Goal: Task Accomplishment & Management: Use online tool/utility

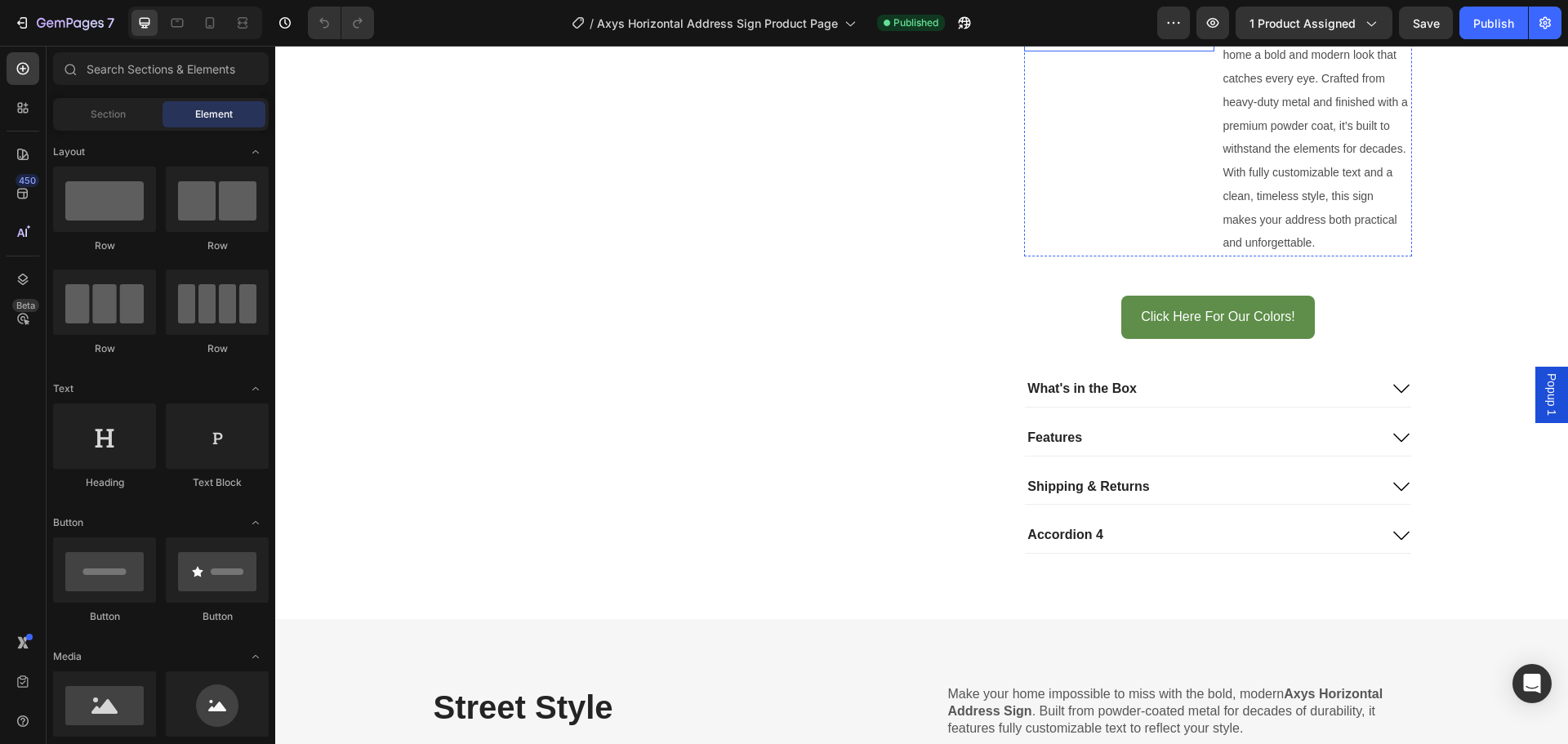
scroll to position [1171, 0]
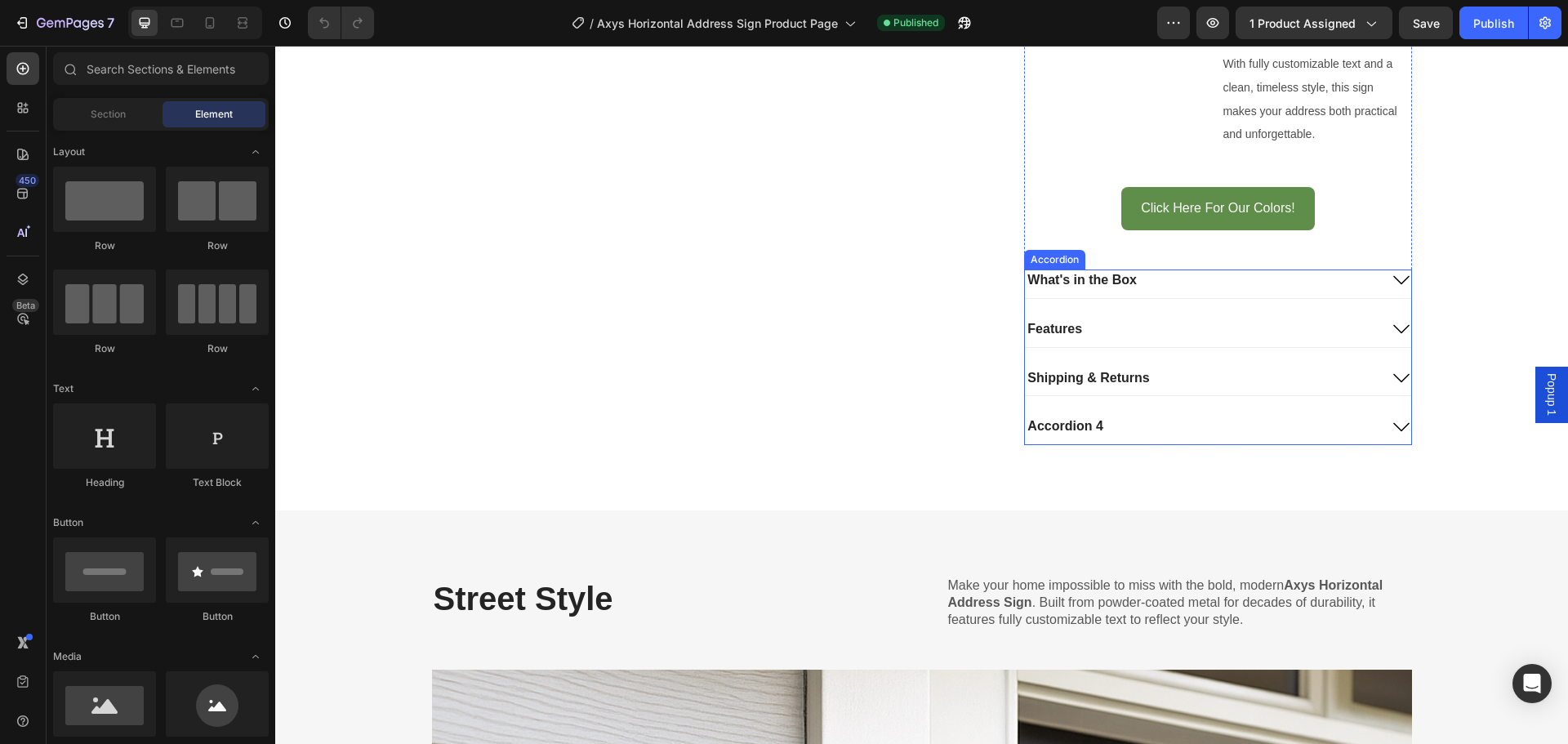
click at [1109, 419] on div "Accordion 4" at bounding box center [1201, 427] width 353 height 22
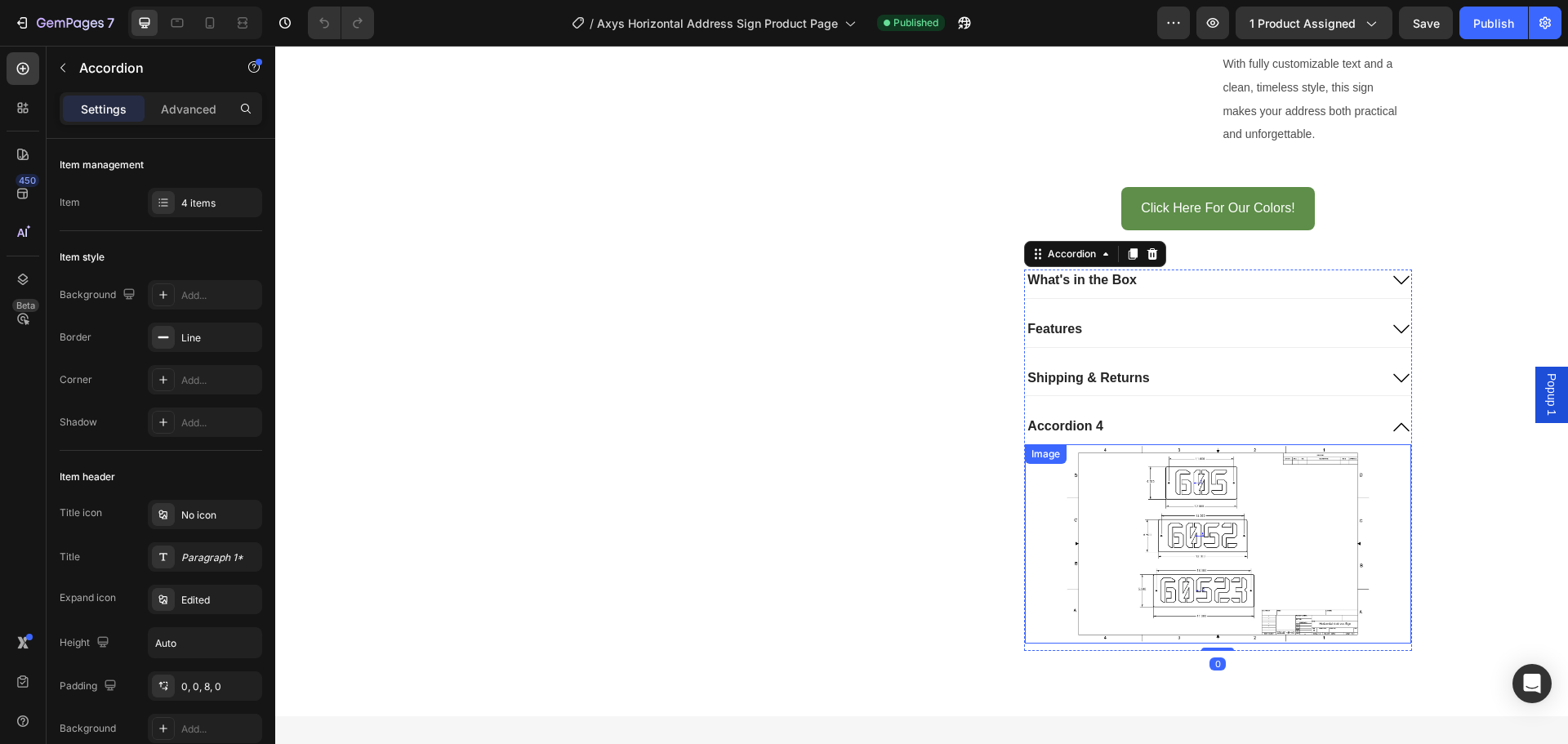
scroll to position [1198, 0]
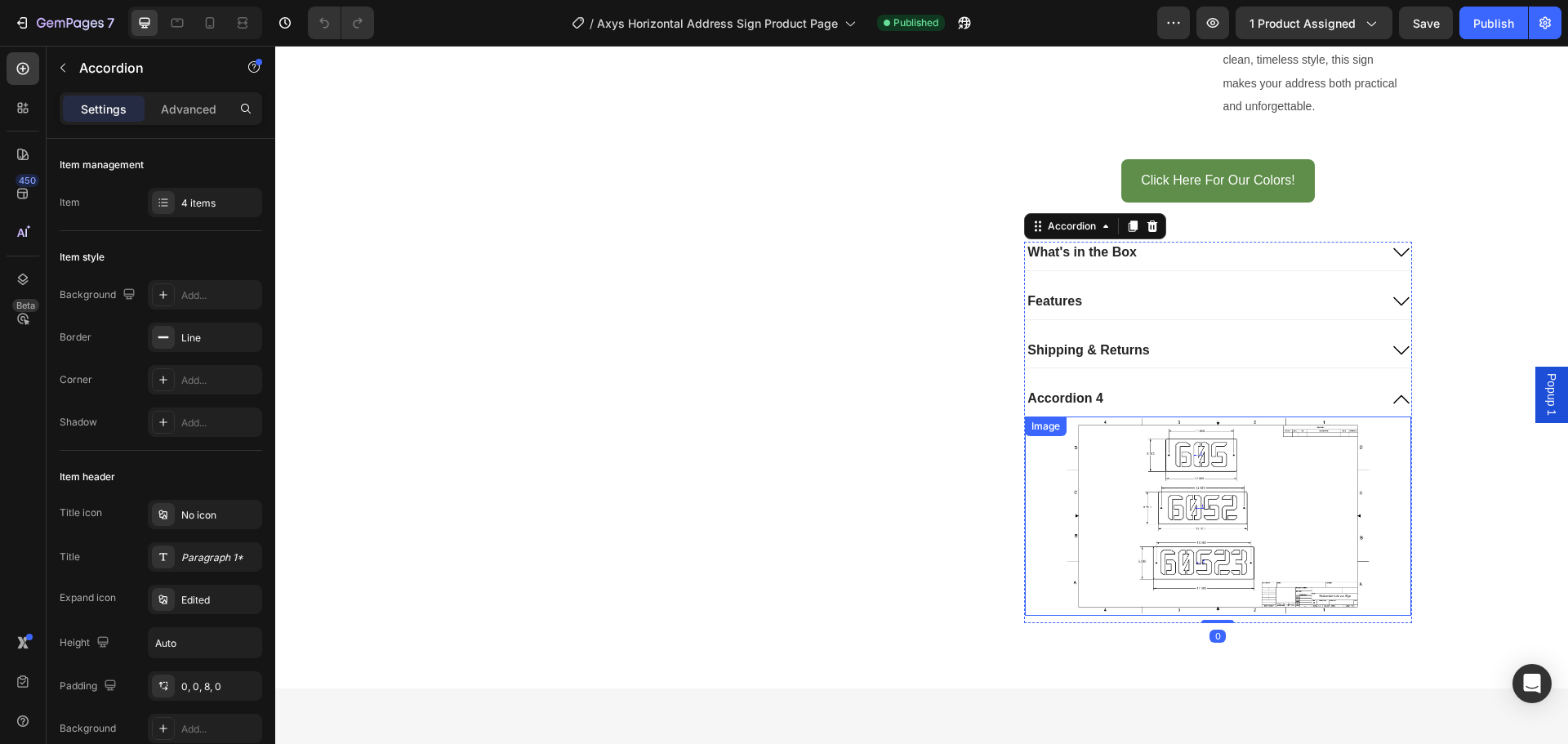
click at [1130, 451] on img at bounding box center [1217, 516] width 386 height 199
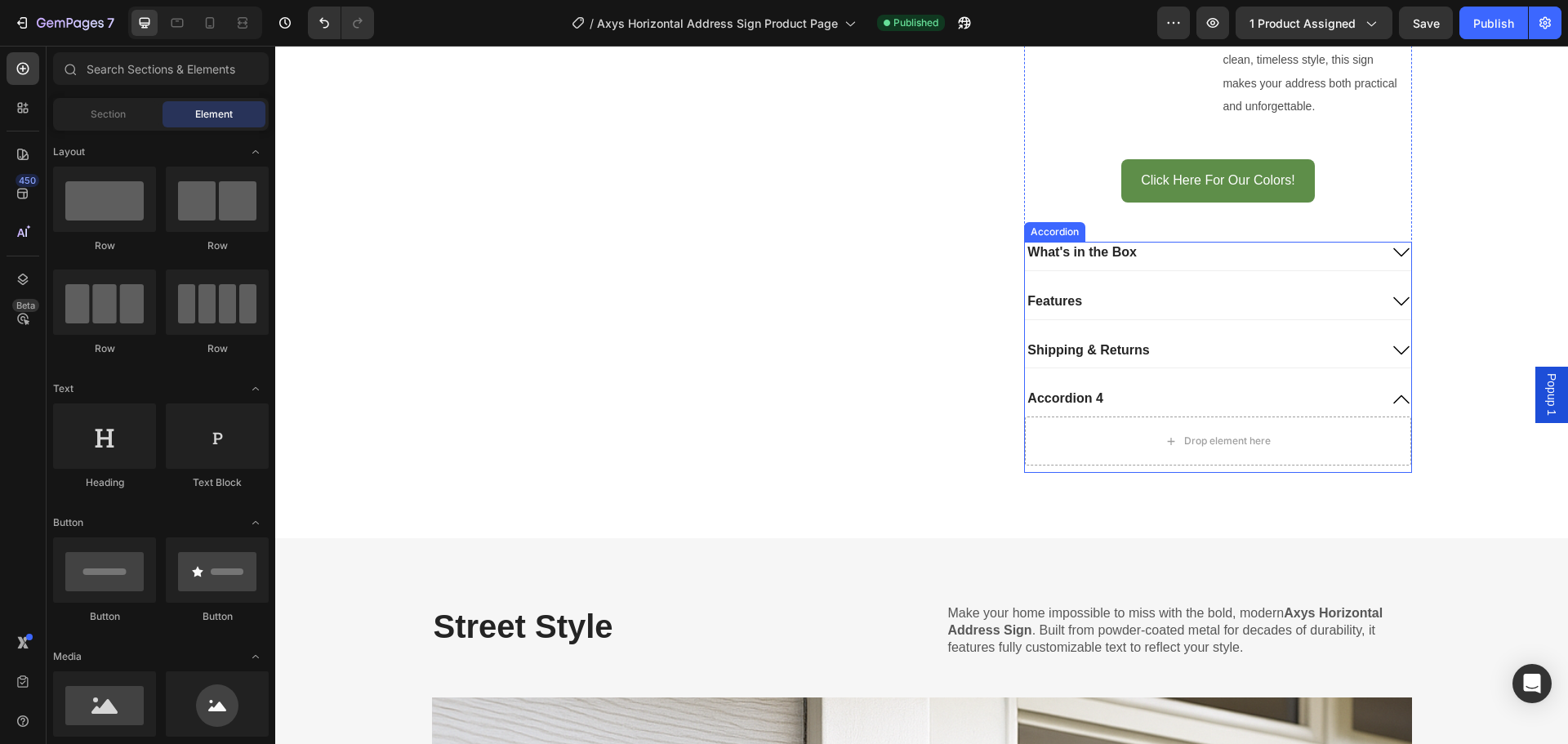
click at [1158, 400] on div "Accordion 4" at bounding box center [1201, 399] width 353 height 22
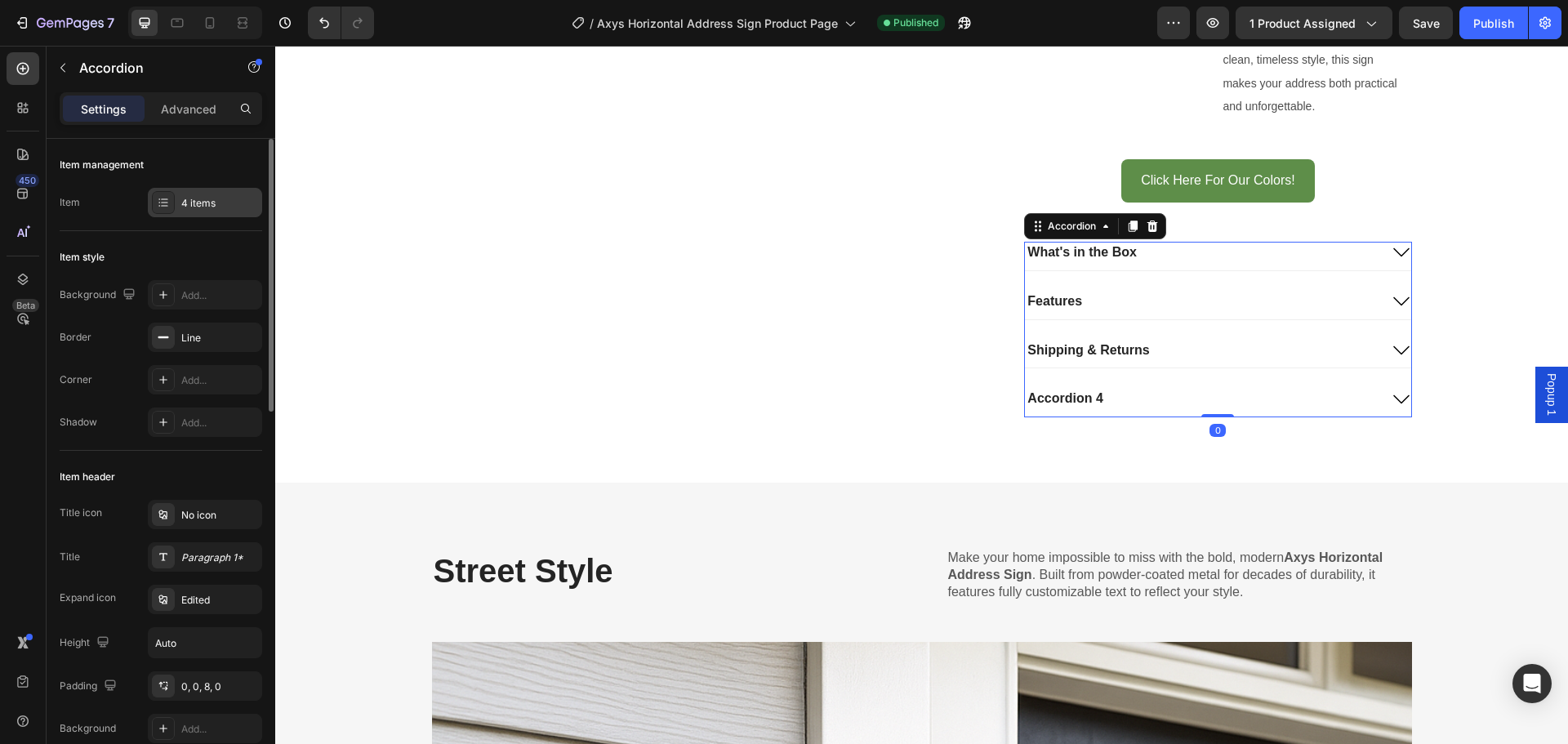
click at [191, 190] on div "4 items" at bounding box center [204, 202] width 114 height 29
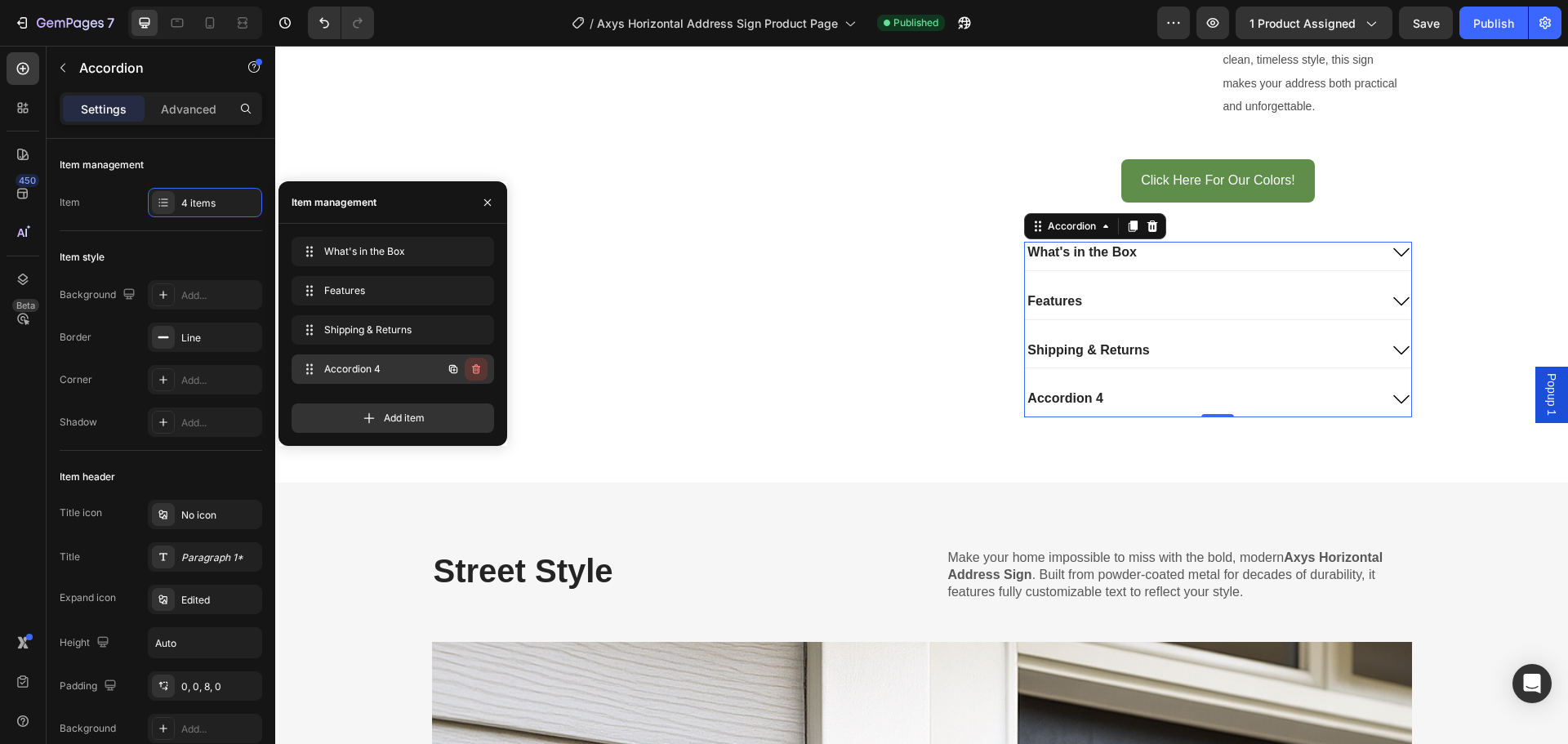
click at [480, 363] on icon "button" at bounding box center [476, 369] width 13 height 13
click at [464, 370] on div "Delete" at bounding box center [465, 369] width 30 height 15
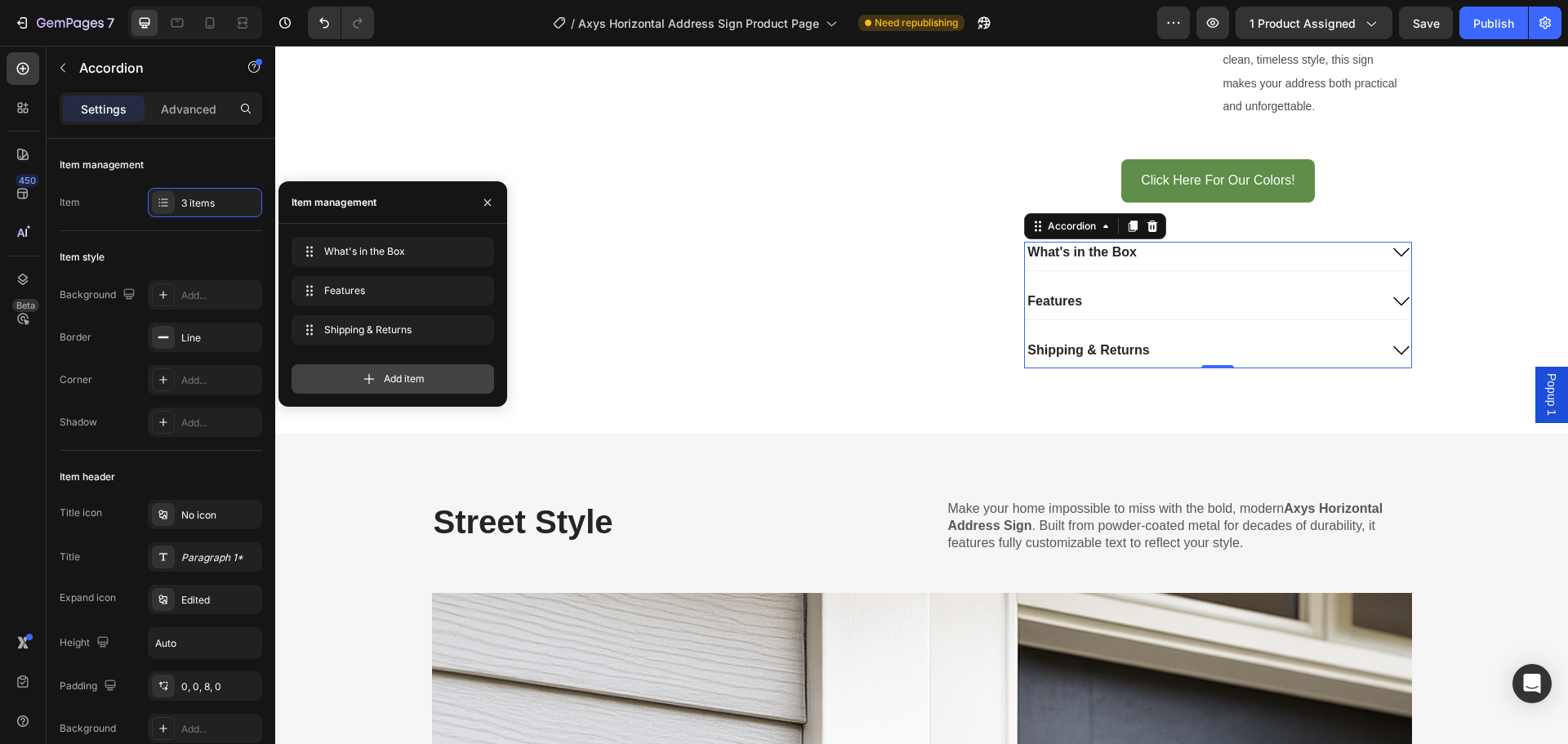
click at [394, 369] on div "Add item" at bounding box center [393, 379] width 202 height 29
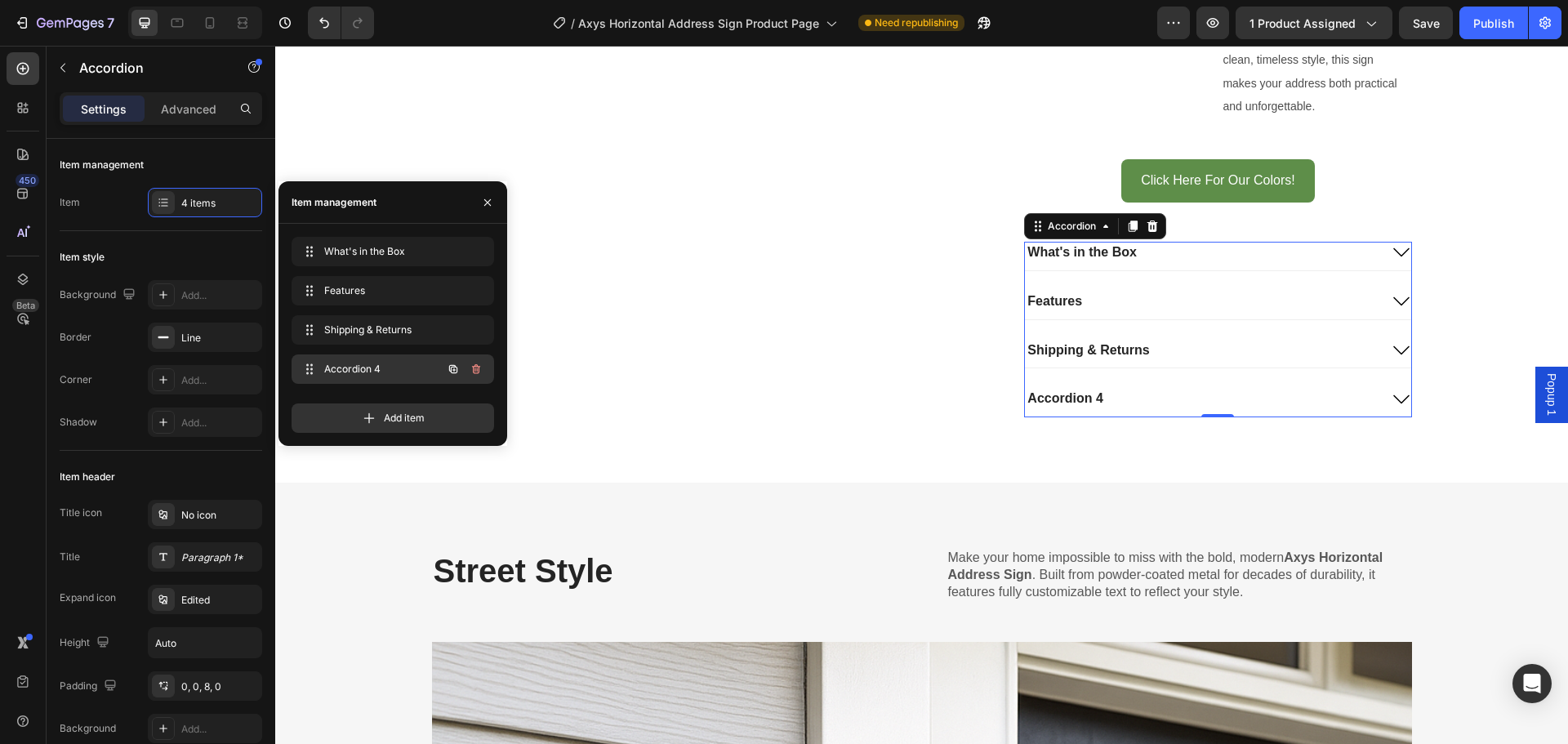
click at [368, 366] on span "Accordion 4" at bounding box center [370, 369] width 92 height 15
click at [1099, 404] on div "Accordion 4" at bounding box center [1065, 399] width 80 height 22
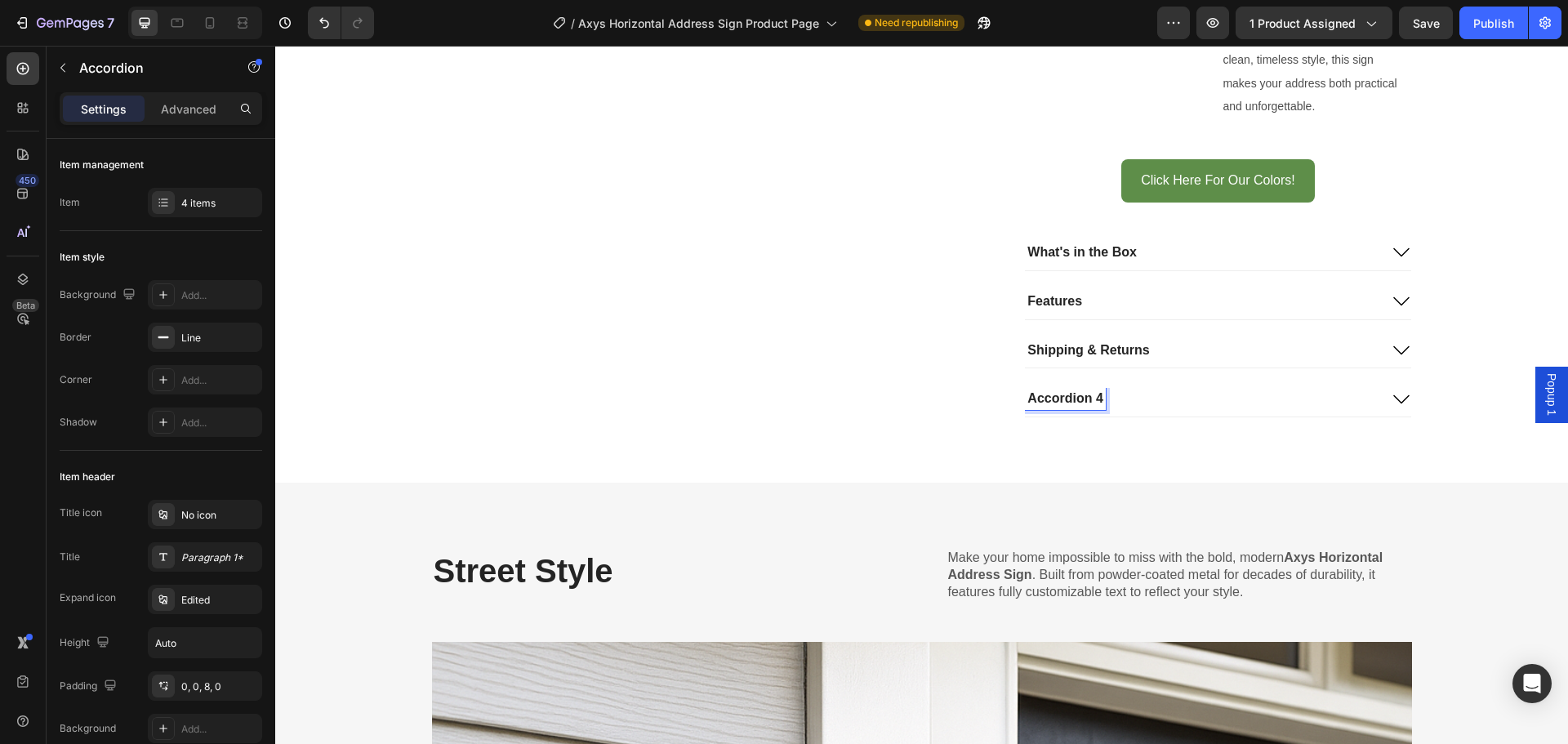
click at [1090, 403] on p "Accordion 4" at bounding box center [1065, 398] width 75 height 17
drag, startPoint x: 1095, startPoint y: 398, endPoint x: 1025, endPoint y: 396, distance: 70.0
click at [1027, 396] on p "Accordion 4" at bounding box center [1065, 398] width 75 height 17
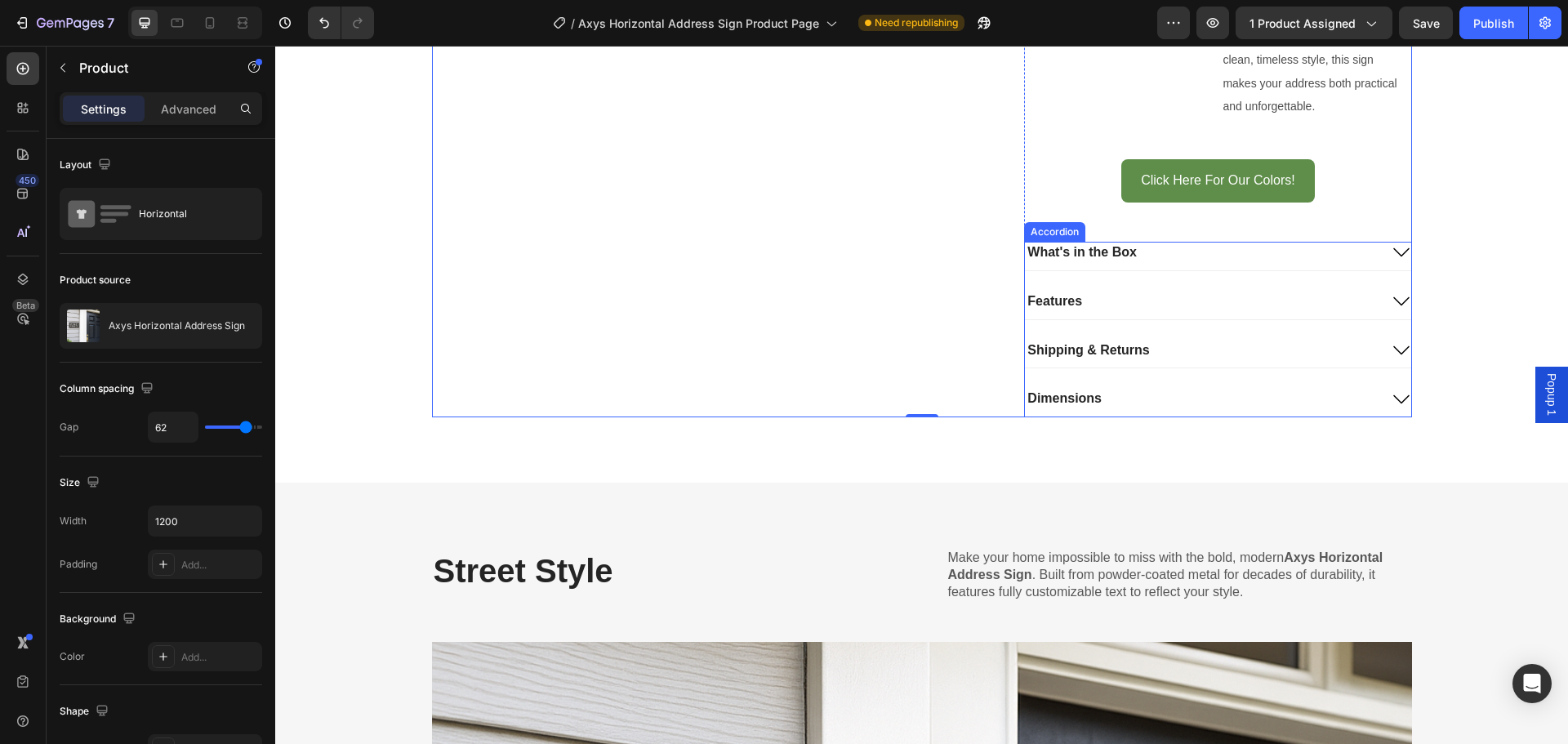
click at [1126, 394] on div "Dimensions" at bounding box center [1201, 399] width 353 height 22
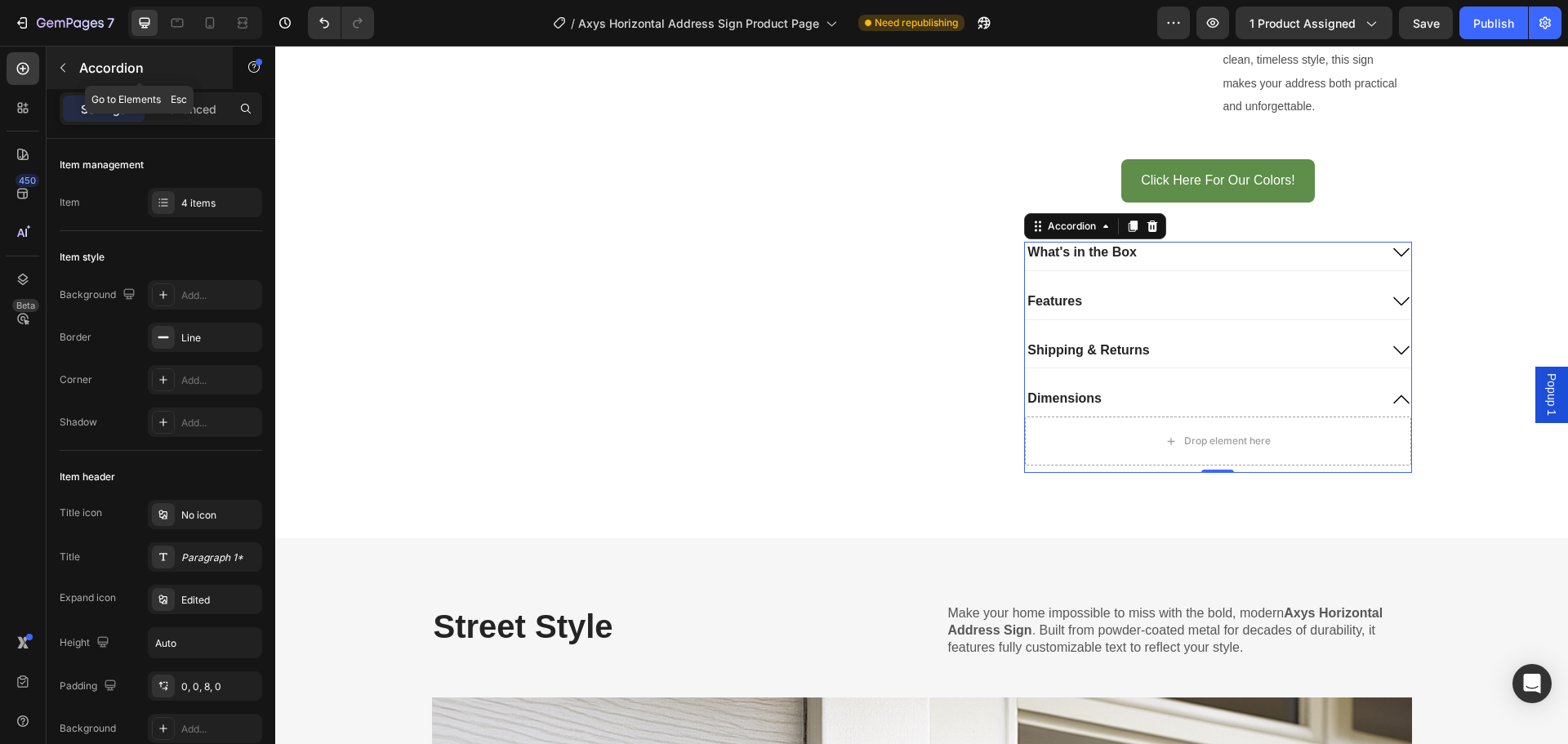
click at [88, 59] on p "Accordion" at bounding box center [149, 68] width 139 height 20
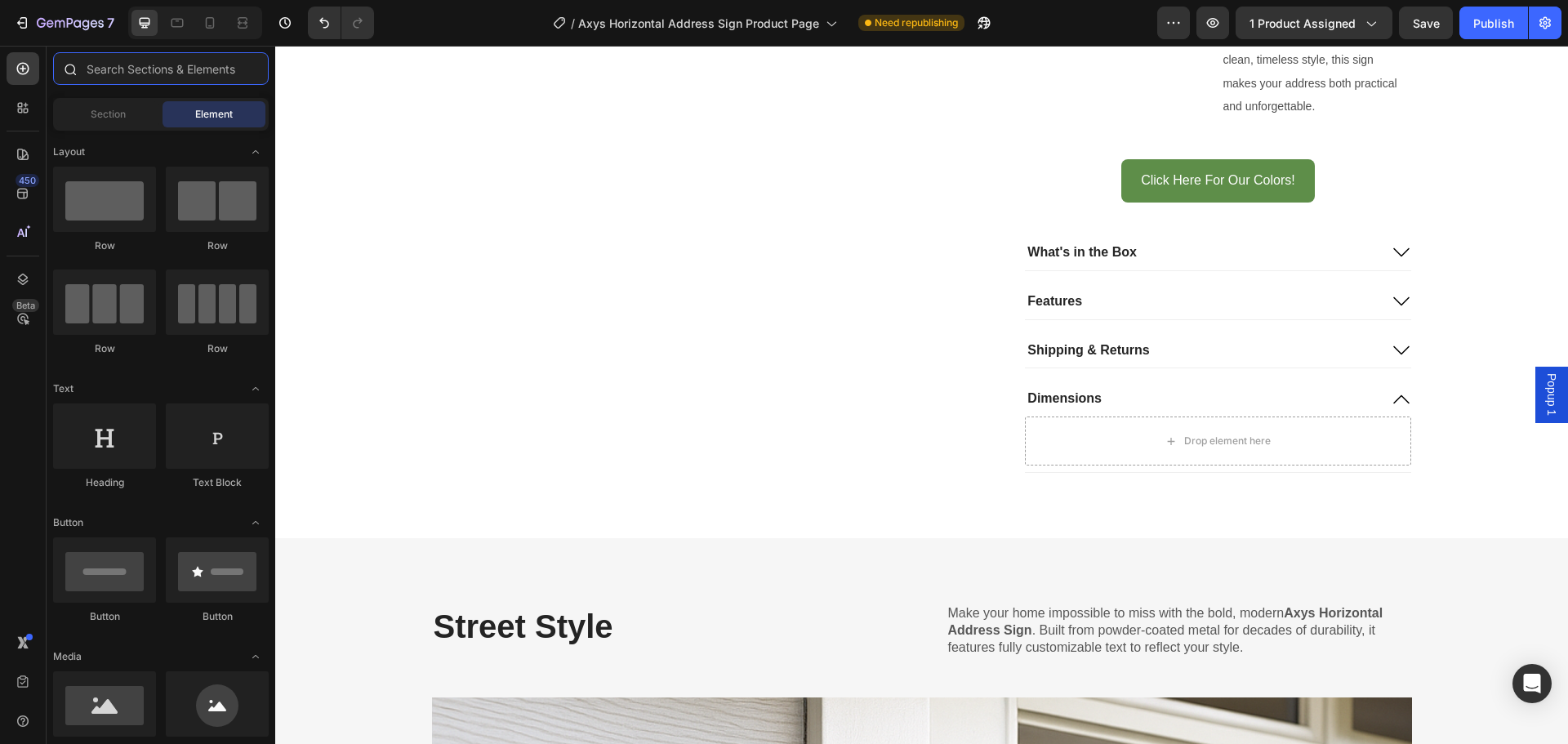
click at [161, 72] on input "text" at bounding box center [160, 68] width 216 height 33
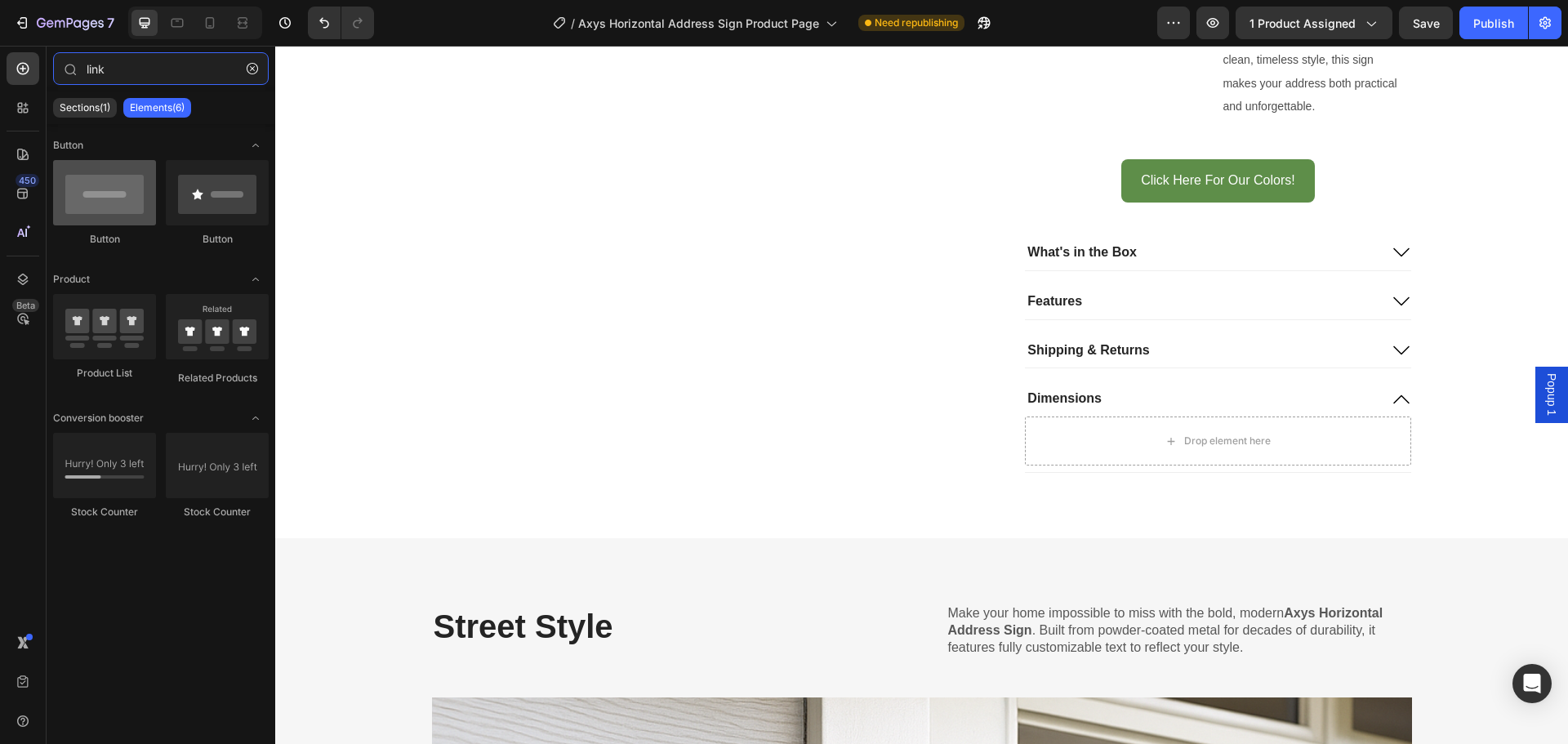
type input "link"
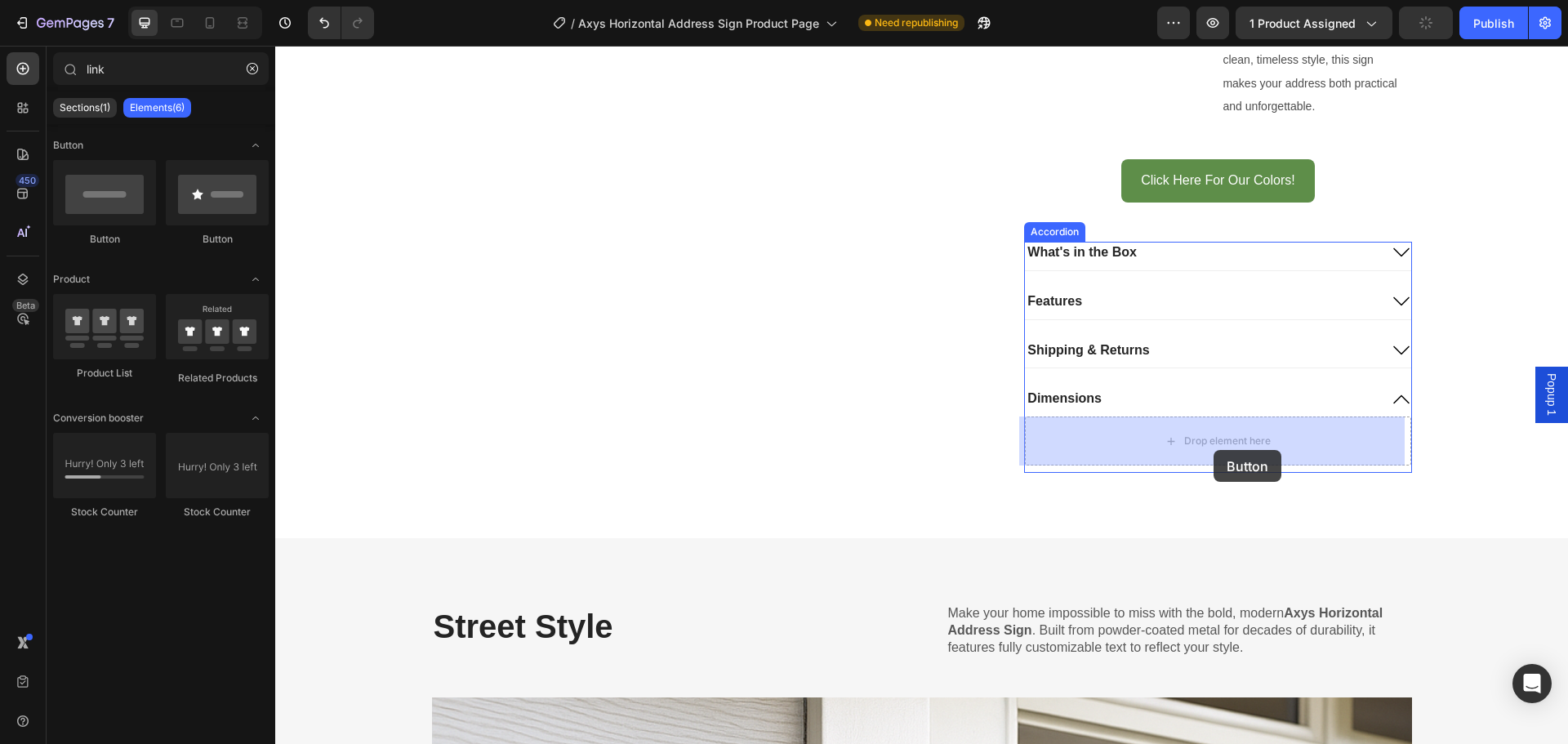
drag, startPoint x: 397, startPoint y: 241, endPoint x: 1213, endPoint y: 450, distance: 842.3
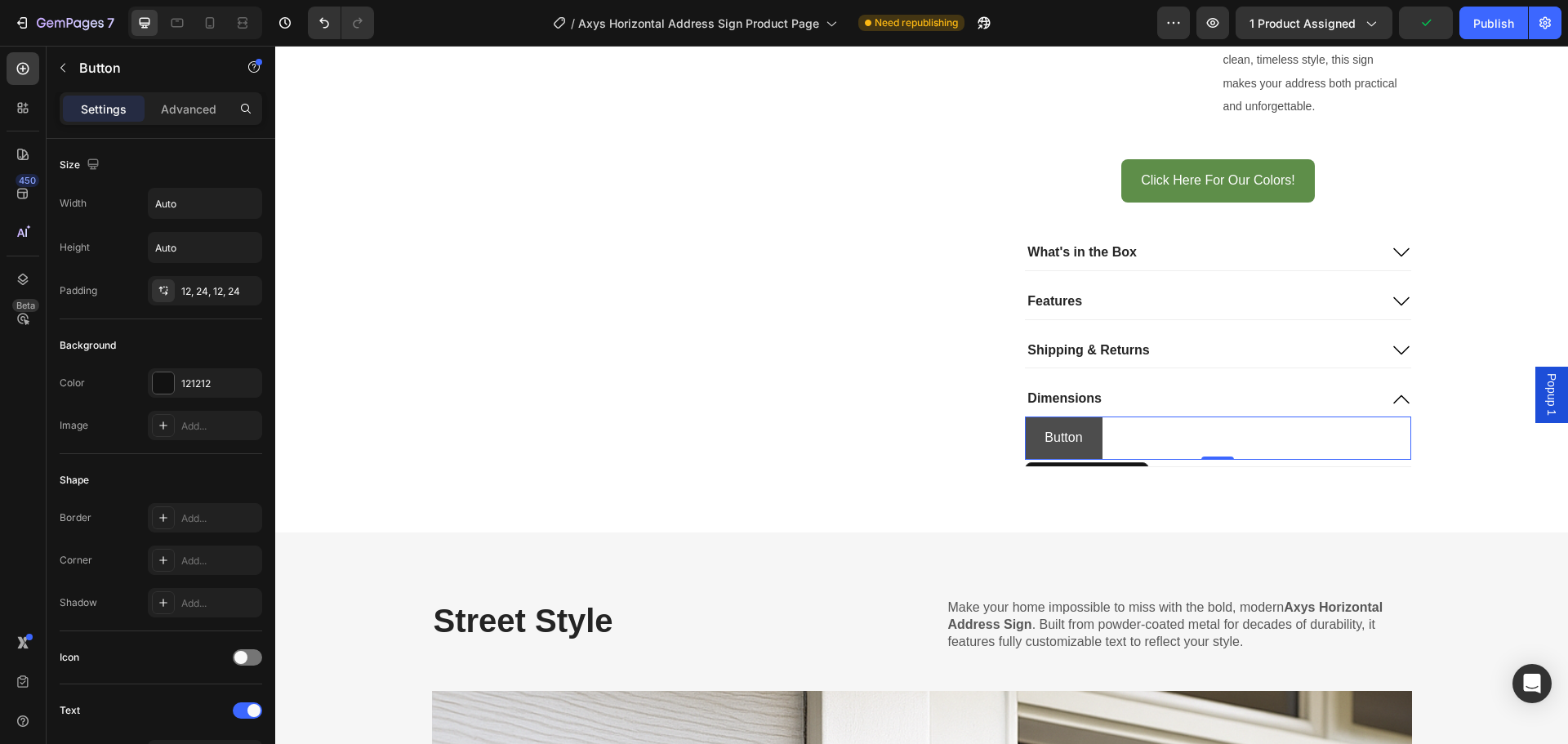
click at [1037, 434] on button "Button" at bounding box center [1063, 438] width 77 height 43
click at [1045, 434] on p "Button" at bounding box center [1063, 439] width 37 height 24
click at [1025, 417] on button "Horizontal" at bounding box center [1074, 438] width 98 height 43
click at [1025, 417] on button "Horizontal Address" at bounding box center [1099, 438] width 149 height 43
click at [1025, 417] on button "Horizontal Address Sign" at bounding box center [1114, 438] width 179 height 43
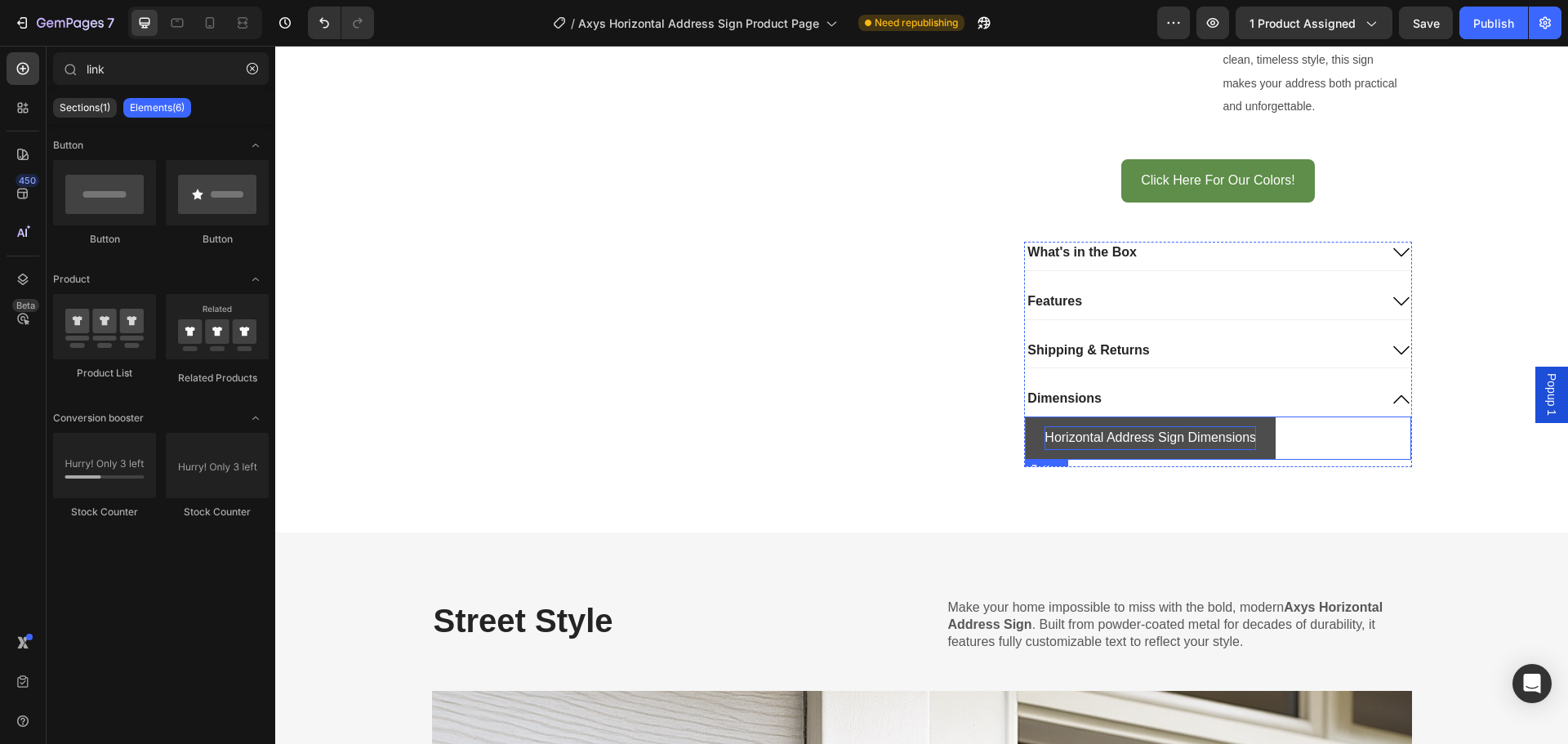
click at [1110, 439] on p "Horizontal Address Sign Dimensions" at bounding box center [1150, 439] width 211 height 24
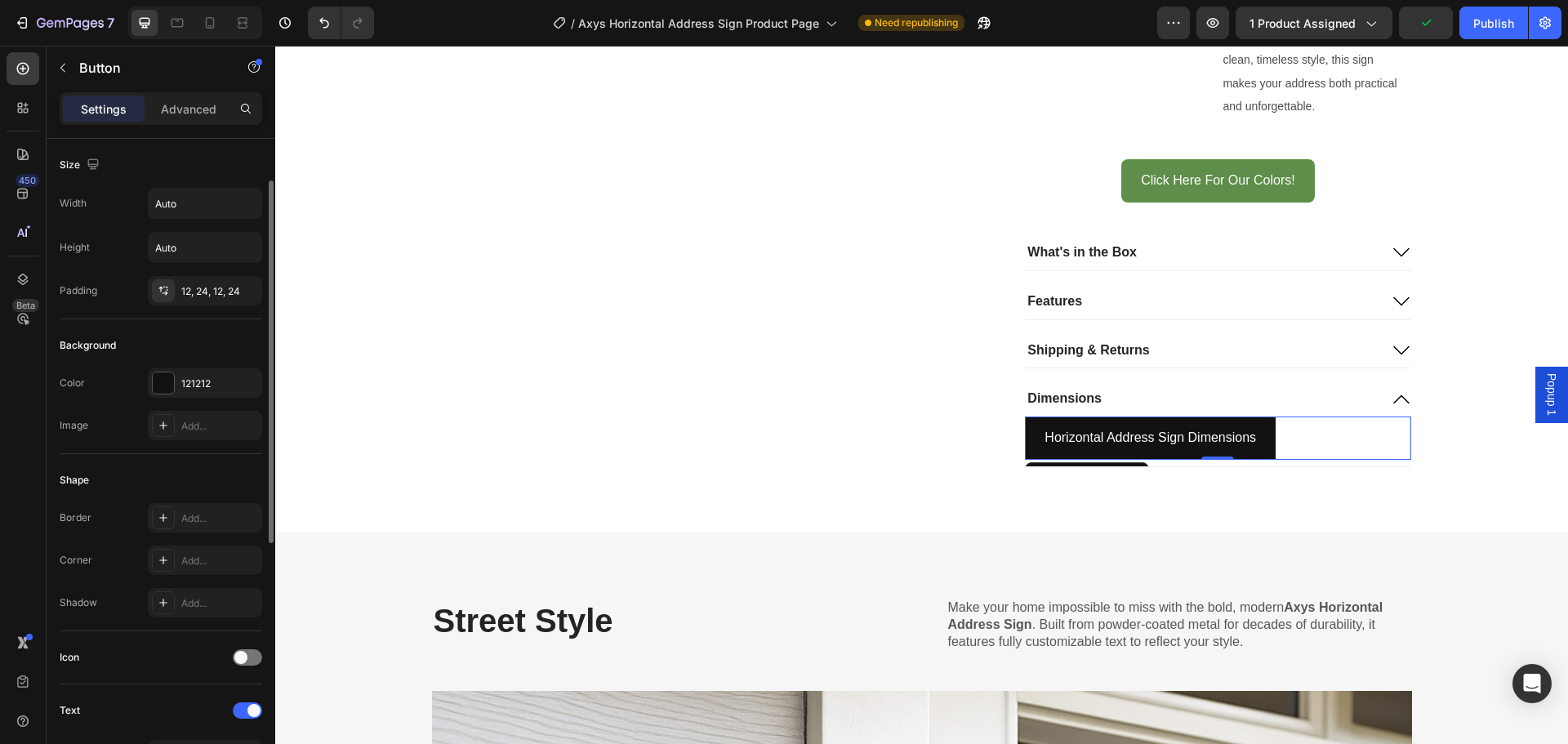
scroll to position [520, 0]
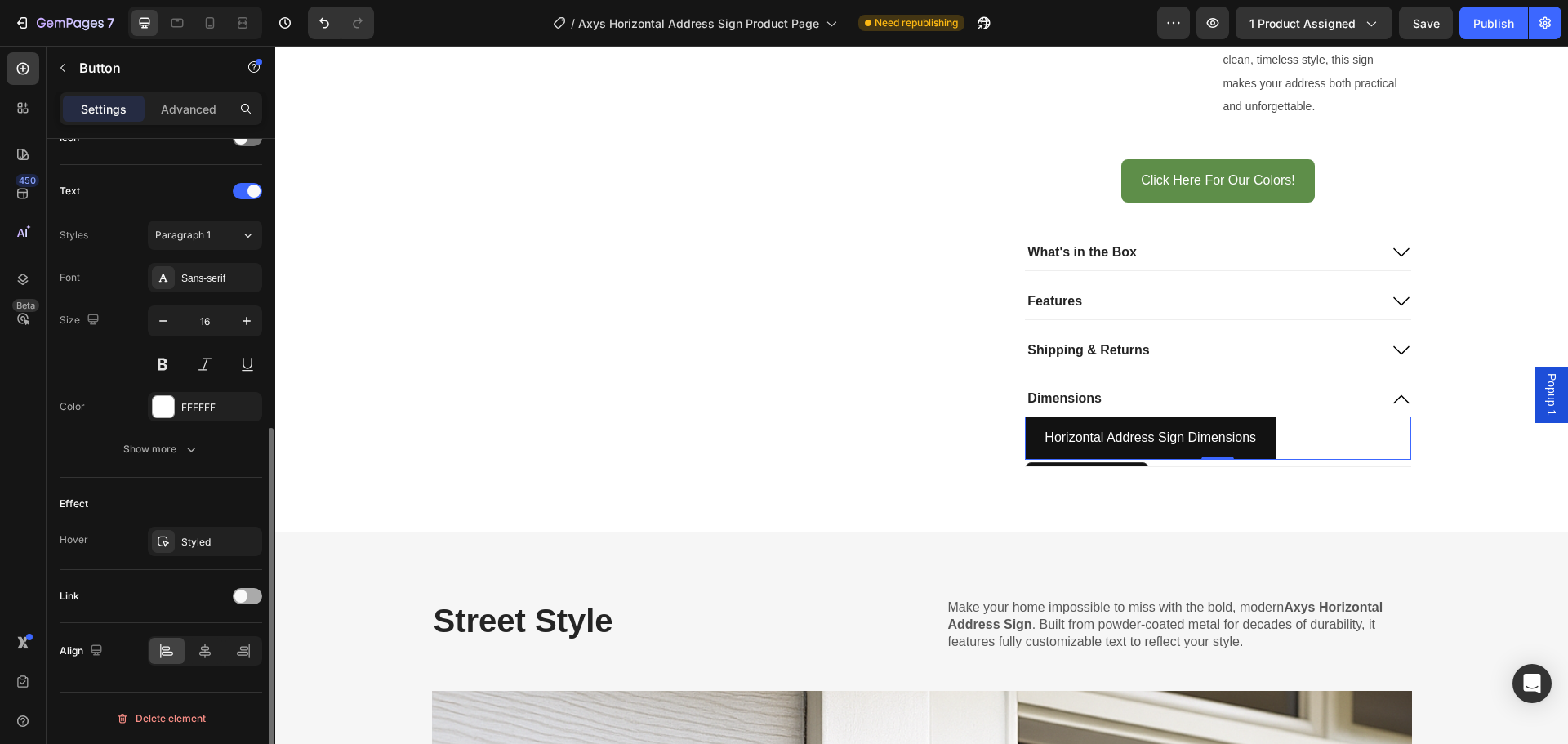
click at [247, 596] on span at bounding box center [241, 596] width 13 height 13
click at [195, 677] on div "Add..." at bounding box center [220, 680] width 77 height 15
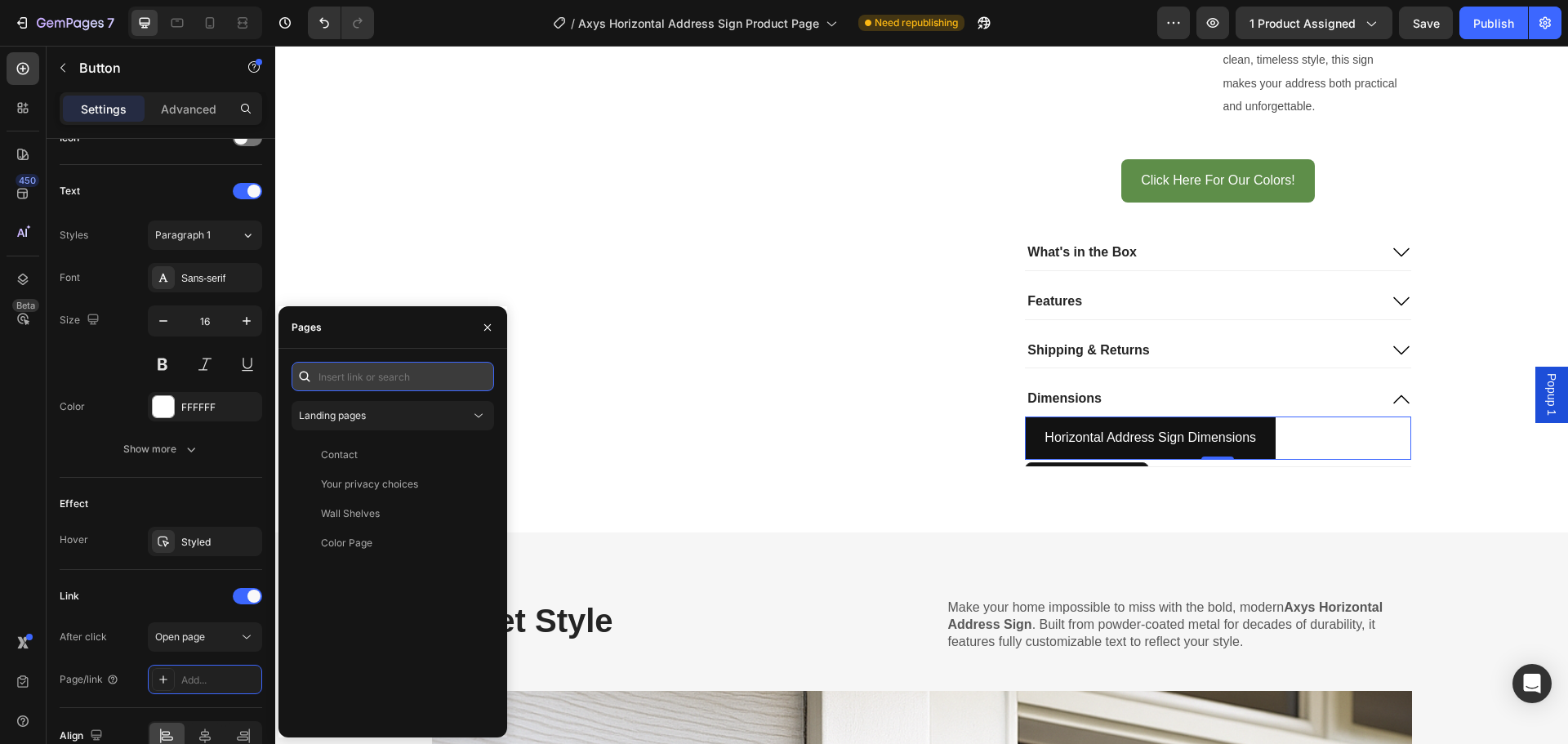
click at [364, 370] on input "text" at bounding box center [393, 377] width 202 height 29
paste input "https://cdn.shopify.com/s/files/1/0766/9242/2904/files/Horizontal_Address_Sign_…"
type input "https://cdn.shopify.com/s/files/1/0766/9242/2904/files/Horizontal_Address_Sign_…"
click at [410, 414] on div "https://cdn.shopify.com/s/files/1/0766/9242/2904/files/Horizontal_Address_Sign_…" at bounding box center [374, 416] width 106 height 15
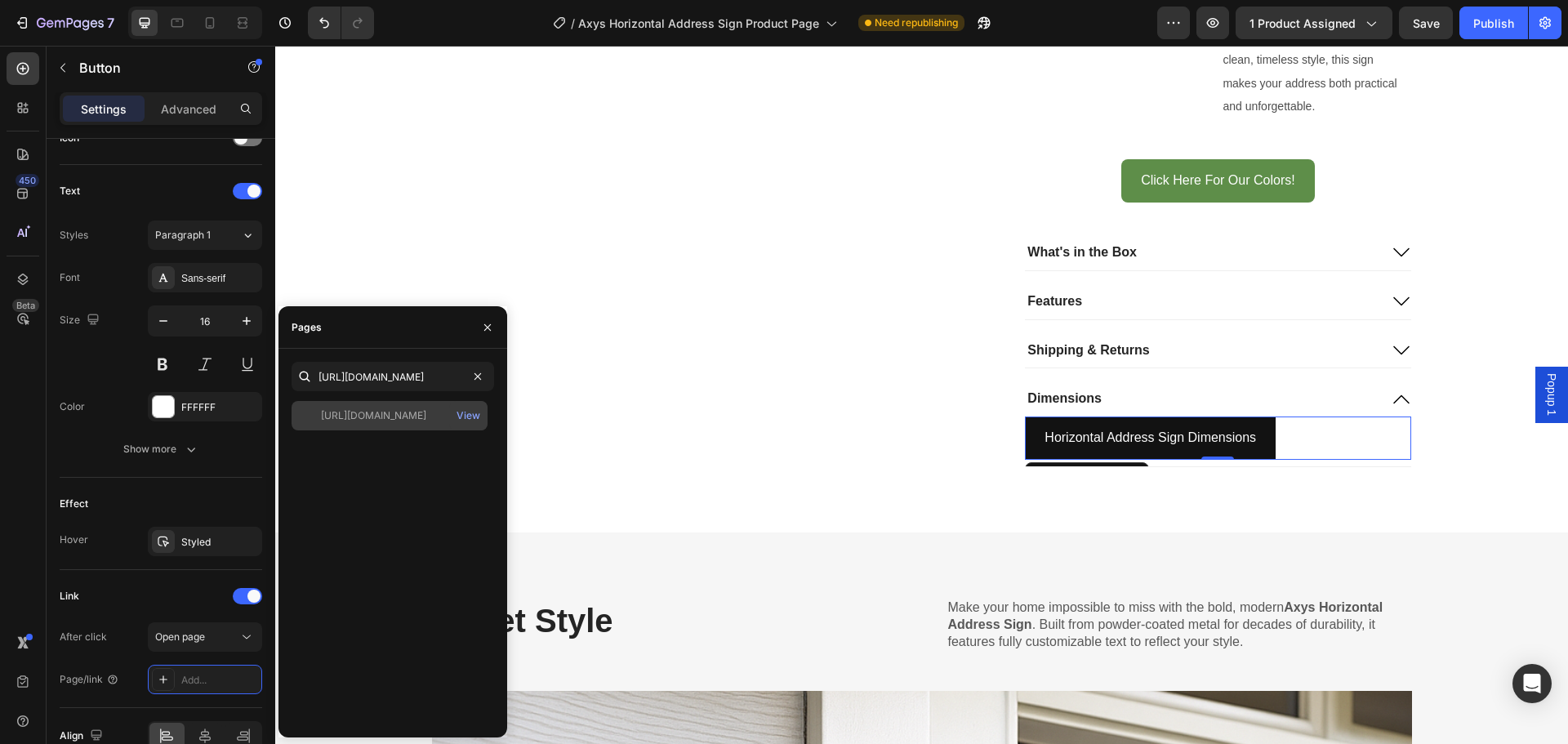
scroll to position [0, 0]
click at [496, 326] on button "button" at bounding box center [488, 327] width 26 height 26
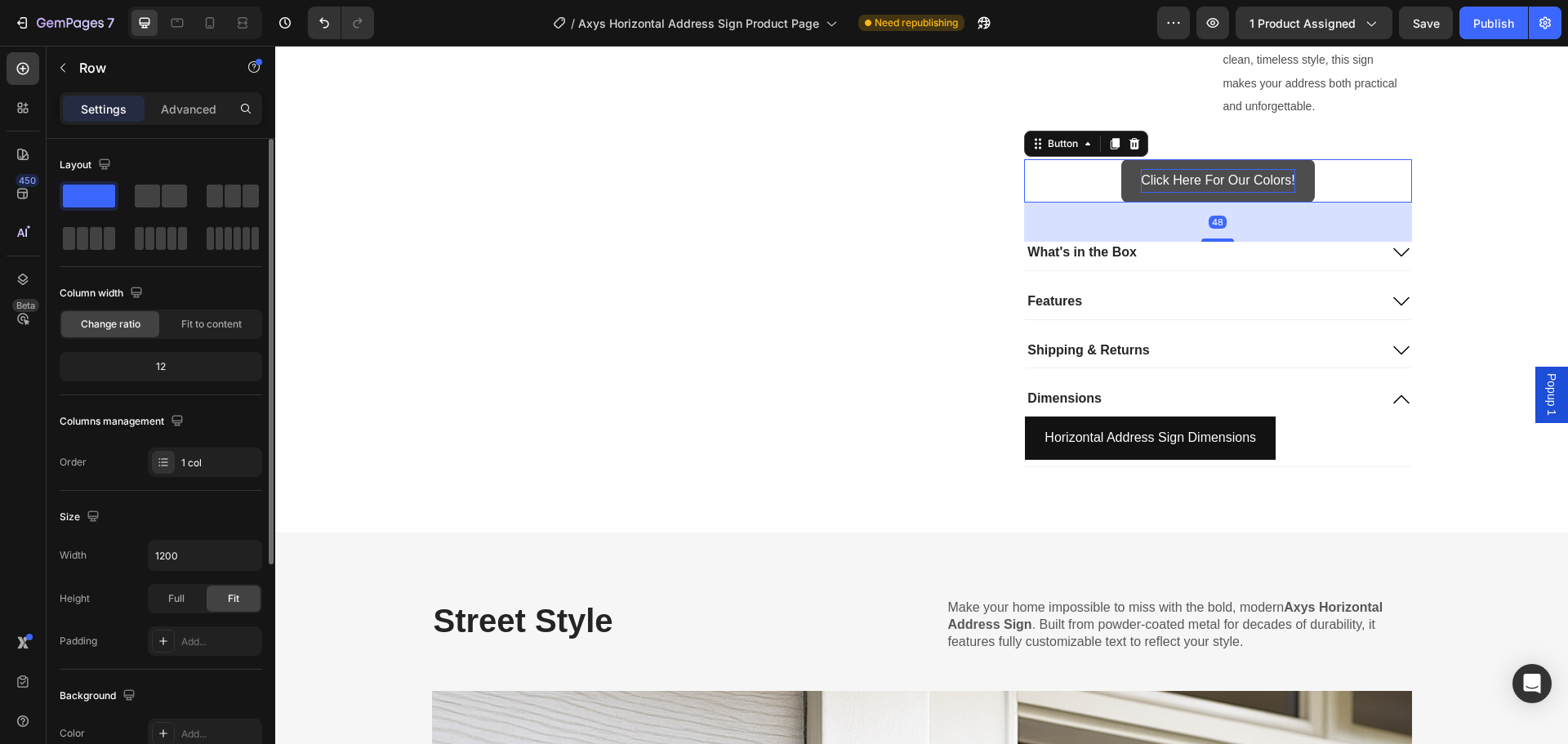
click at [1212, 170] on p "Click Here For Our Colors!" at bounding box center [1218, 181] width 153 height 24
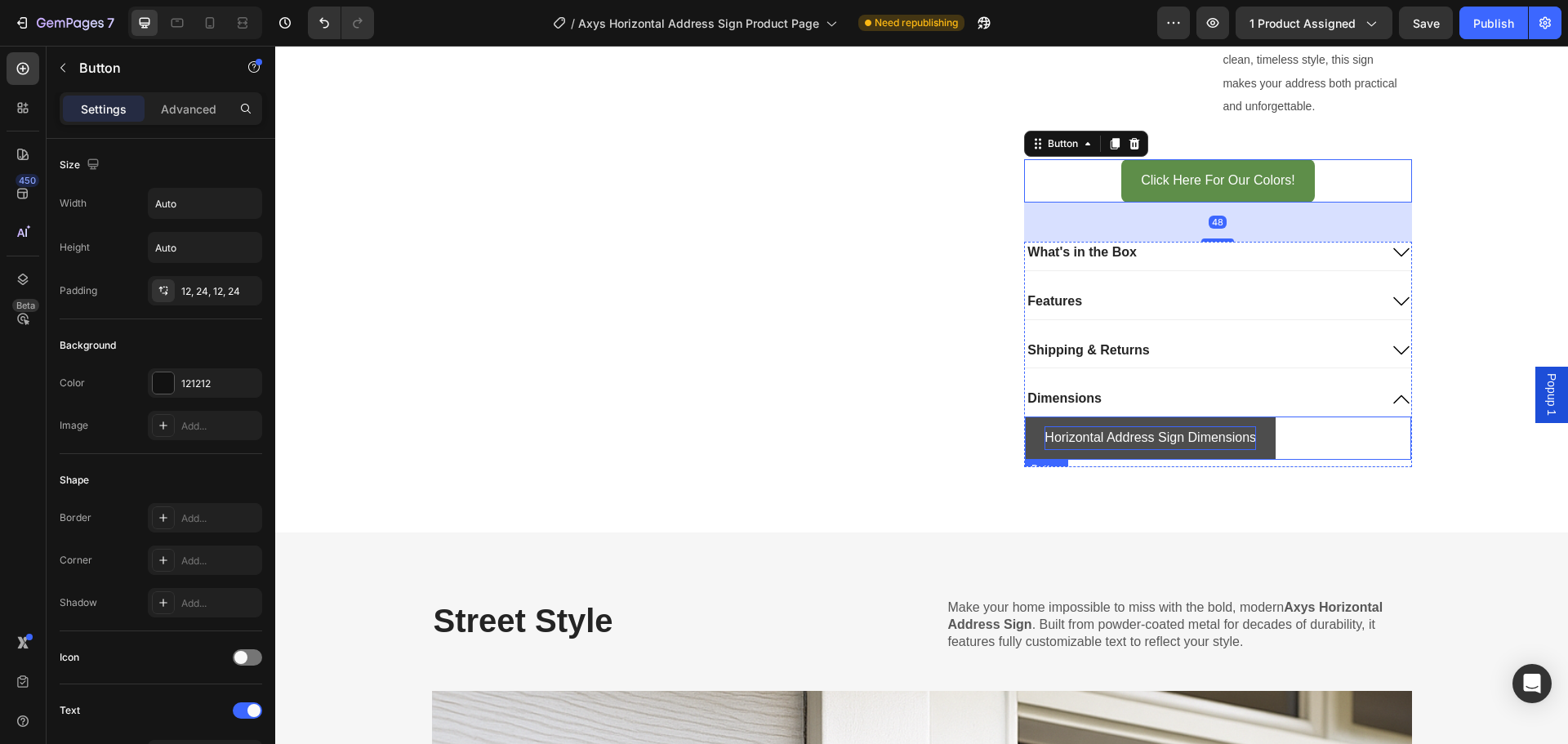
click at [1133, 435] on p "Horizontal Address Sign Dimensions" at bounding box center [1150, 439] width 211 height 24
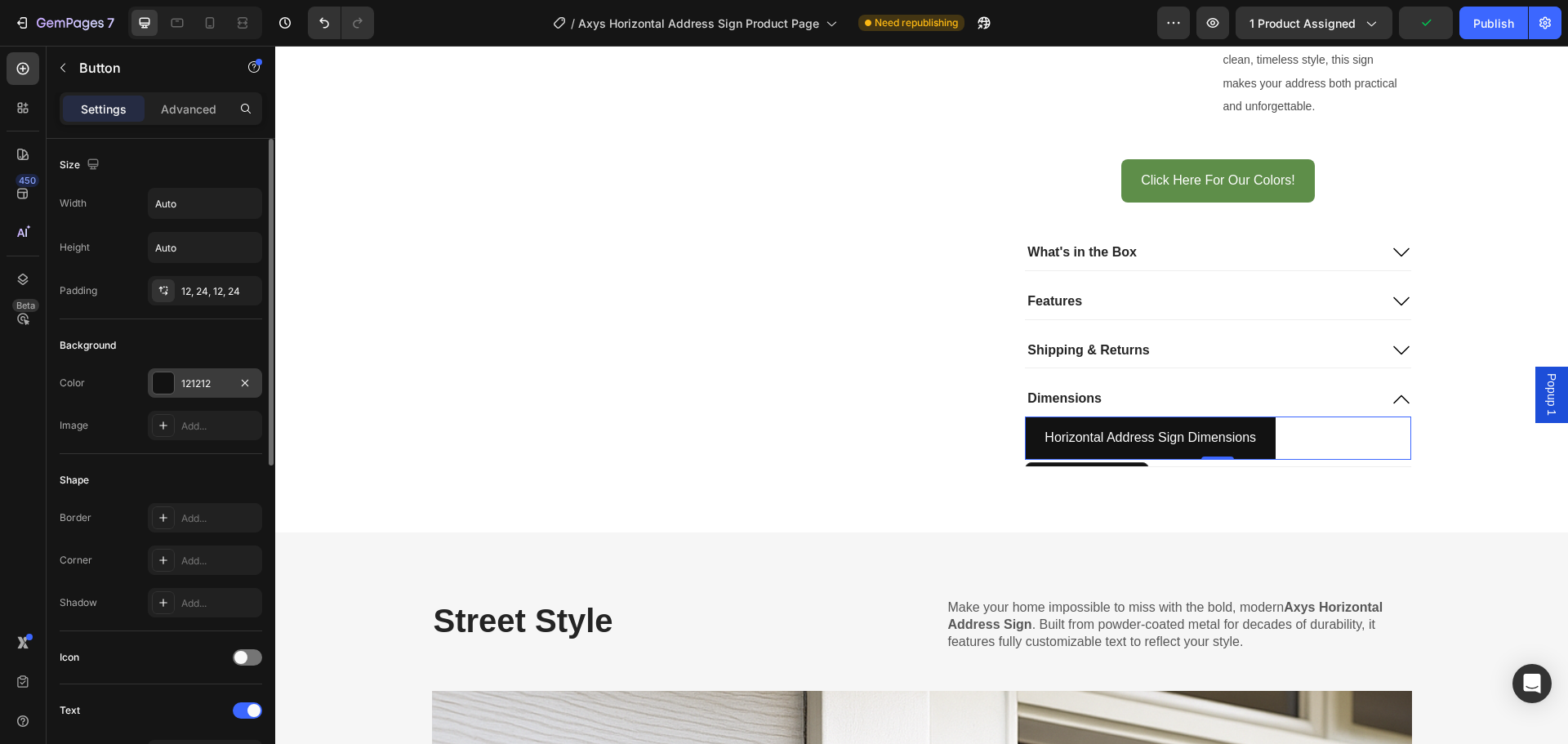
click at [177, 379] on div "121212" at bounding box center [204, 383] width 114 height 29
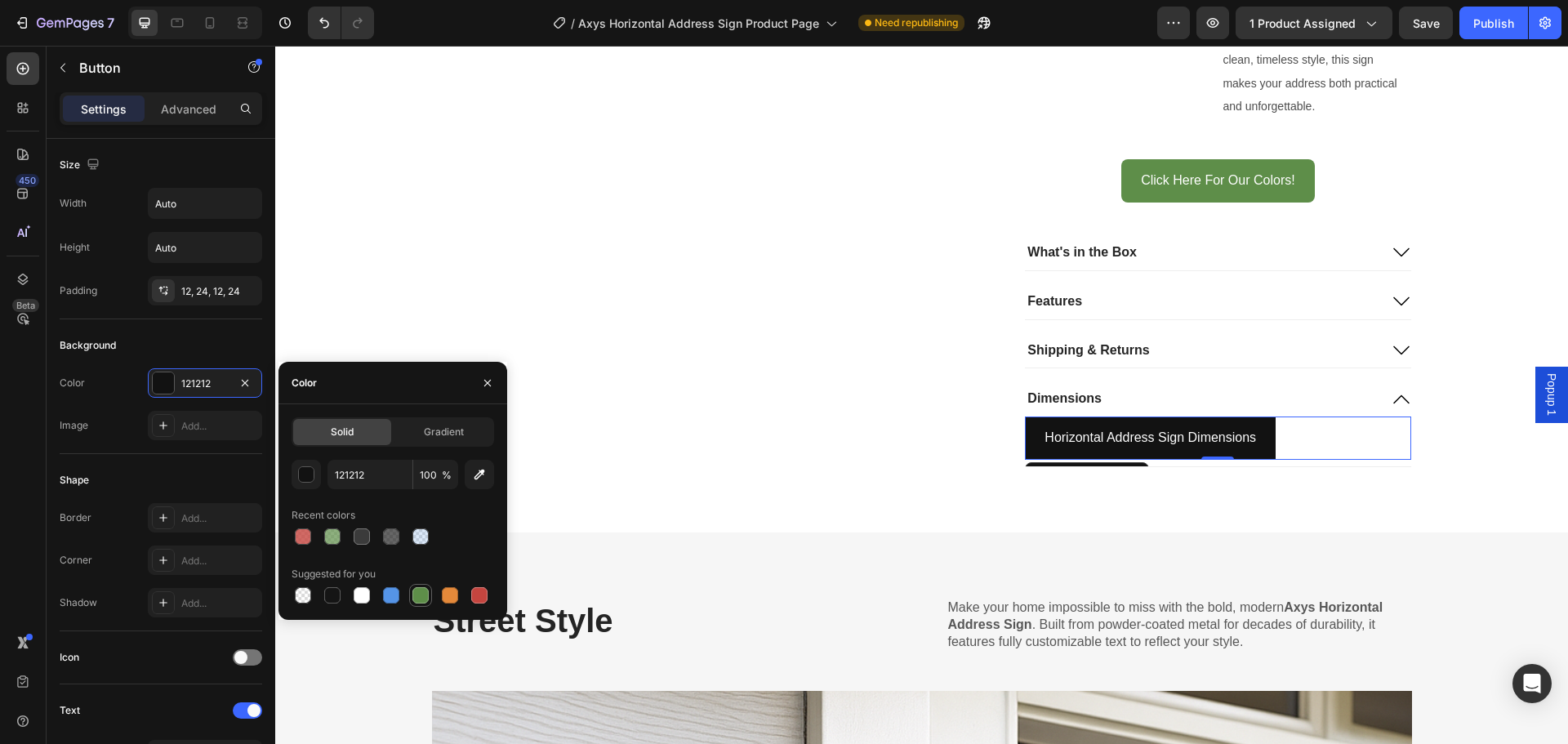
click at [424, 594] on div at bounding box center [420, 595] width 16 height 16
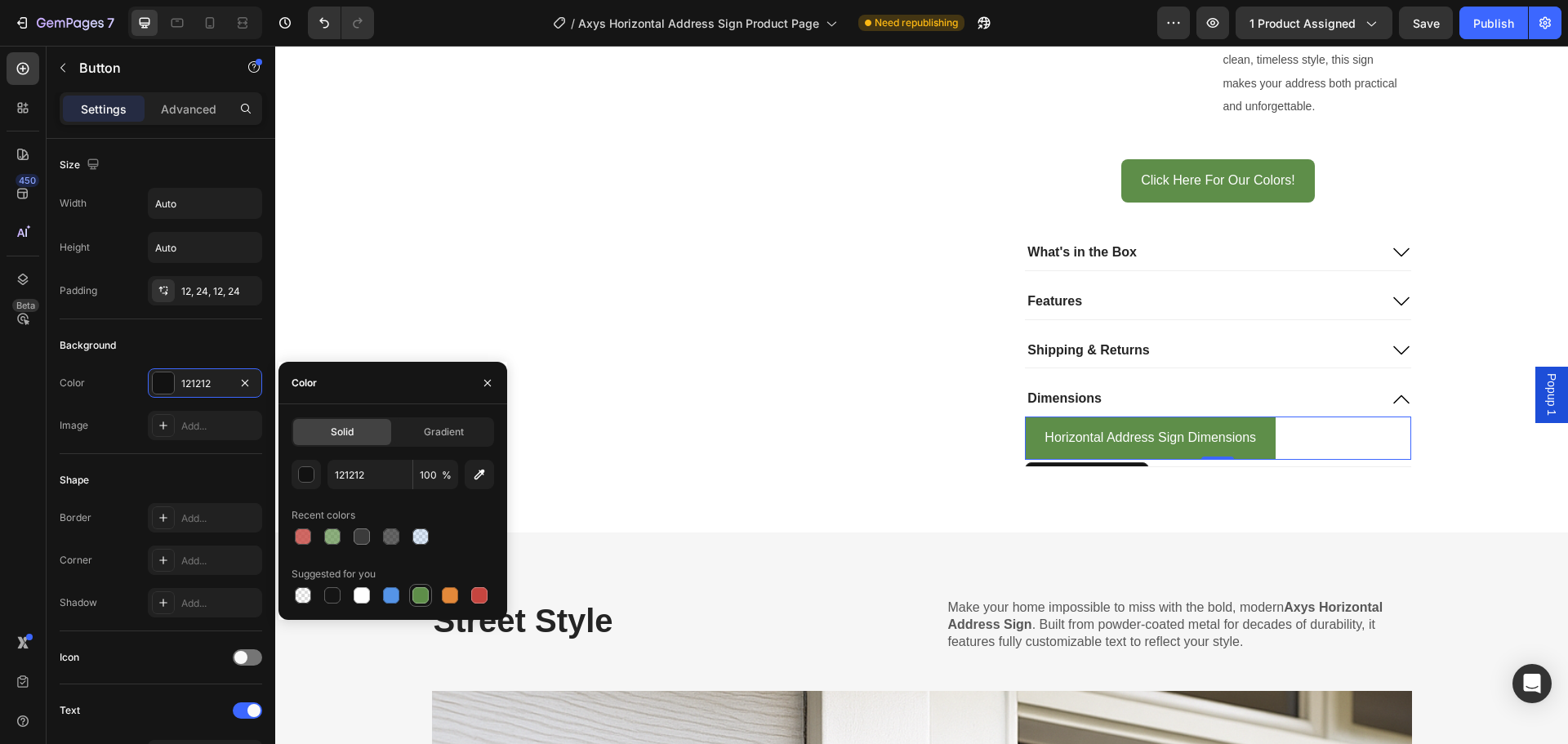
type input "5E8E49"
click at [162, 561] on icon at bounding box center [163, 560] width 13 height 13
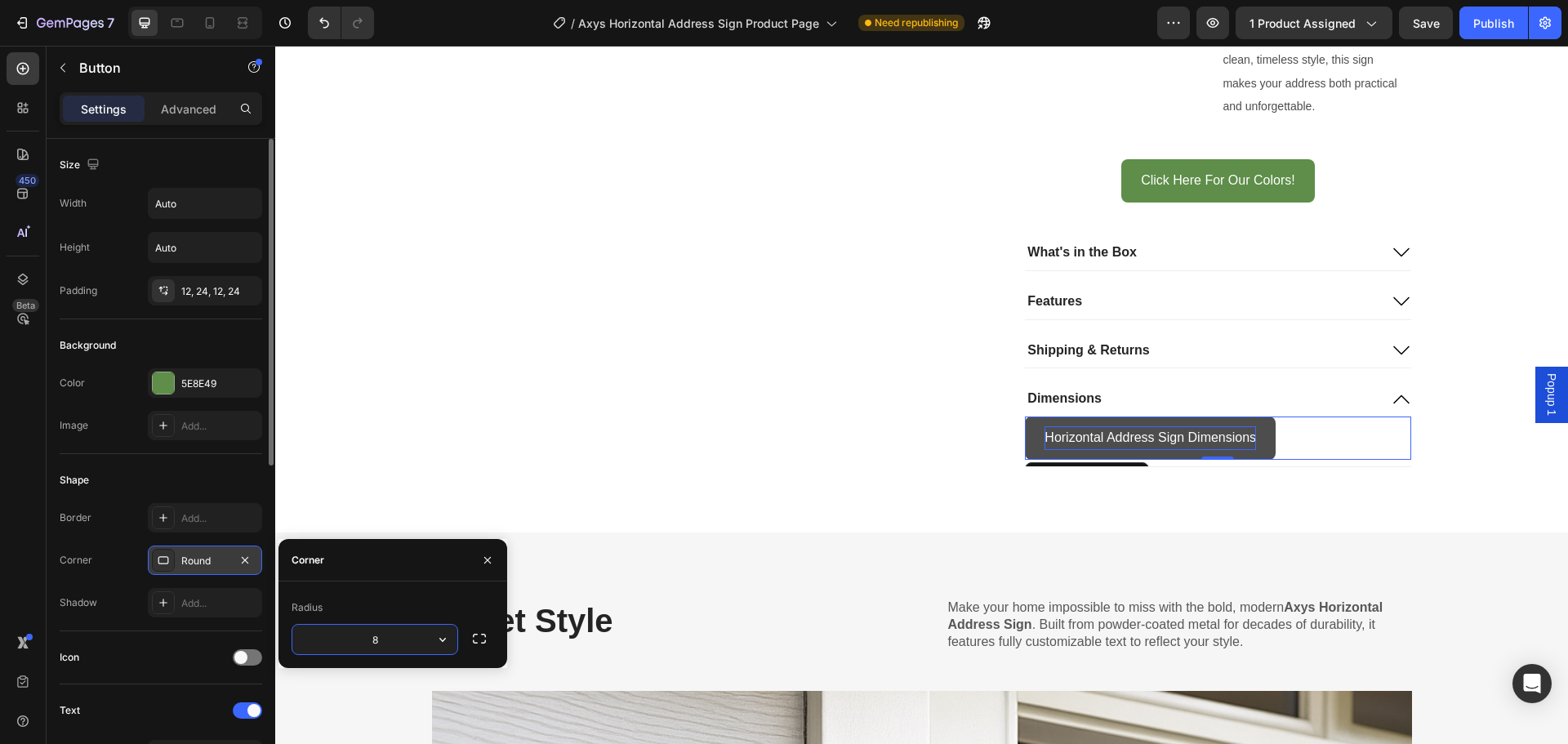
click at [1152, 428] on p "Horizontal Address Sign Dimensions" at bounding box center [1150, 439] width 211 height 24
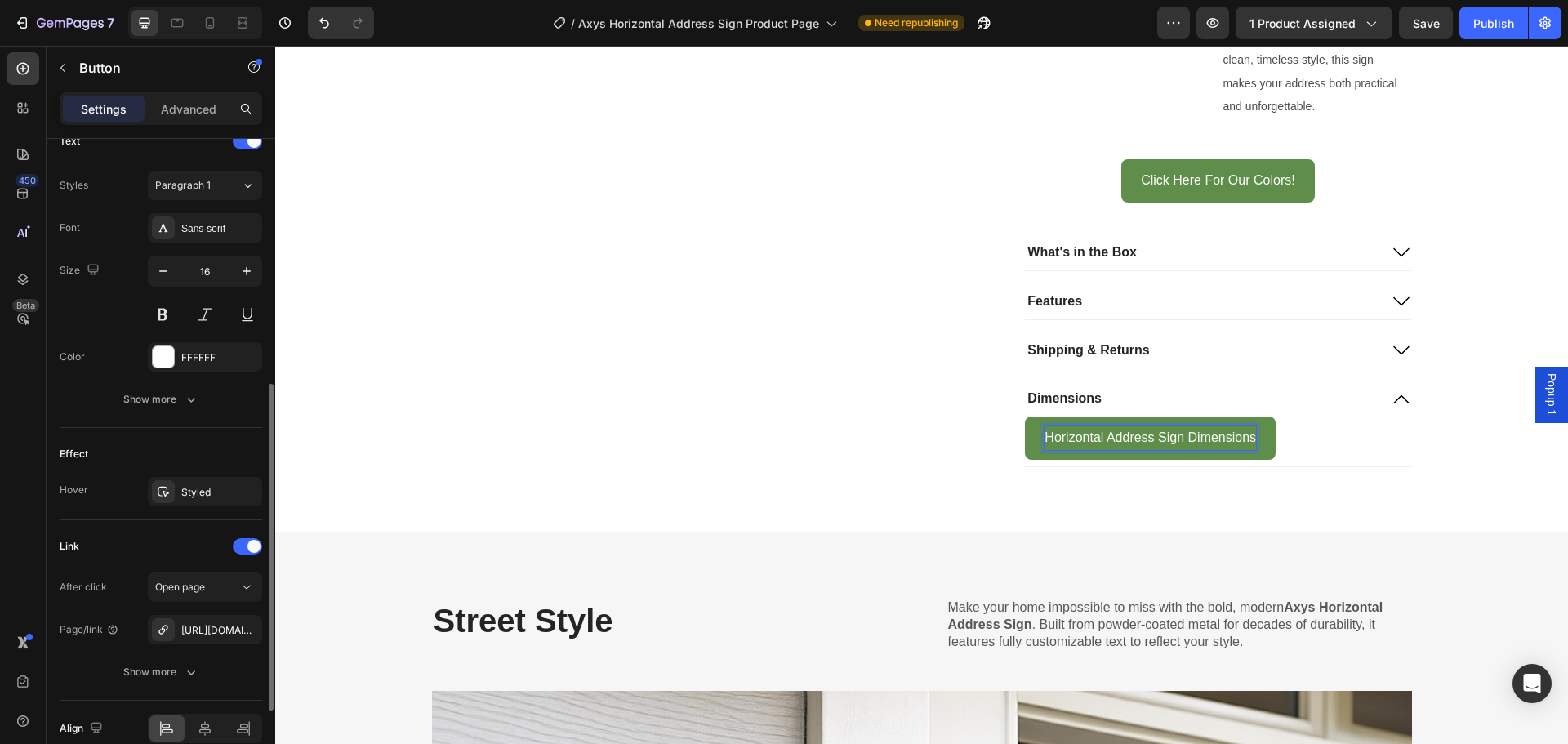
scroll to position [647, 0]
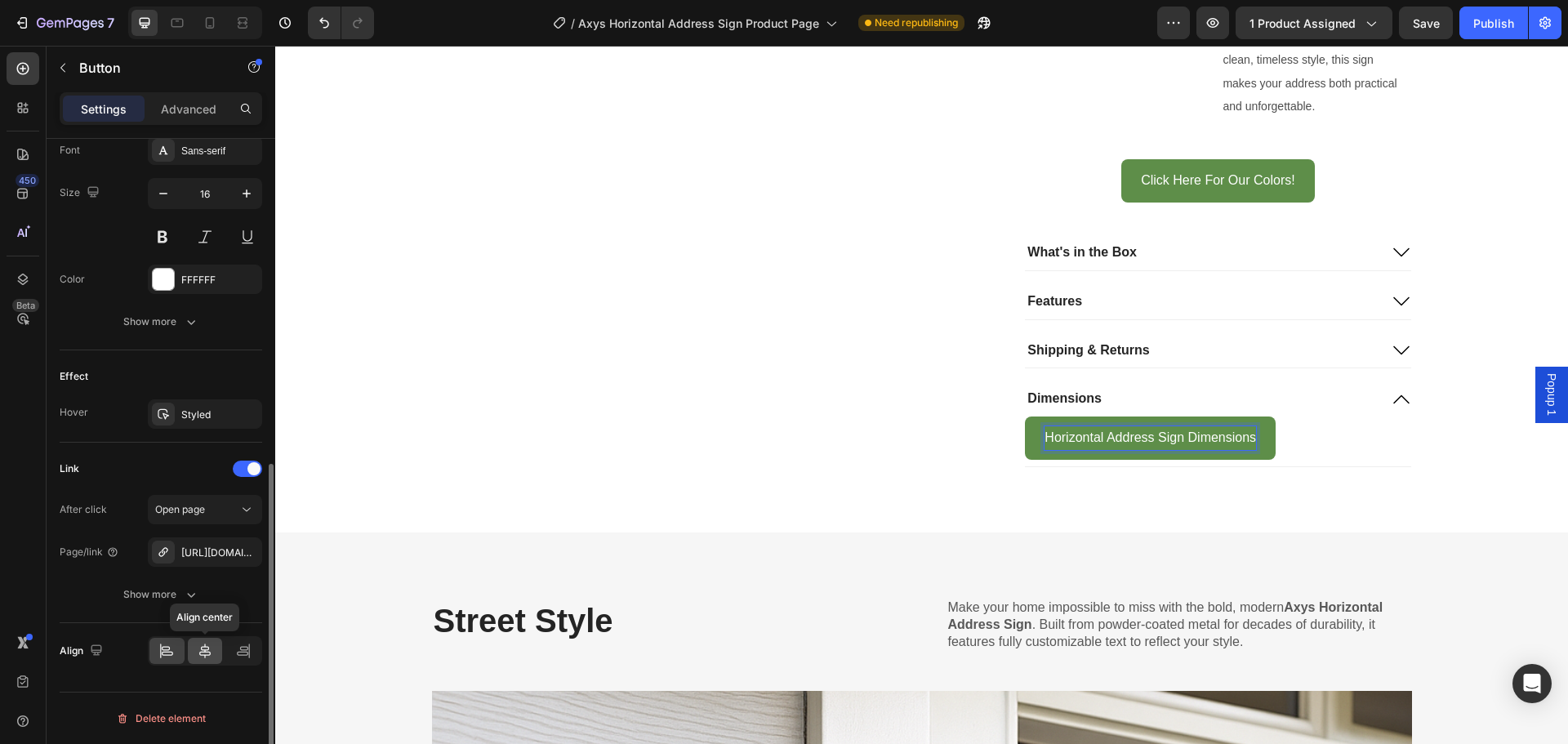
click at [208, 651] on icon at bounding box center [205, 651] width 16 height 16
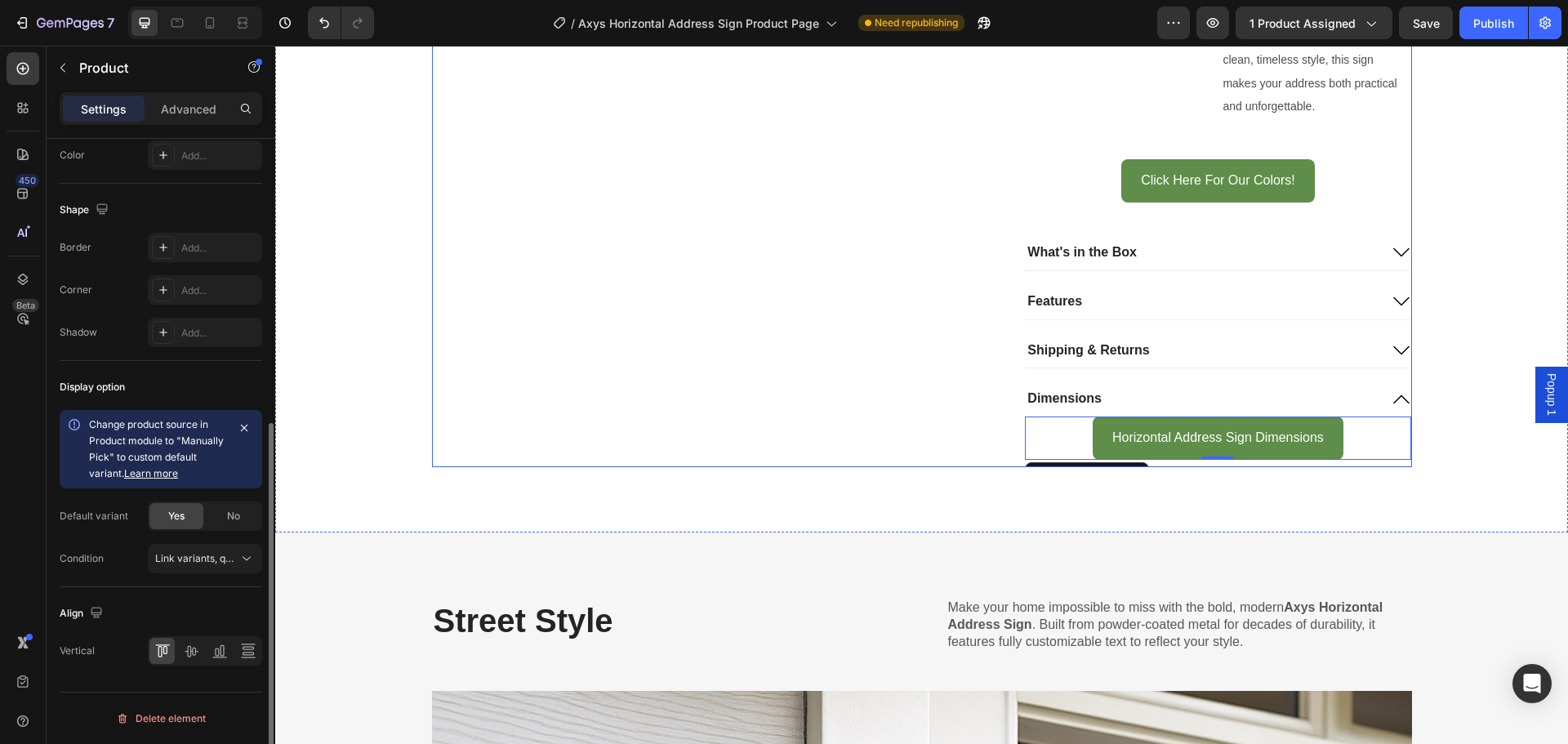
scroll to position [0, 0]
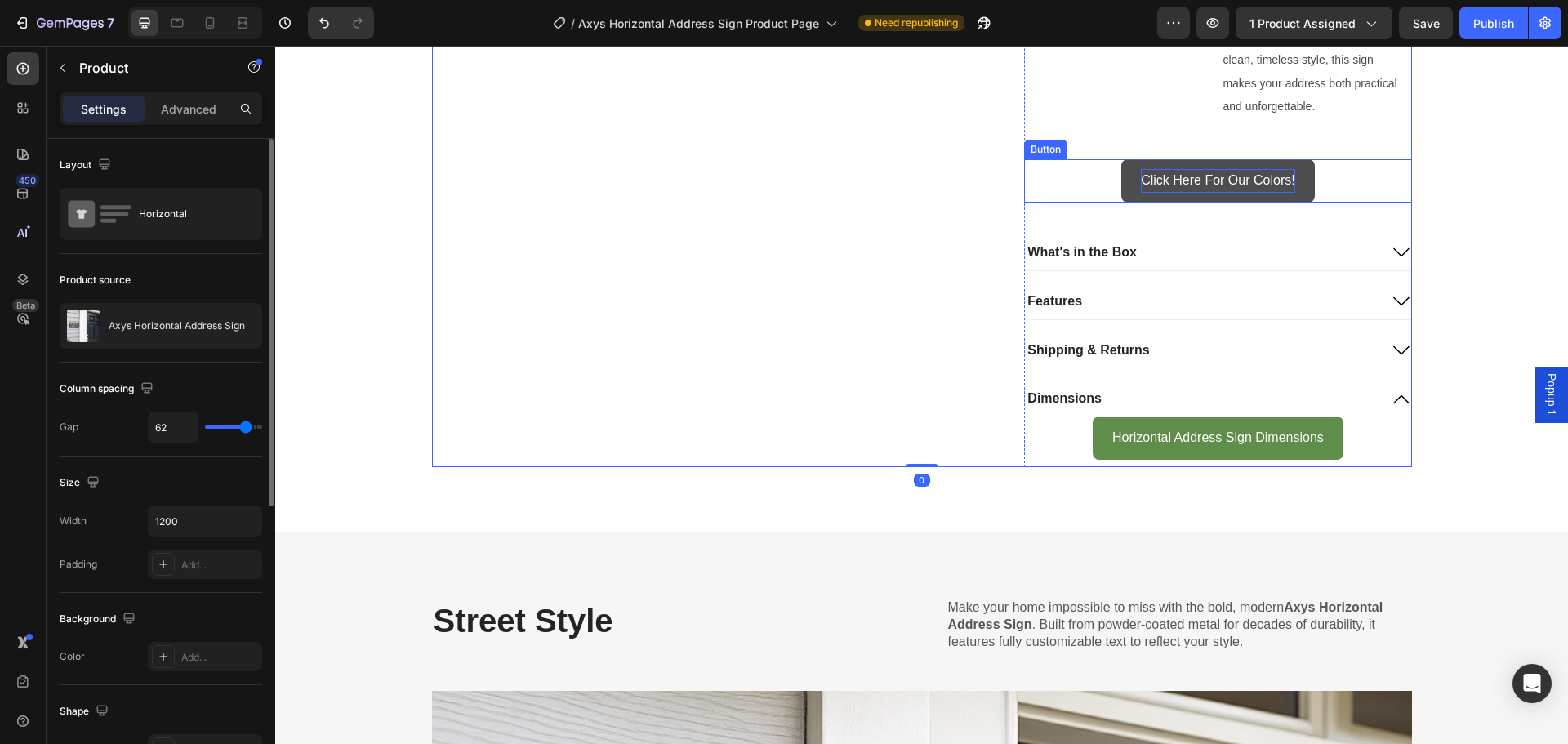
click at [1264, 178] on p "Click Here For Our Colors!" at bounding box center [1218, 181] width 153 height 24
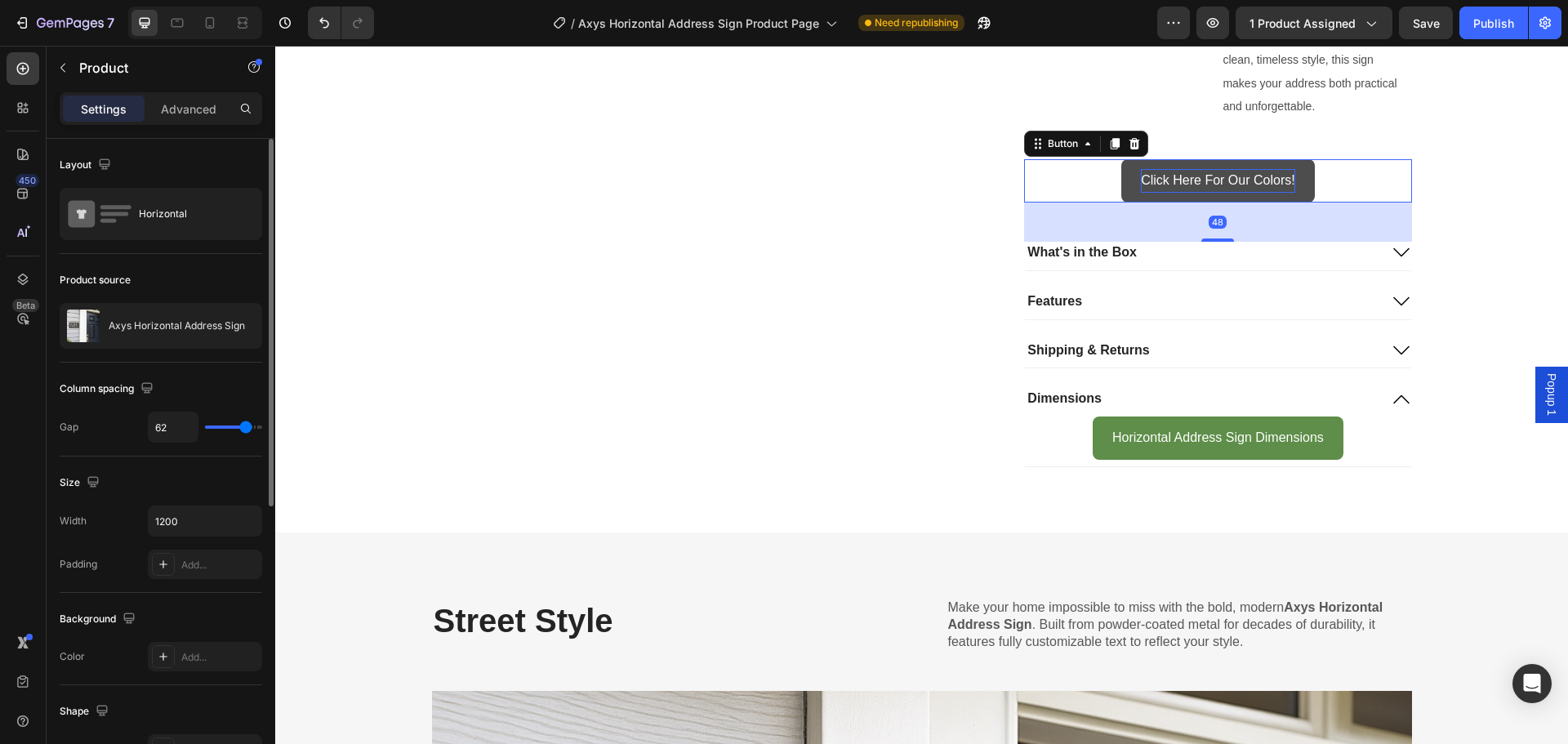
click at [1264, 178] on p "Click Here For Our Colors!" at bounding box center [1218, 181] width 153 height 24
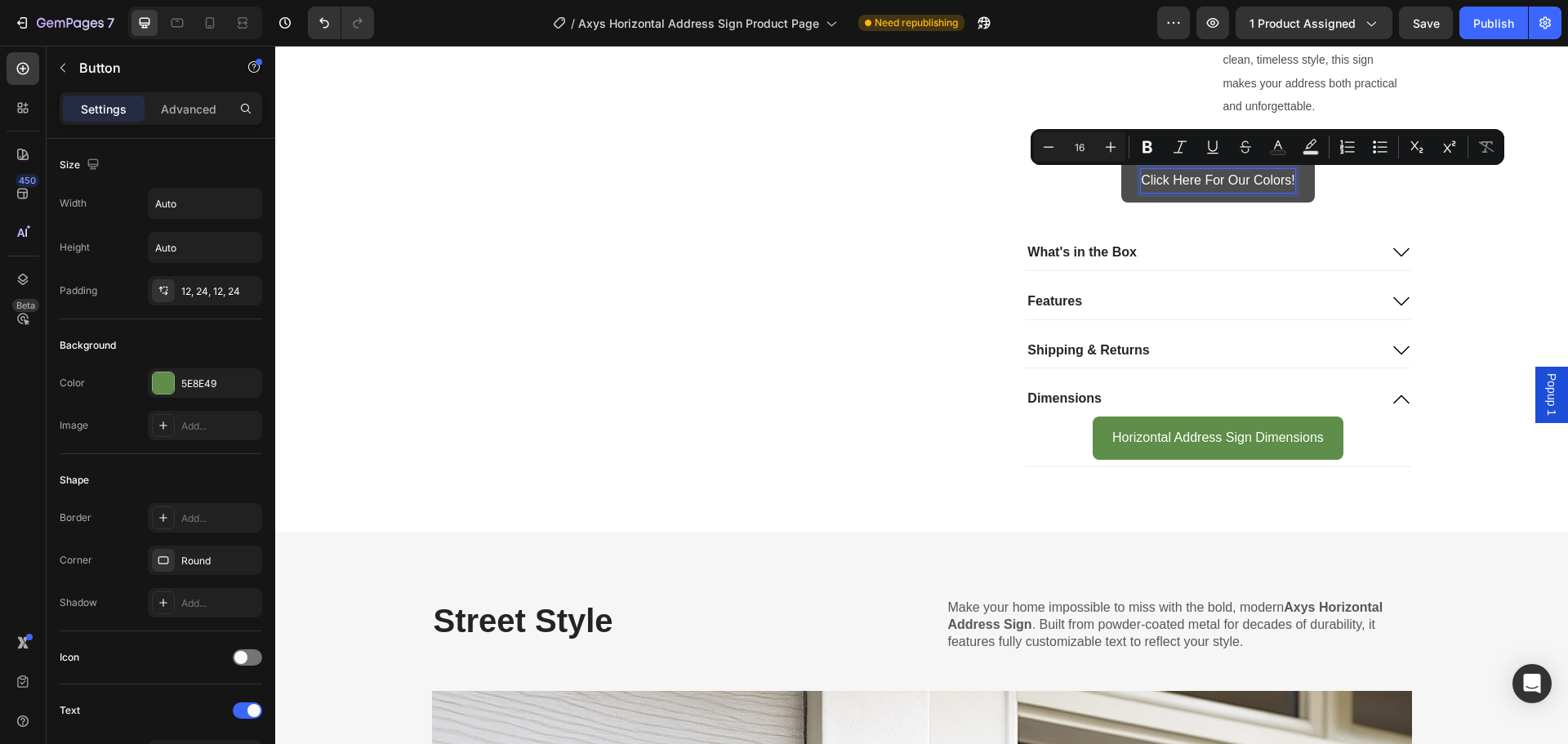
click at [1161, 185] on p "Click Here For Our Colors!" at bounding box center [1218, 181] width 153 height 24
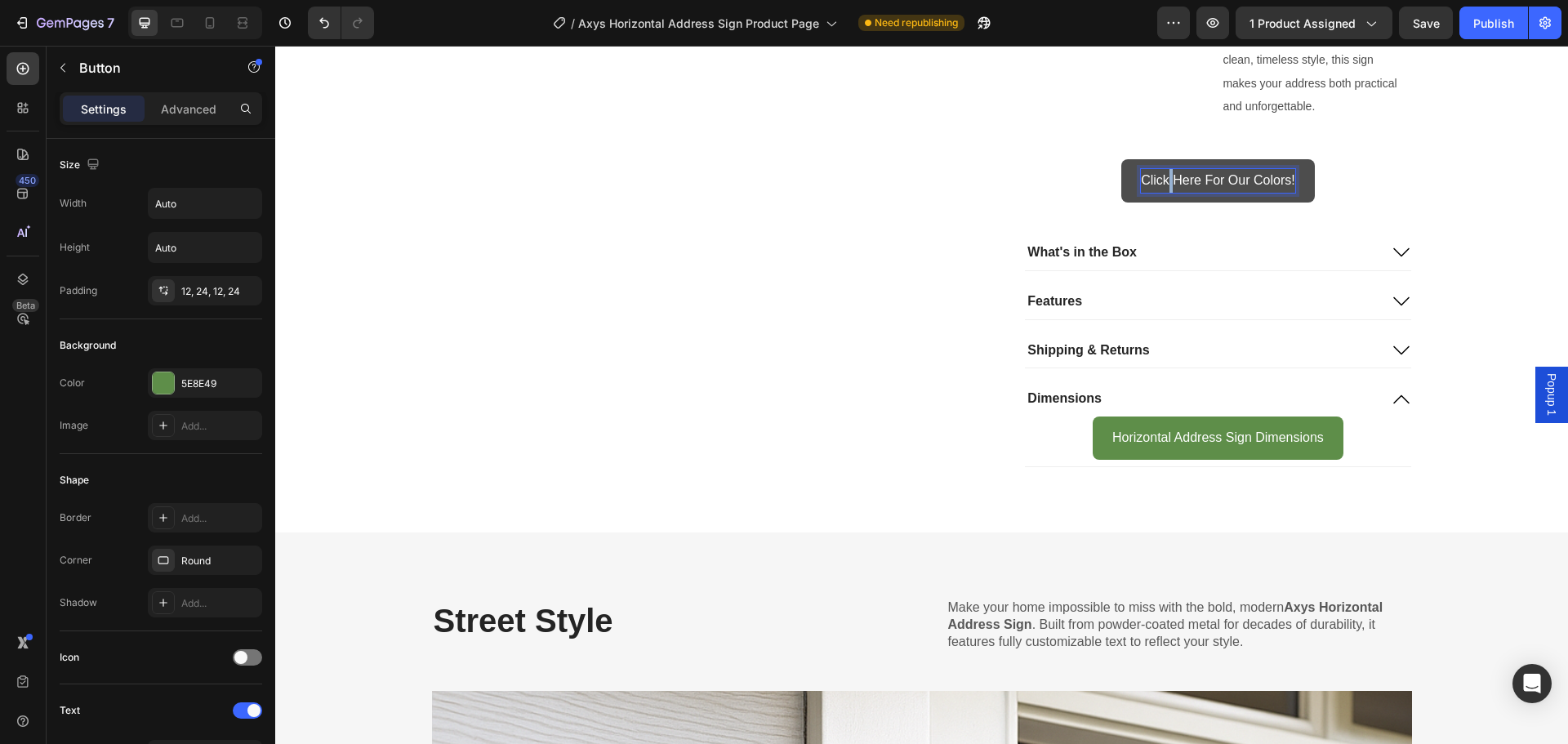
click at [1161, 185] on p "Click Here For Our Colors!" at bounding box center [1218, 181] width 153 height 24
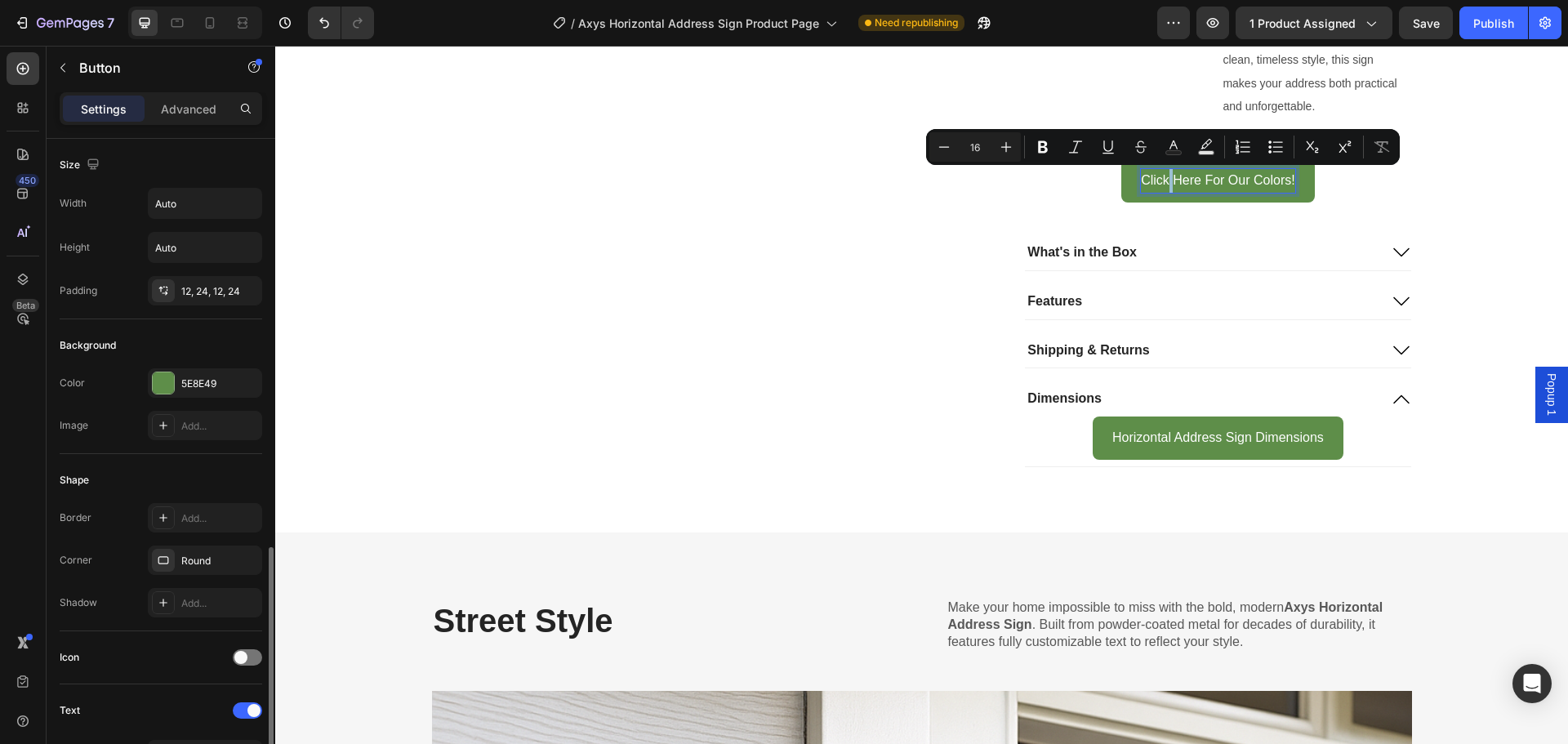
scroll to position [272, 0]
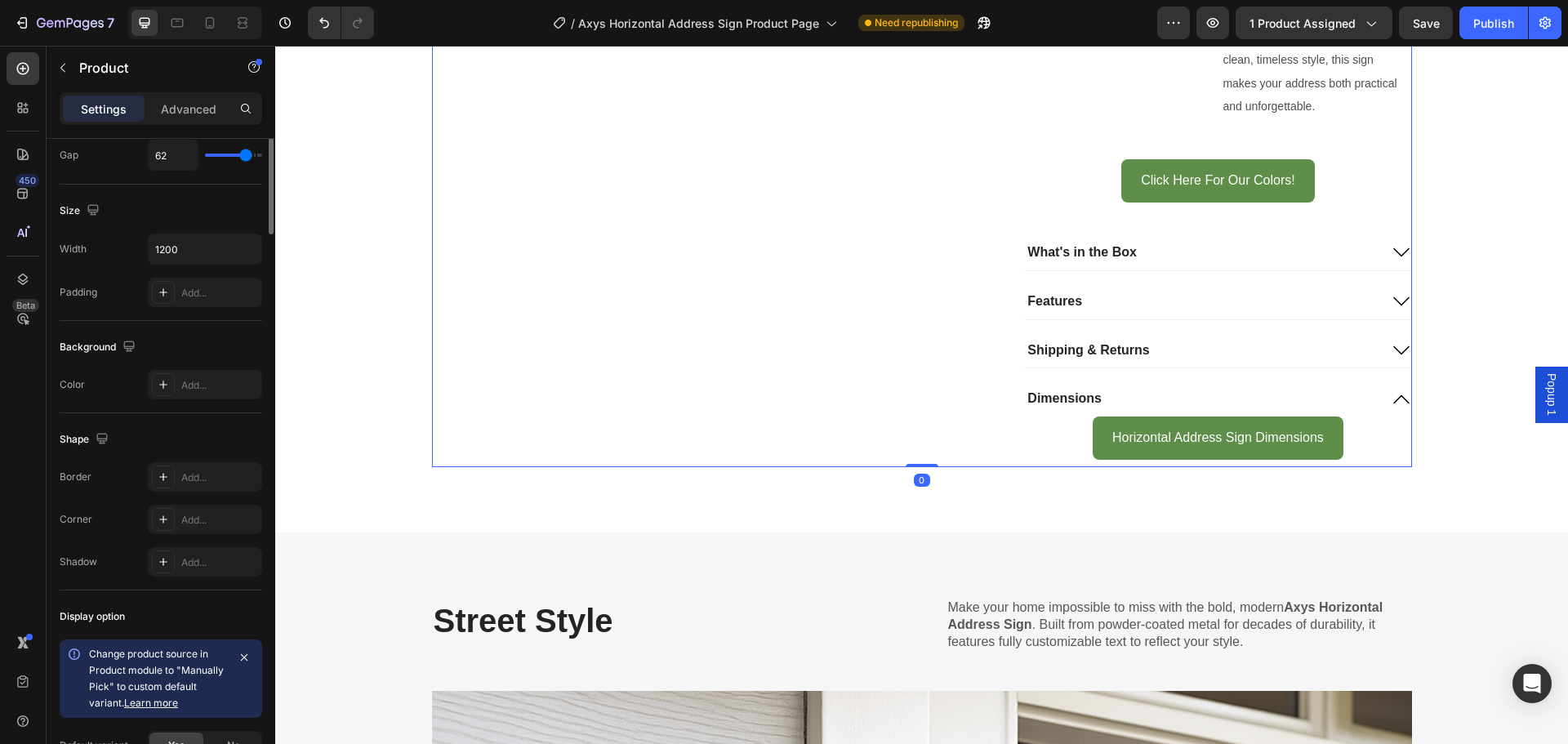
scroll to position [0, 0]
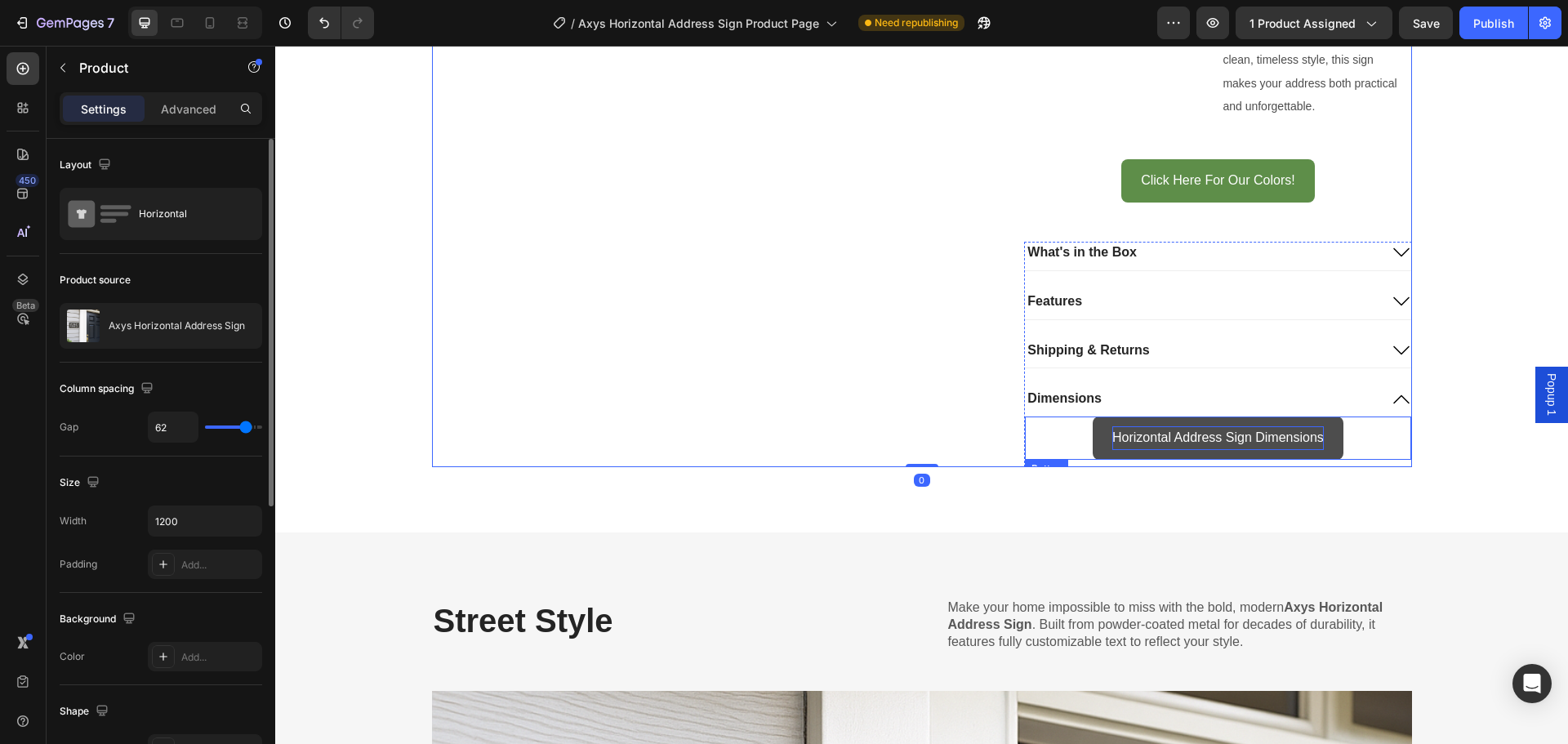
click at [1153, 428] on p "Horizontal Address Sign Dimensions" at bounding box center [1218, 439] width 211 height 24
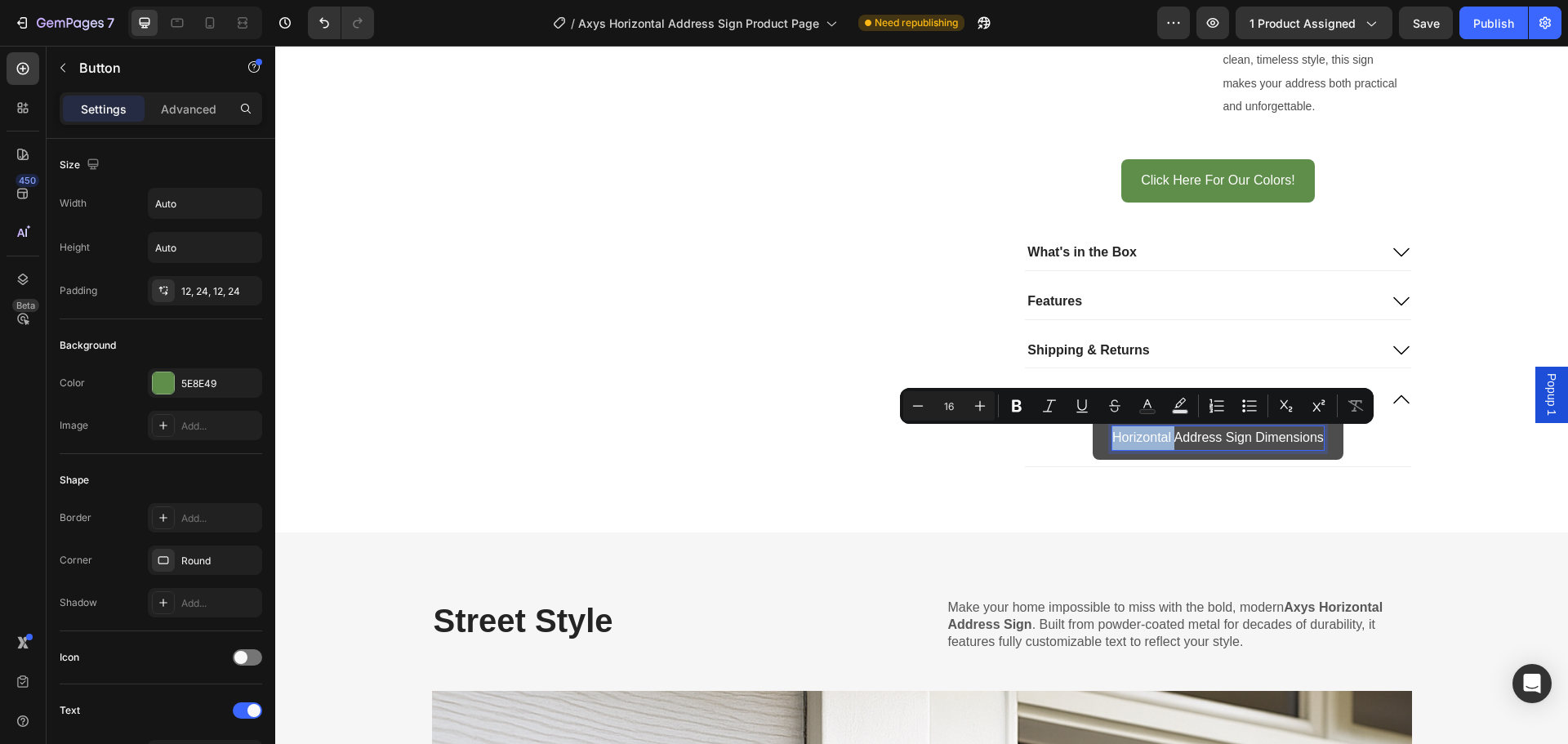
click at [1112, 438] on p "Horizontal Address Sign Dimensions" at bounding box center [1218, 439] width 211 height 24
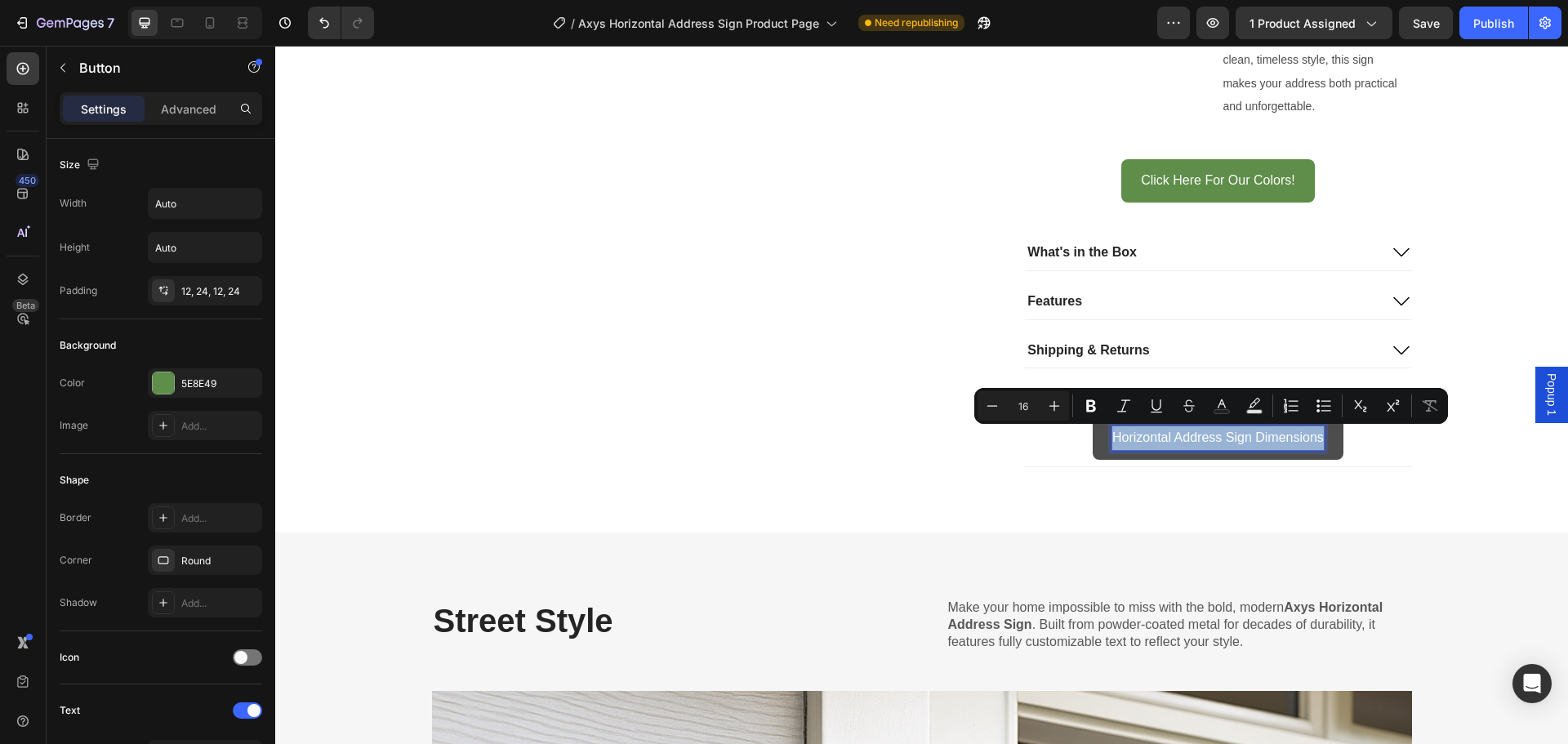
drag, startPoint x: 1108, startPoint y: 438, endPoint x: 1288, endPoint y: 442, distance: 180.0
click at [1288, 442] on p "Horizontal Address Sign Dimensions" at bounding box center [1218, 439] width 211 height 24
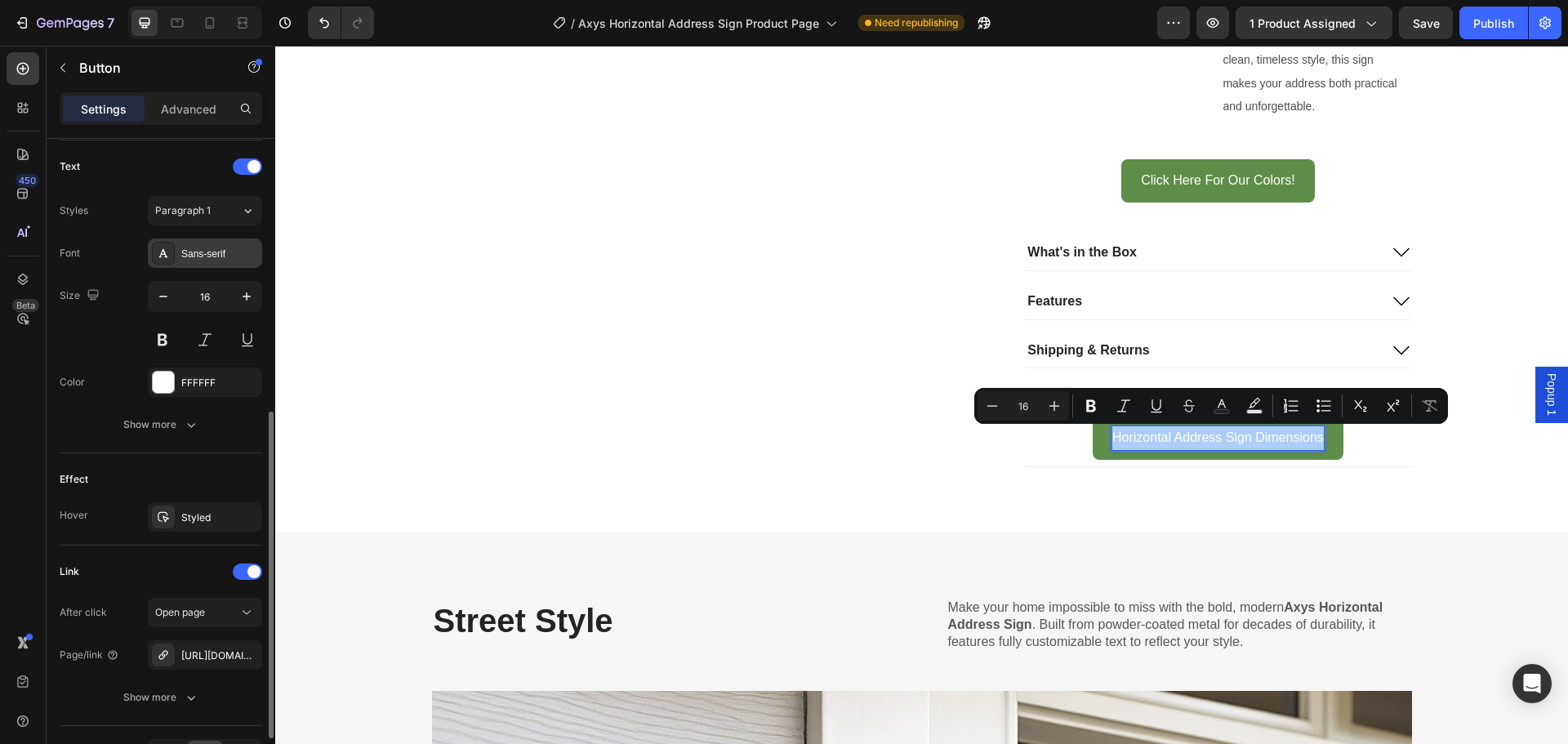
click at [215, 253] on div "Sans-serif" at bounding box center [220, 254] width 77 height 15
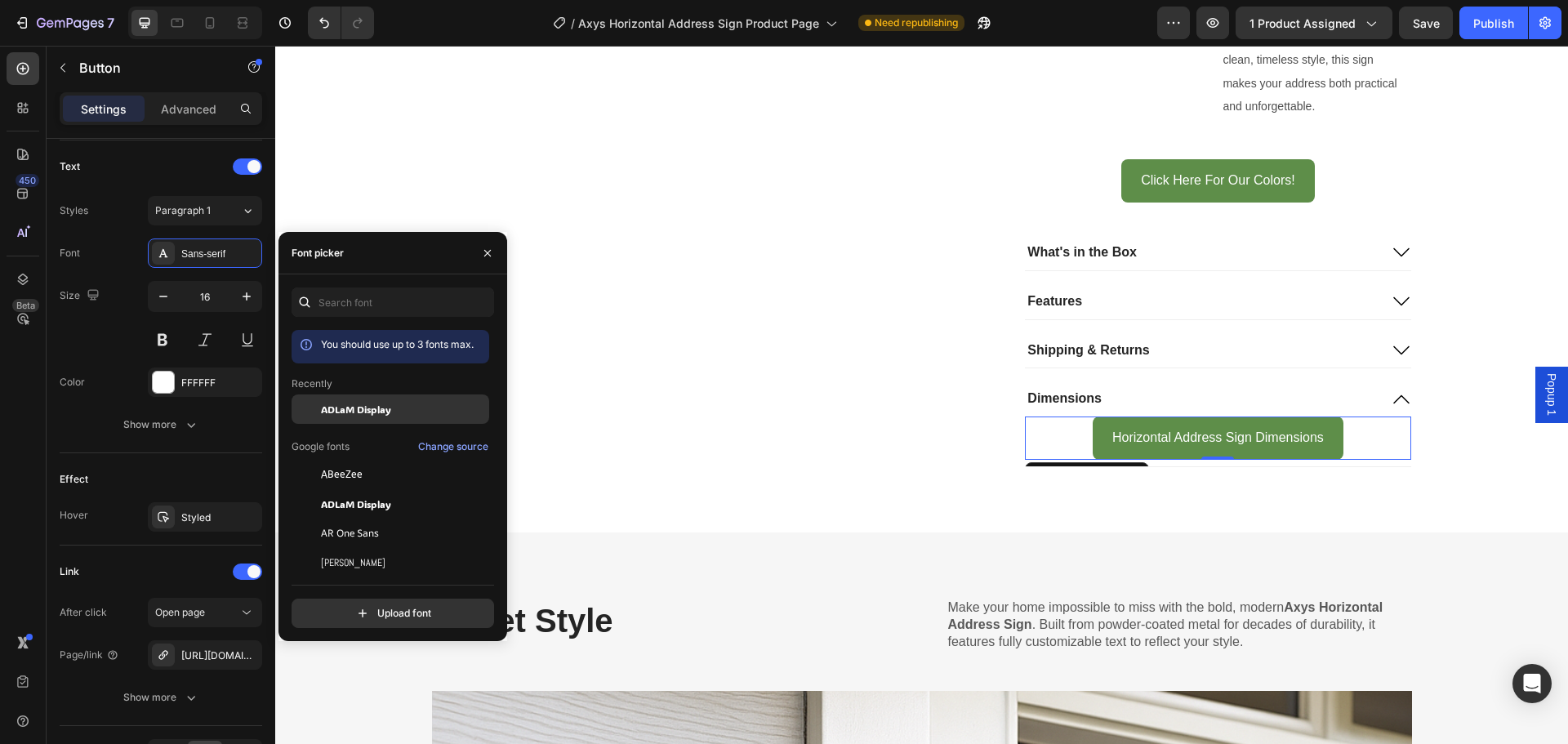
click at [369, 415] on span "ADLaM Display" at bounding box center [356, 409] width 70 height 15
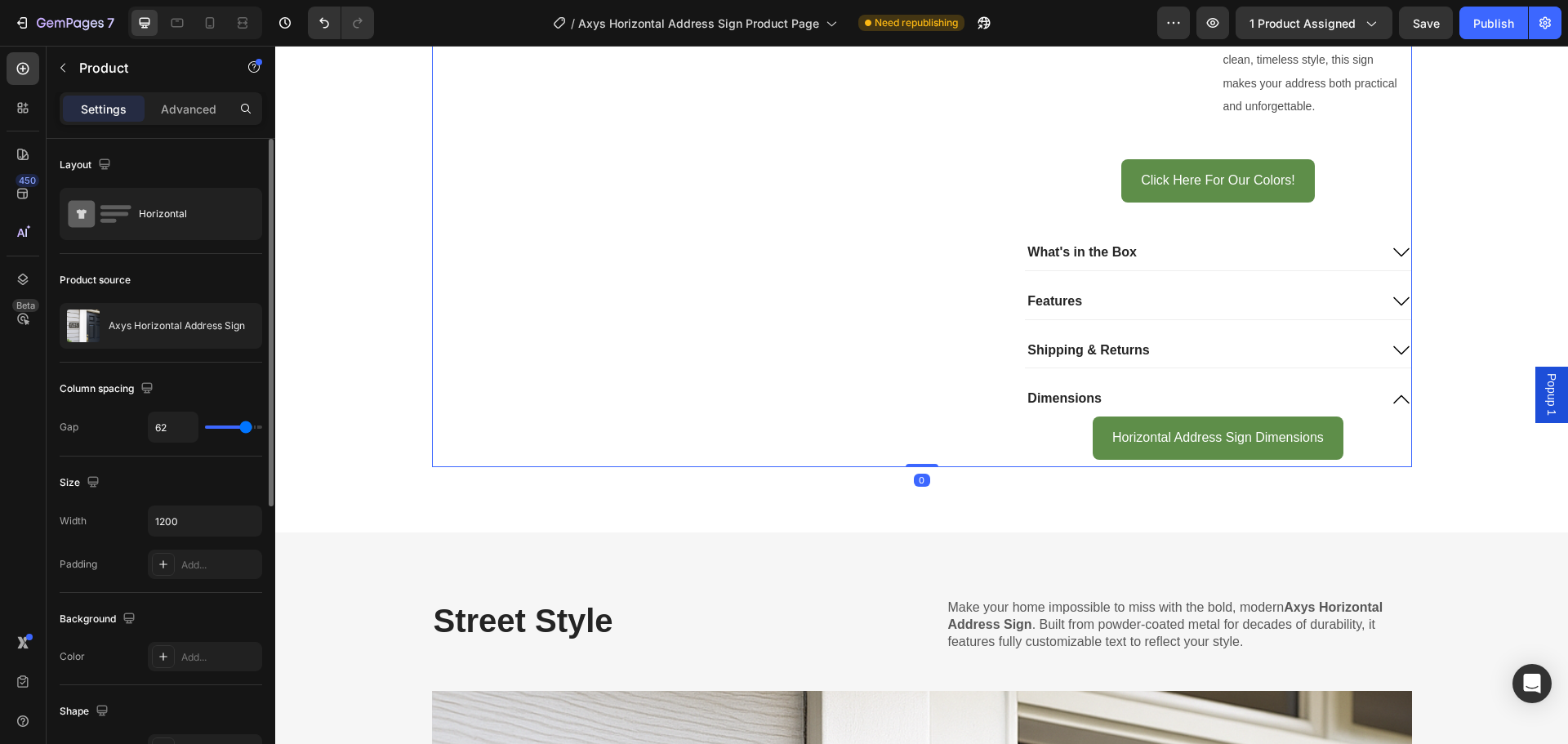
click at [1502, 11] on button "Publish" at bounding box center [1493, 23] width 68 height 33
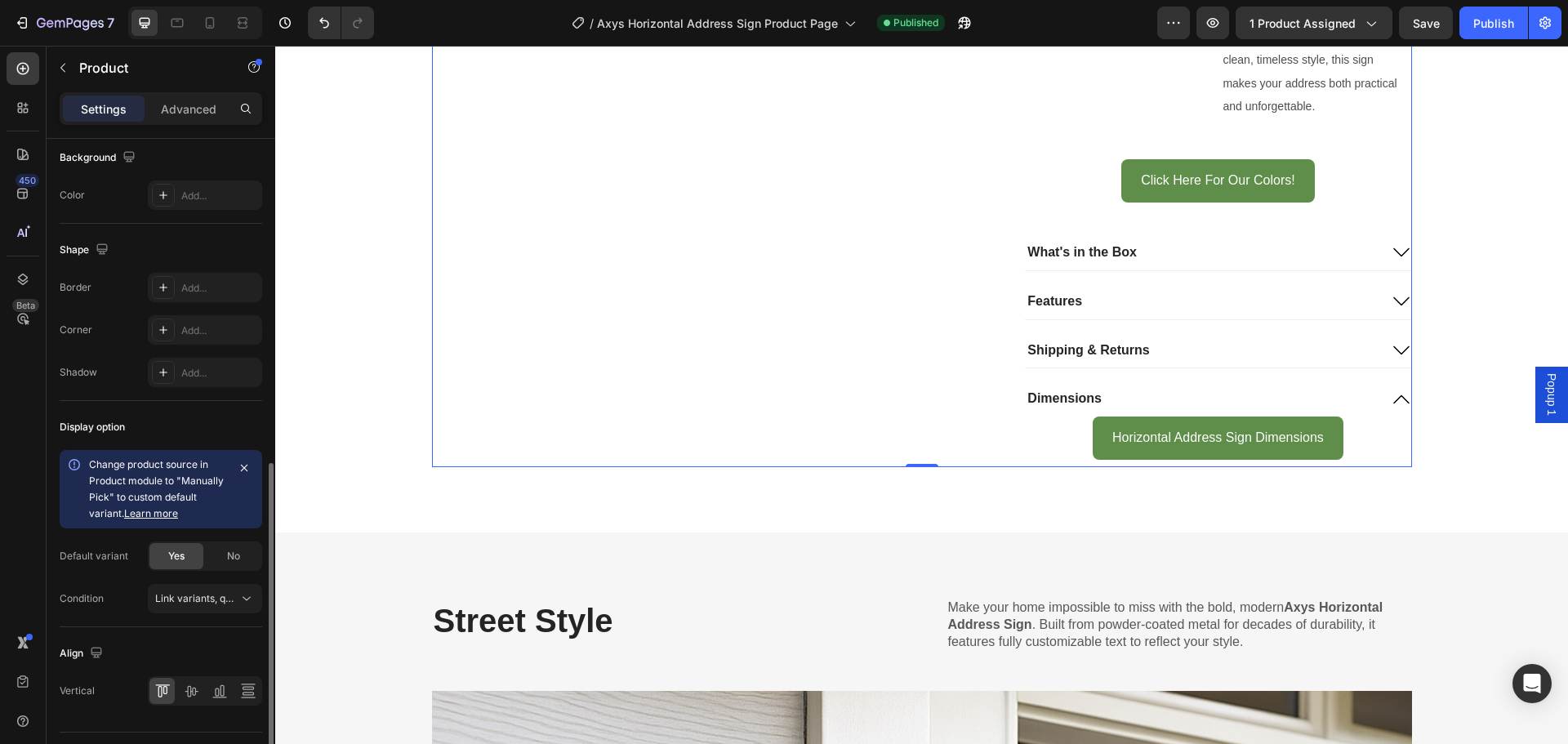
scroll to position [501, 0]
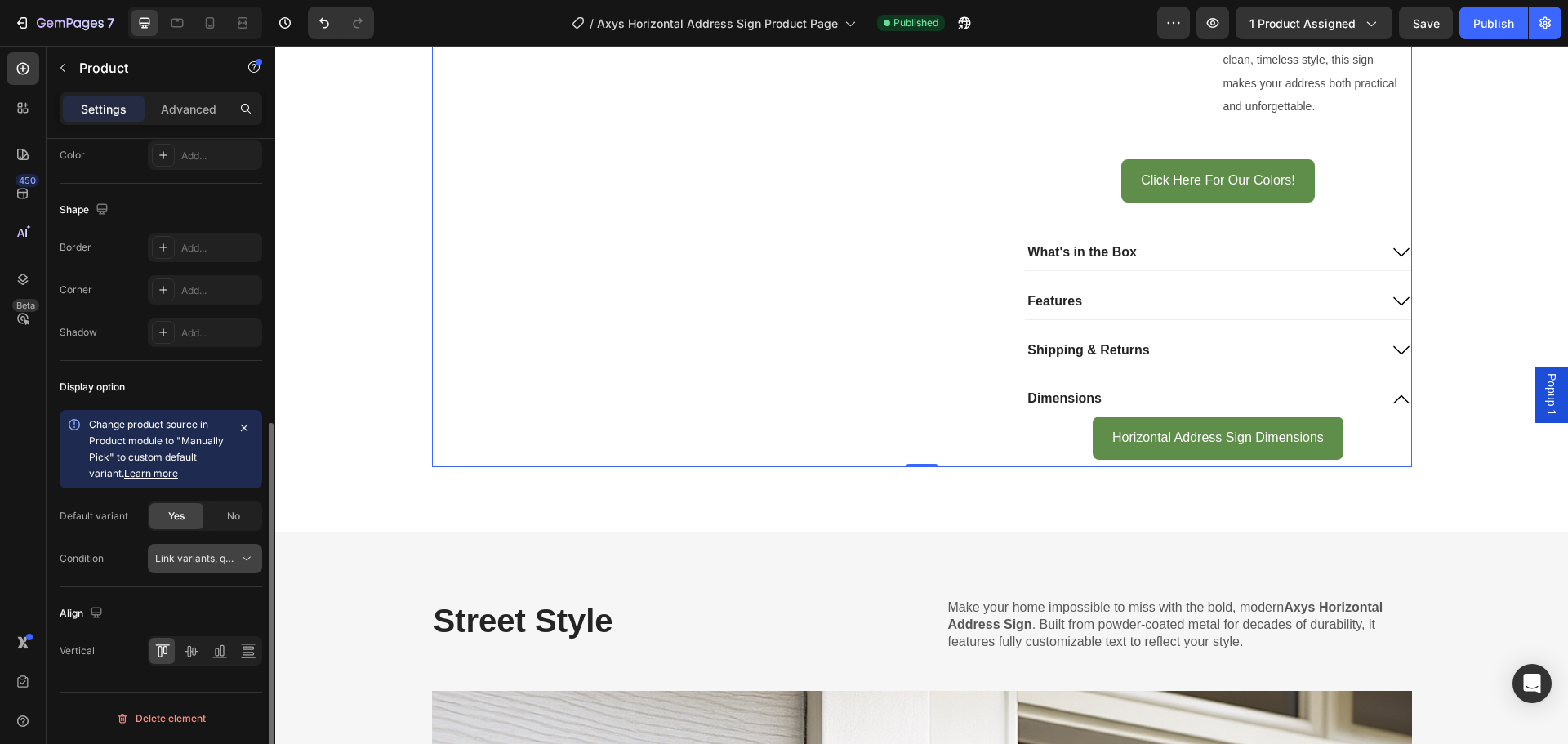
click at [195, 553] on span "Link variants, quantity <br> between same products" at bounding box center [275, 558] width 241 height 12
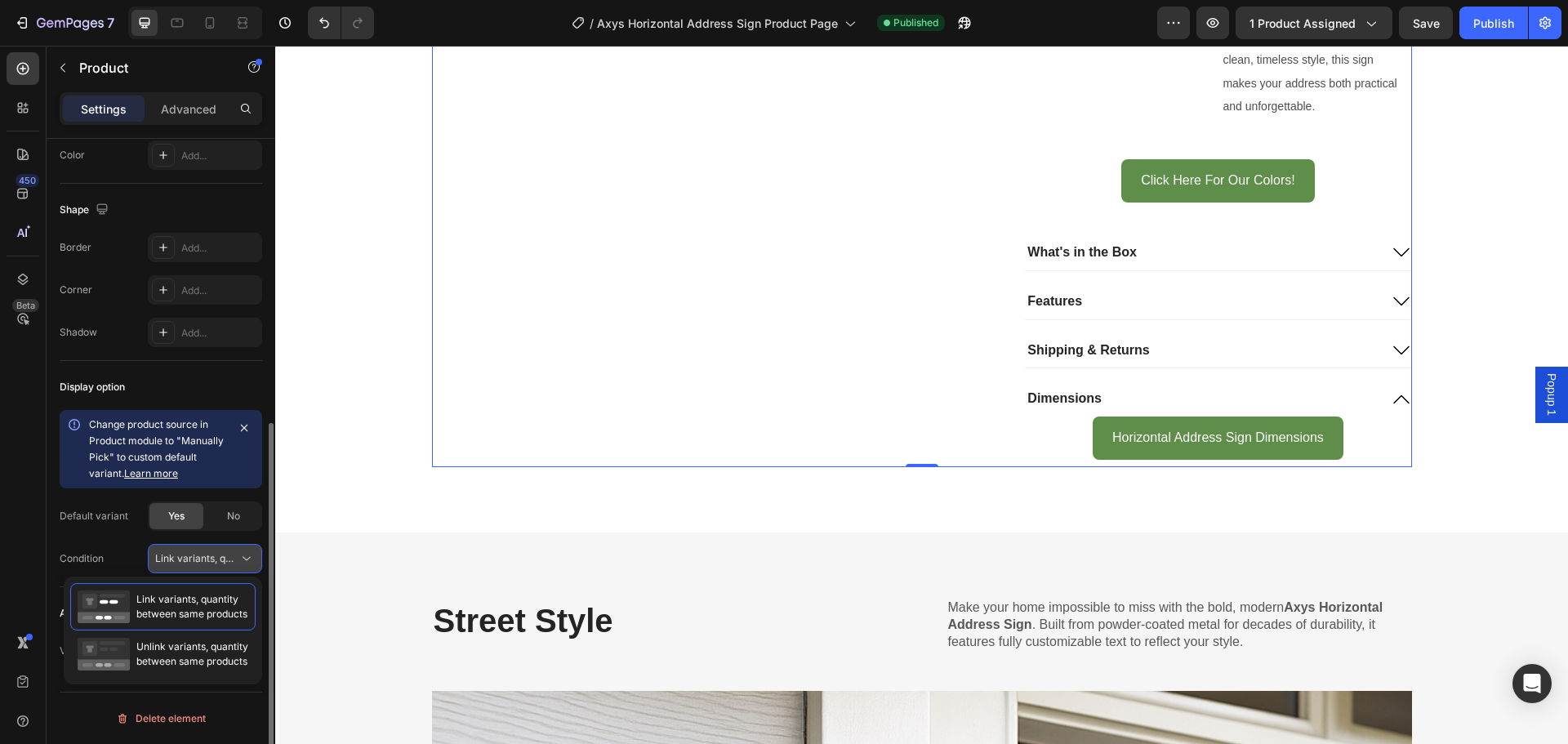
click at [195, 553] on span "Link variants, quantity <br> between same products" at bounding box center [275, 558] width 241 height 12
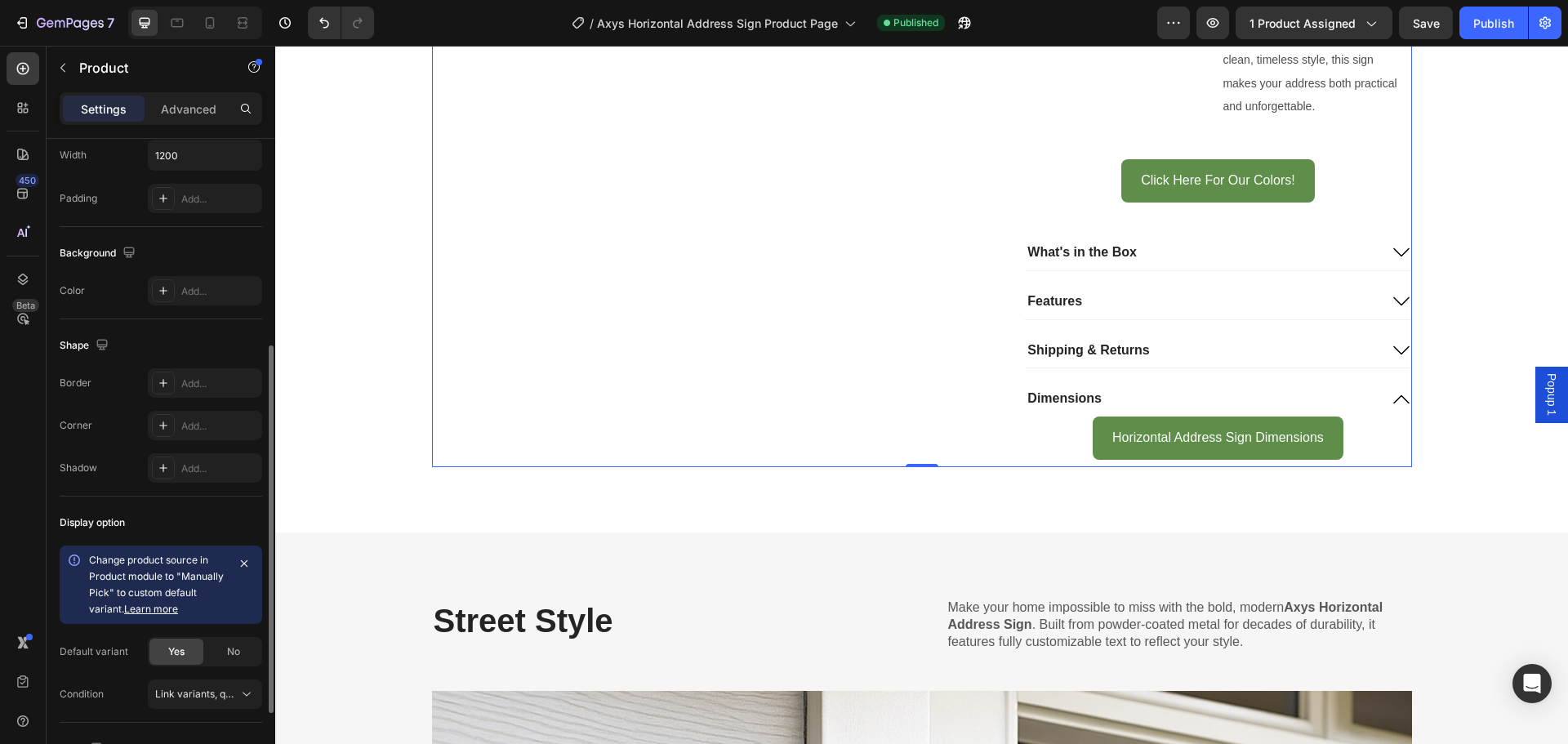
scroll to position [339, 0]
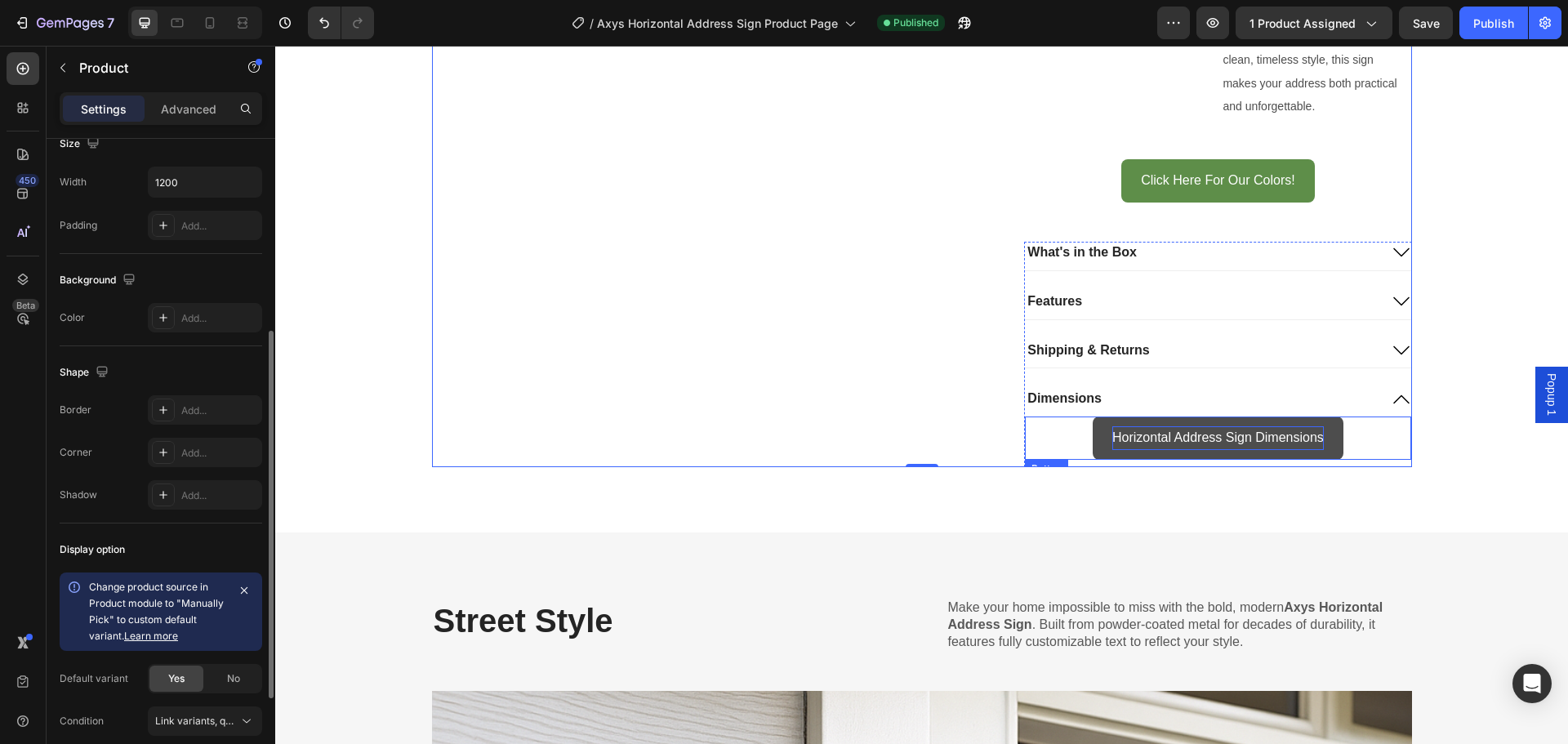
click at [1130, 436] on p "Horizontal Address Sign Dimensions" at bounding box center [1218, 439] width 211 height 24
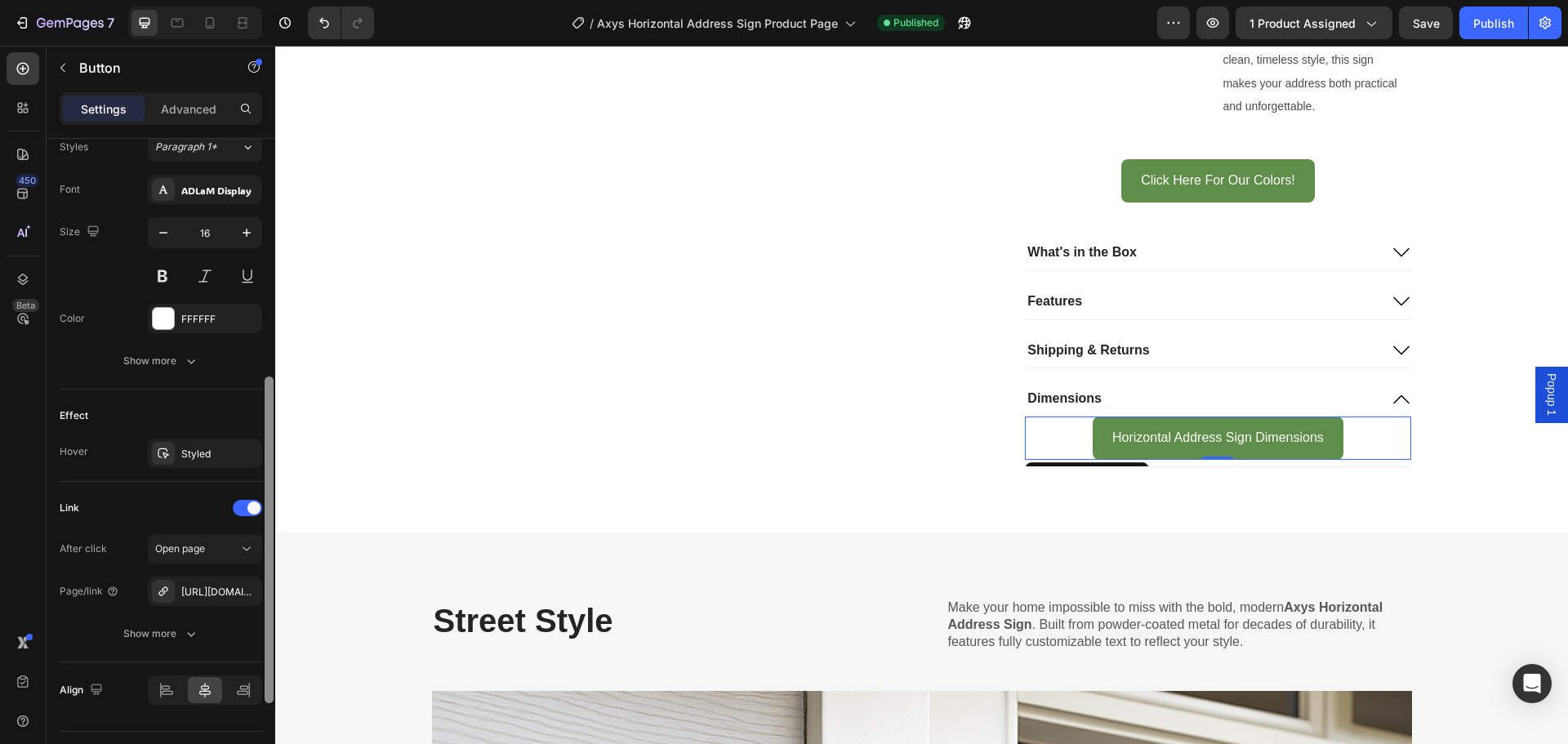
scroll to position [647, 0]
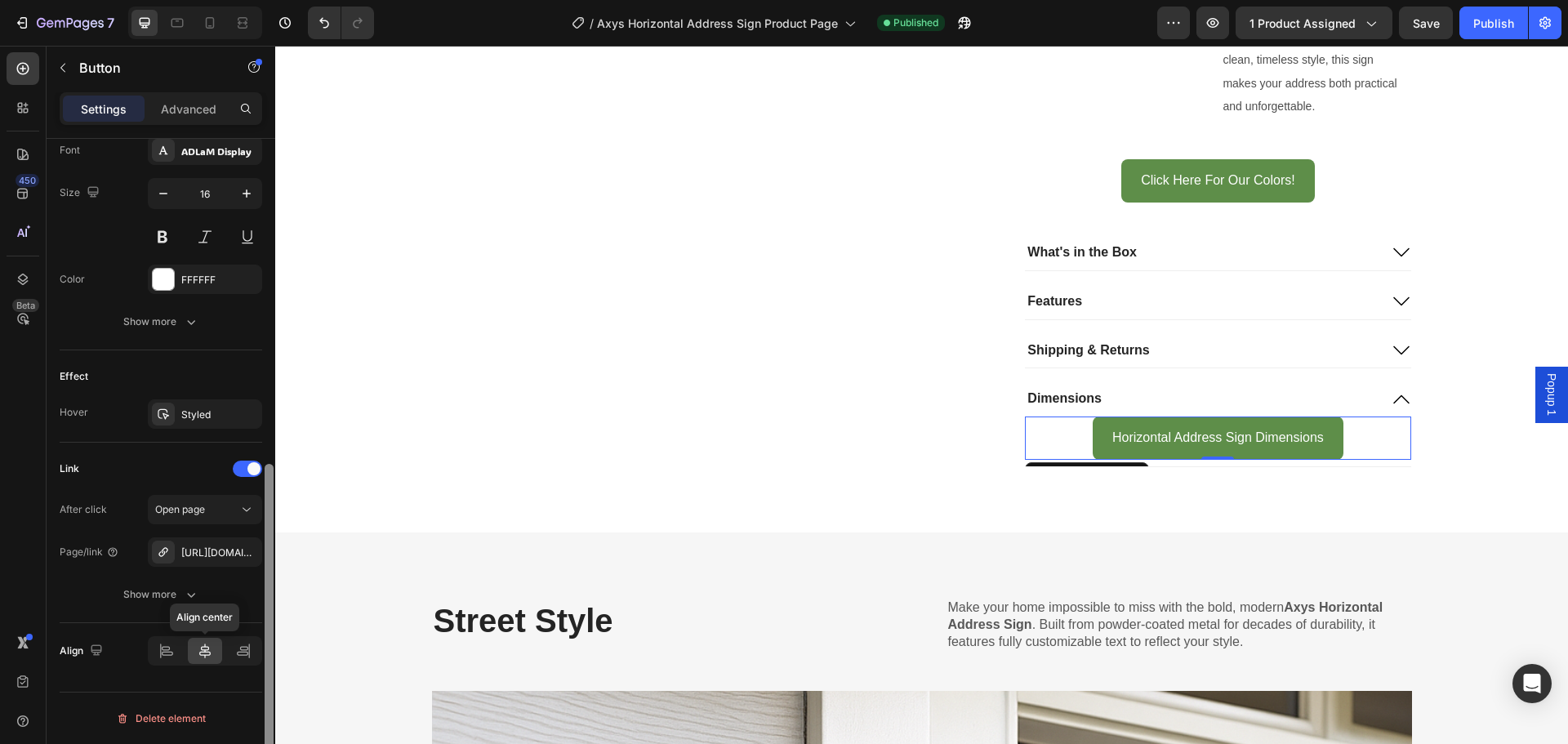
drag, startPoint x: 269, startPoint y: 321, endPoint x: 222, endPoint y: 663, distance: 345.2
click at [222, 663] on div "Size Width Auto Height Auto Padding 12, 24, 12, 24 Background Color 5E8E49 Imag…" at bounding box center [160, 464] width 229 height 652
click at [227, 504] on div "Open page" at bounding box center [196, 510] width 83 height 15
click at [137, 475] on div "Link" at bounding box center [160, 469] width 202 height 26
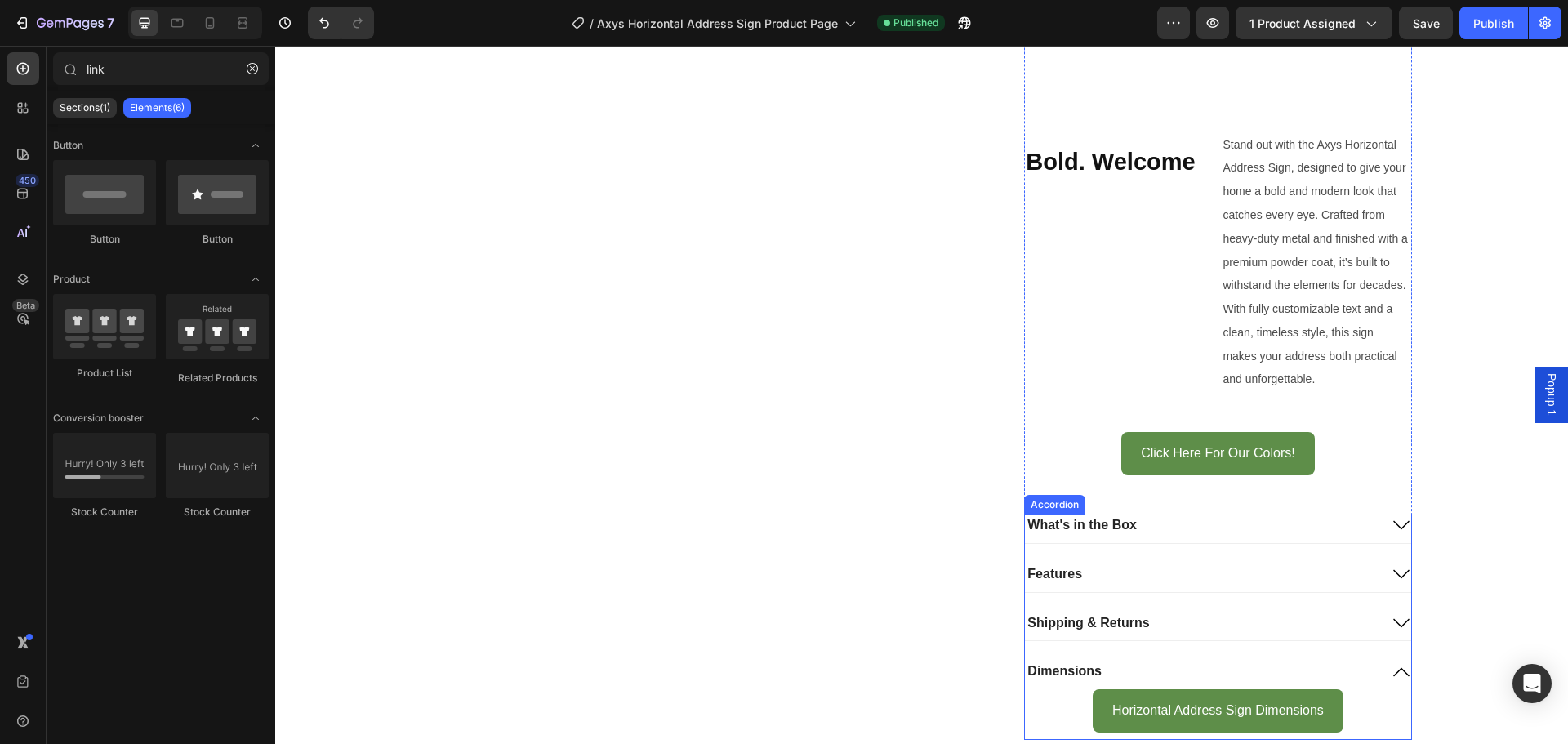
scroll to position [954, 0]
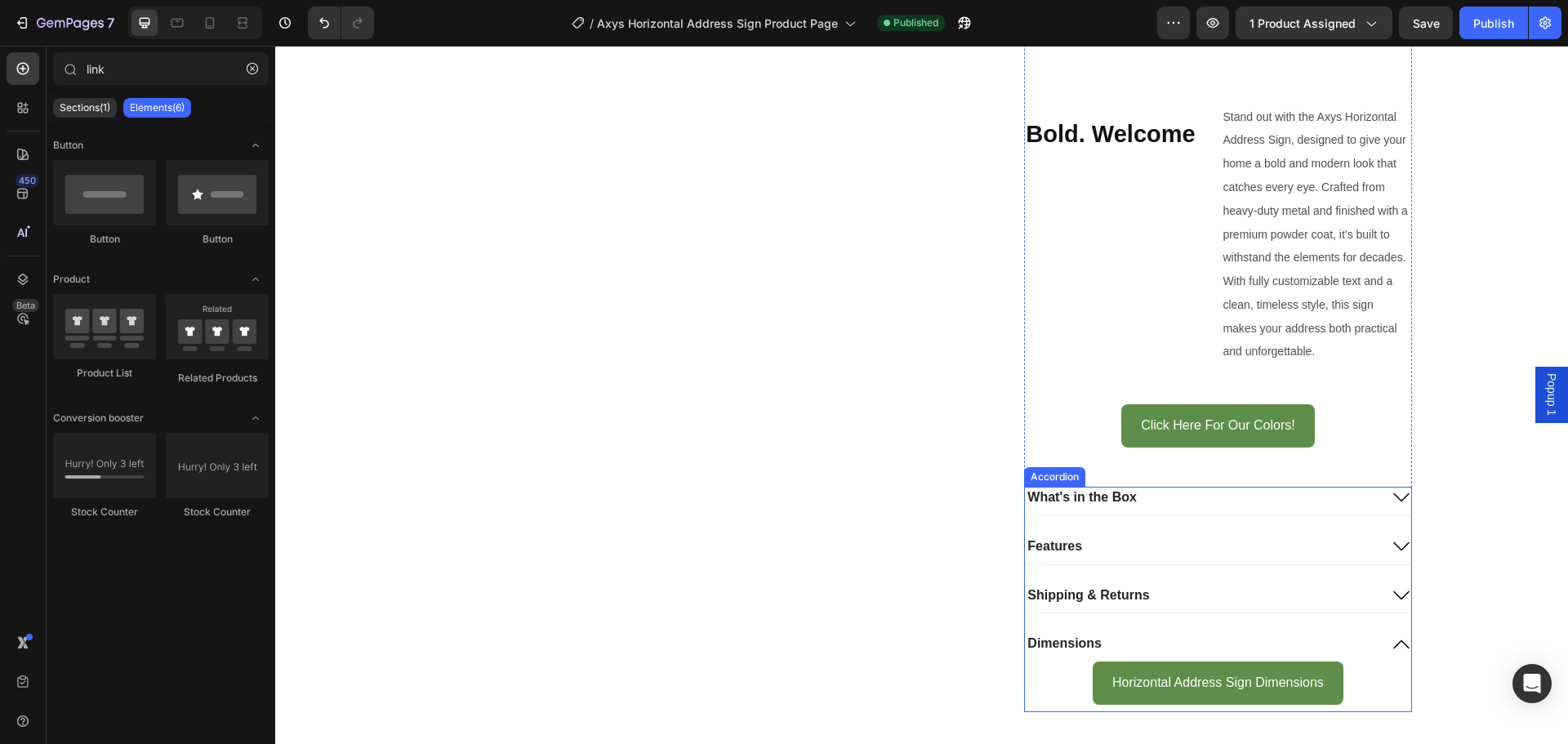
click at [1088, 641] on p "Dimensions" at bounding box center [1065, 644] width 75 height 17
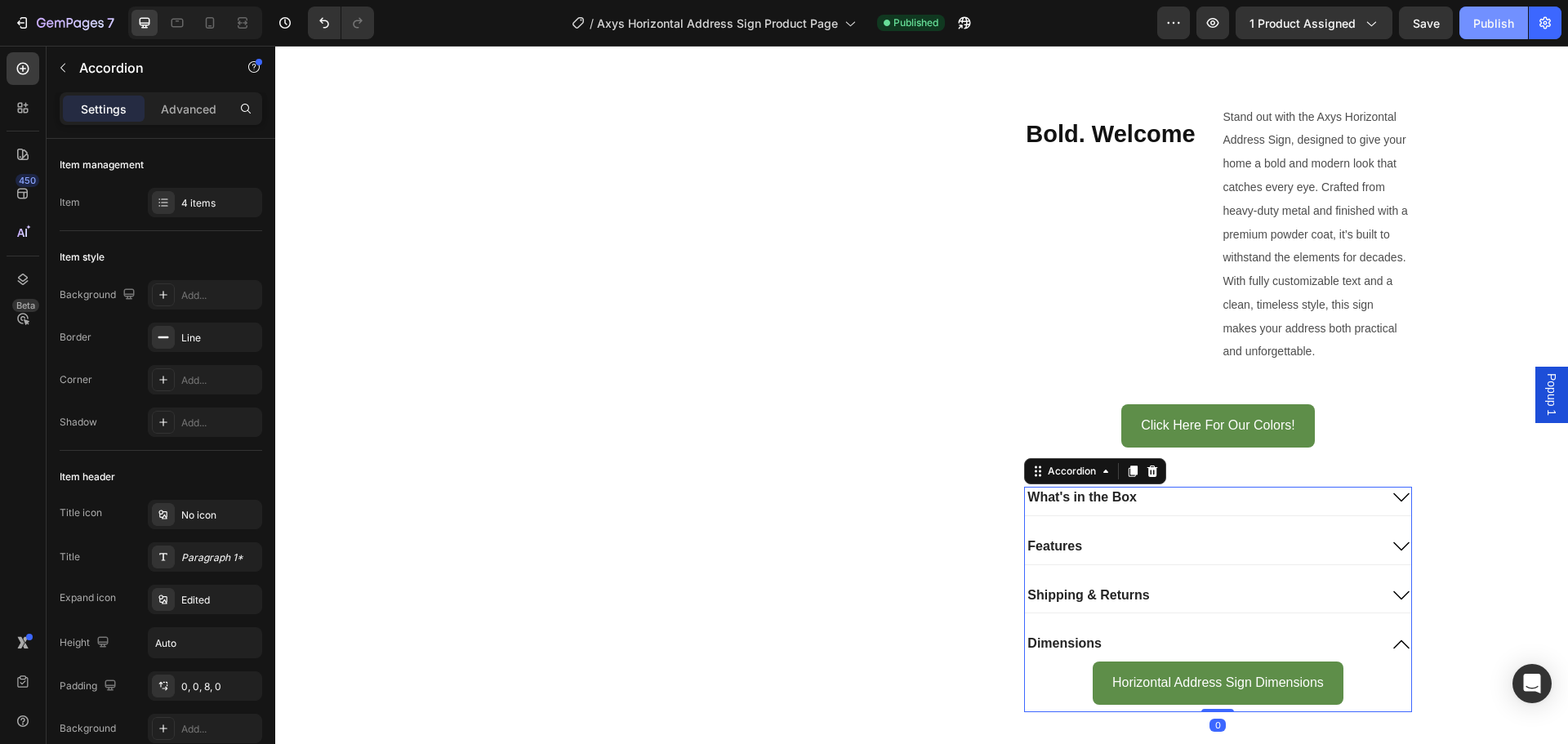
click at [1480, 6] on button "Publish" at bounding box center [1493, 23] width 68 height 33
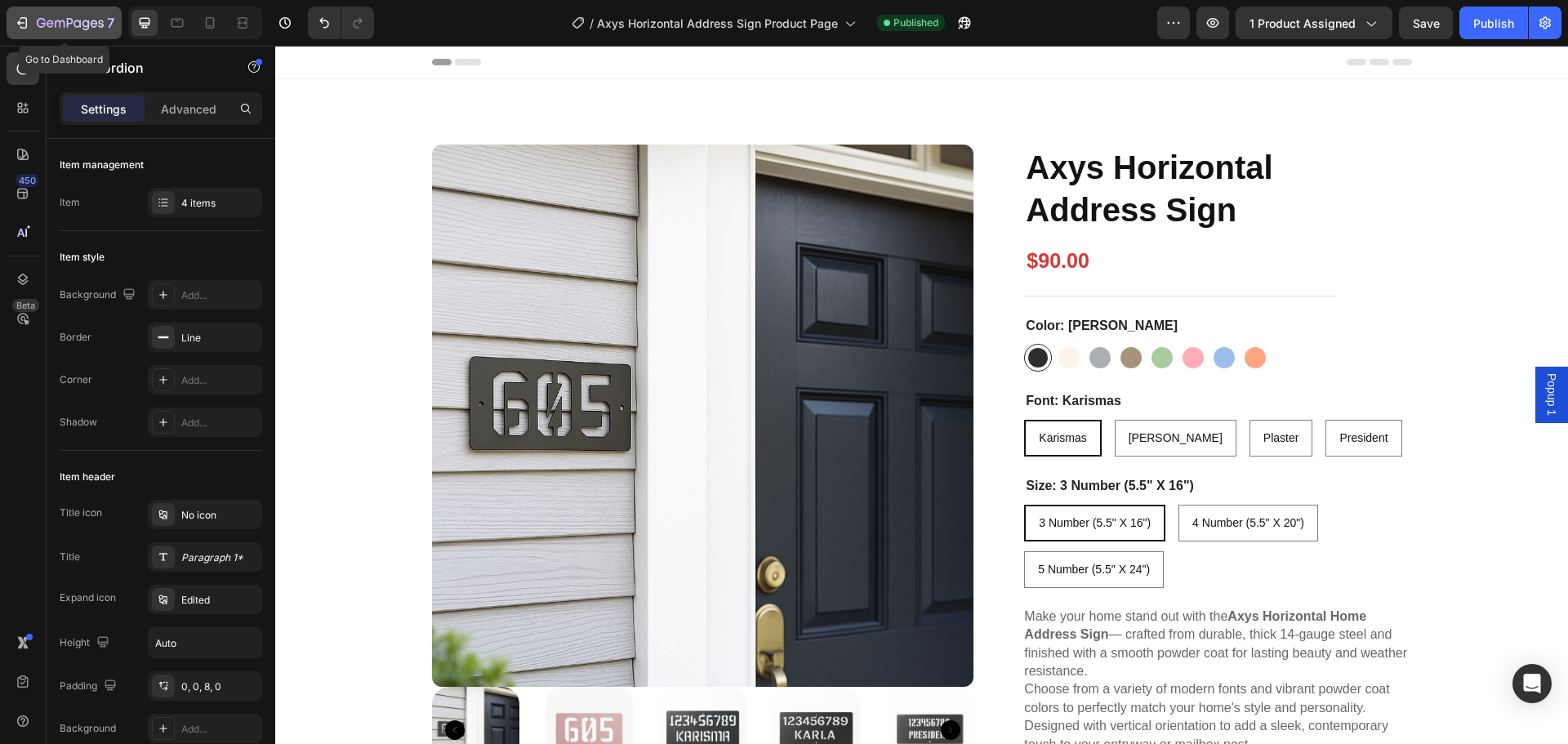
click at [71, 31] on div "7" at bounding box center [75, 23] width 77 height 20
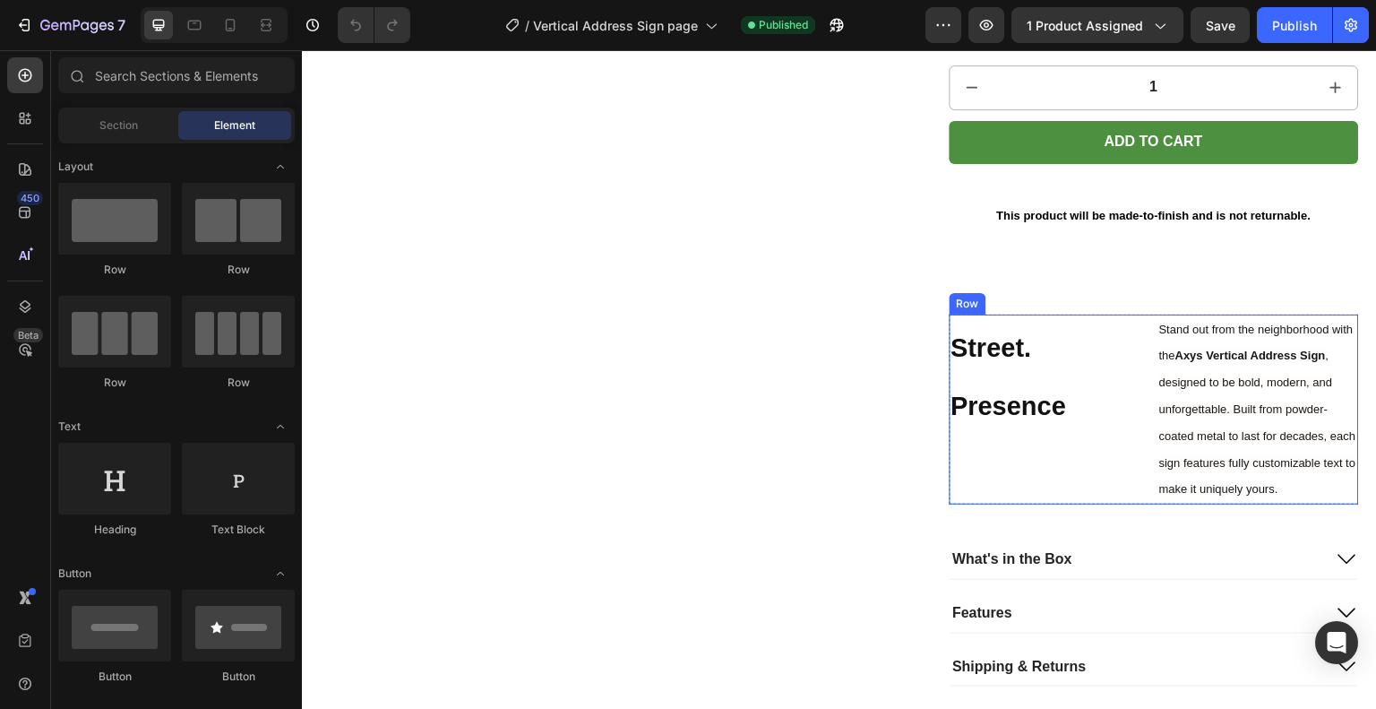
scroll to position [1045, 0]
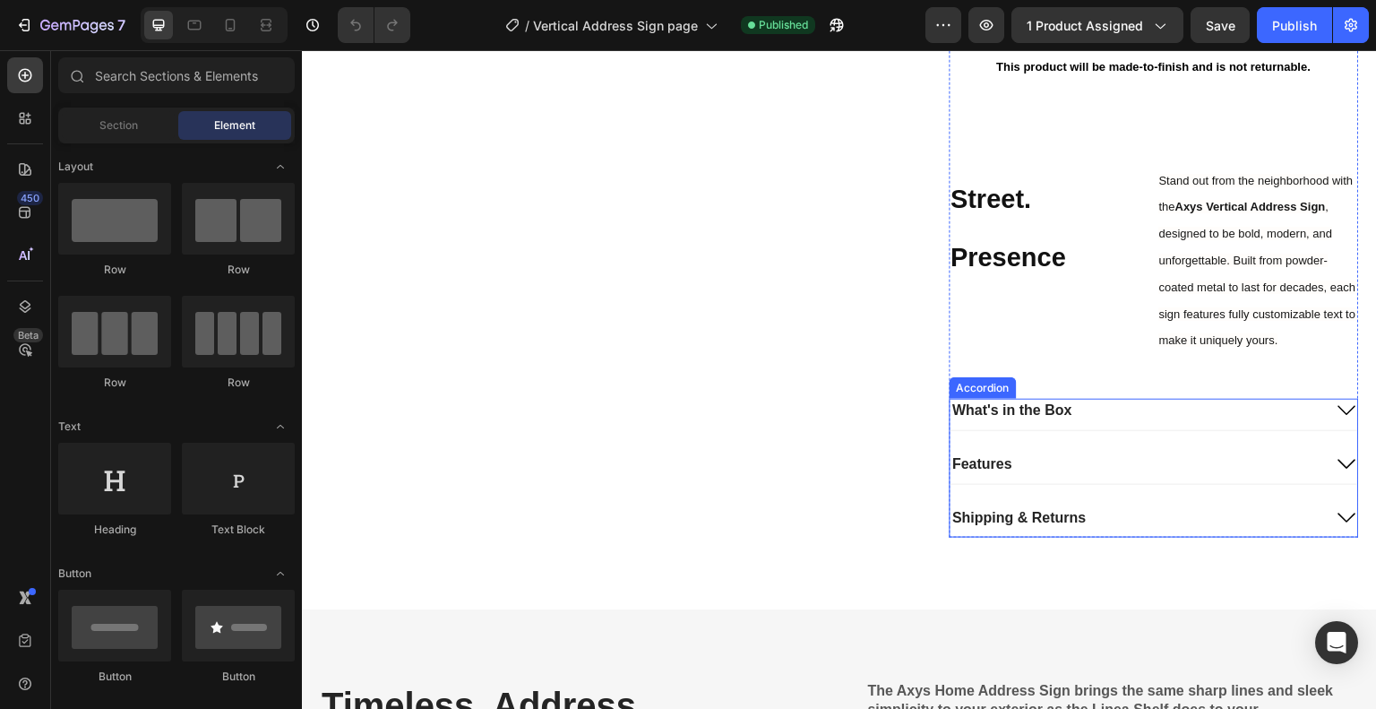
click at [970, 380] on div "Accordion" at bounding box center [983, 388] width 60 height 16
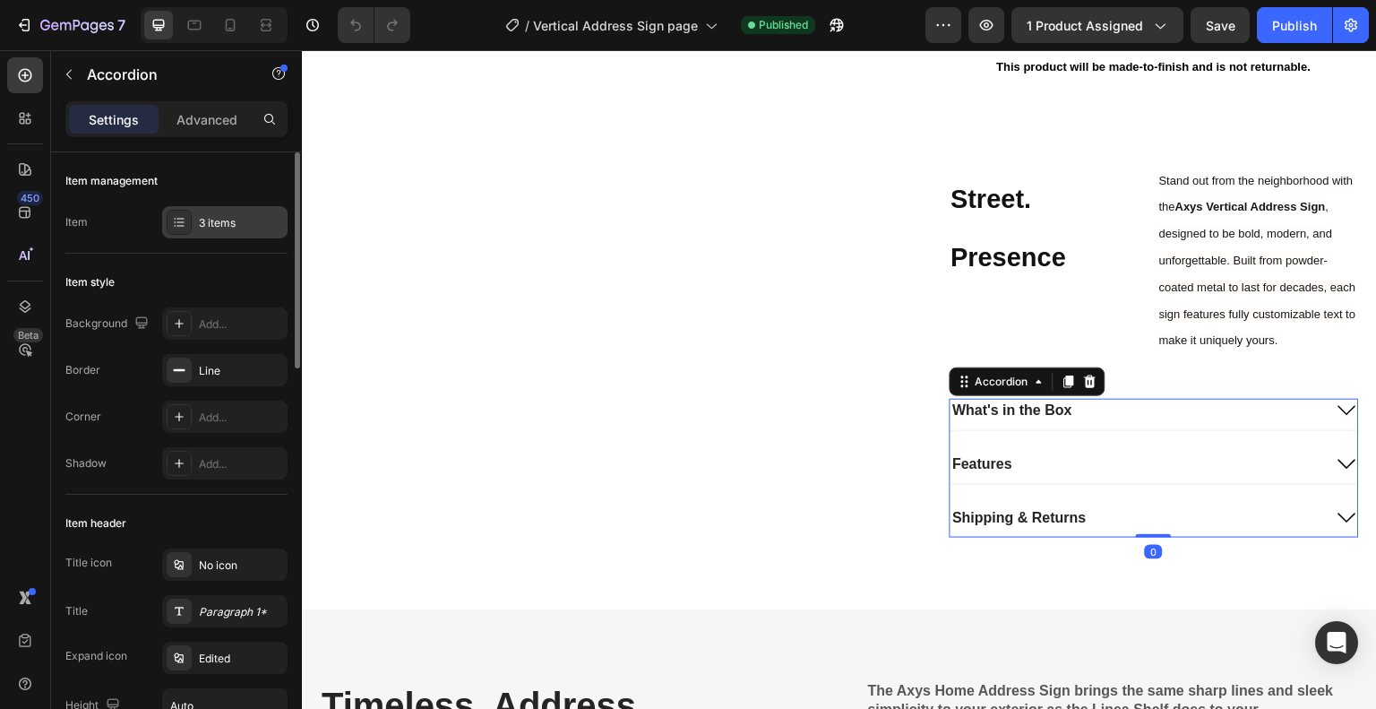
click at [229, 215] on div "3 items" at bounding box center [241, 223] width 84 height 16
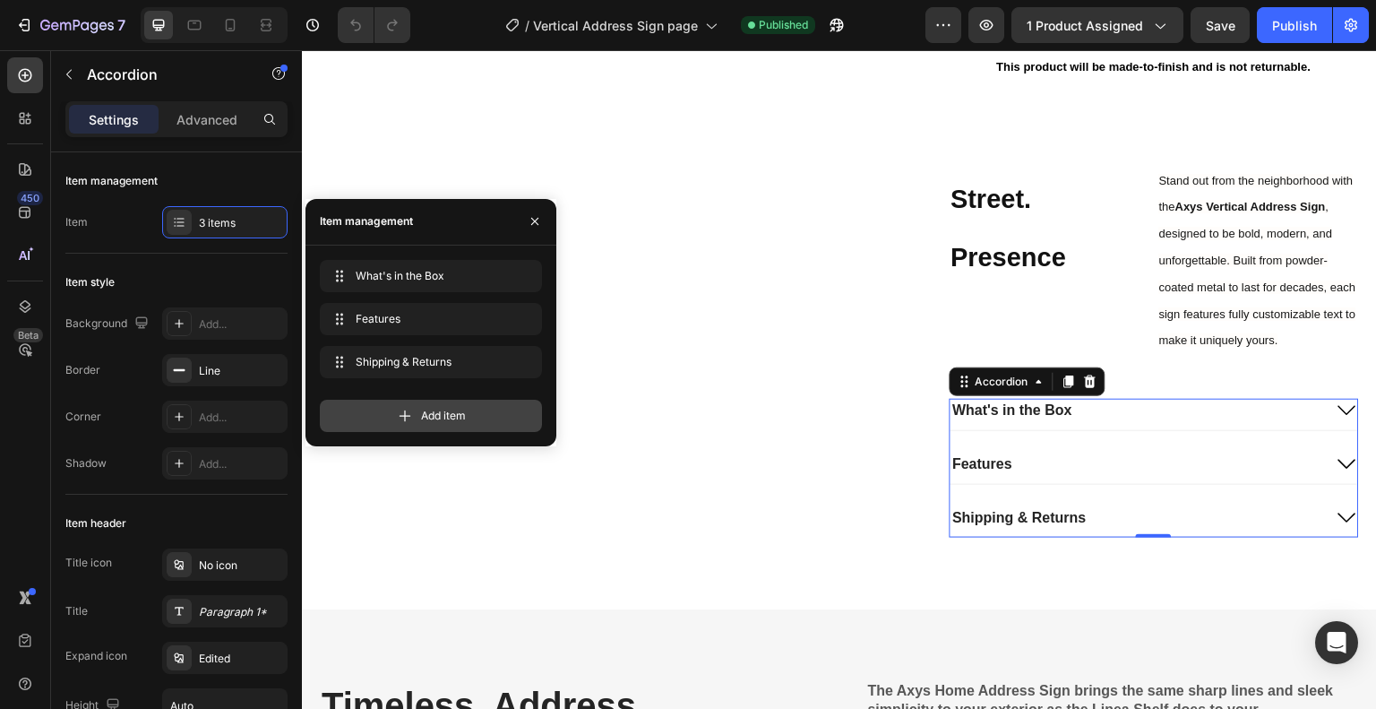
drag, startPoint x: 329, startPoint y: 366, endPoint x: 423, endPoint y: 409, distance: 103.8
click at [423, 409] on span "Add item" at bounding box center [443, 416] width 45 height 16
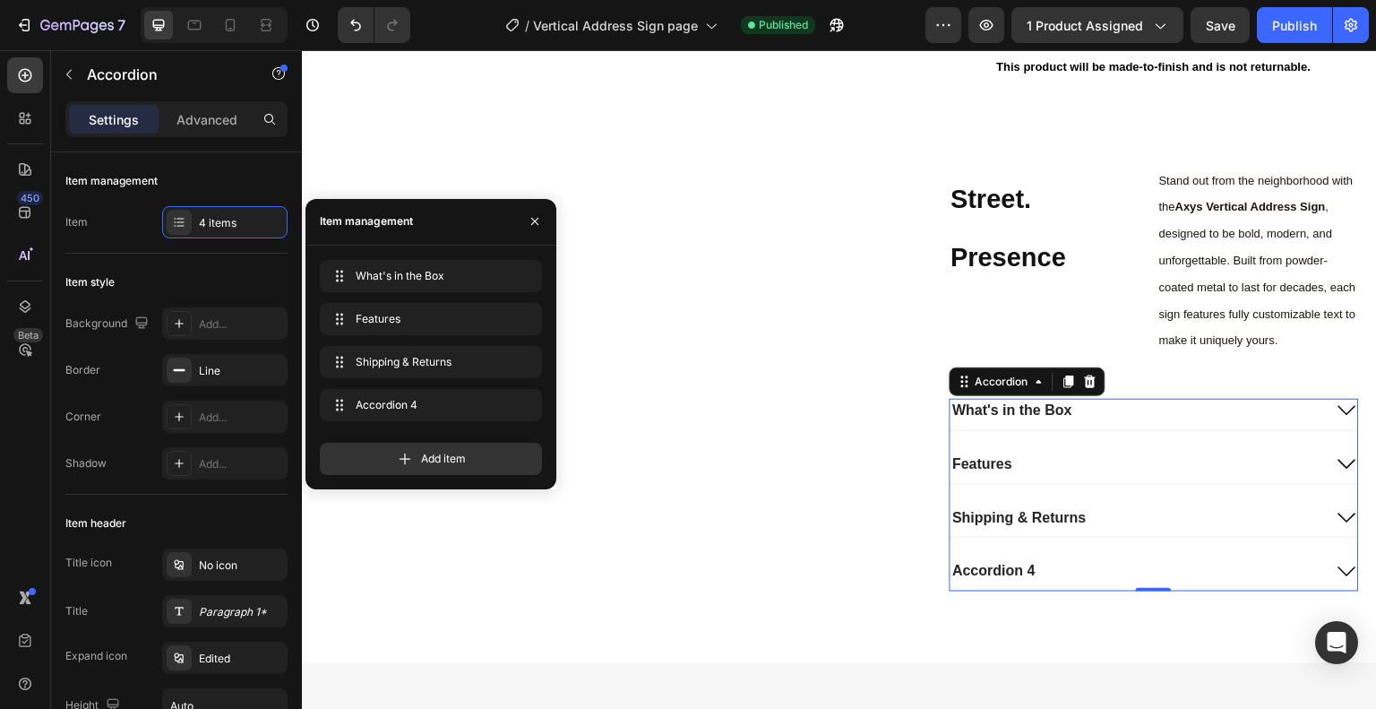
click at [994, 559] on div "Accordion 4" at bounding box center [1155, 574] width 409 height 31
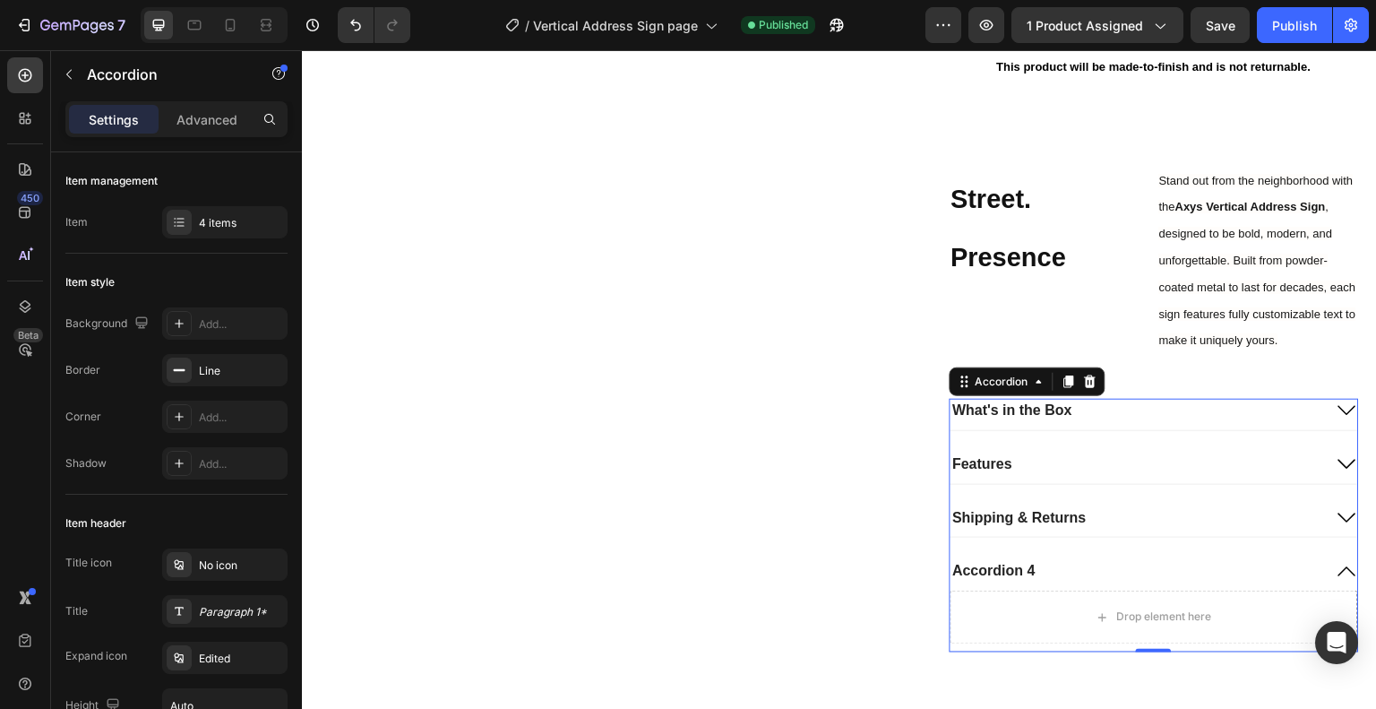
click at [1020, 559] on div "Accordion 4" at bounding box center [995, 571] width 88 height 24
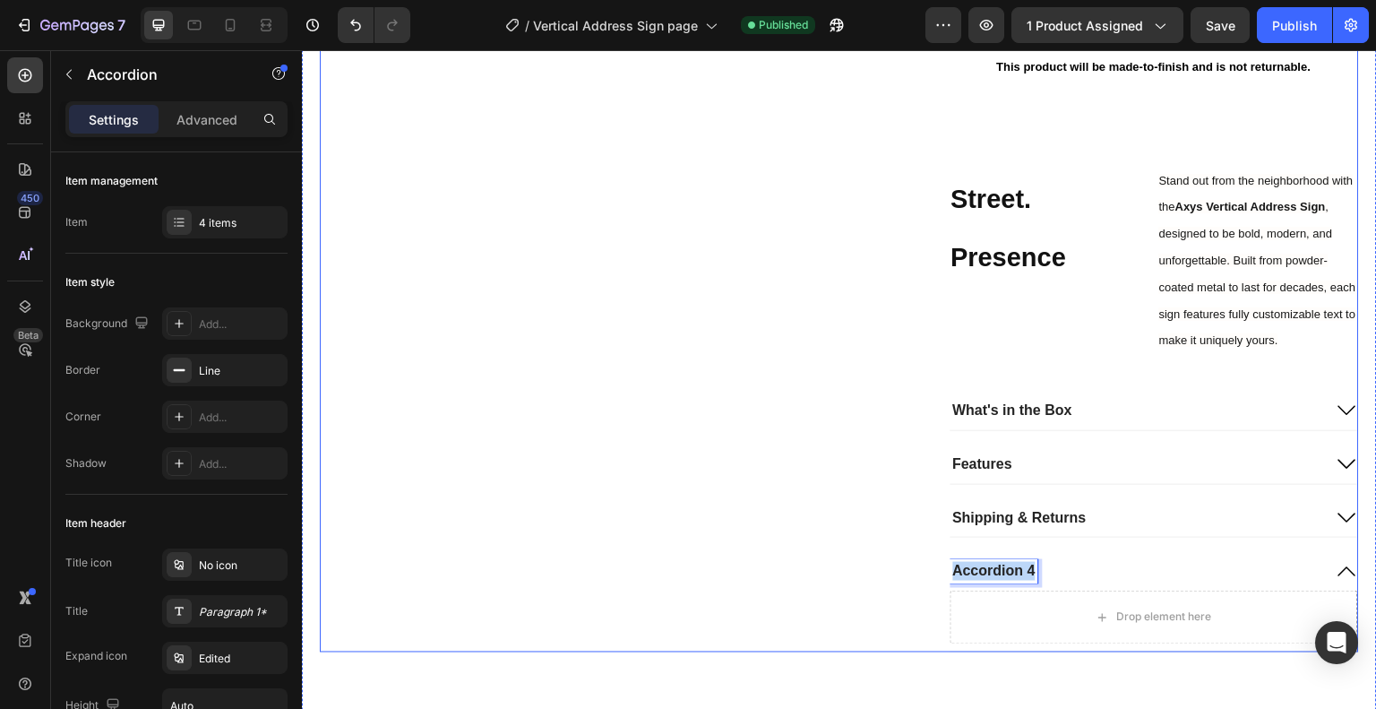
drag, startPoint x: 1028, startPoint y: 514, endPoint x: 937, endPoint y: 521, distance: 90.7
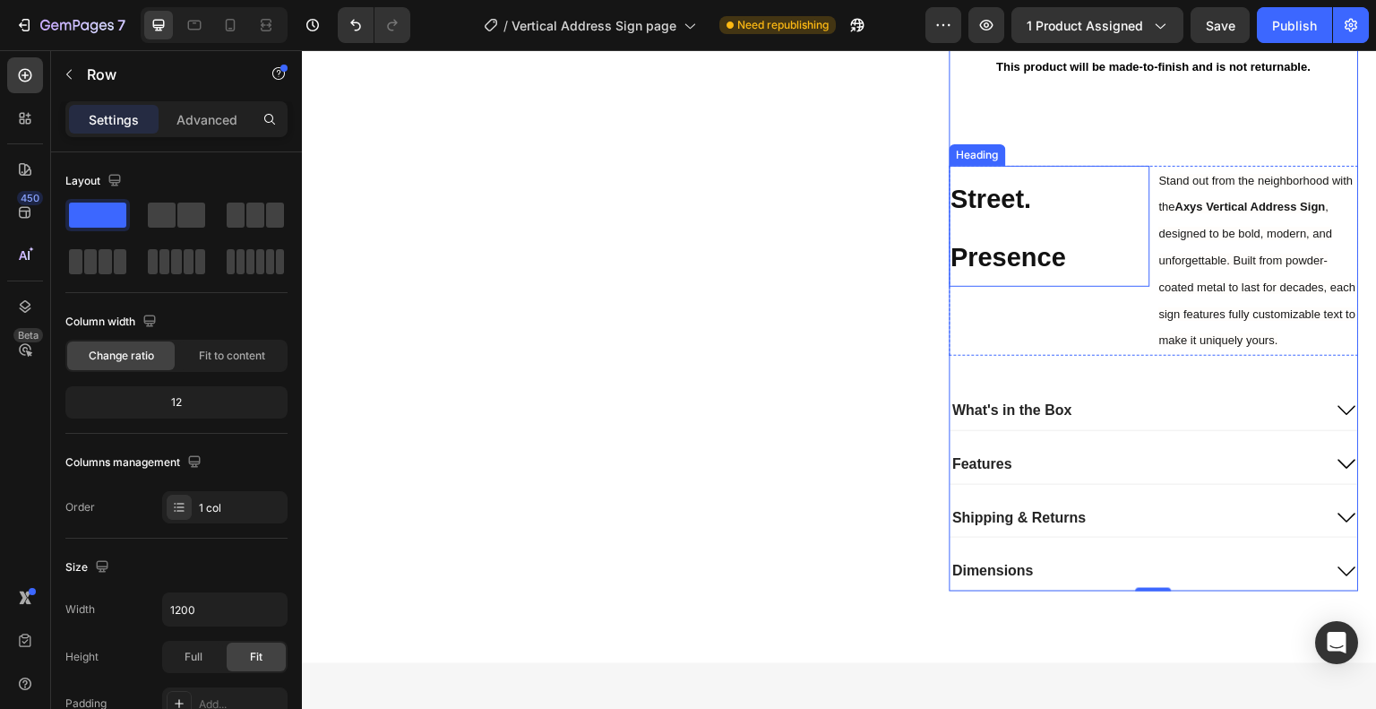
scroll to position [986, 0]
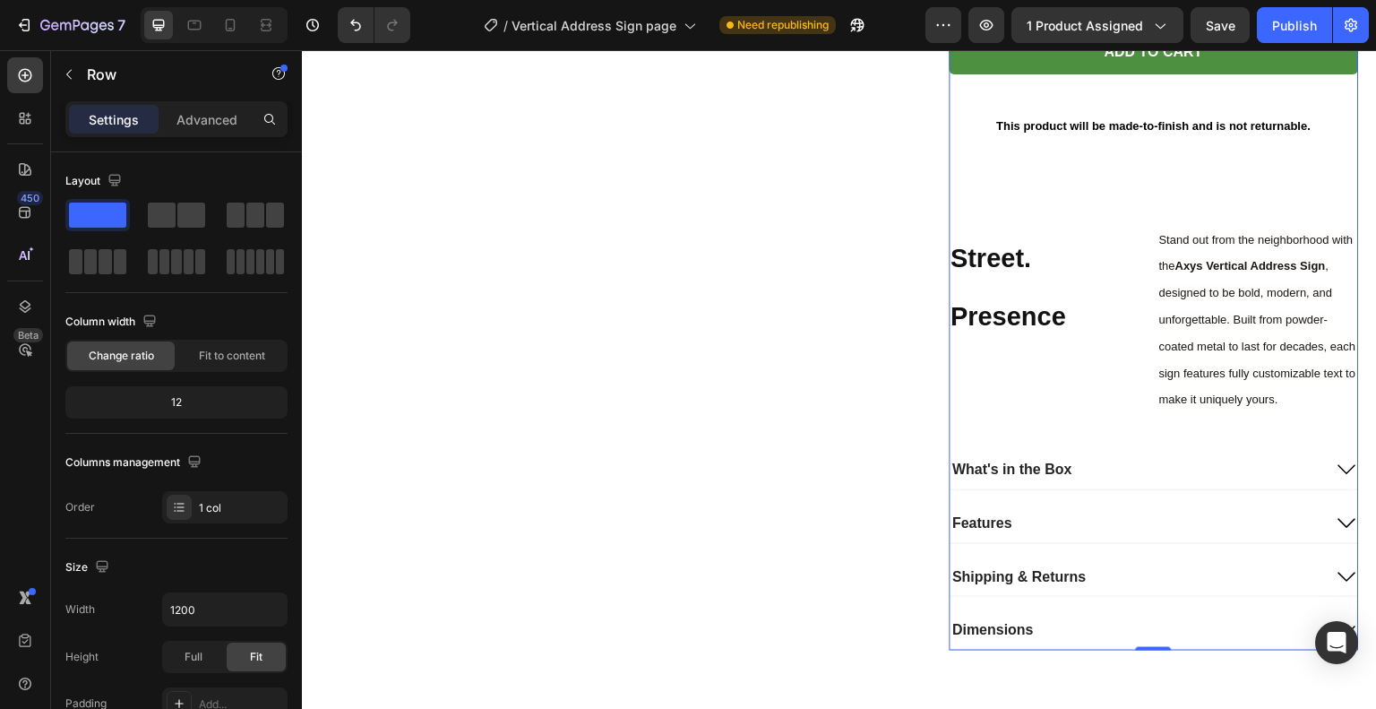
click at [1038, 165] on p at bounding box center [1154, 172] width 407 height 15
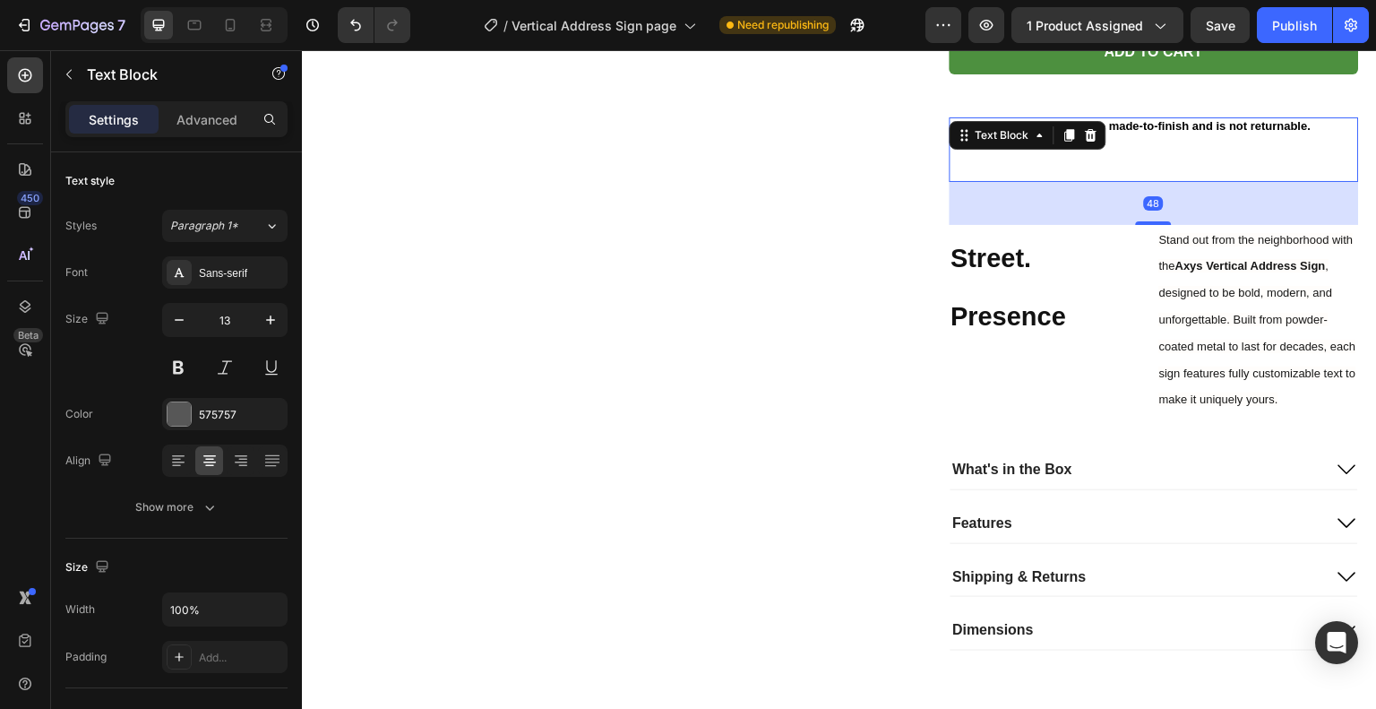
click at [1017, 182] on div "48" at bounding box center [1155, 203] width 410 height 43
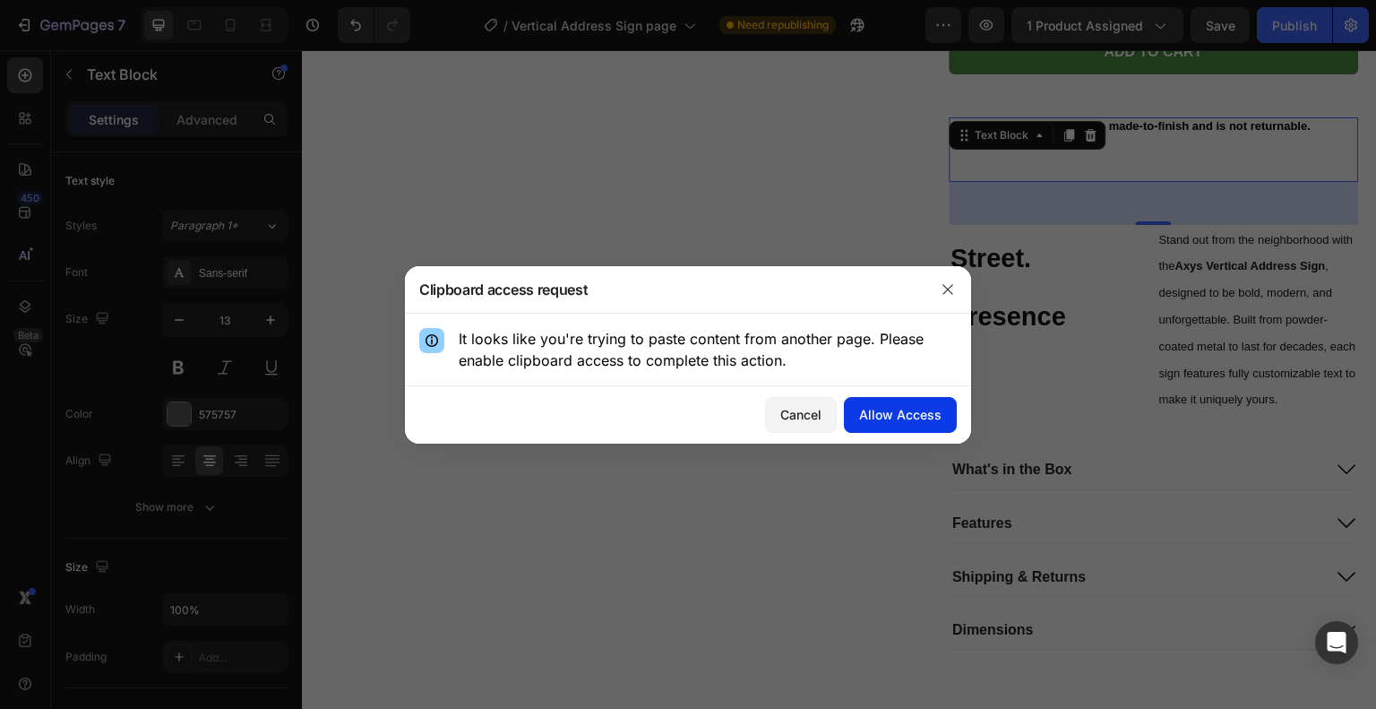
click at [883, 413] on div "Allow Access" at bounding box center [900, 414] width 82 height 19
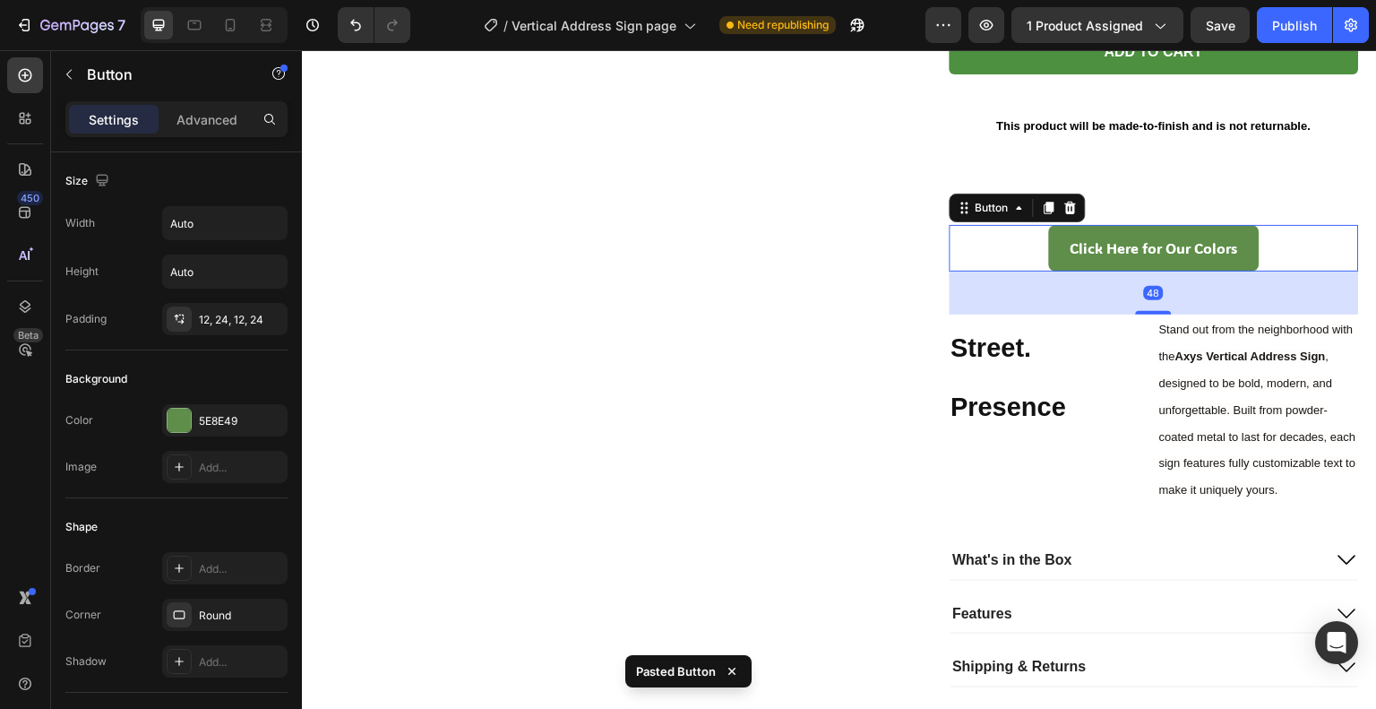
drag, startPoint x: 953, startPoint y: 233, endPoint x: 967, endPoint y: 218, distance: 20.3
click at [953, 271] on div "48" at bounding box center [1155, 292] width 410 height 43
click at [1002, 225] on div "Click Here for Our Colors Button 48" at bounding box center [1155, 248] width 410 height 47
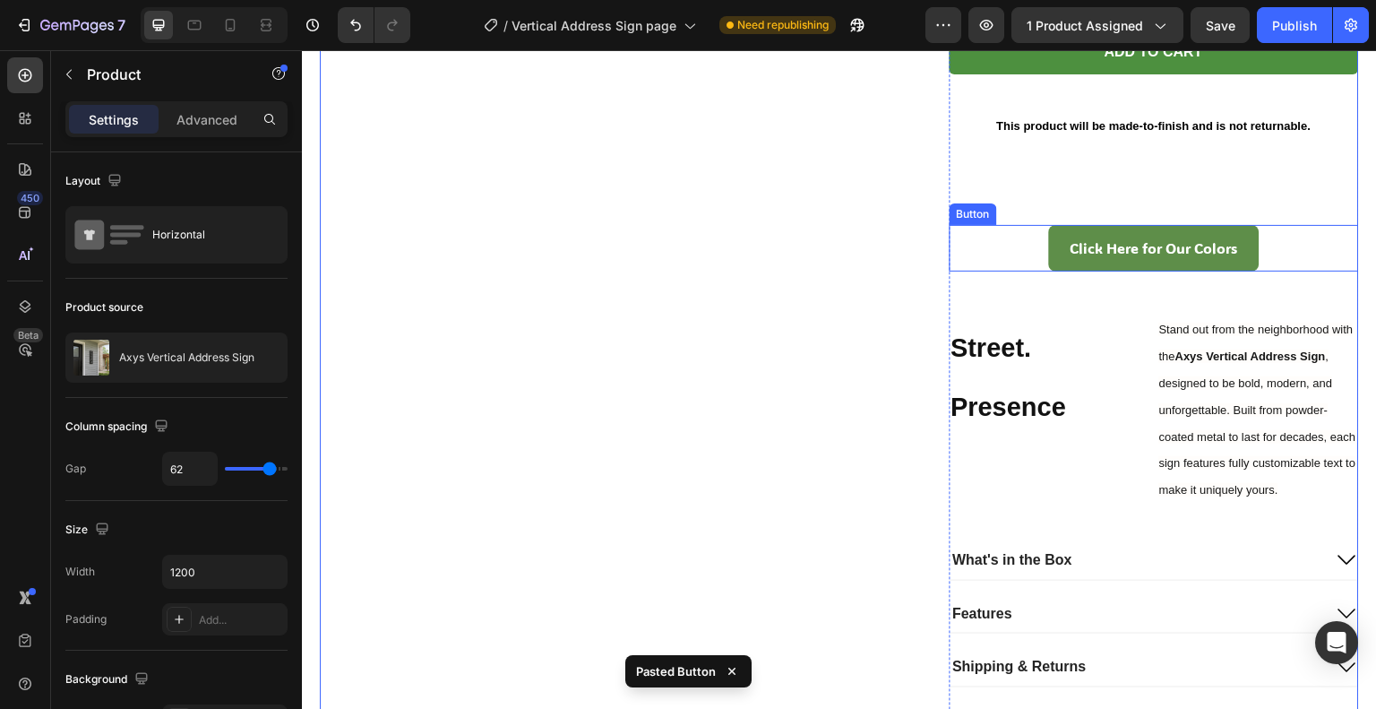
click at [993, 225] on div "Click Here for Our Colors Button" at bounding box center [1155, 248] width 410 height 47
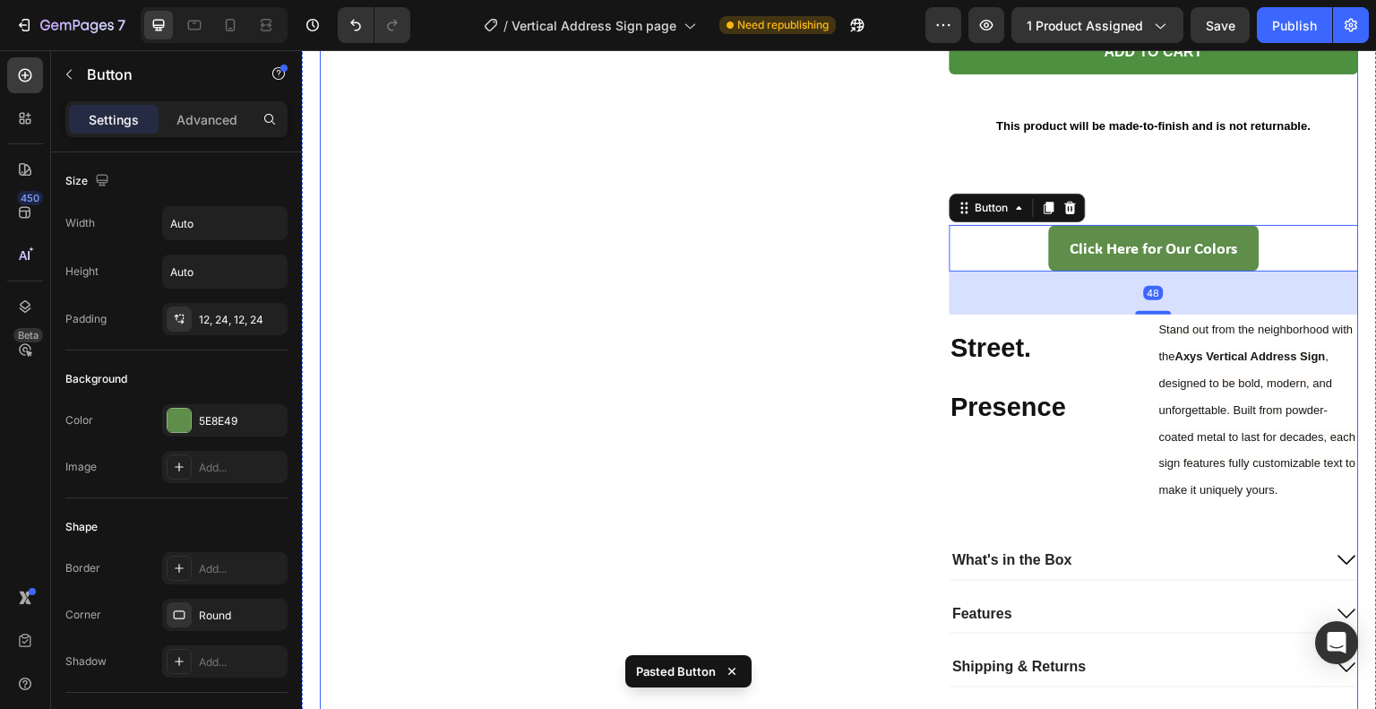
scroll to position [1015, 0]
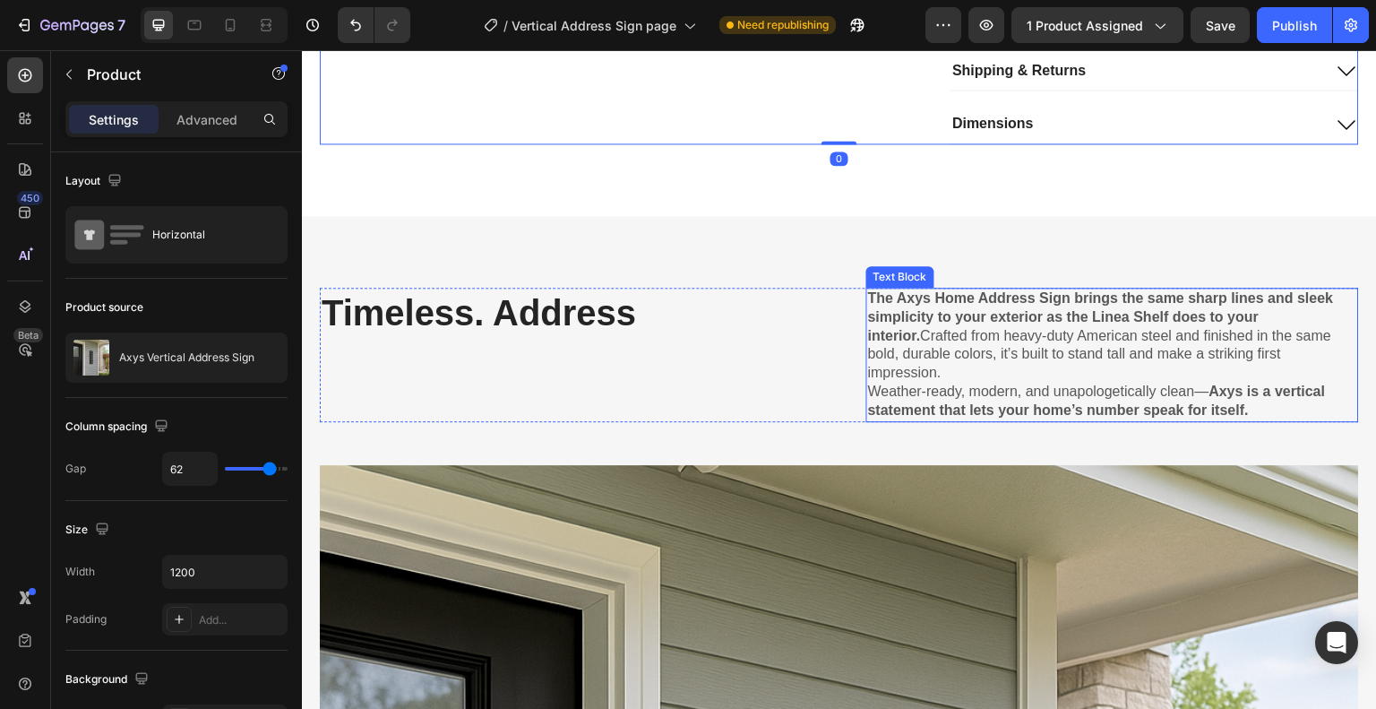
scroll to position [1553, 0]
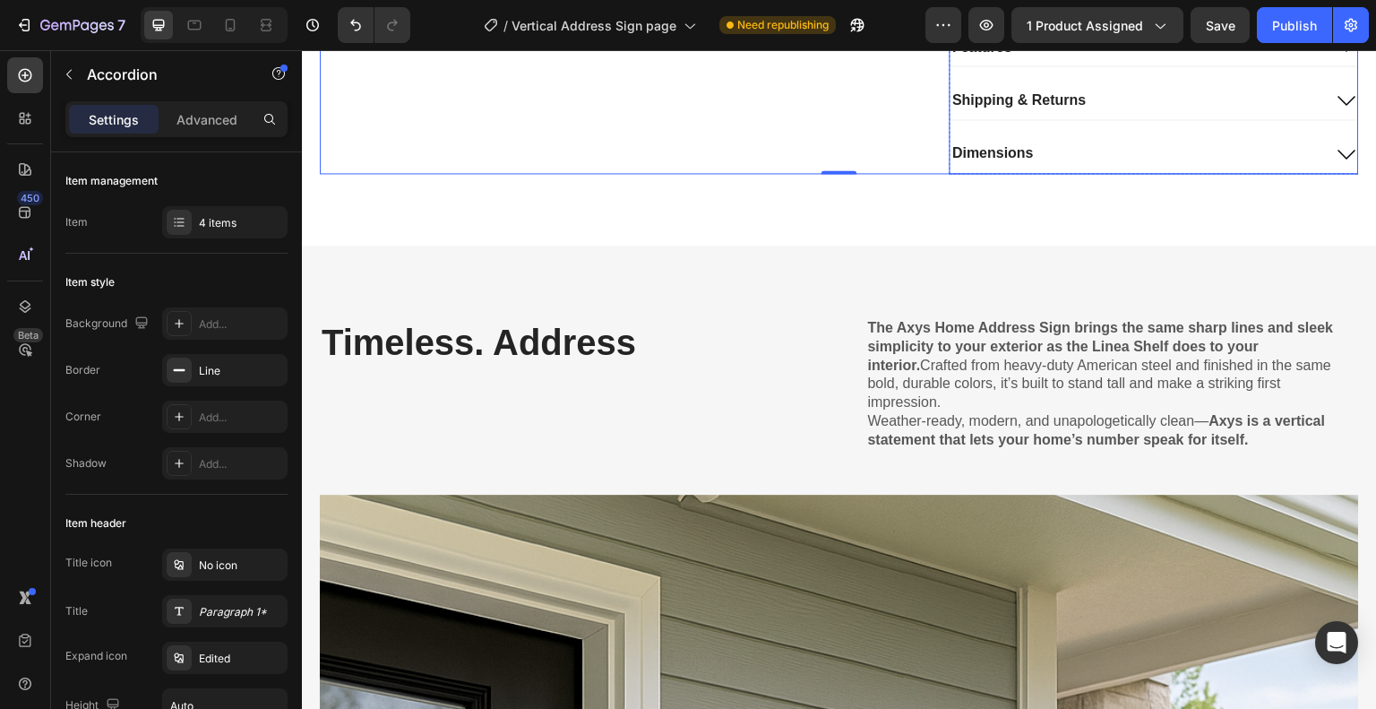
click at [1114, 142] on div "Dimensions" at bounding box center [1137, 154] width 373 height 24
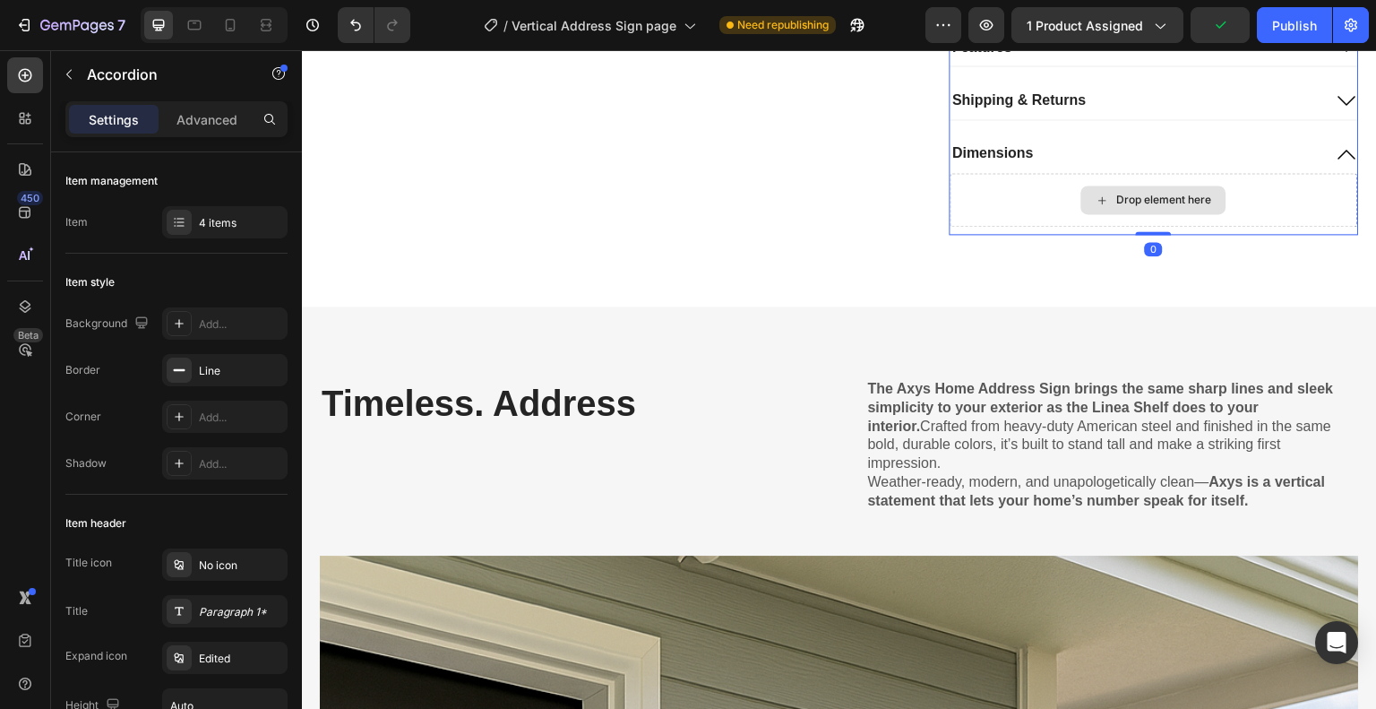
click at [1146, 185] on div "Drop element here" at bounding box center [1153, 199] width 145 height 29
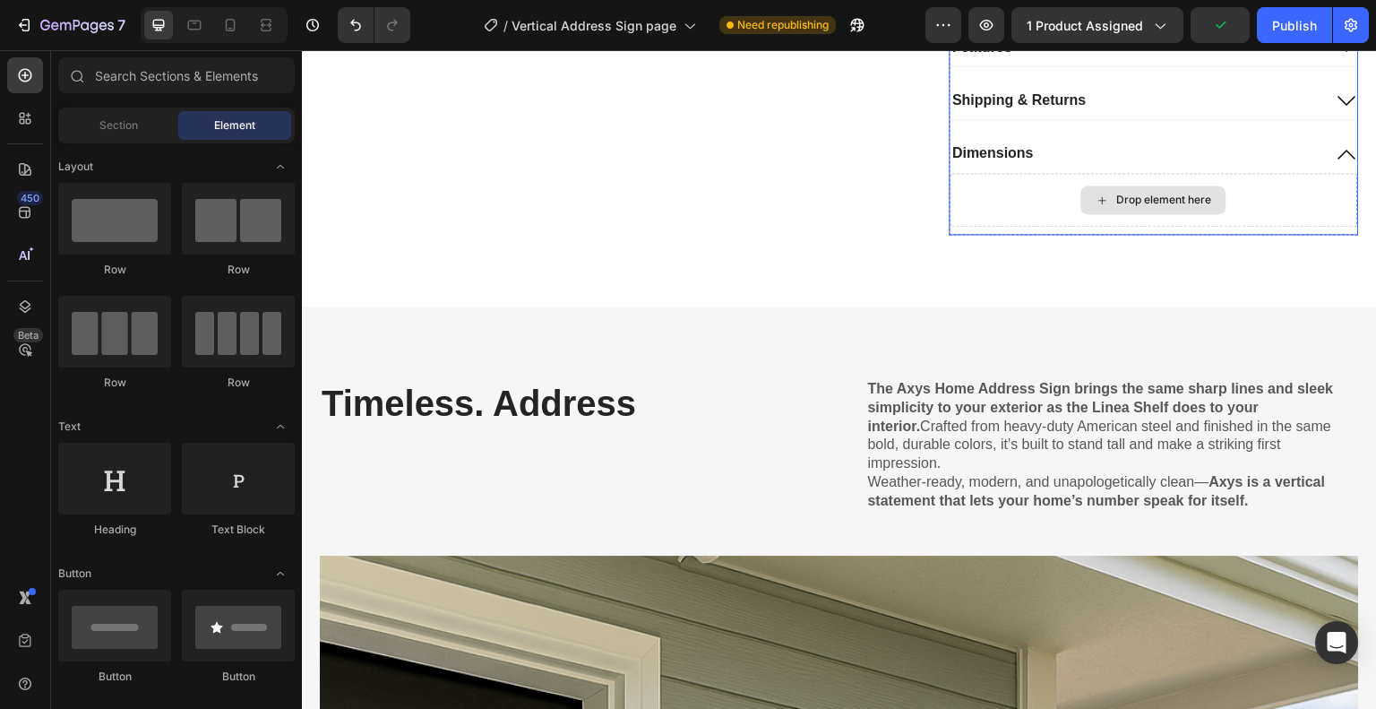
click at [1225, 173] on div "Drop element here" at bounding box center [1155, 200] width 409 height 54
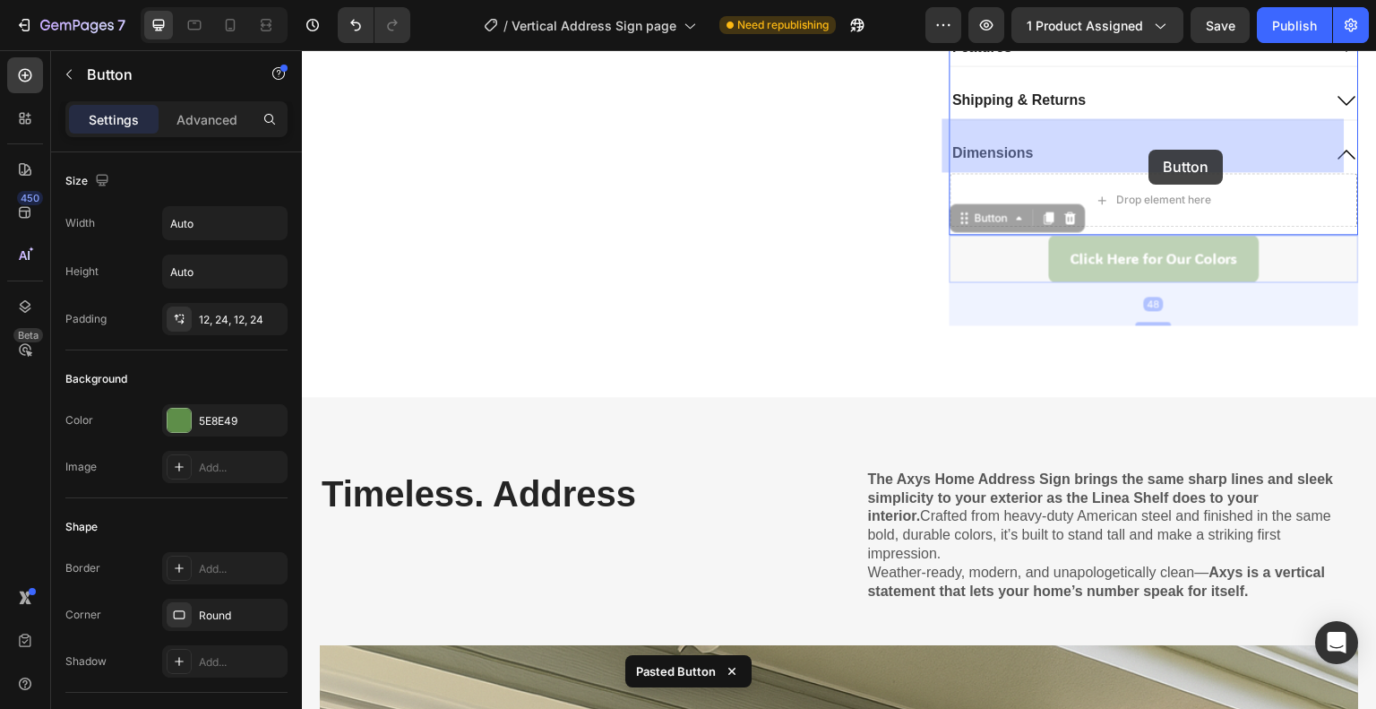
drag, startPoint x: 960, startPoint y: 166, endPoint x: 1149, endPoint y: 149, distance: 189.8
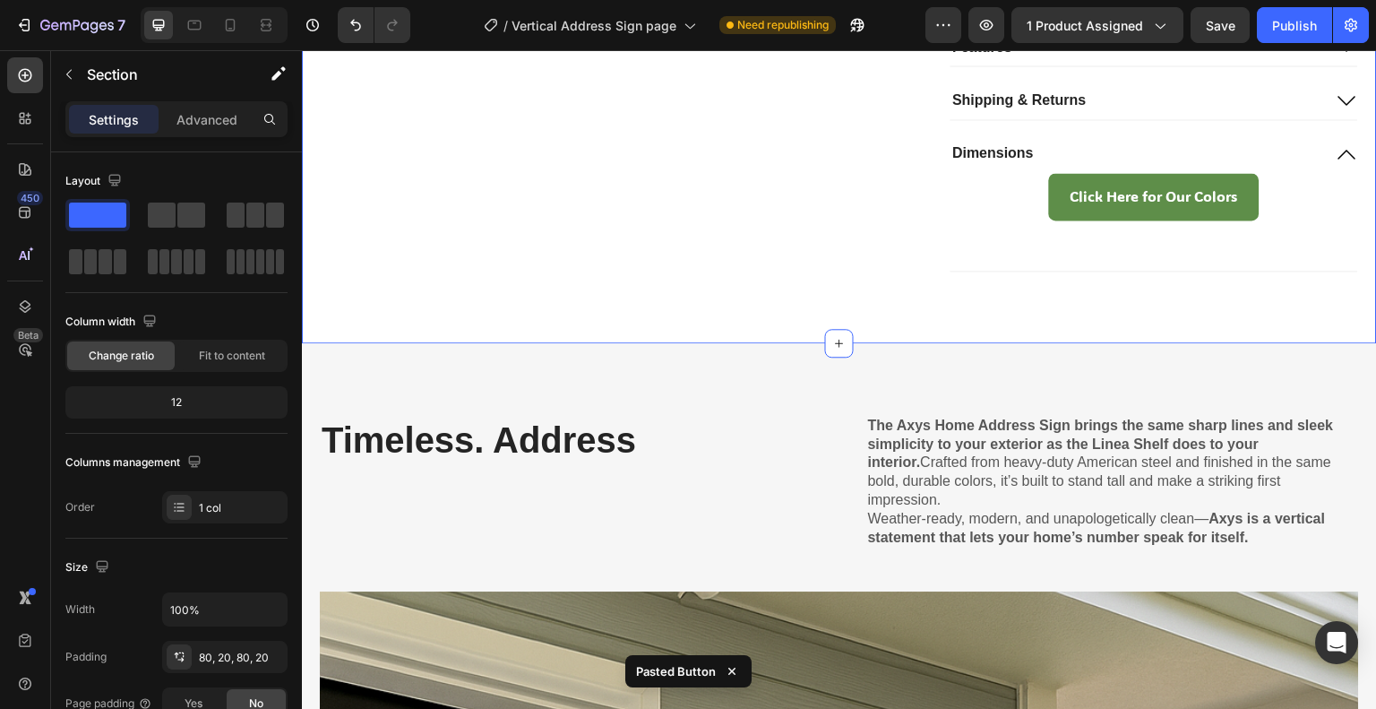
scroll to position [1493, 0]
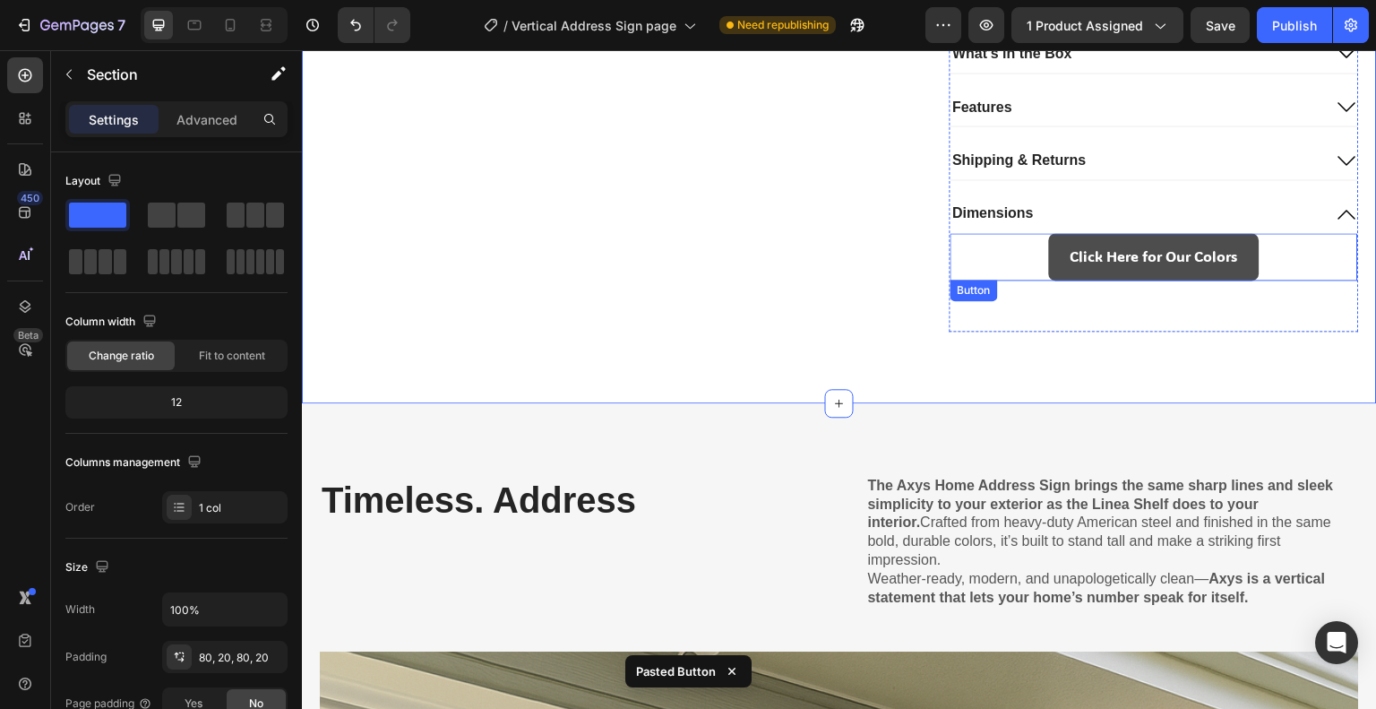
click at [1052, 233] on link "Click Here for Our Colors" at bounding box center [1154, 256] width 211 height 47
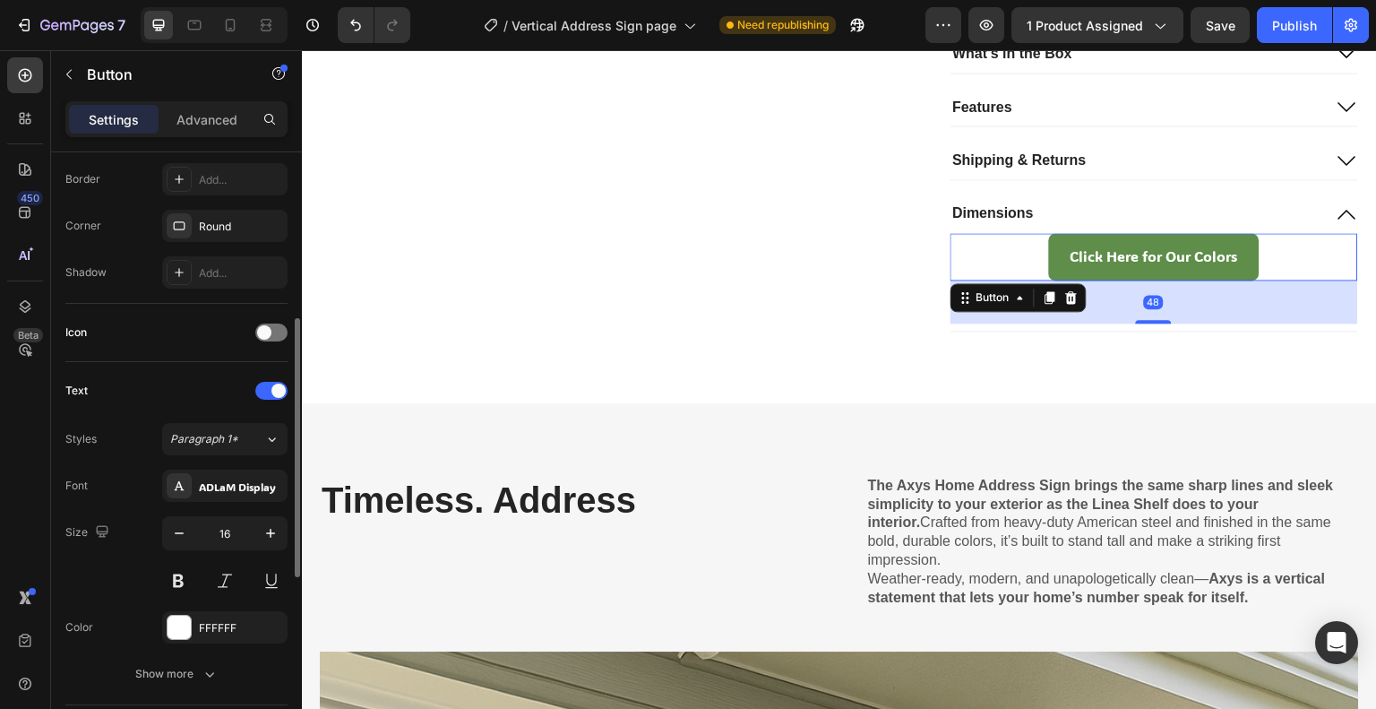
scroll to position [813, 0]
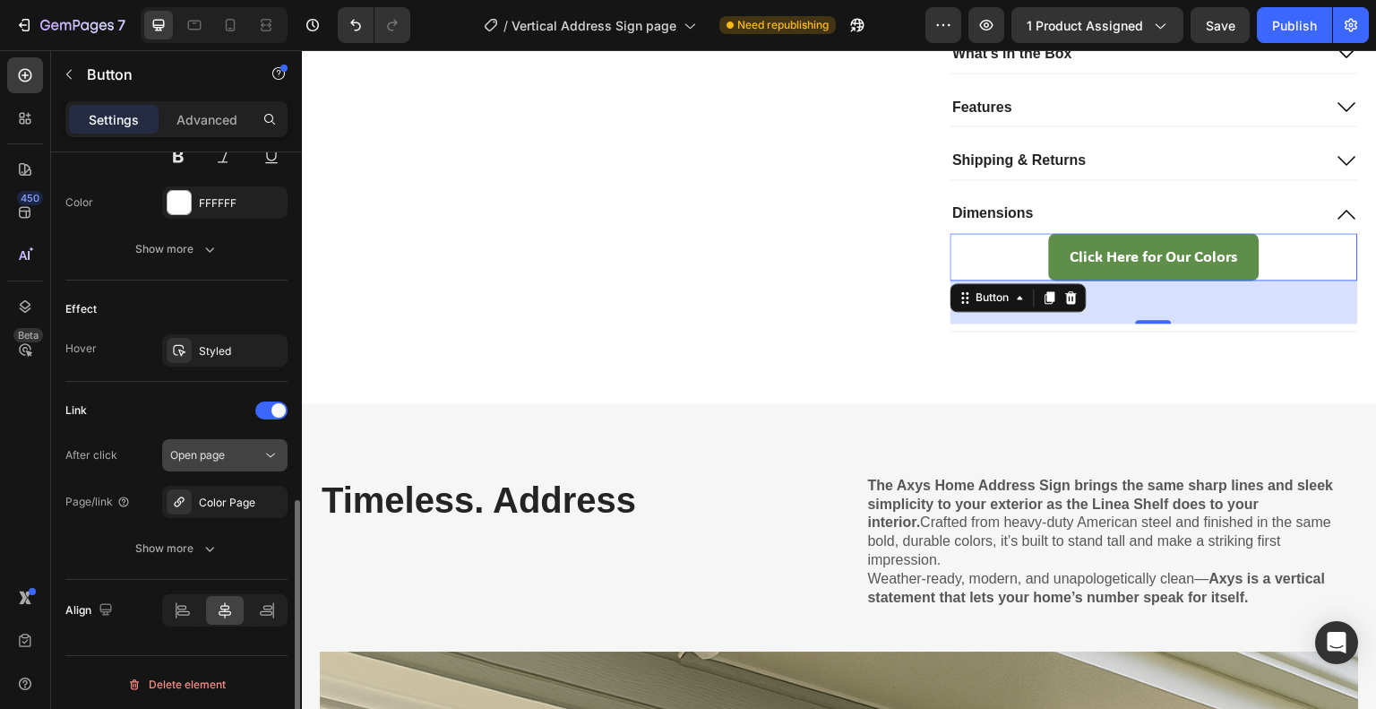
click at [262, 452] on icon at bounding box center [271, 455] width 18 height 18
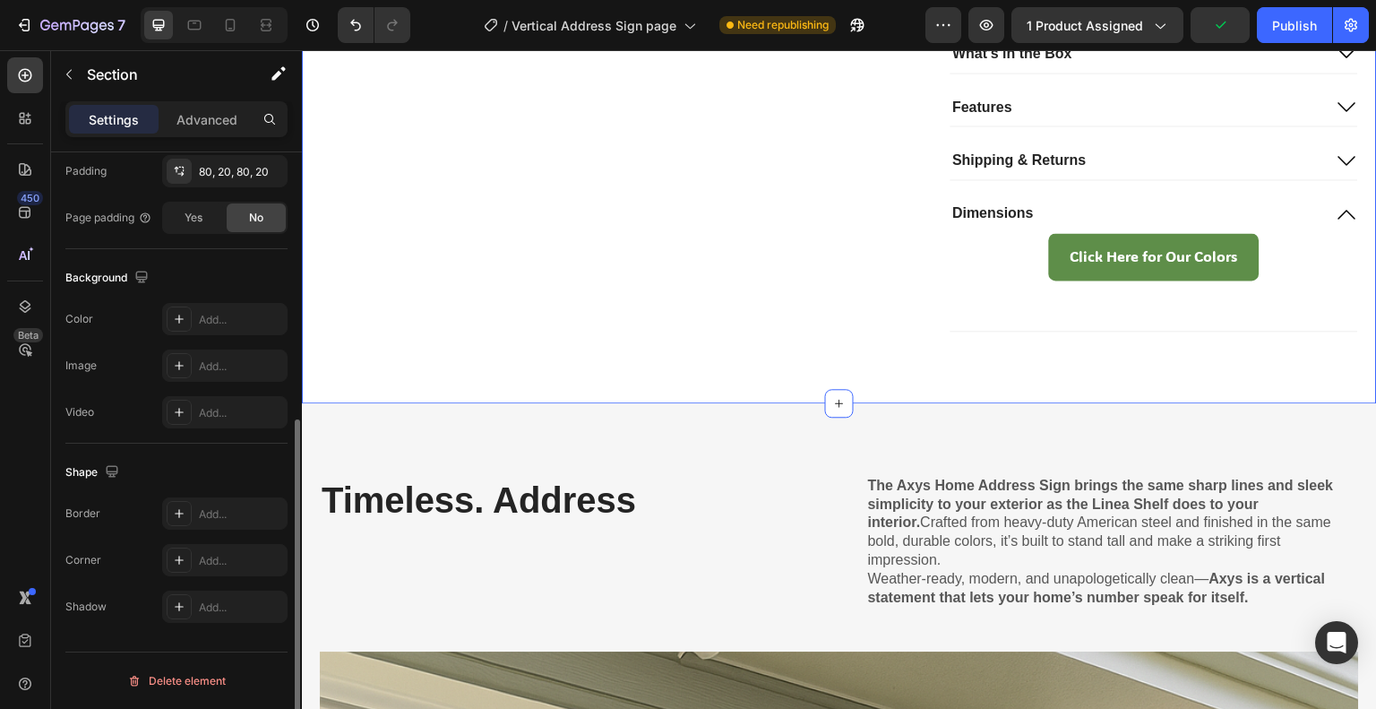
scroll to position [0, 0]
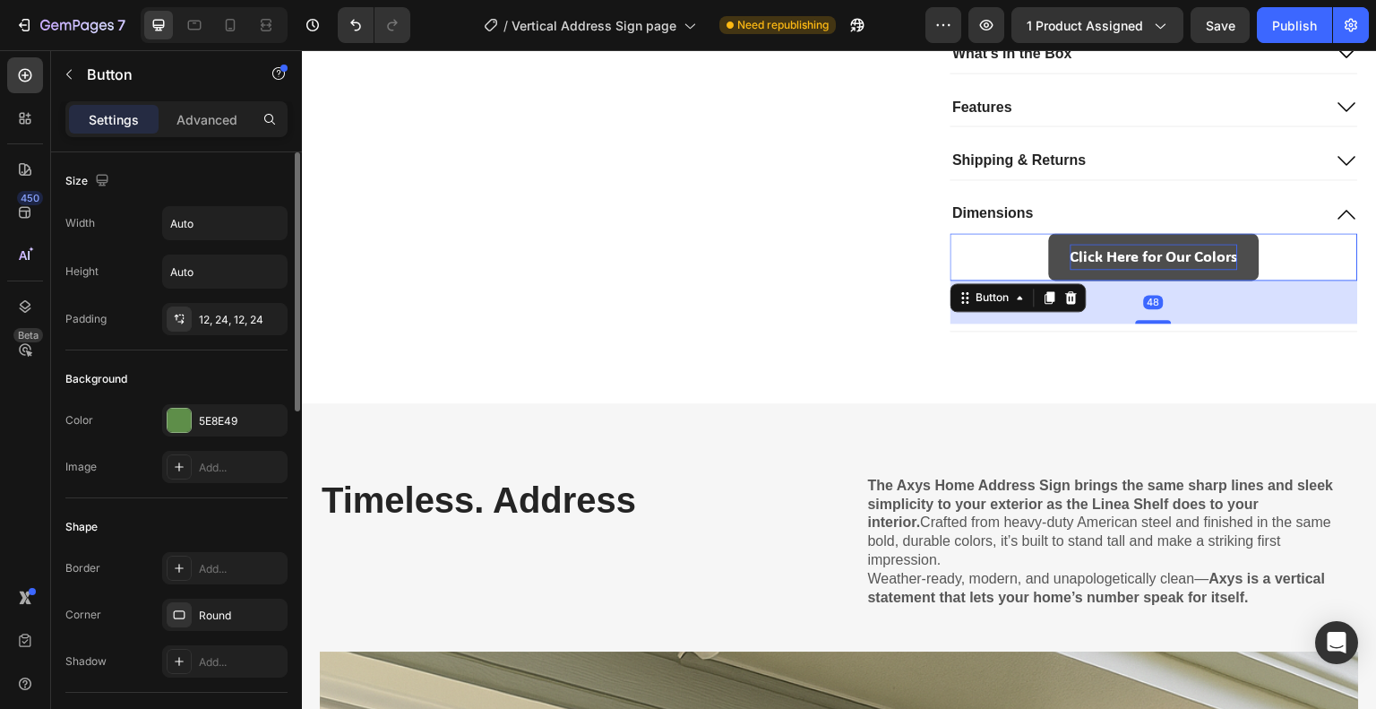
click at [1071, 244] on p "Click Here for Our Colors" at bounding box center [1155, 257] width 168 height 26
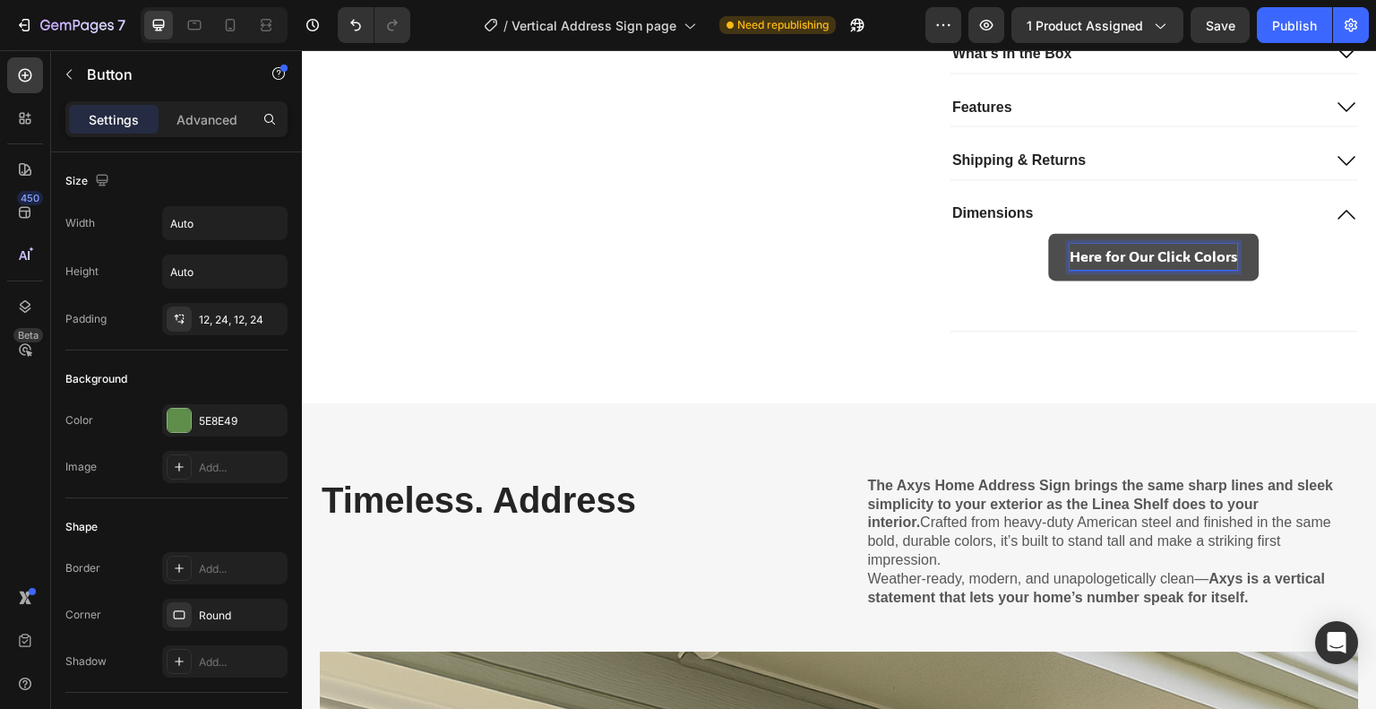
click at [1186, 244] on p "Here for Our Click Colors" at bounding box center [1155, 257] width 168 height 26
click at [1190, 244] on p "Here for Our Click Colors" at bounding box center [1155, 257] width 168 height 26
click at [1197, 244] on p "Here for Our Click Colors" at bounding box center [1155, 257] width 168 height 26
drag, startPoint x: 1197, startPoint y: 202, endPoint x: 1034, endPoint y: 196, distance: 163.1
click at [1034, 233] on div "Here for Our Click Colors Button 48" at bounding box center [1155, 256] width 409 height 47
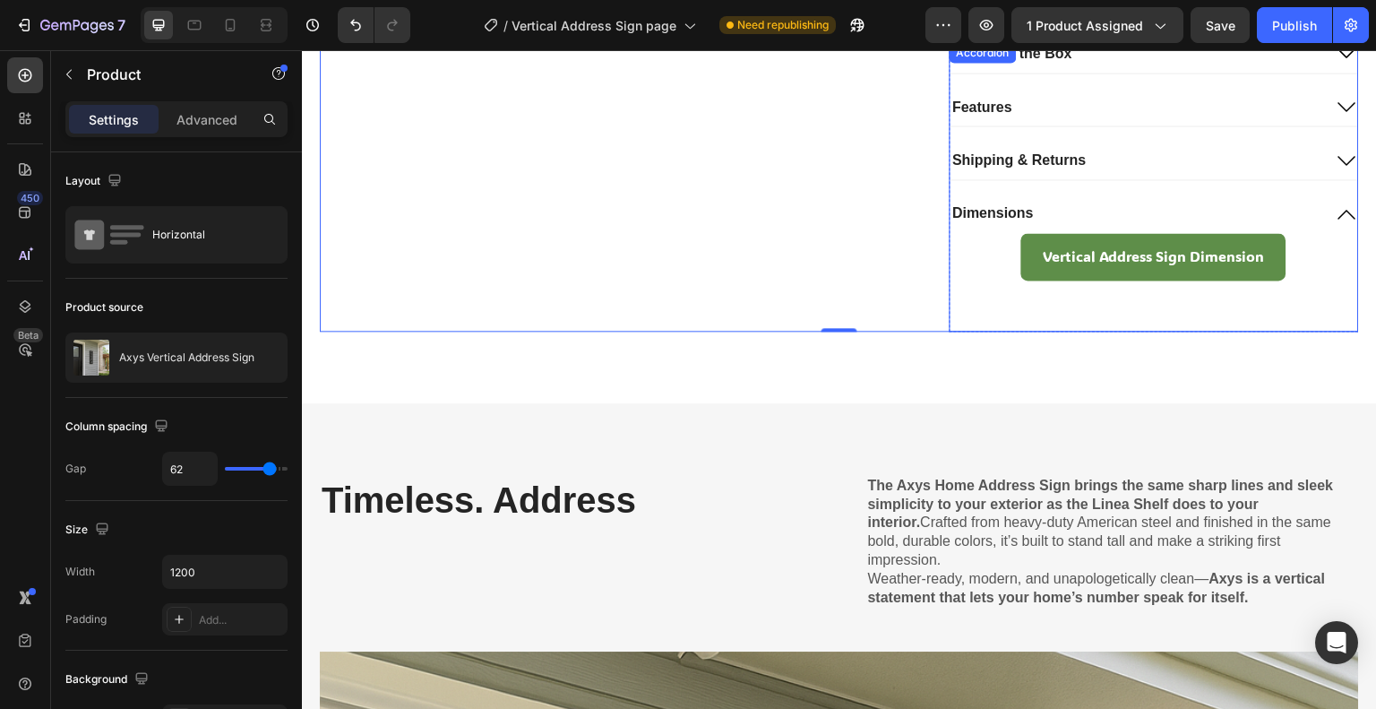
scroll to position [1463, 0]
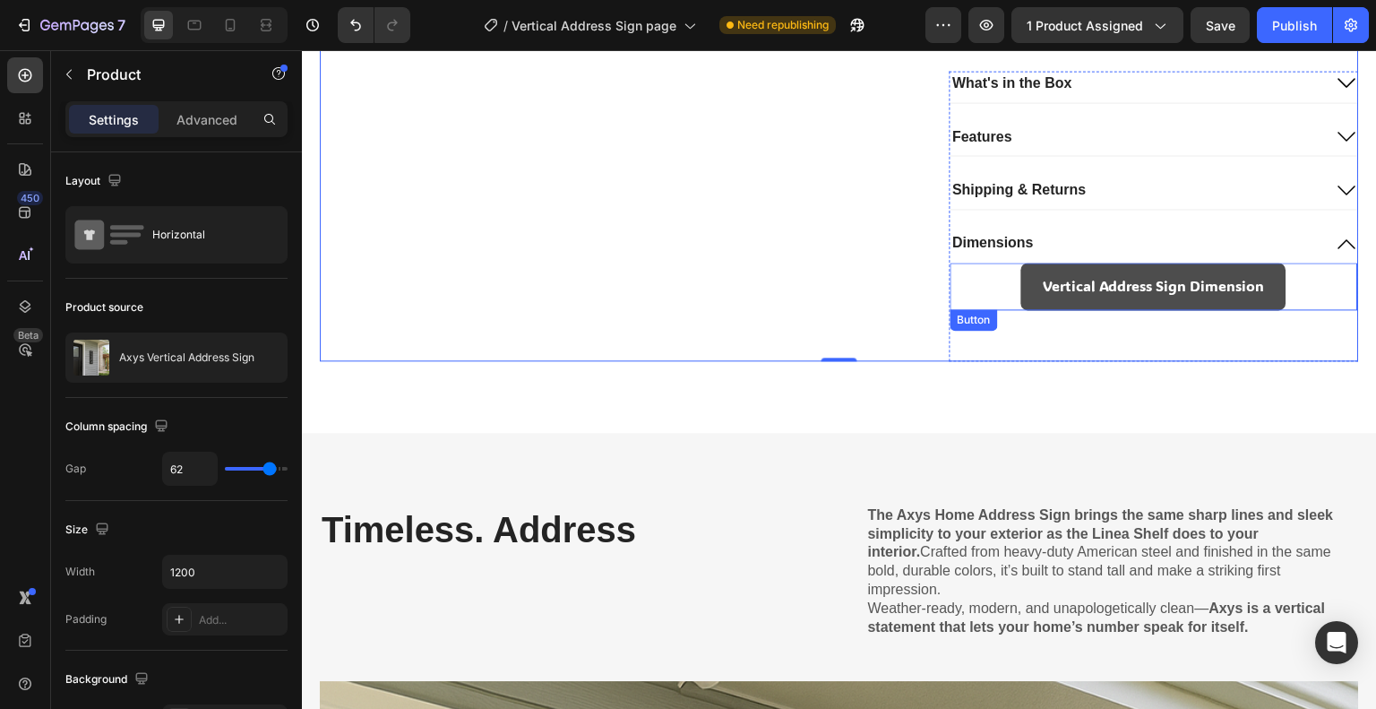
click at [1029, 263] on link "Vertical Address Sign Dimension" at bounding box center [1153, 286] width 265 height 47
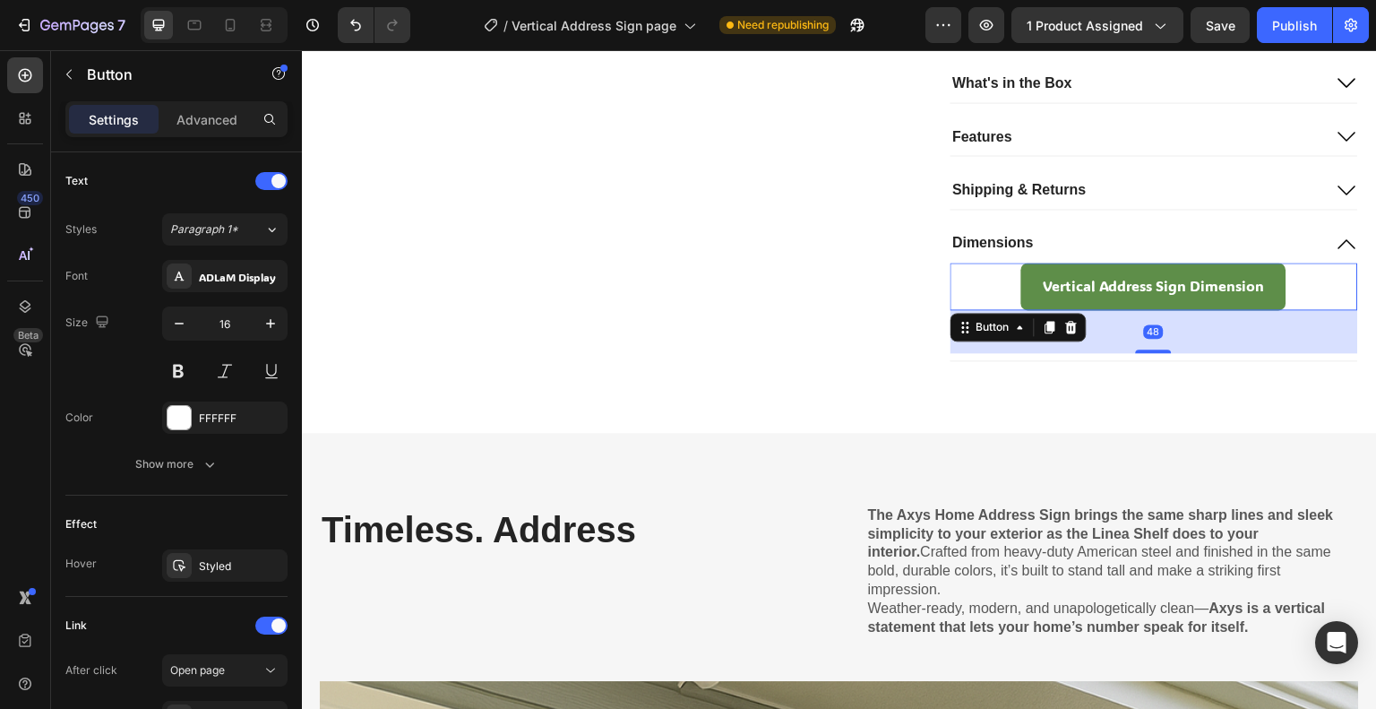
scroll to position [813, 0]
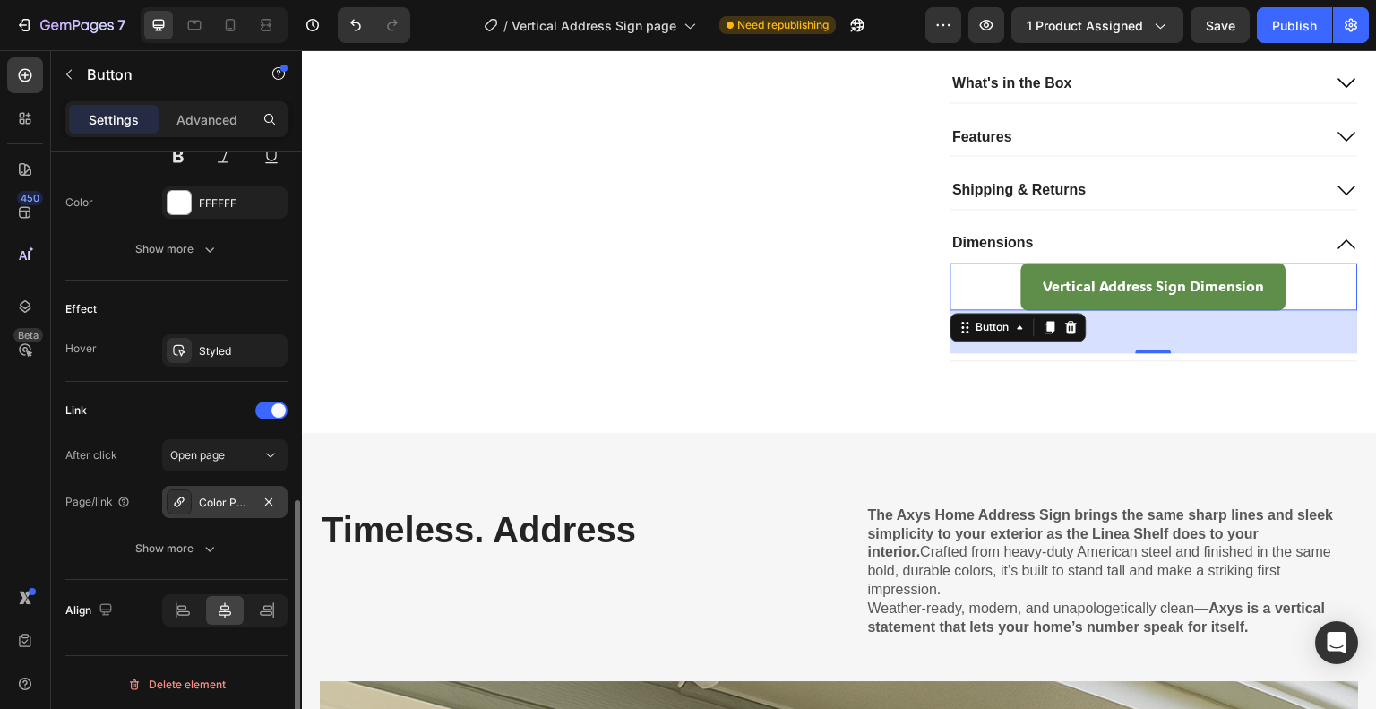
click at [217, 495] on div "Color Page" at bounding box center [225, 503] width 52 height 16
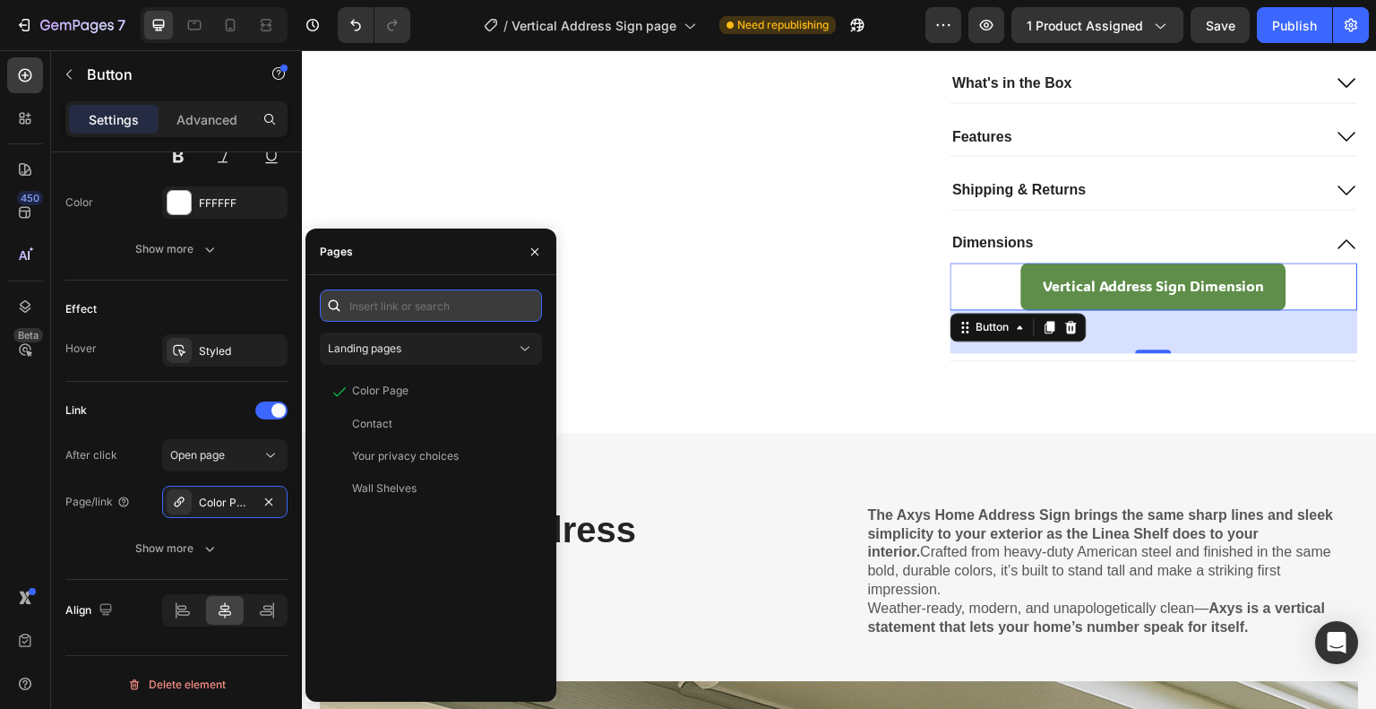
click at [432, 306] on input "text" at bounding box center [431, 305] width 222 height 32
paste input "https://cdn.shopify.com/s/files/1/0766/9242/2904/files/Vertical_Address_Sign_DW…"
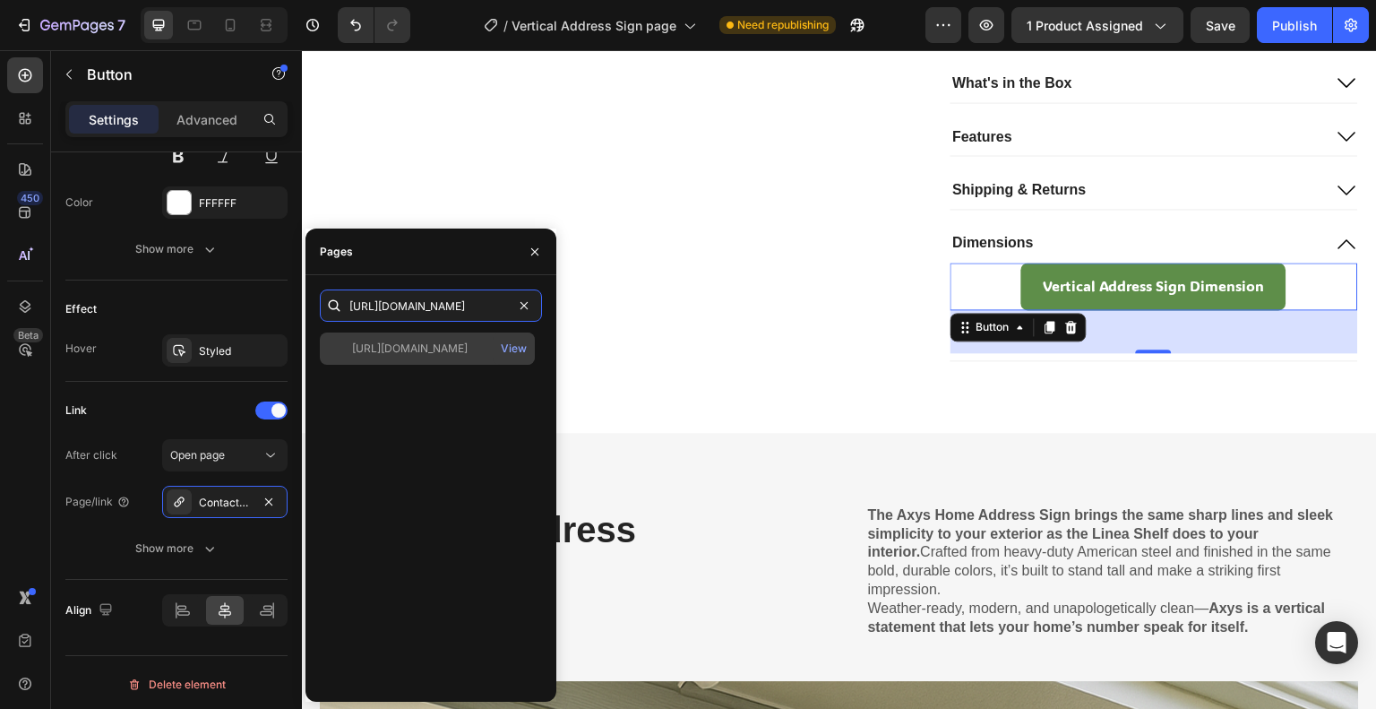
type input "https://cdn.shopify.com/s/files/1/0766/9242/2904/files/Vertical_Address_Sign_DW…"
click at [459, 350] on div "https://cdn.shopify.com/s/files/1/0766/9242/2904/files/Vertical_Address_Sign_DW…" at bounding box center [410, 348] width 116 height 16
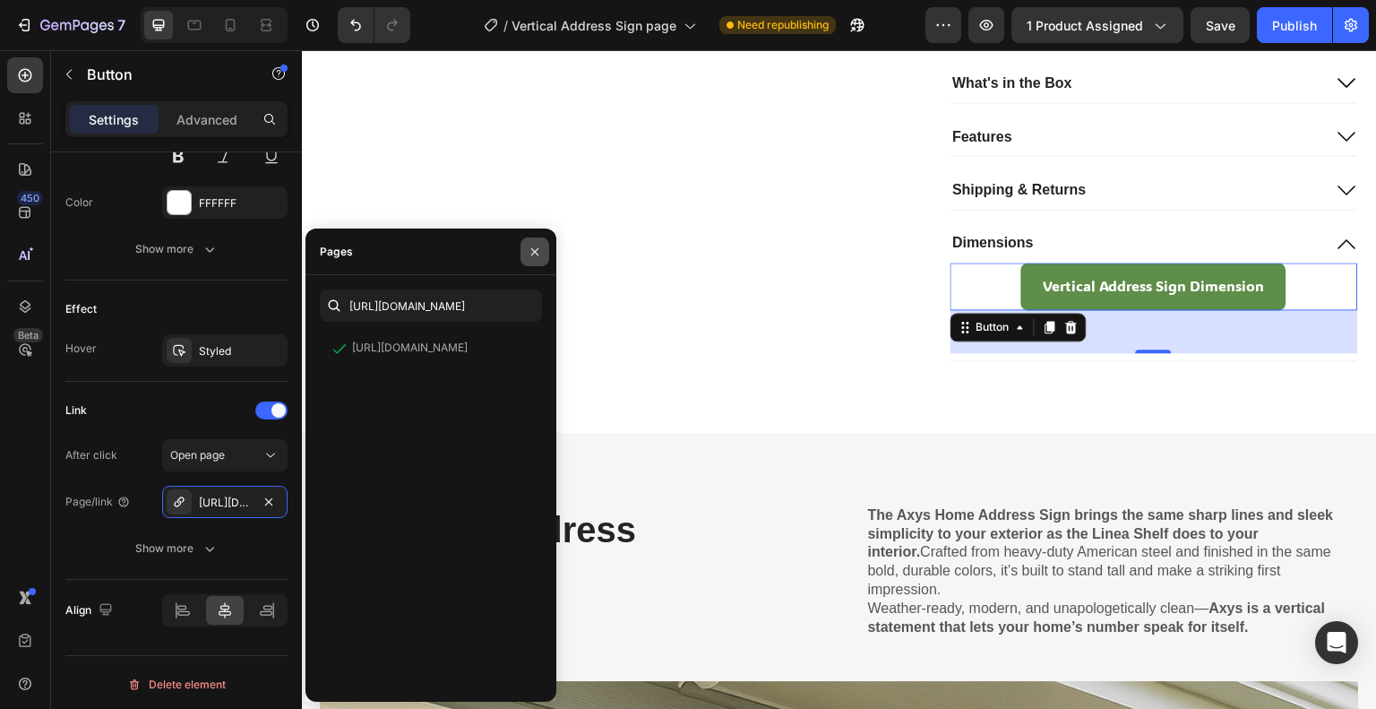
drag, startPoint x: 536, startPoint y: 254, endPoint x: 552, endPoint y: 254, distance: 16.1
click at [538, 254] on icon "button" at bounding box center [535, 252] width 14 height 14
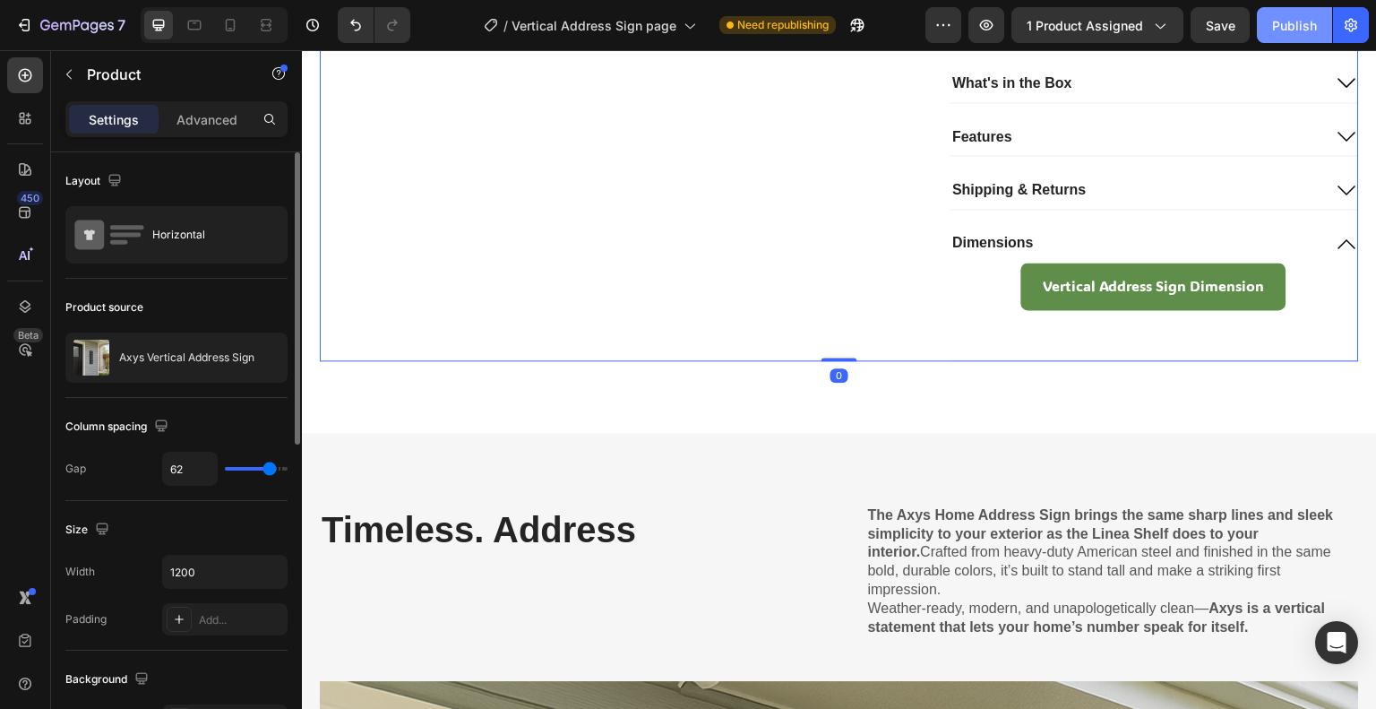
click at [1279, 36] on button "Publish" at bounding box center [1294, 25] width 75 height 36
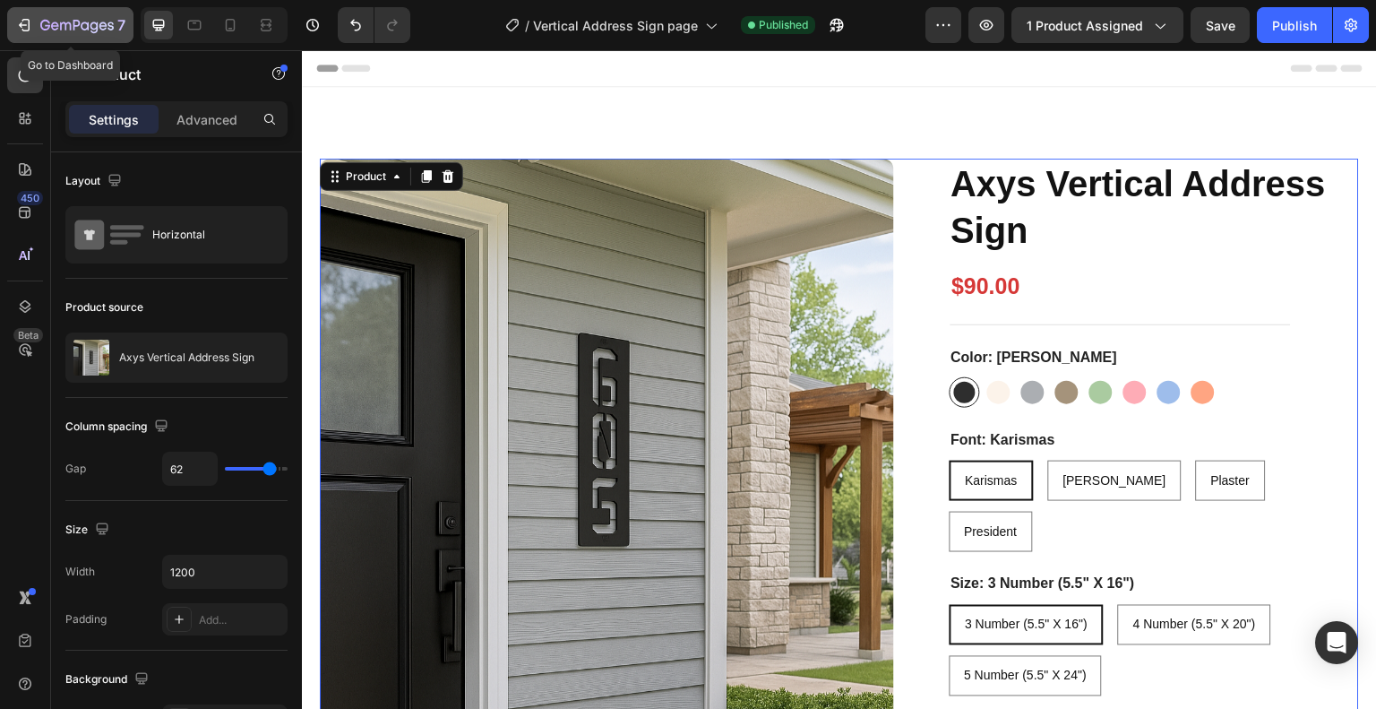
click at [28, 19] on icon "button" at bounding box center [26, 25] width 8 height 13
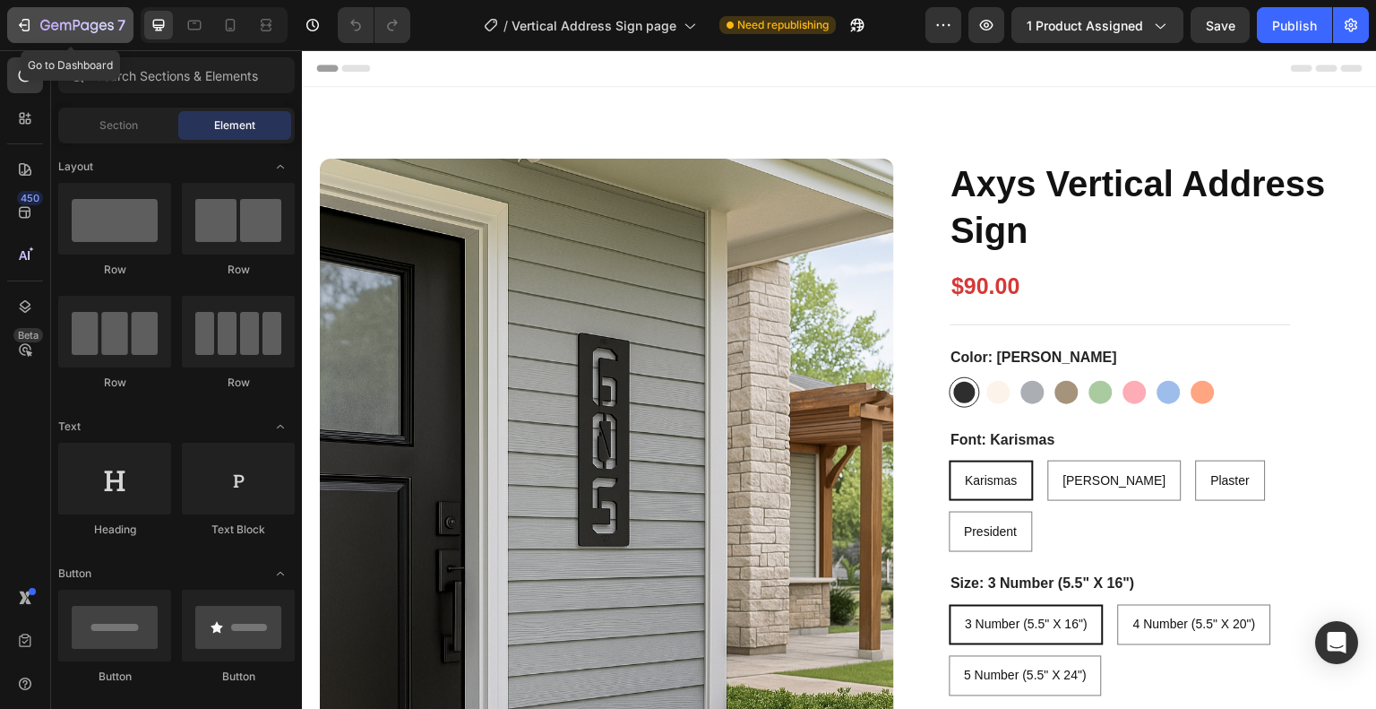
click at [50, 17] on div "7" at bounding box center [82, 25] width 85 height 22
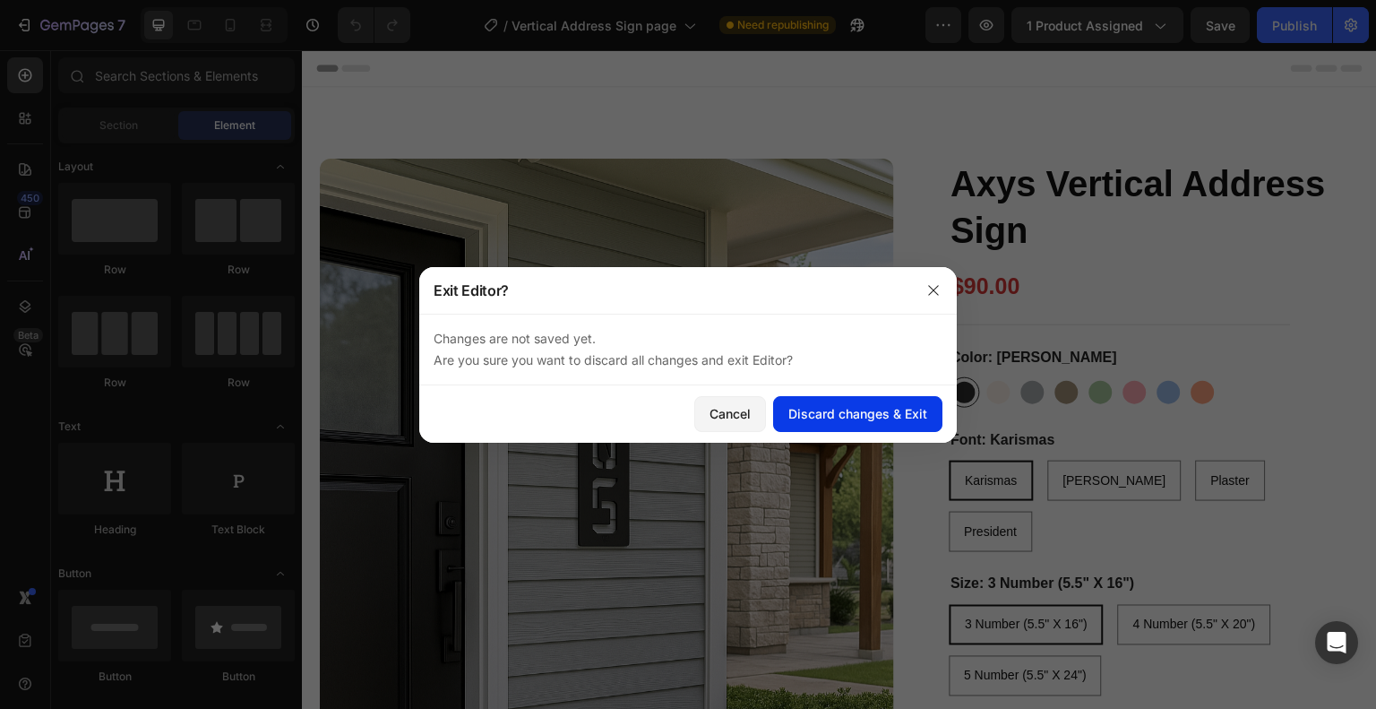
click at [878, 408] on div "Discard changes & Exit" at bounding box center [857, 413] width 139 height 19
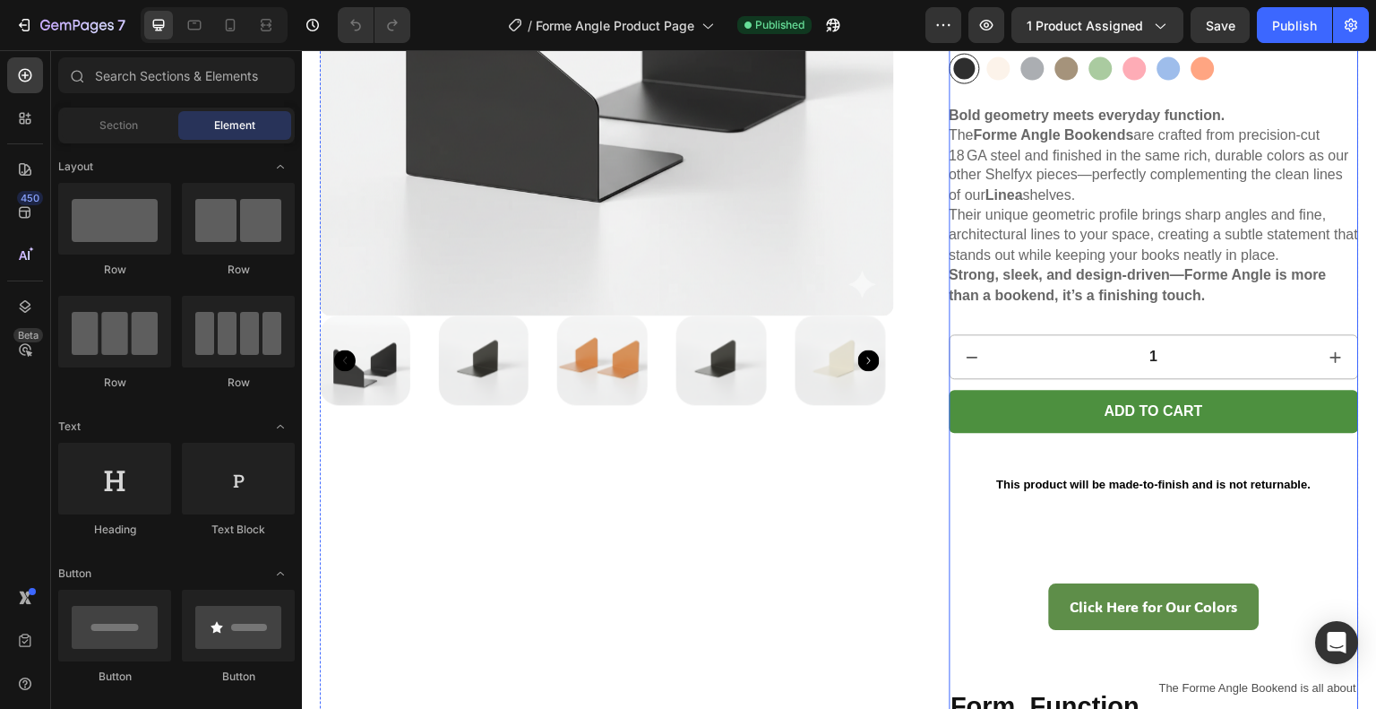
scroll to position [507, 0]
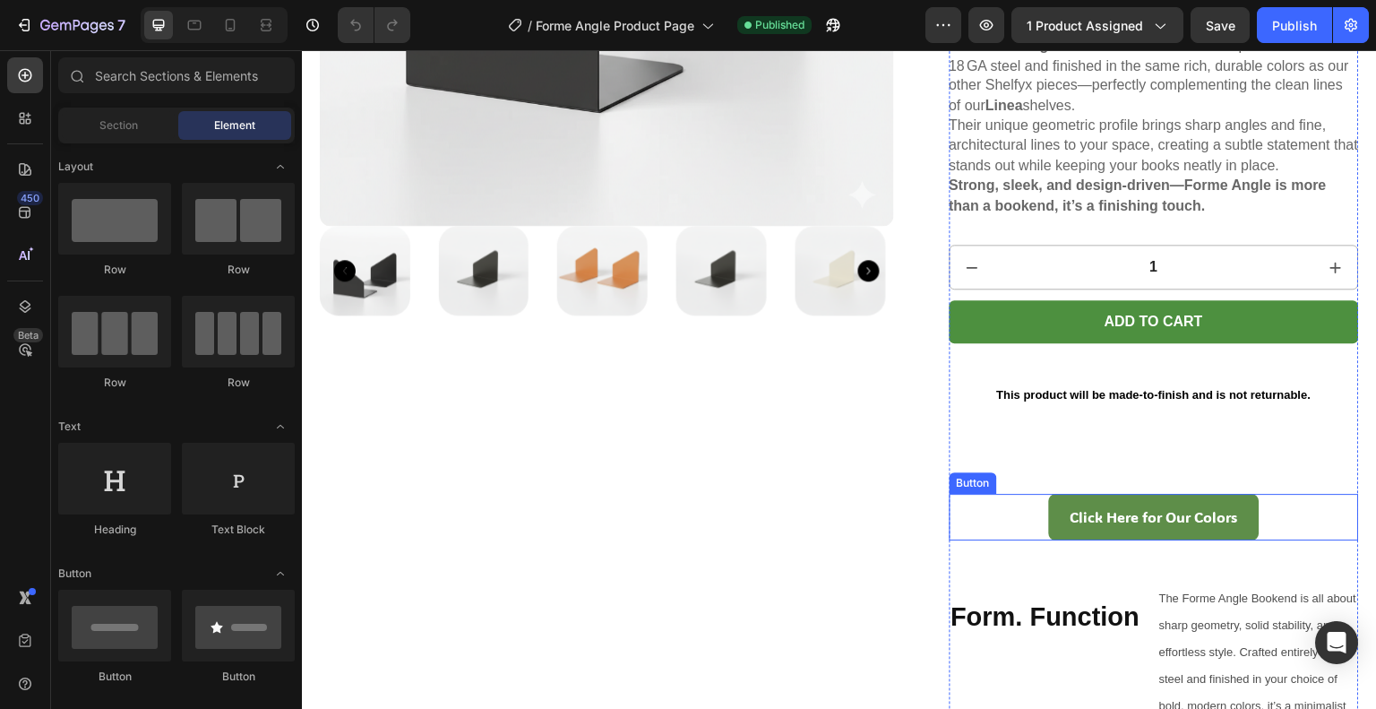
click at [1009, 513] on div "Click Here for Our Colors Button" at bounding box center [1155, 517] width 410 height 47
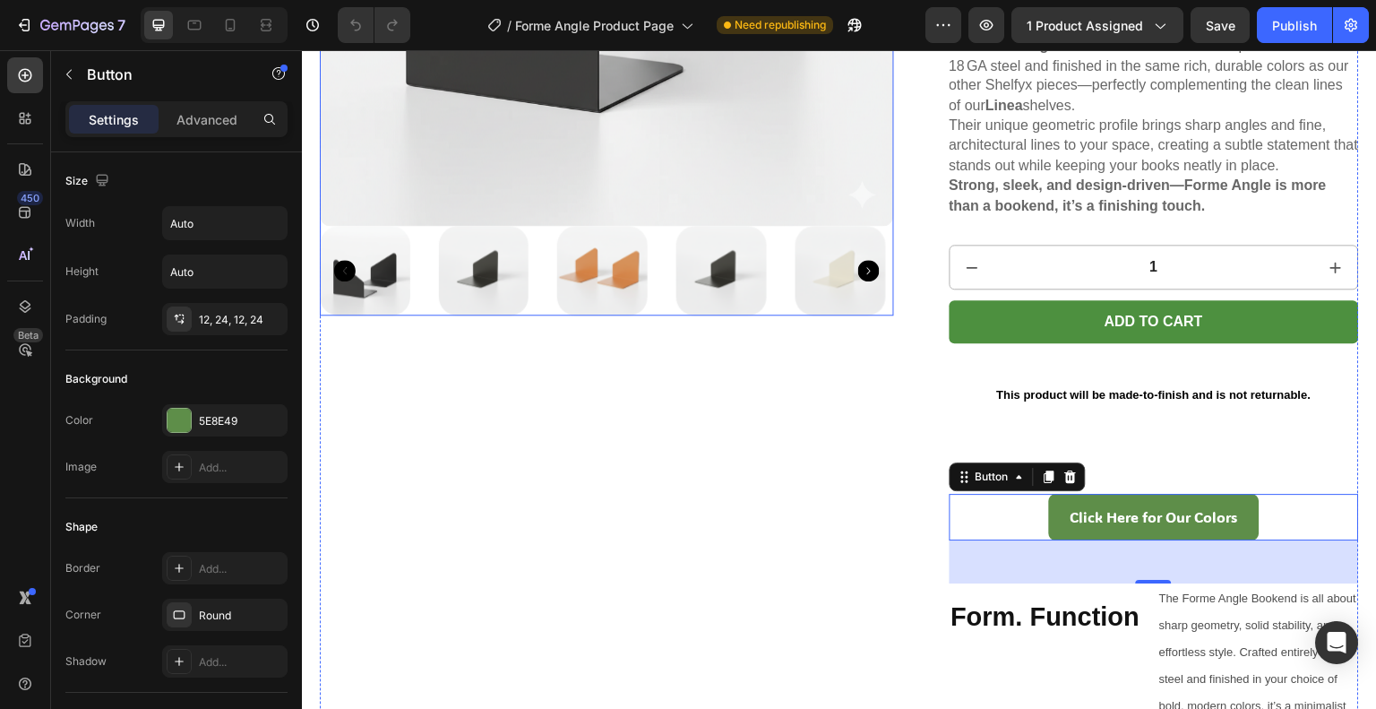
scroll to position [0, 0]
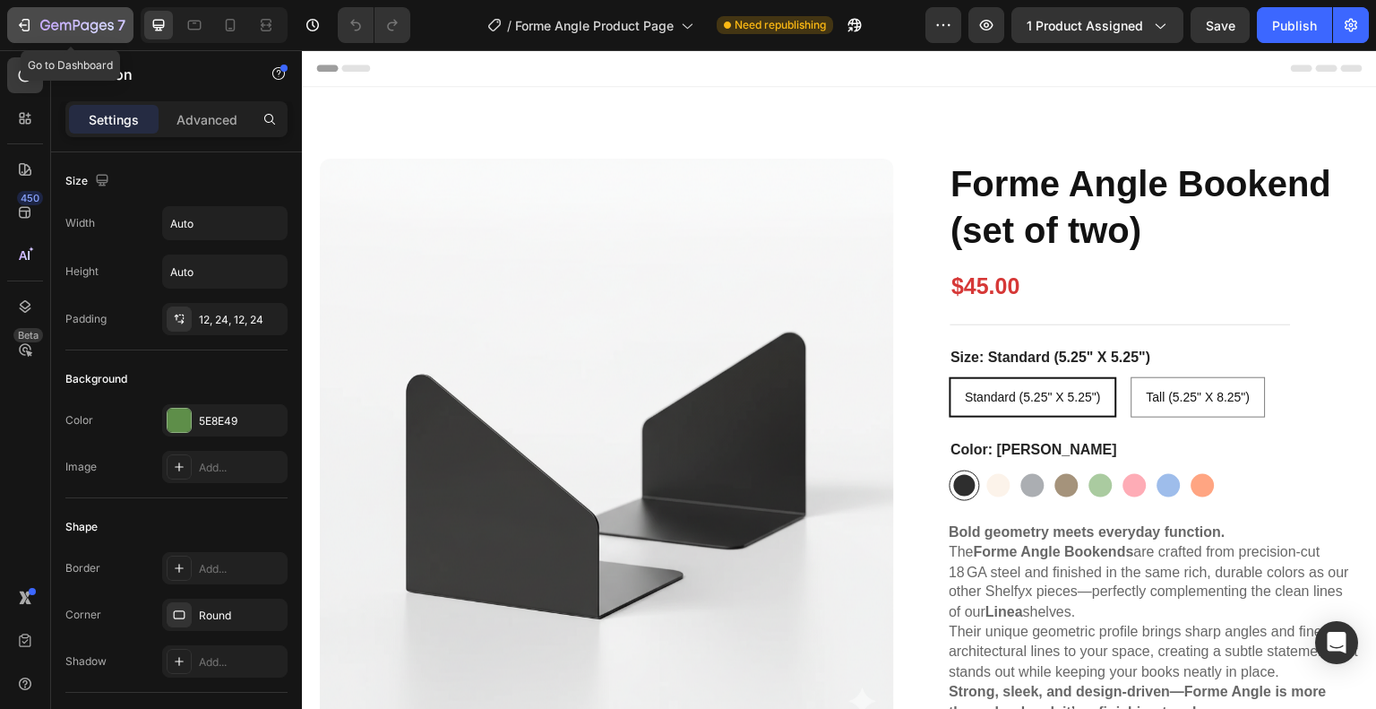
click at [79, 23] on icon "button" at bounding box center [76, 25] width 7 height 11
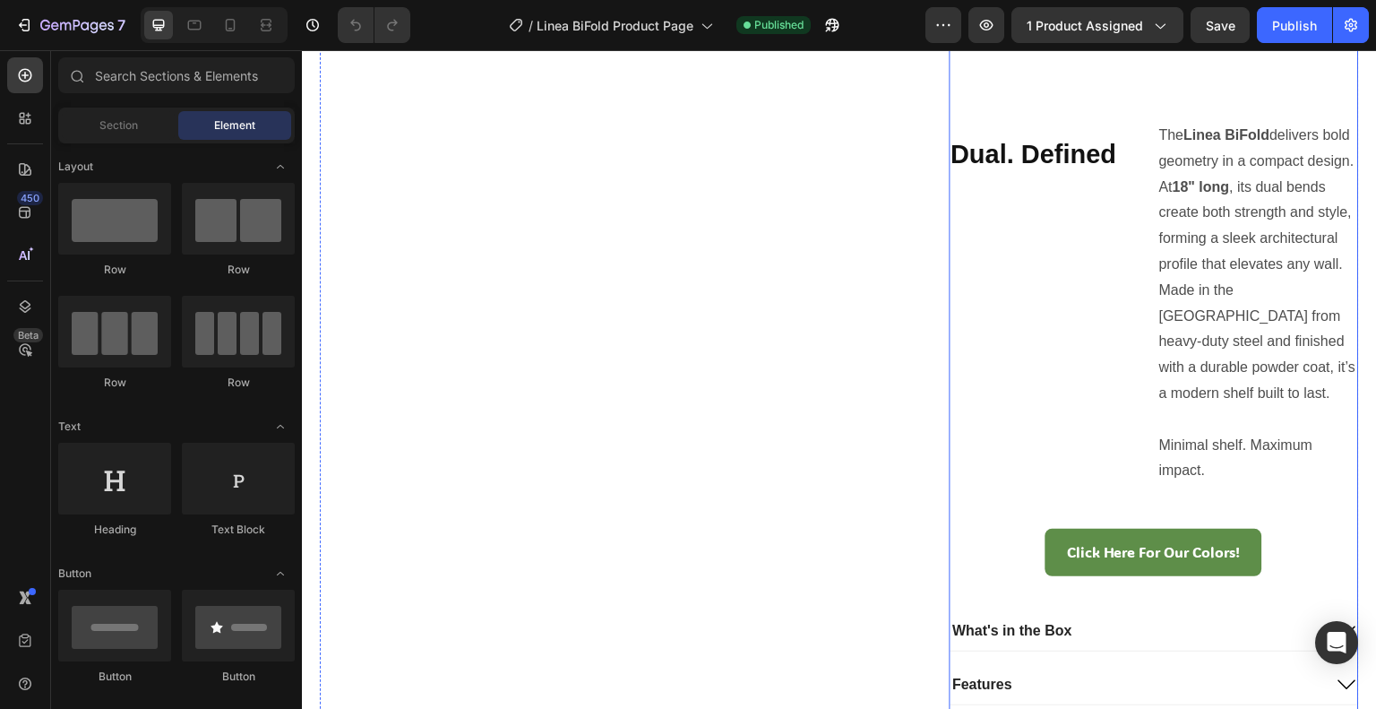
scroll to position [1015, 0]
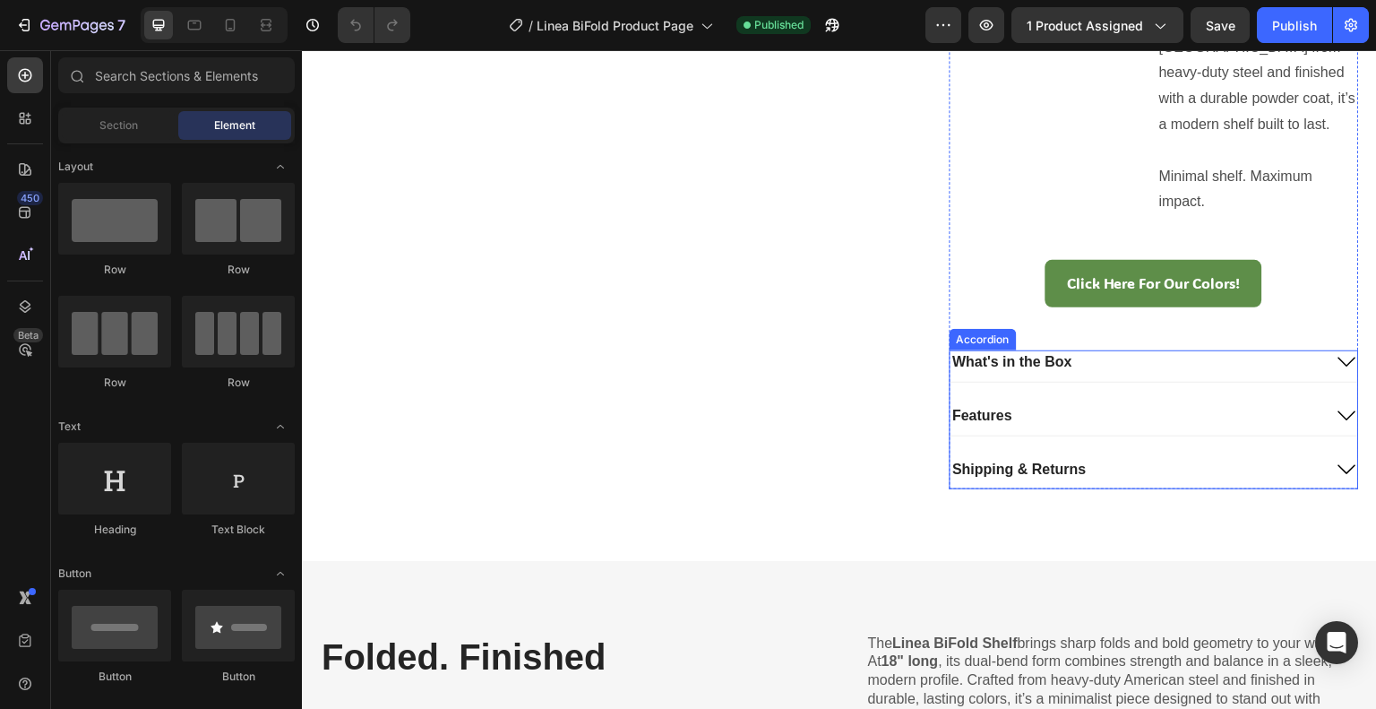
click at [970, 331] on div "Accordion" at bounding box center [983, 339] width 60 height 16
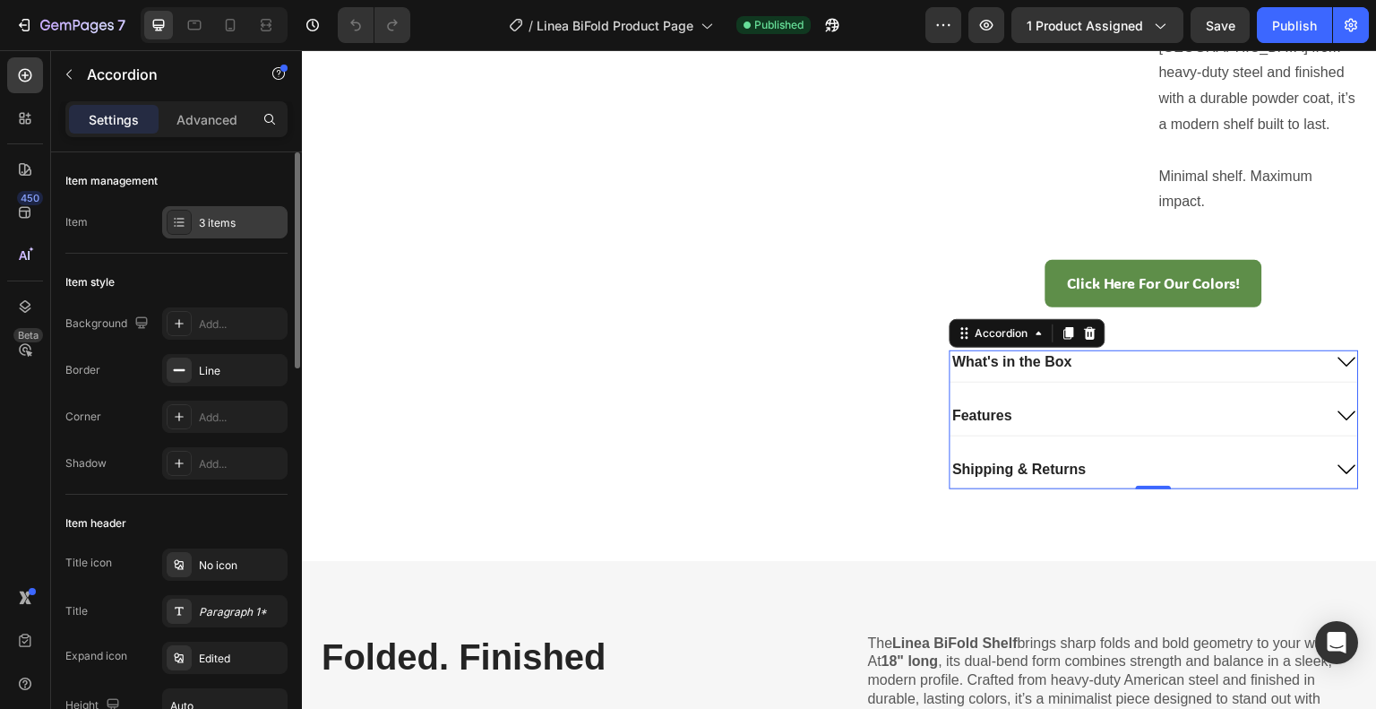
click at [223, 221] on div "3 items" at bounding box center [241, 223] width 84 height 16
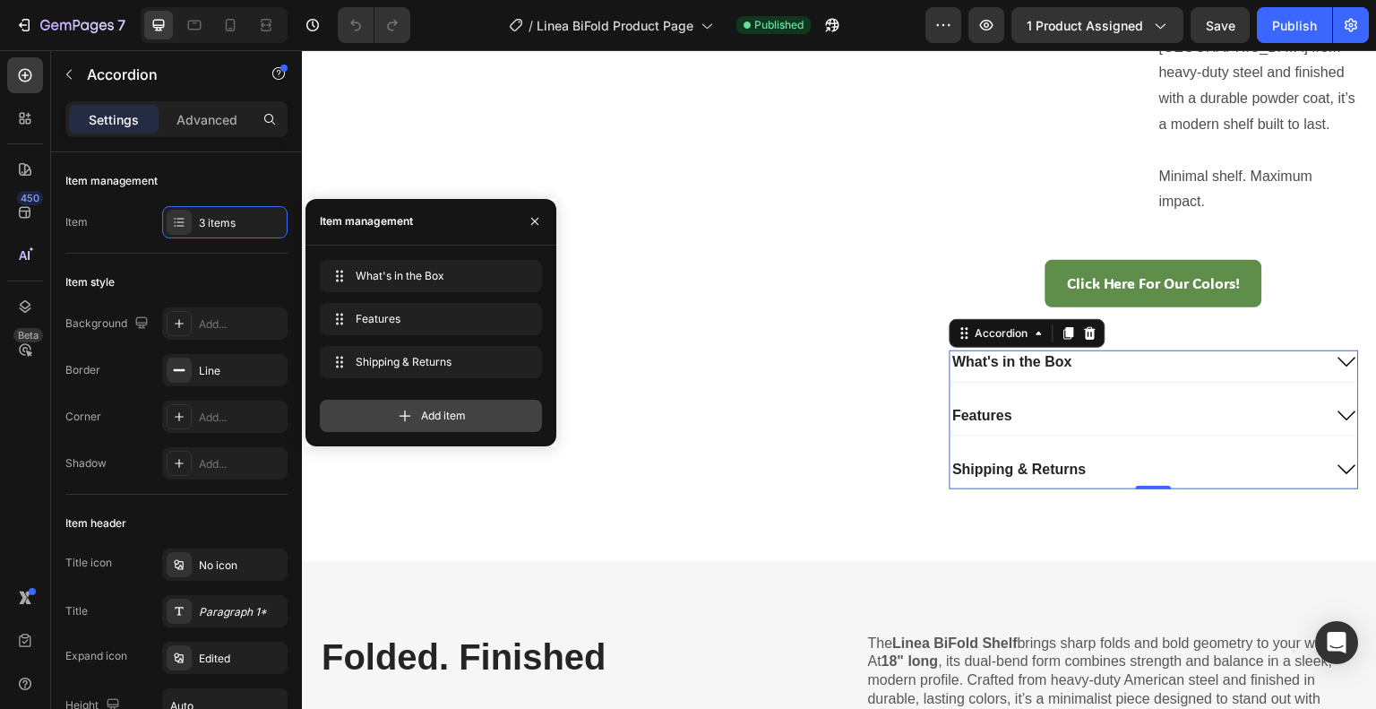
click at [410, 404] on div "Add item" at bounding box center [431, 416] width 222 height 32
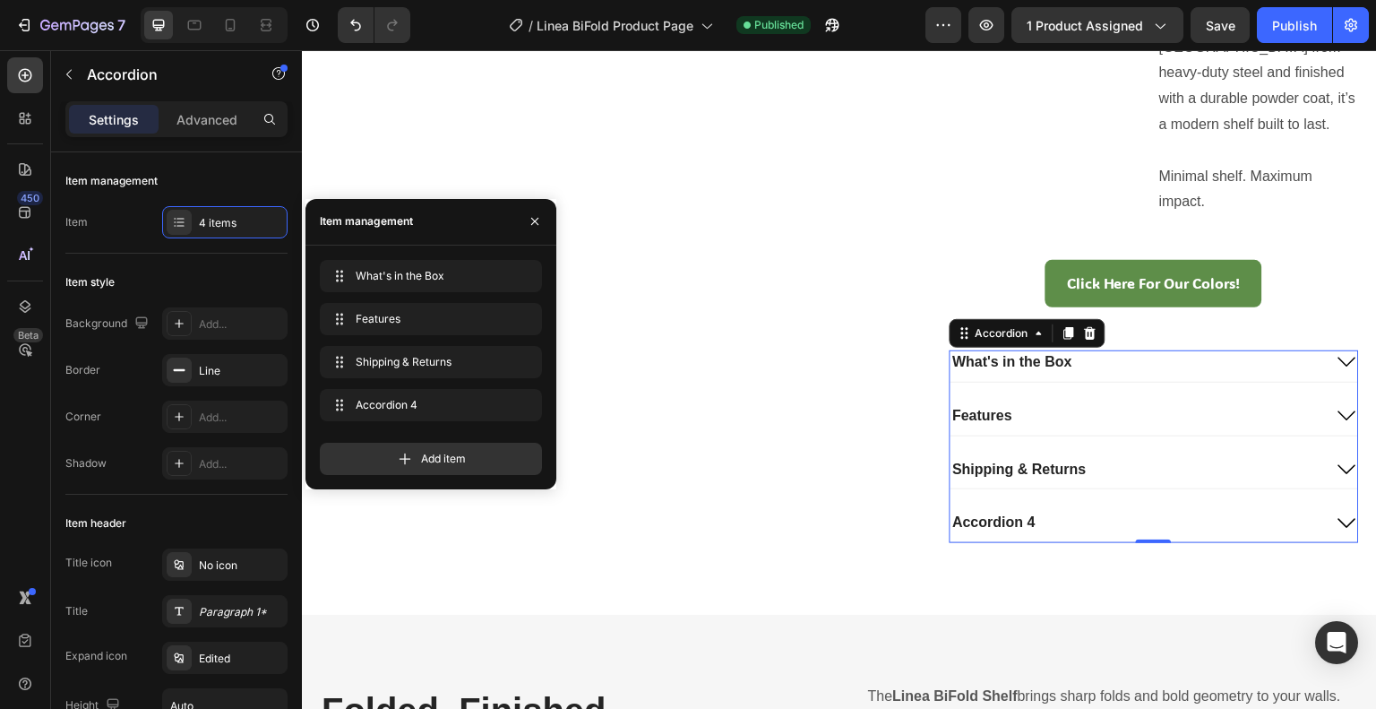
click at [1020, 521] on div "Accordion 4" at bounding box center [995, 523] width 88 height 24
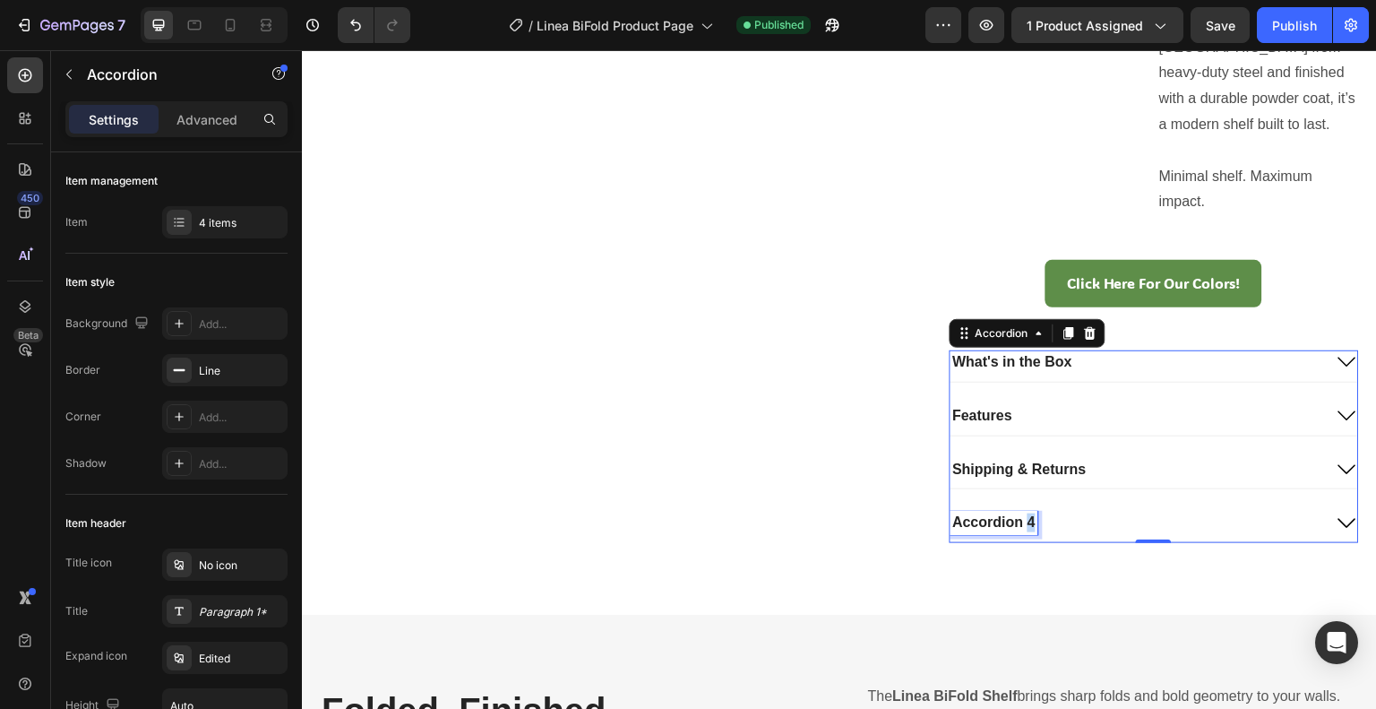
click at [1020, 521] on p "Accordion 4" at bounding box center [994, 522] width 82 height 19
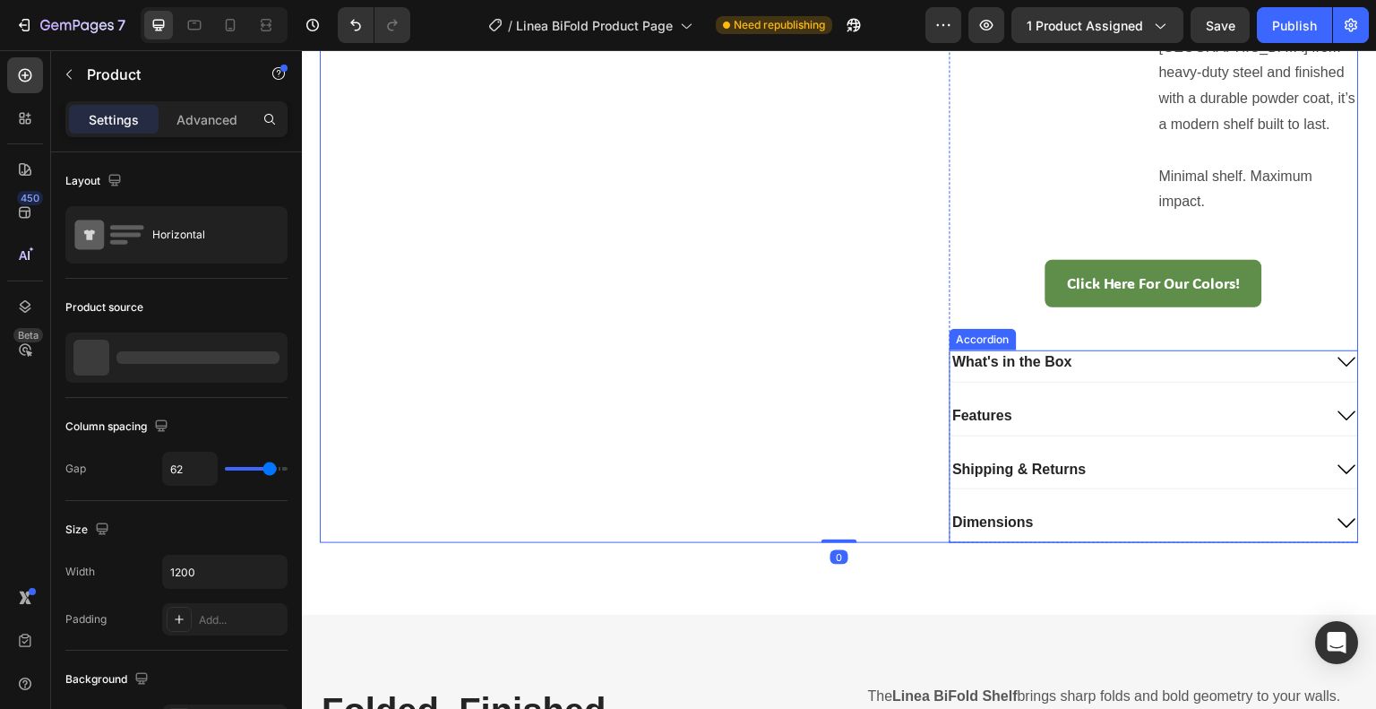
click at [1168, 526] on div "Dimensions" at bounding box center [1137, 523] width 373 height 24
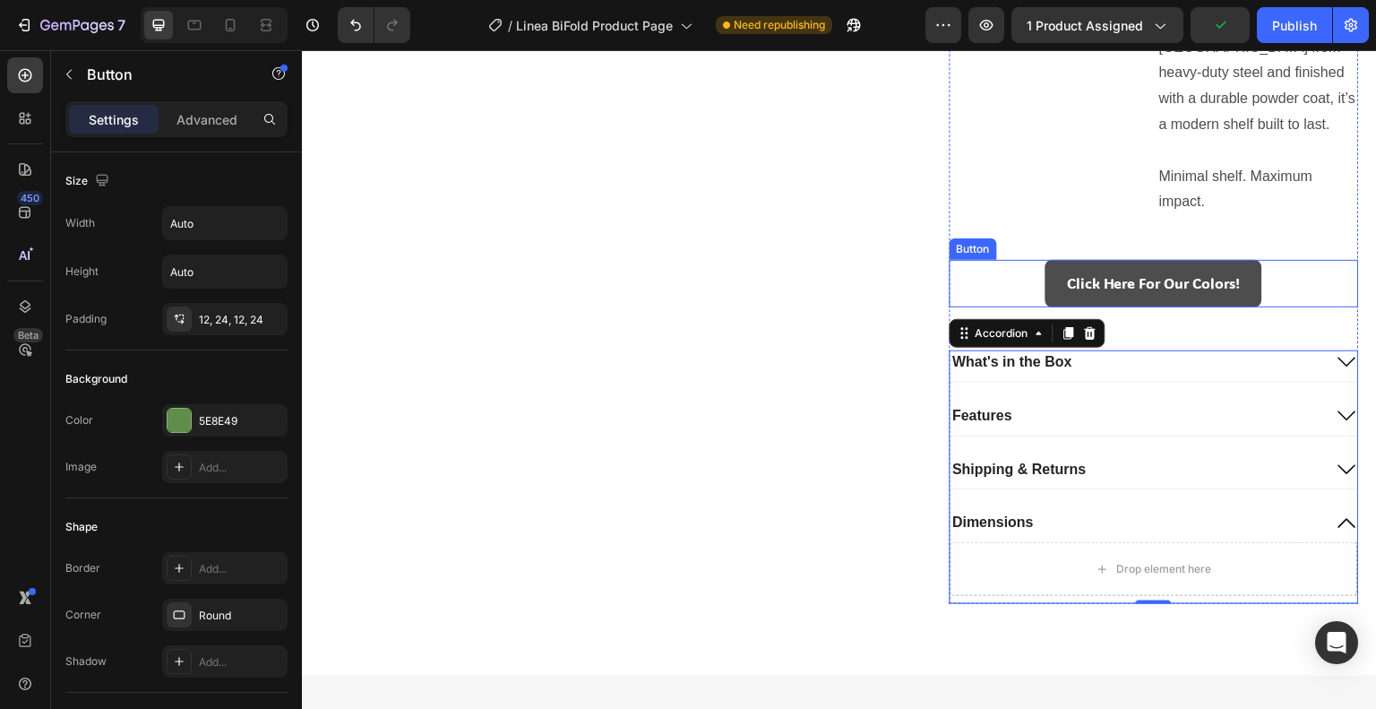
click at [1046, 268] on link "Click Here For Our Colors!" at bounding box center [1154, 283] width 217 height 47
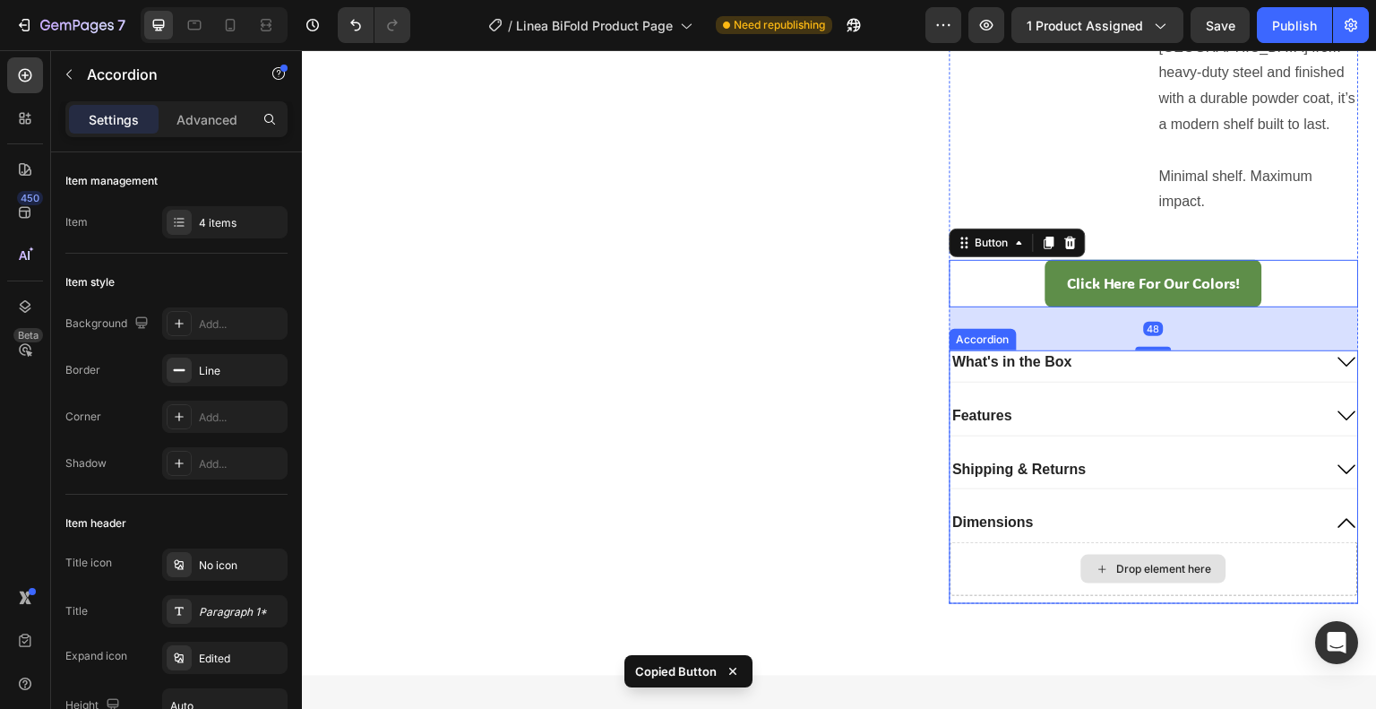
click at [1028, 559] on div "Drop element here" at bounding box center [1155, 569] width 409 height 54
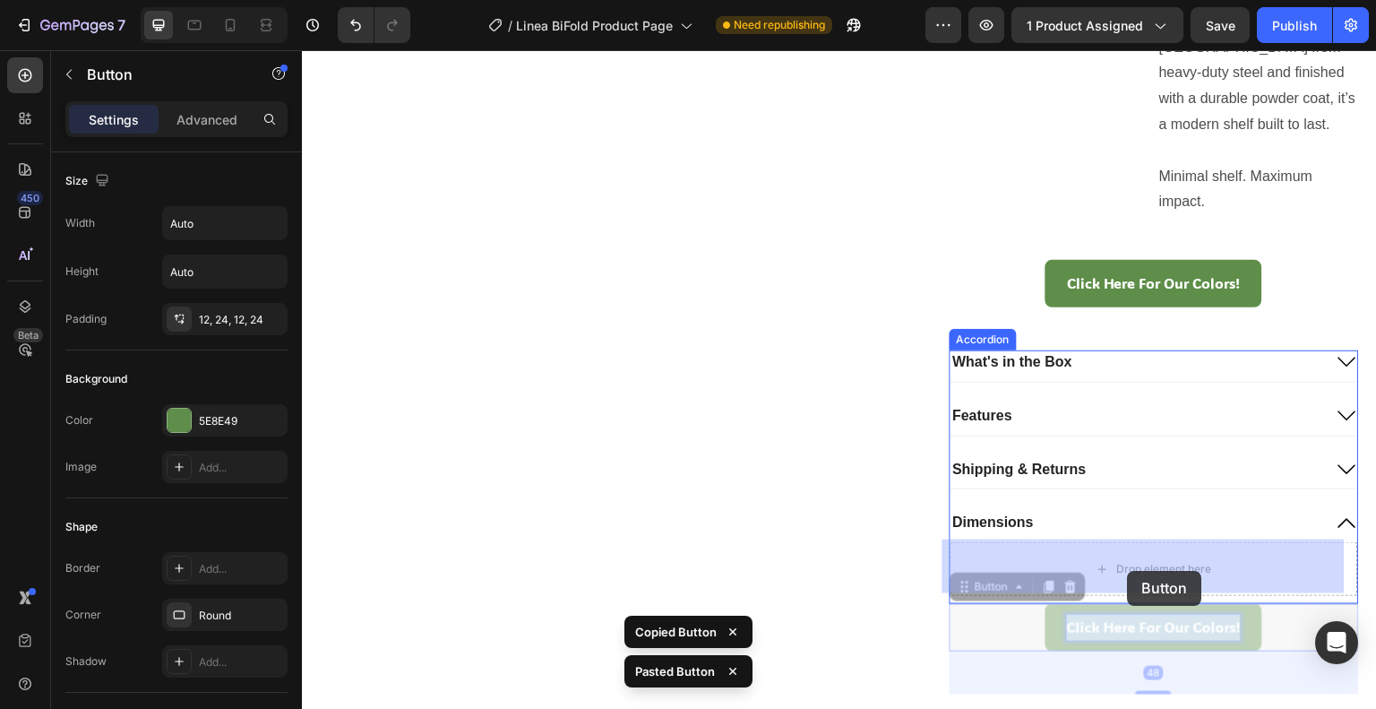
drag, startPoint x: 1101, startPoint y: 615, endPoint x: 1121, endPoint y: 581, distance: 39.3
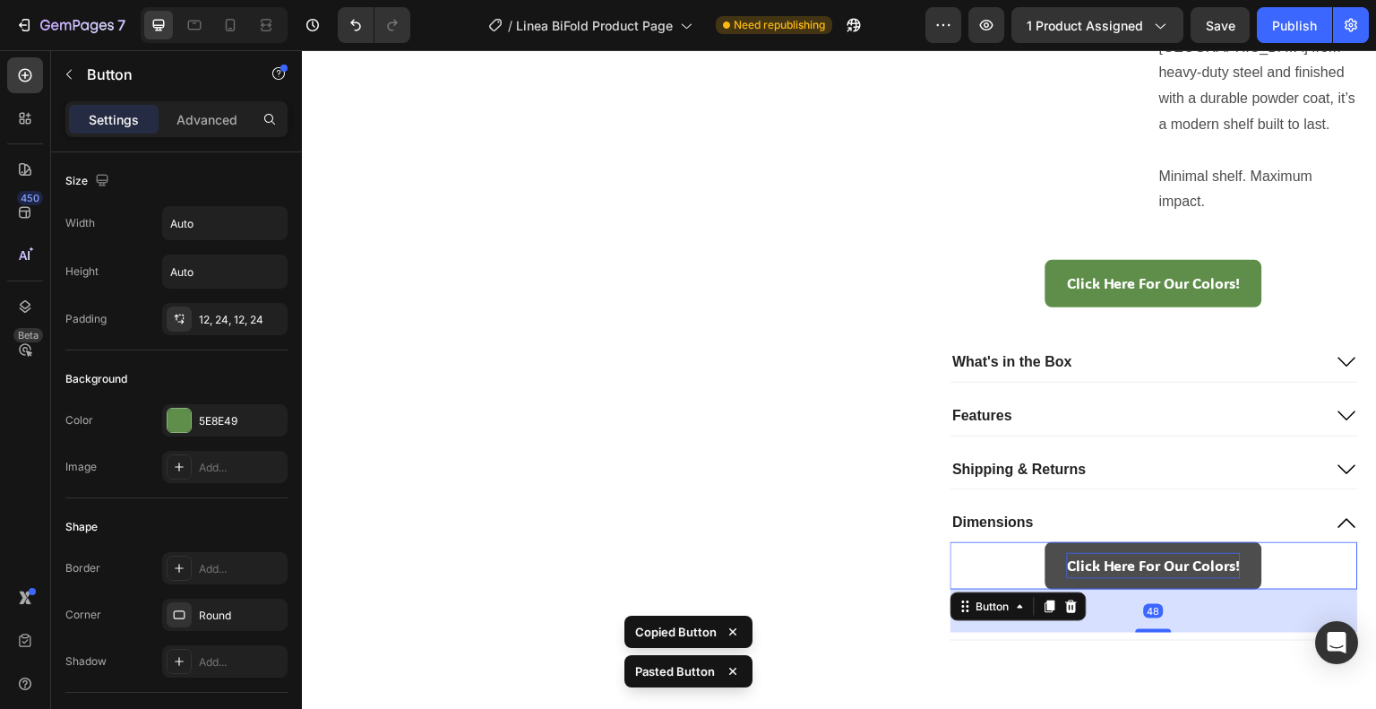
click at [1123, 565] on p "Click Here For Our Colors!" at bounding box center [1154, 566] width 174 height 26
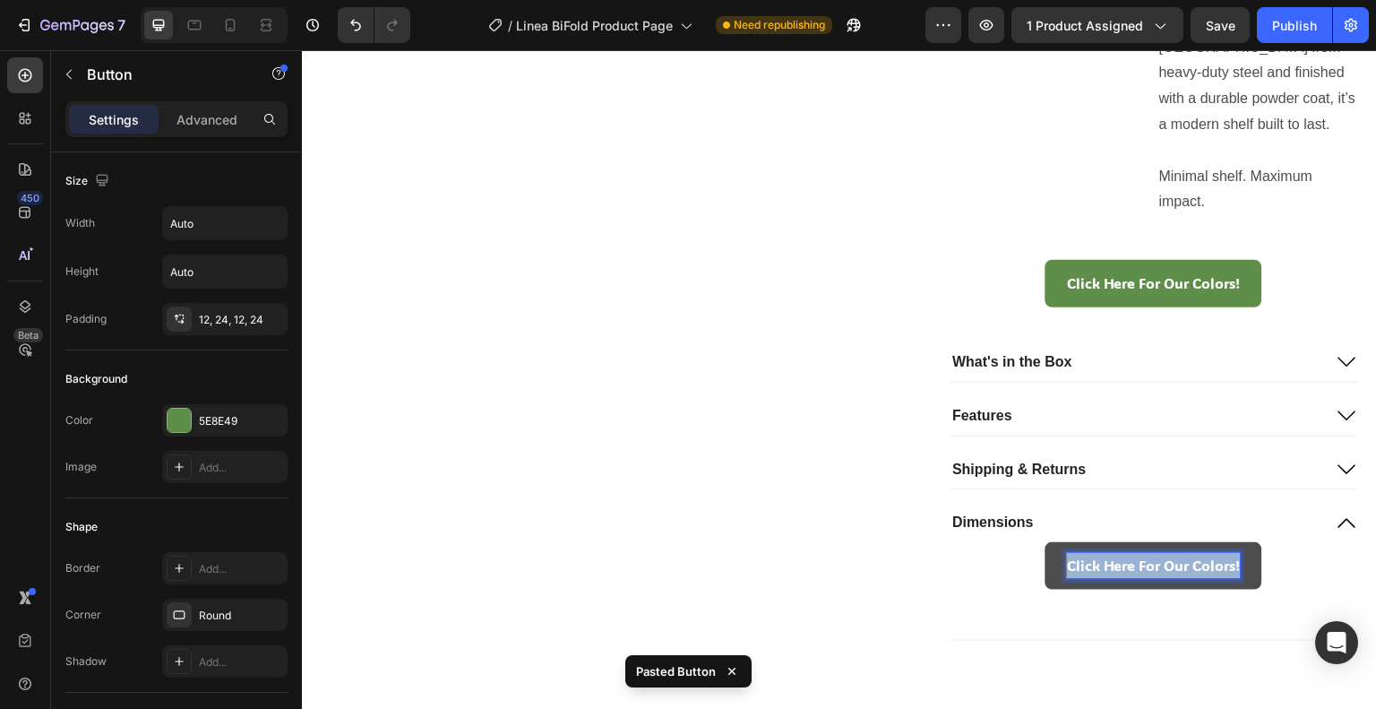
drag, startPoint x: 1056, startPoint y: 564, endPoint x: 1231, endPoint y: 563, distance: 174.7
click at [1231, 563] on p "Click Here For Our Colors!" at bounding box center [1154, 566] width 174 height 26
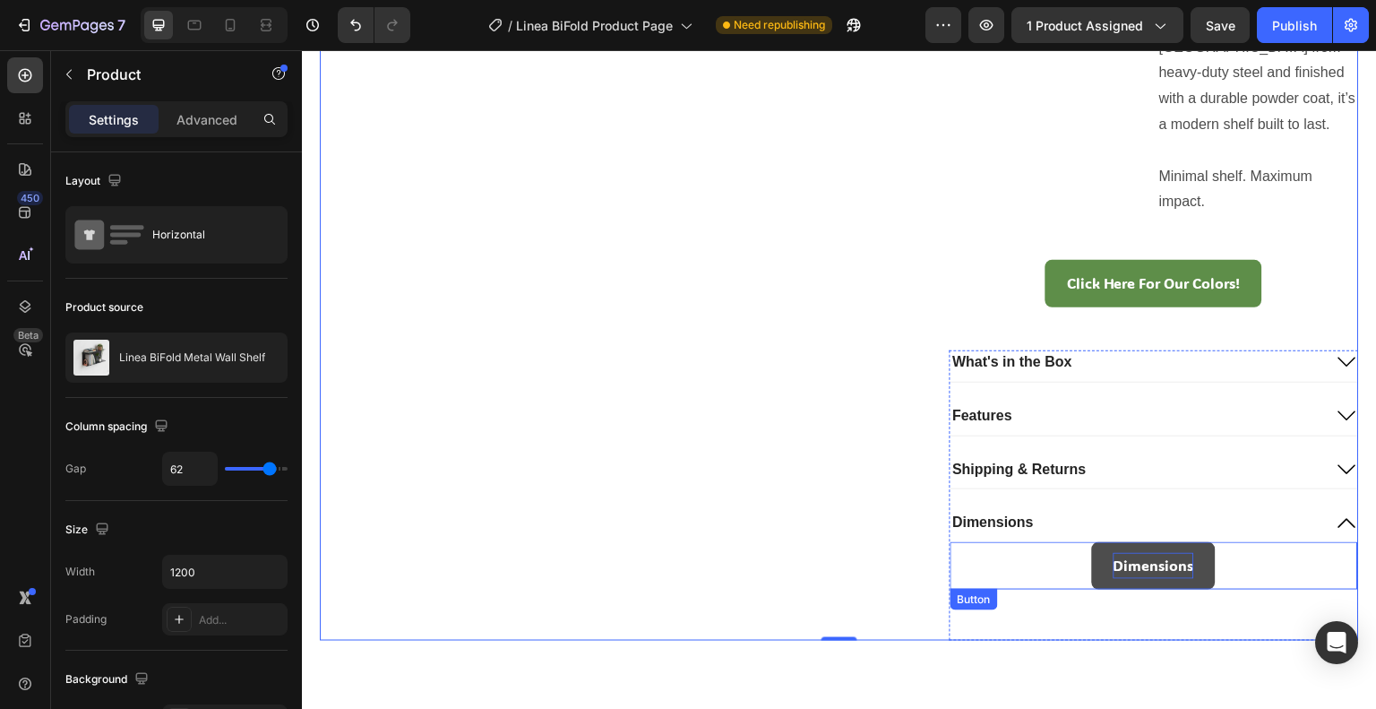
click at [1092, 560] on link "Dimensions" at bounding box center [1154, 565] width 124 height 47
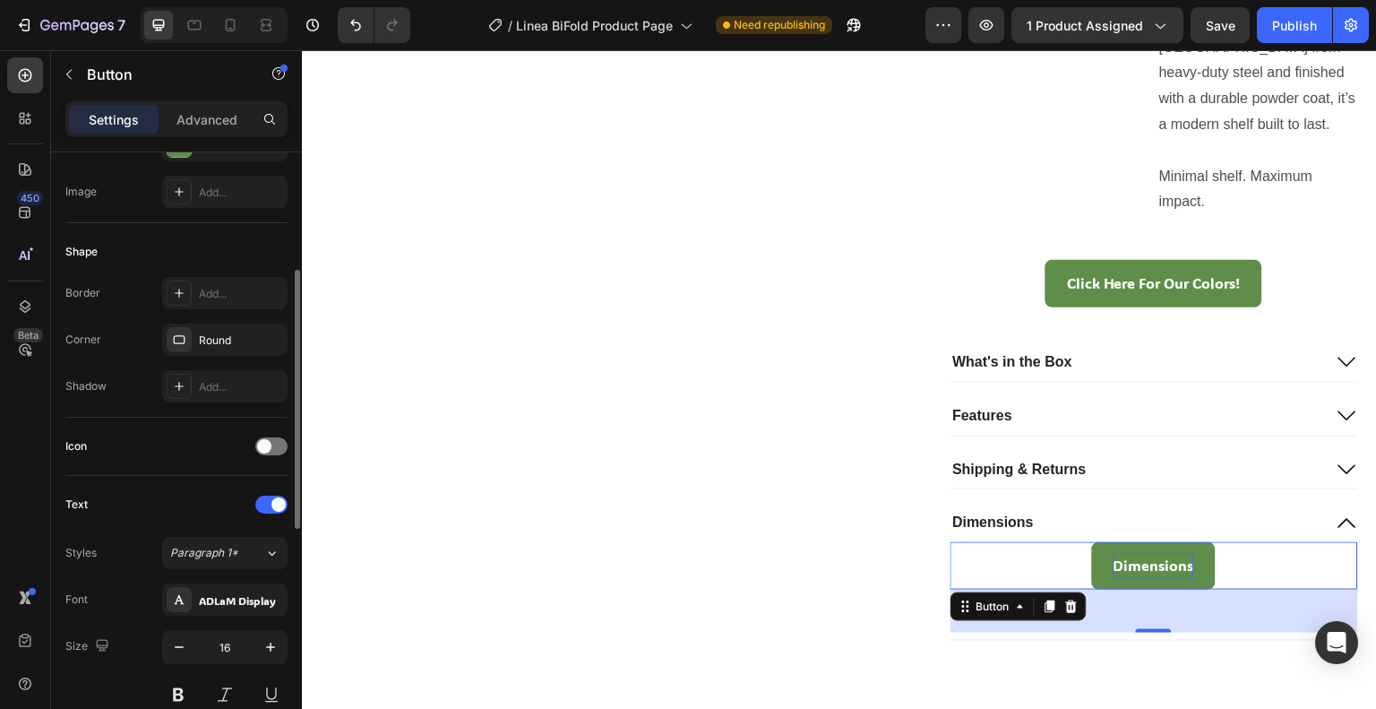
scroll to position [753, 0]
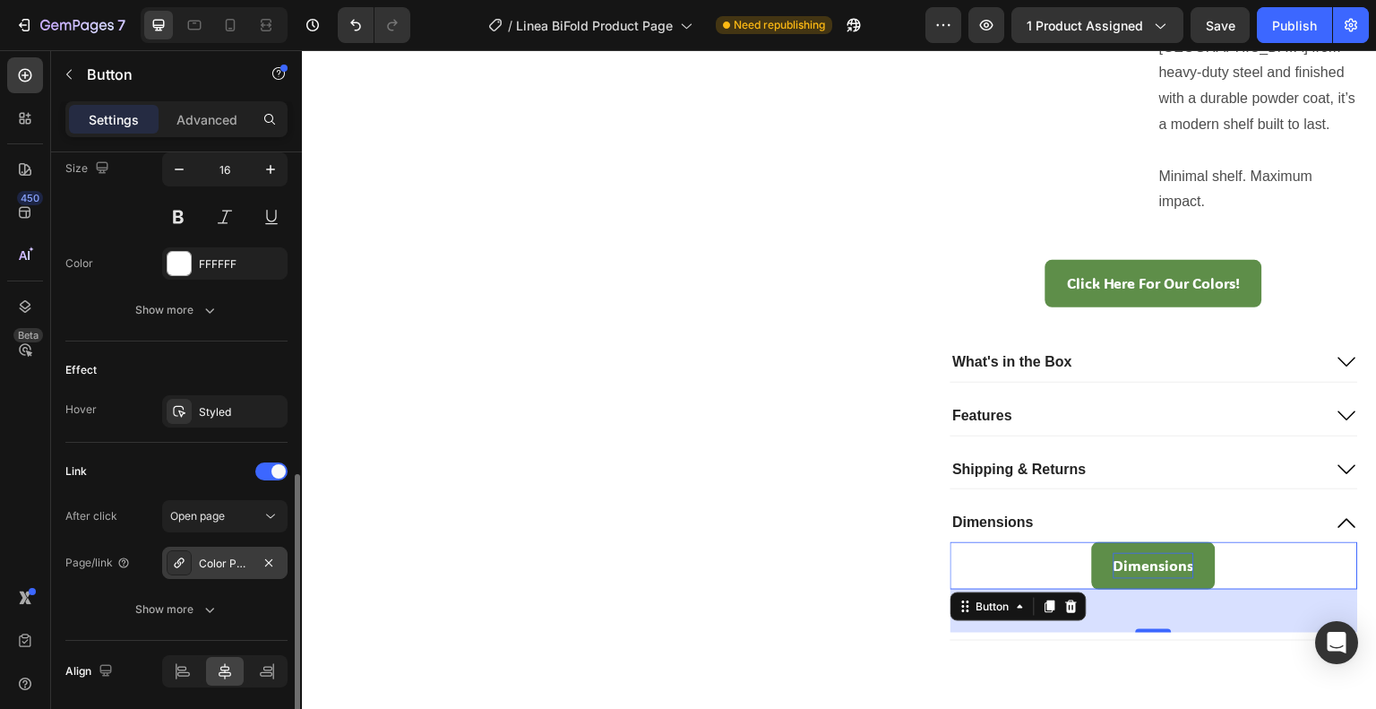
click at [170, 569] on div at bounding box center [179, 562] width 25 height 25
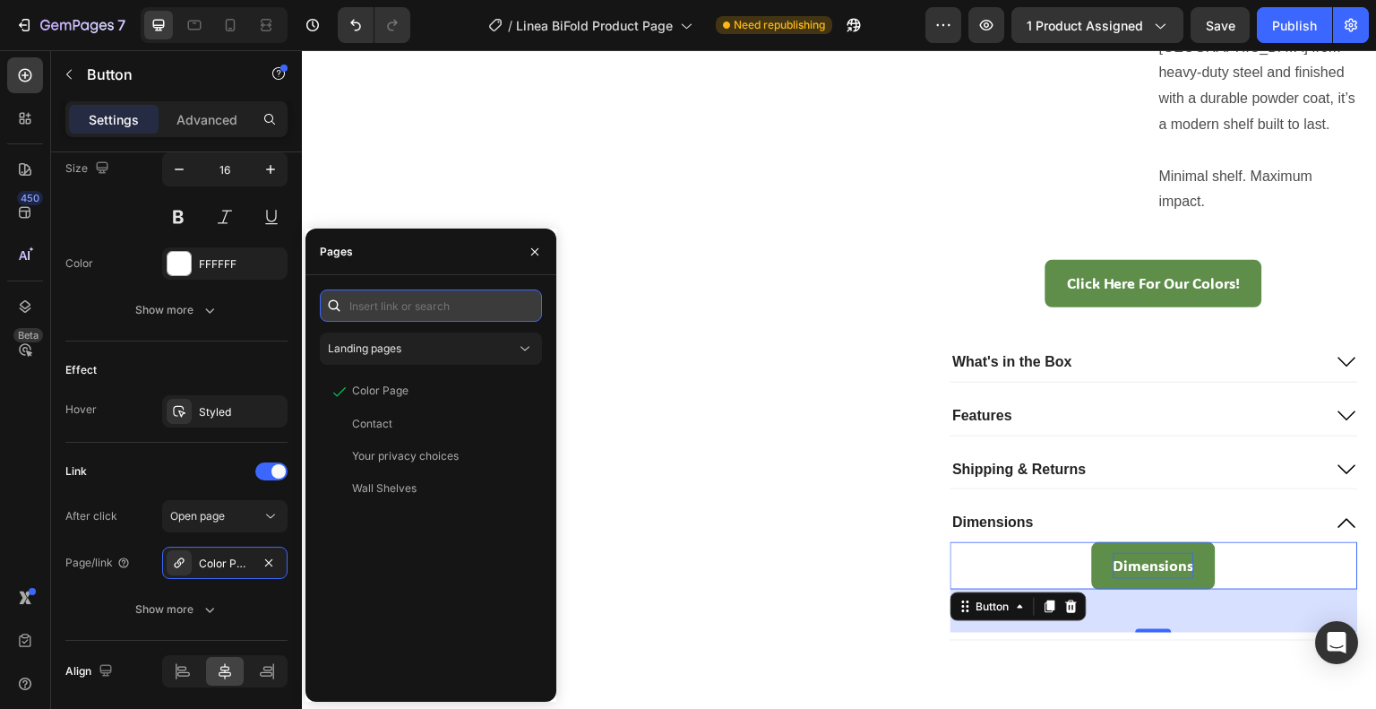
click at [464, 314] on input "text" at bounding box center [431, 305] width 222 height 32
paste input "https://cdn.shopify.com/s/files/1/0766/9242/2904/files/Linea_BiFold.pdf?v=17589…"
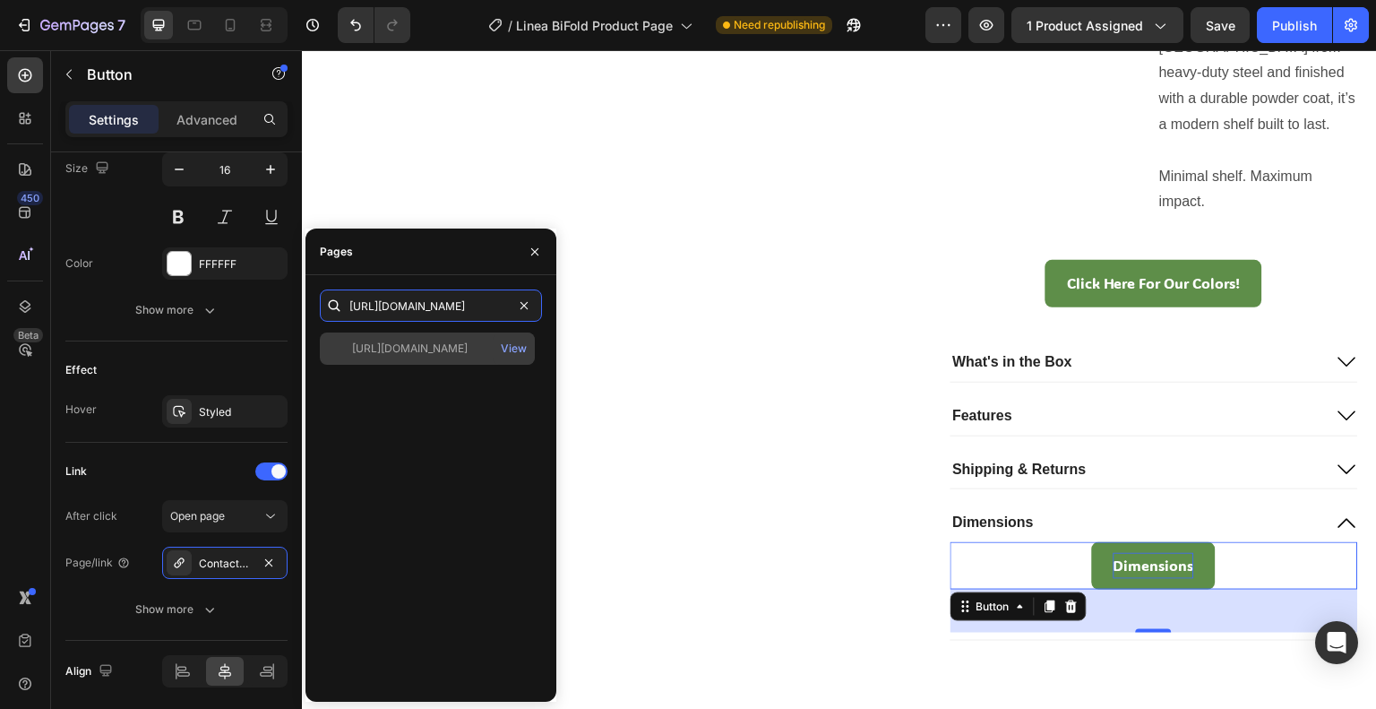
type input "https://cdn.shopify.com/s/files/1/0766/9242/2904/files/Linea_BiFold.pdf?v=17589…"
click at [420, 352] on div "https://cdn.shopify.com/s/files/1/0766/9242/2904/files/Linea_BiFold.pdf?v=17589…" at bounding box center [410, 348] width 116 height 16
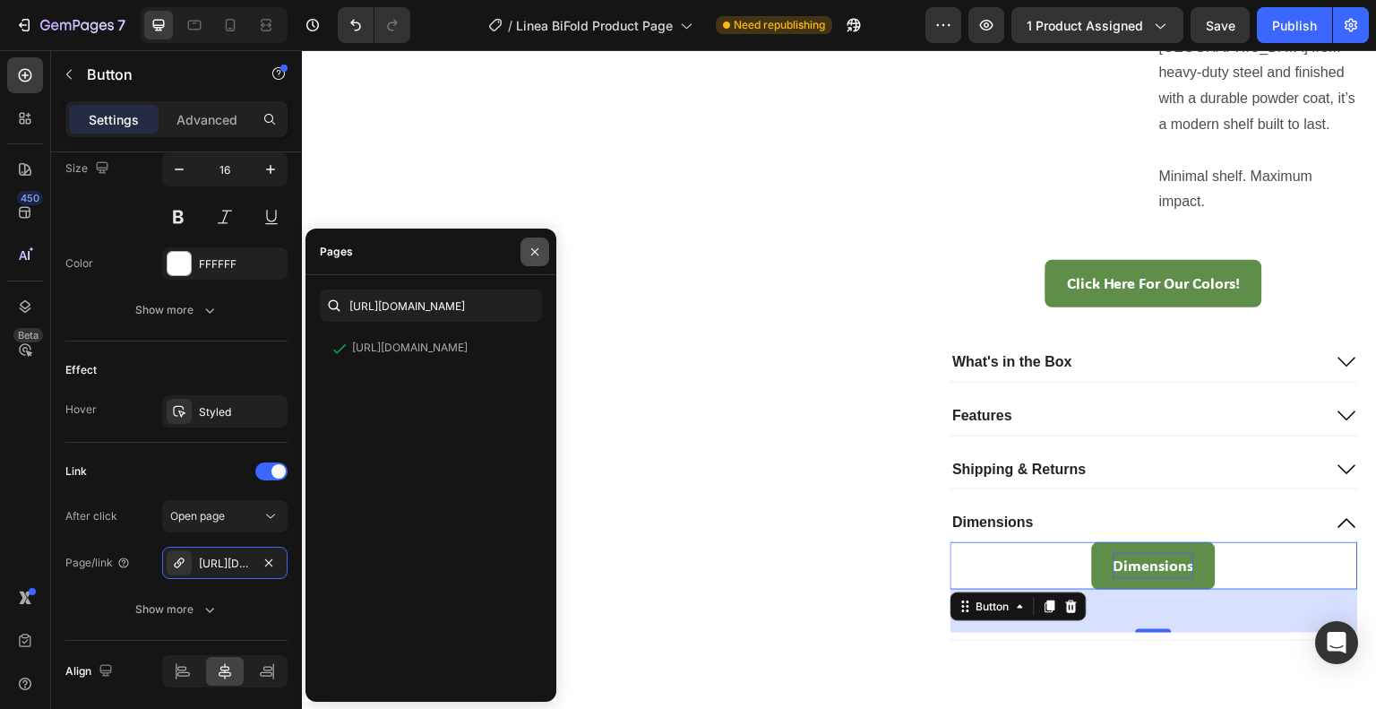
click at [544, 250] on button "button" at bounding box center [535, 251] width 29 height 29
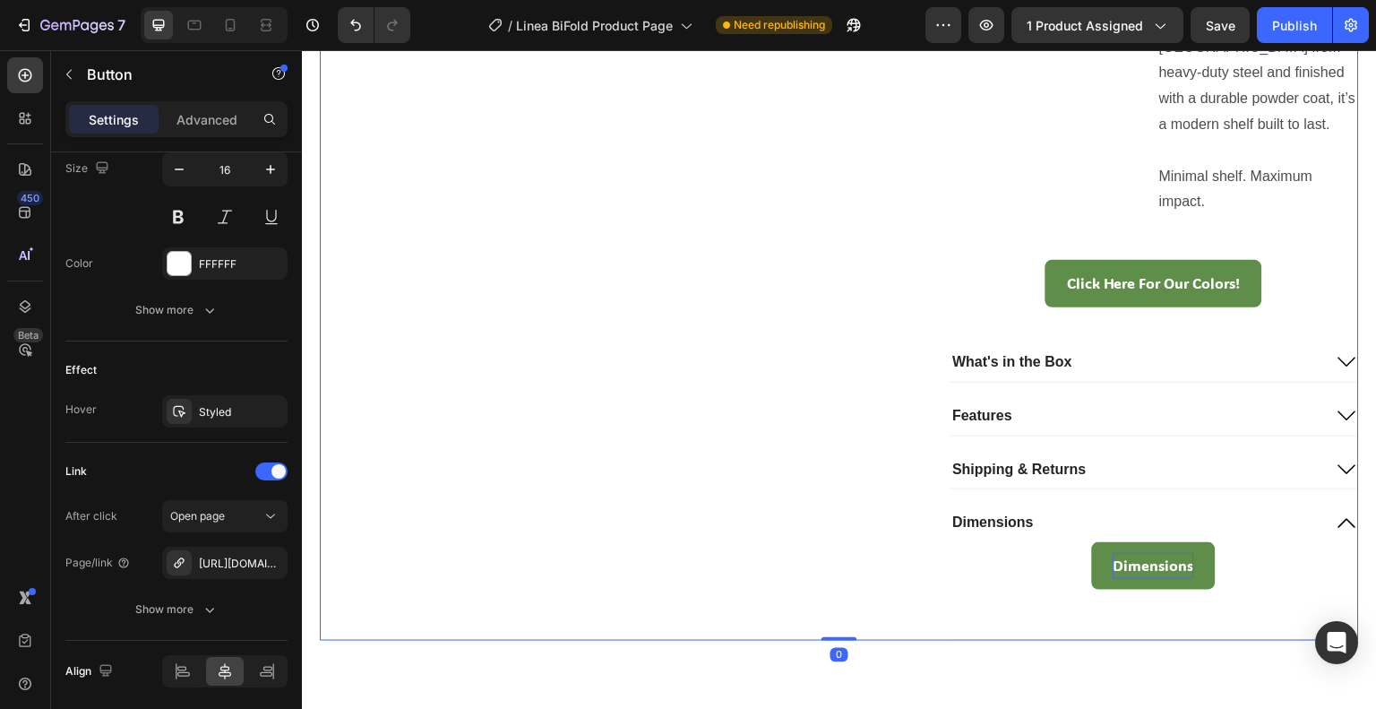
drag, startPoint x: 714, startPoint y: 349, endPoint x: 1003, endPoint y: 512, distance: 331.8
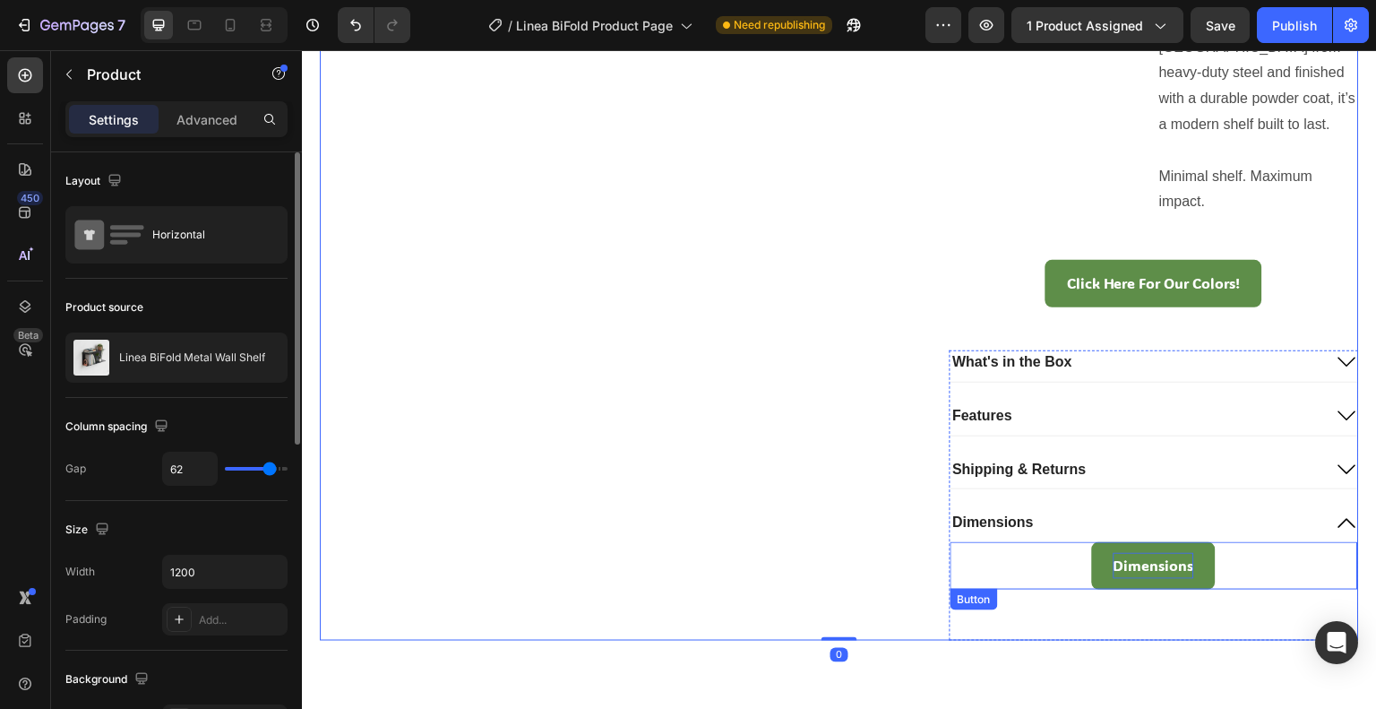
click at [1114, 562] on p "Dimensions" at bounding box center [1154, 566] width 81 height 26
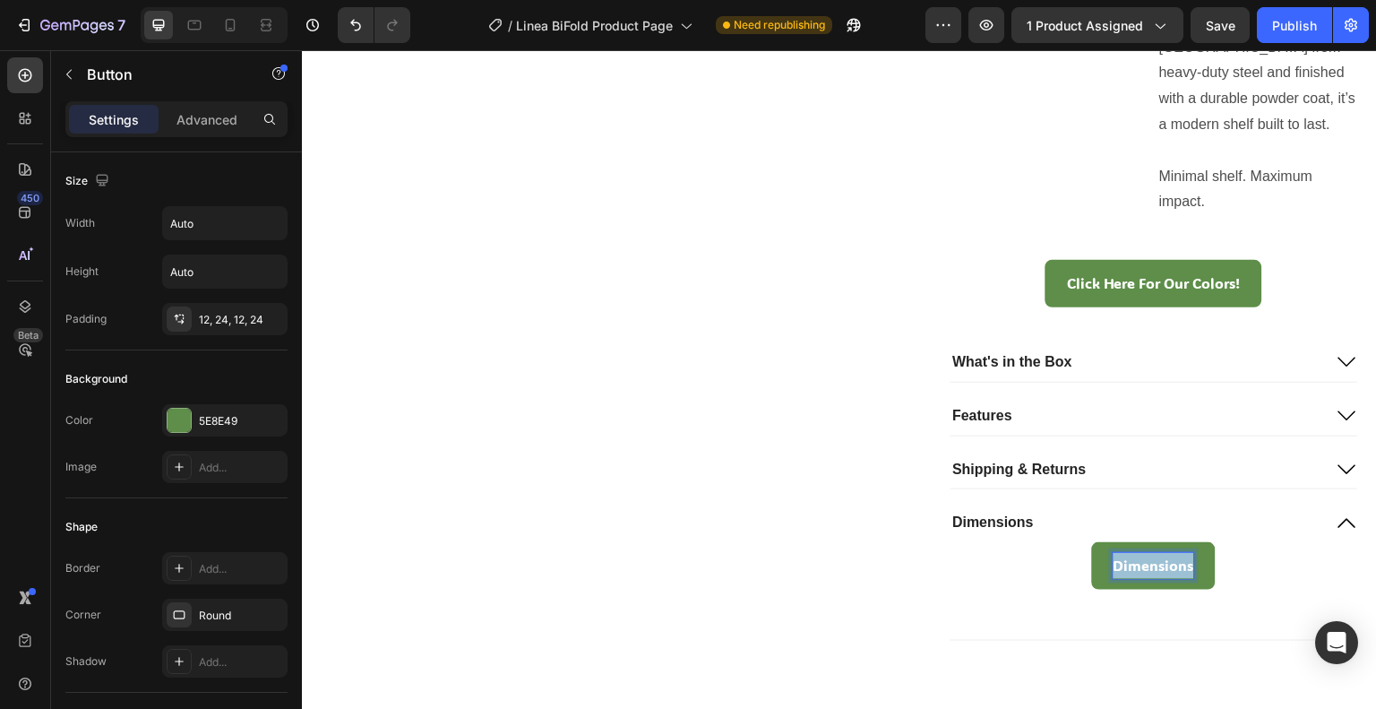
drag, startPoint x: 1108, startPoint y: 562, endPoint x: 1183, endPoint y: 567, distance: 74.6
click at [1183, 567] on p "Dimensions" at bounding box center [1154, 566] width 81 height 26
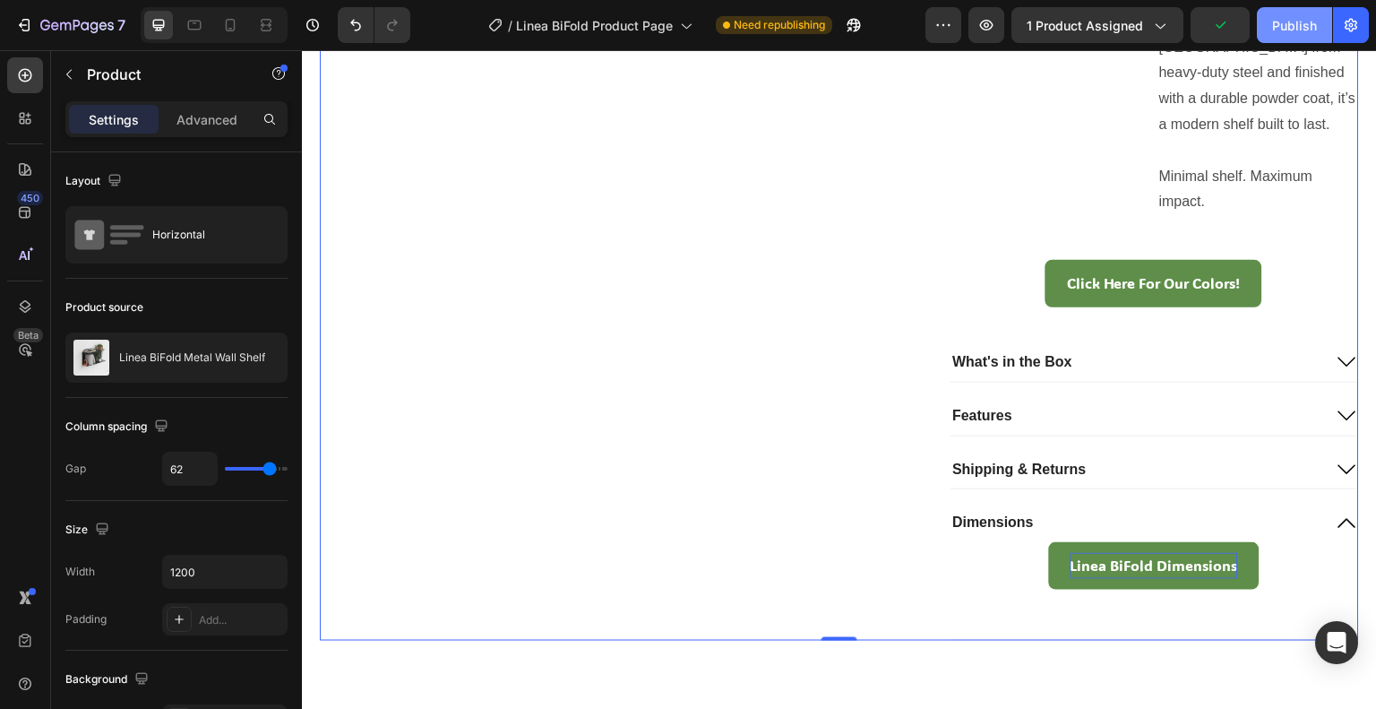
click at [1285, 39] on button "Publish" at bounding box center [1294, 25] width 75 height 36
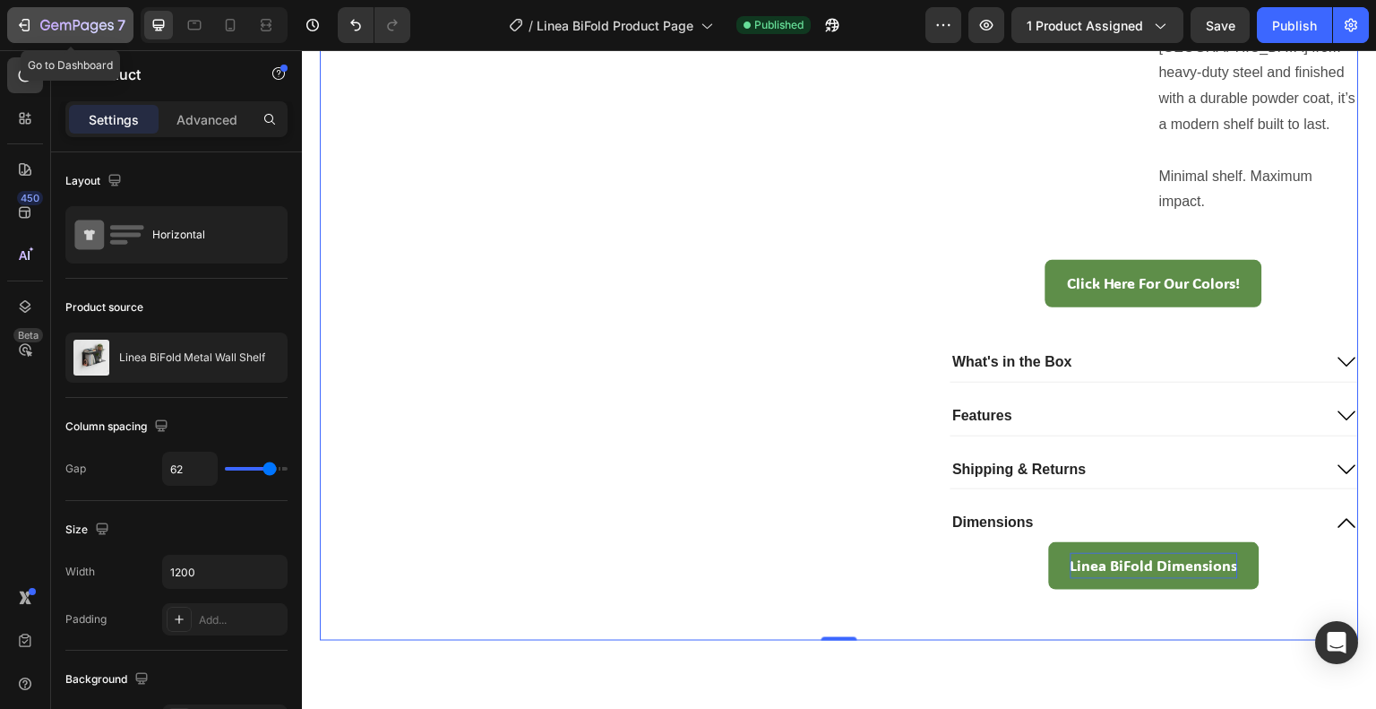
click at [70, 17] on div "7" at bounding box center [82, 25] width 85 height 22
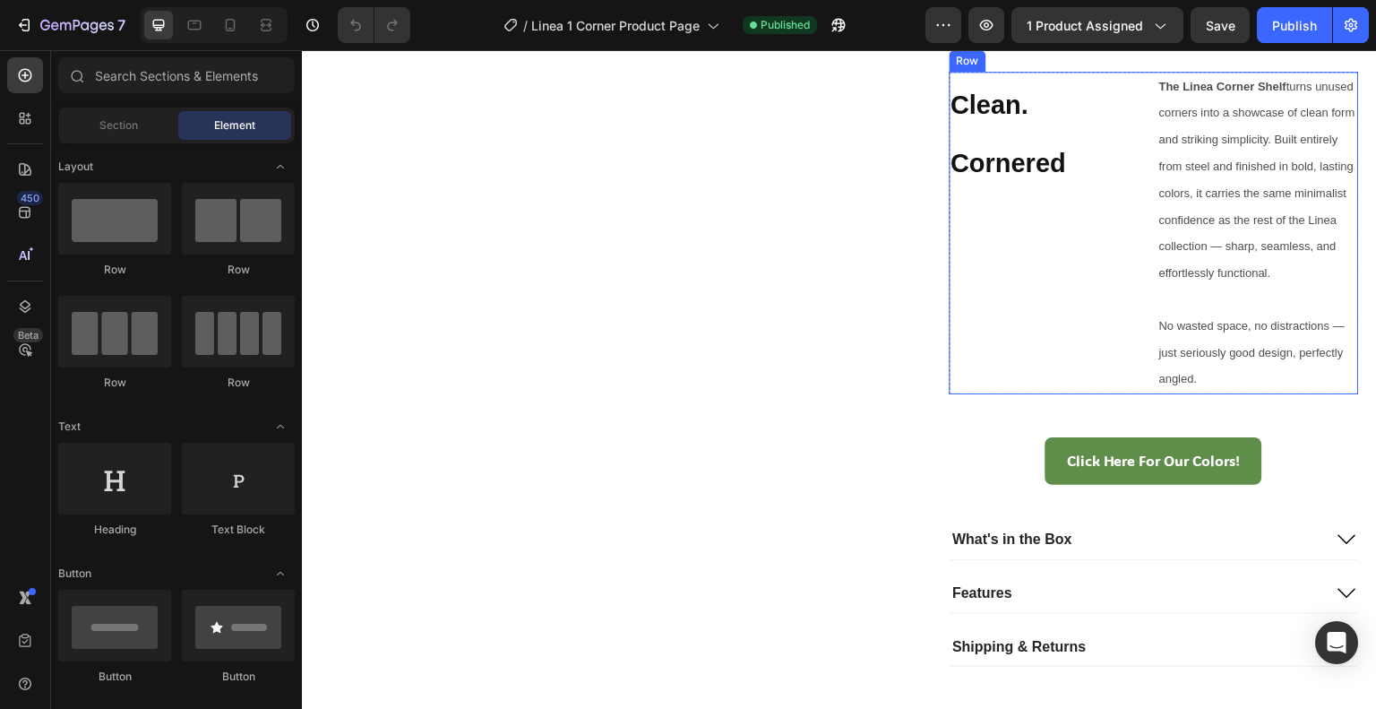
scroll to position [1045, 0]
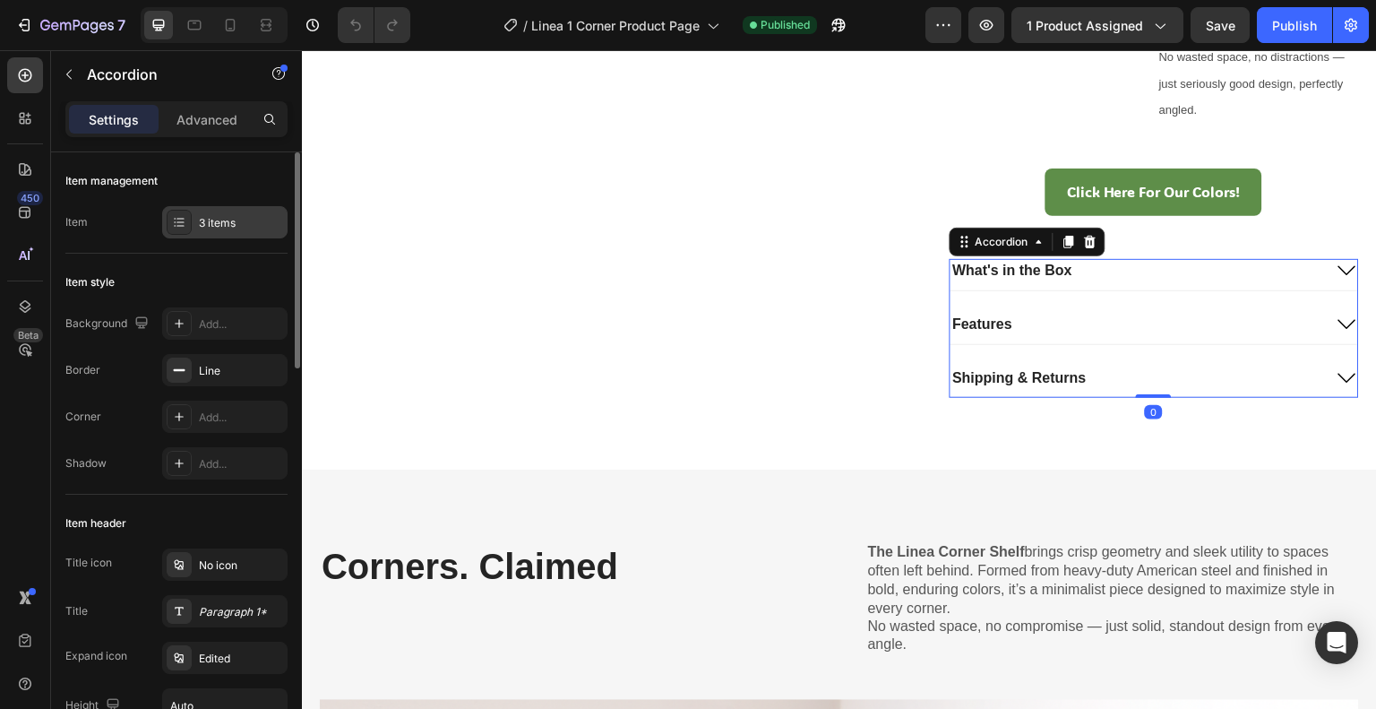
click at [242, 221] on div "3 items" at bounding box center [241, 223] width 84 height 16
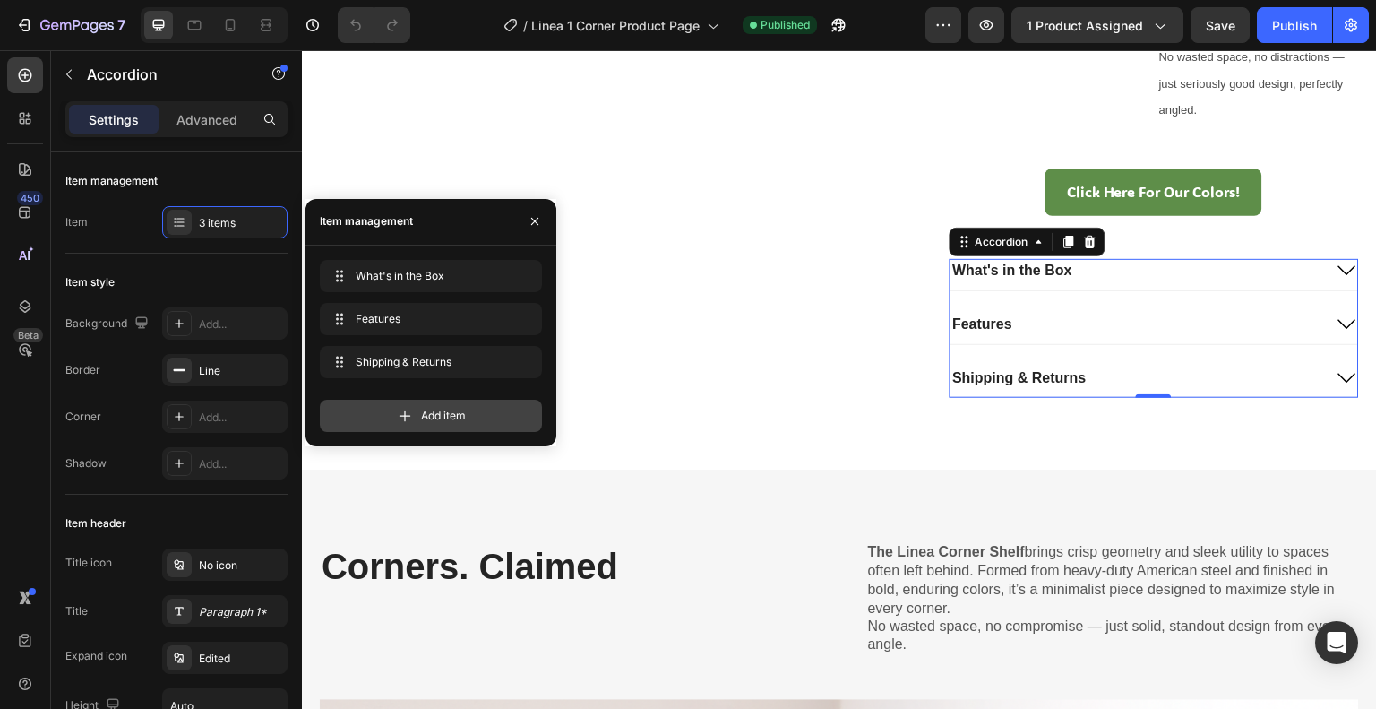
click at [417, 405] on div "Add item" at bounding box center [431, 416] width 222 height 32
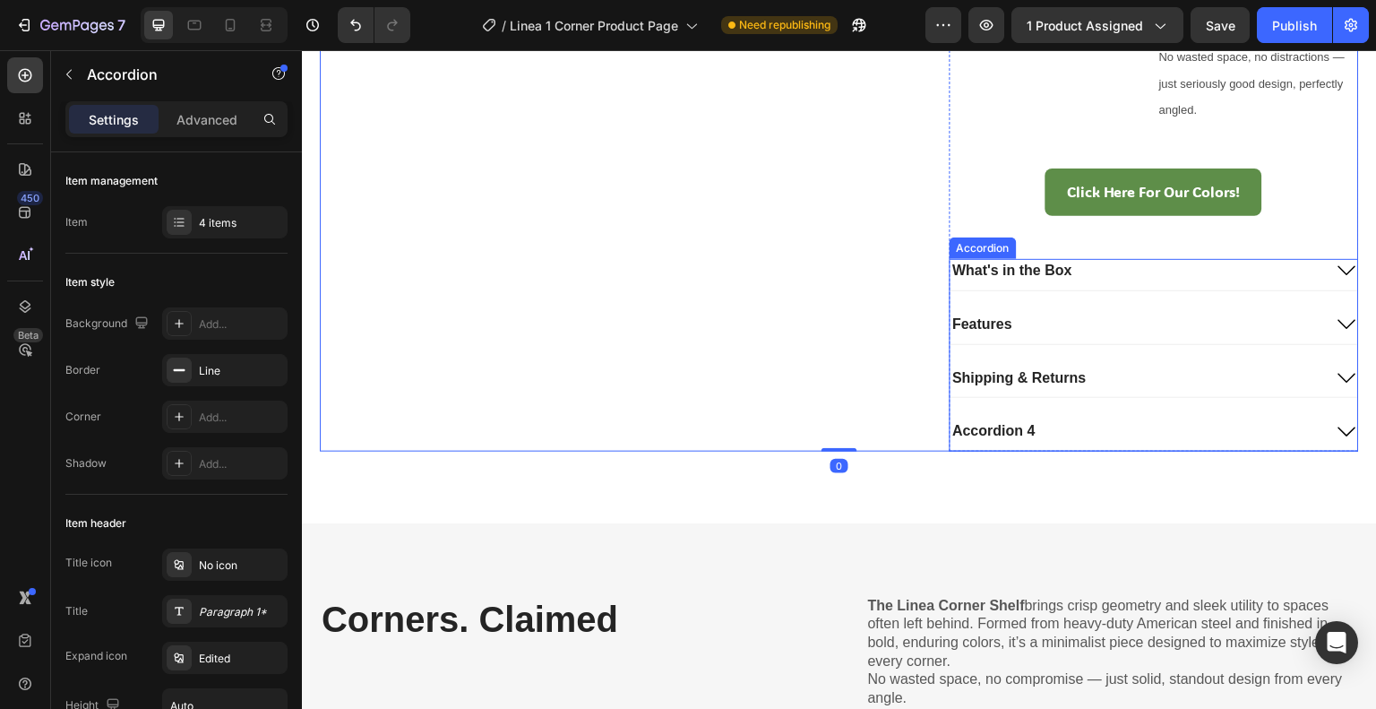
click at [1010, 421] on div "Accordion 4" at bounding box center [995, 431] width 88 height 24
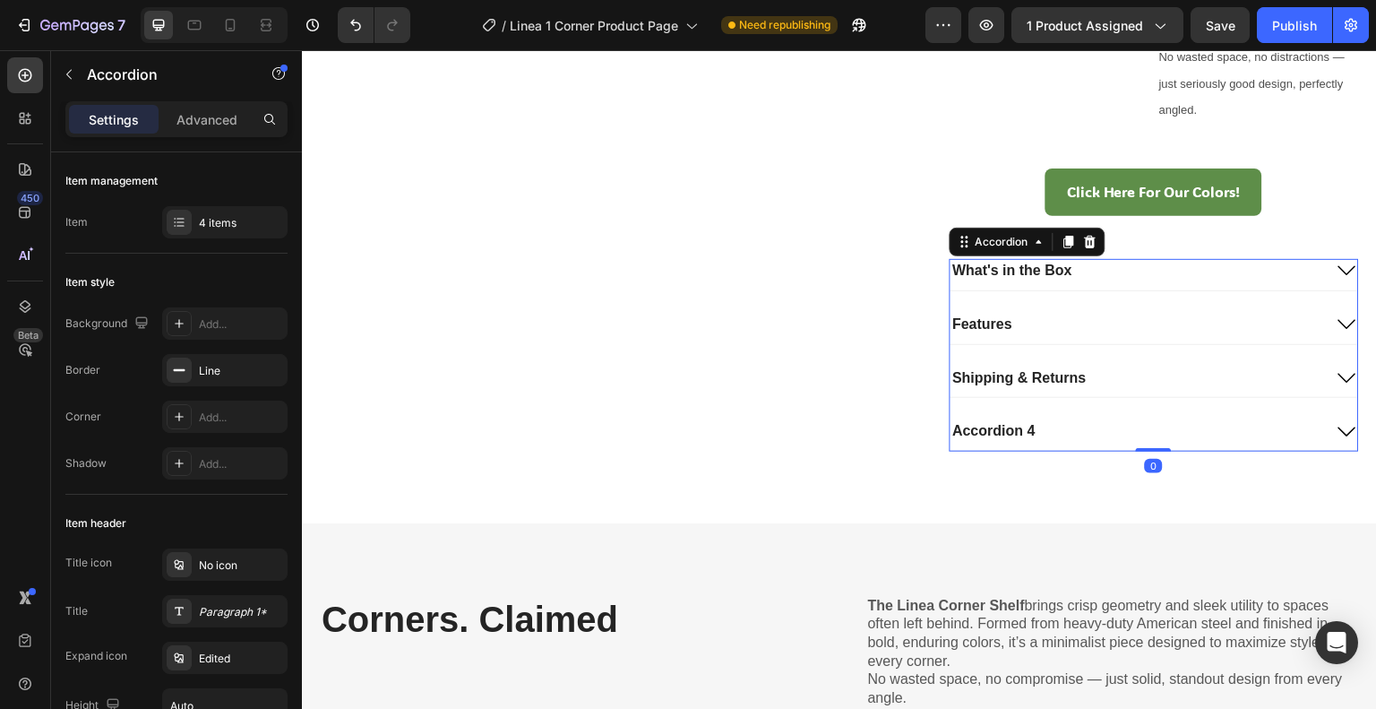
click at [1010, 421] on div "Accordion 4" at bounding box center [995, 431] width 88 height 24
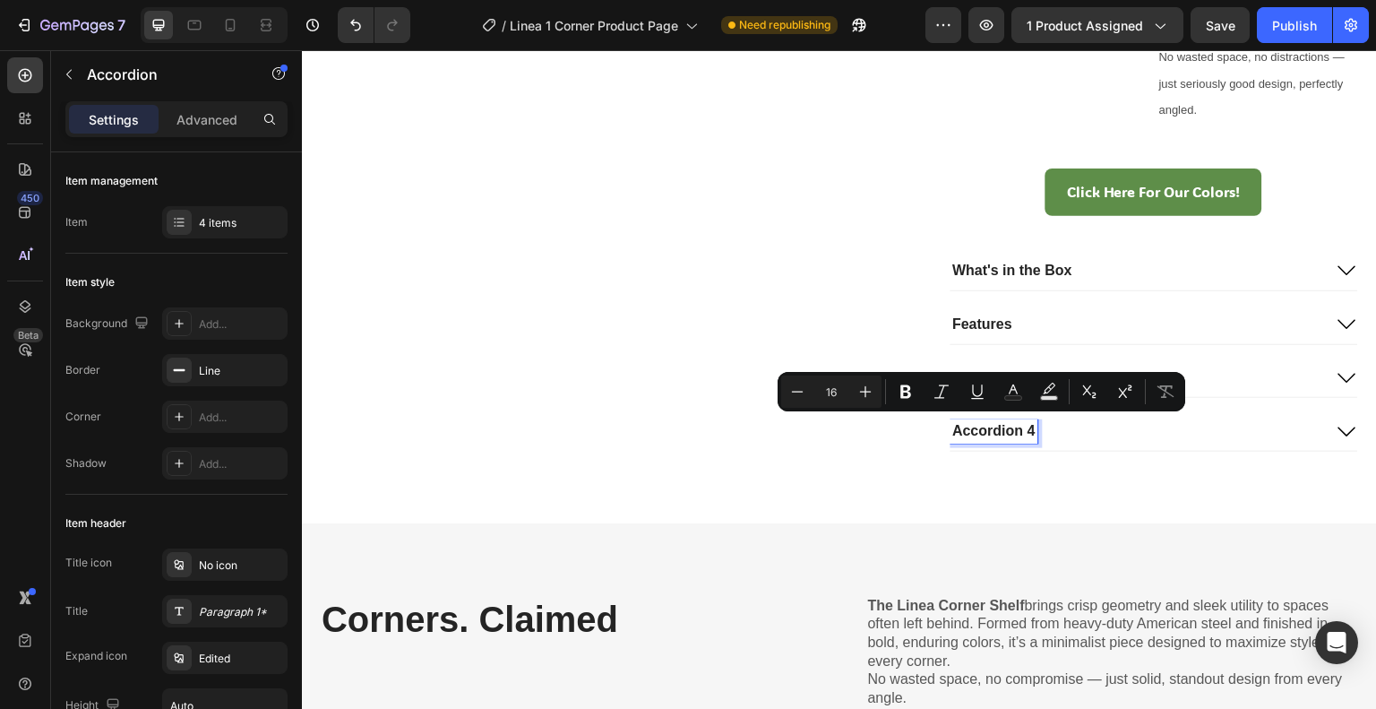
click at [1028, 429] on div "Accordion 4" at bounding box center [995, 431] width 88 height 24
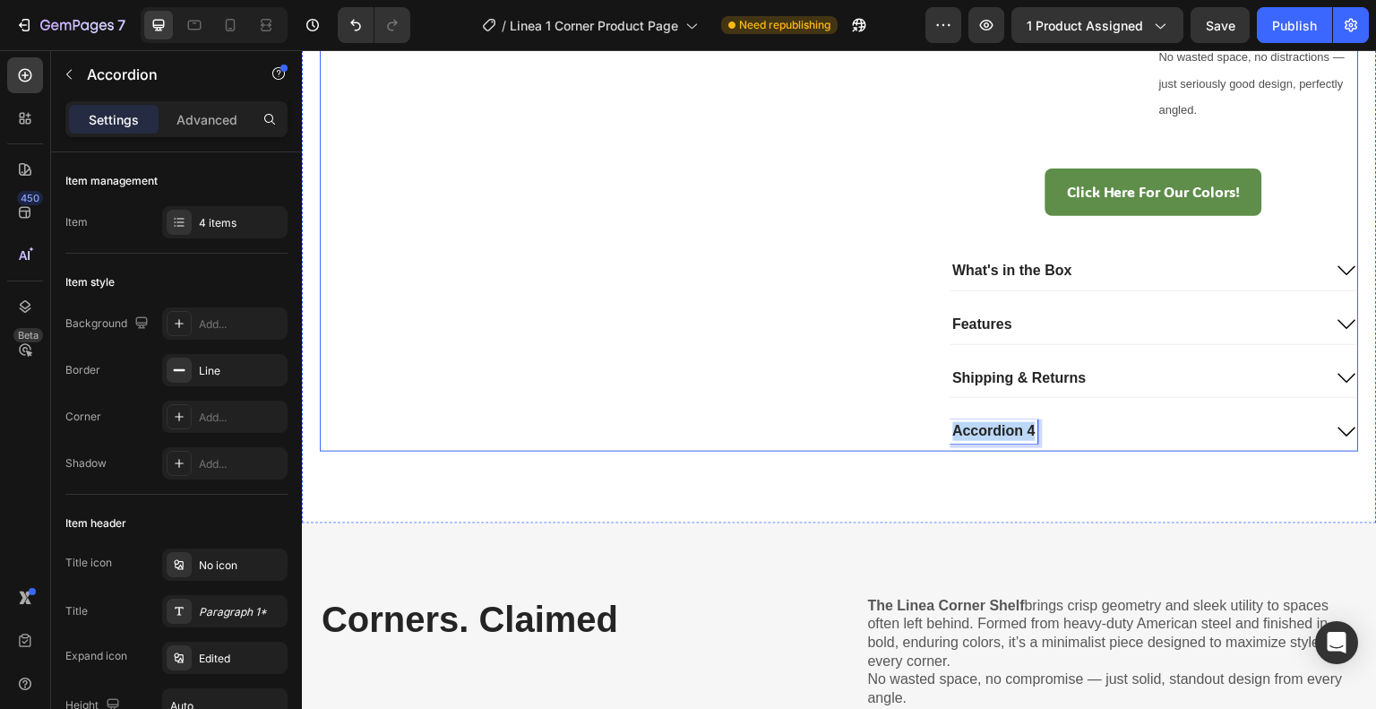
drag, startPoint x: 1028, startPoint y: 429, endPoint x: 912, endPoint y: 417, distance: 116.2
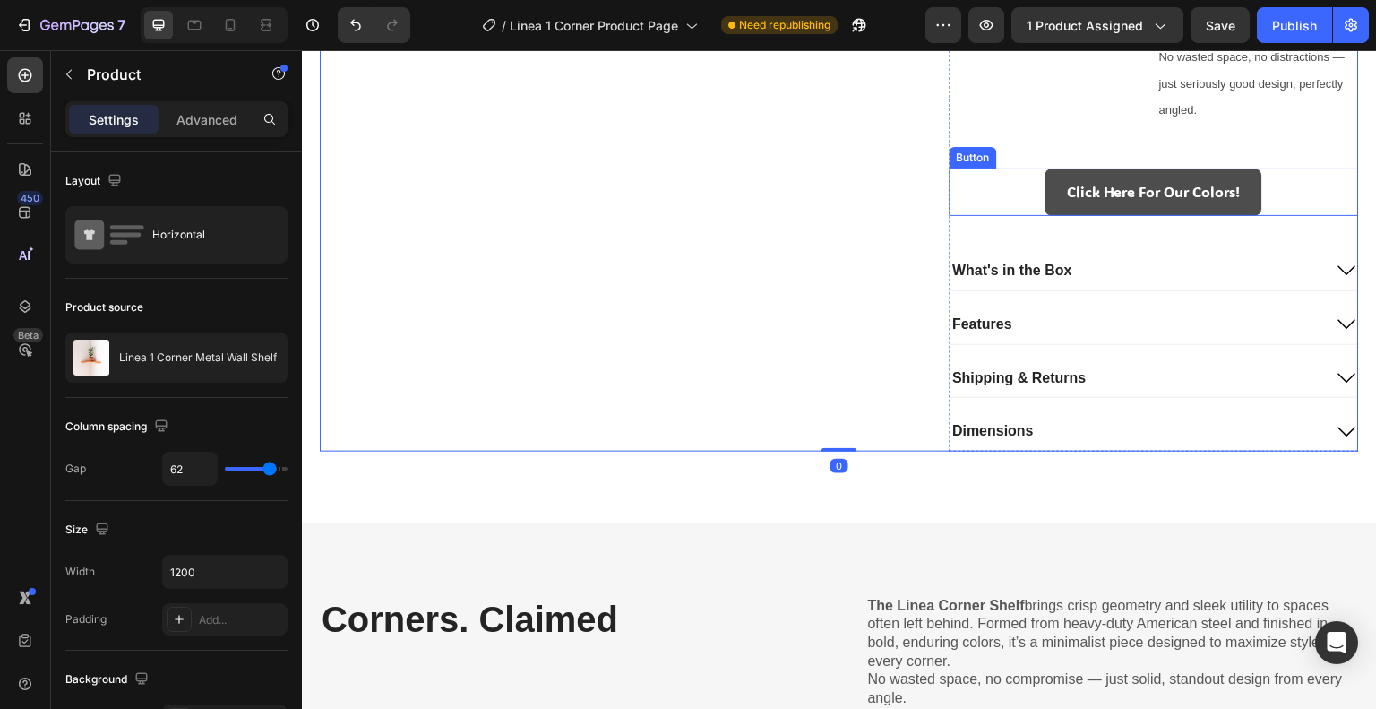
click at [1046, 179] on link "Click Here For Our Colors!" at bounding box center [1154, 191] width 217 height 47
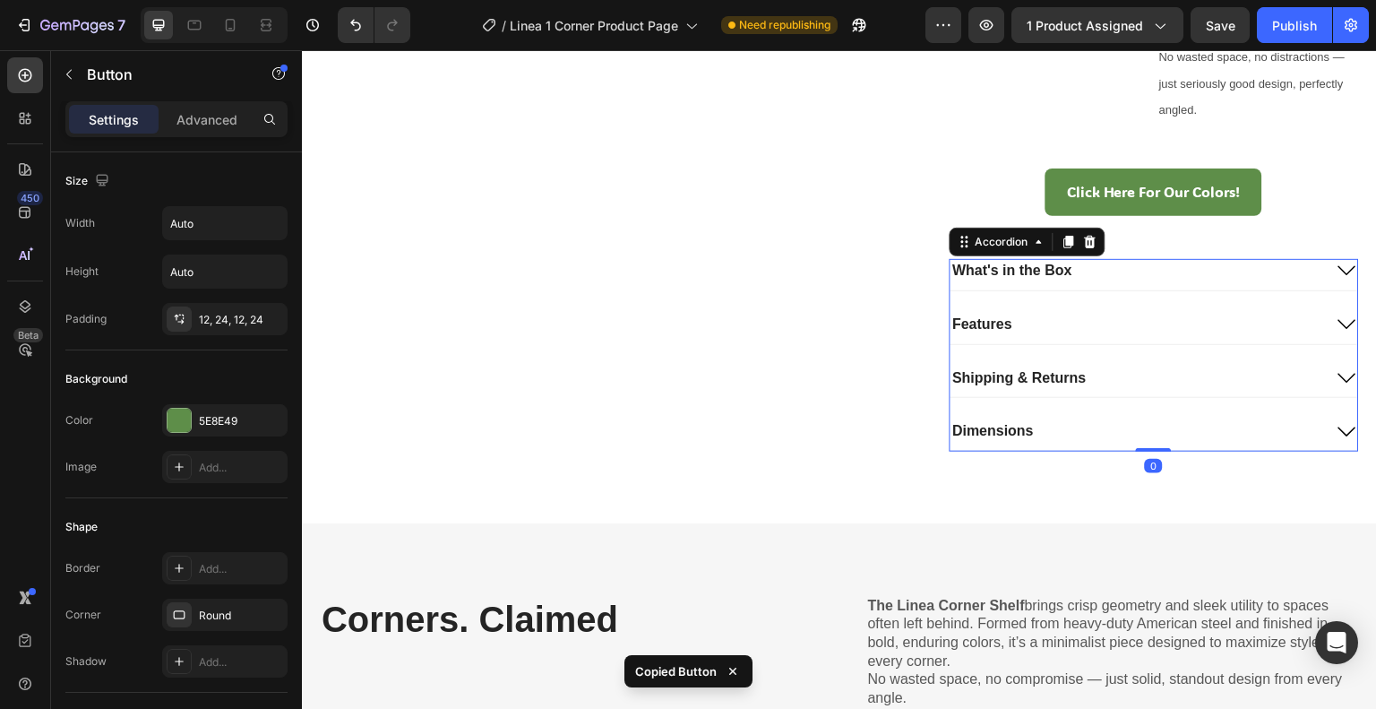
click at [1039, 431] on div "Dimensions" at bounding box center [1137, 431] width 373 height 24
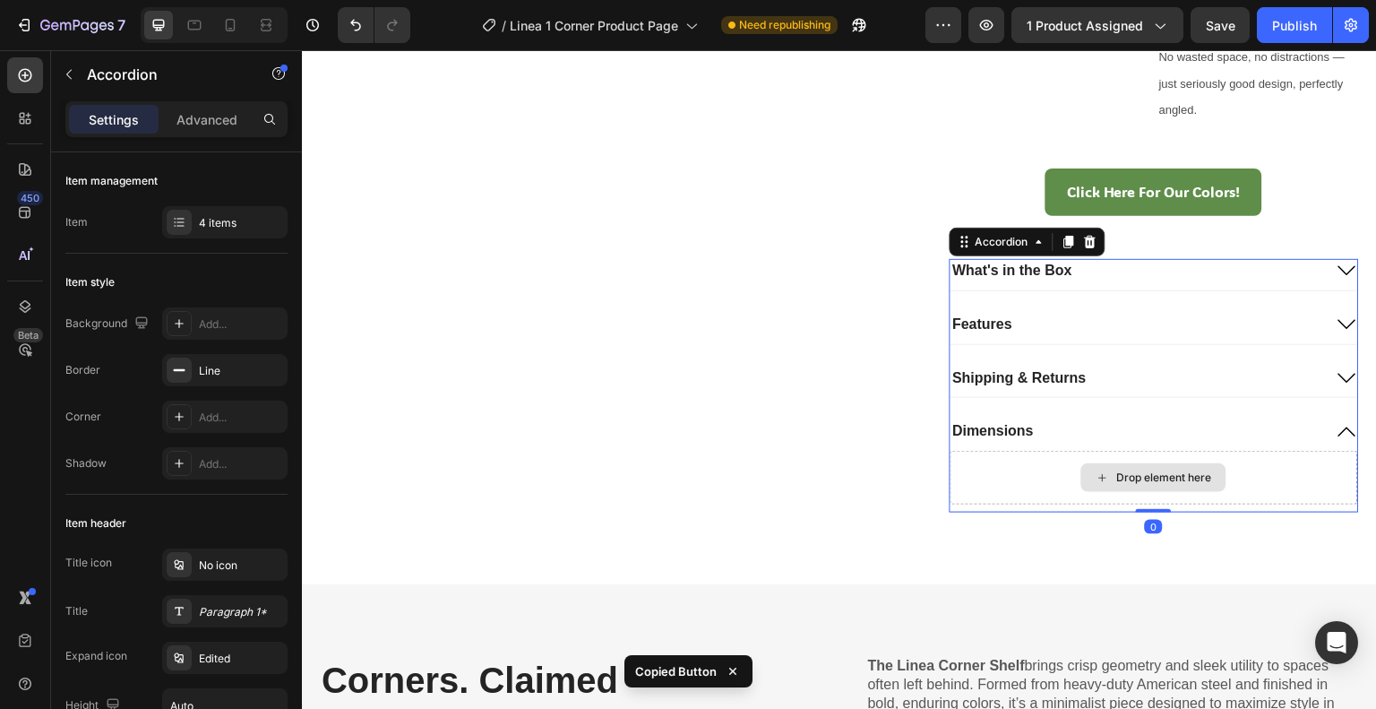
click at [1097, 470] on icon at bounding box center [1103, 477] width 14 height 15
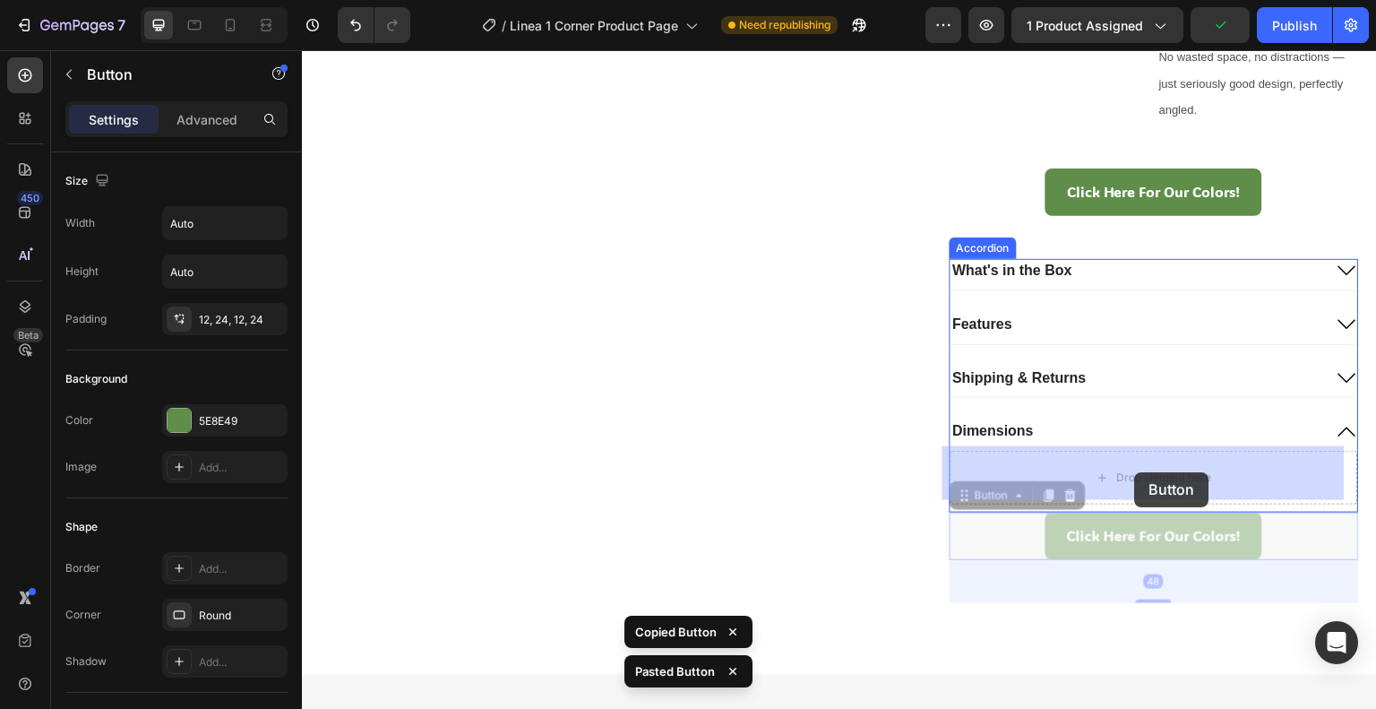
drag, startPoint x: 968, startPoint y: 492, endPoint x: 1097, endPoint y: 484, distance: 130.2
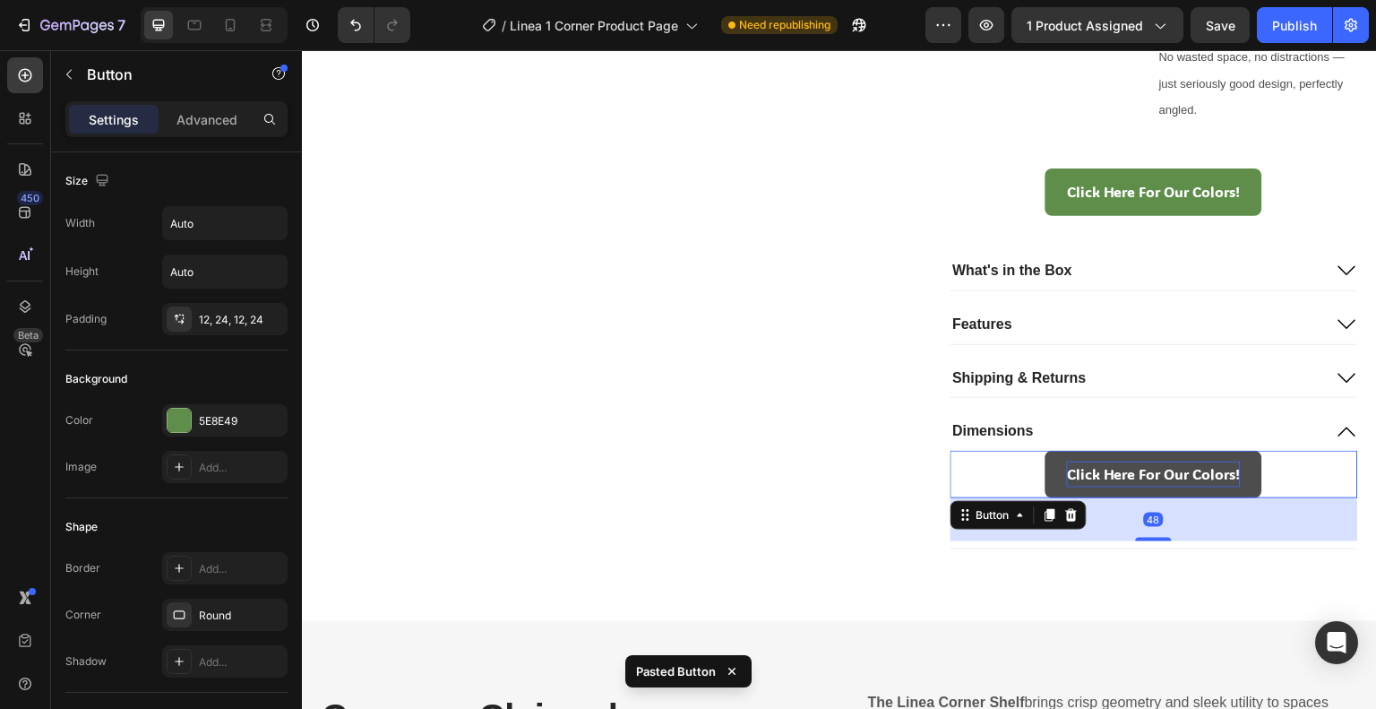
click at [1079, 466] on p "Click Here For Our Colors!" at bounding box center [1154, 474] width 174 height 26
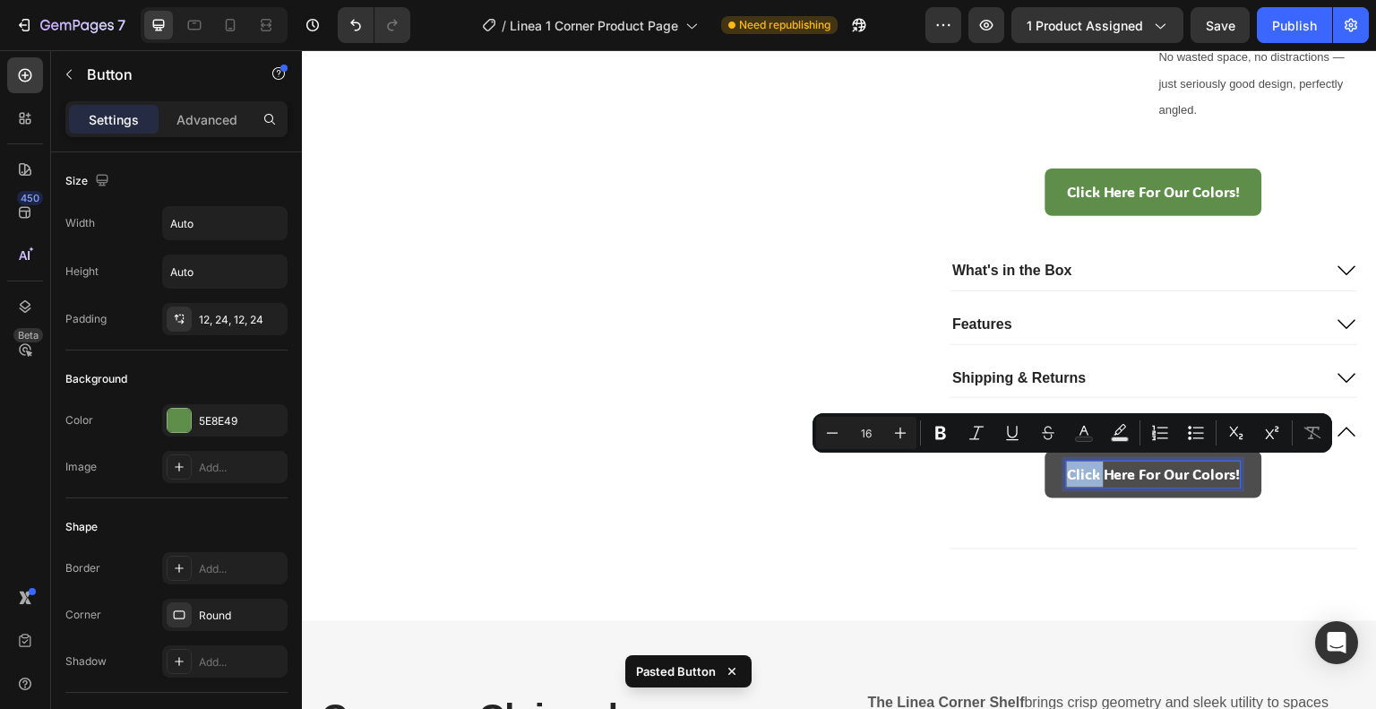
click at [1067, 470] on p "Click Here For Our Colors!" at bounding box center [1154, 474] width 174 height 26
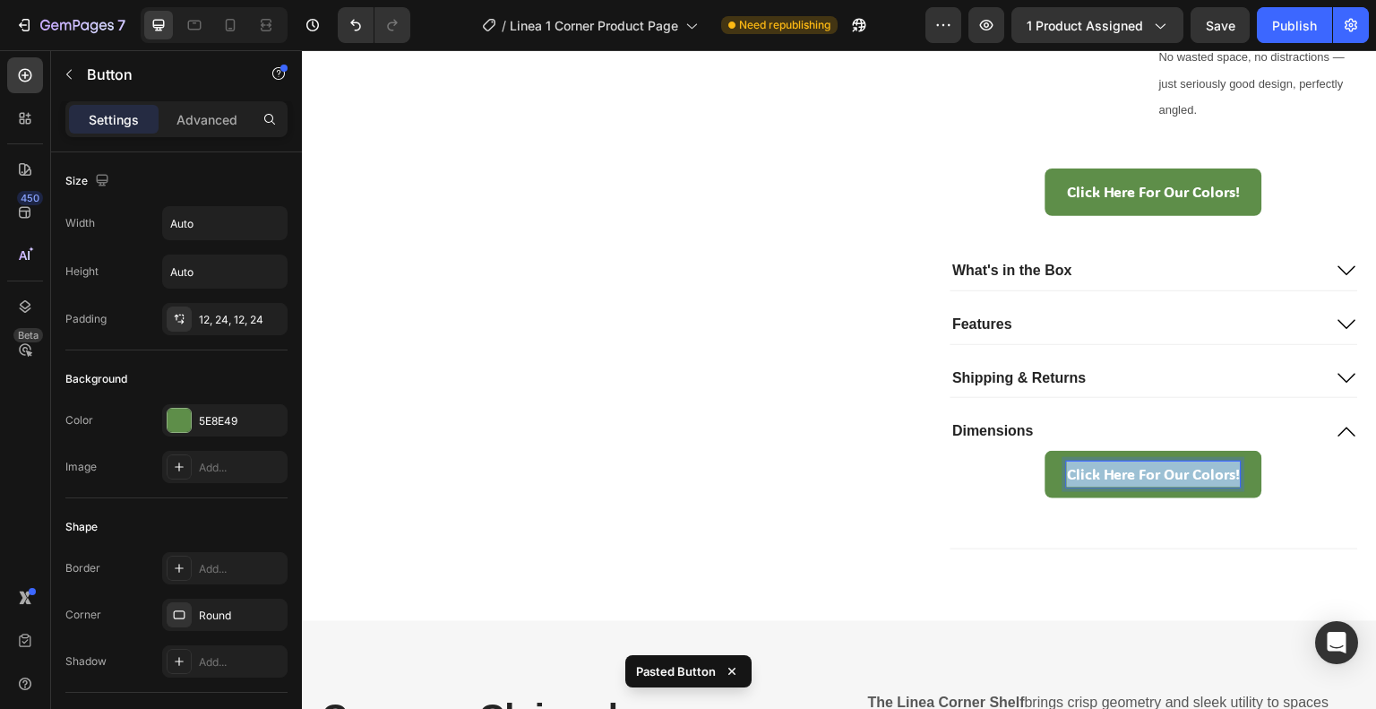
drag, startPoint x: 1059, startPoint y: 470, endPoint x: 1275, endPoint y: 484, distance: 216.3
click at [1275, 484] on div "Click Here For Our Colors! Button 48" at bounding box center [1155, 474] width 409 height 47
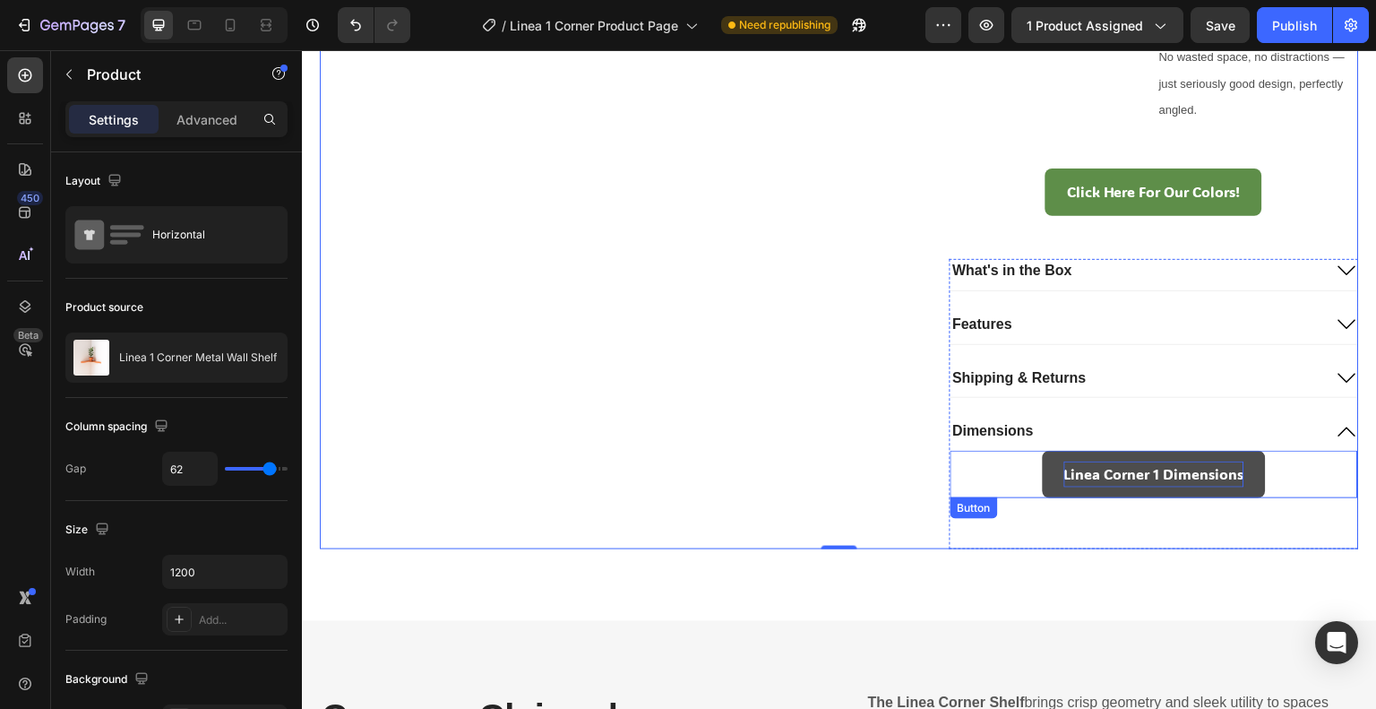
drag, startPoint x: 1140, startPoint y: 474, endPoint x: 988, endPoint y: 490, distance: 153.2
click at [1140, 474] on p "Linea Corner 1 Dimensions" at bounding box center [1154, 474] width 180 height 26
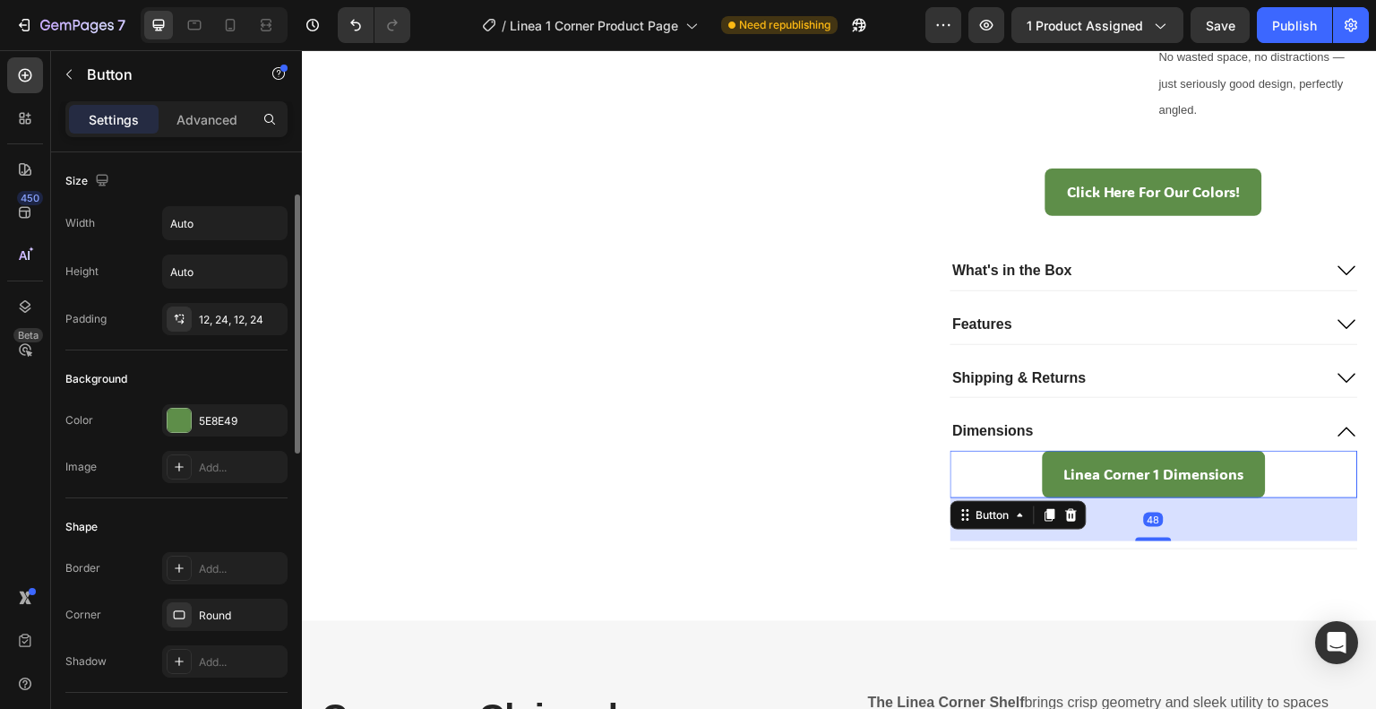
scroll to position [813, 0]
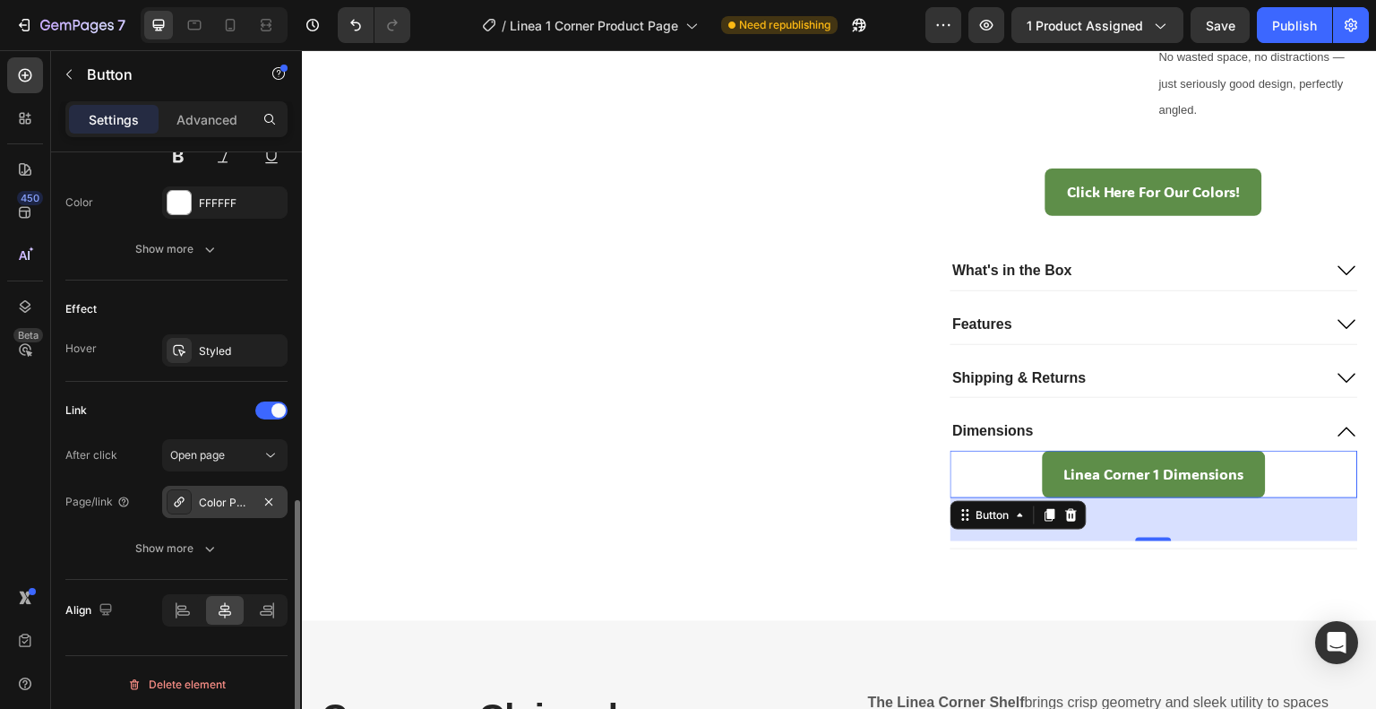
click at [245, 495] on div "Color Page" at bounding box center [225, 503] width 52 height 16
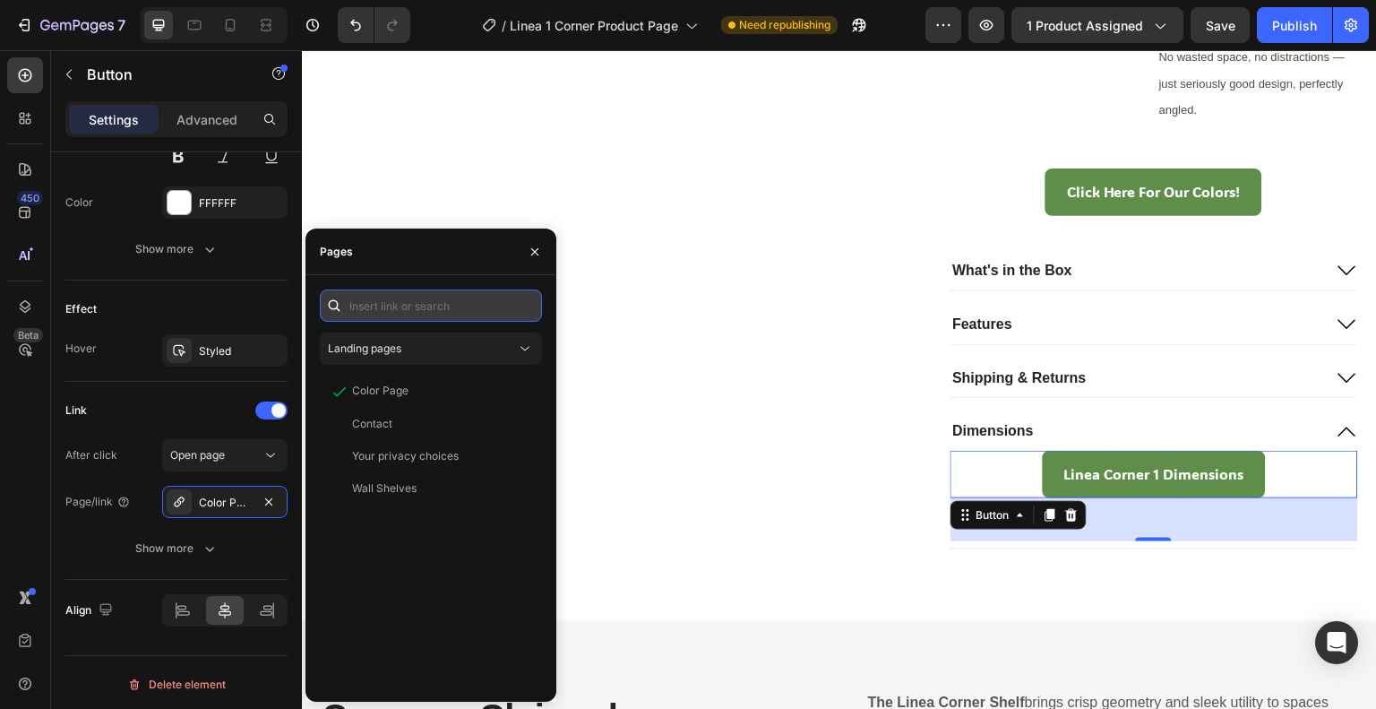
click at [436, 306] on input "text" at bounding box center [431, 305] width 222 height 32
paste input "https://cdn.shopify.com/s/files/1/0766/9242/2904/files/Linea_Corner_1.pdf?v=175…"
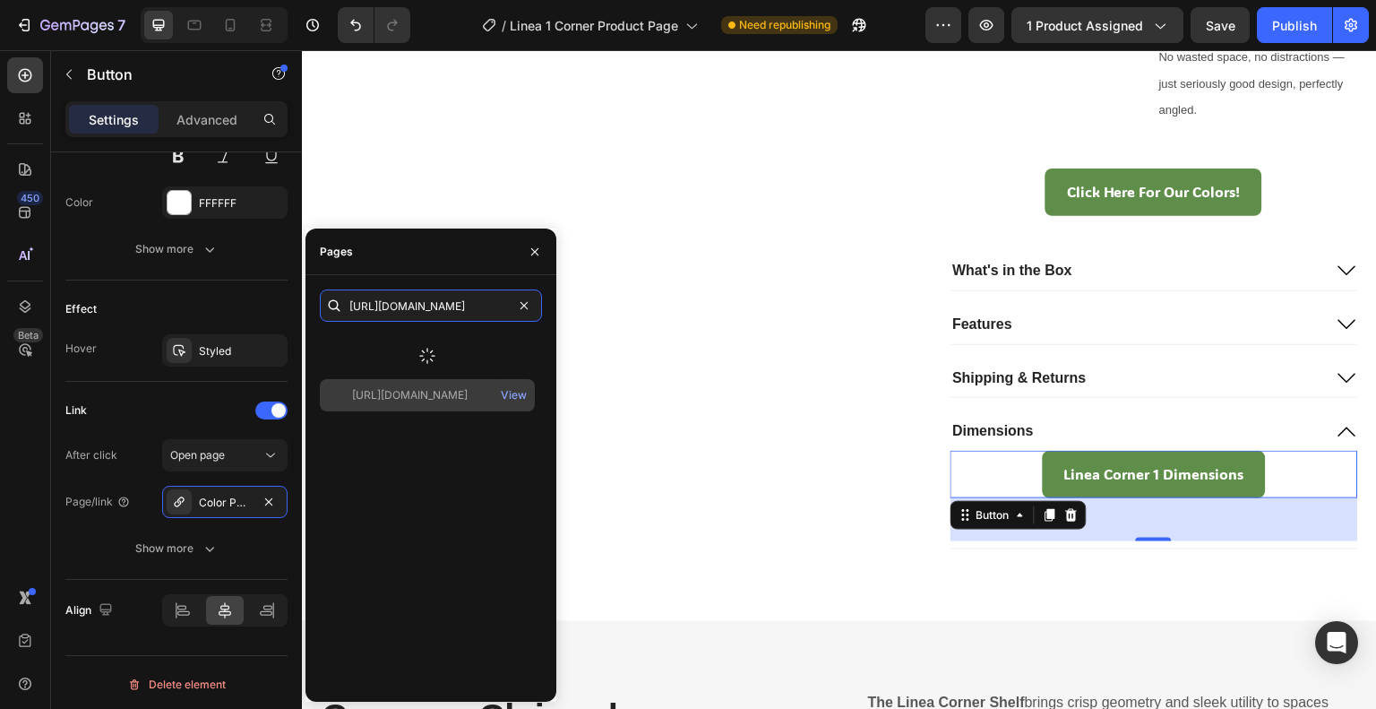
type input "https://cdn.shopify.com/s/files/1/0766/9242/2904/files/Linea_Corner_1.pdf?v=175…"
click at [448, 352] on div at bounding box center [427, 355] width 215 height 47
drag, startPoint x: 462, startPoint y: 345, endPoint x: 487, endPoint y: 326, distance: 31.4
click at [460, 345] on div "https://cdn.shopify.com/s/files/1/0766/9242/2904/files/Linea_Corner_1.pdf?v=175…" at bounding box center [410, 348] width 116 height 16
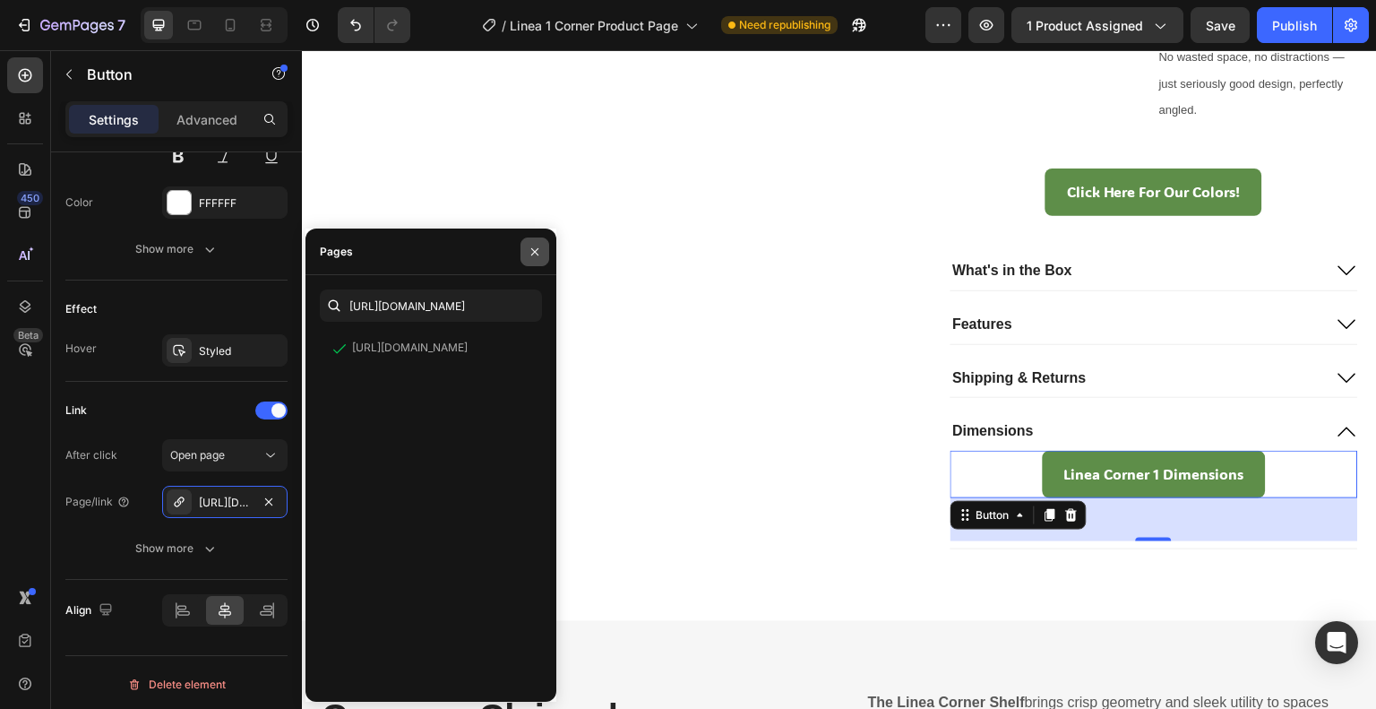
click at [540, 253] on icon "button" at bounding box center [535, 252] width 14 height 14
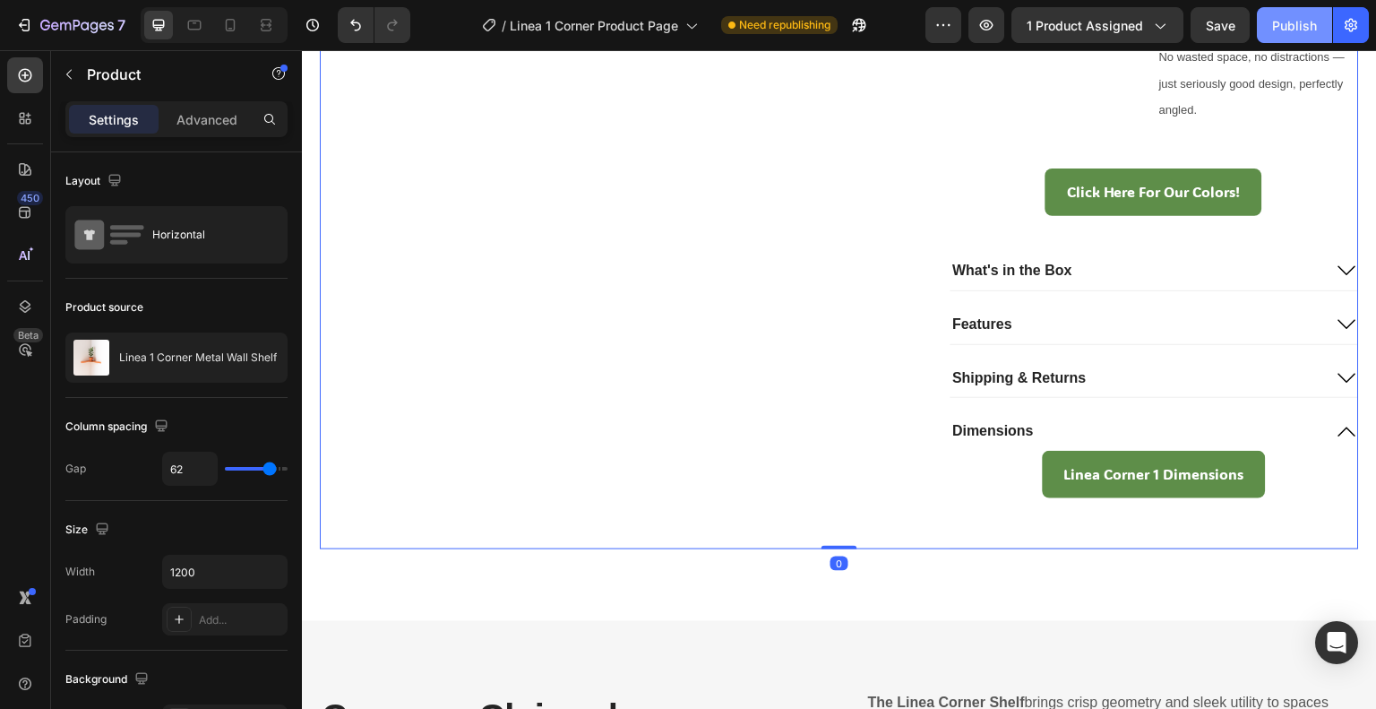
click at [1289, 22] on div "Publish" at bounding box center [1294, 25] width 45 height 19
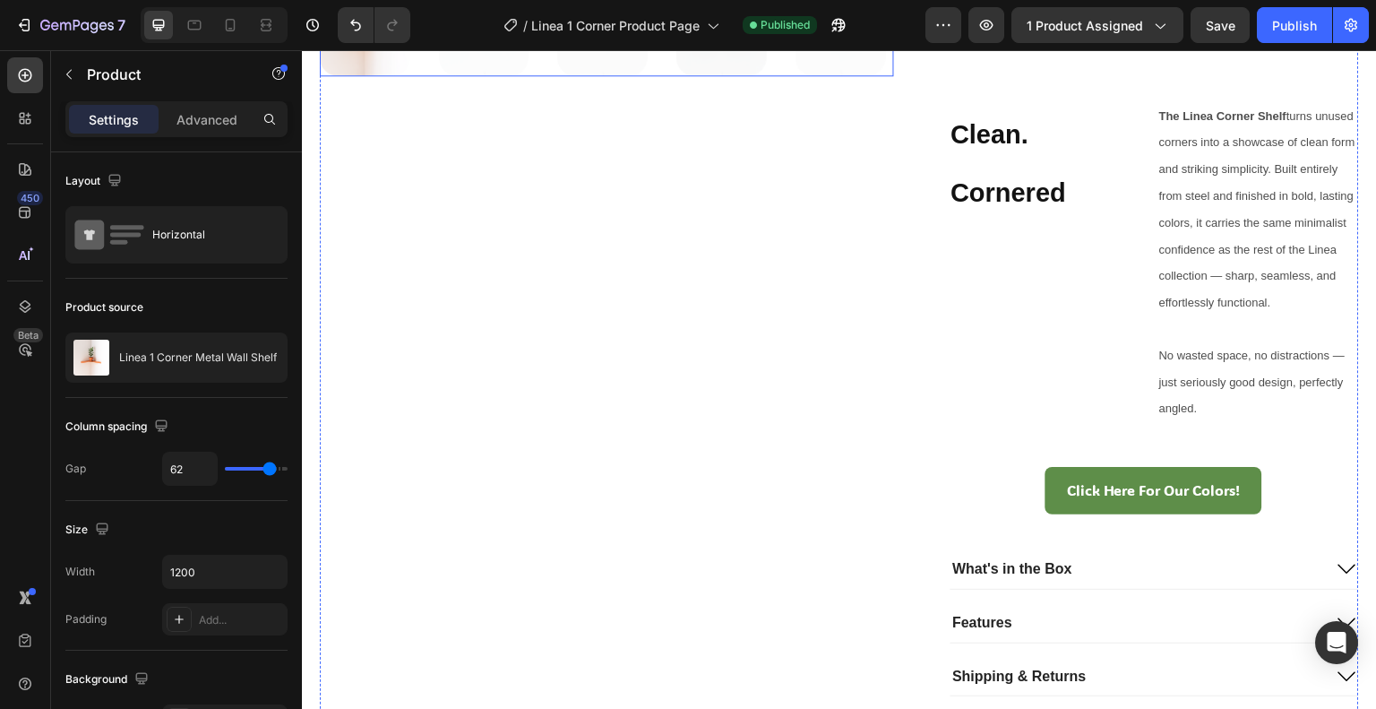
scroll to position [567, 0]
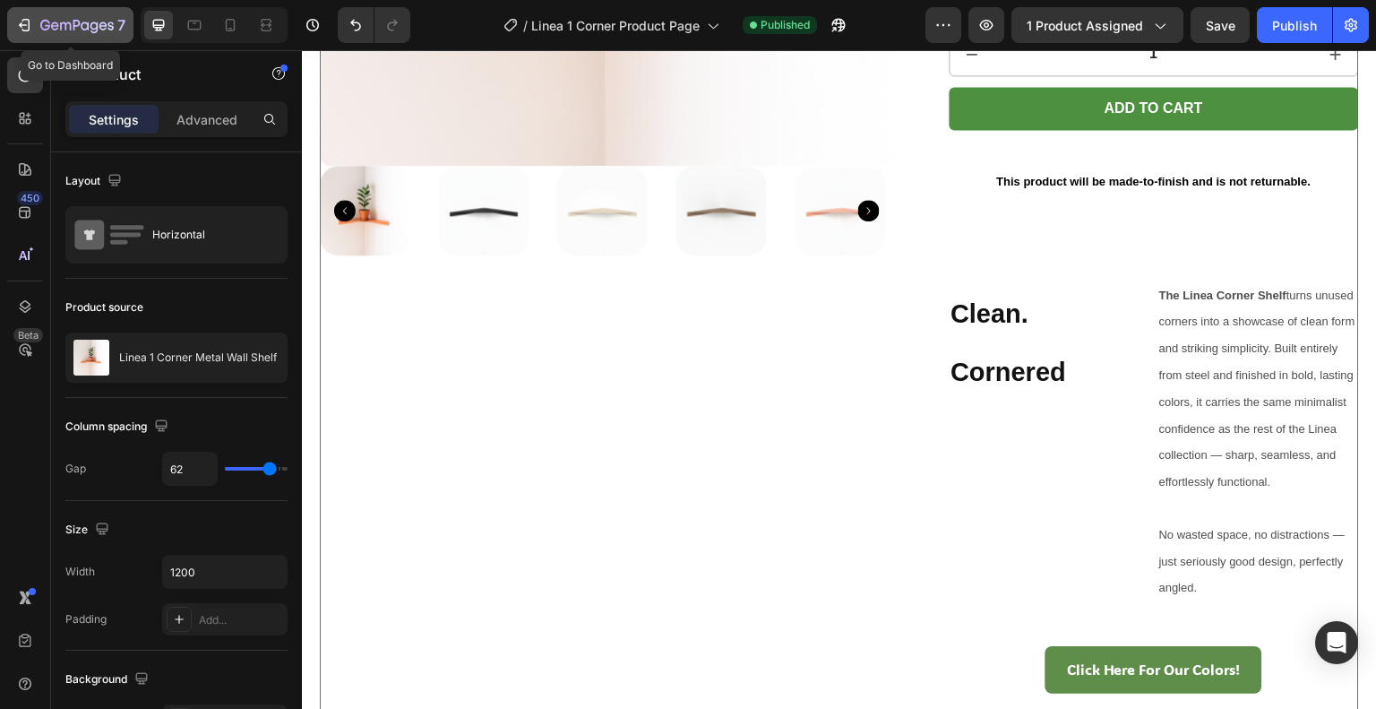
drag, startPoint x: 92, startPoint y: 13, endPoint x: 201, endPoint y: 0, distance: 109.1
click at [95, 13] on button "7" at bounding box center [70, 25] width 126 height 36
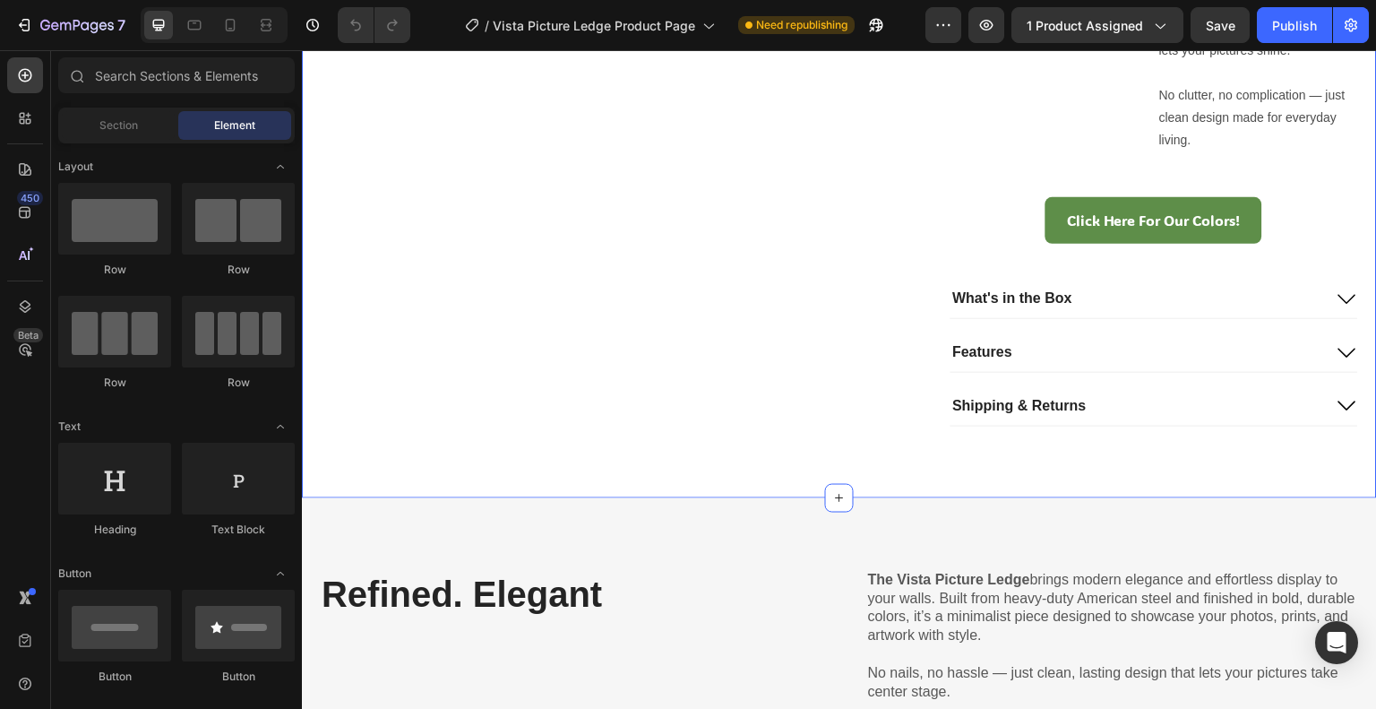
scroll to position [1224, 0]
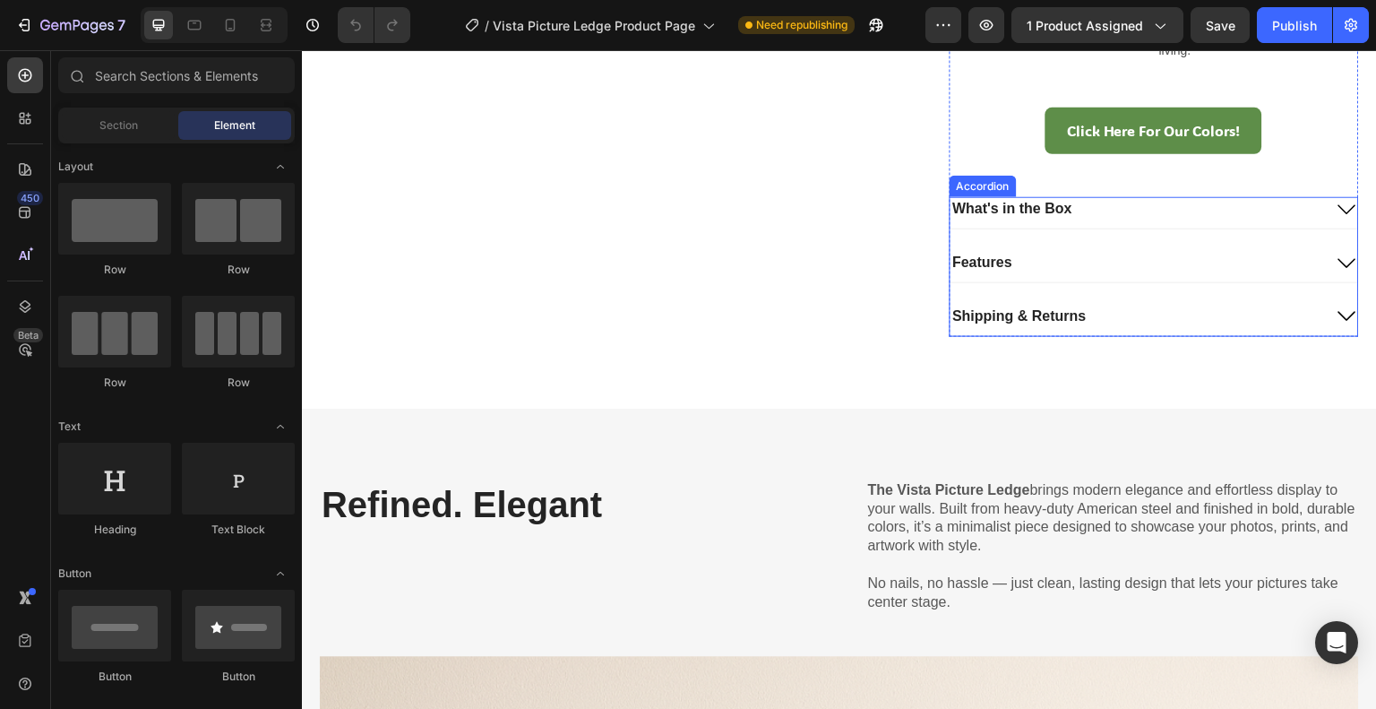
click at [1089, 314] on div "Shipping & Returns" at bounding box center [1137, 317] width 373 height 24
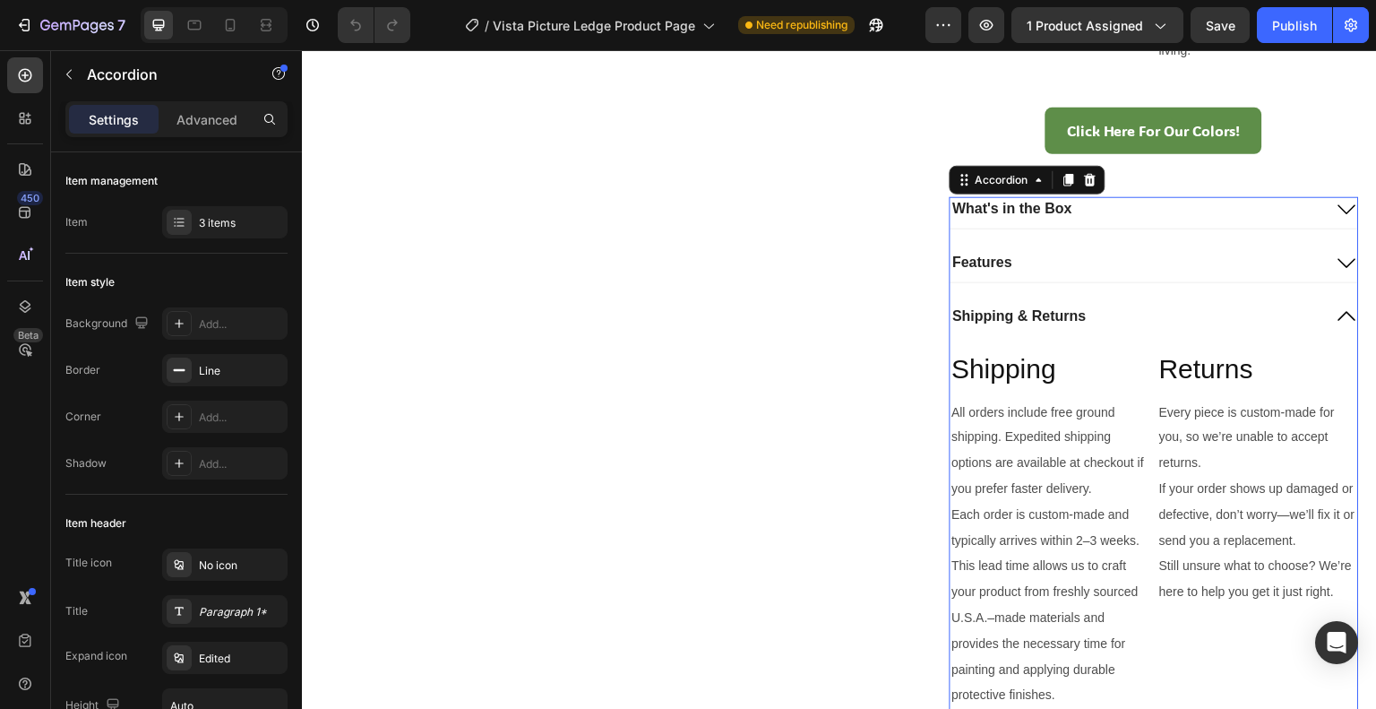
click at [1089, 319] on div "Shipping & Returns" at bounding box center [1137, 317] width 373 height 24
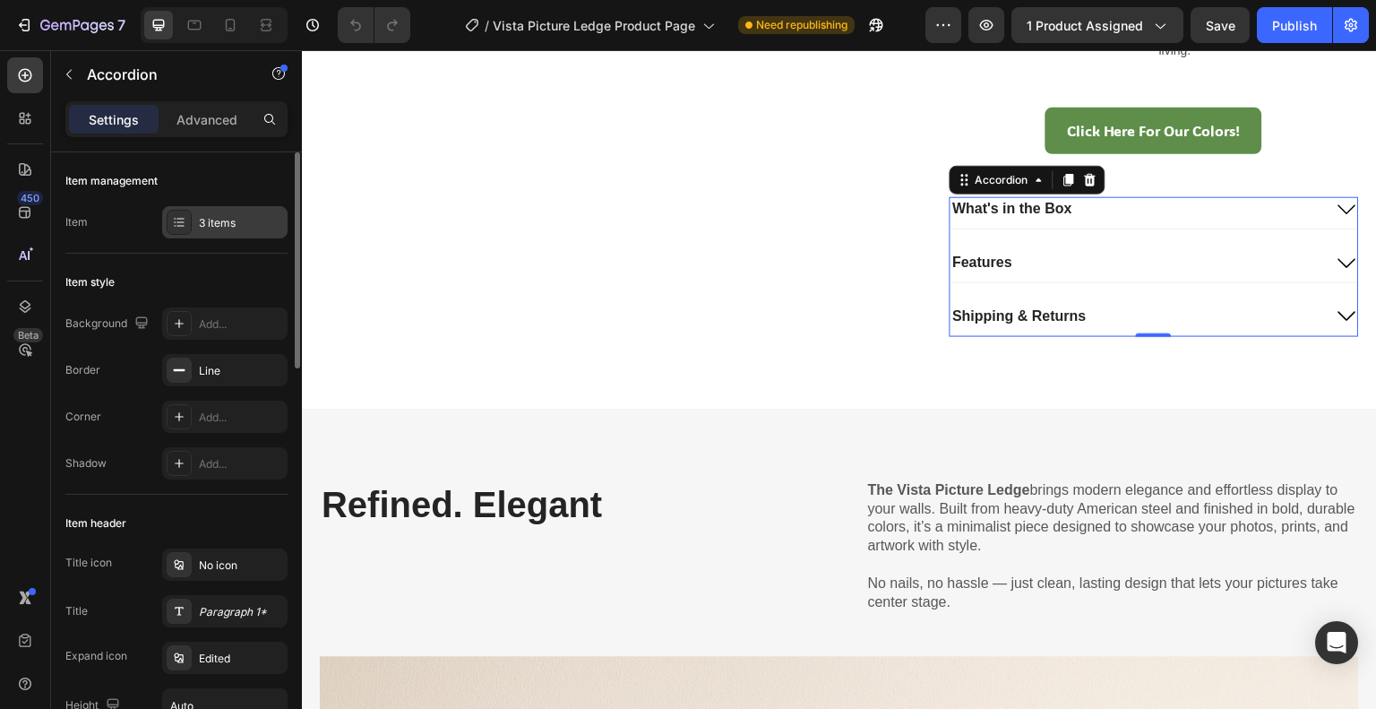
click at [183, 213] on div at bounding box center [179, 222] width 25 height 25
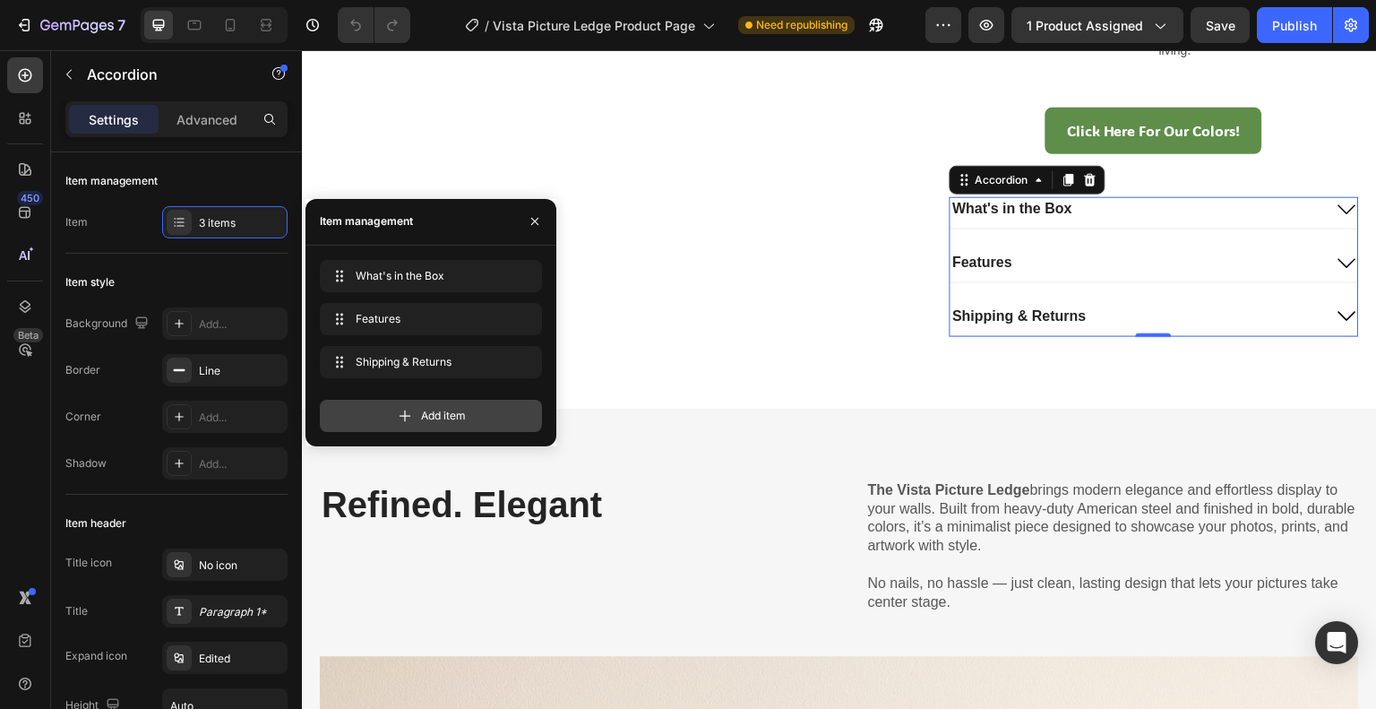
click at [392, 406] on div "Add item" at bounding box center [431, 416] width 222 height 32
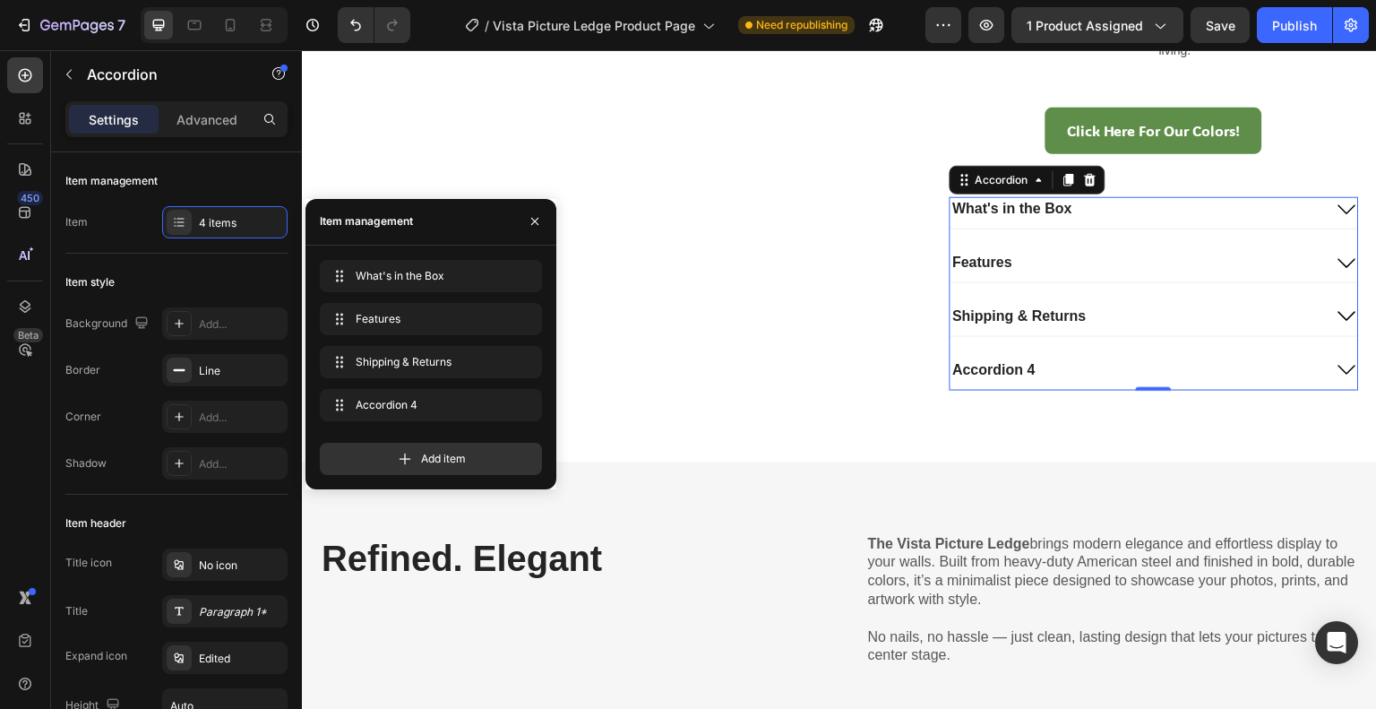
click at [1008, 366] on div "Accordion 4" at bounding box center [995, 370] width 88 height 24
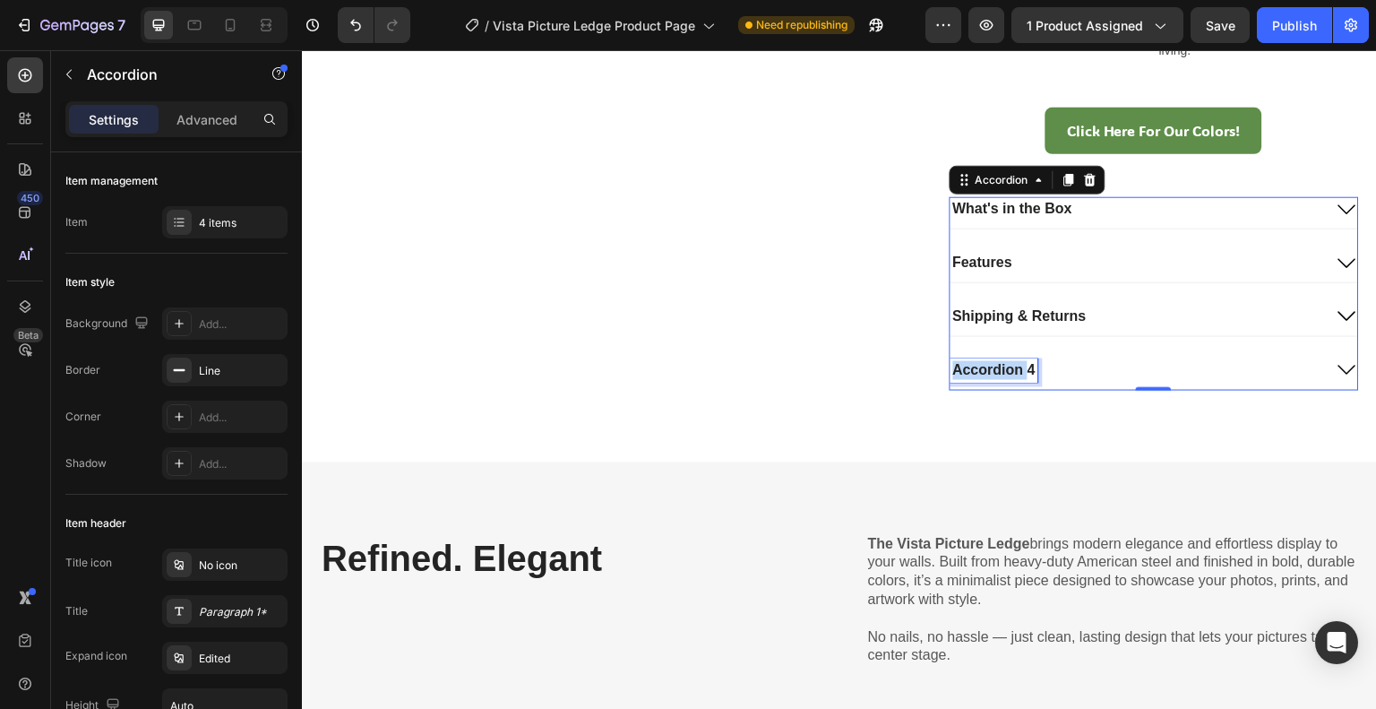
click at [1008, 366] on p "Accordion 4" at bounding box center [994, 370] width 82 height 19
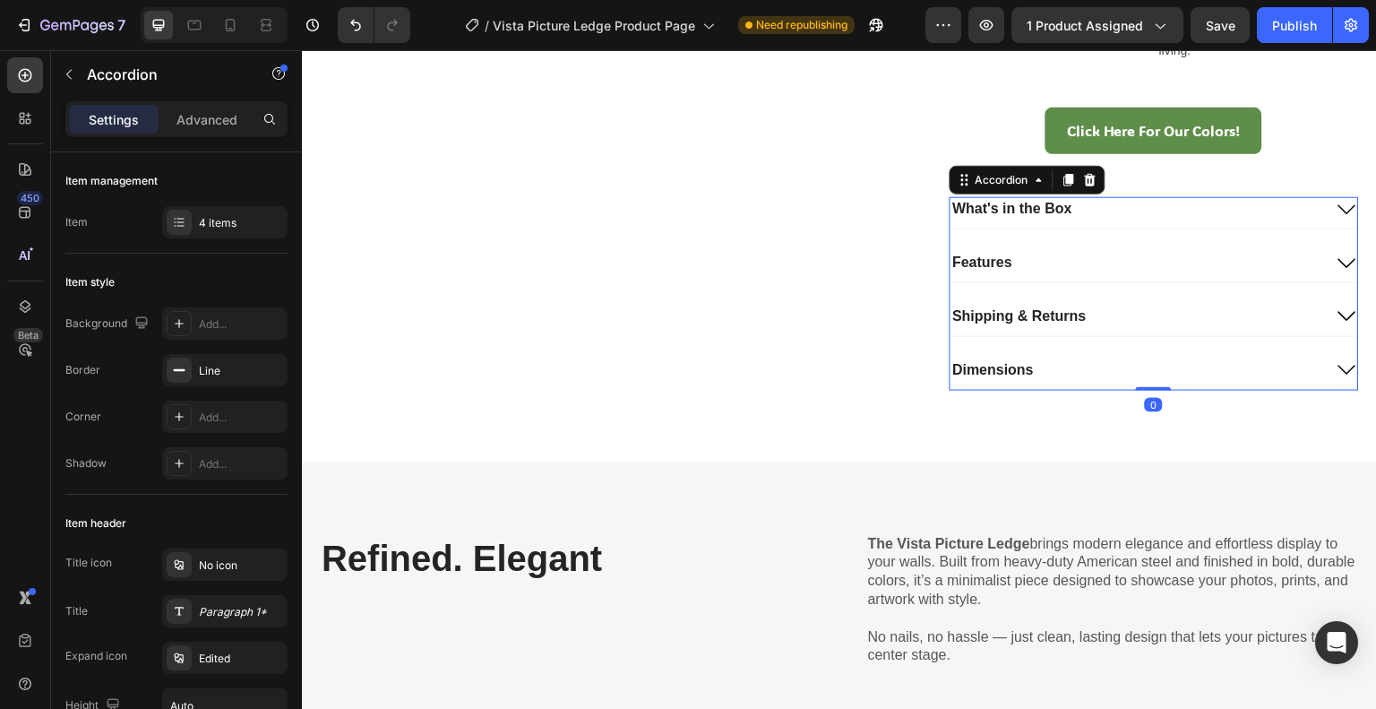
click at [1209, 358] on div "Dimensions" at bounding box center [1137, 370] width 373 height 24
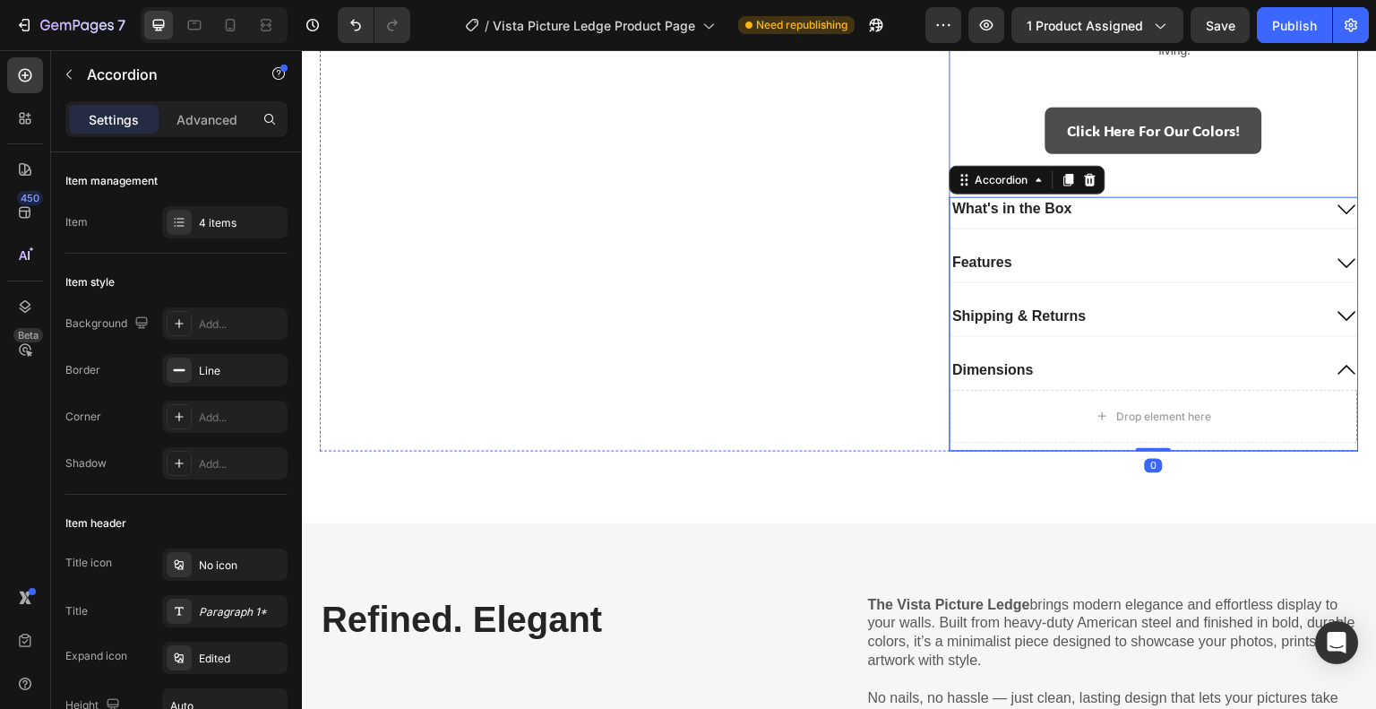
click at [1047, 120] on link "Click Here For Our Colors!" at bounding box center [1154, 131] width 217 height 47
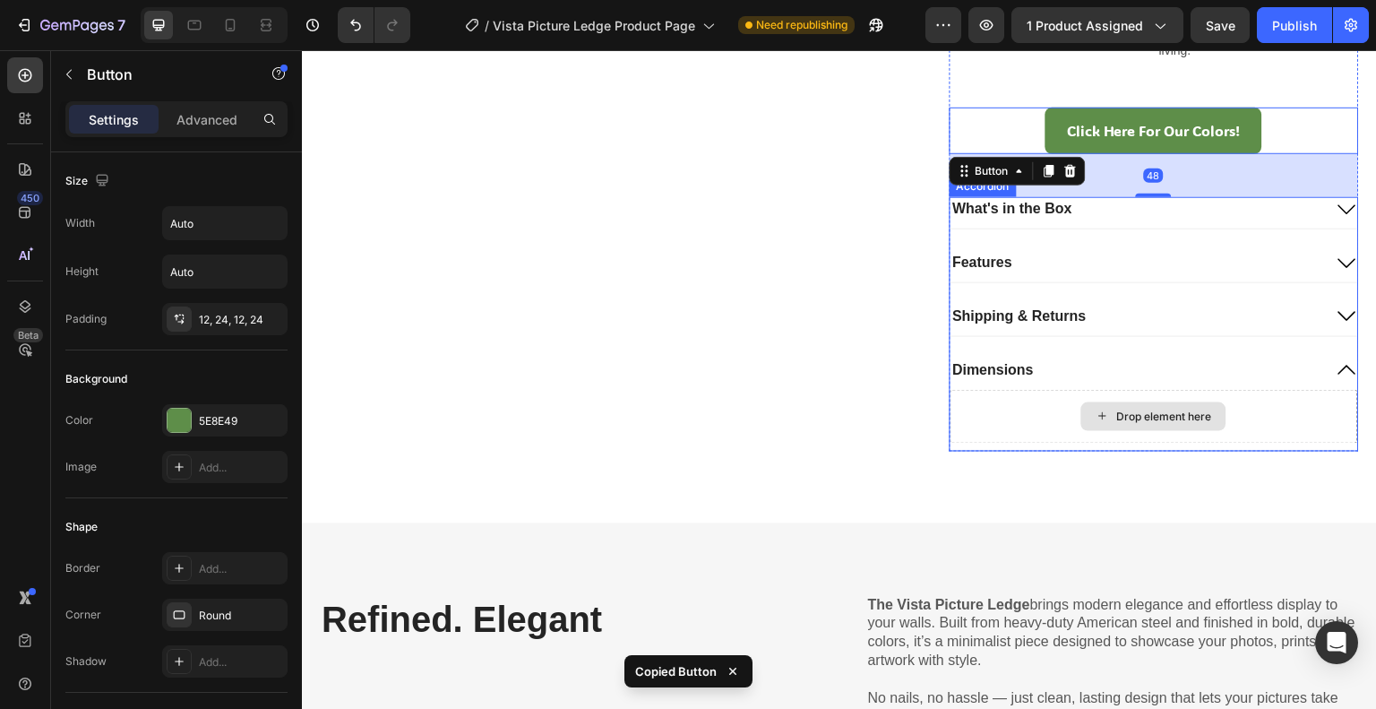
click at [998, 401] on div "Drop element here" at bounding box center [1155, 417] width 409 height 54
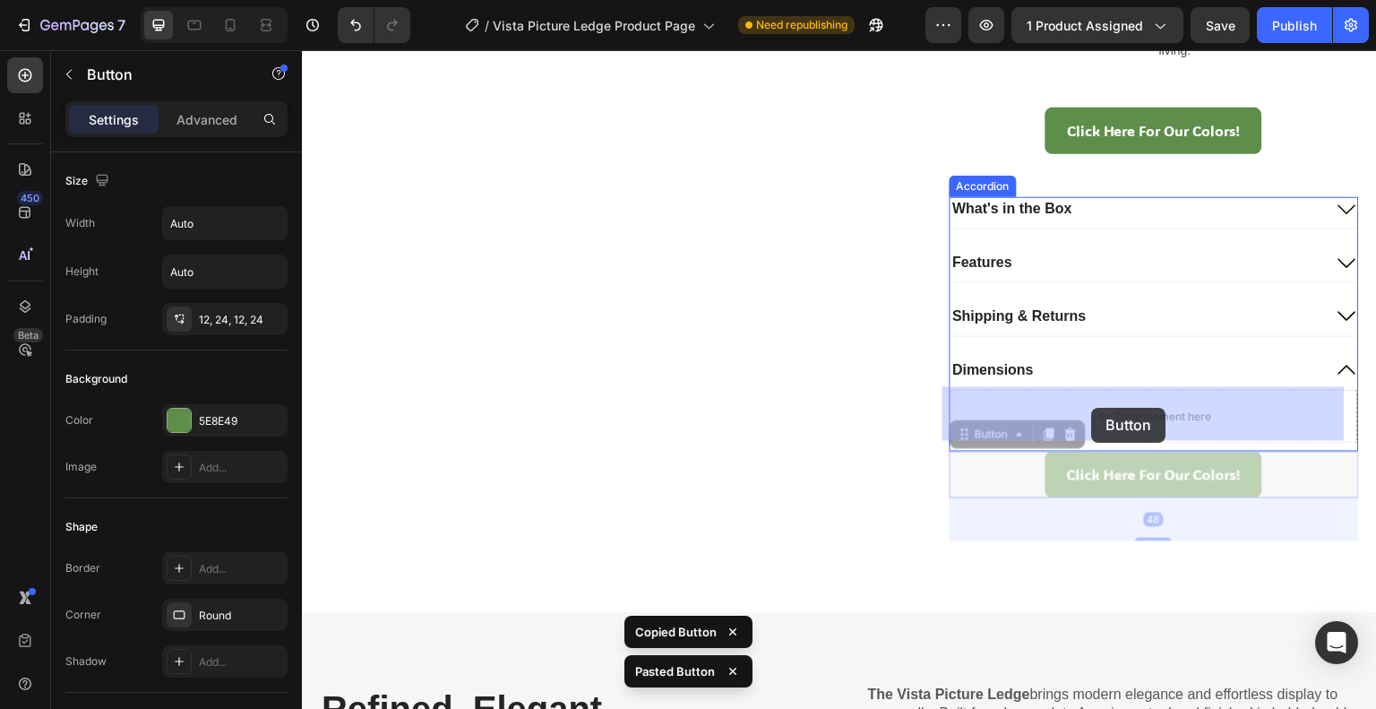
drag, startPoint x: 963, startPoint y: 435, endPoint x: 1092, endPoint y: 408, distance: 131.8
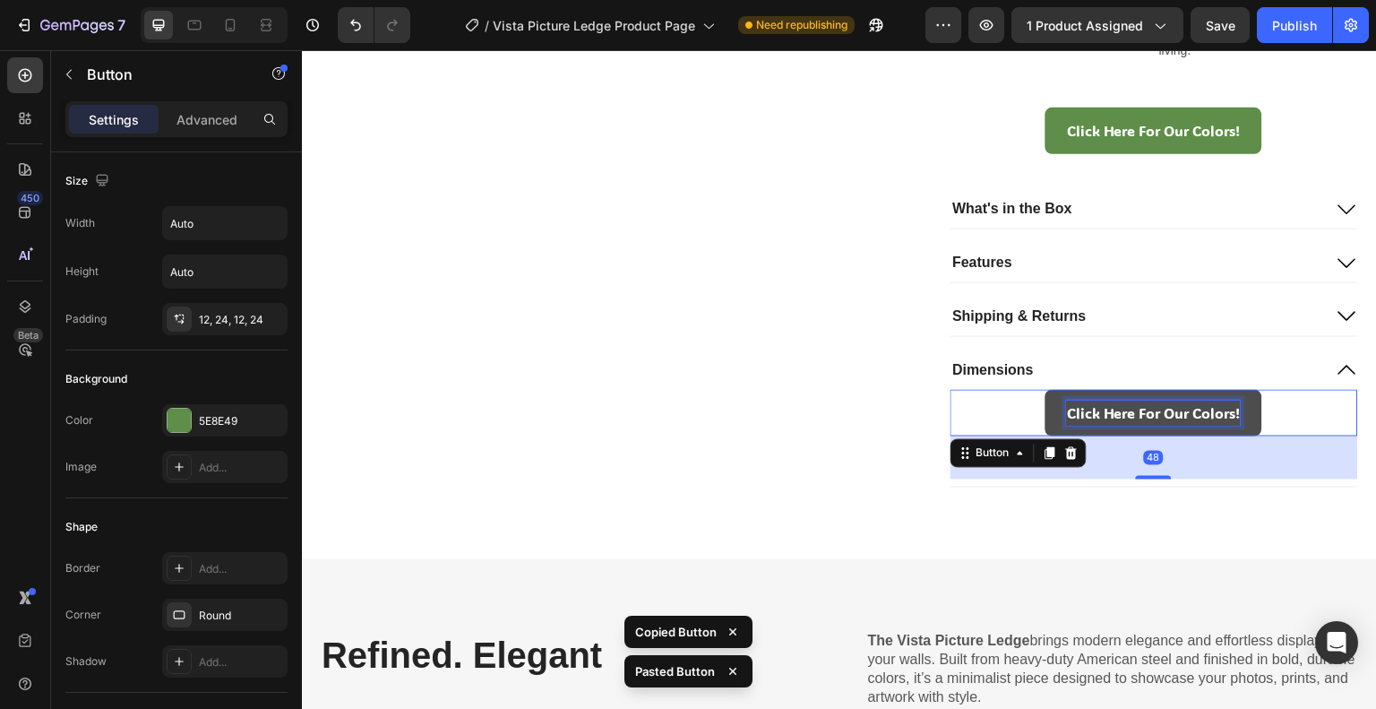
click at [1090, 411] on p "Click Here For Our Colors!" at bounding box center [1154, 413] width 174 height 26
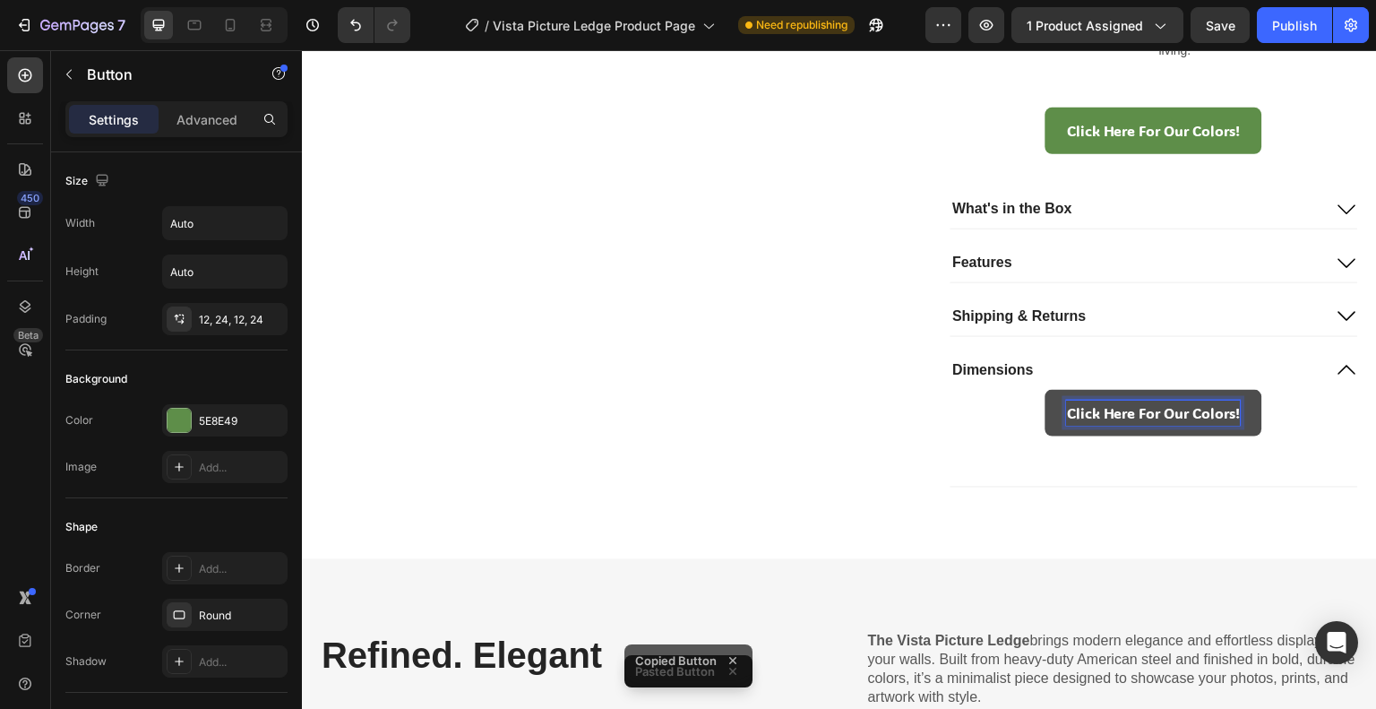
click at [1067, 410] on p "Click Here For Our Colors!" at bounding box center [1154, 413] width 174 height 26
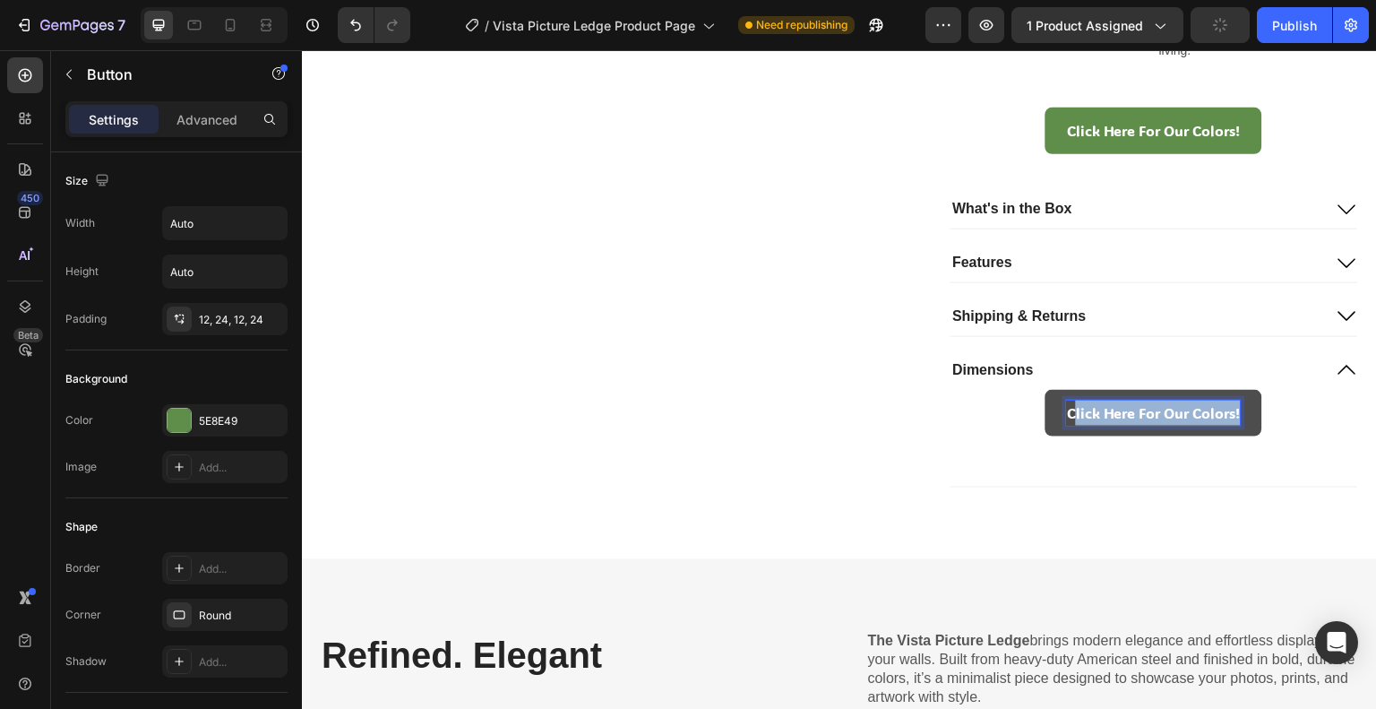
drag, startPoint x: 1060, startPoint y: 410, endPoint x: 1229, endPoint y: 411, distance: 169.3
click at [1229, 411] on p "Click Here For Our Colors!" at bounding box center [1154, 413] width 174 height 26
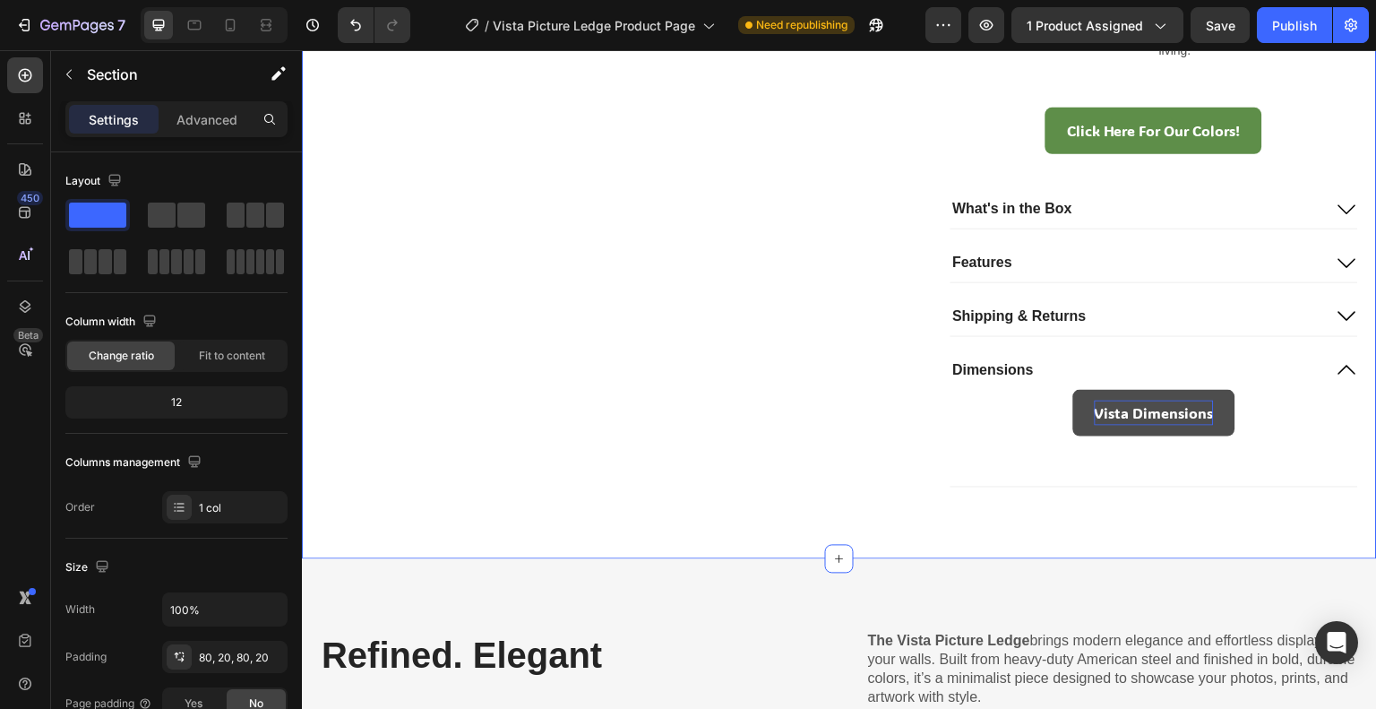
drag, startPoint x: 394, startPoint y: 495, endPoint x: 719, endPoint y: 366, distance: 348.7
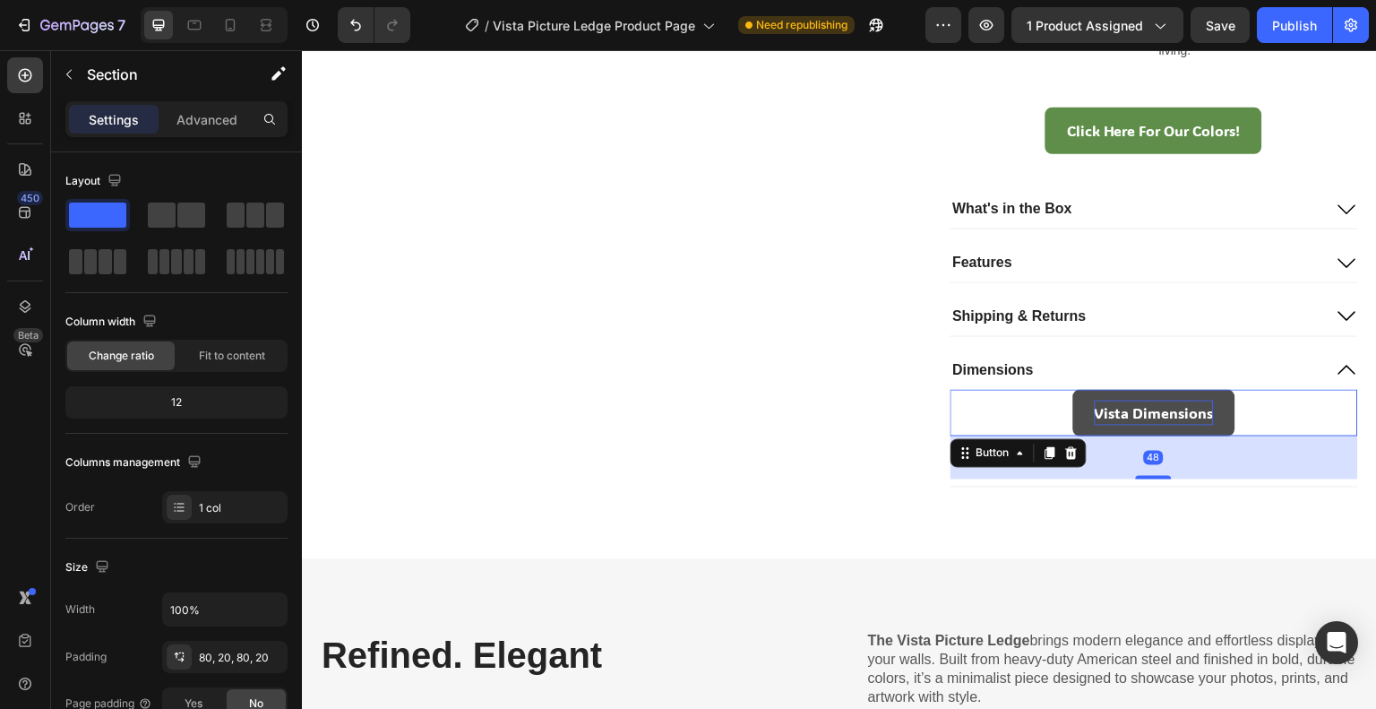
click at [1054, 419] on div "Vista Dimensions Button 48" at bounding box center [1155, 413] width 409 height 47
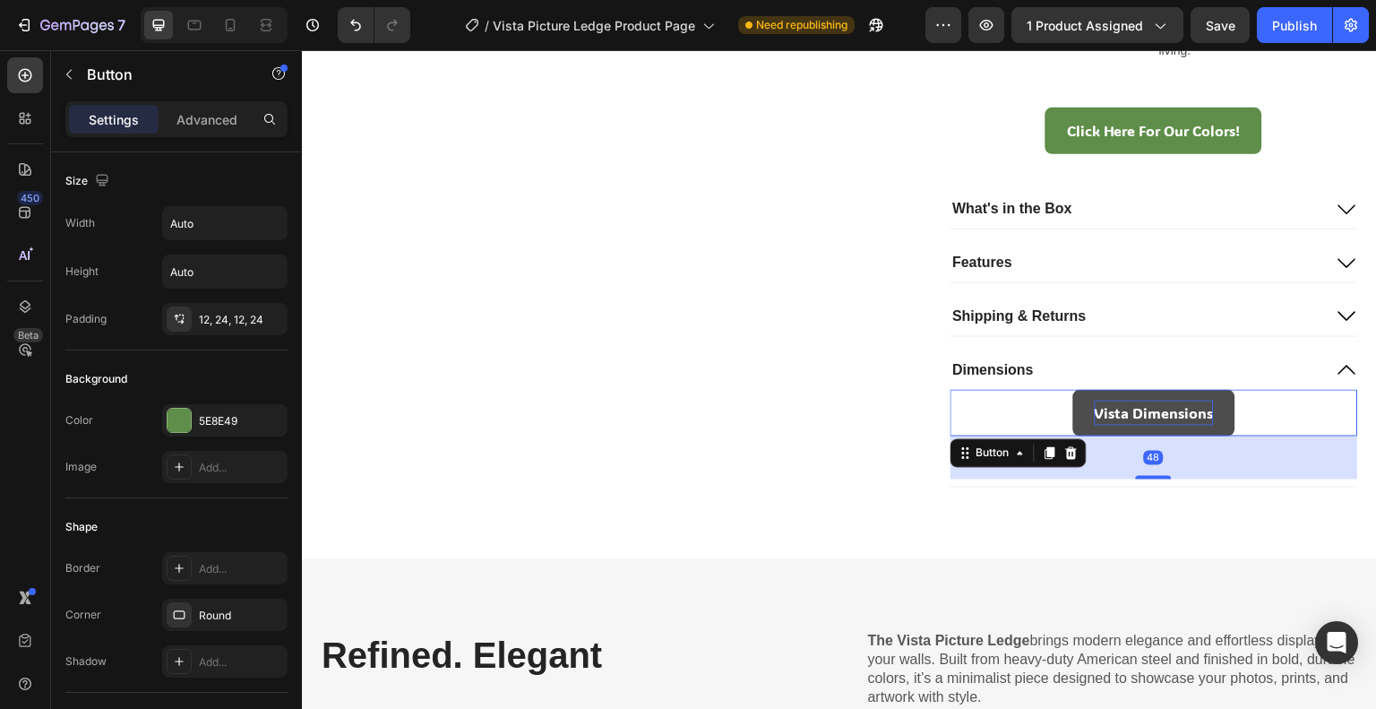
click at [1073, 405] on link "Vista Dimensions" at bounding box center [1154, 413] width 162 height 47
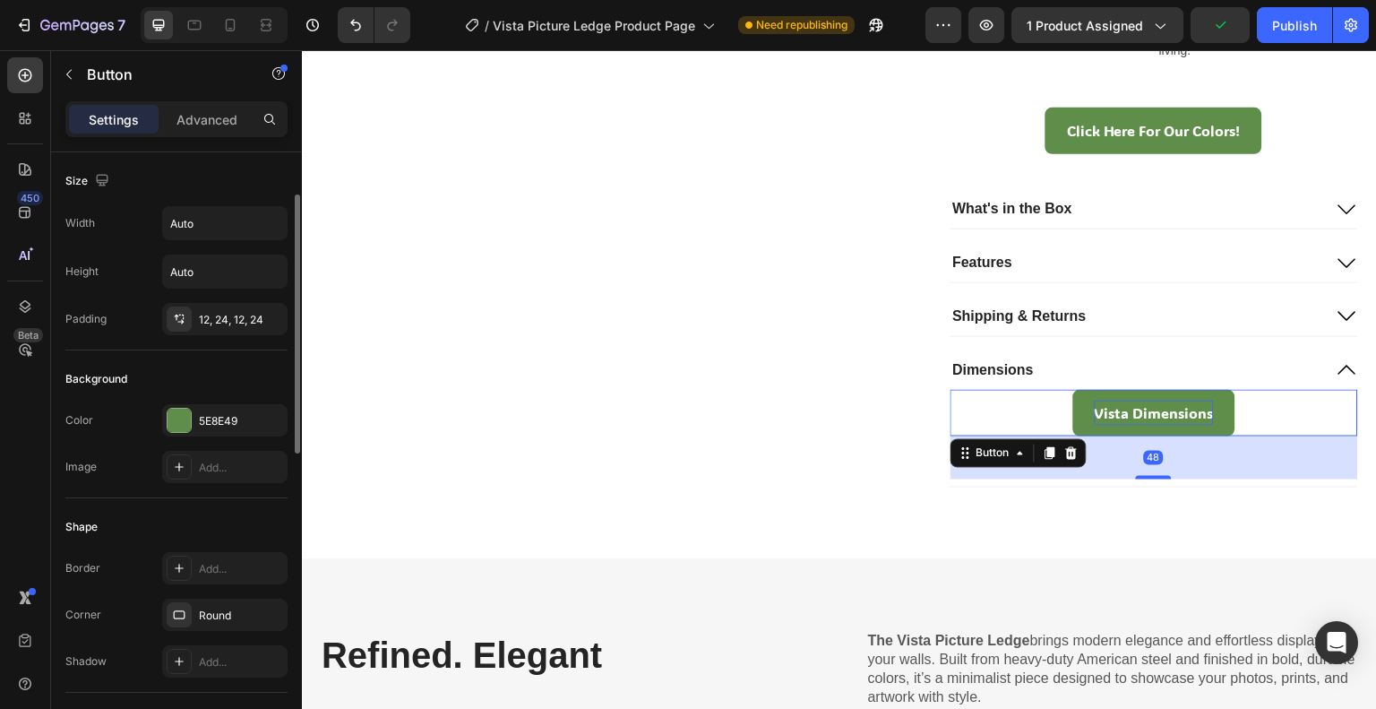
scroll to position [806, 0]
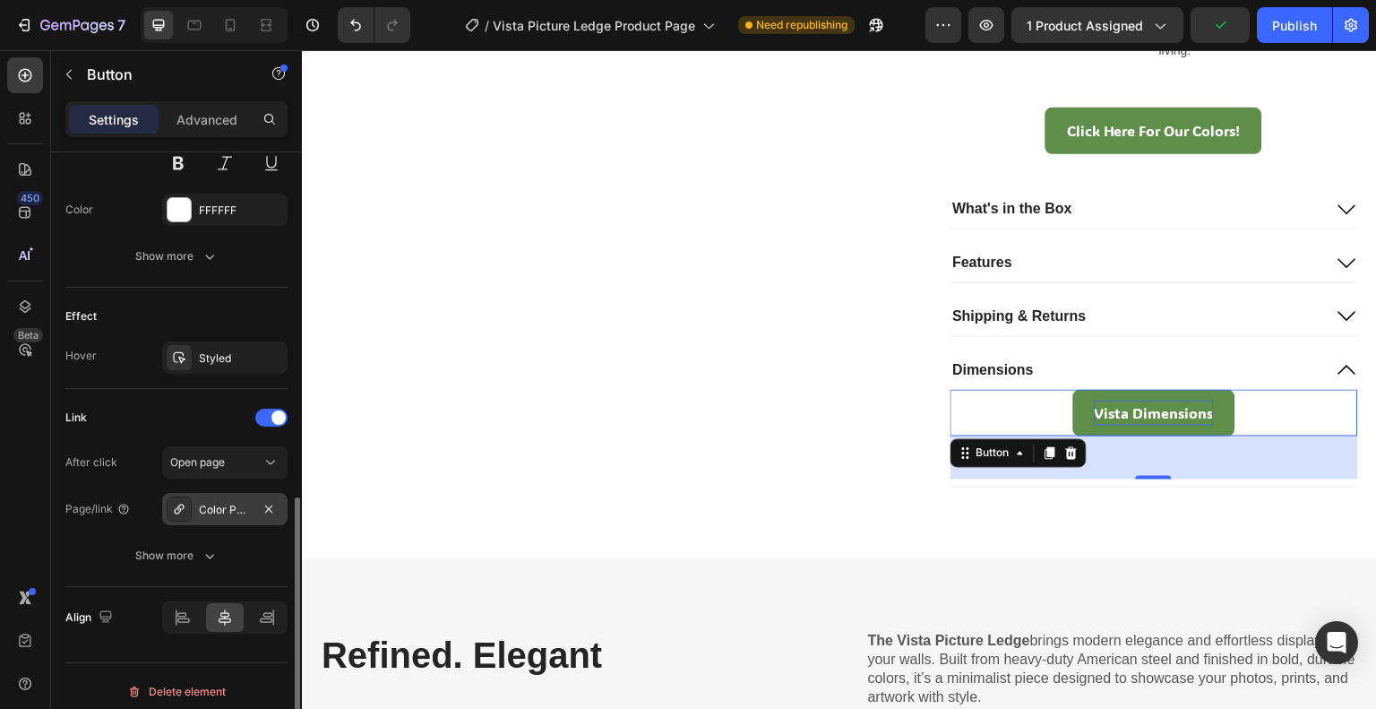
click at [201, 503] on div "Color Page" at bounding box center [225, 510] width 52 height 16
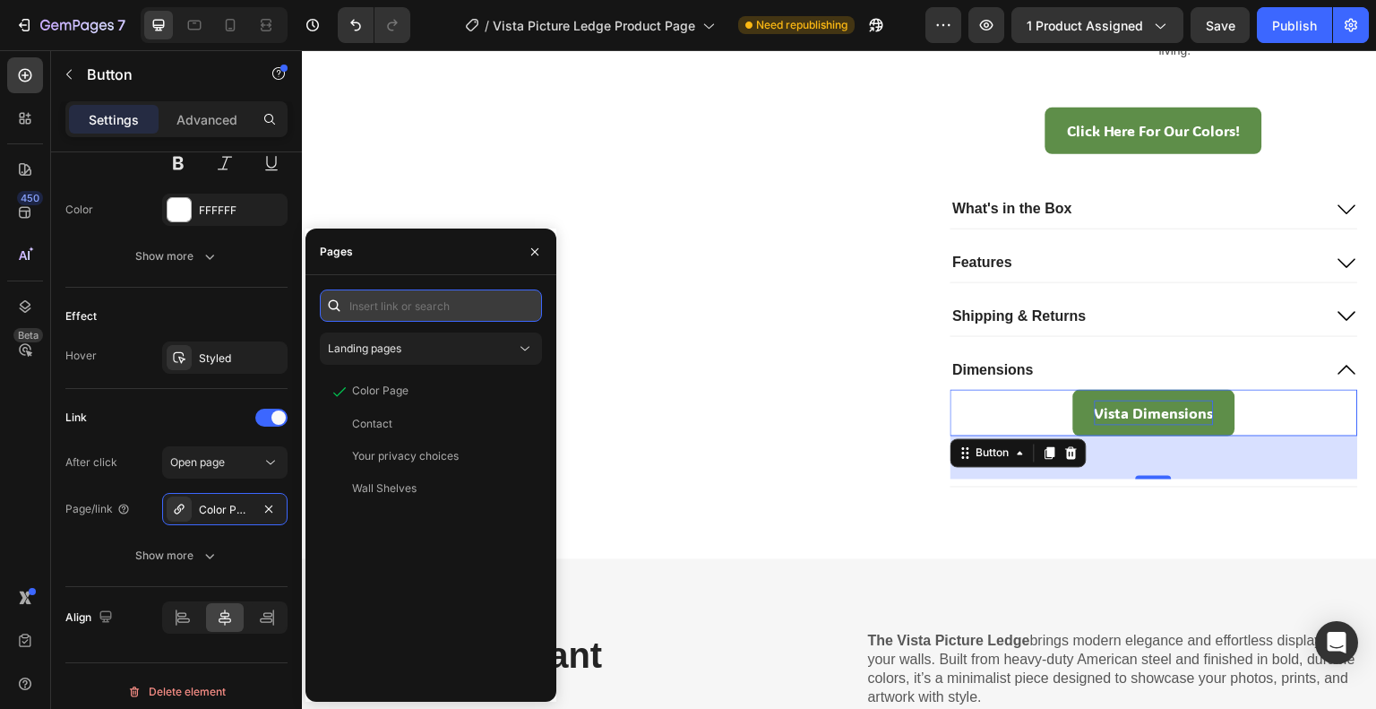
click at [432, 302] on input "text" at bounding box center [431, 305] width 222 height 32
paste input "https://cdn.shopify.com/s/files/1/0766/9242/2904/files/Vista_243.pdf?v=17589158…"
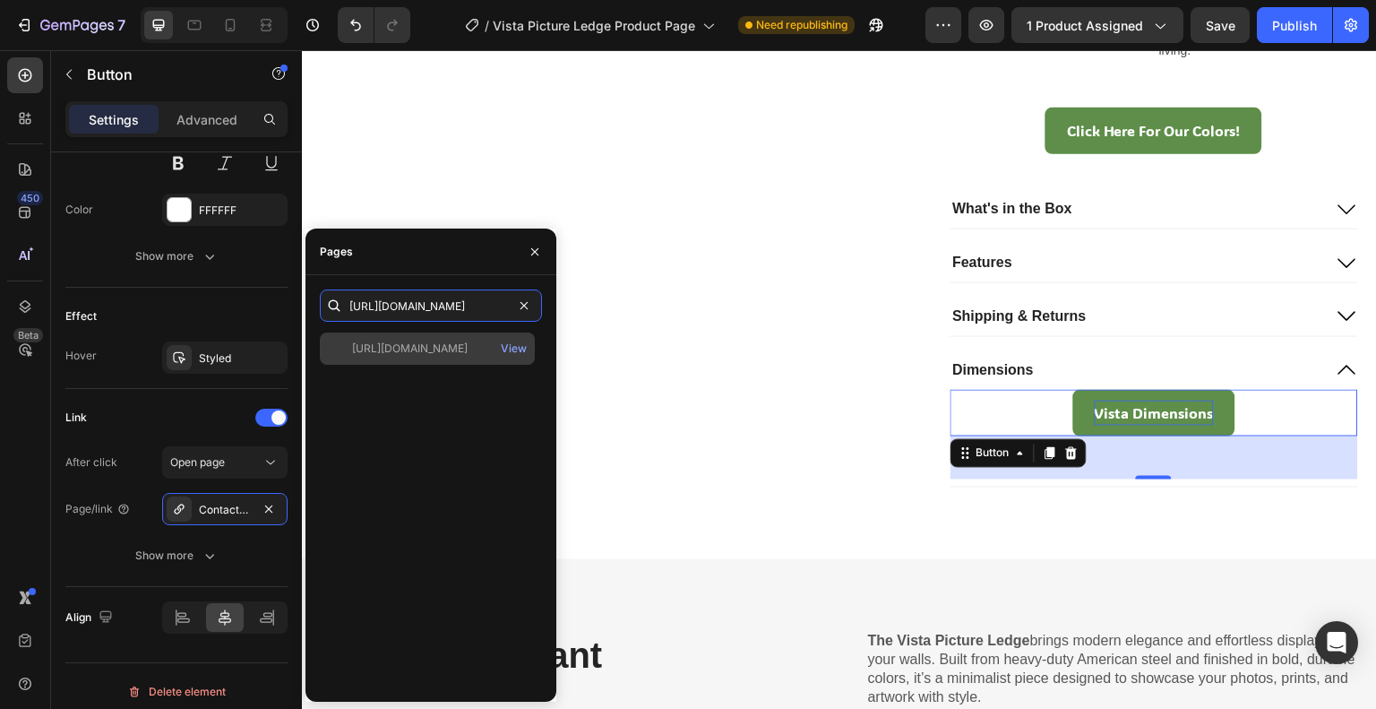
type input "https://cdn.shopify.com/s/files/1/0766/9242/2904/files/Vista_243.pdf?v=17589158…"
click at [450, 357] on div "https://cdn.shopify.com/s/files/1/0766/9242/2904/files/Vista_243.pdf?v=17589158…" at bounding box center [427, 348] width 215 height 32
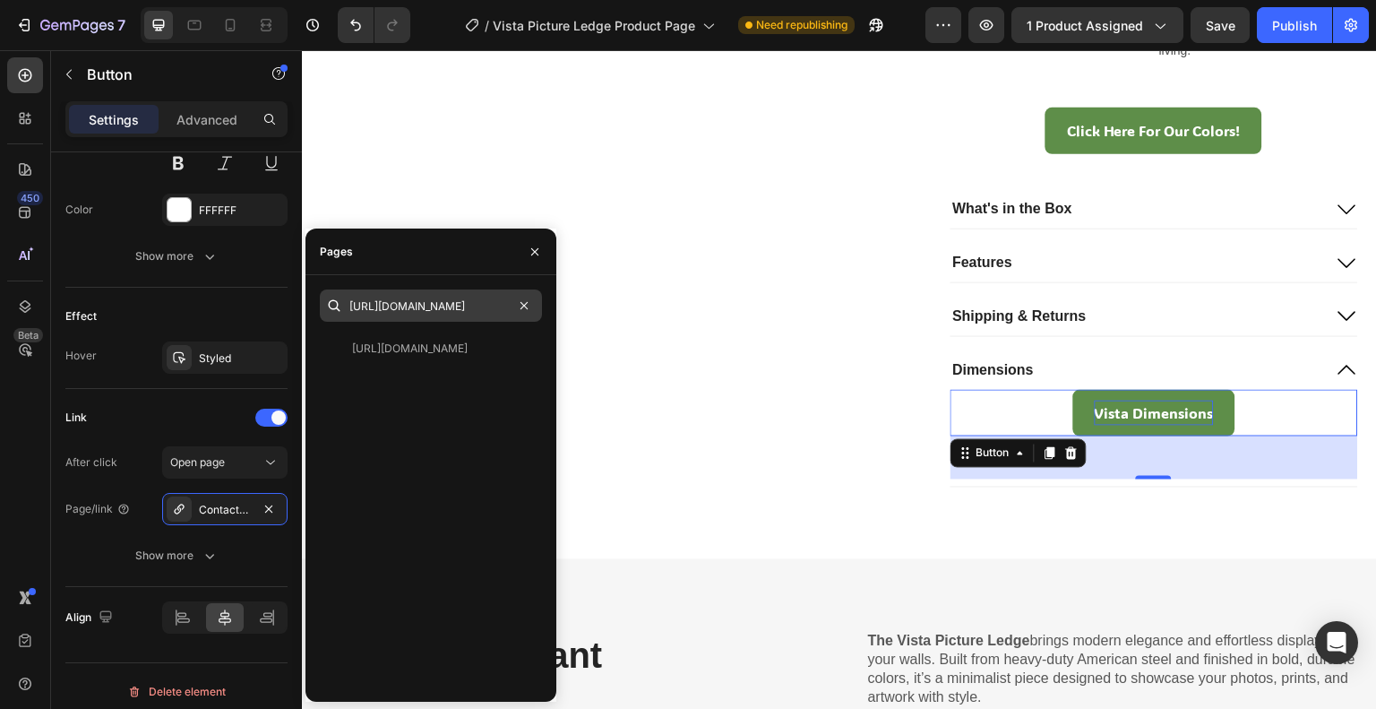
scroll to position [0, 0]
click at [541, 252] on icon "button" at bounding box center [535, 252] width 14 height 14
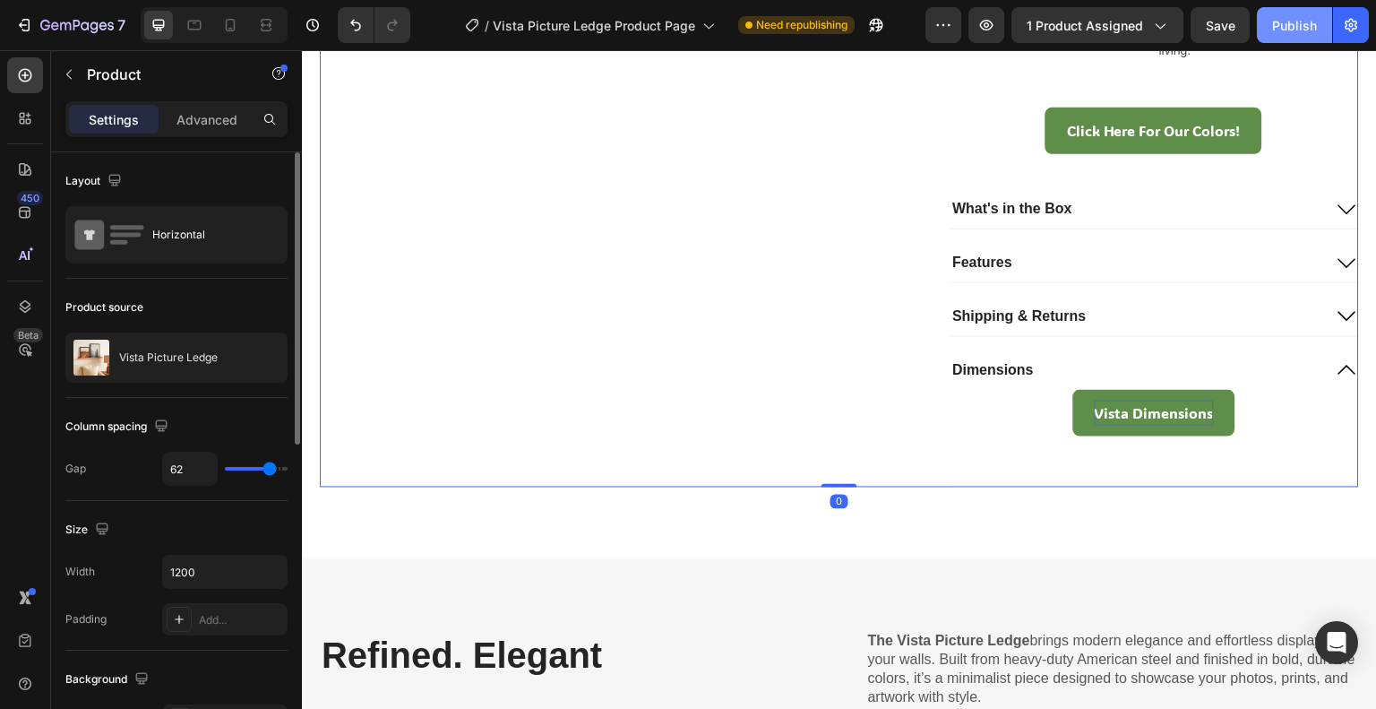
drag, startPoint x: 1279, startPoint y: 28, endPoint x: 825, endPoint y: 78, distance: 457.0
click at [1279, 28] on div "Publish" at bounding box center [1294, 25] width 45 height 19
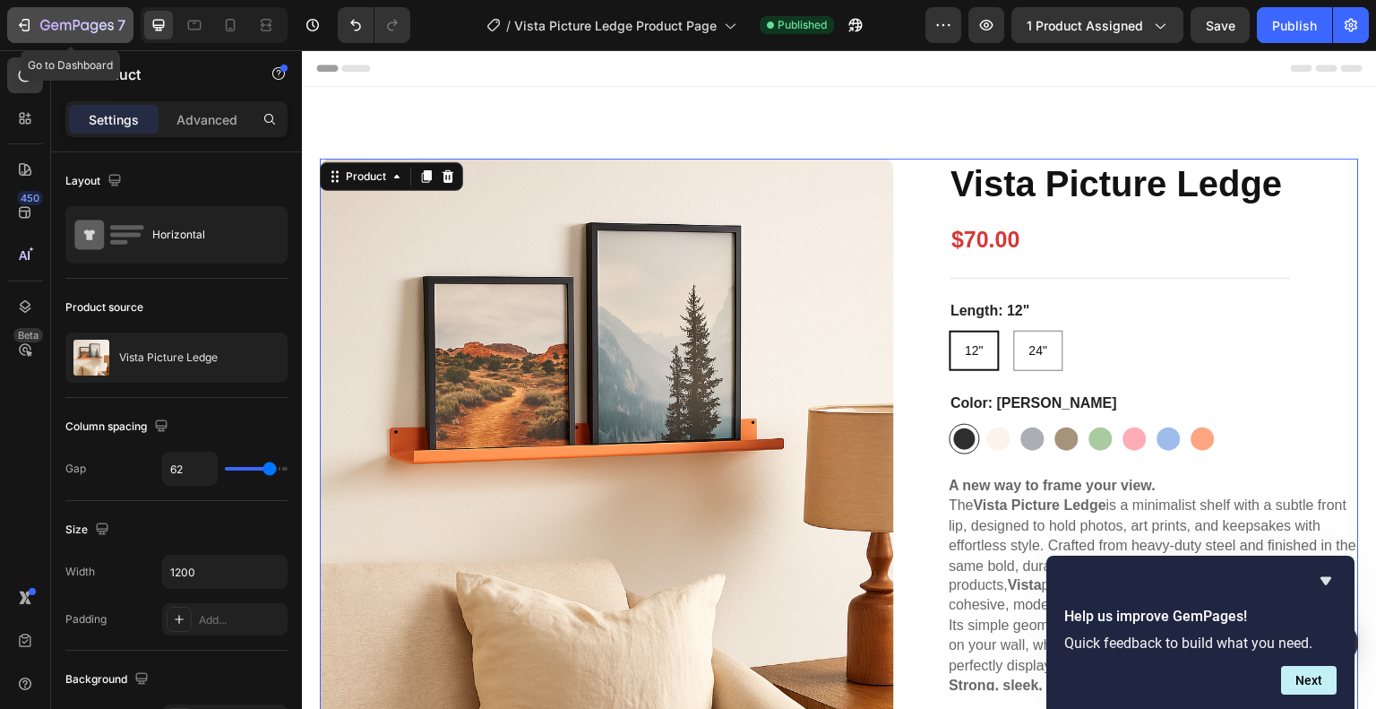
click at [117, 28] on p "7" at bounding box center [121, 25] width 8 height 22
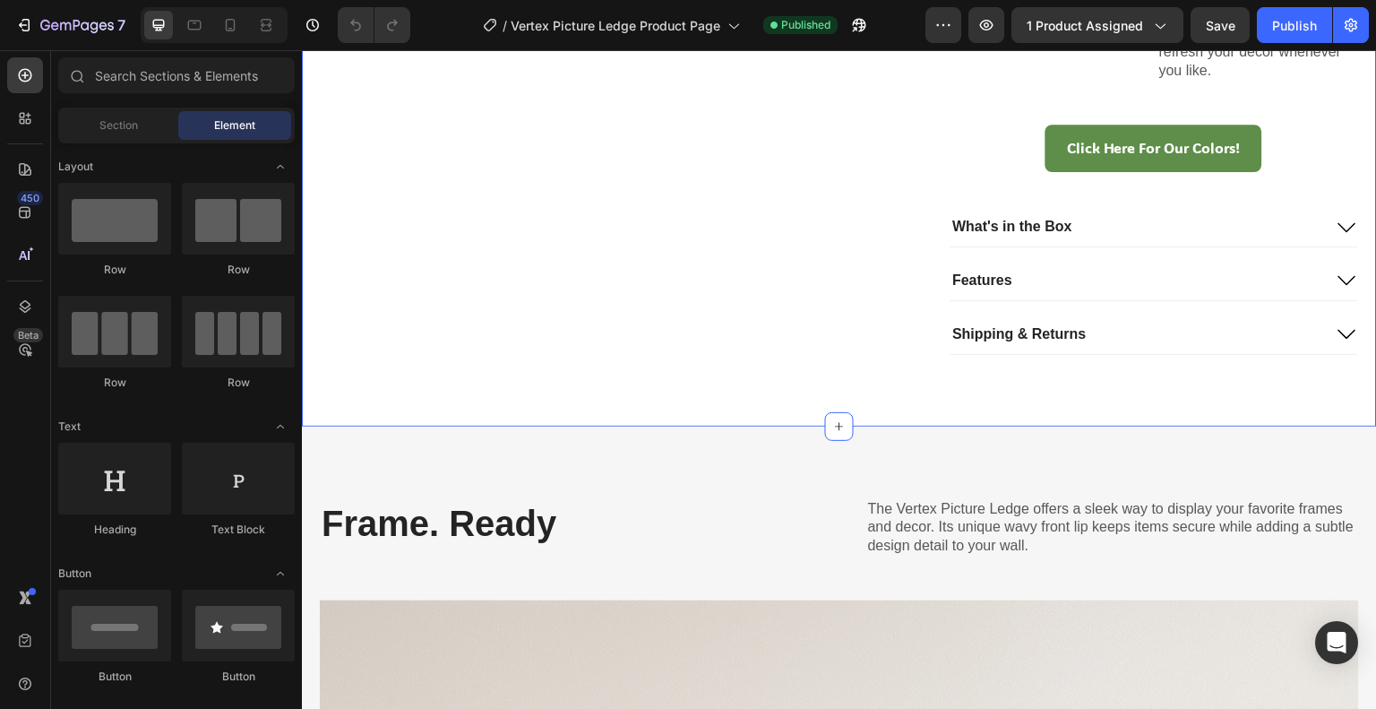
scroll to position [896, 0]
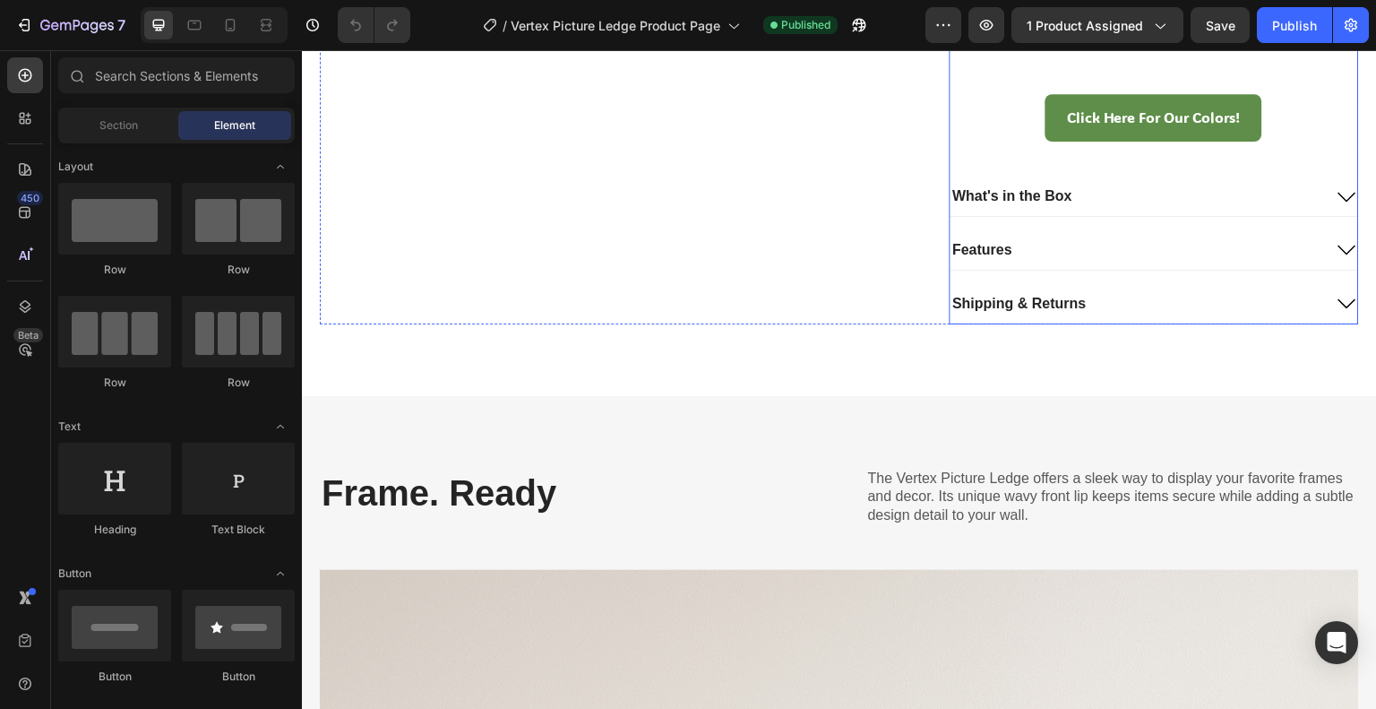
click at [971, 172] on div "Click Here For Our Colors! Button" at bounding box center [1155, 139] width 410 height 90
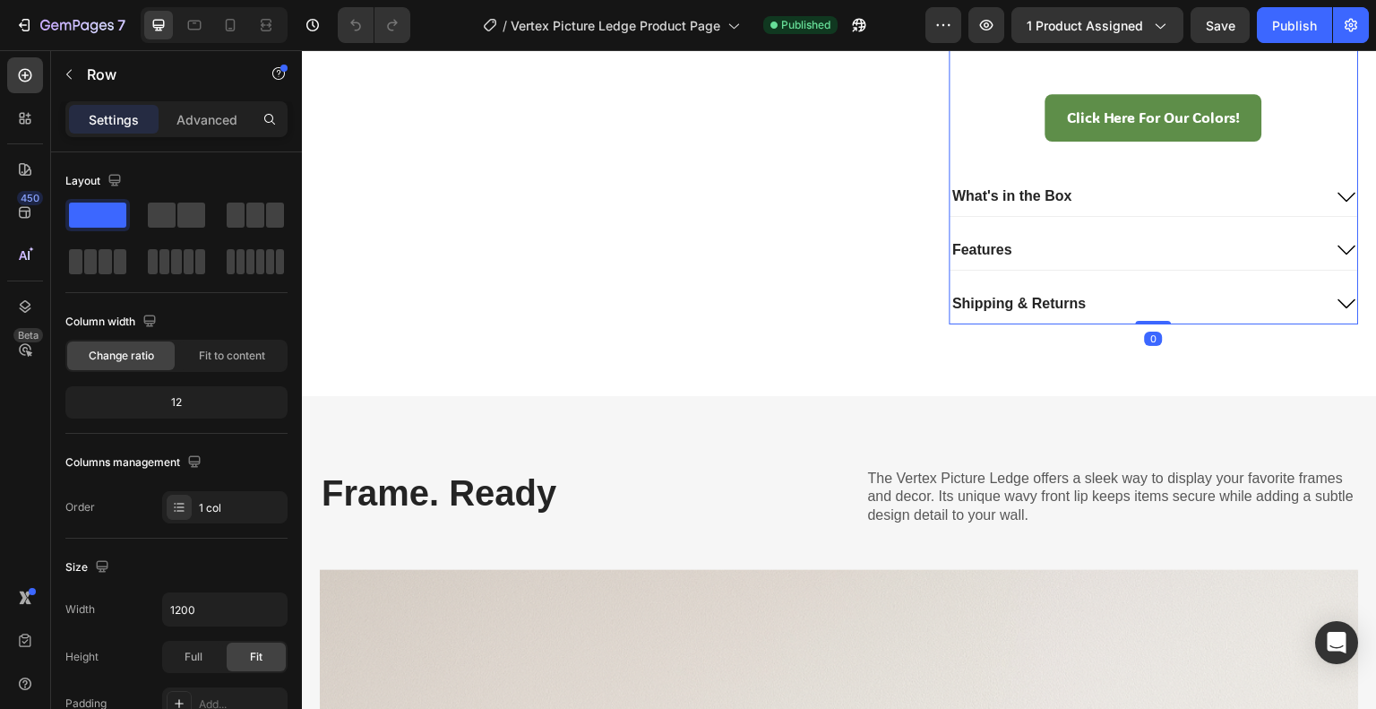
click at [985, 185] on div "What's in the Box" at bounding box center [1013, 197] width 125 height 24
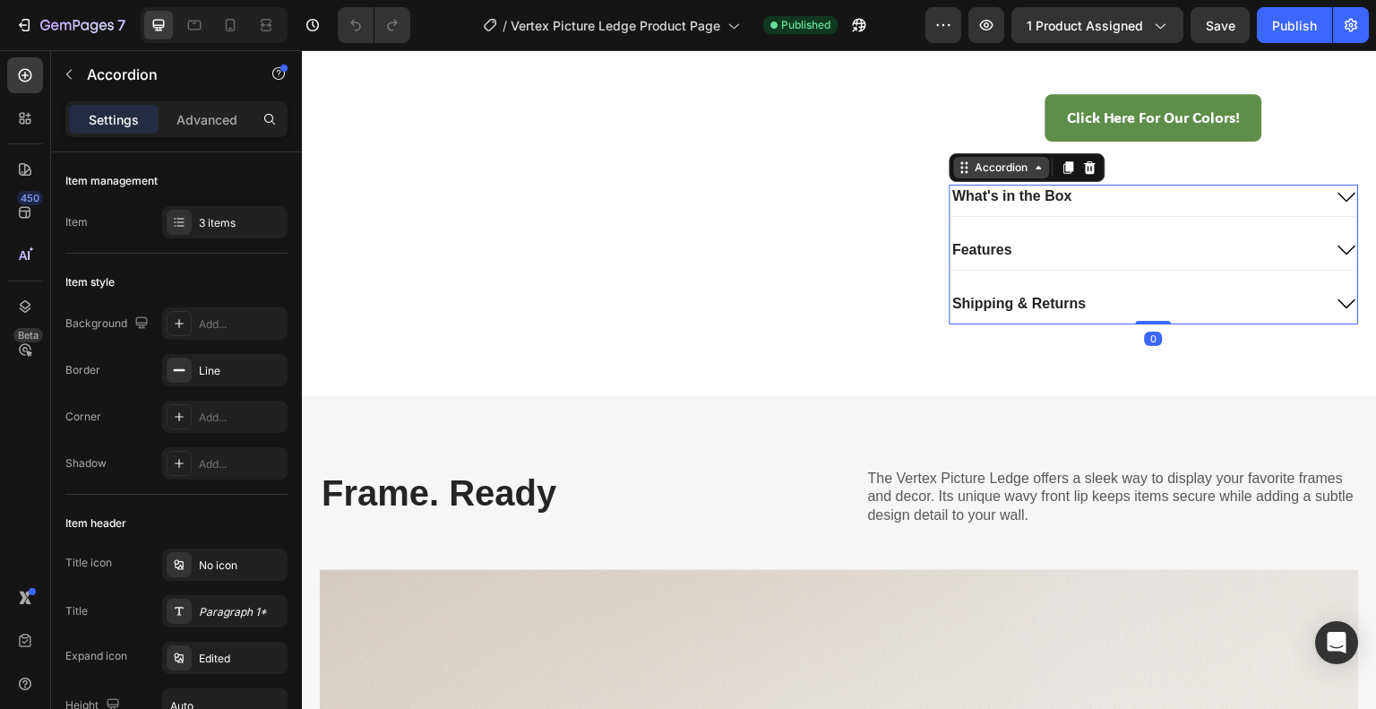
click at [966, 172] on icon at bounding box center [967, 172] width 3 height 3
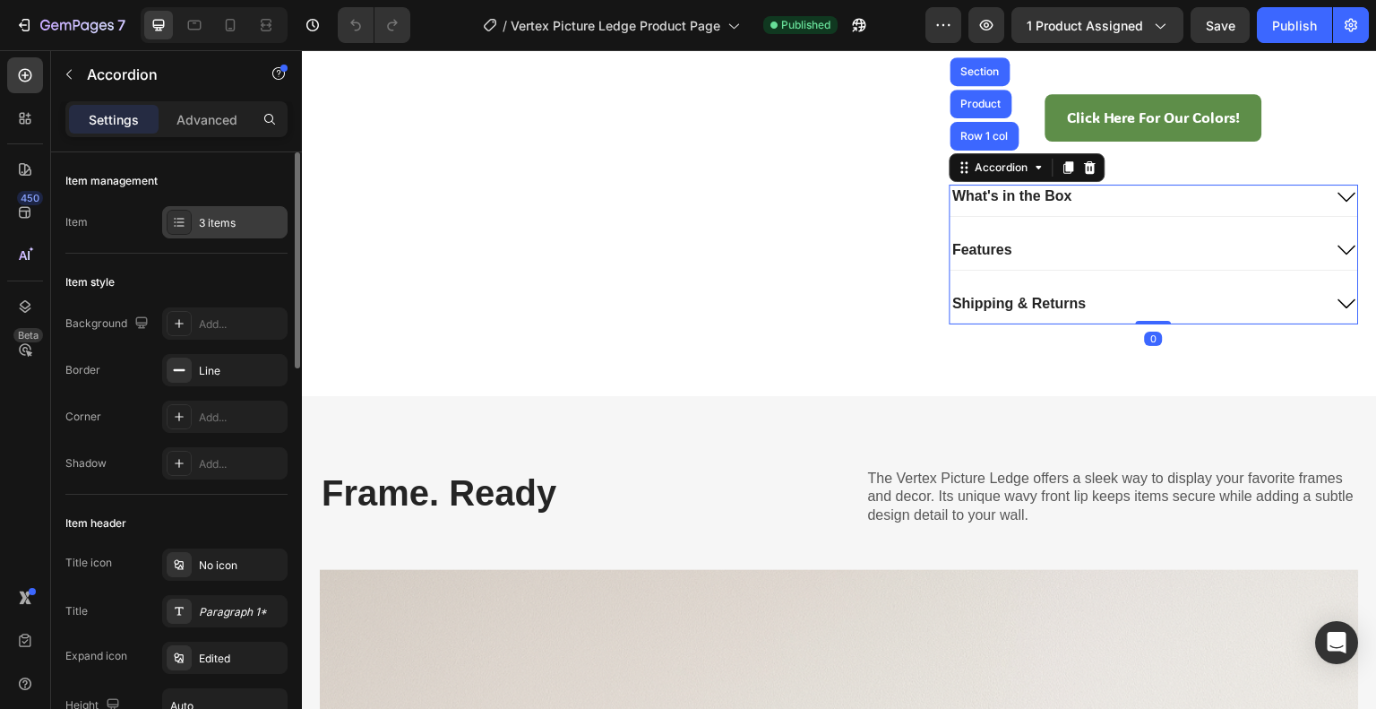
click at [201, 221] on div "3 items" at bounding box center [241, 223] width 84 height 16
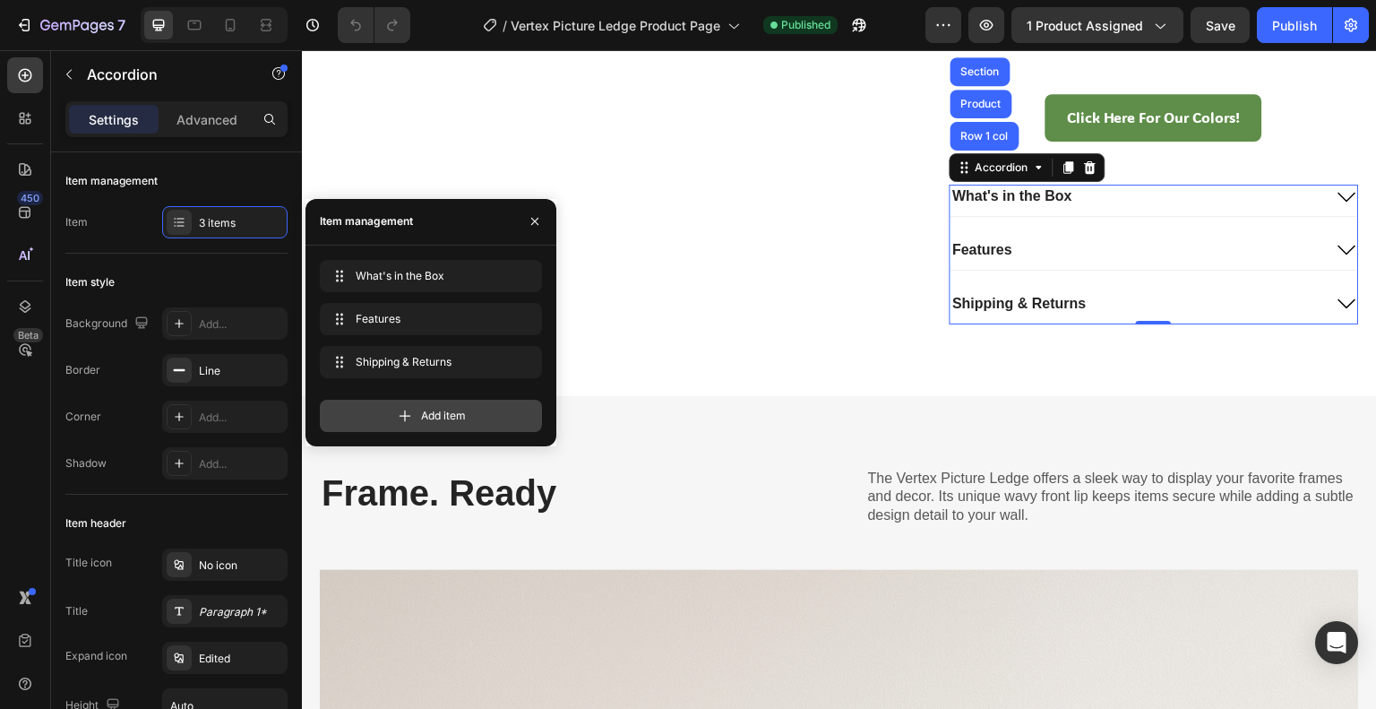
click at [428, 412] on span "Add item" at bounding box center [443, 416] width 45 height 16
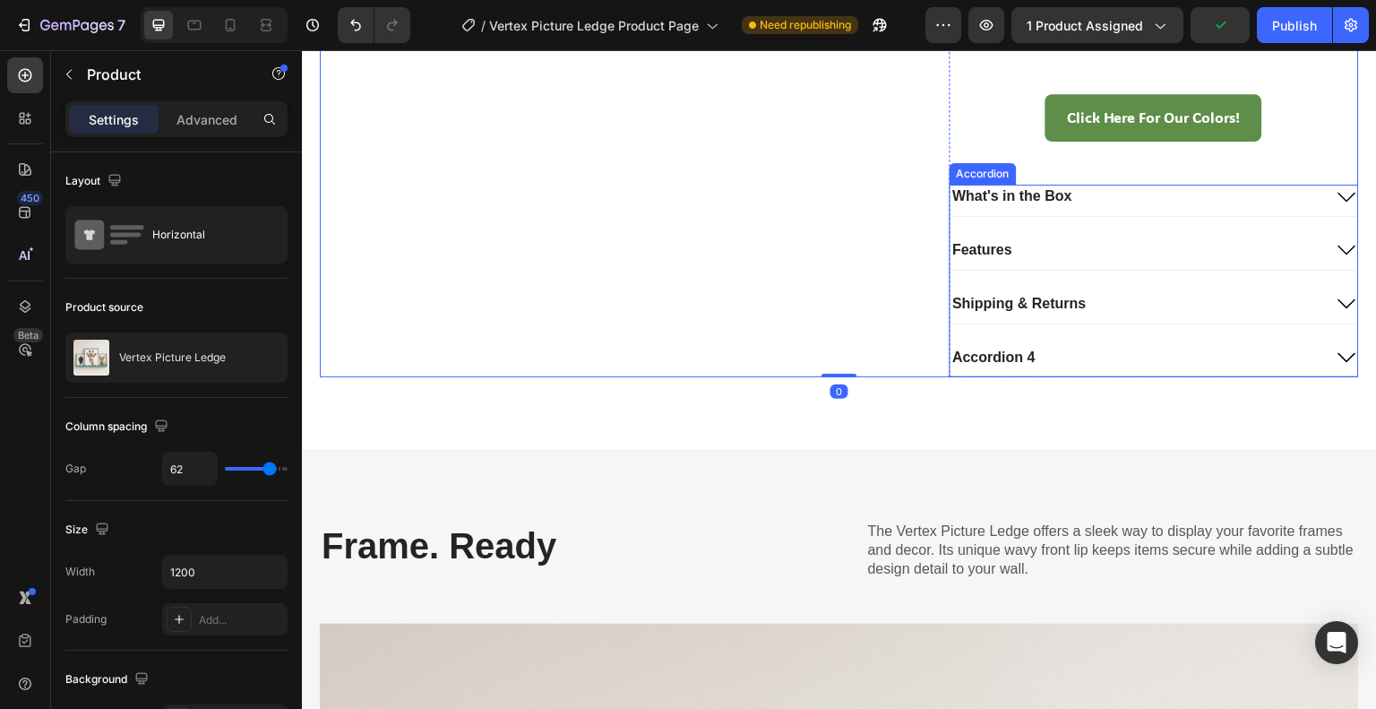
click at [1002, 346] on div "Accordion 4" at bounding box center [995, 358] width 88 height 24
drag, startPoint x: 683, startPoint y: 267, endPoint x: 762, endPoint y: 280, distance: 80.0
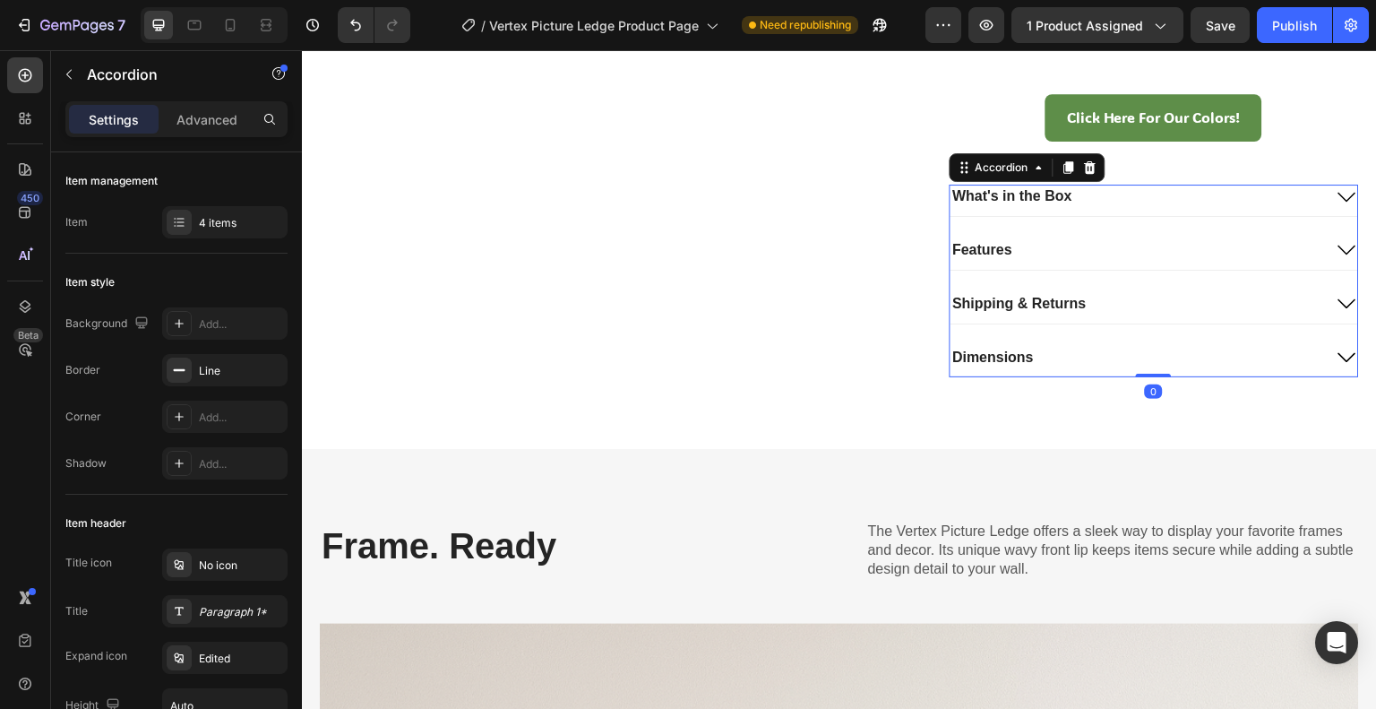
click at [1147, 357] on div "Dimensions" at bounding box center [1137, 358] width 373 height 24
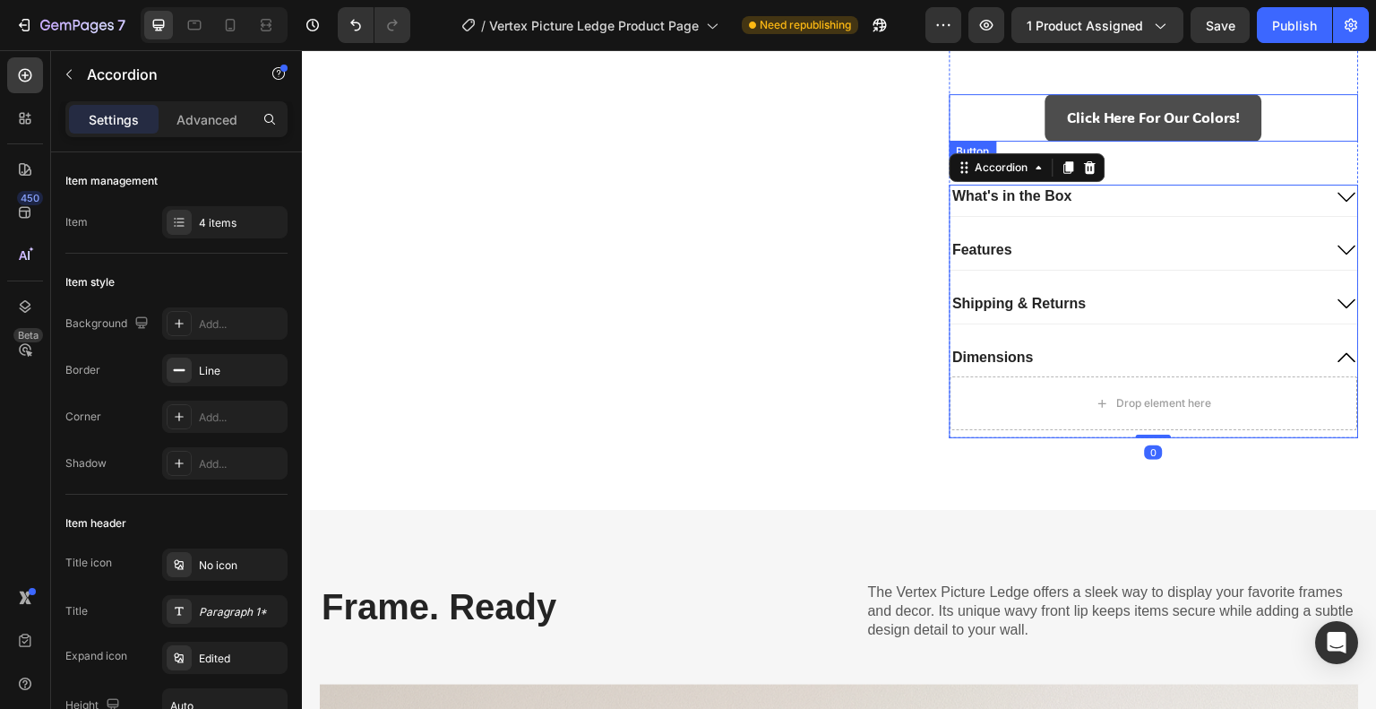
click at [1047, 126] on link "Click Here For Our Colors!" at bounding box center [1154, 117] width 217 height 47
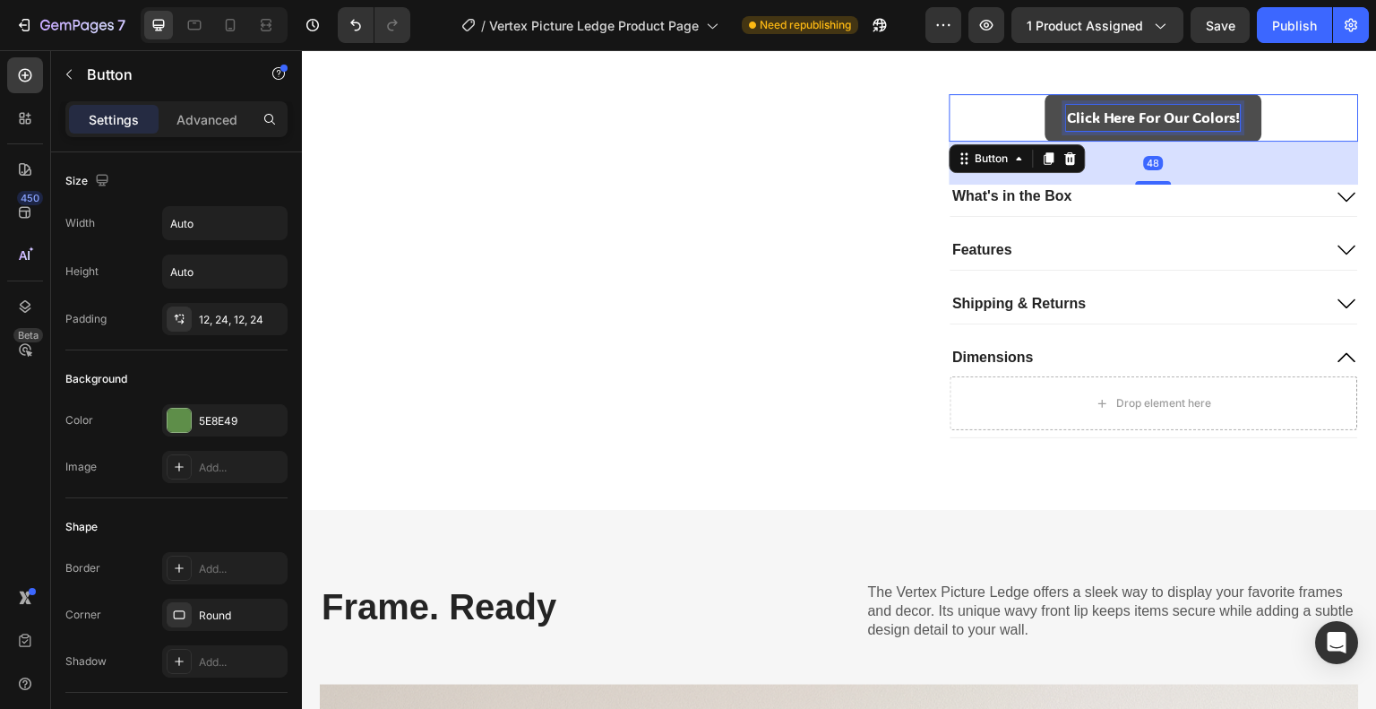
click at [1067, 108] on p "Click Here For Our Colors!" at bounding box center [1154, 118] width 174 height 26
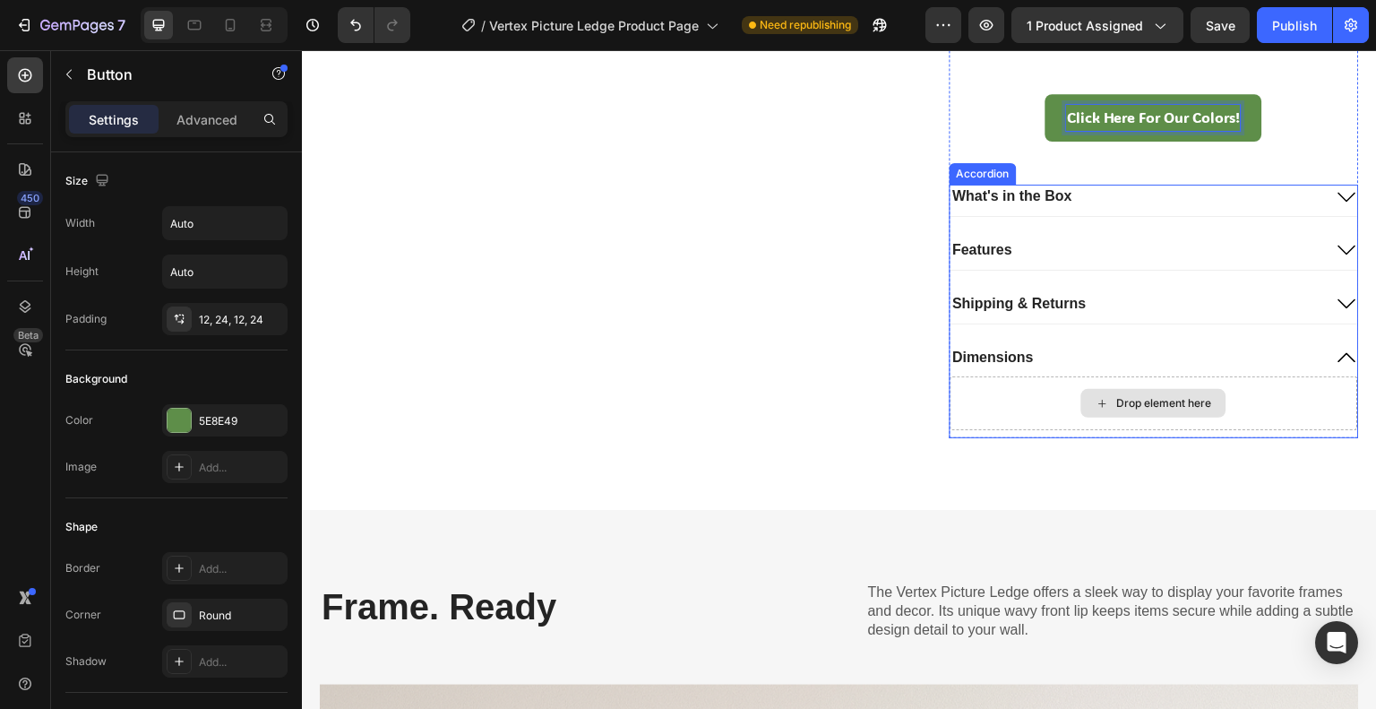
click at [1117, 398] on div "Drop element here" at bounding box center [1164, 403] width 95 height 14
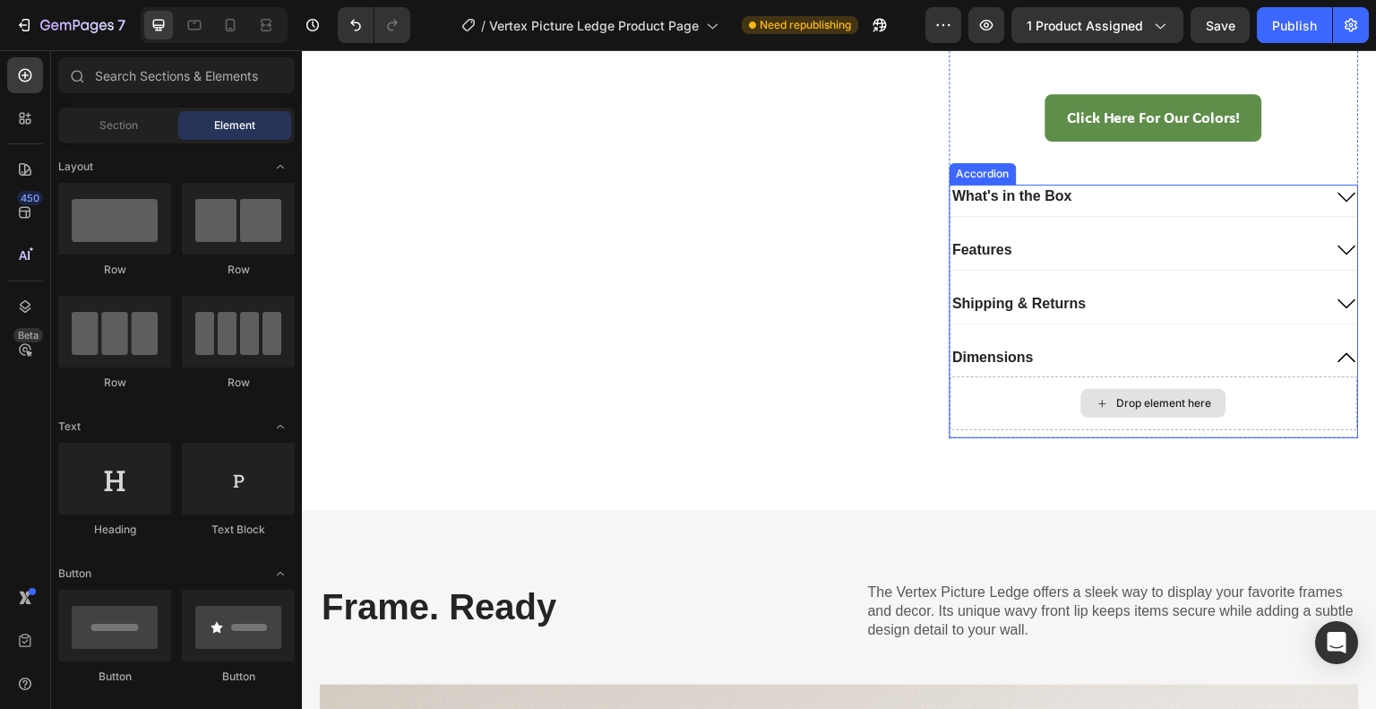
click at [1046, 409] on div "Drop element here" at bounding box center [1155, 403] width 409 height 54
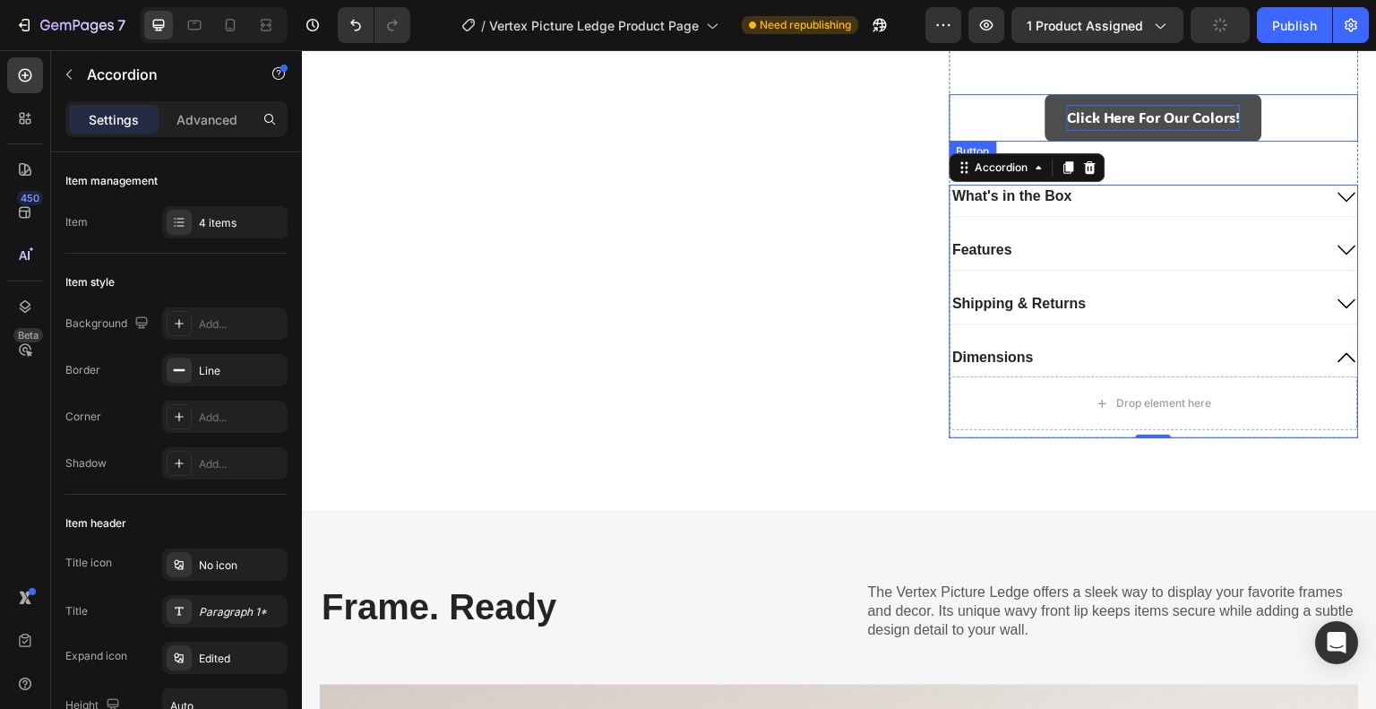
click at [1067, 108] on p "Click Here For Our Colors!" at bounding box center [1154, 118] width 174 height 26
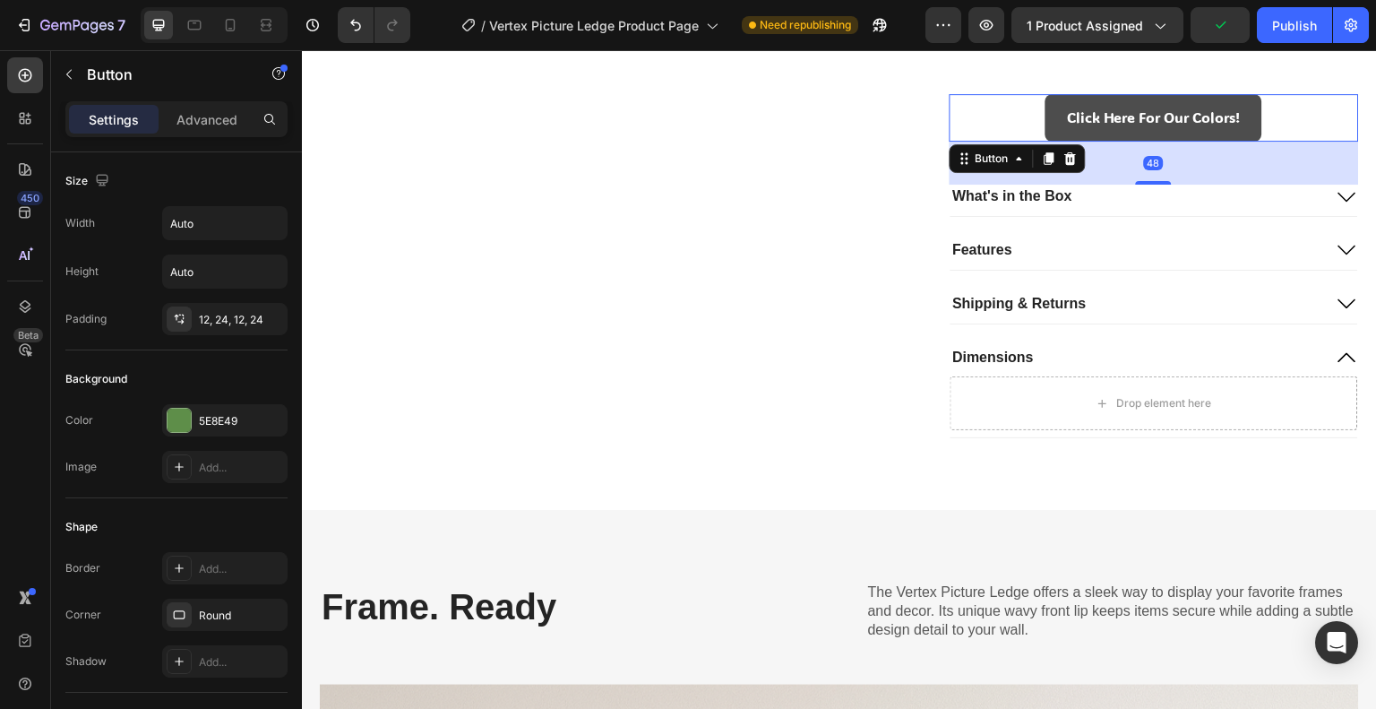
click at [1052, 113] on link "Click Here For Our Colors!" at bounding box center [1154, 117] width 217 height 47
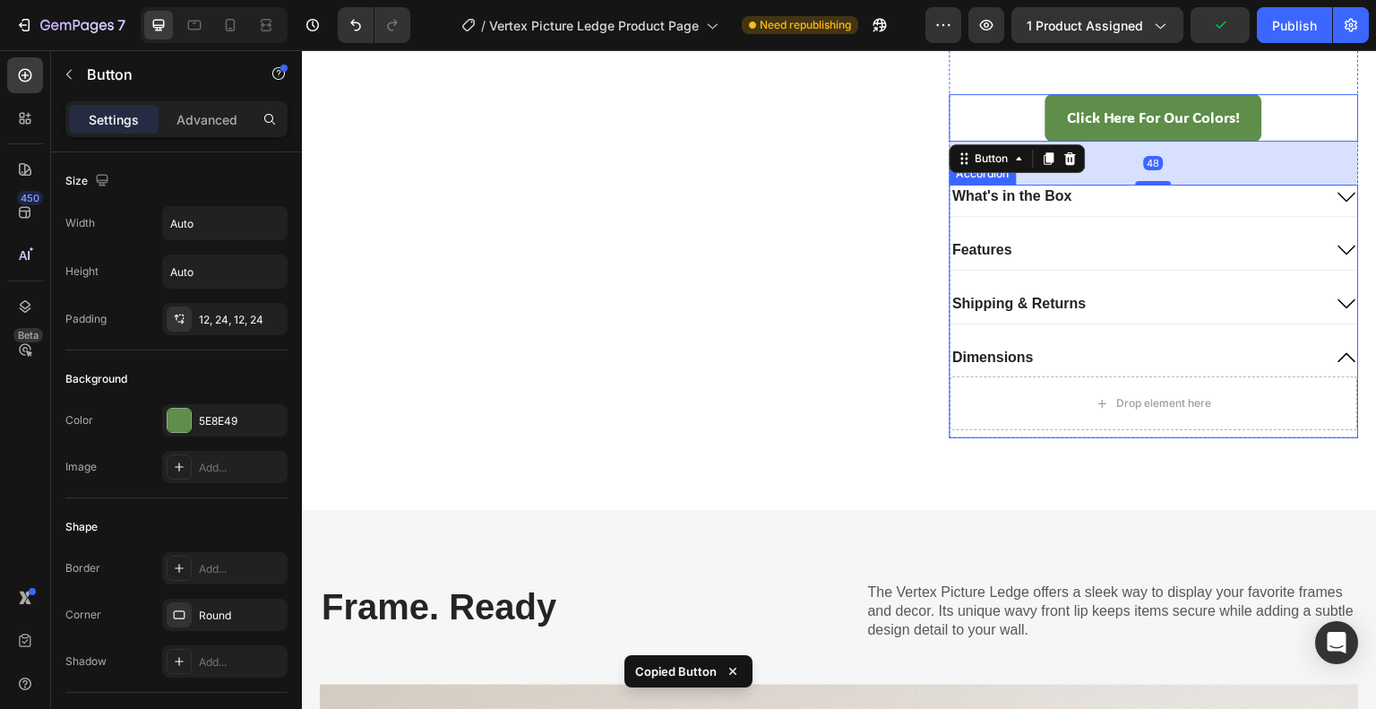
click at [1024, 429] on div "Drop element here" at bounding box center [1155, 406] width 409 height 61
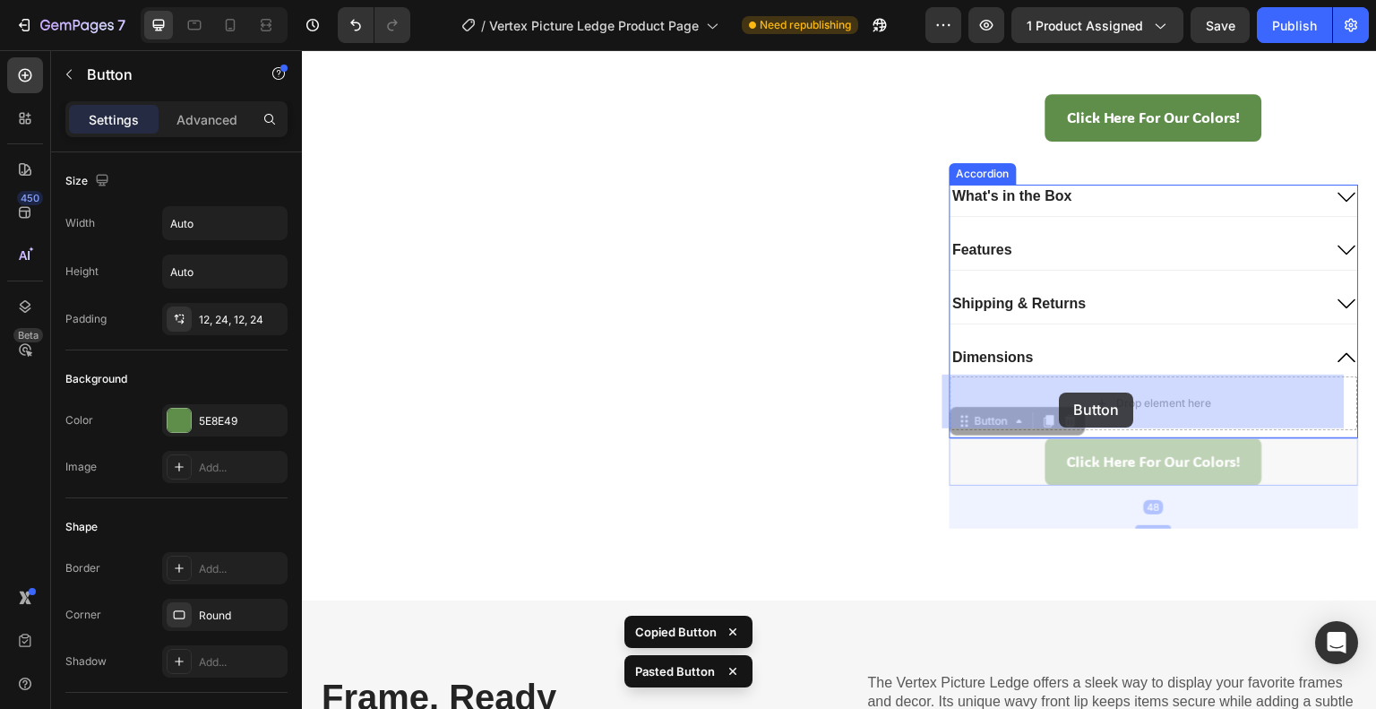
drag, startPoint x: 964, startPoint y: 417, endPoint x: 1060, endPoint y: 392, distance: 99.1
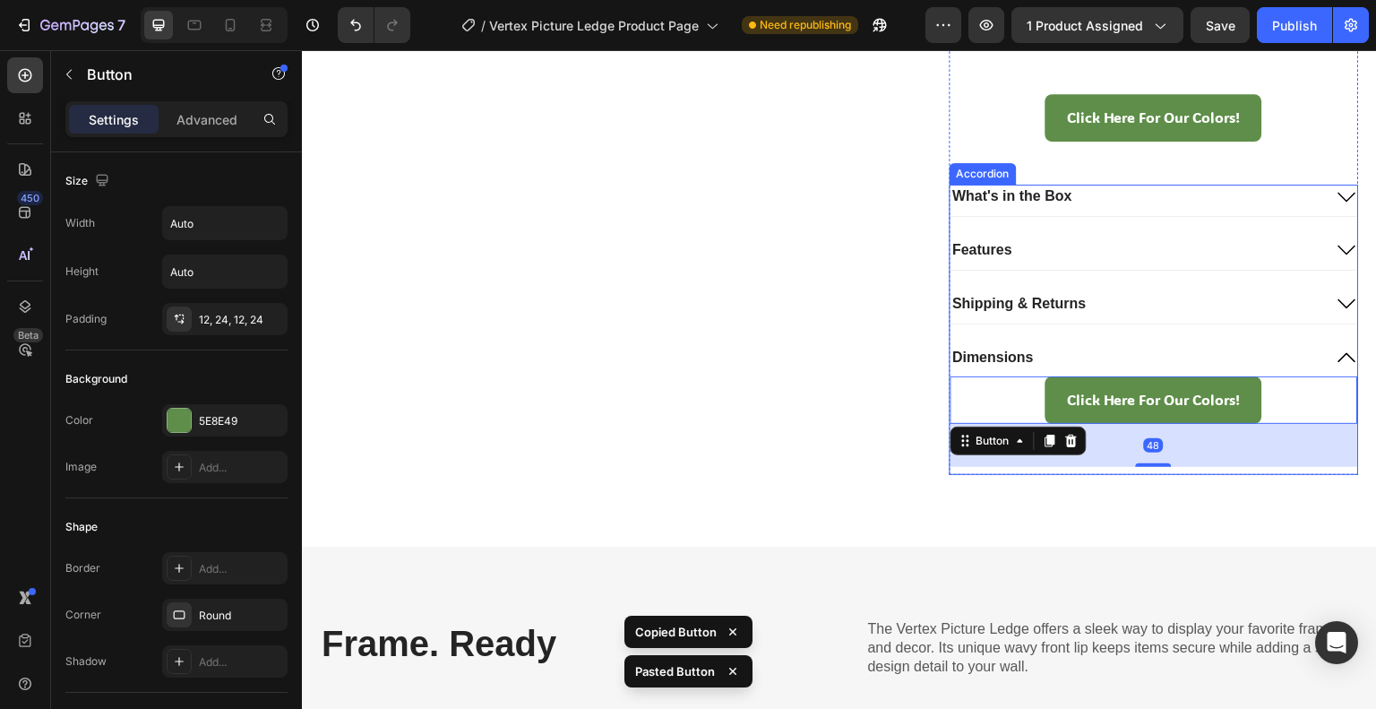
drag, startPoint x: 986, startPoint y: 515, endPoint x: 997, endPoint y: 500, distance: 18.6
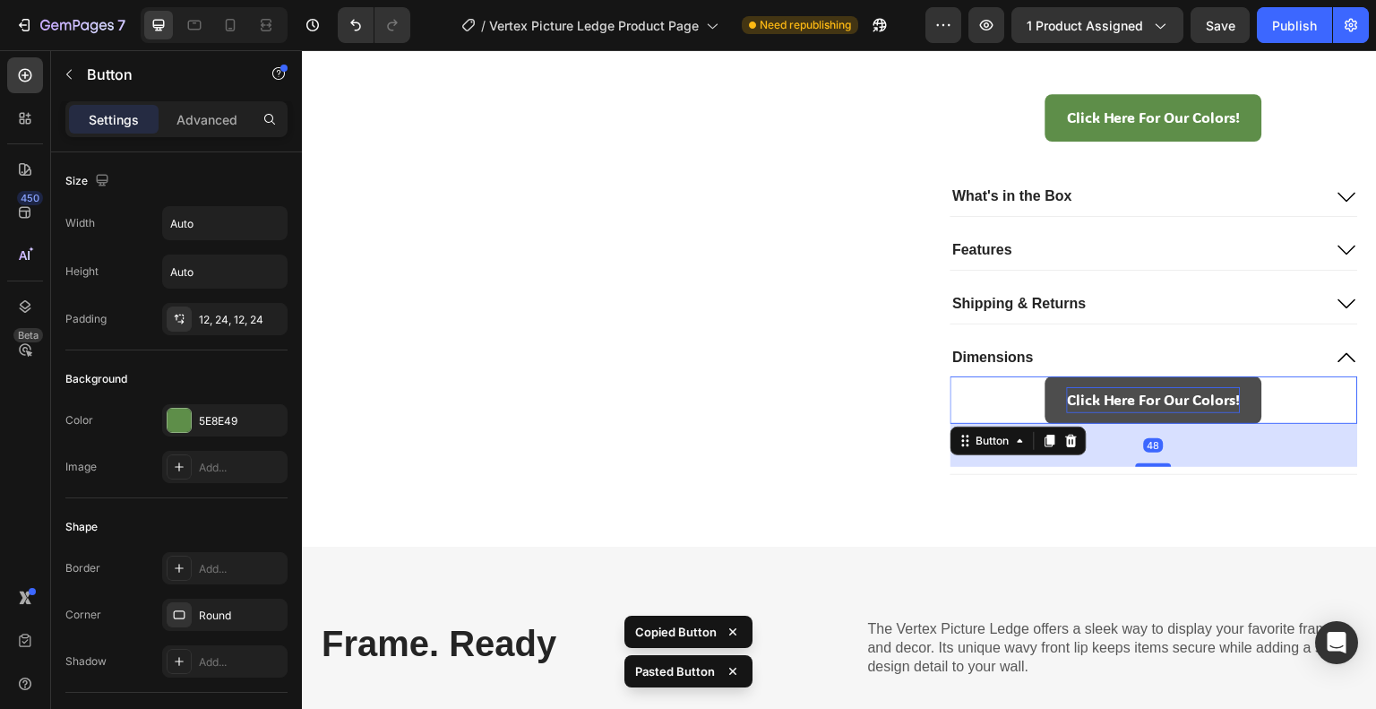
click at [1067, 397] on p "Click Here For Our Colors!" at bounding box center [1154, 400] width 174 height 26
click at [1067, 396] on p "Click Here For Our Colors!" at bounding box center [1154, 400] width 174 height 26
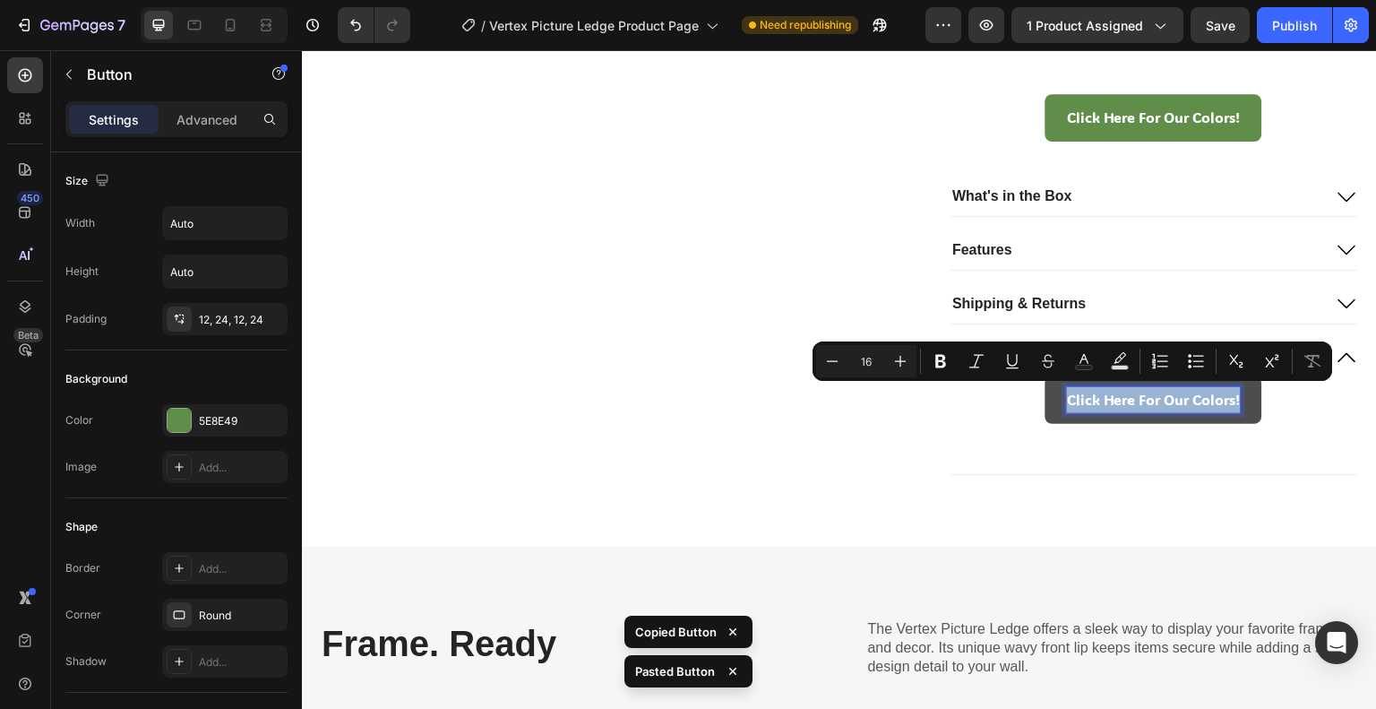
click at [1067, 396] on p "Click Here For Our Colors!" at bounding box center [1154, 400] width 174 height 26
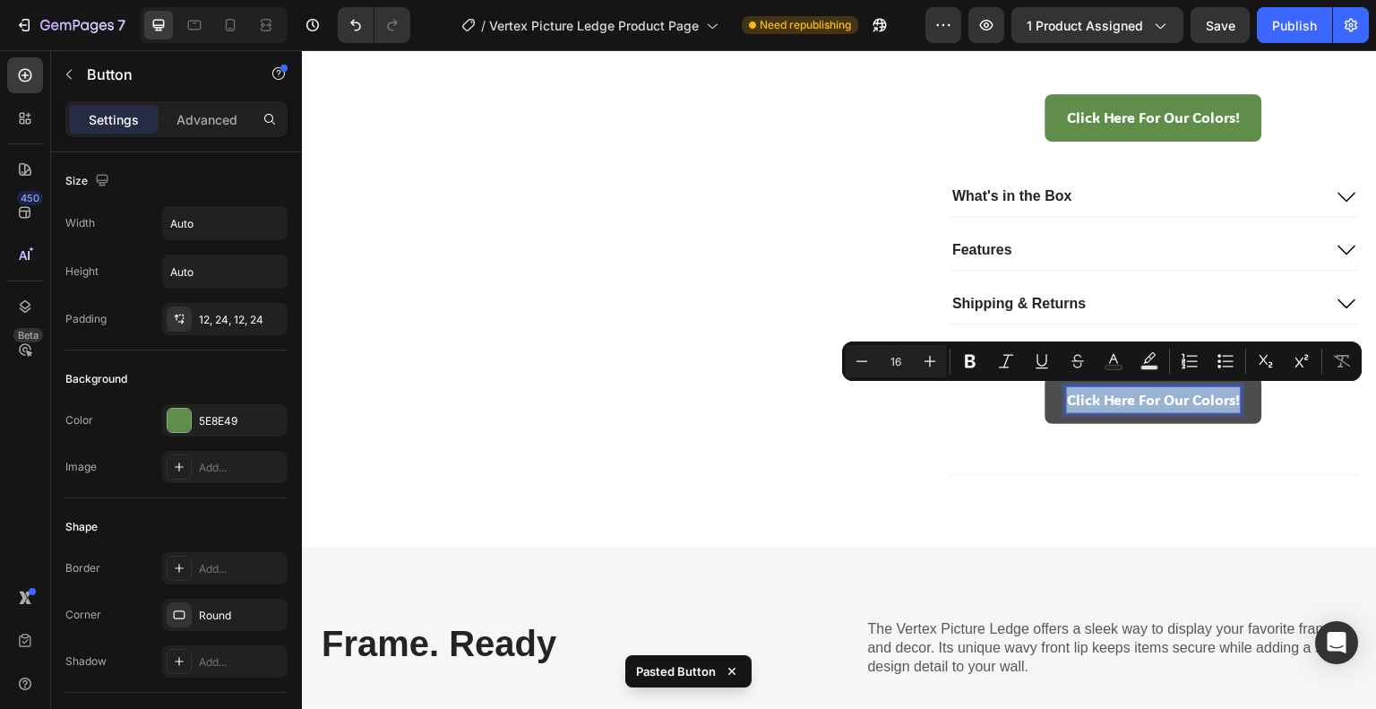
click at [1067, 396] on p "Click Here For Our Colors!" at bounding box center [1154, 400] width 174 height 26
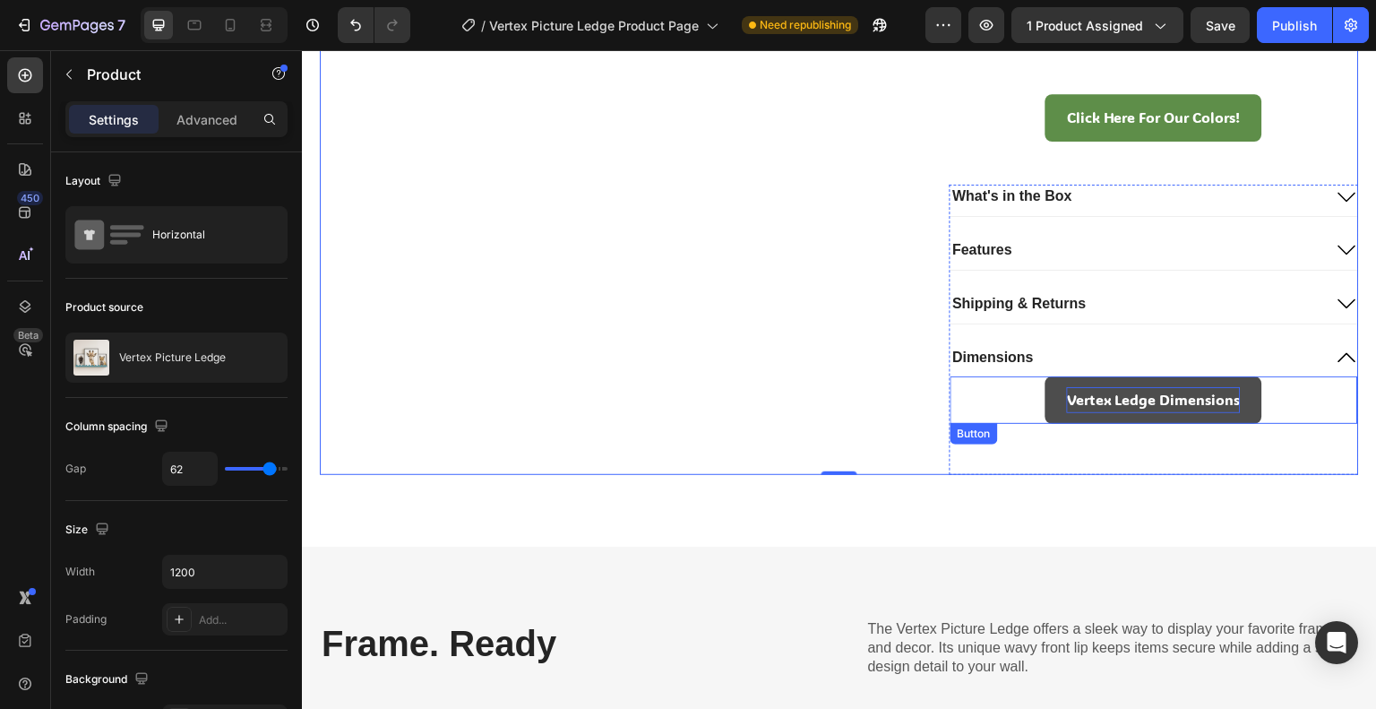
click at [1067, 400] on p "Vertex Ledge Dimensions" at bounding box center [1154, 400] width 174 height 26
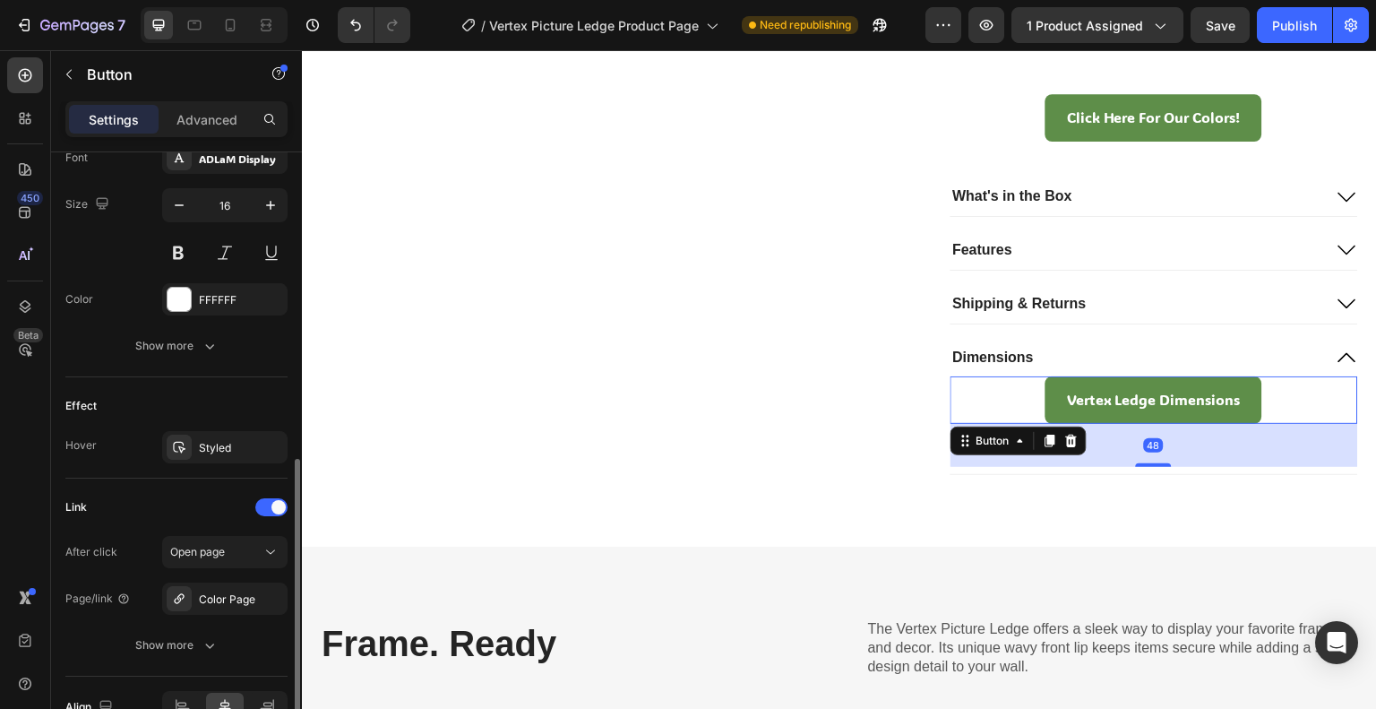
scroll to position [813, 0]
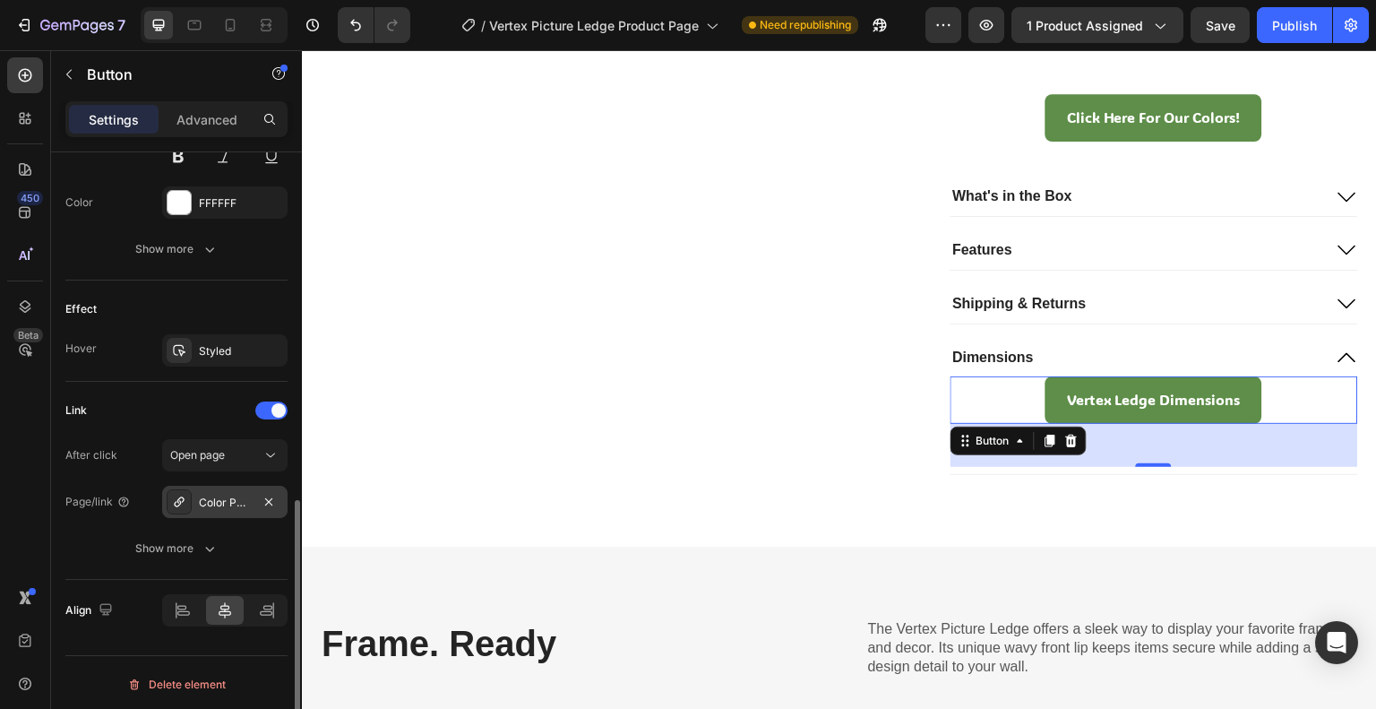
click at [236, 512] on div "Color Page" at bounding box center [224, 502] width 125 height 32
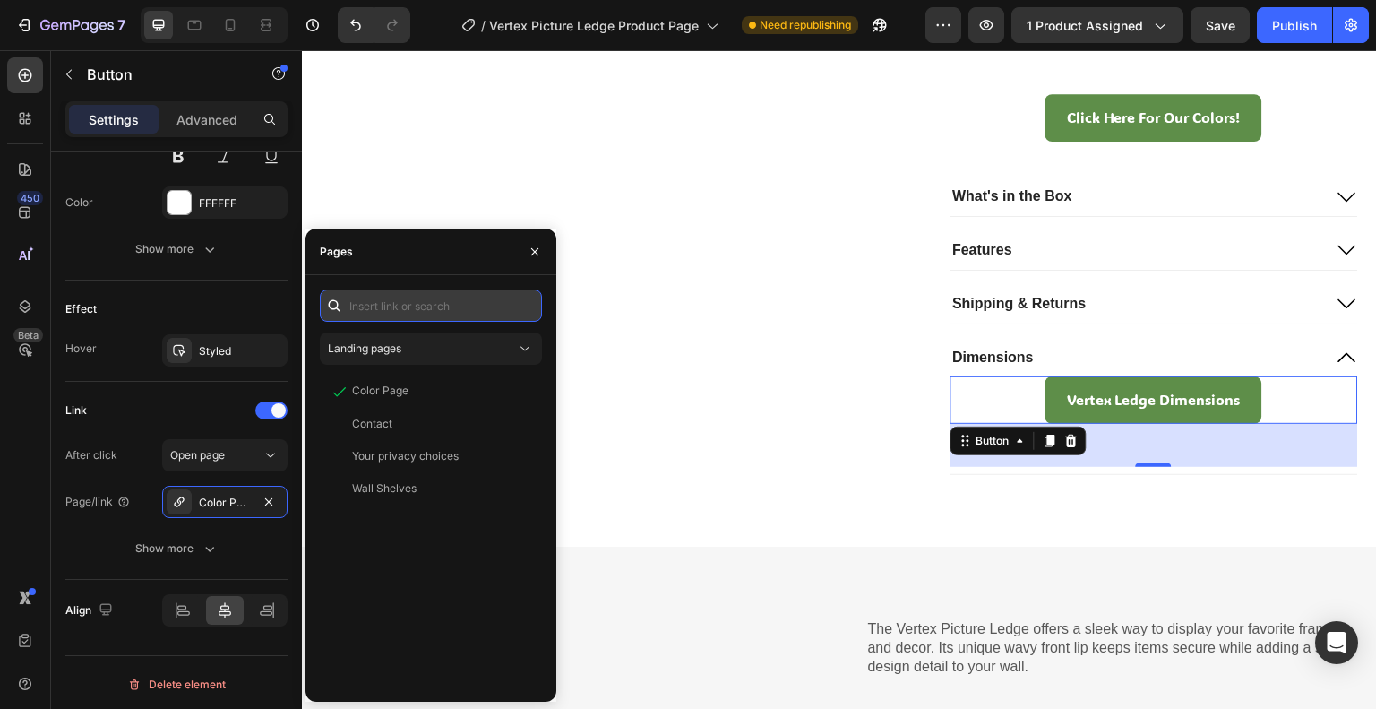
click at [418, 308] on input "text" at bounding box center [431, 305] width 222 height 32
paste input "https://cdn.shopify.com/s/files/1/0766/9242/2904/files/Vertex_24_Ledge.pdf?v=17…"
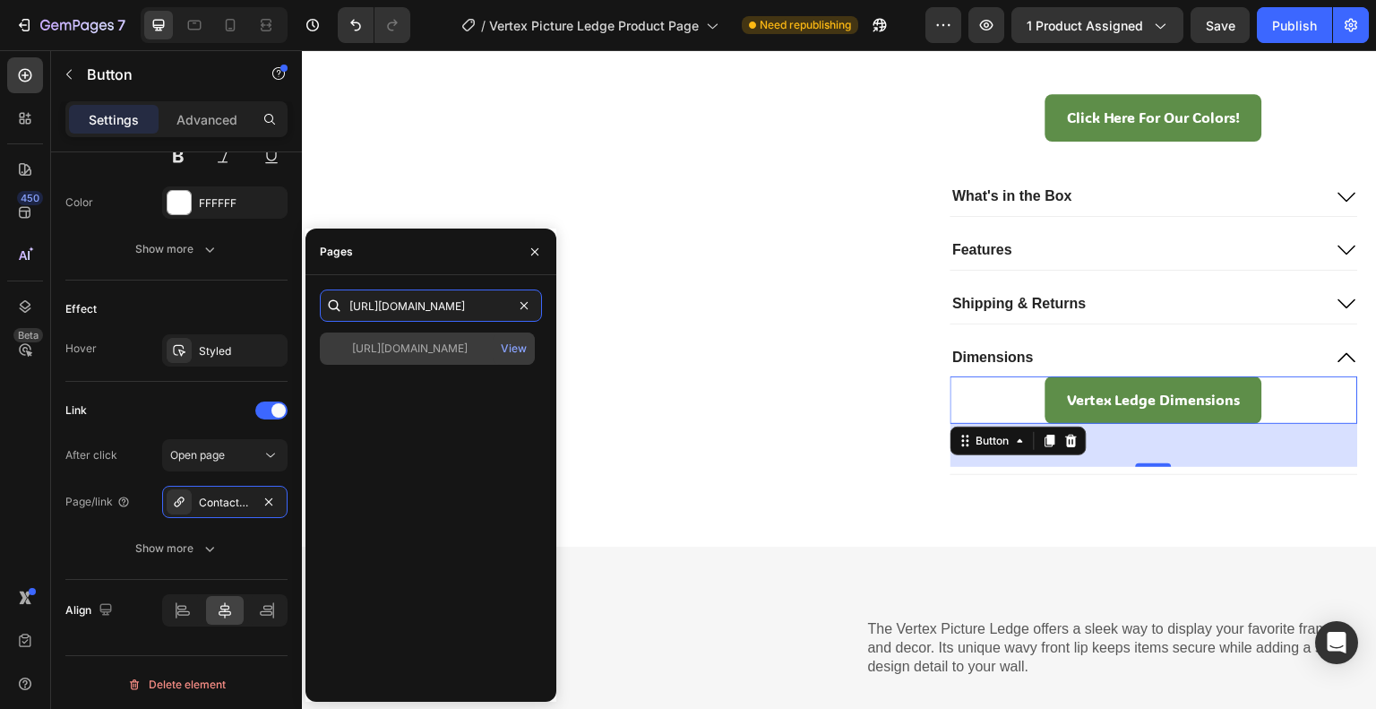
type input "https://cdn.shopify.com/s/files/1/0766/9242/2904/files/Vertex_24_Ledge.pdf?v=17…"
click at [441, 359] on div "https://cdn.shopify.com/s/files/1/0766/9242/2904/files/Vertex_24_Ledge.pdf?v=17…" at bounding box center [427, 348] width 215 height 32
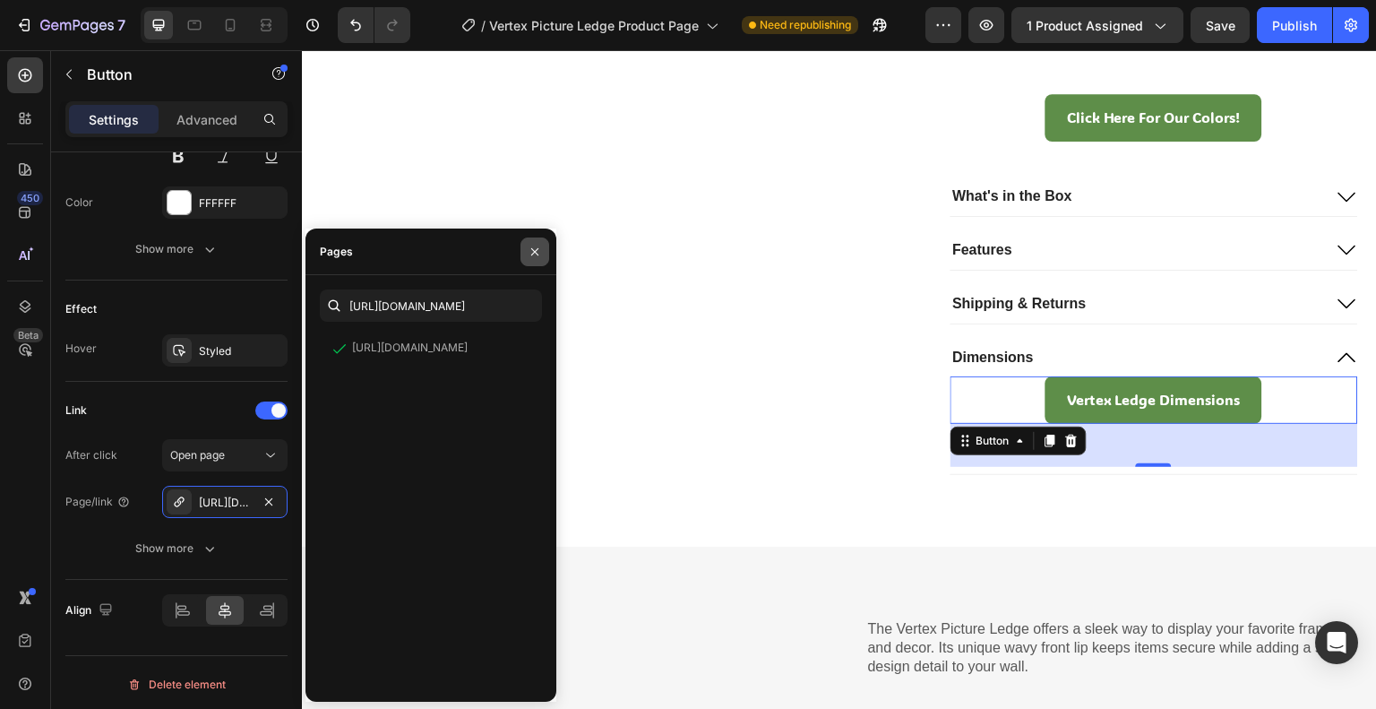
click at [547, 250] on button "button" at bounding box center [535, 251] width 29 height 29
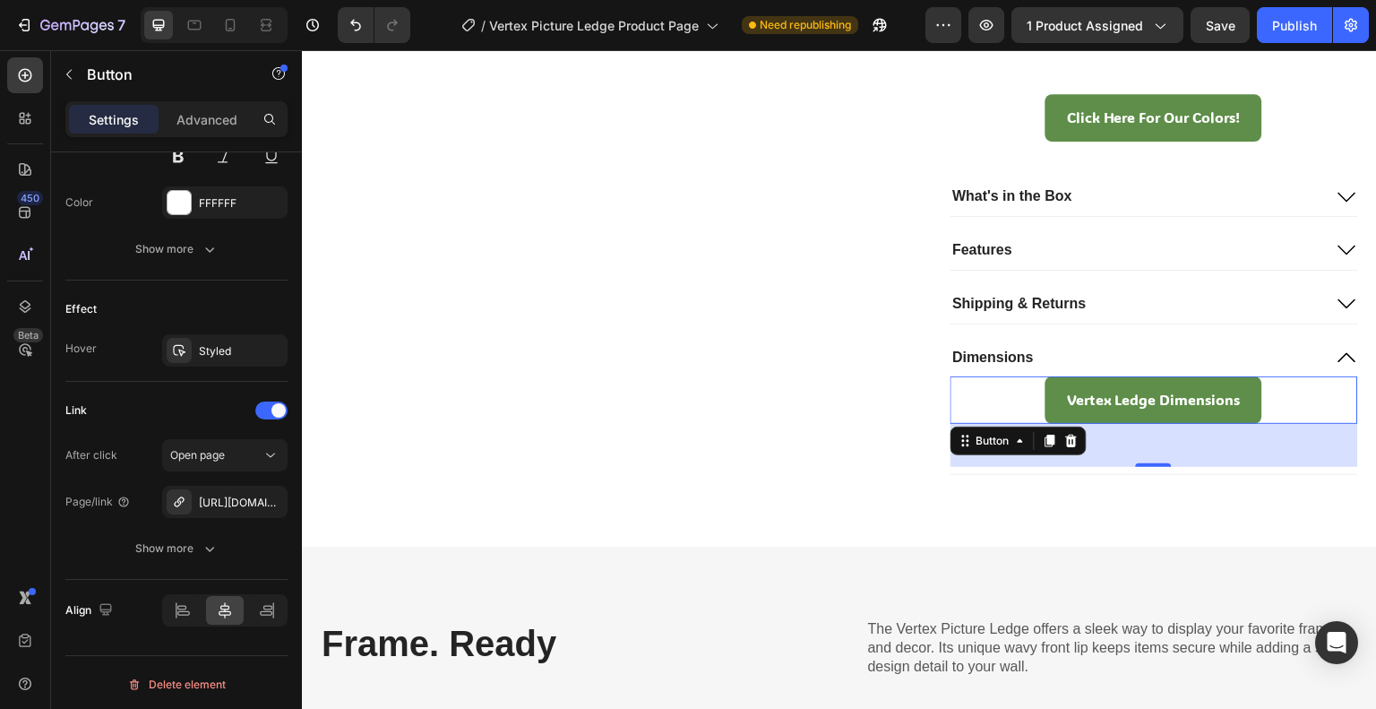
drag, startPoint x: 720, startPoint y: 285, endPoint x: 734, endPoint y: 285, distance: 13.4
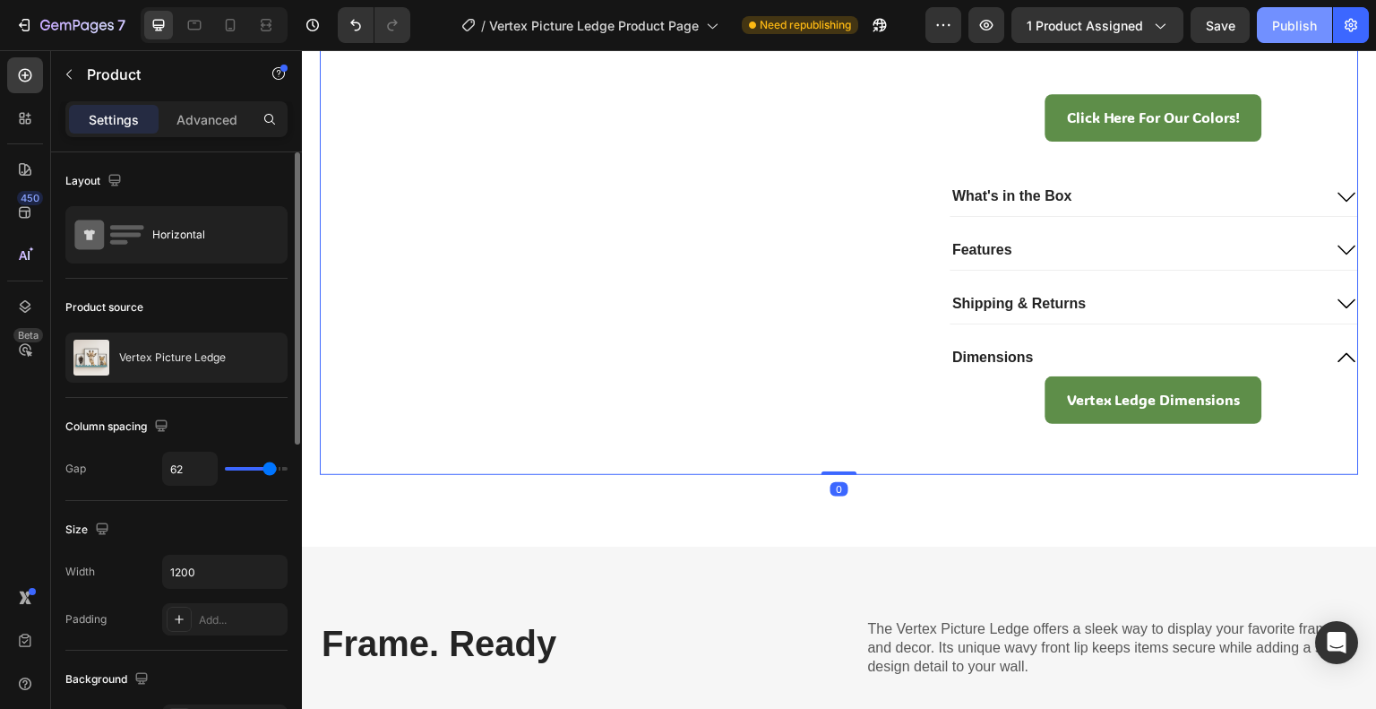
click at [1290, 26] on div "Publish" at bounding box center [1294, 25] width 45 height 19
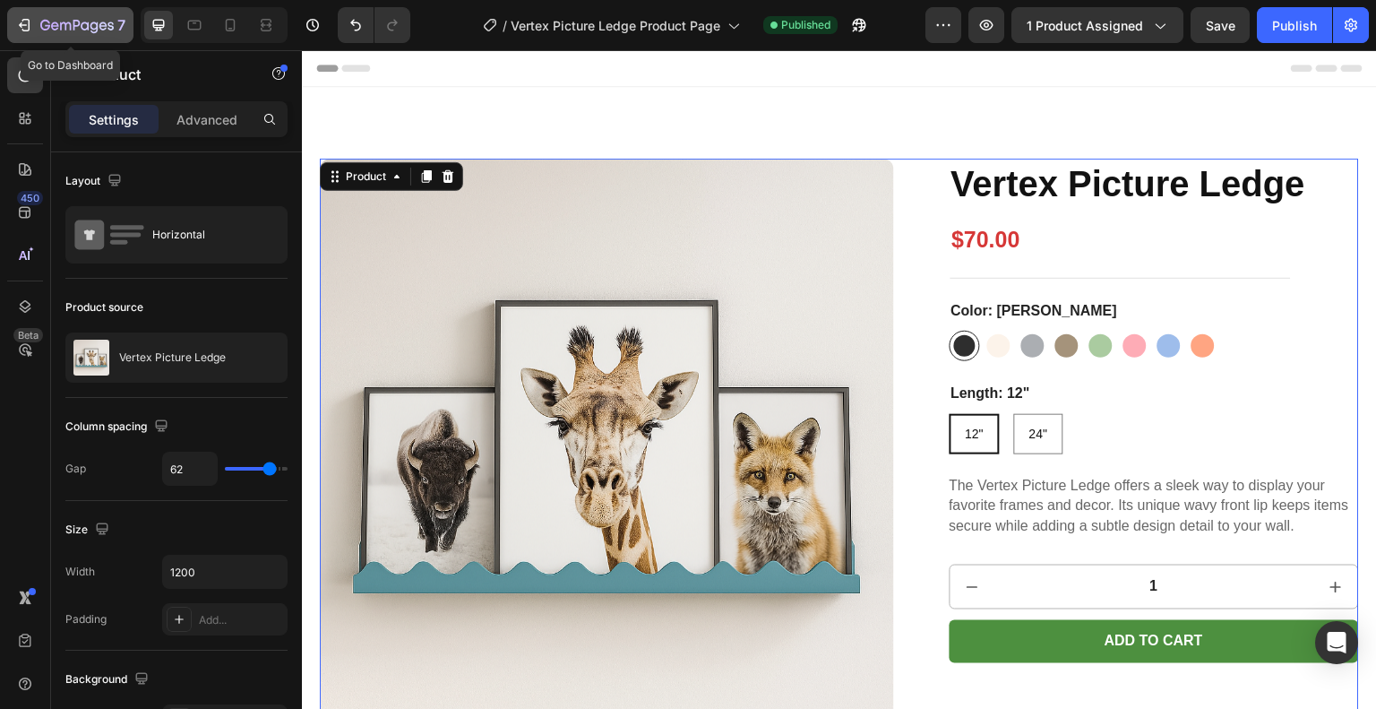
click at [111, 37] on button "7" at bounding box center [70, 25] width 126 height 36
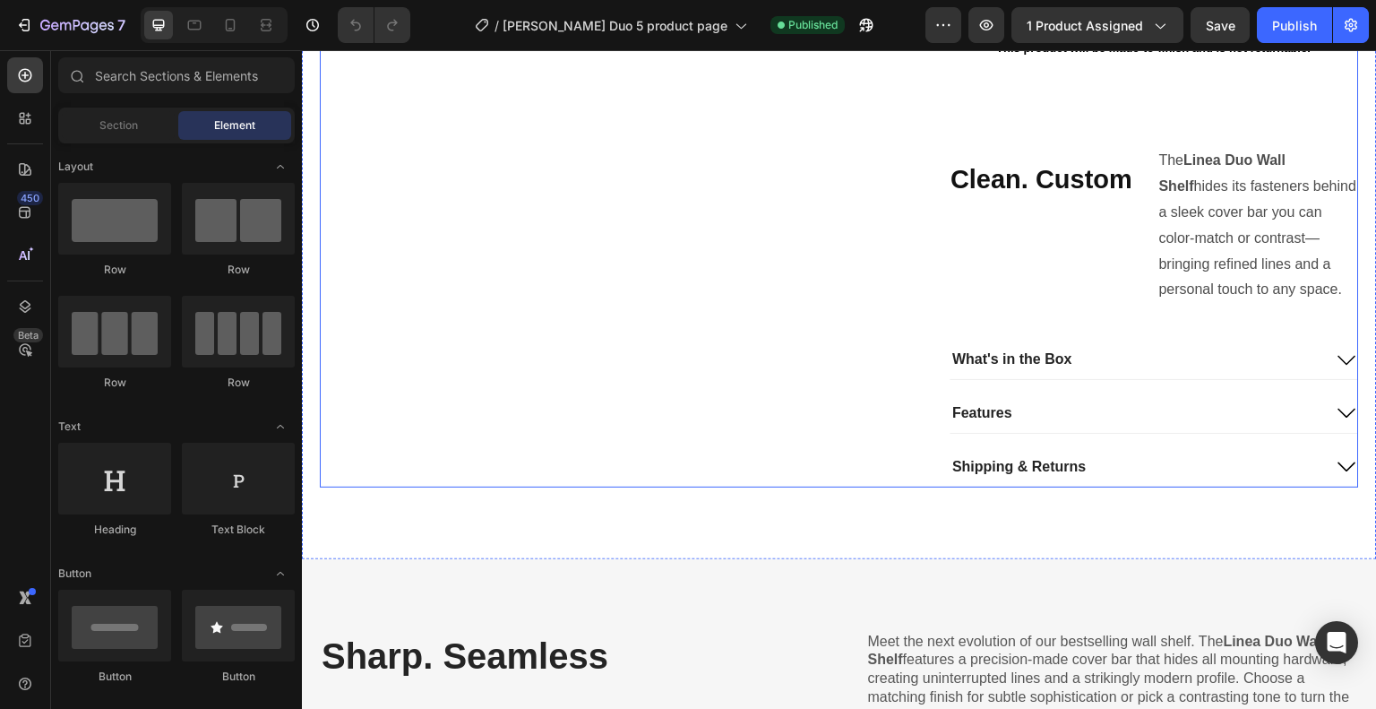
scroll to position [836, 0]
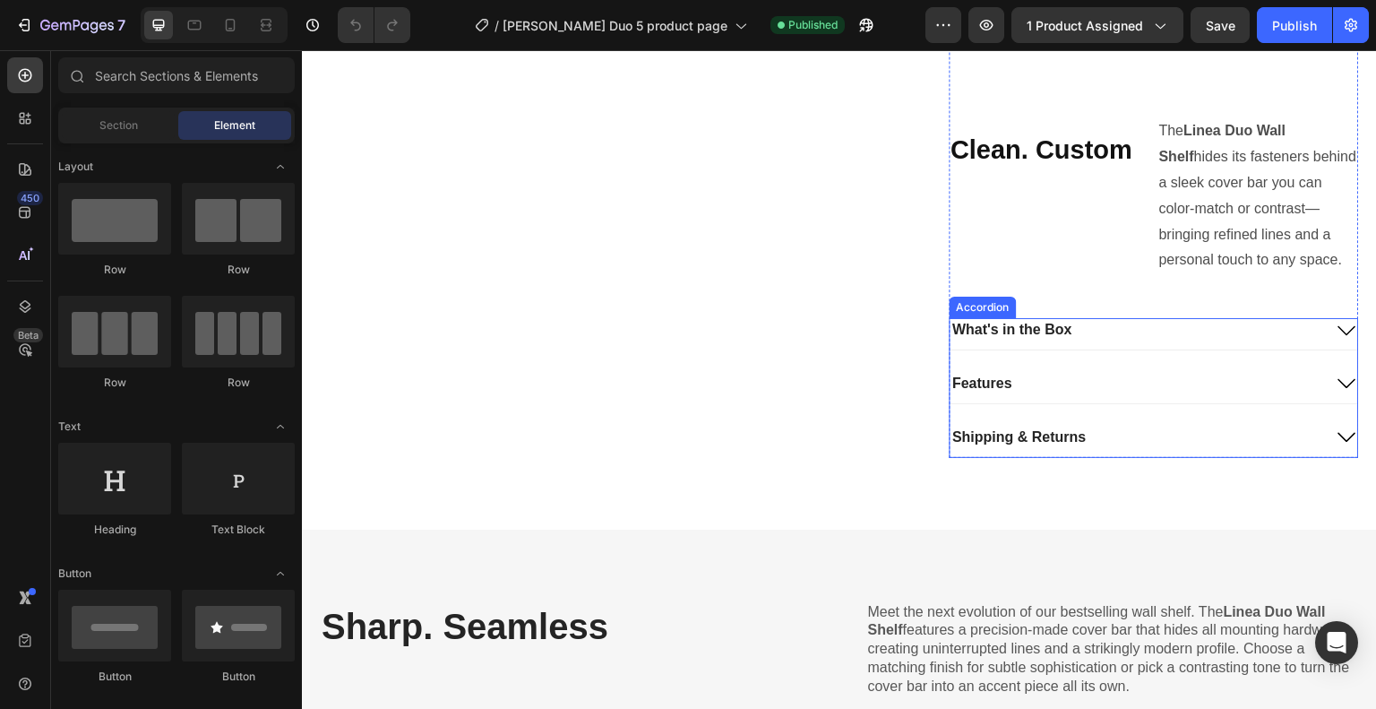
click at [981, 303] on div "Accordion" at bounding box center [983, 307] width 60 height 16
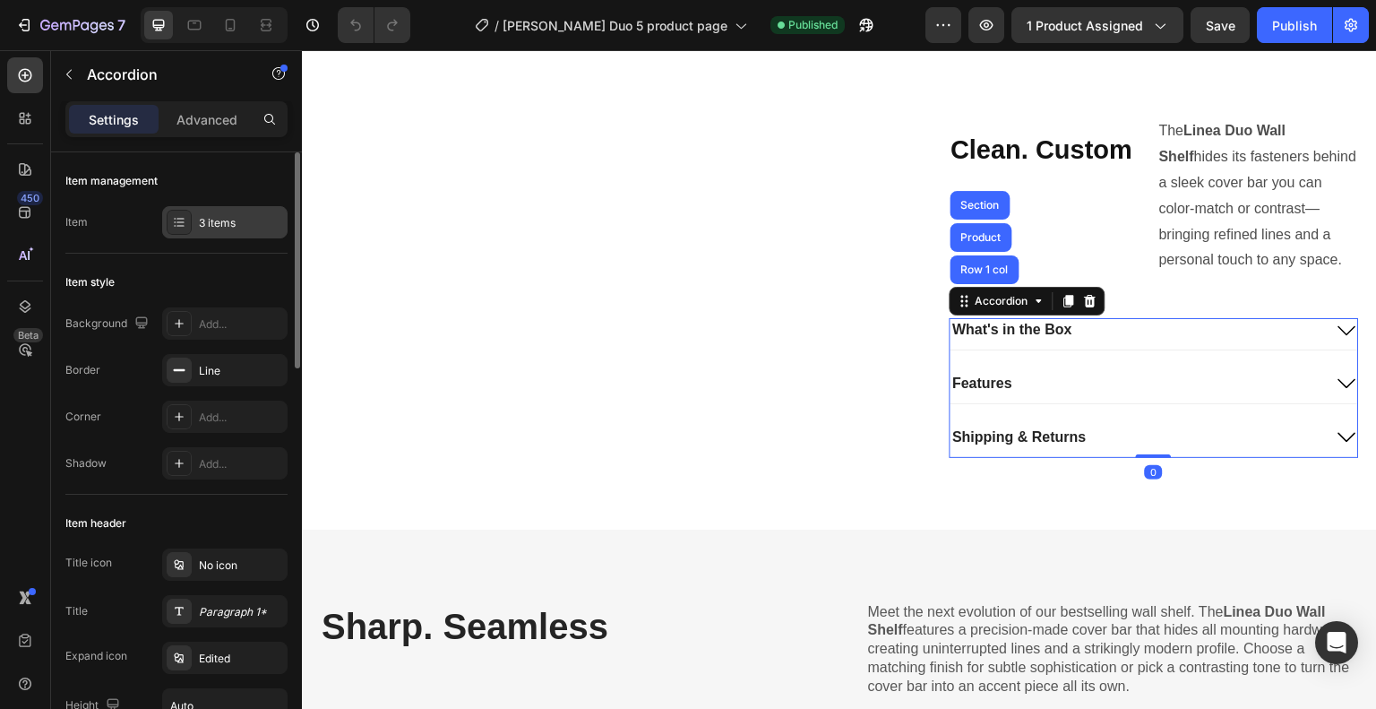
click at [229, 219] on div "3 items" at bounding box center [241, 223] width 84 height 16
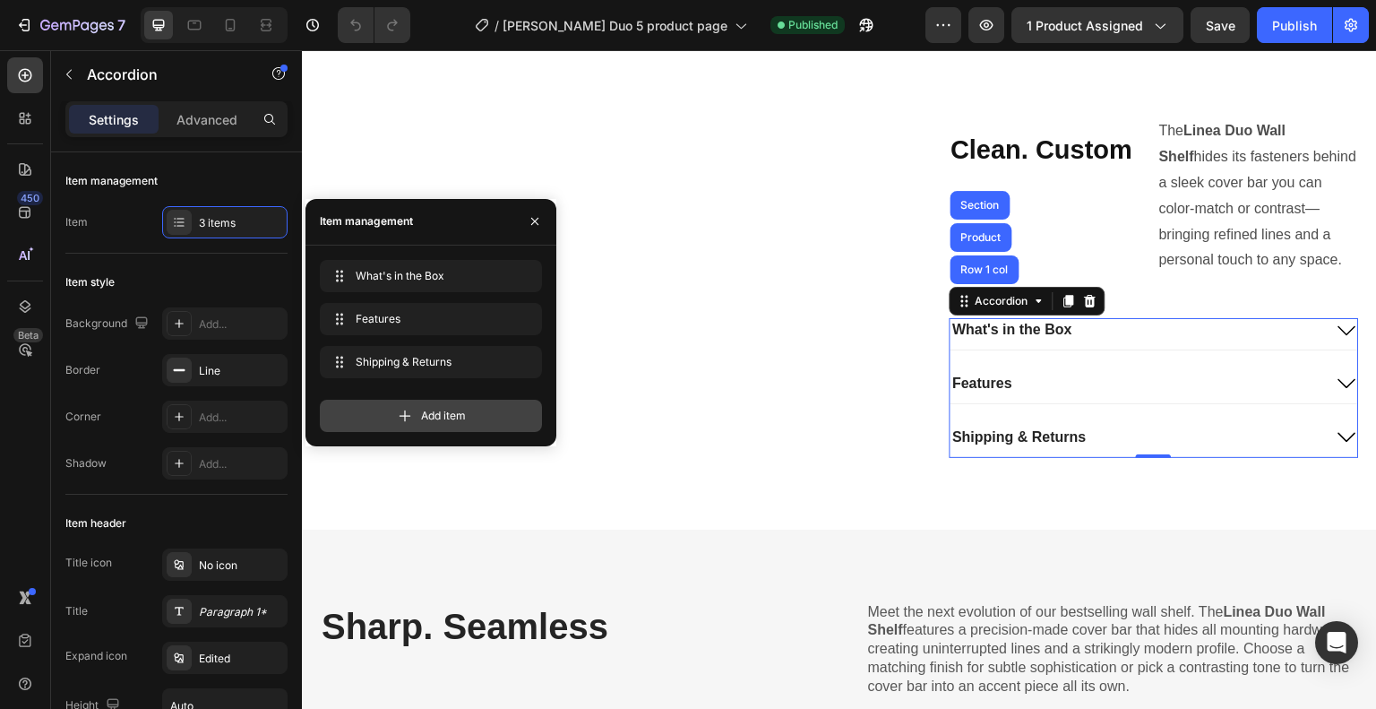
click at [419, 403] on div "Add item" at bounding box center [431, 416] width 222 height 32
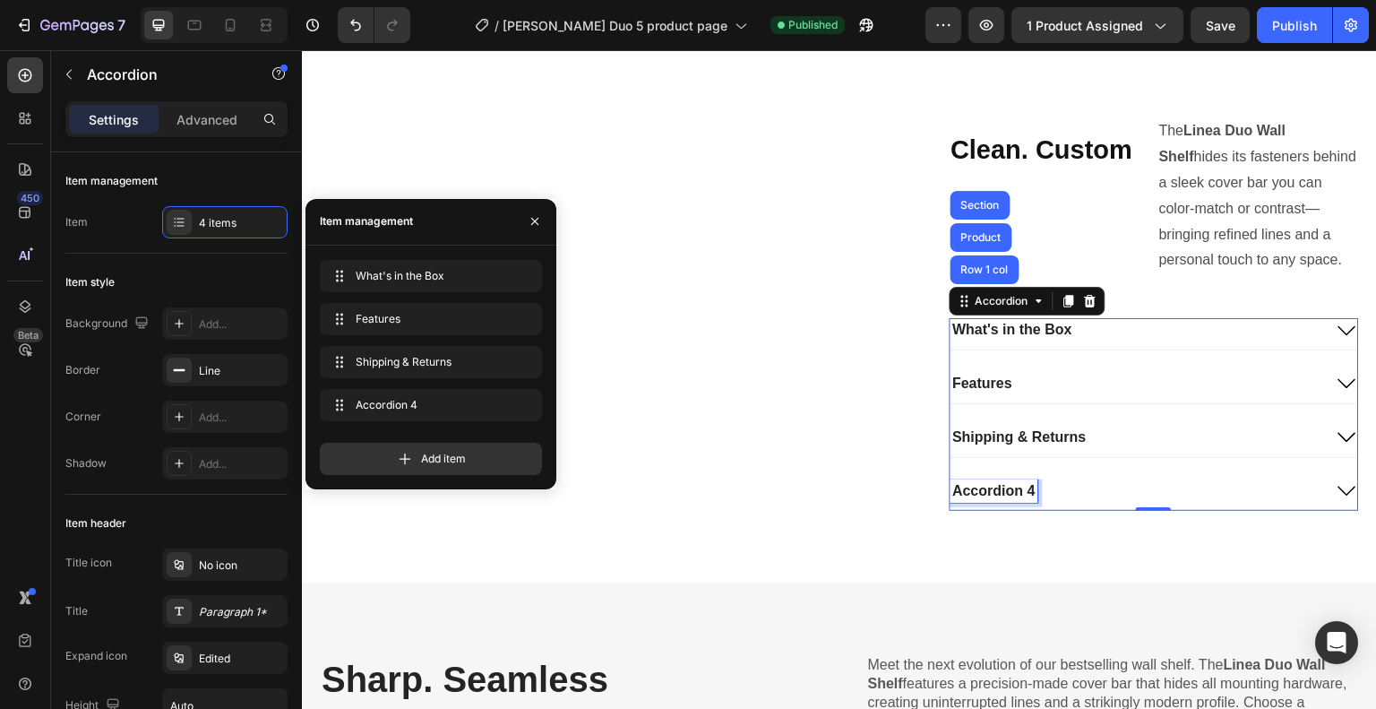
click at [1017, 487] on div "Accordion 4" at bounding box center [995, 491] width 88 height 24
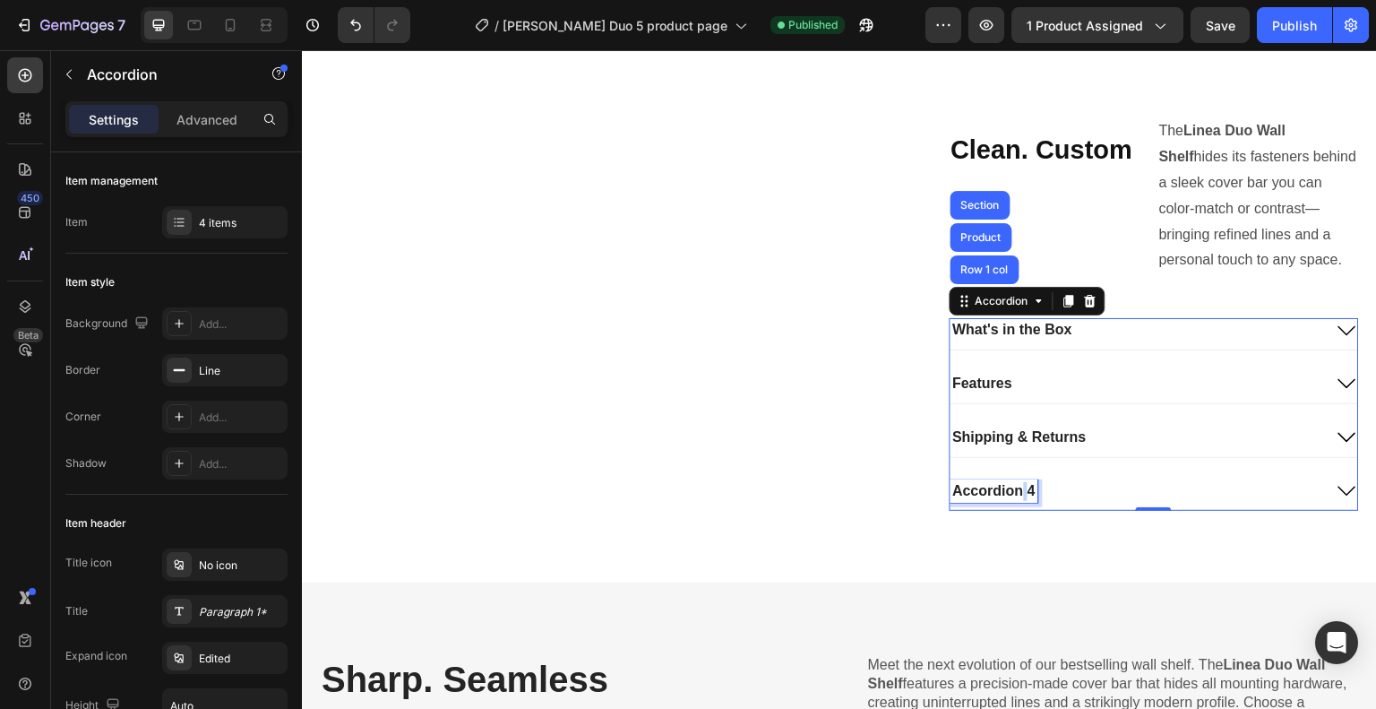
click at [1017, 487] on p "Accordion 4" at bounding box center [994, 491] width 82 height 19
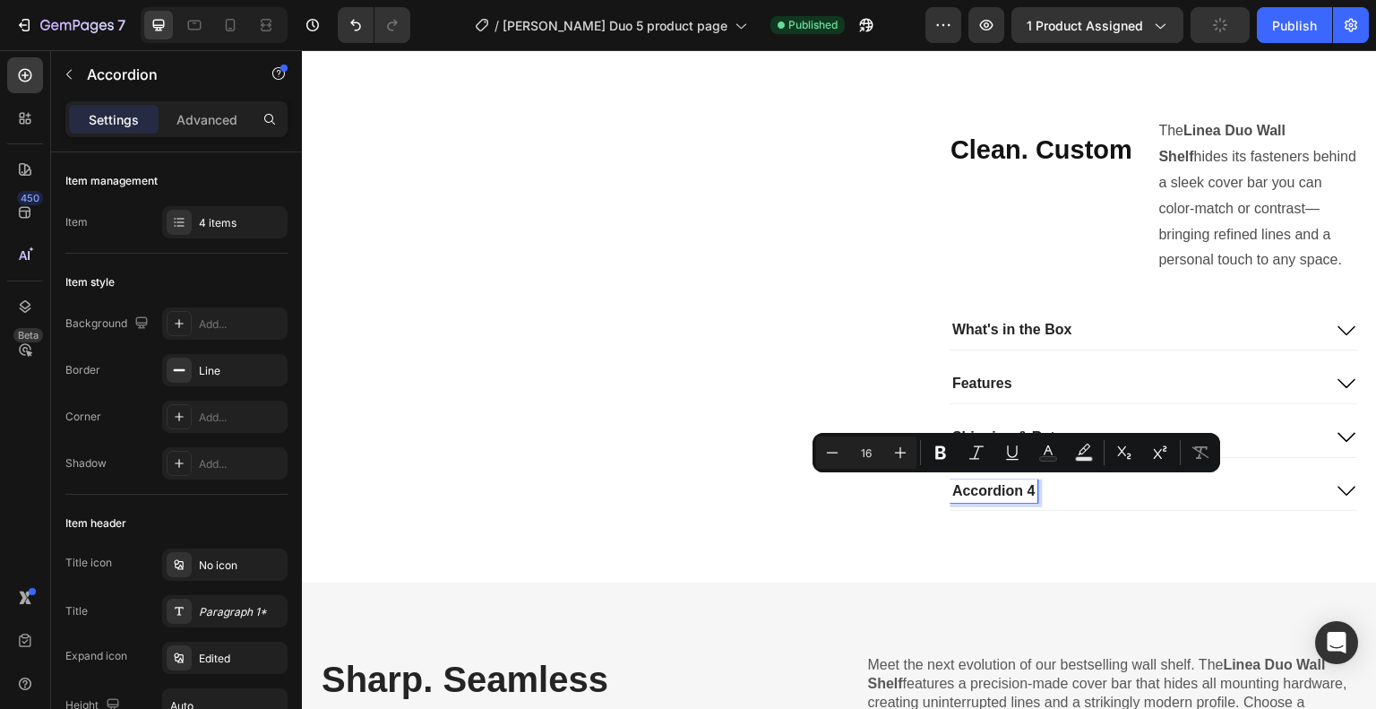
click at [1024, 486] on p "Accordion 4" at bounding box center [994, 491] width 82 height 19
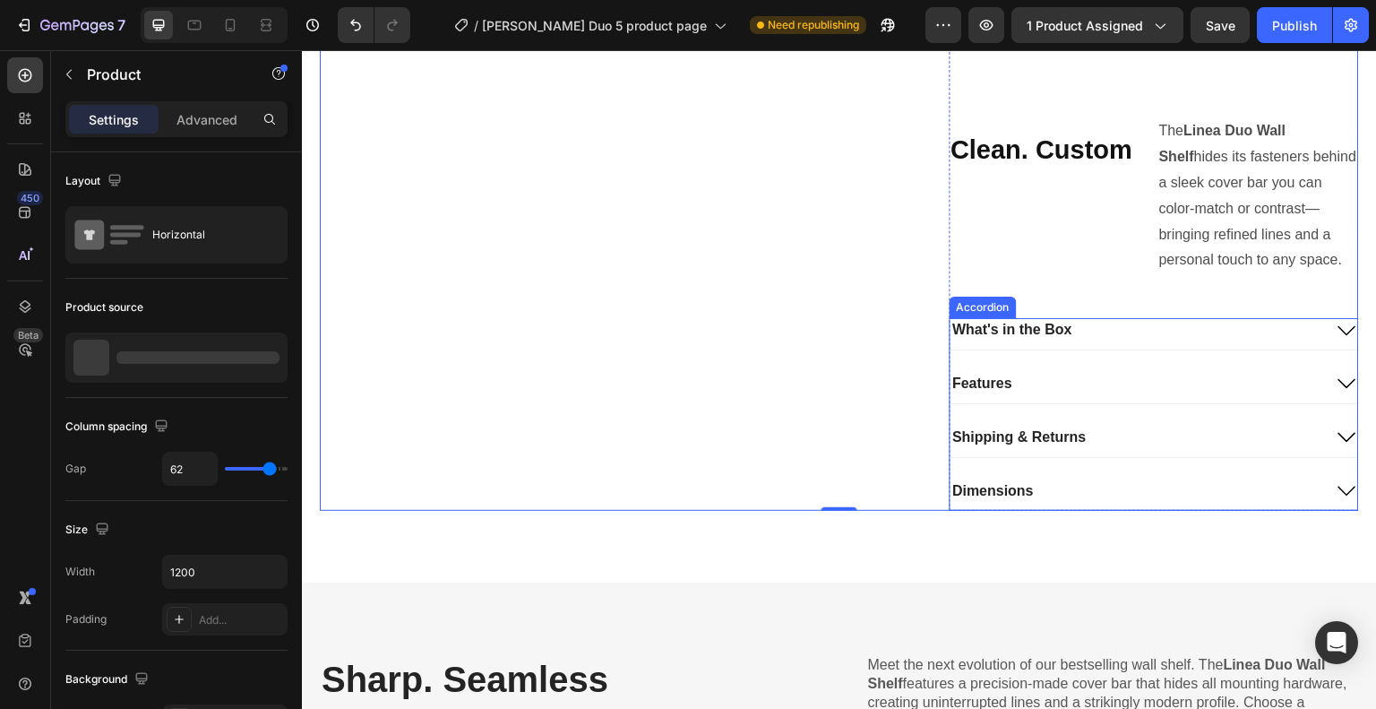
click at [1171, 502] on div "Dimensions" at bounding box center [1155, 494] width 409 height 31
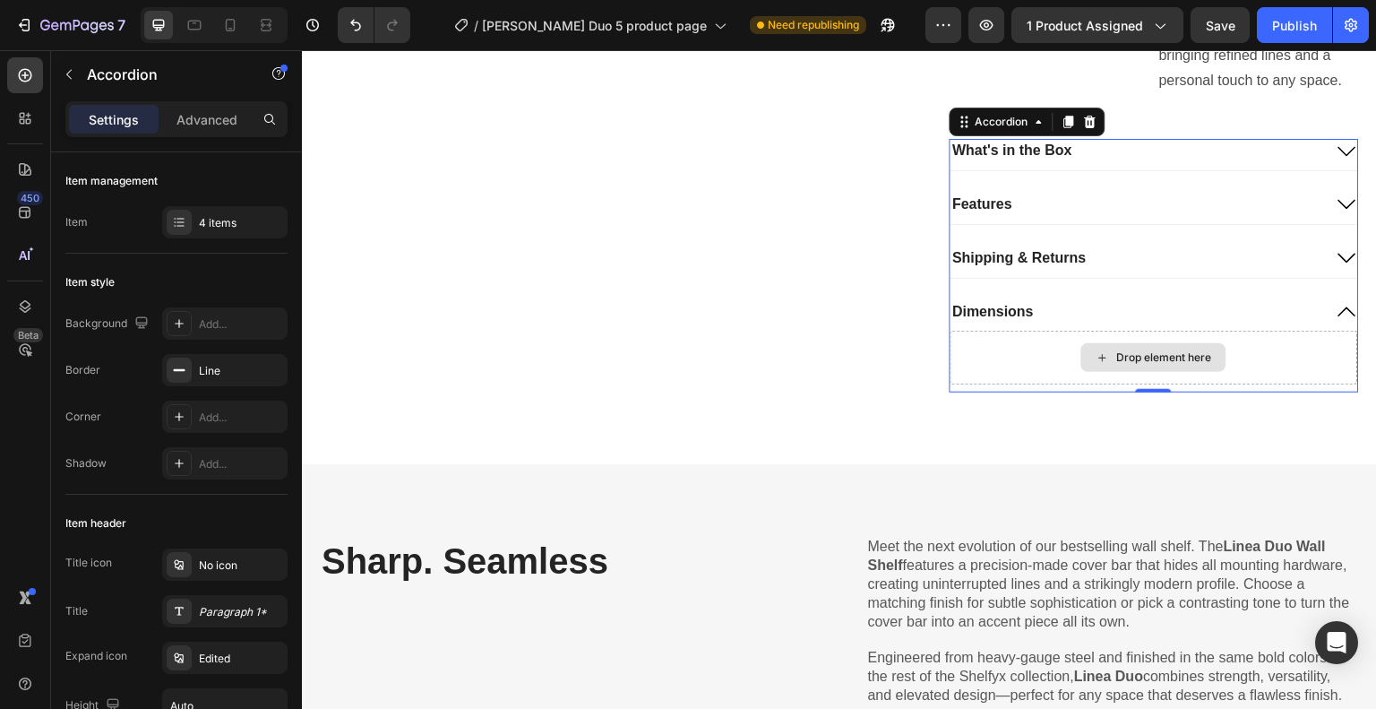
scroll to position [925, 0]
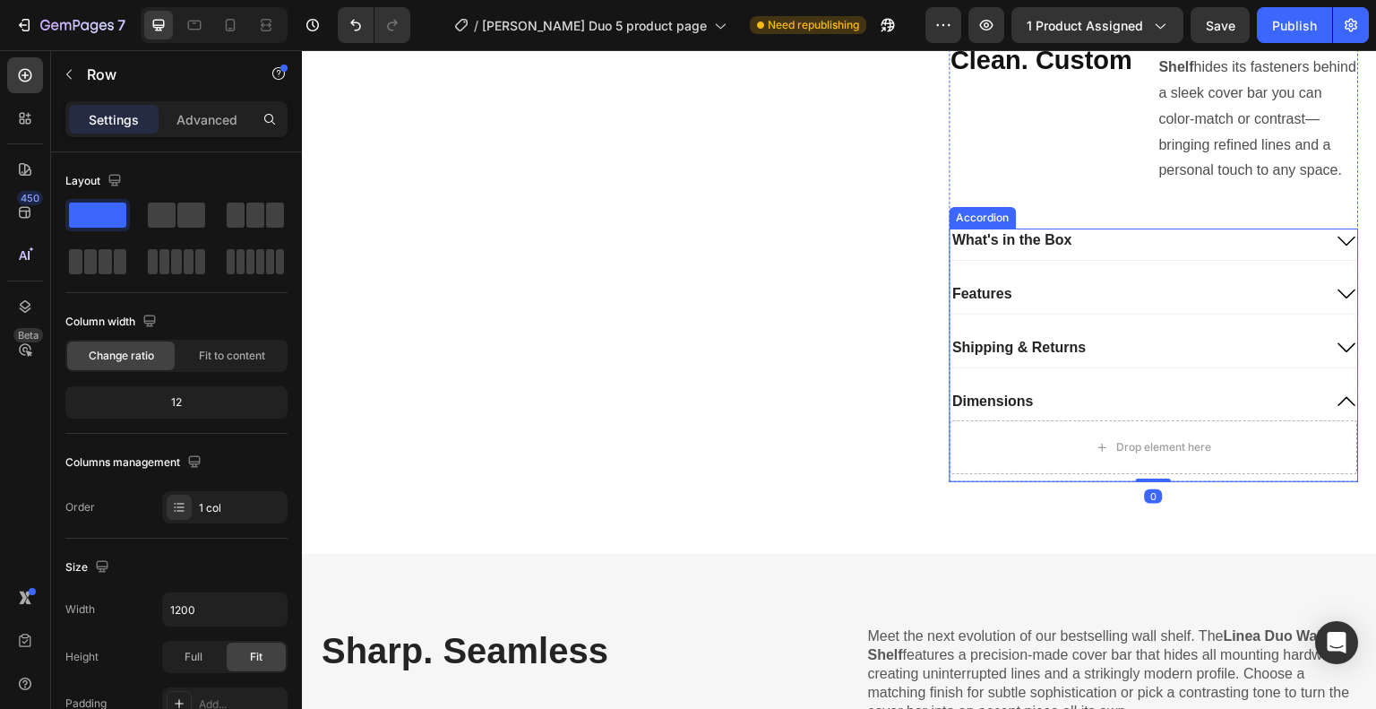
scroll to position [896, 0]
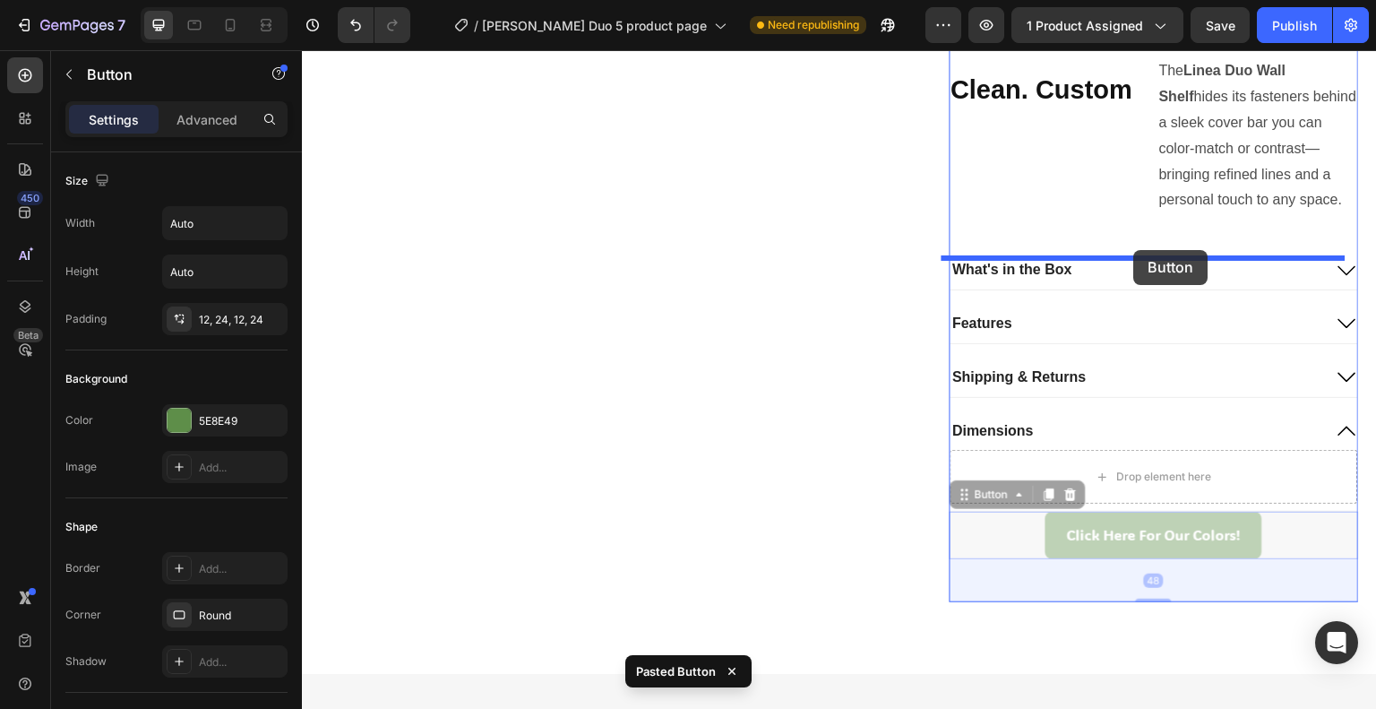
drag, startPoint x: 917, startPoint y: 349, endPoint x: 1134, endPoint y: 250, distance: 239.0
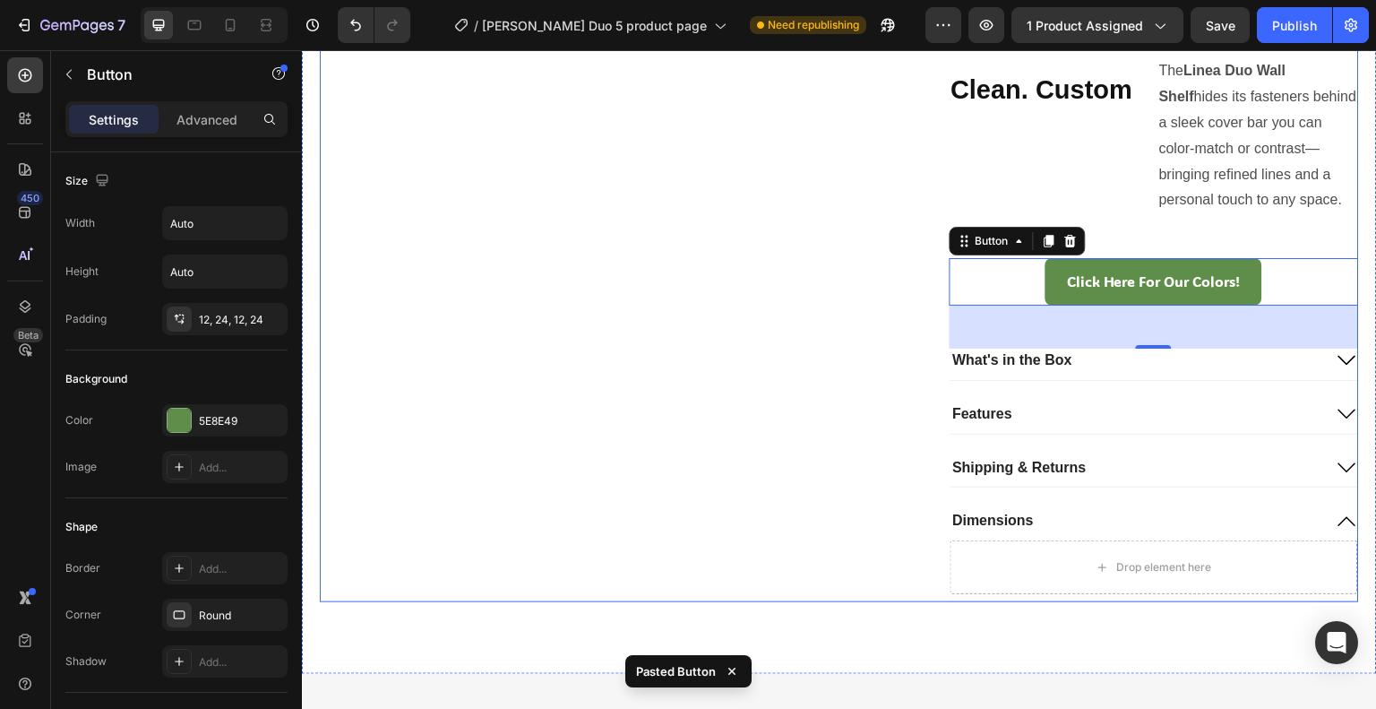
drag, startPoint x: 783, startPoint y: 323, endPoint x: 851, endPoint y: 323, distance: 68.1
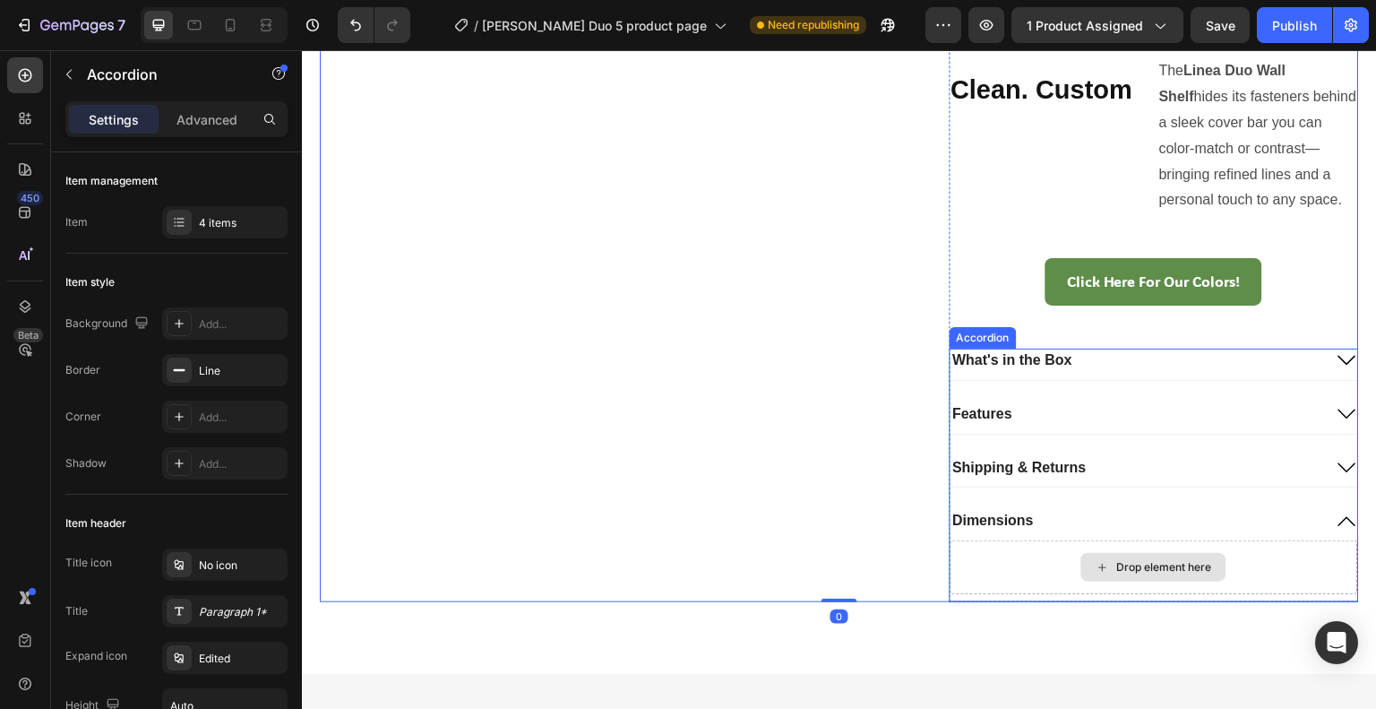
click at [1029, 554] on div "Drop element here" at bounding box center [1155, 567] width 409 height 54
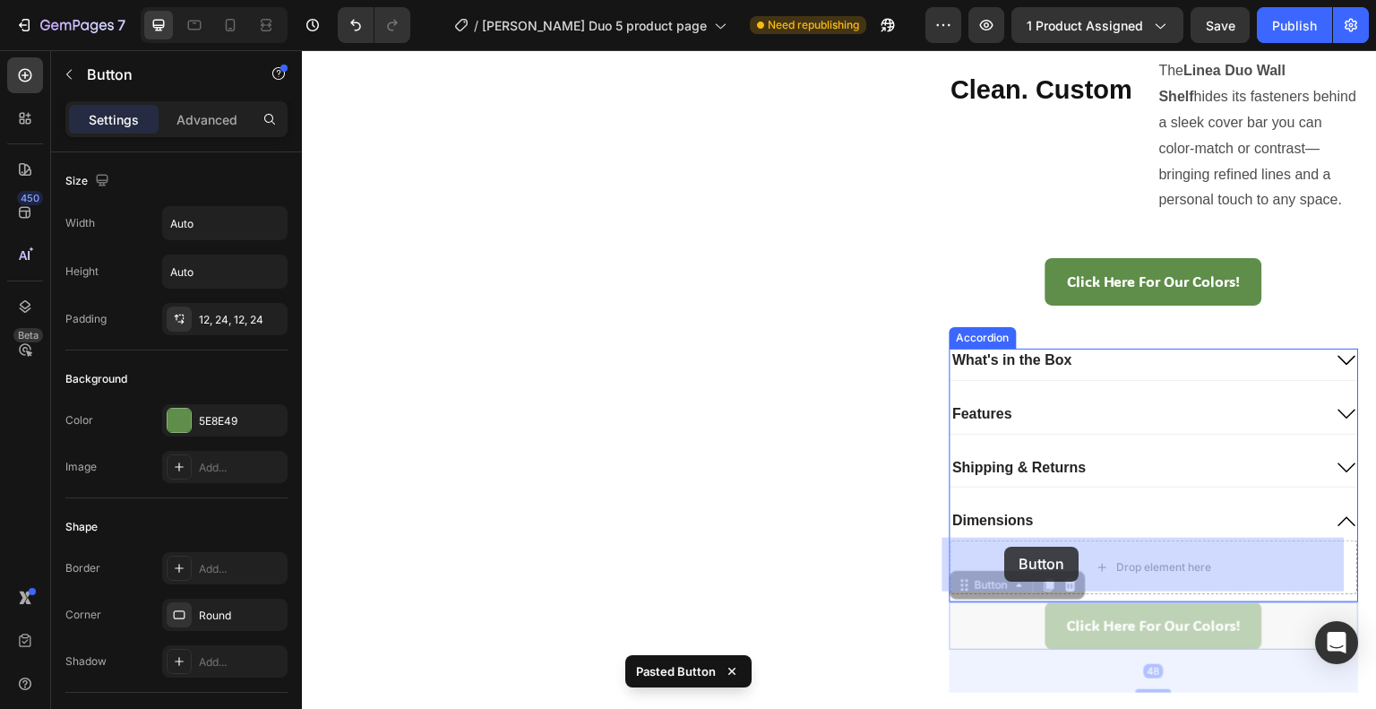
drag, startPoint x: 945, startPoint y: 590, endPoint x: 1006, endPoint y: 546, distance: 75.1
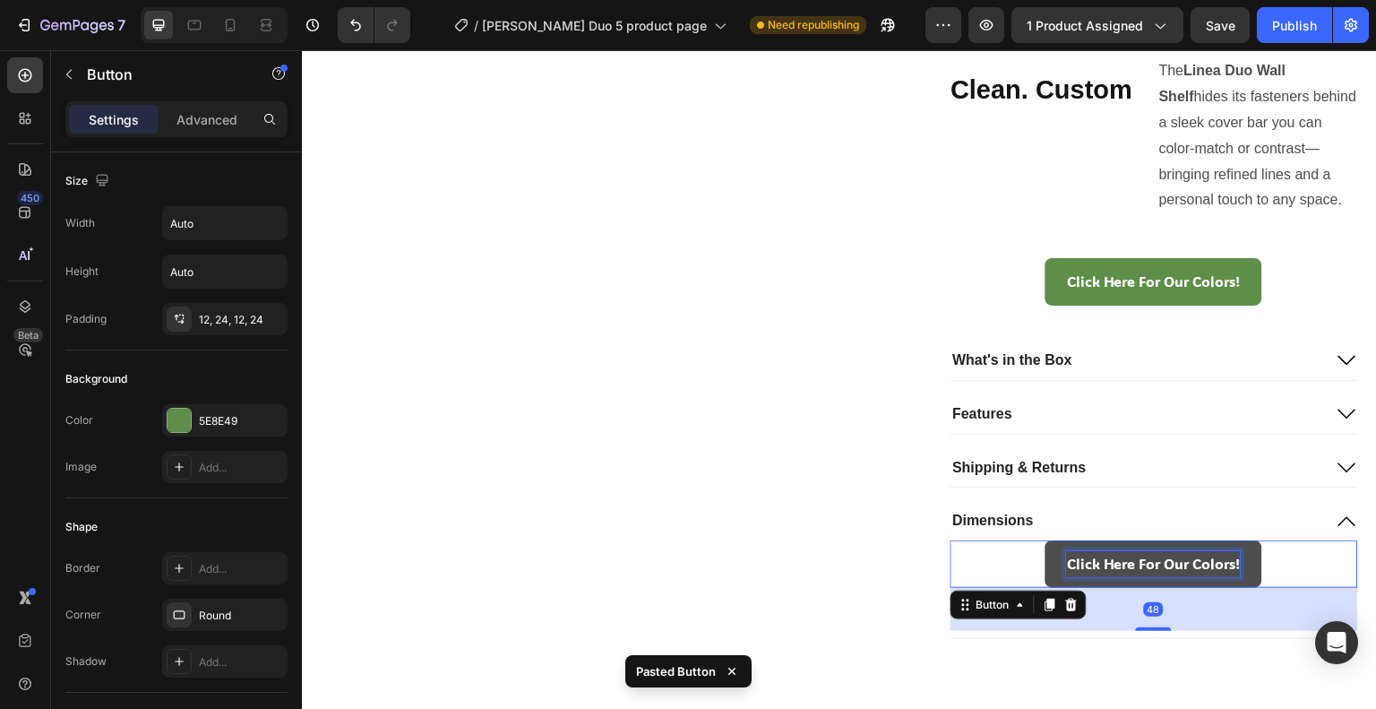
click at [1072, 552] on p "Click Here For Our Colors!" at bounding box center [1154, 564] width 174 height 26
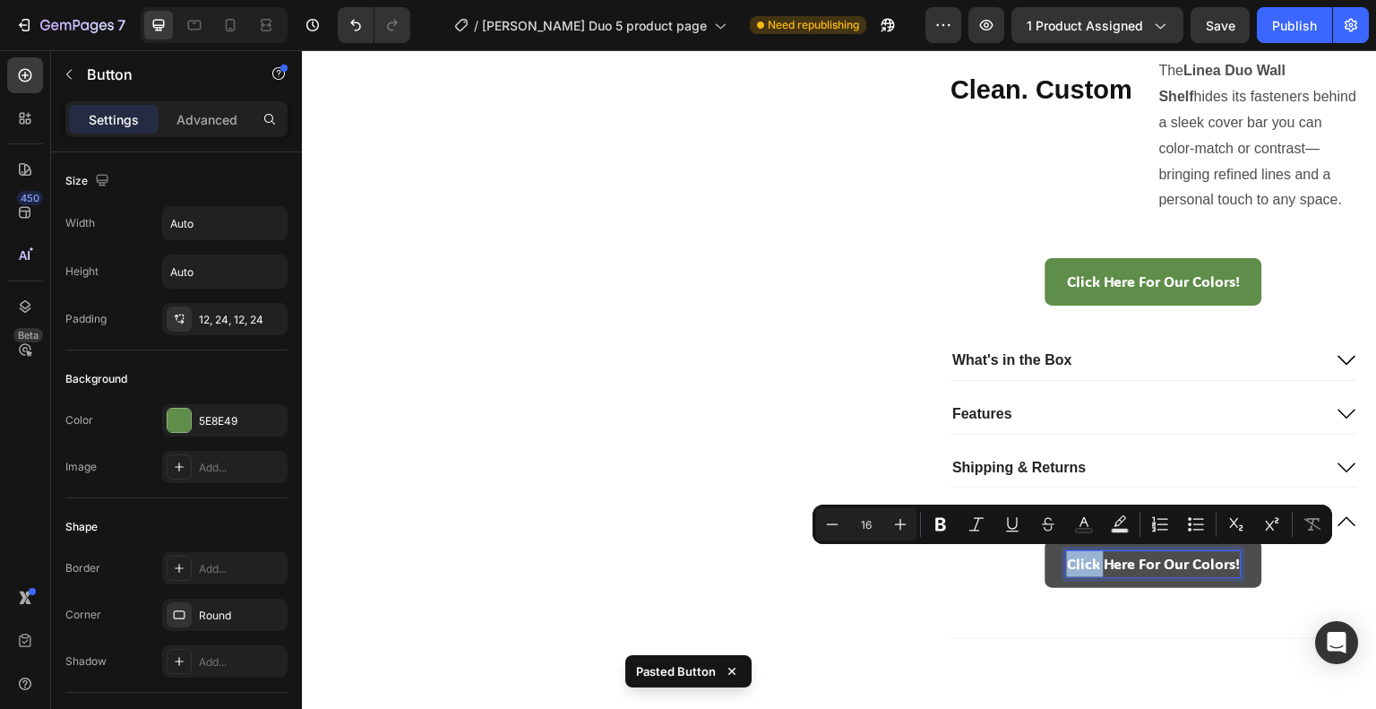
click at [1067, 561] on p "Click Here For Our Colors!" at bounding box center [1154, 564] width 174 height 26
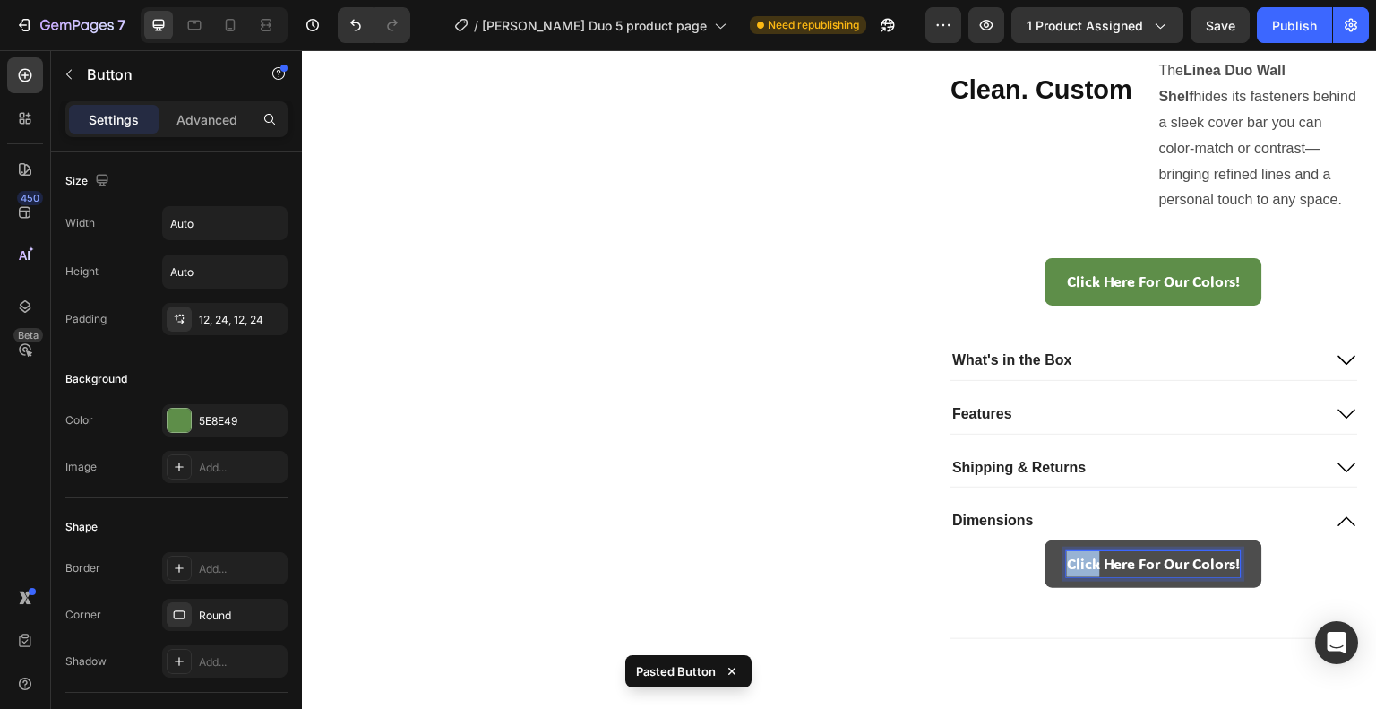
click at [1067, 563] on p "Click Here For Our Colors!" at bounding box center [1154, 564] width 174 height 26
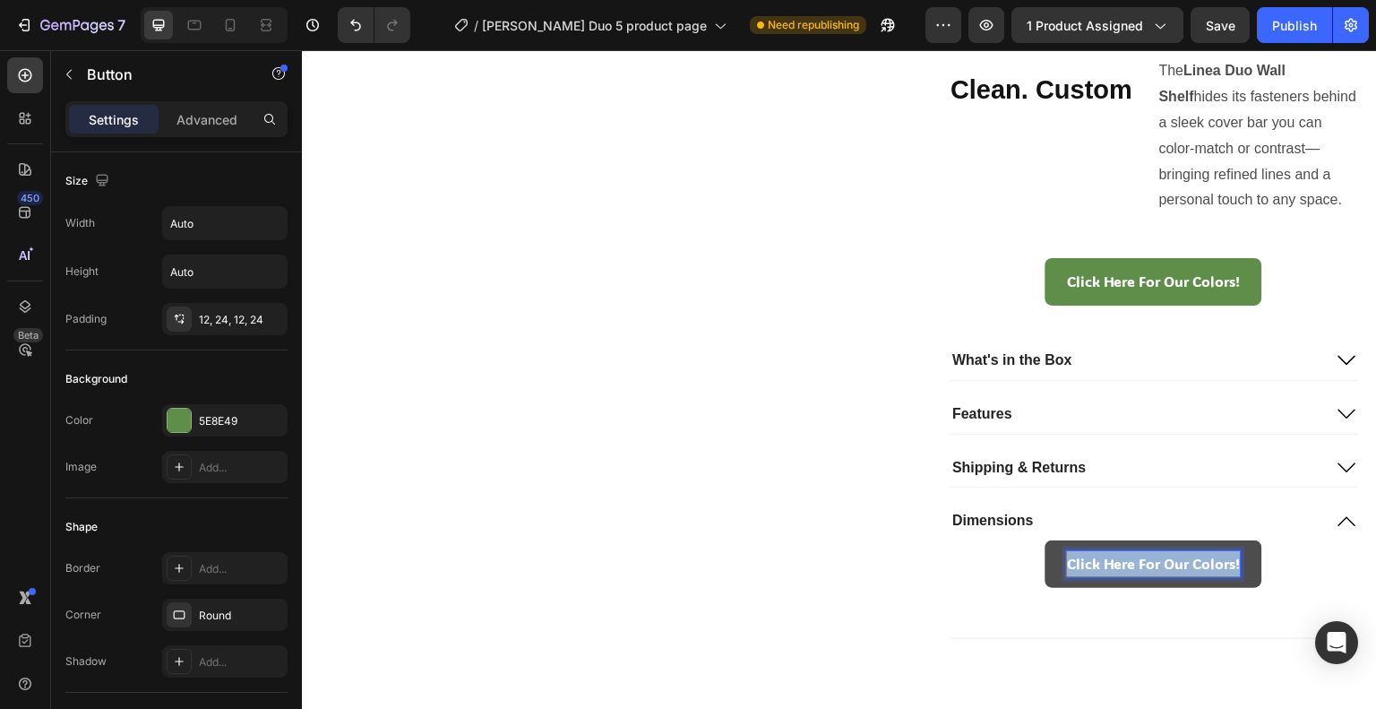
drag, startPoint x: 1231, startPoint y: 559, endPoint x: 943, endPoint y: 553, distance: 287.7
click at [1046, 563] on link "Click Here For Our Colors!" at bounding box center [1154, 563] width 217 height 47
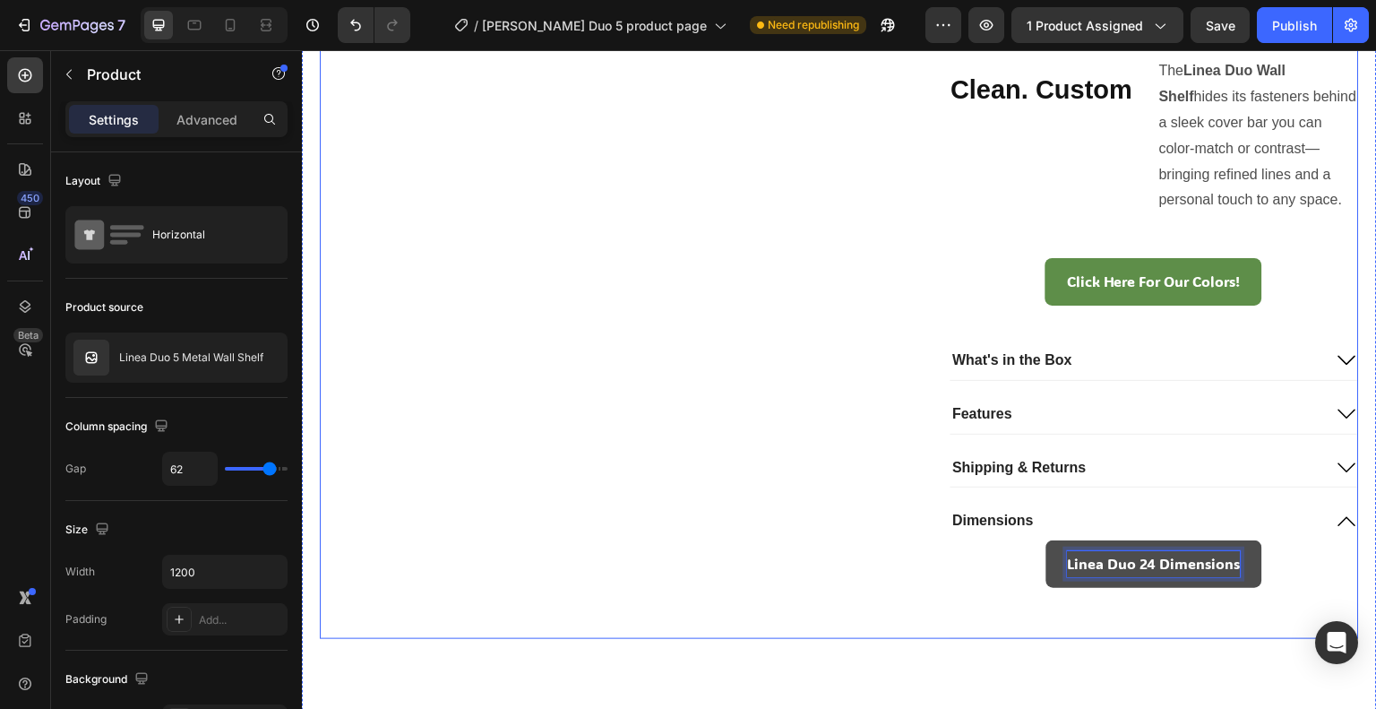
drag, startPoint x: 732, startPoint y: 538, endPoint x: 1013, endPoint y: 460, distance: 291.9
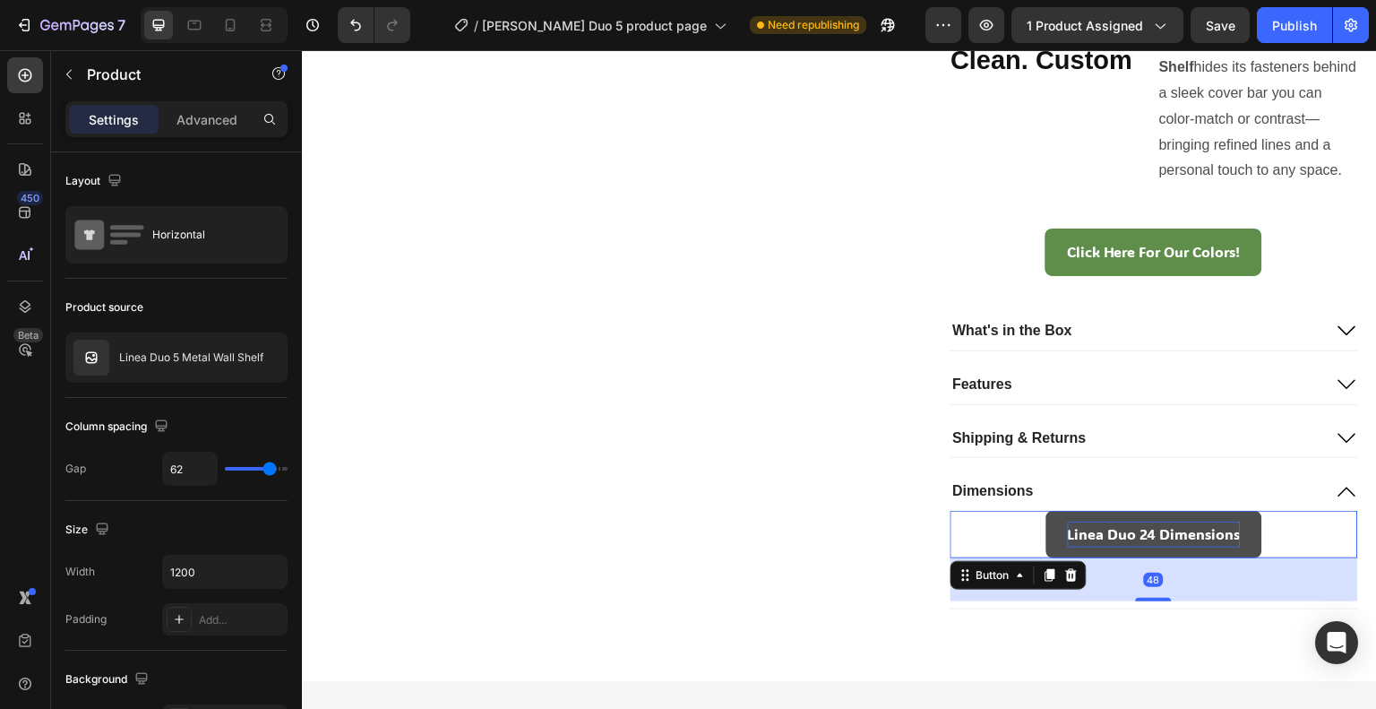
click at [1046, 530] on link "Linea Duo 24 Dimensions" at bounding box center [1154, 534] width 216 height 47
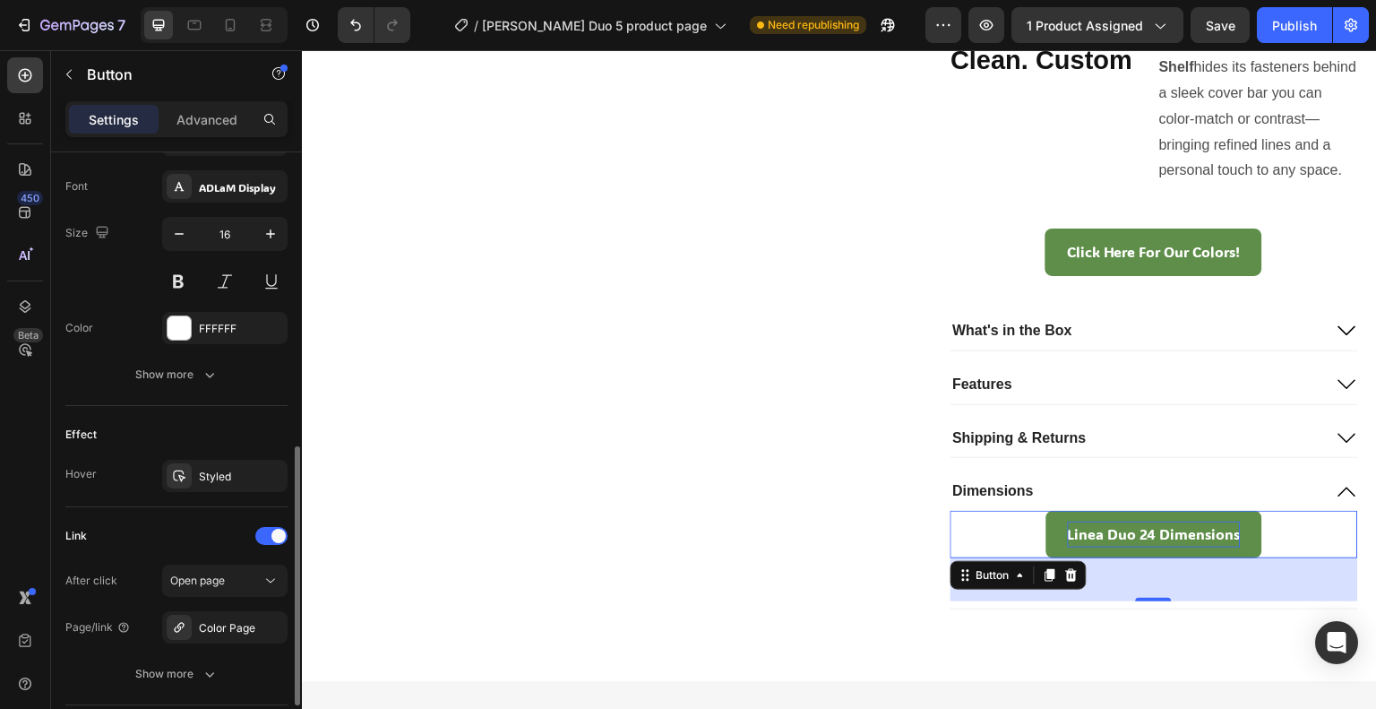
scroll to position [813, 0]
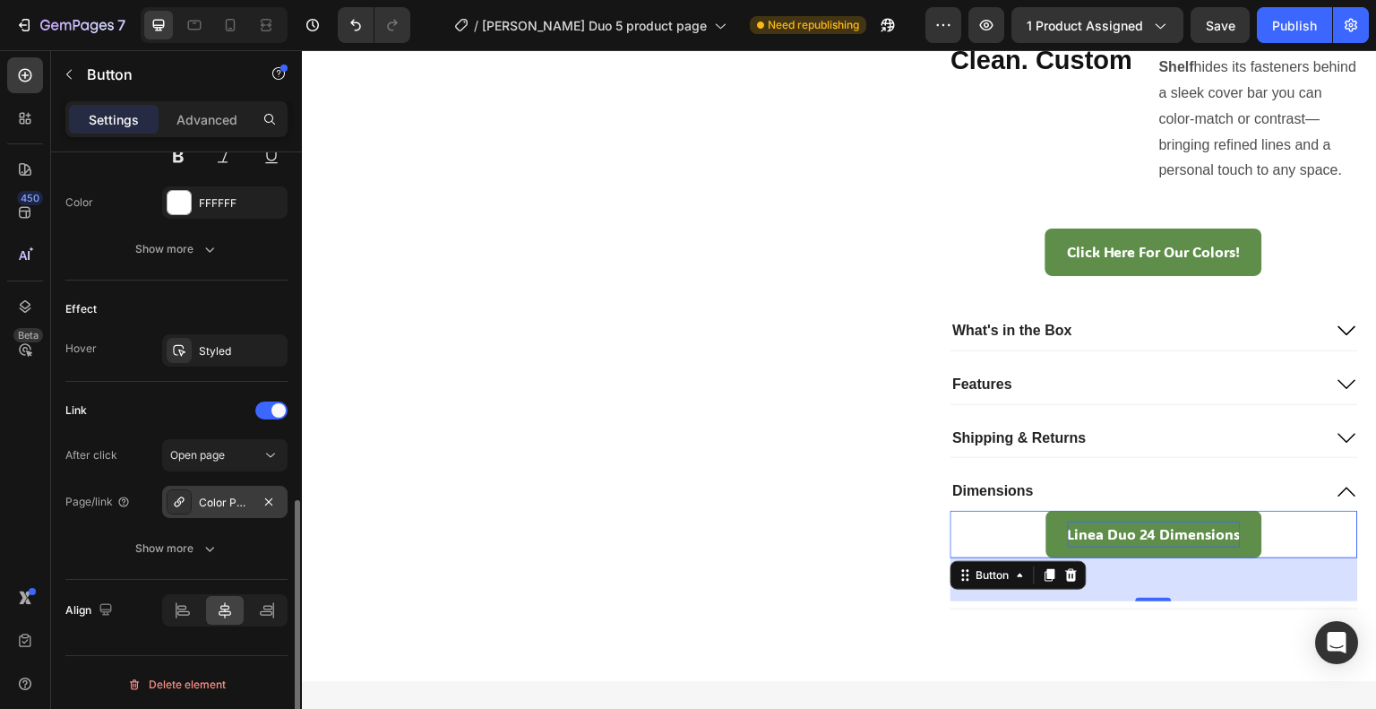
click at [206, 495] on div "Color Page" at bounding box center [225, 503] width 52 height 16
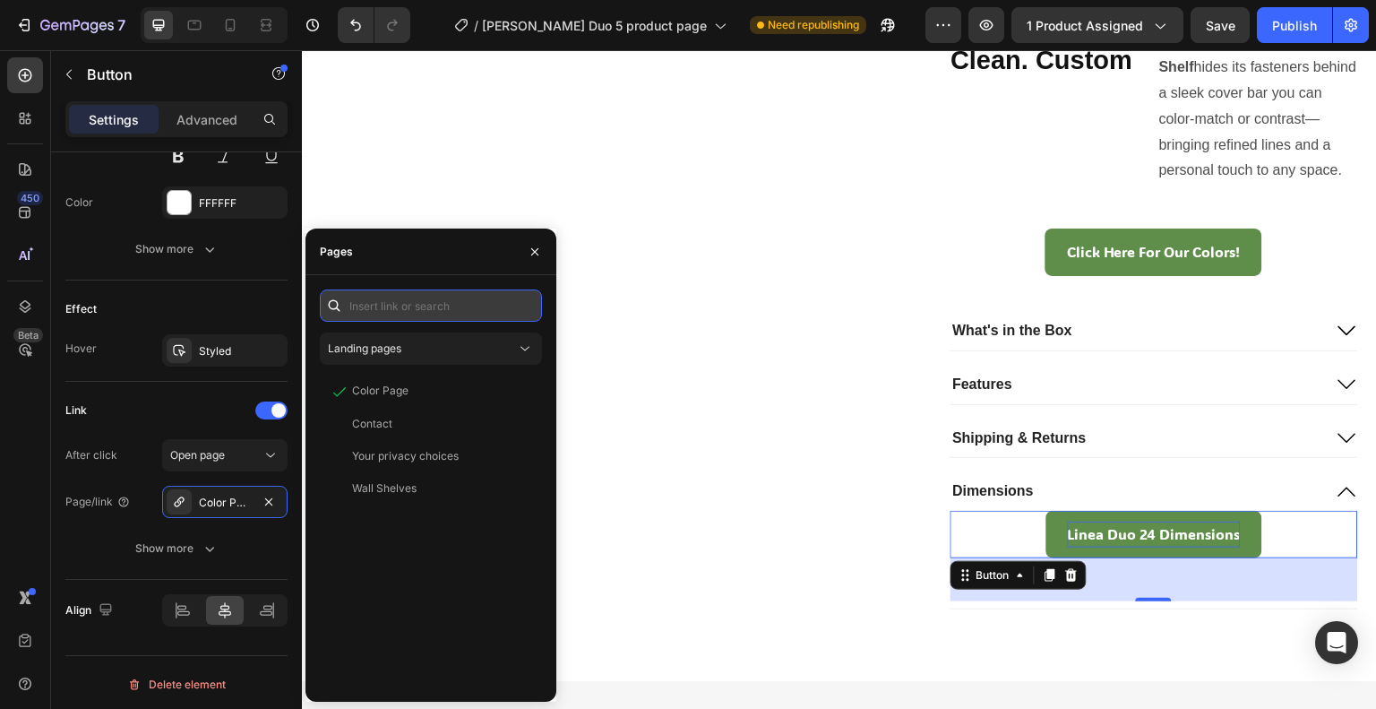
click at [419, 311] on input "text" at bounding box center [431, 305] width 222 height 32
paste input "[URL][DOMAIN_NAME]"
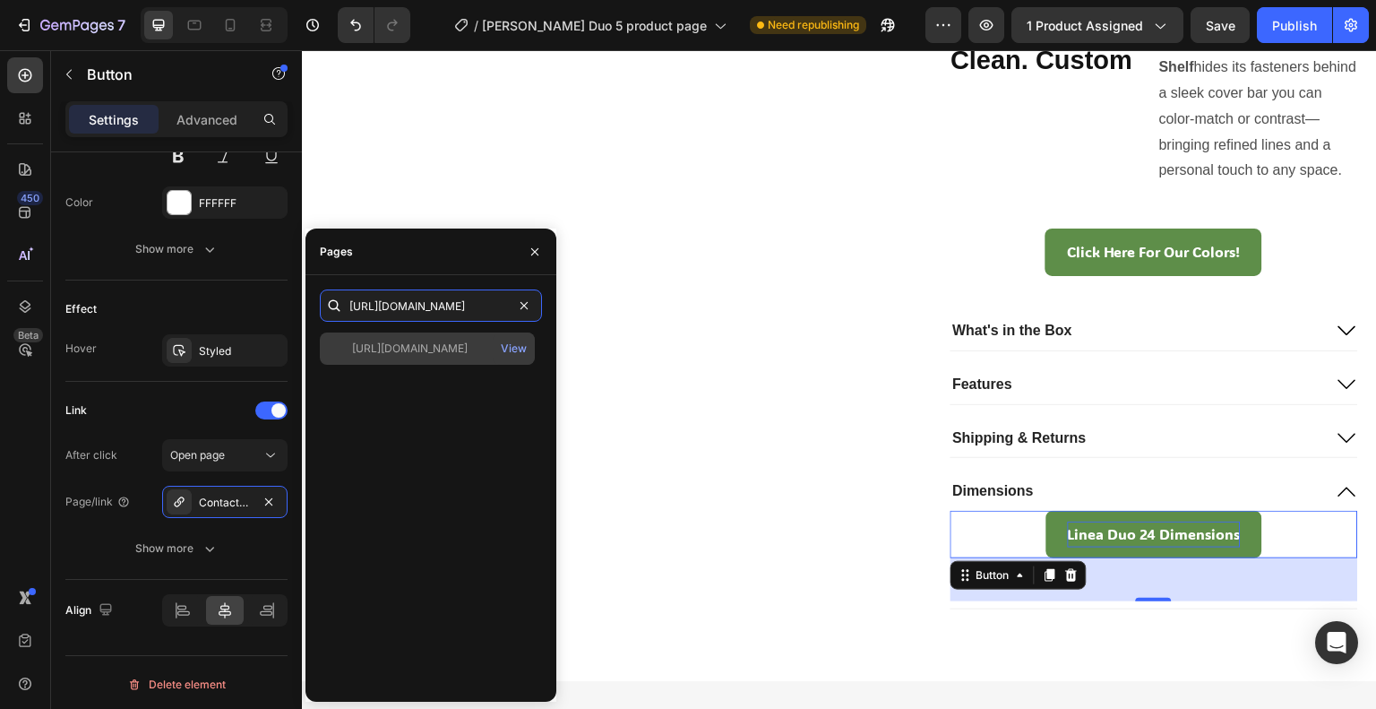
type input "[URL][DOMAIN_NAME]"
click at [437, 355] on div "[URL][DOMAIN_NAME]" at bounding box center [410, 348] width 116 height 16
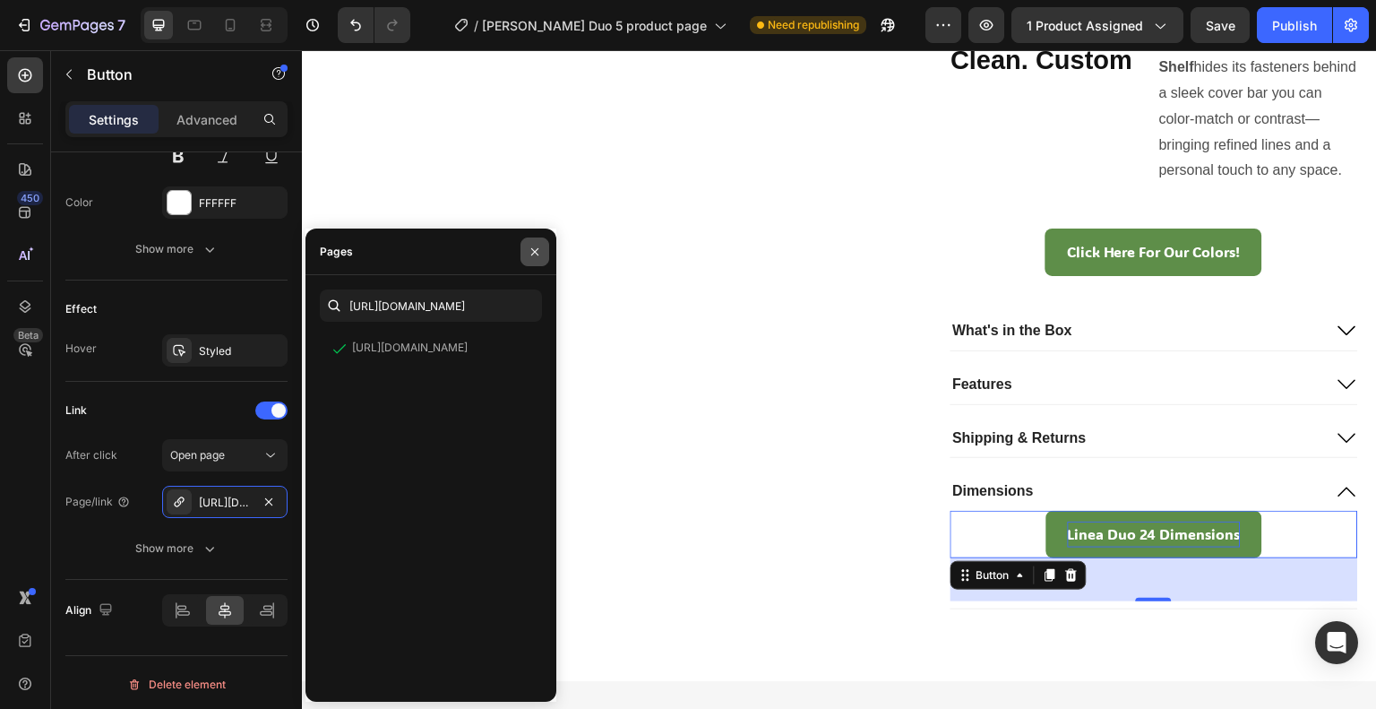
click at [523, 245] on button "button" at bounding box center [535, 251] width 29 height 29
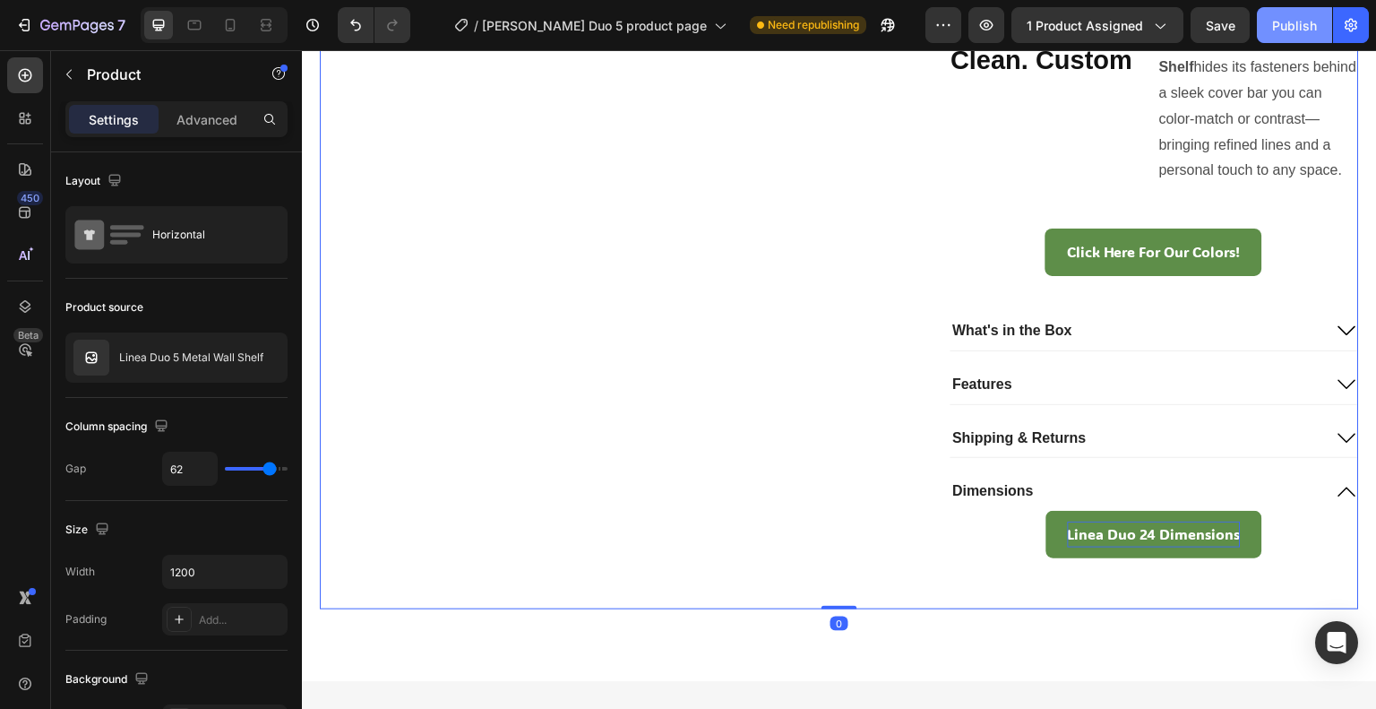
click at [1287, 34] on div "Publish" at bounding box center [1294, 25] width 45 height 19
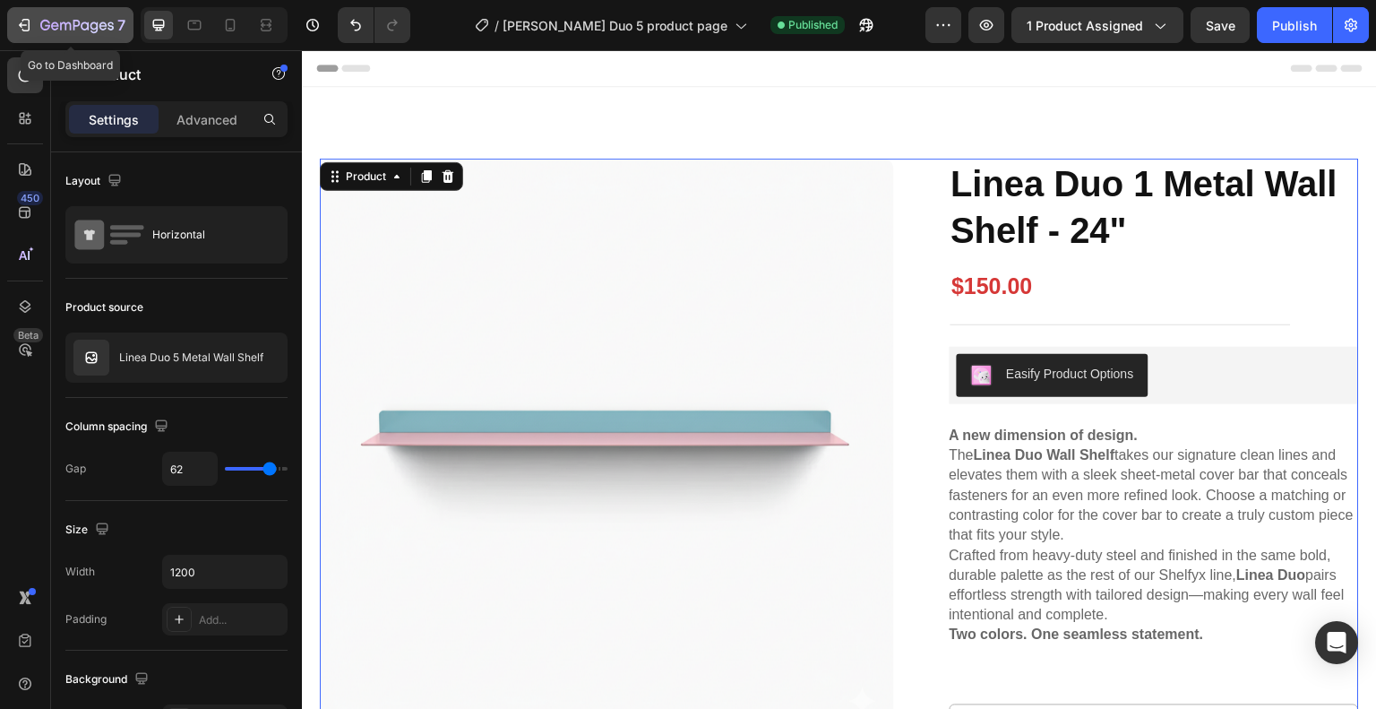
click at [96, 19] on icon "button" at bounding box center [76, 26] width 73 height 15
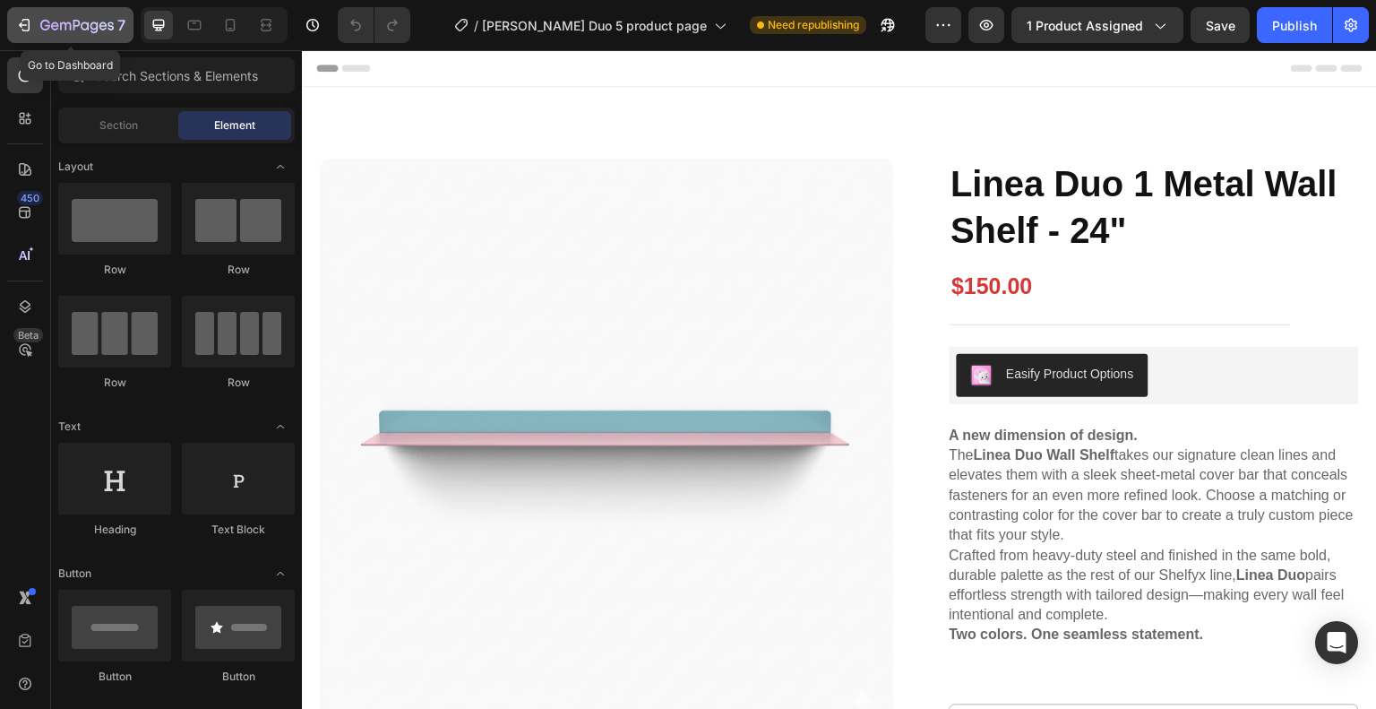
click at [111, 17] on div "7" at bounding box center [82, 25] width 85 height 22
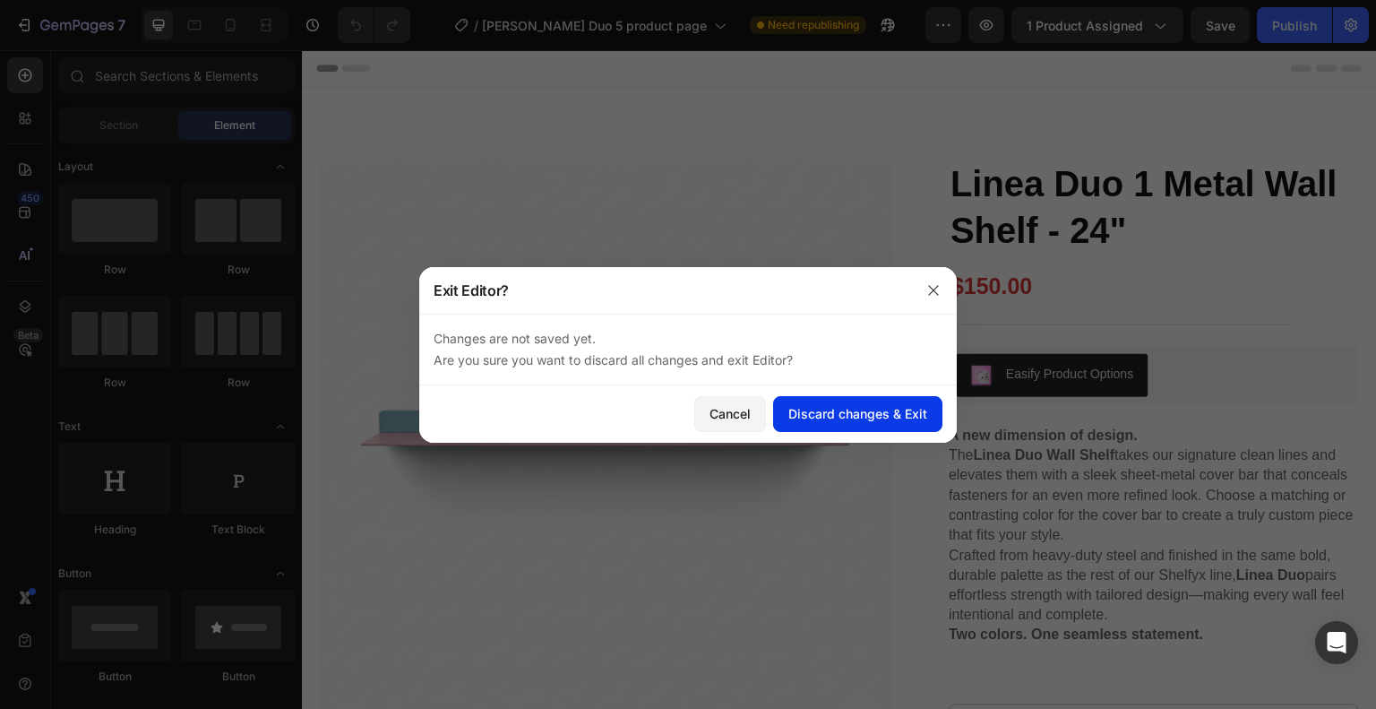
click at [910, 430] on button "Discard changes & Exit" at bounding box center [857, 414] width 169 height 36
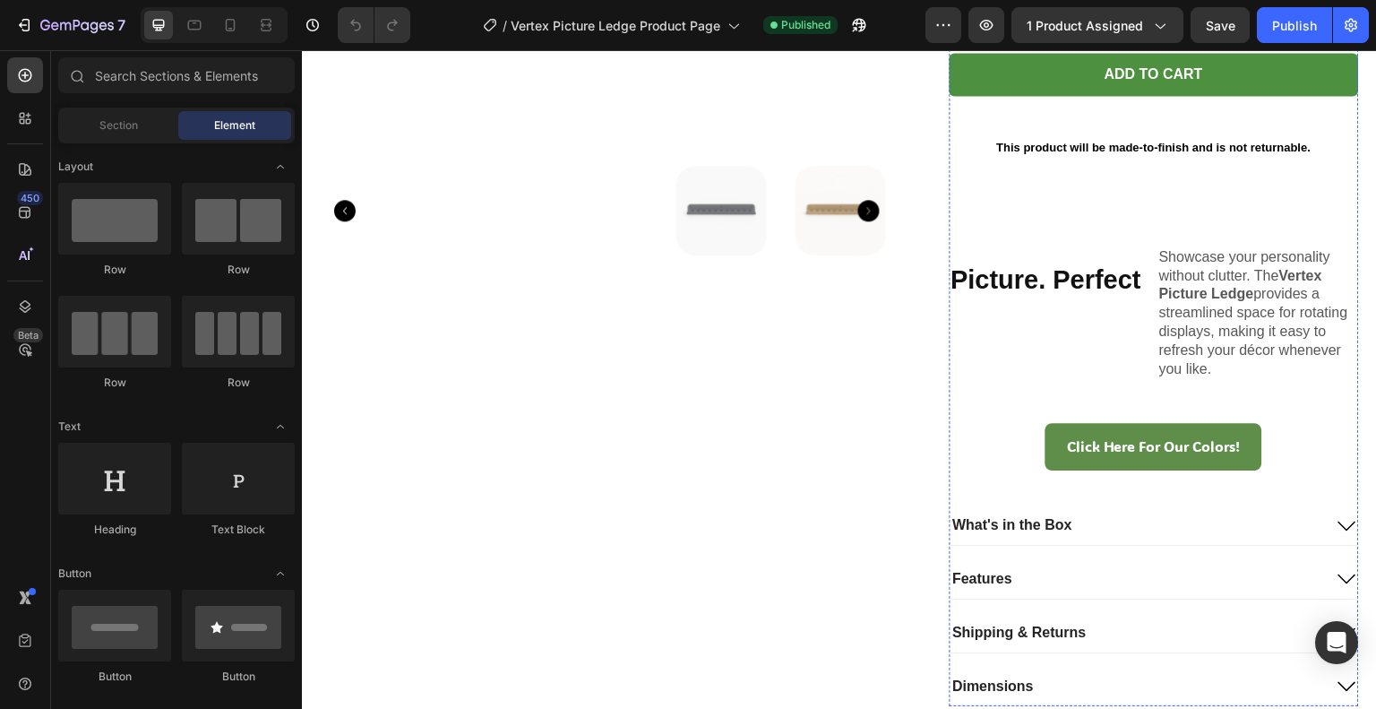
scroll to position [865, 0]
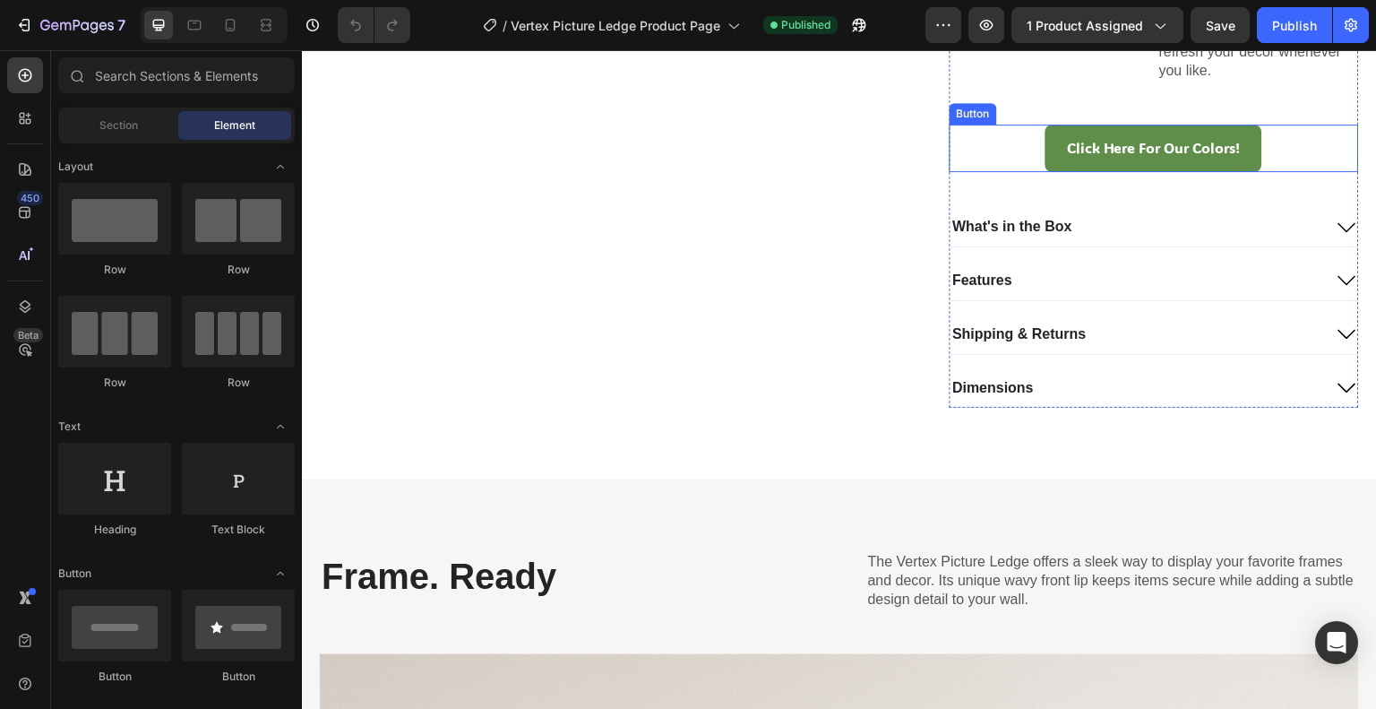
click at [1006, 140] on div "Click Here For Our Colors! Button" at bounding box center [1155, 148] width 410 height 47
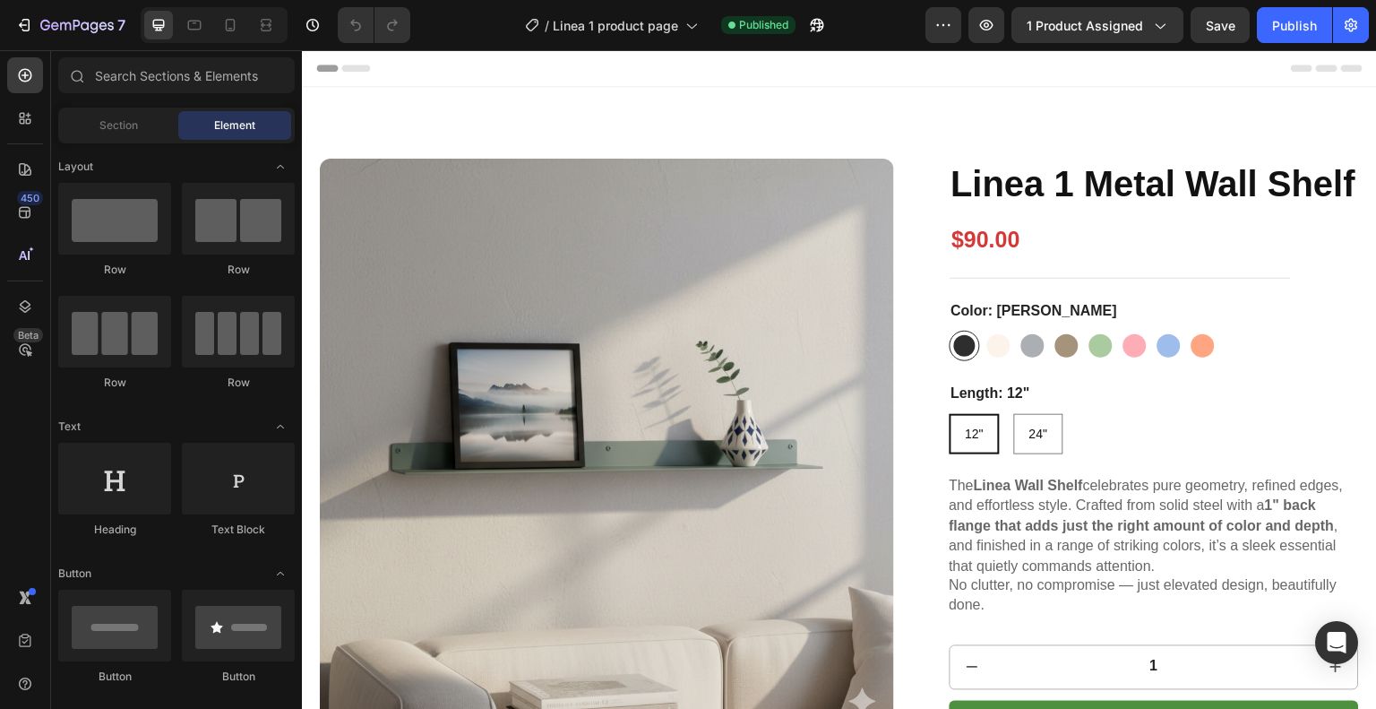
click at [1113, 209] on h1 "Linea 1 Metal Wall Shelf" at bounding box center [1155, 184] width 410 height 50
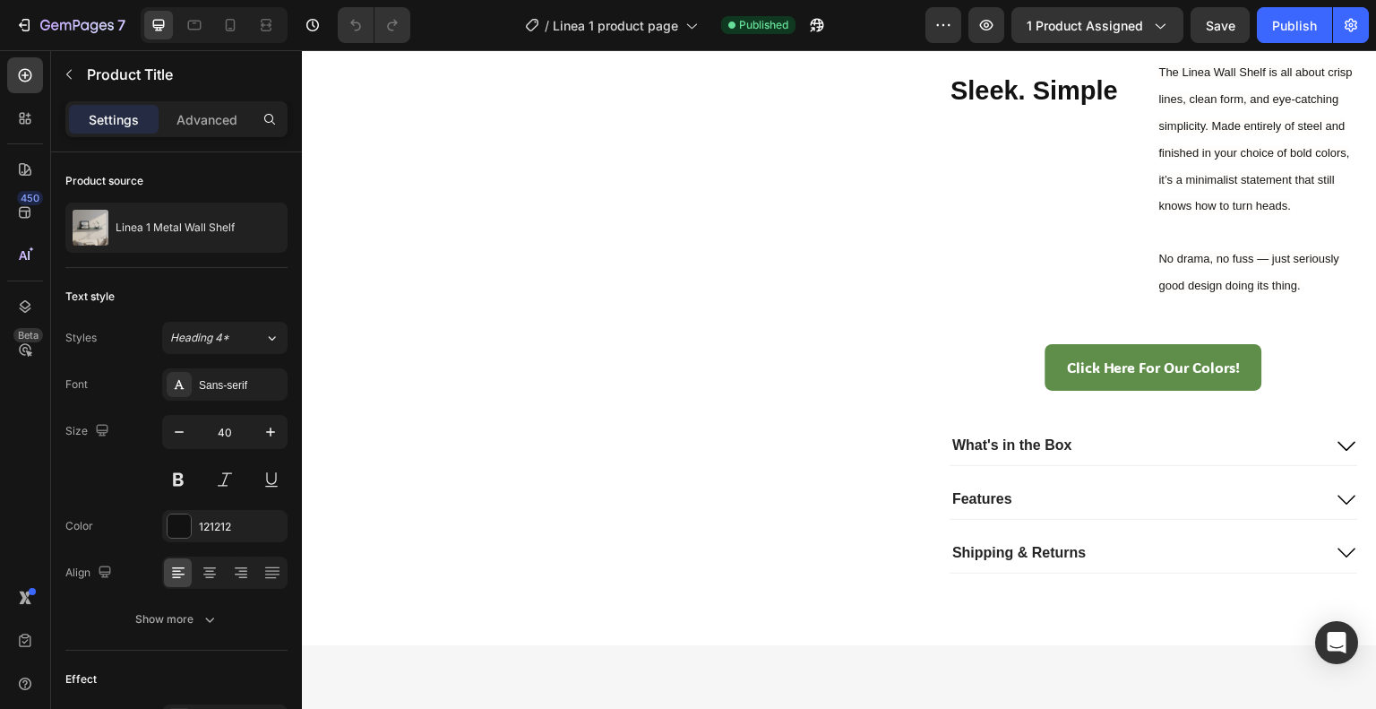
scroll to position [865, 0]
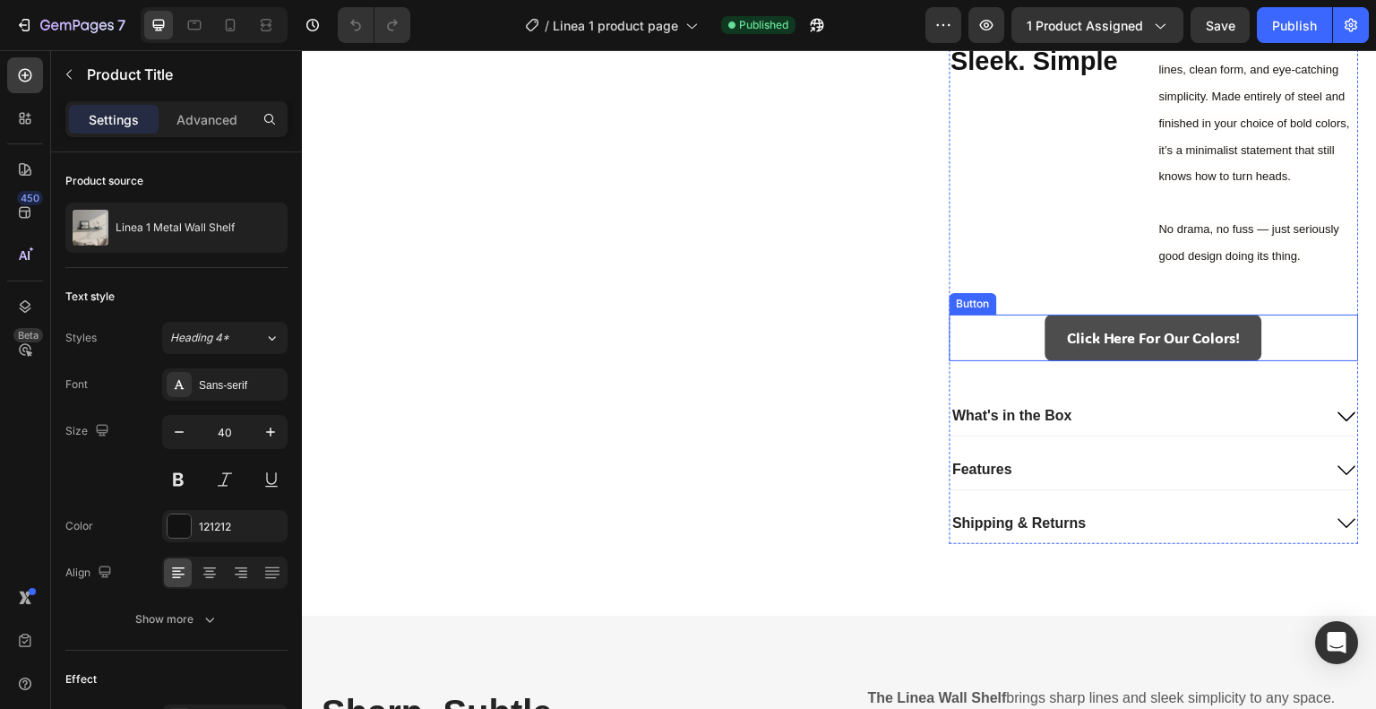
click at [1048, 362] on link "Click Here For Our Colors!" at bounding box center [1154, 337] width 217 height 47
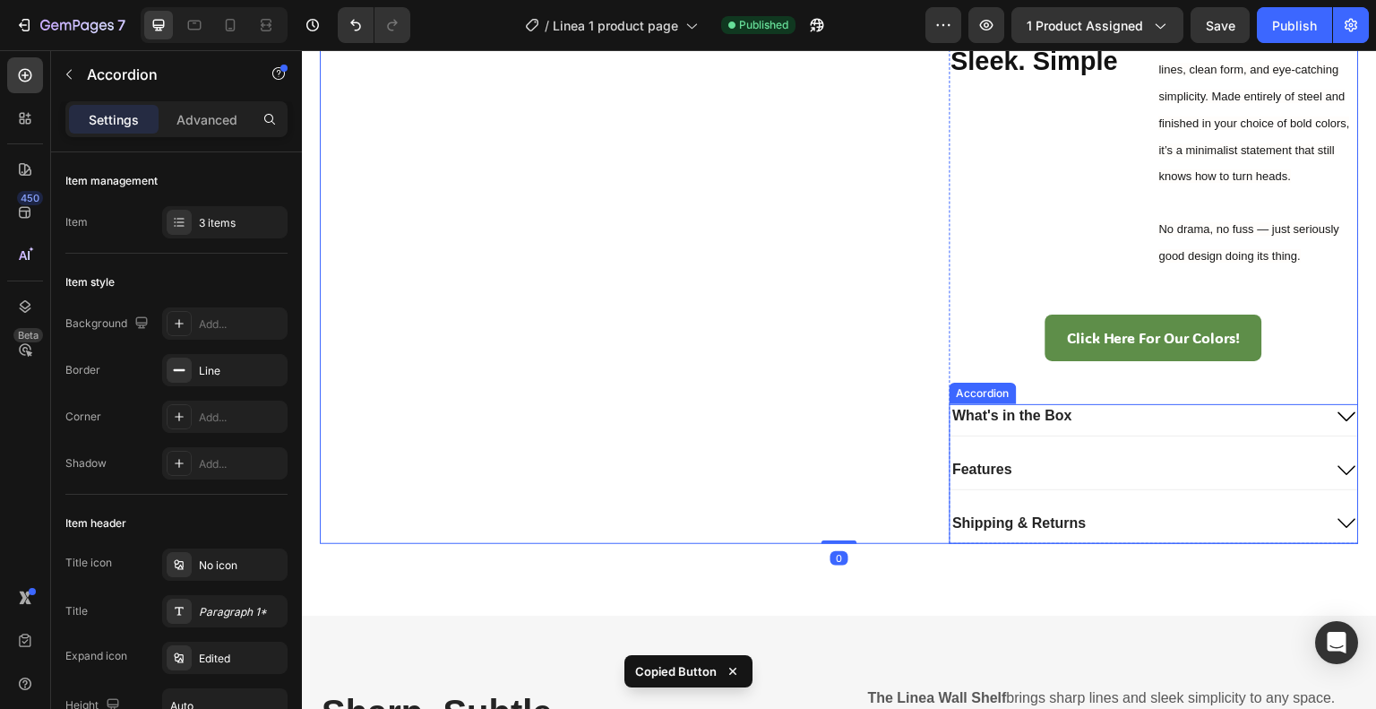
click at [964, 426] on p "What's in the Box" at bounding box center [1013, 416] width 120 height 19
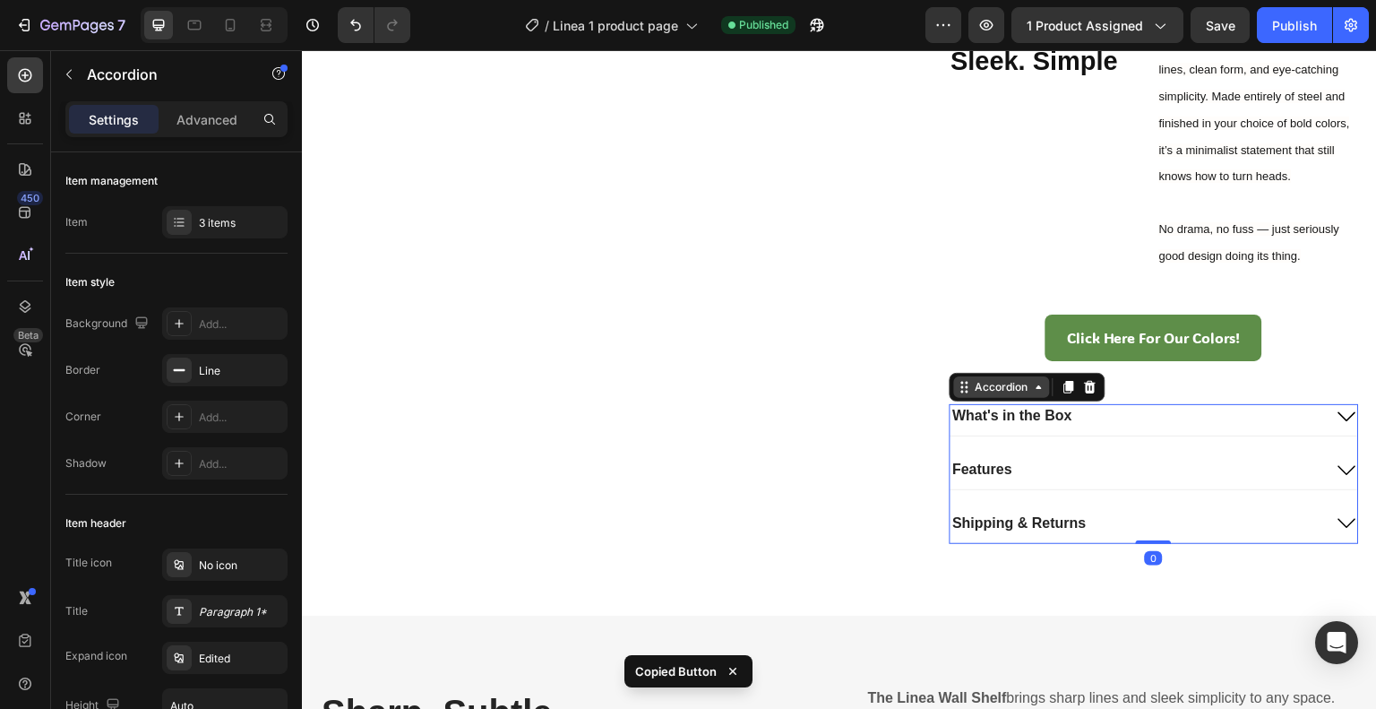
click at [958, 394] on icon at bounding box center [965, 387] width 14 height 14
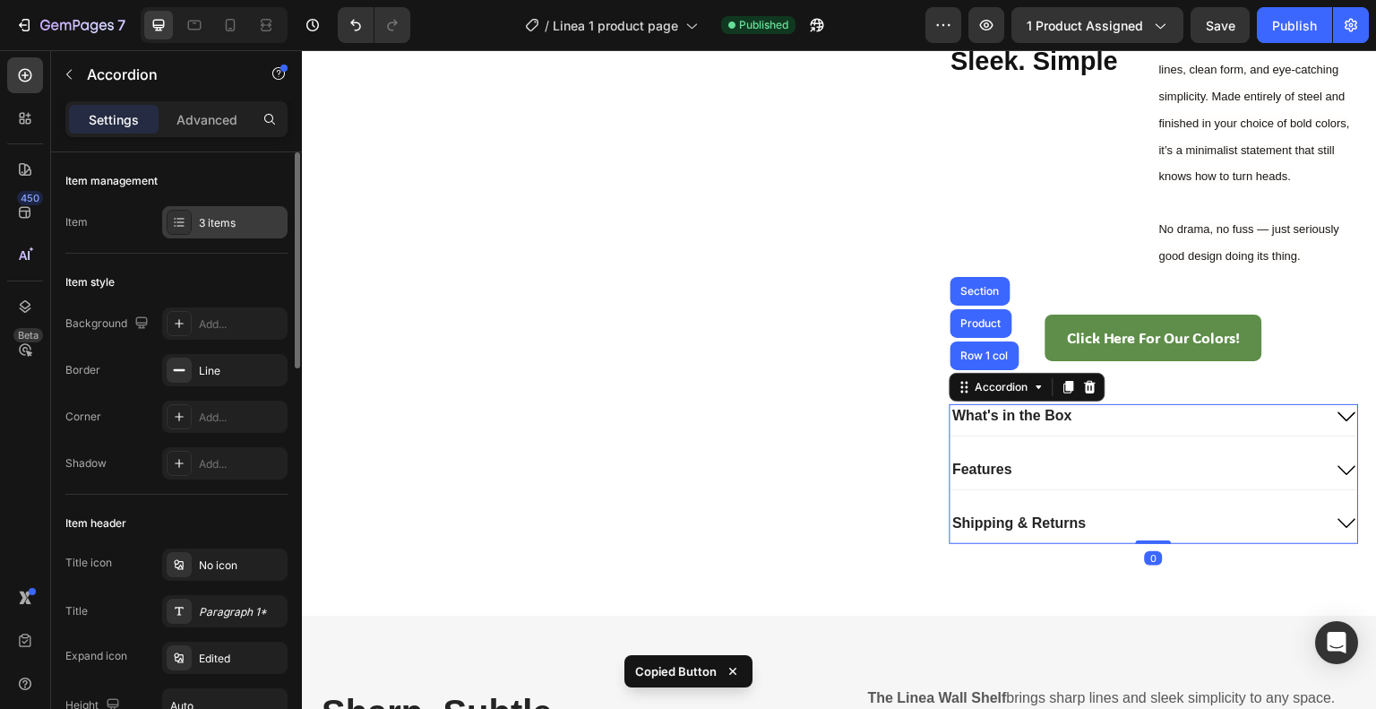
click at [202, 218] on div "3 items" at bounding box center [241, 223] width 84 height 16
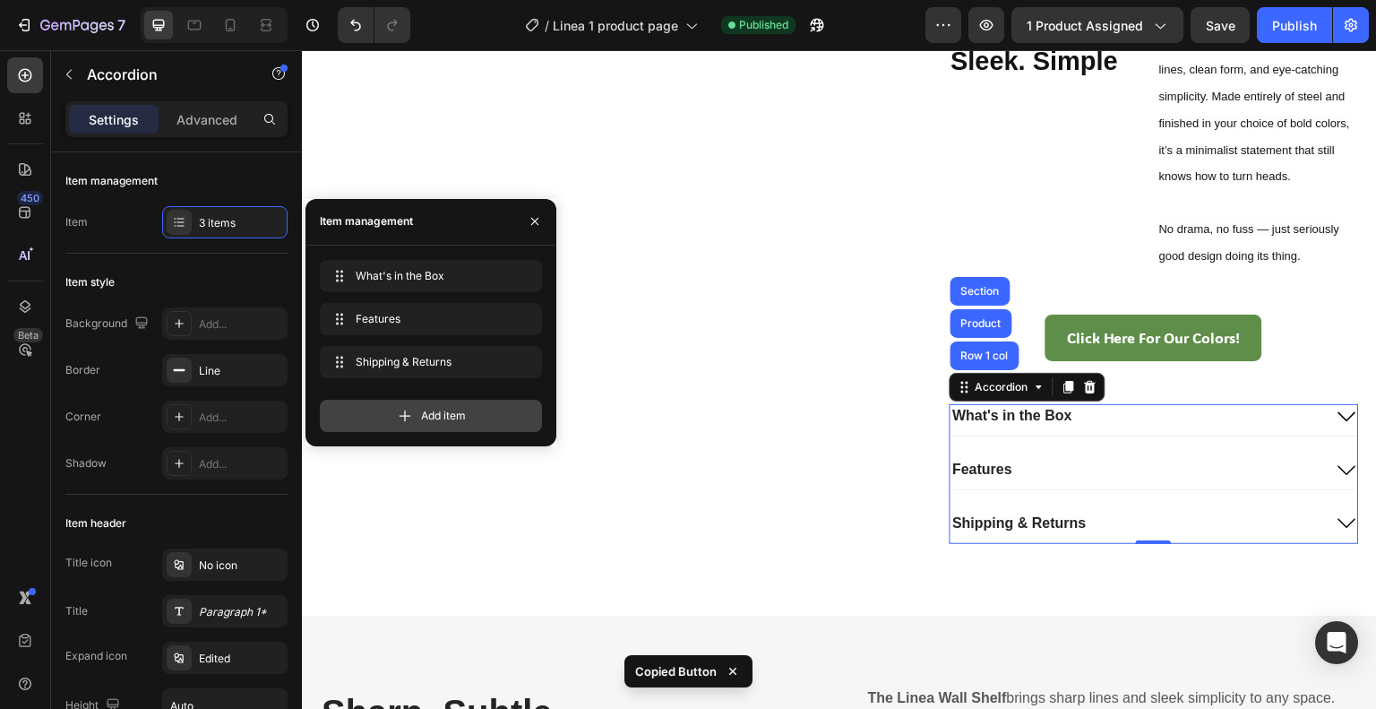
click at [443, 411] on span "Add item" at bounding box center [443, 416] width 45 height 16
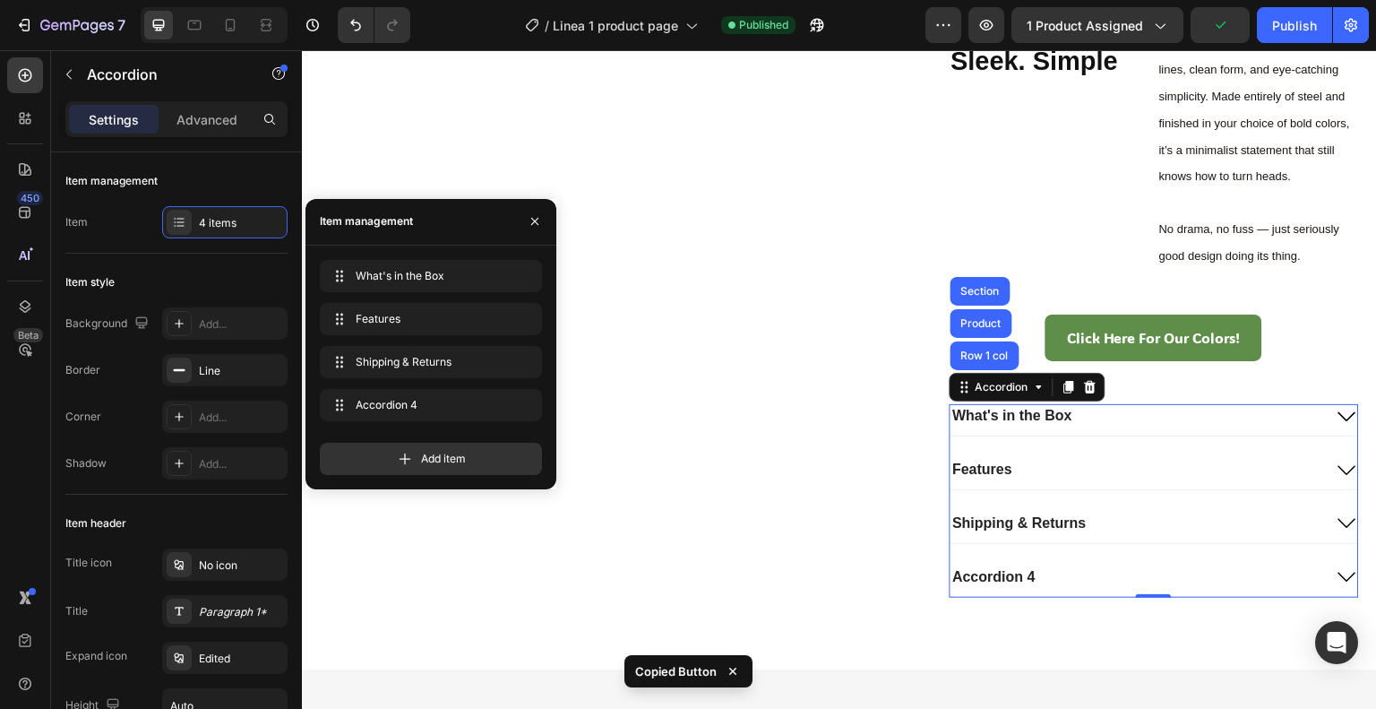
click at [1029, 590] on div "Accordion 4" at bounding box center [995, 577] width 88 height 24
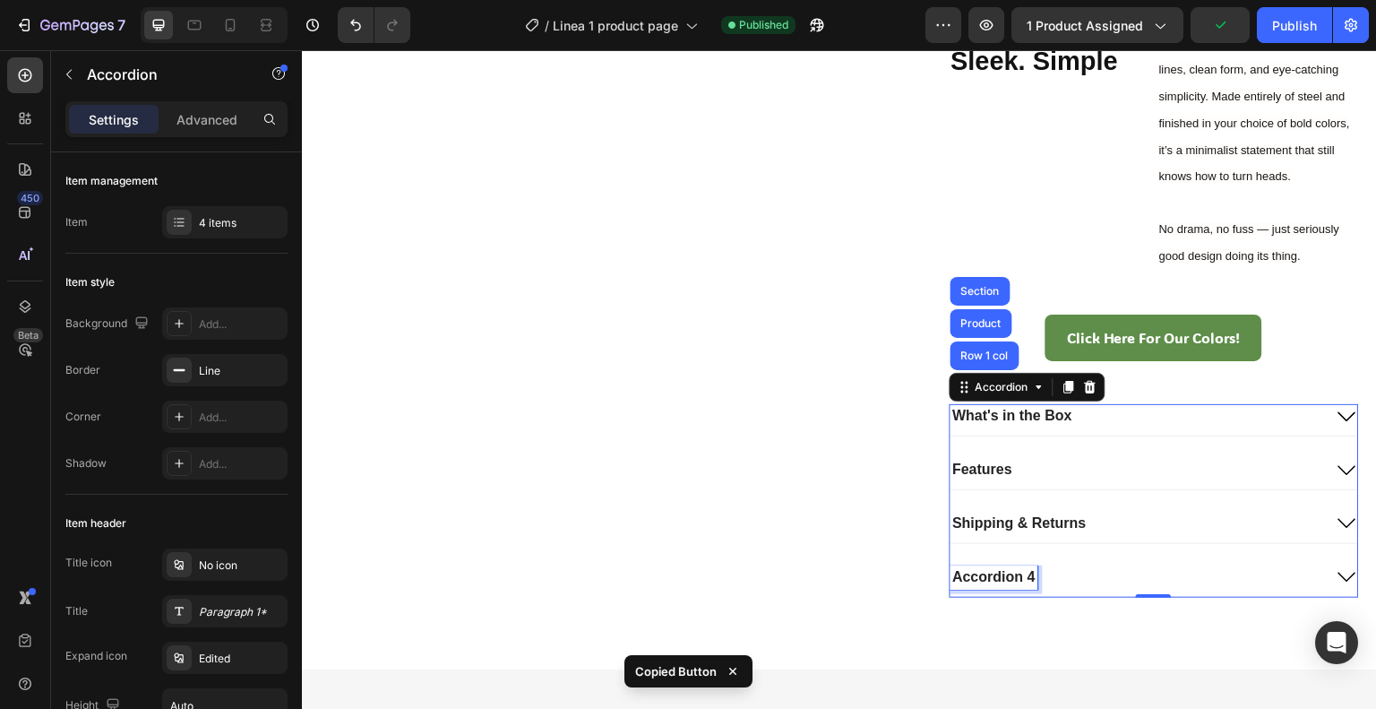
click at [1029, 590] on div "Accordion 4" at bounding box center [995, 577] width 88 height 24
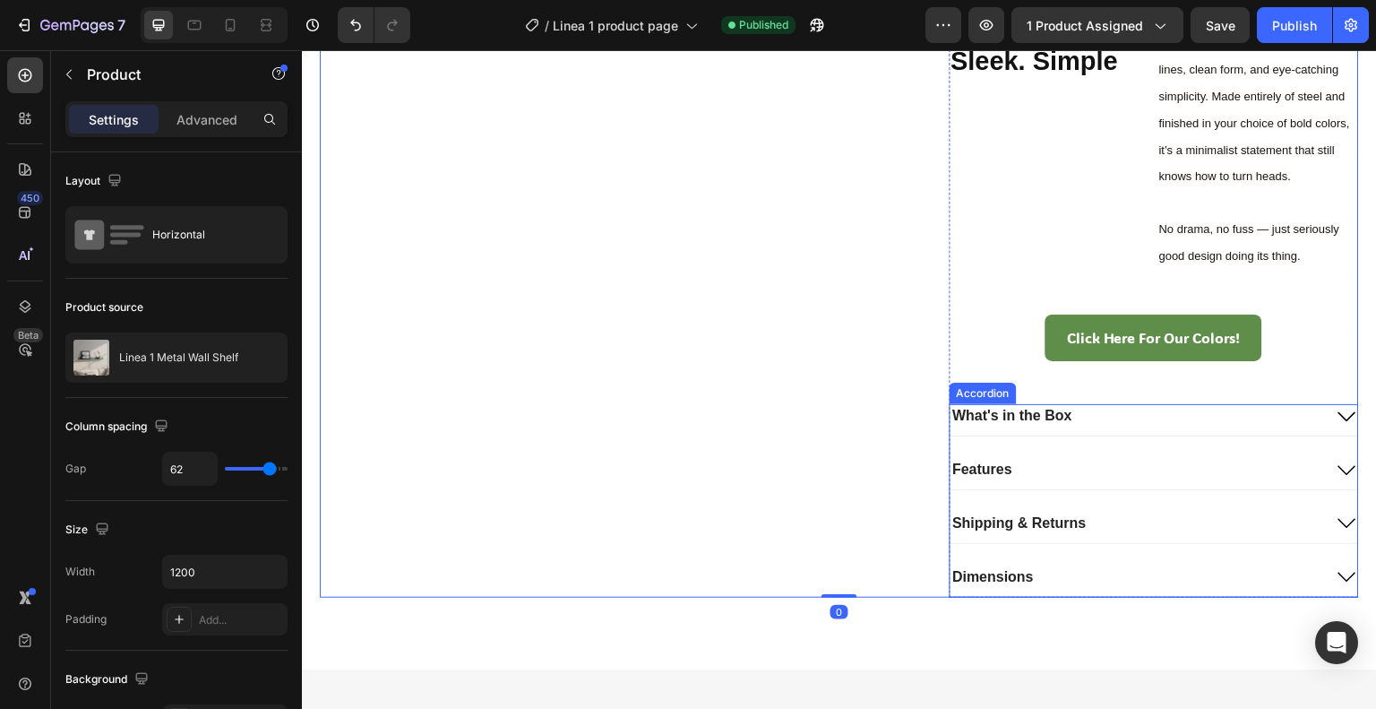
click at [1153, 590] on div "Dimensions" at bounding box center [1137, 577] width 373 height 24
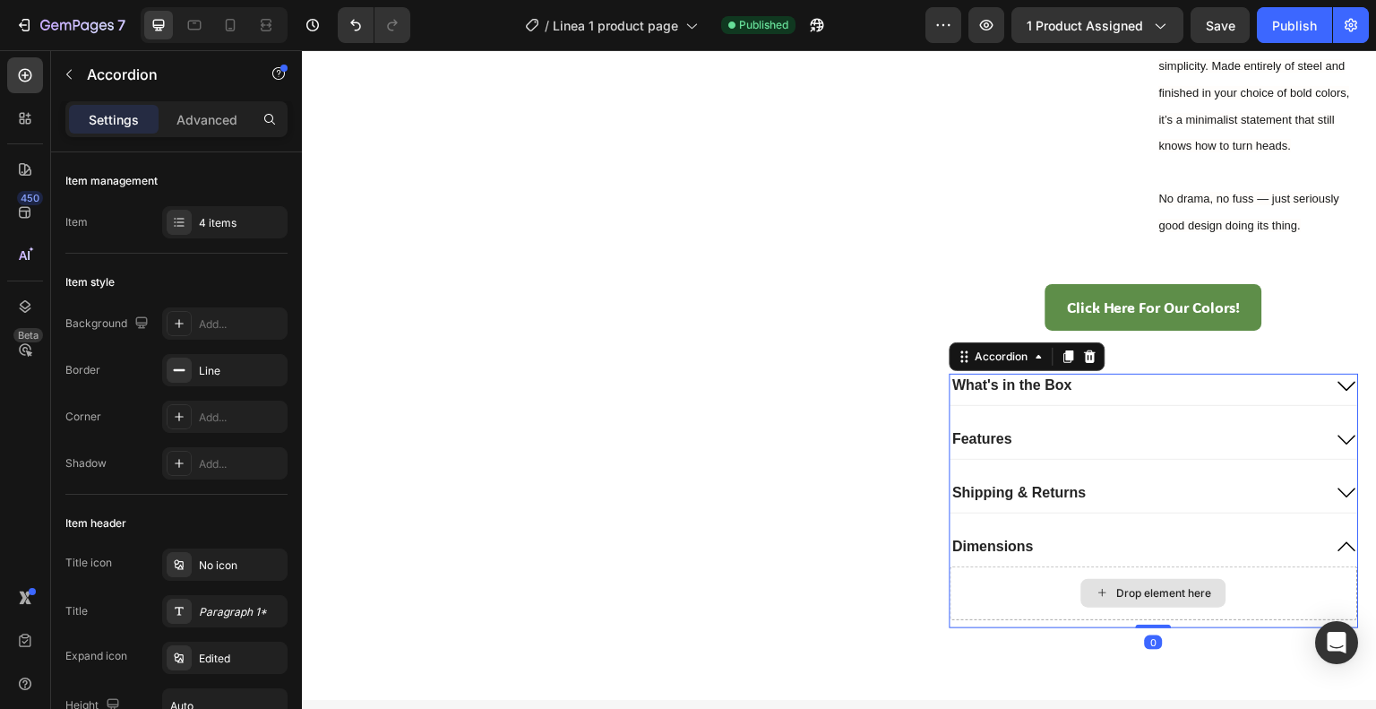
scroll to position [925, 0]
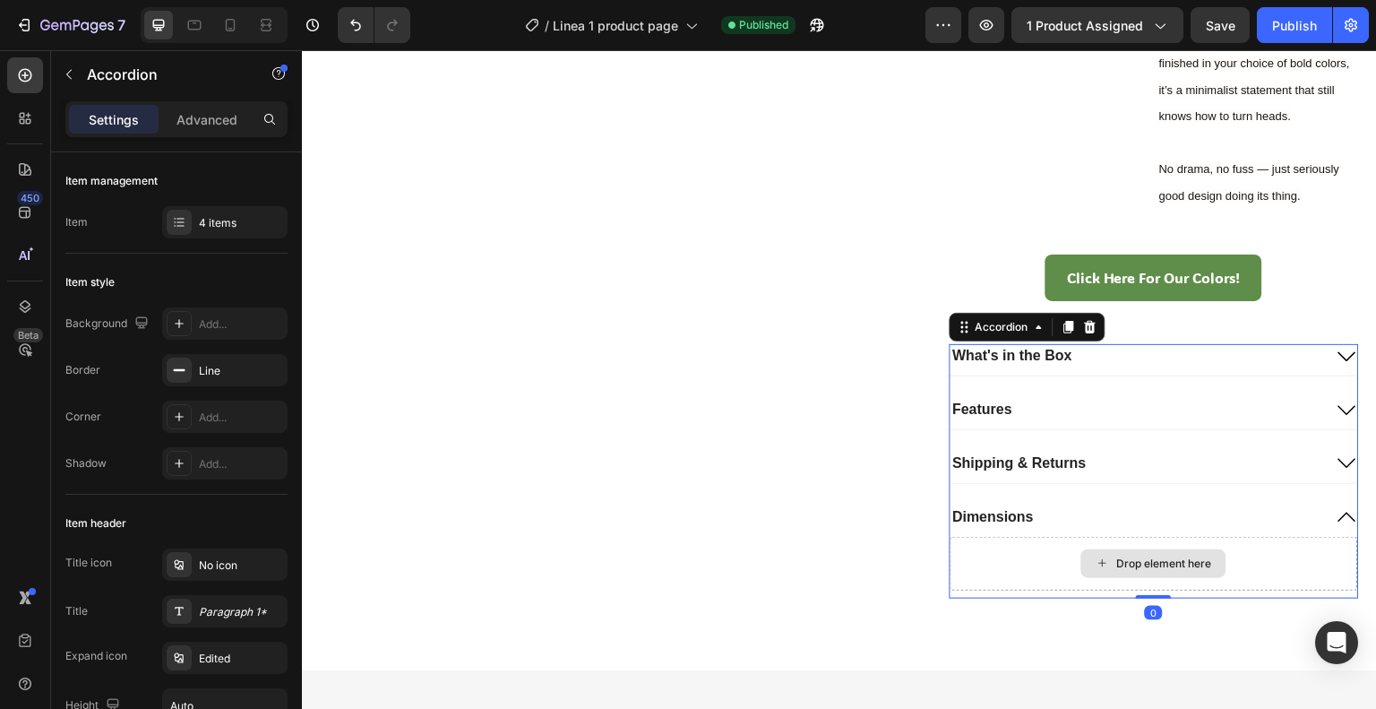
click at [992, 590] on div "Drop element here" at bounding box center [1155, 564] width 409 height 54
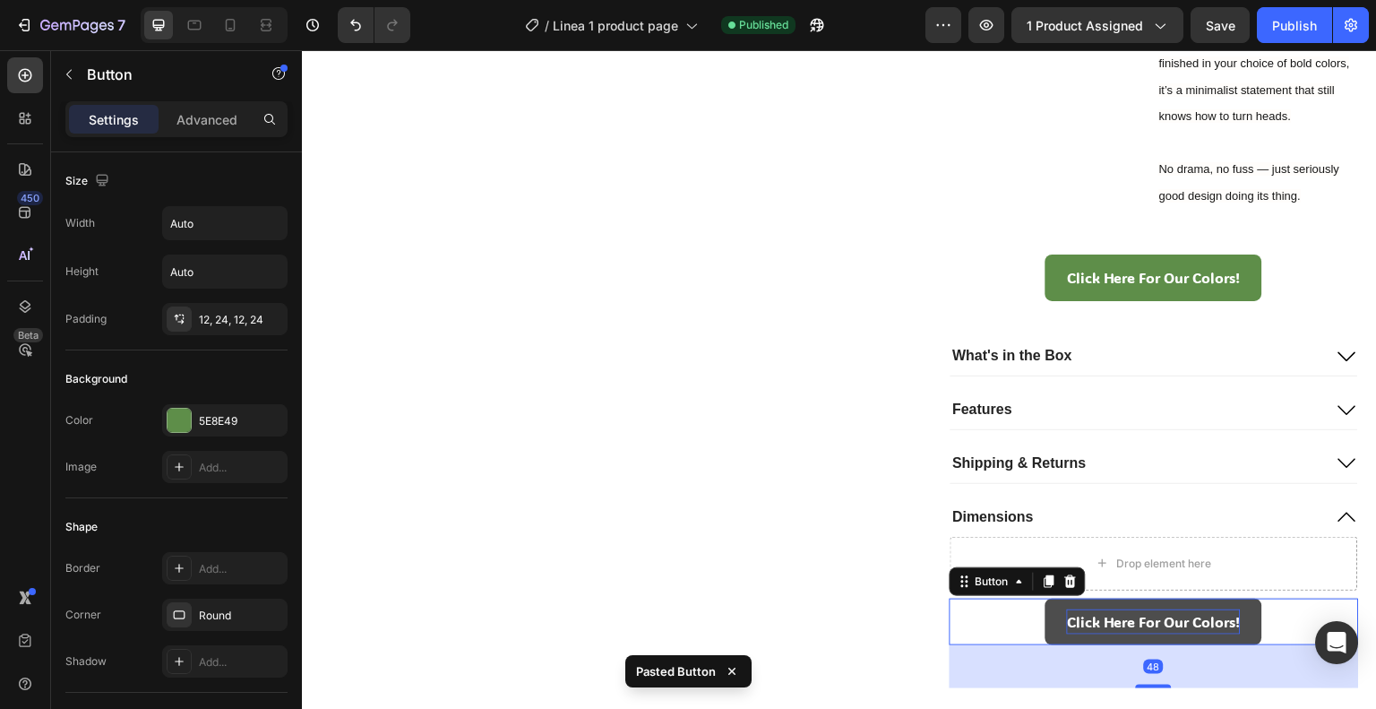
click at [1067, 635] on p "Click Here For Our Colors!" at bounding box center [1154, 622] width 174 height 26
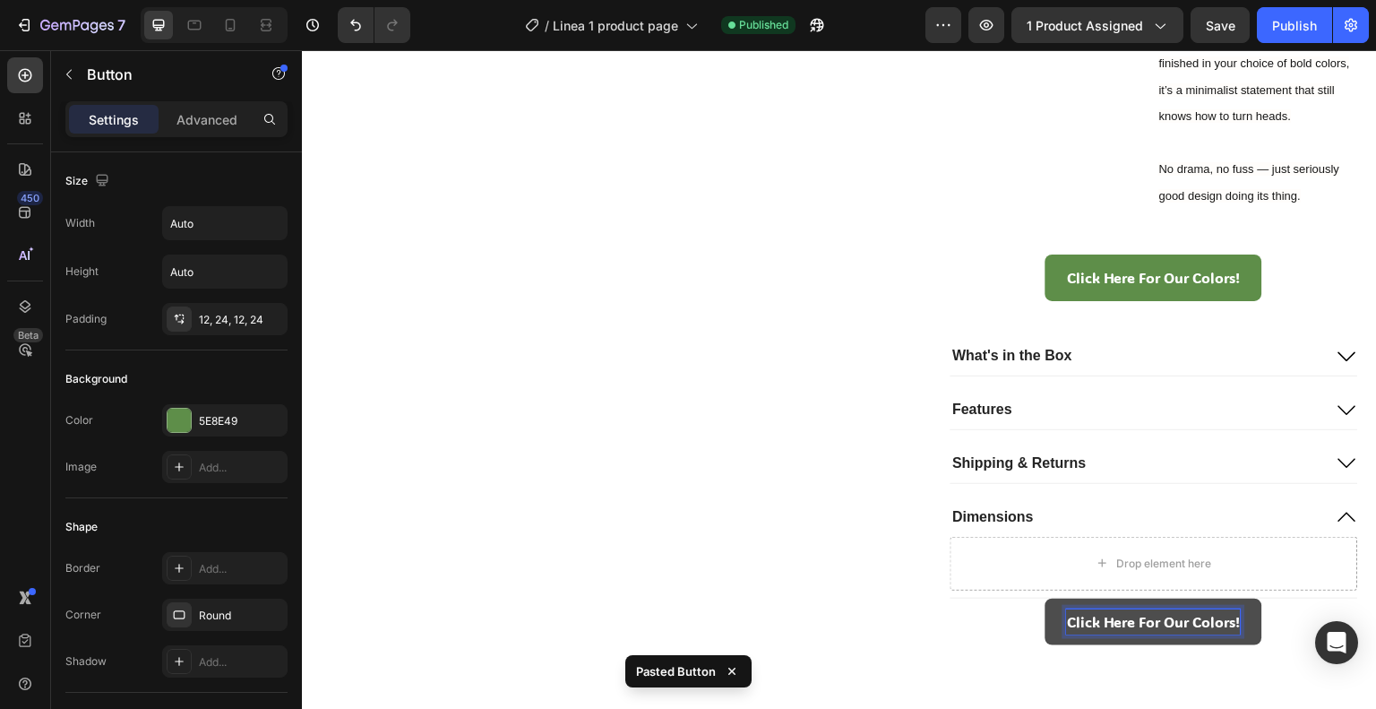
click at [1046, 646] on link "Click Here For Our Colors!" at bounding box center [1154, 621] width 217 height 47
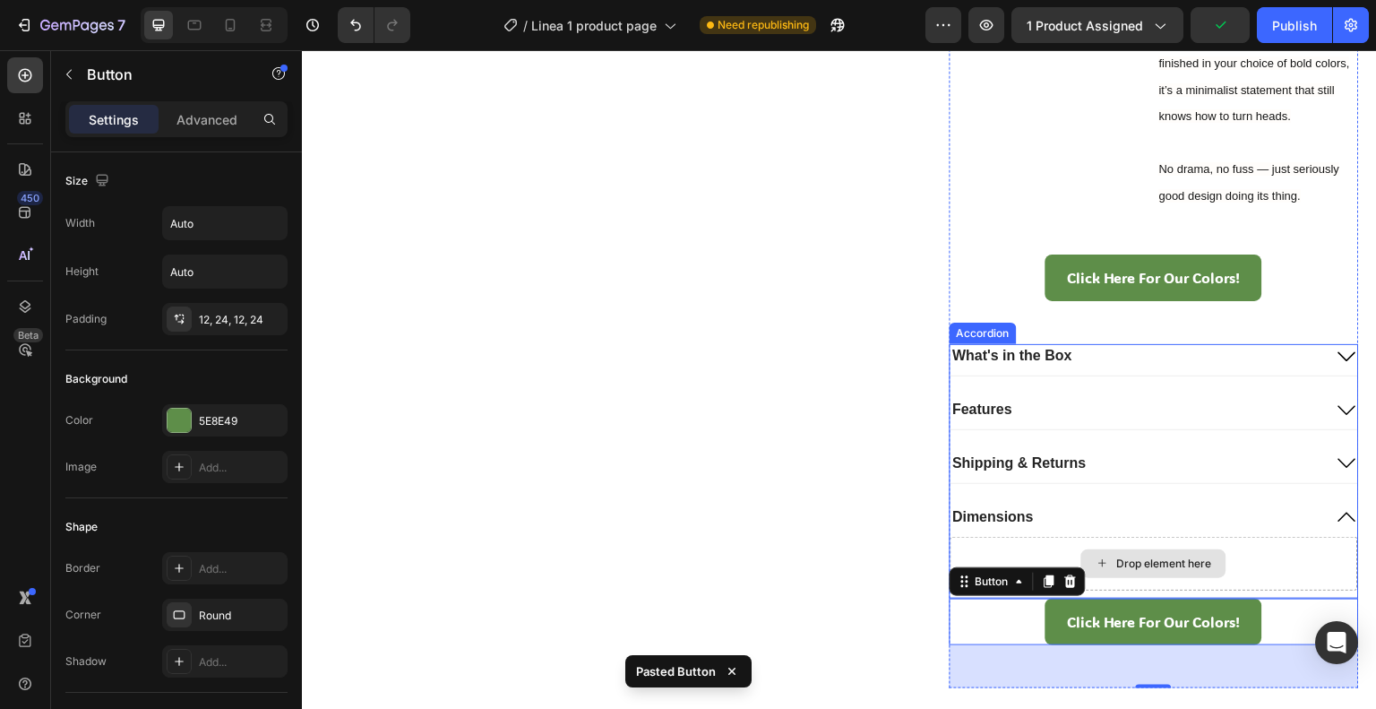
drag, startPoint x: 960, startPoint y: 625, endPoint x: 1097, endPoint y: 598, distance: 140.7
drag, startPoint x: 968, startPoint y: 625, endPoint x: 1069, endPoint y: 607, distance: 102.1
drag, startPoint x: 957, startPoint y: 626, endPoint x: 1132, endPoint y: 596, distance: 177.3
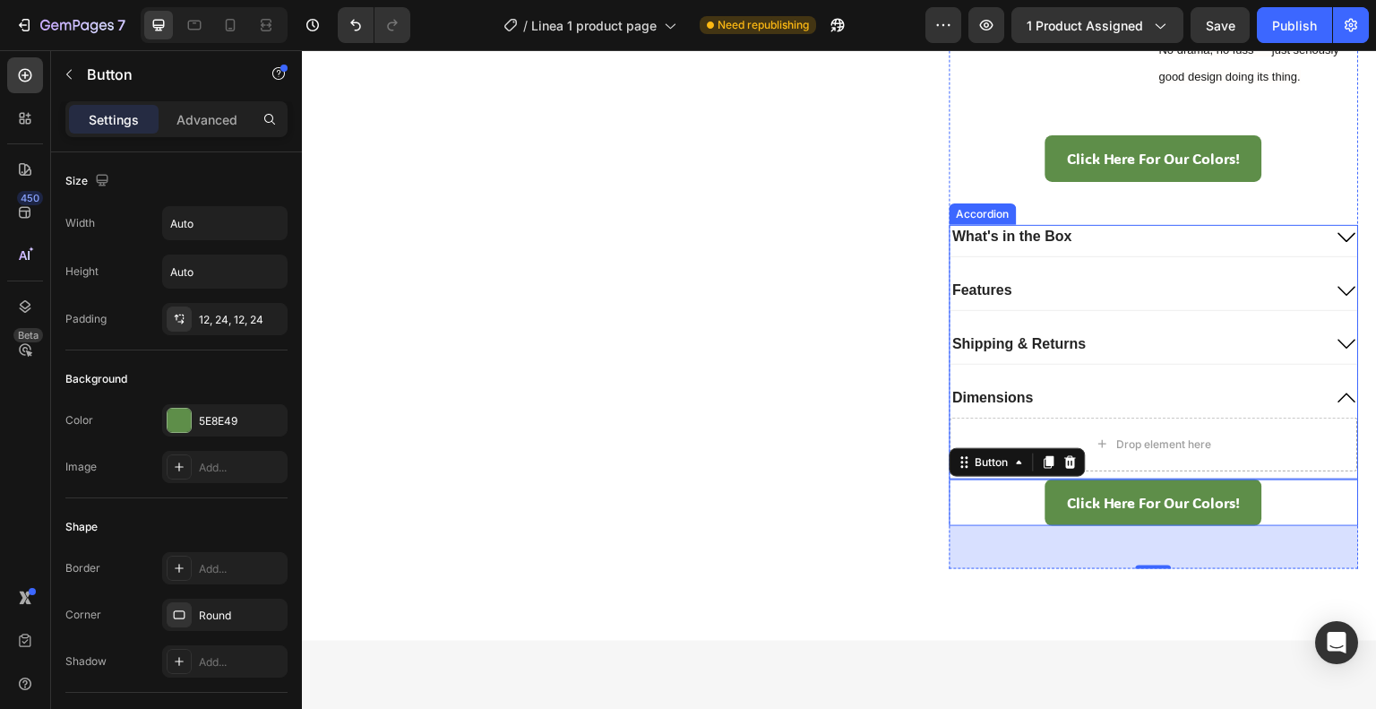
scroll to position [1165, 0]
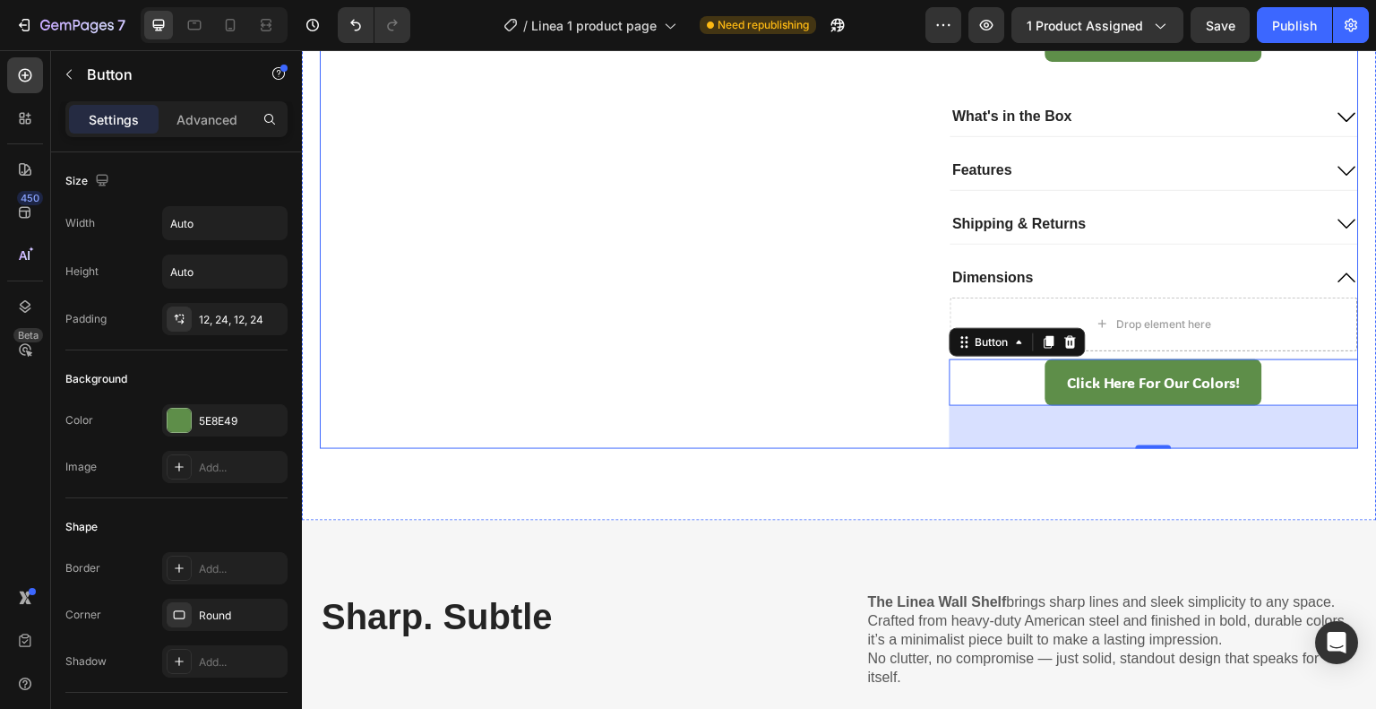
drag, startPoint x: 914, startPoint y: 480, endPoint x: 991, endPoint y: 441, distance: 86.5
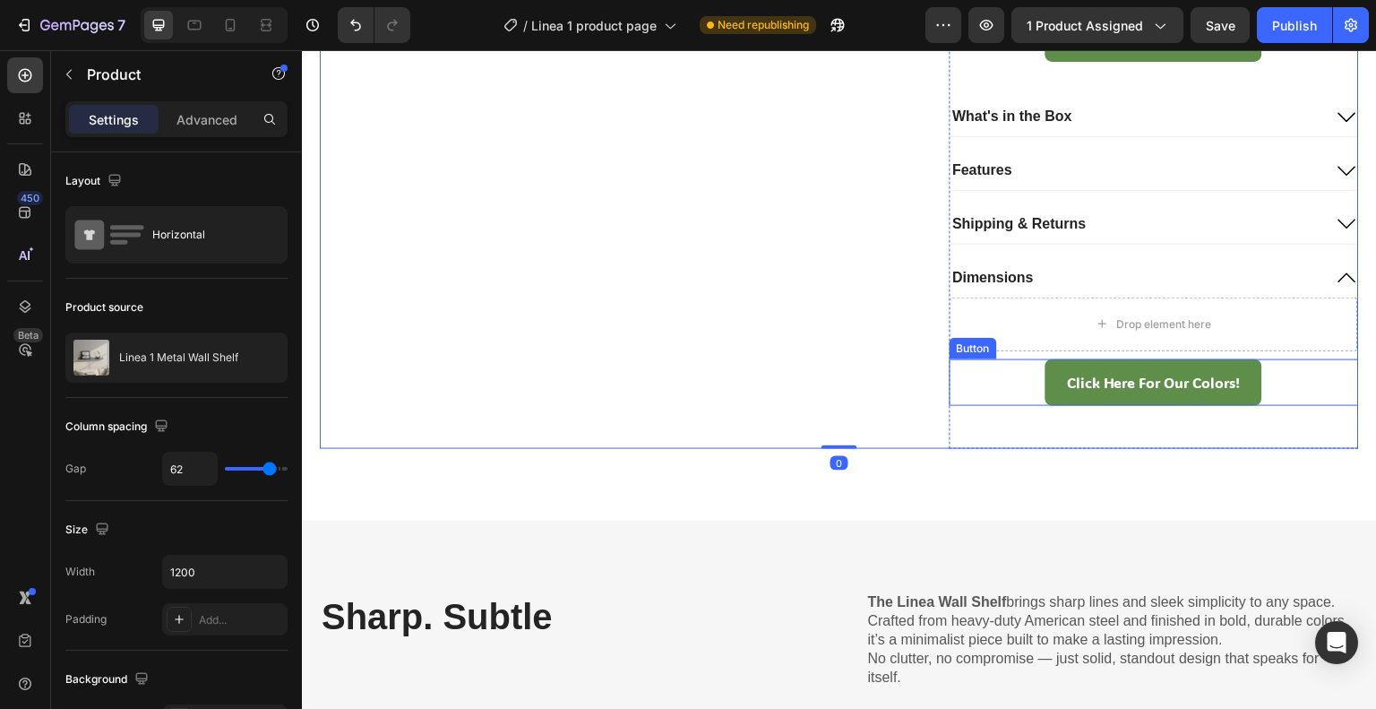
click at [1001, 407] on div "Click Here For Our Colors! Button" at bounding box center [1155, 382] width 410 height 47
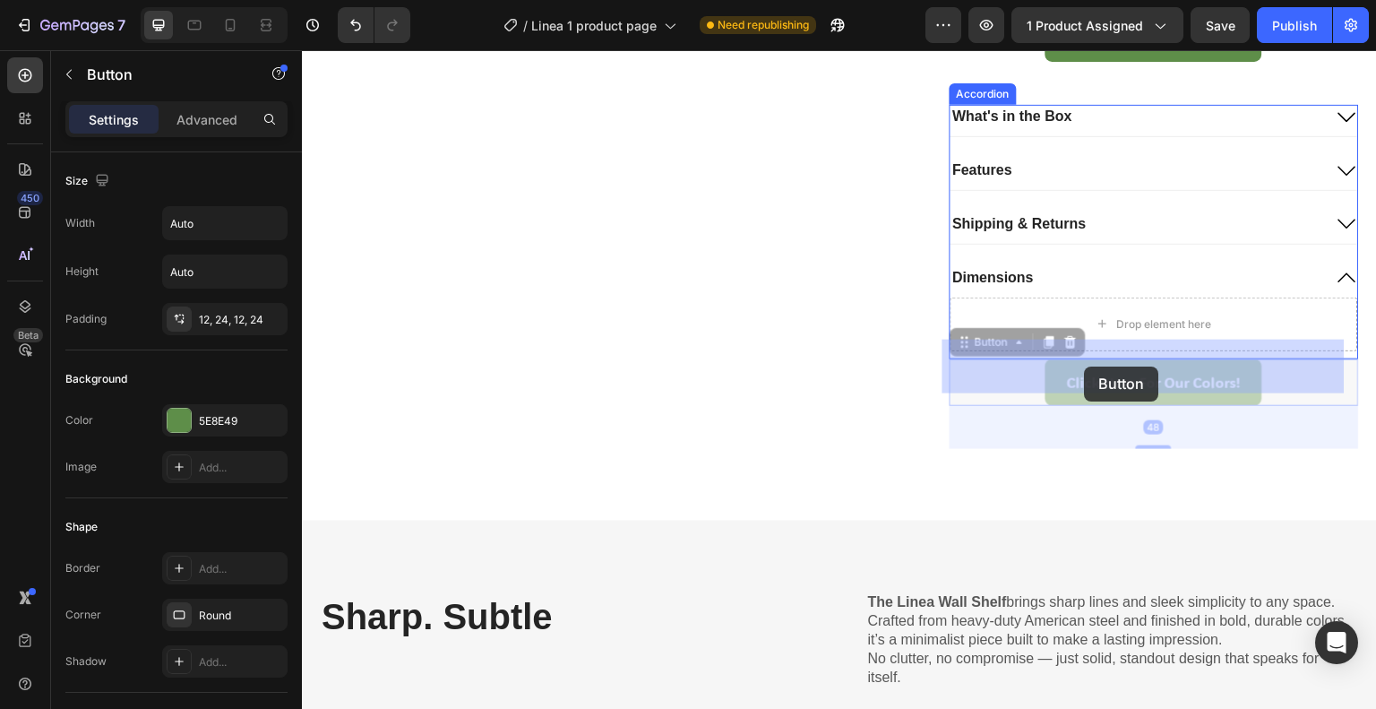
drag, startPoint x: 960, startPoint y: 383, endPoint x: 1085, endPoint y: 366, distance: 126.6
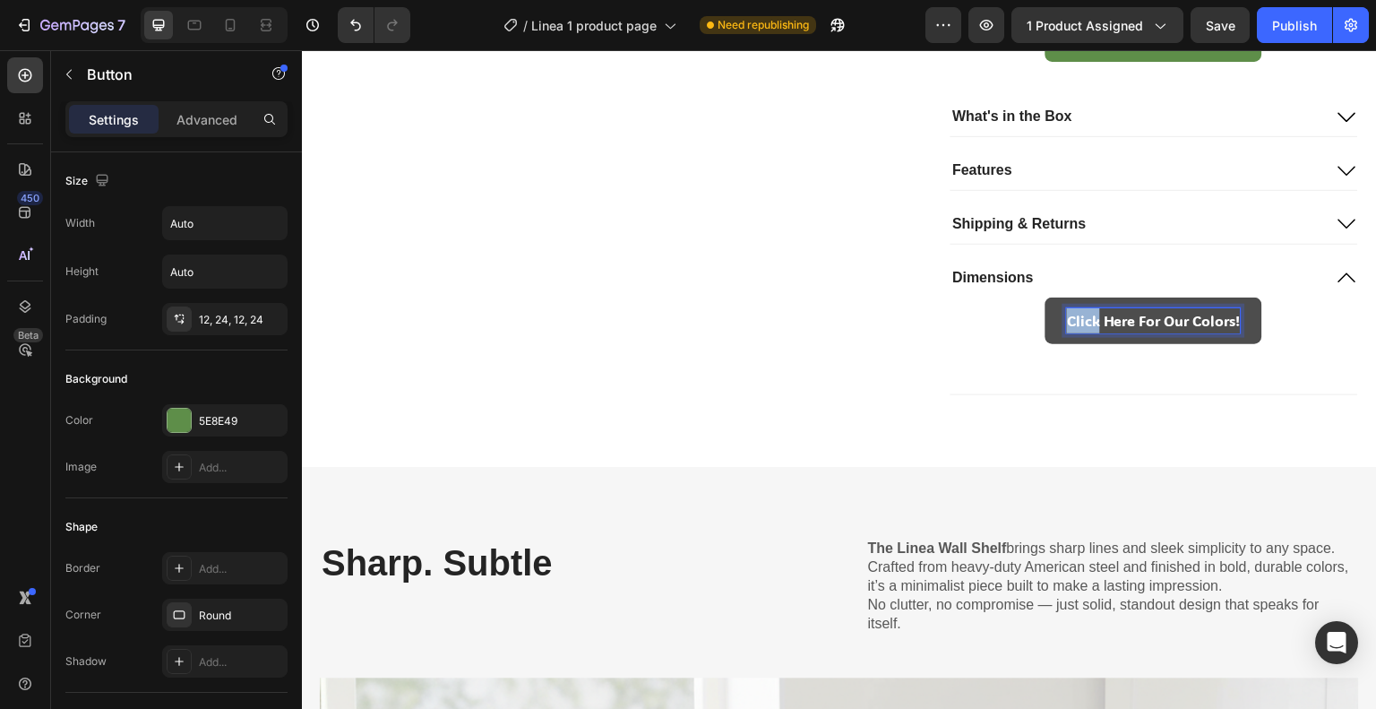
click at [1067, 334] on p "Click Here For Our Colors!" at bounding box center [1154, 321] width 174 height 26
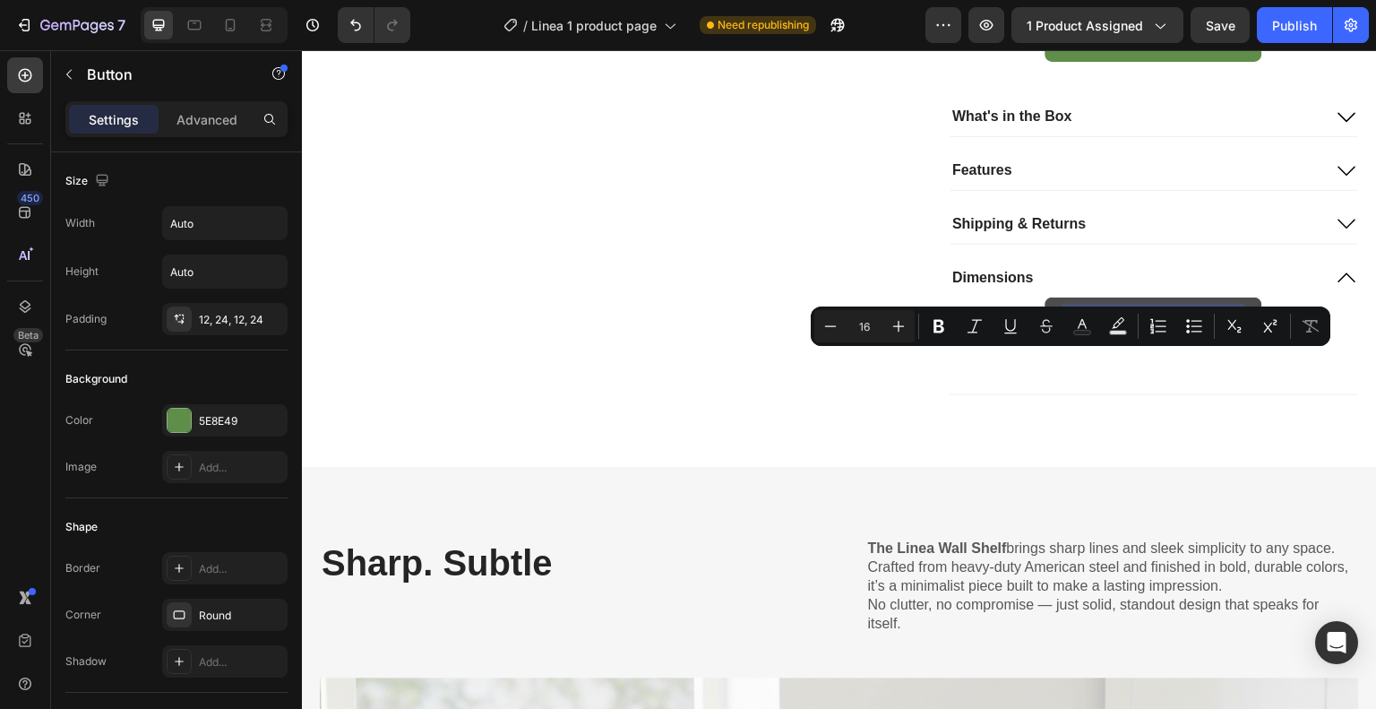
click at [1067, 334] on p "Click Here For Our Colors!" at bounding box center [1154, 321] width 174 height 26
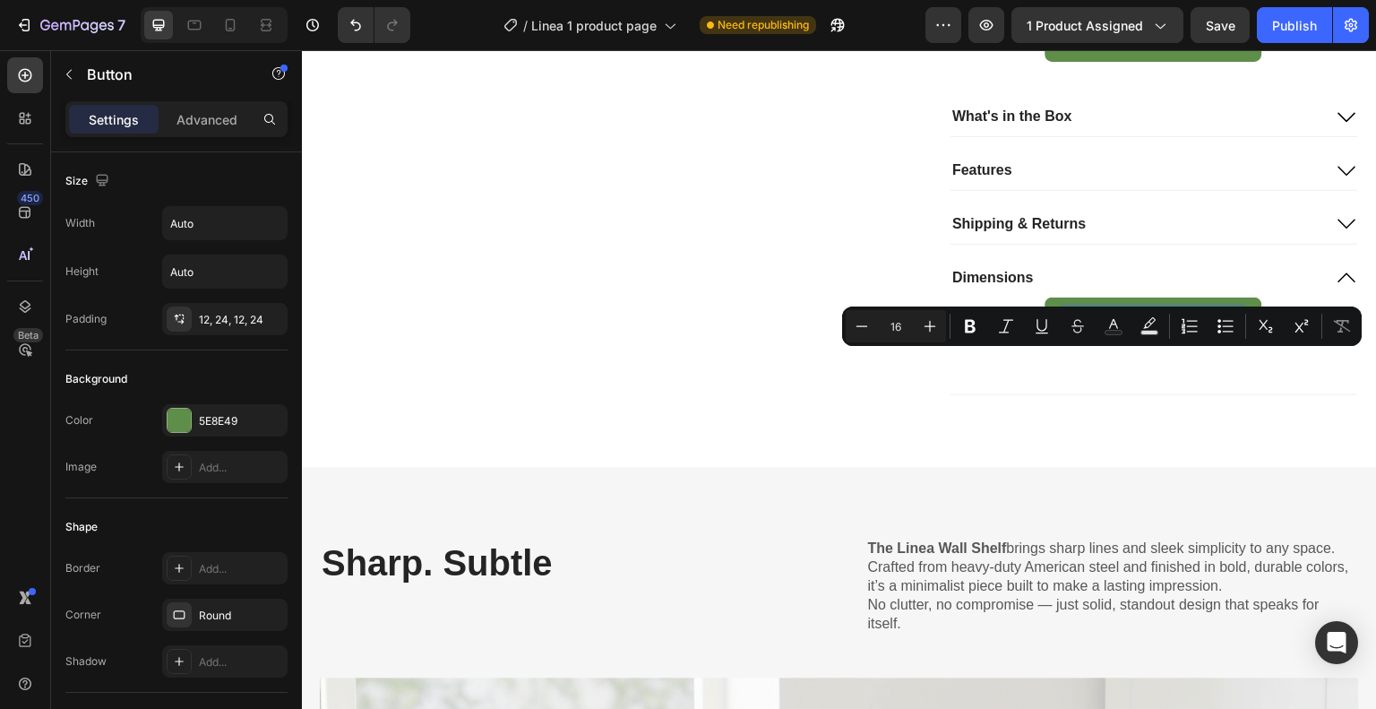
drag, startPoint x: 1059, startPoint y: 365, endPoint x: 1258, endPoint y: 361, distance: 198.9
click at [1259, 345] on div "Click Here For Our Colors! Button 48" at bounding box center [1155, 320] width 409 height 47
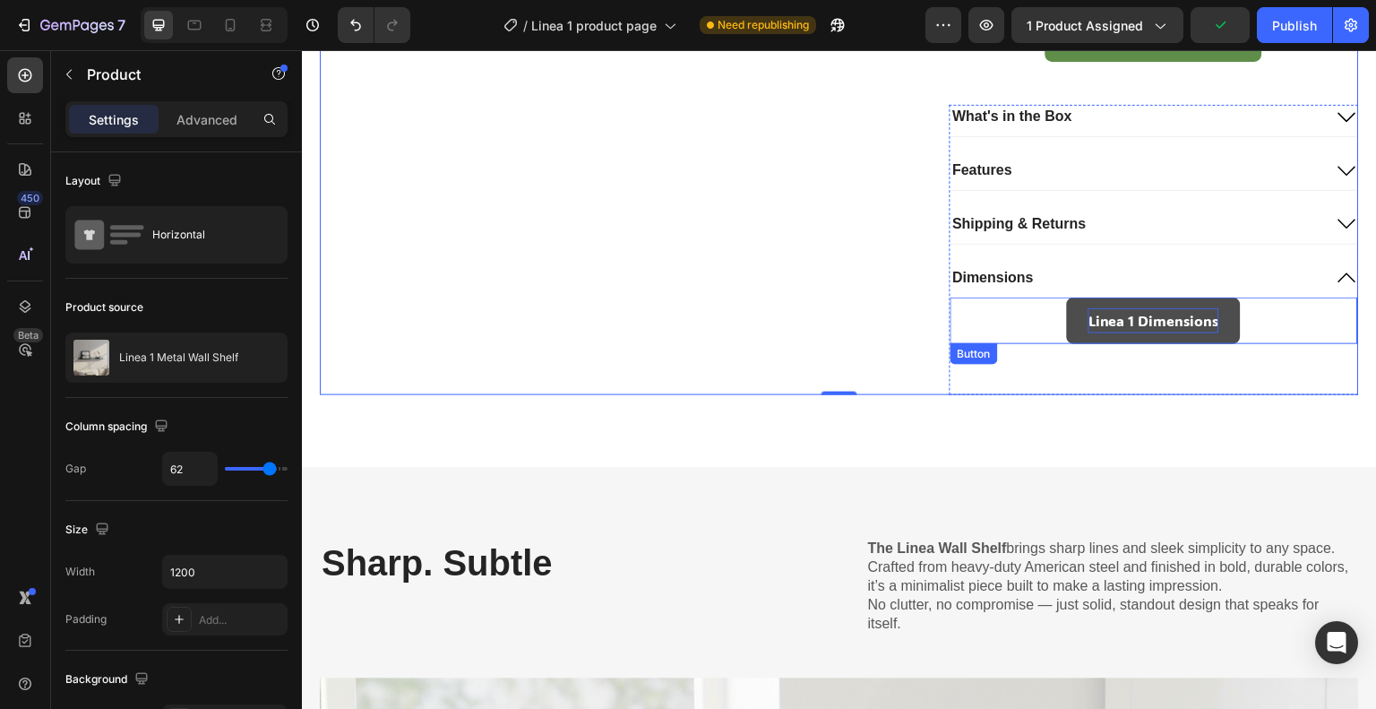
click at [1164, 334] on p "Linea 1 Dimensions" at bounding box center [1154, 321] width 131 height 26
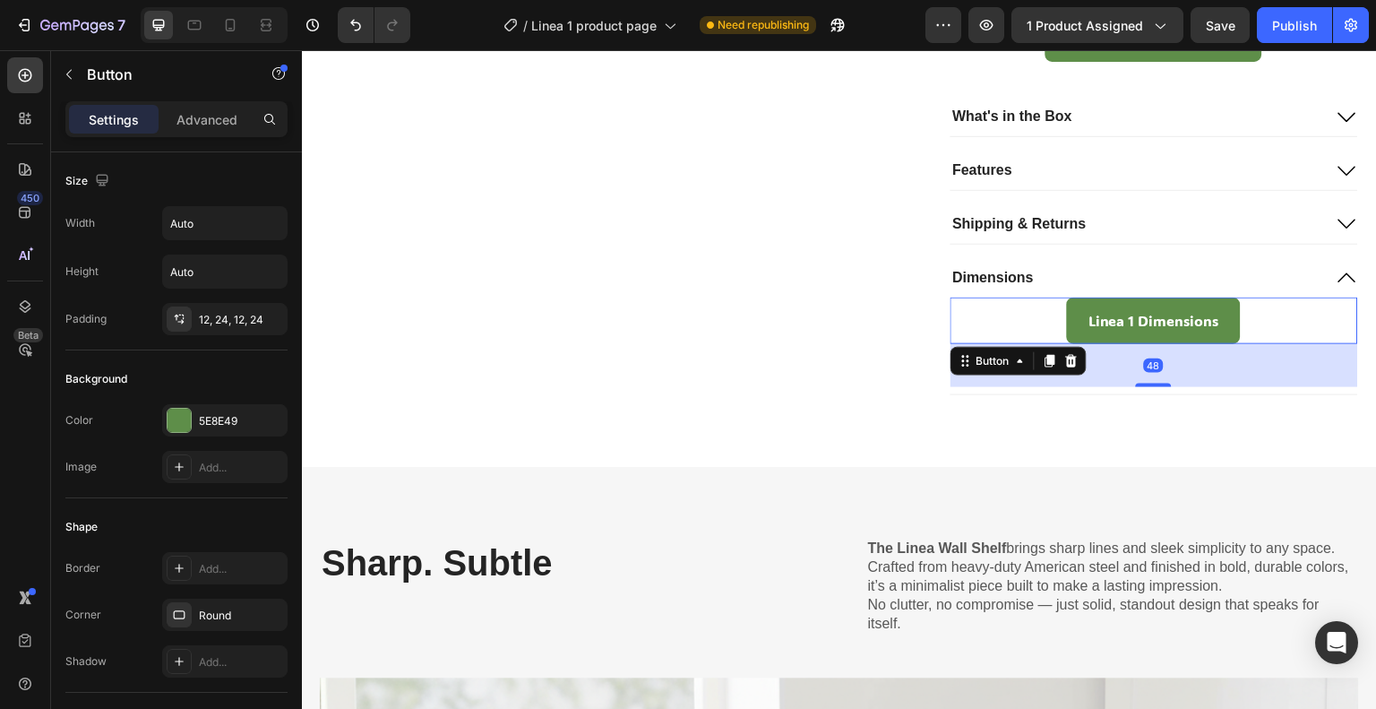
scroll to position [813, 0]
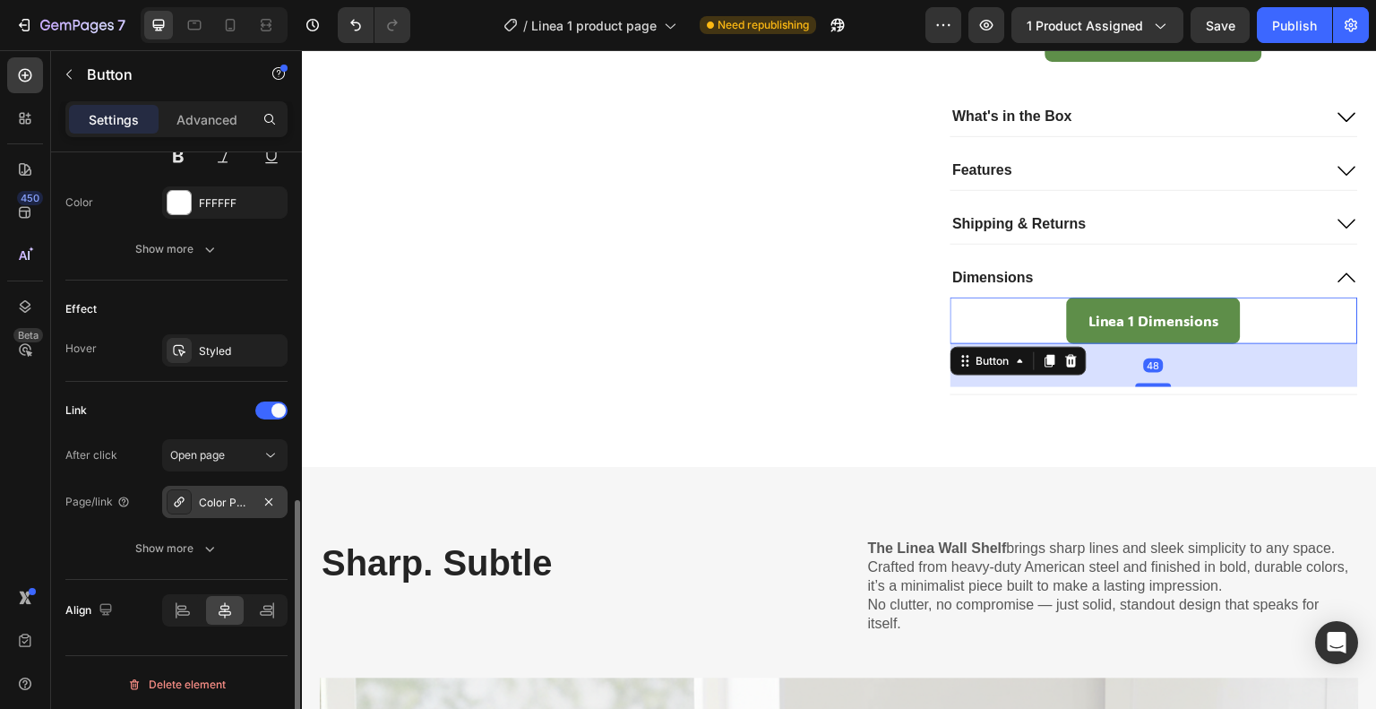
click at [217, 495] on div "Color Page" at bounding box center [225, 503] width 52 height 16
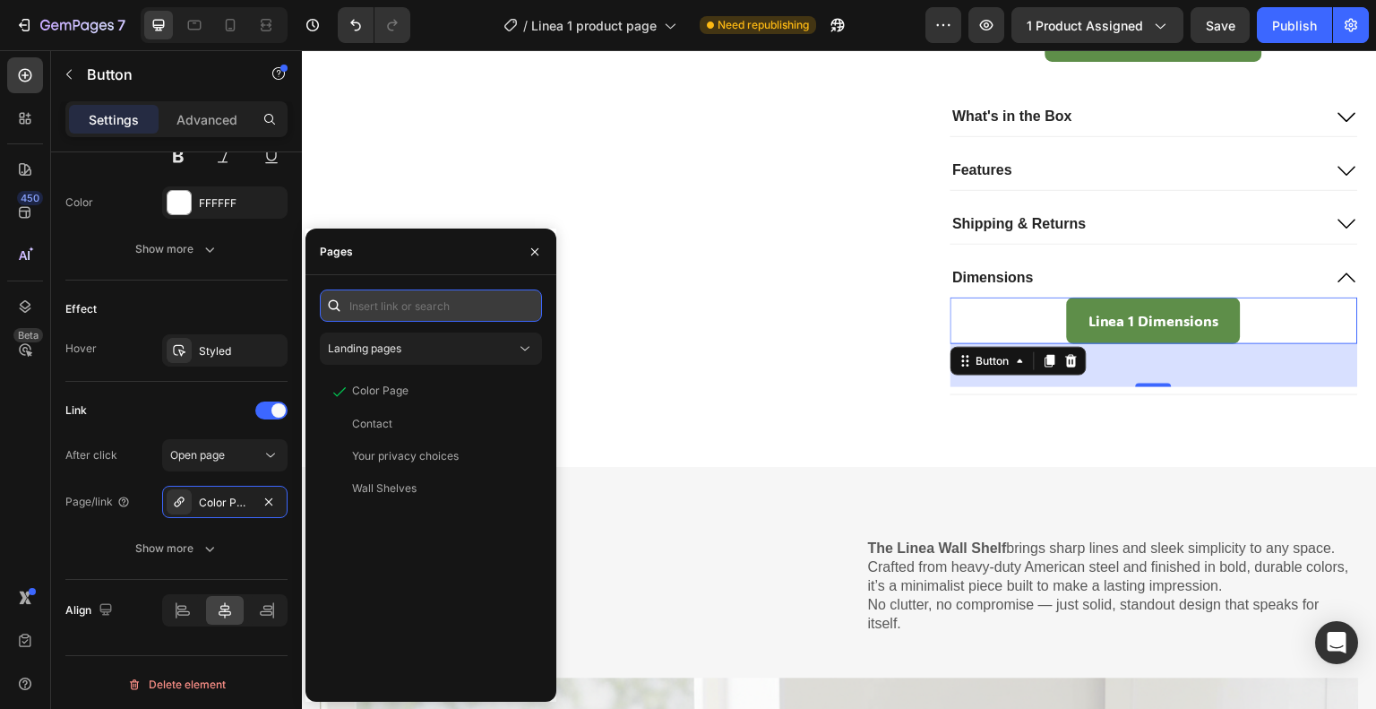
click at [443, 303] on input "text" at bounding box center [431, 305] width 222 height 32
paste input "https://cdn.shopify.com/s/files/1/0766/9242/2904/files/Linea_1.pdf?v=1758917354"
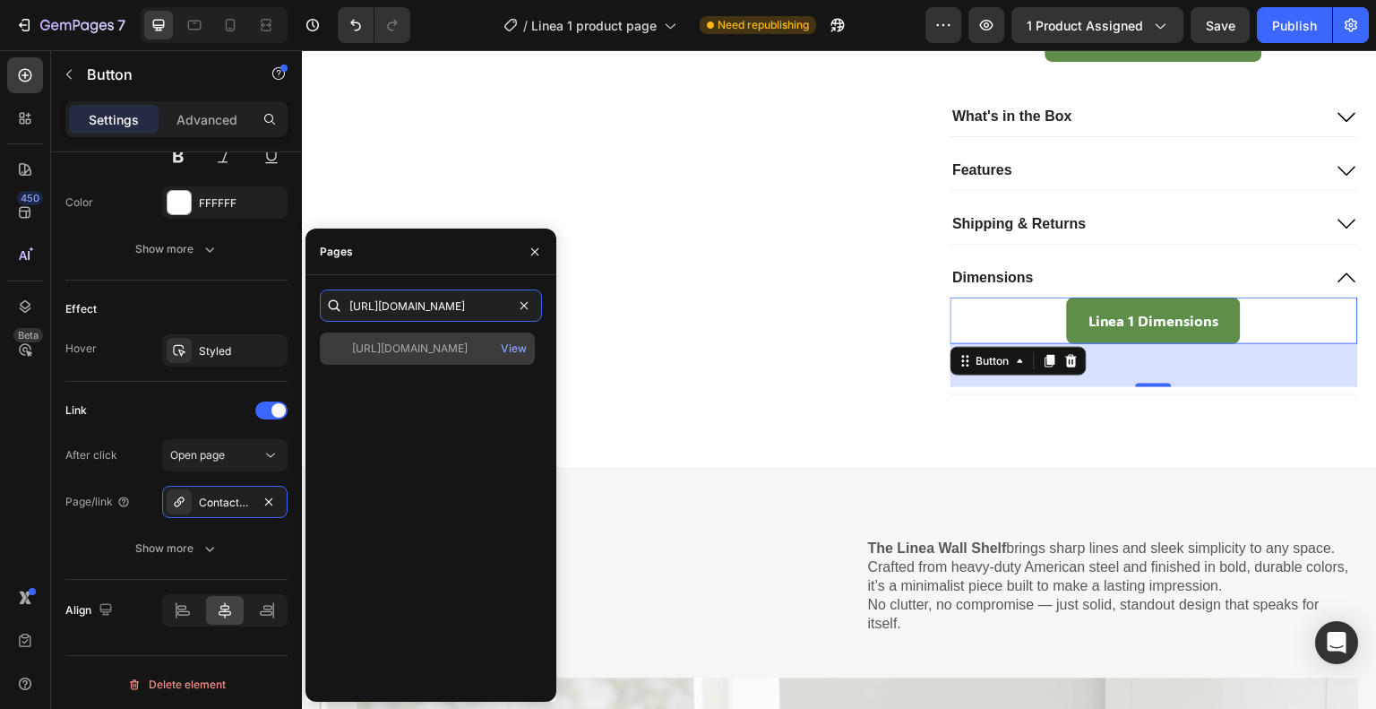
type input "https://cdn.shopify.com/s/files/1/0766/9242/2904/files/Linea_1.pdf?v=1758917354"
click at [465, 350] on div "https://cdn.shopify.com/s/files/1/0766/9242/2904/files/Linea_1.pdf?v=1758917354" at bounding box center [410, 348] width 116 height 16
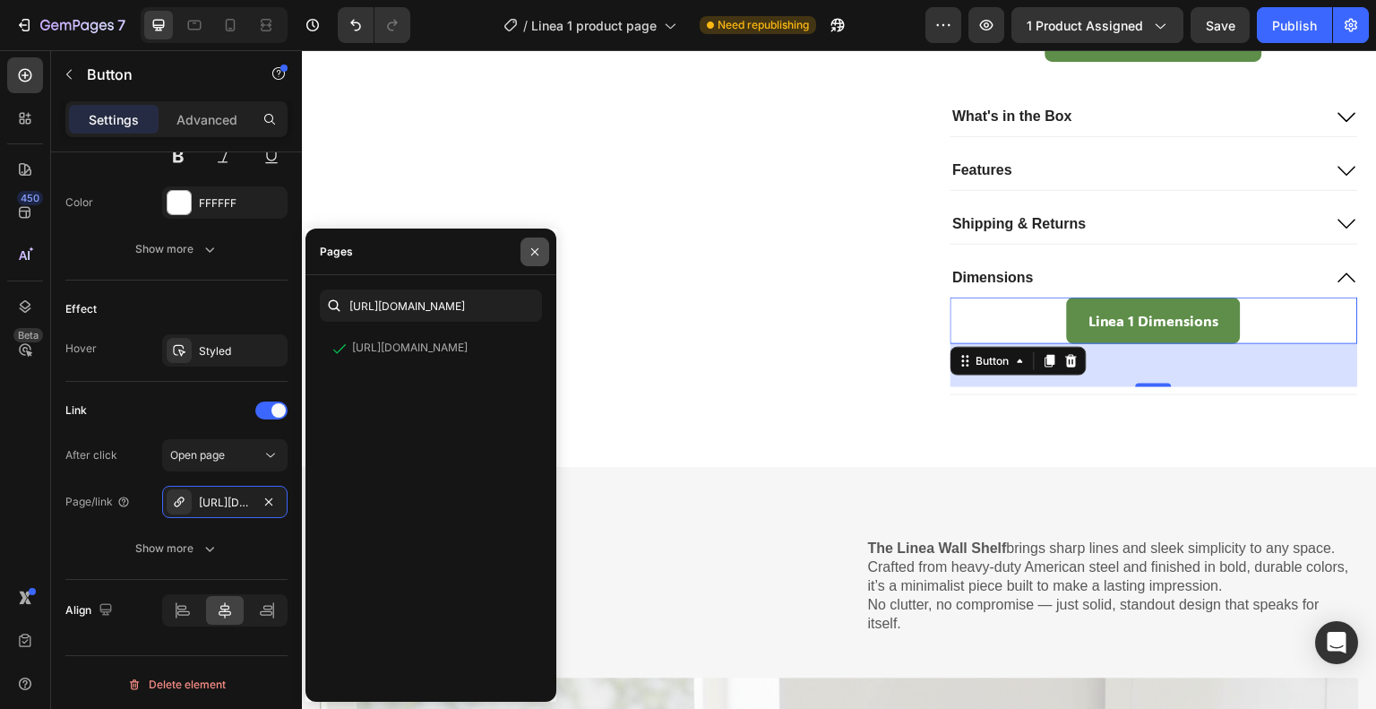
click at [538, 253] on icon "button" at bounding box center [535, 252] width 14 height 14
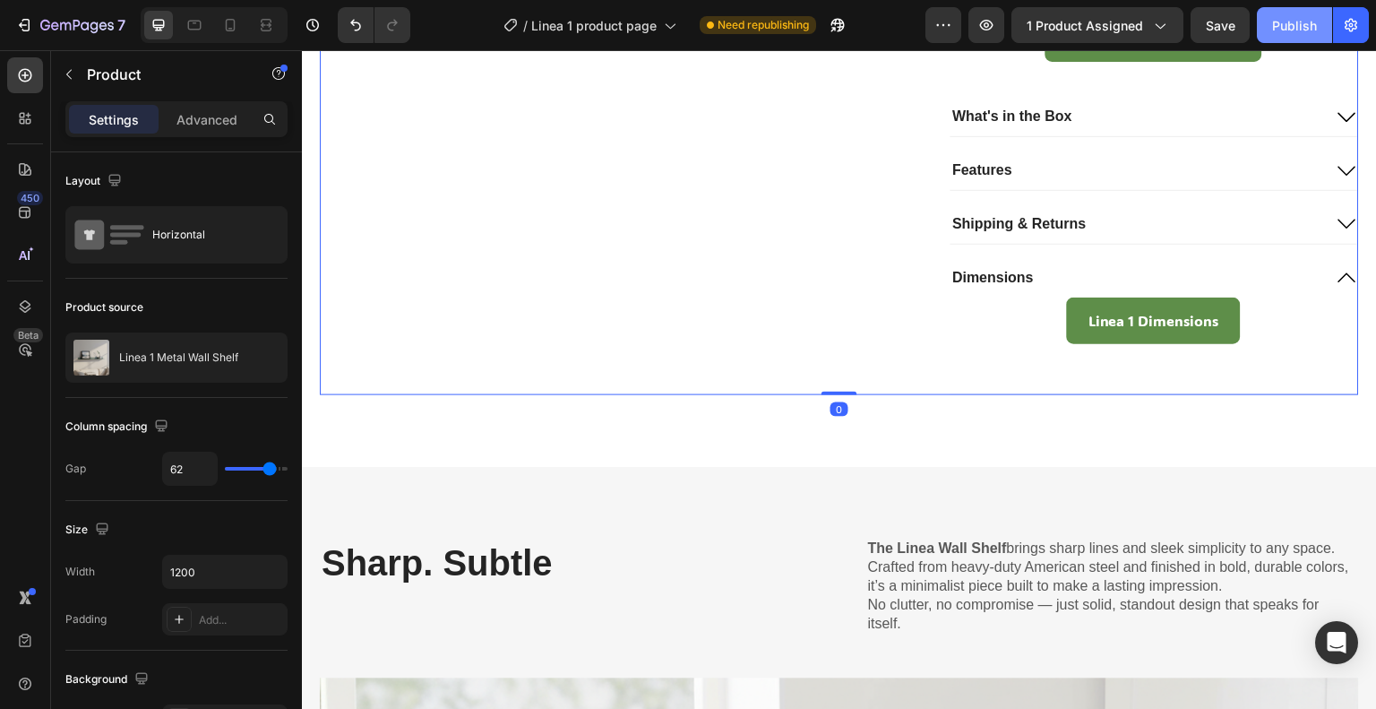
click at [1304, 21] on div "Publish" at bounding box center [1294, 25] width 45 height 19
click at [96, 5] on div "7 Version history / Linea 1 product page Published Preview 1 product assigned S…" at bounding box center [688, 25] width 1376 height 51
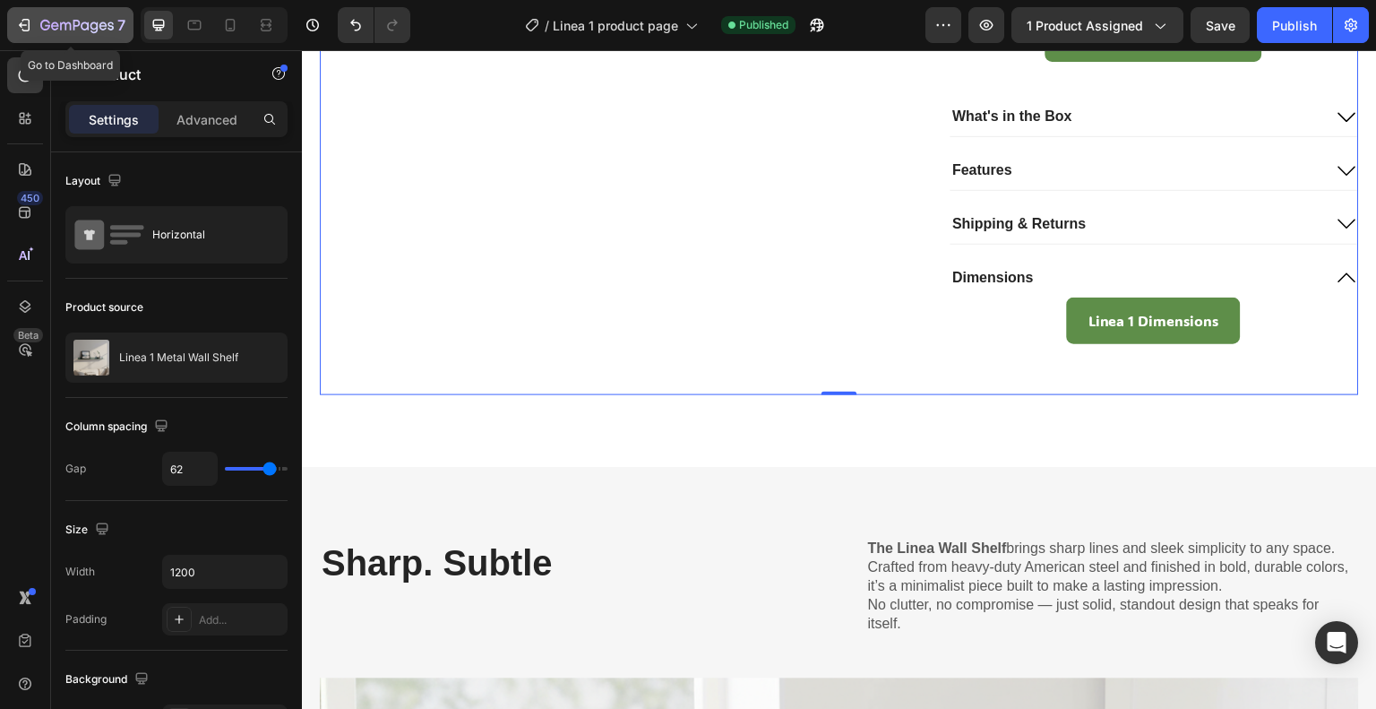
click at [91, 30] on icon "button" at bounding box center [94, 28] width 8 height 12
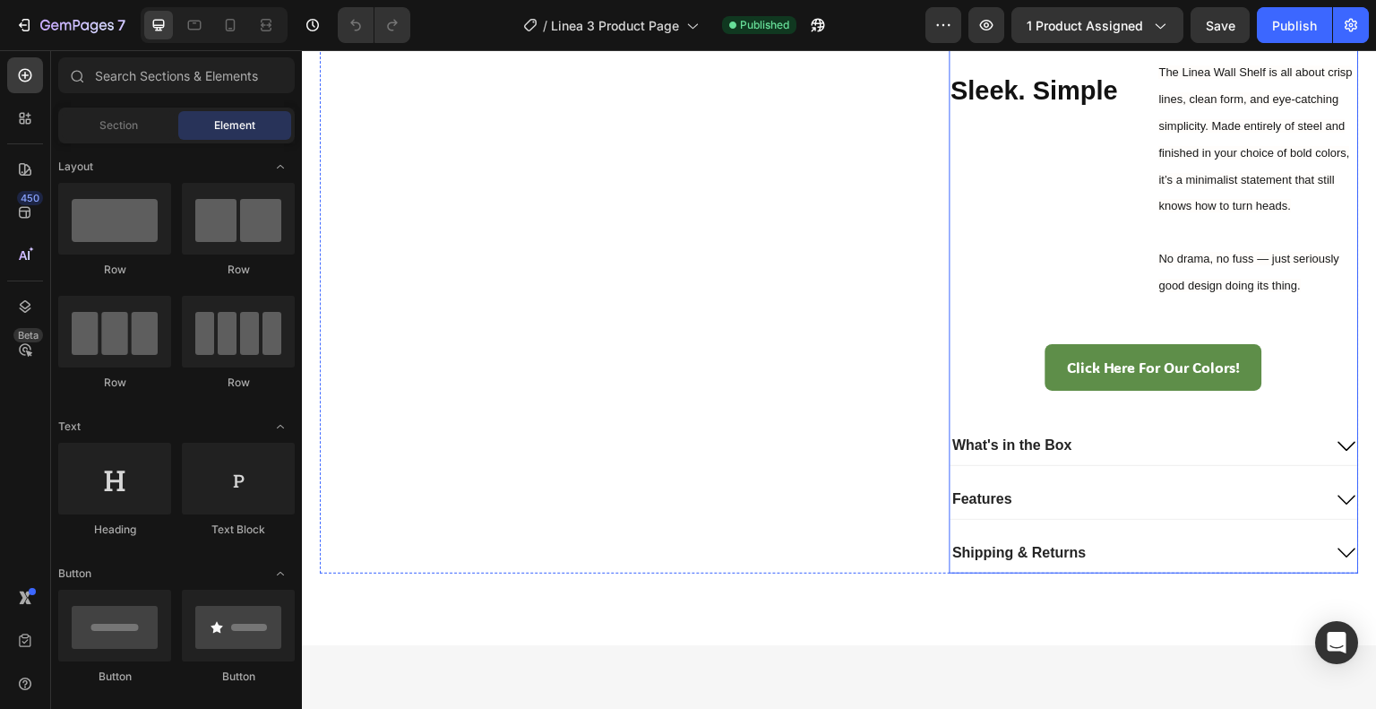
scroll to position [925, 0]
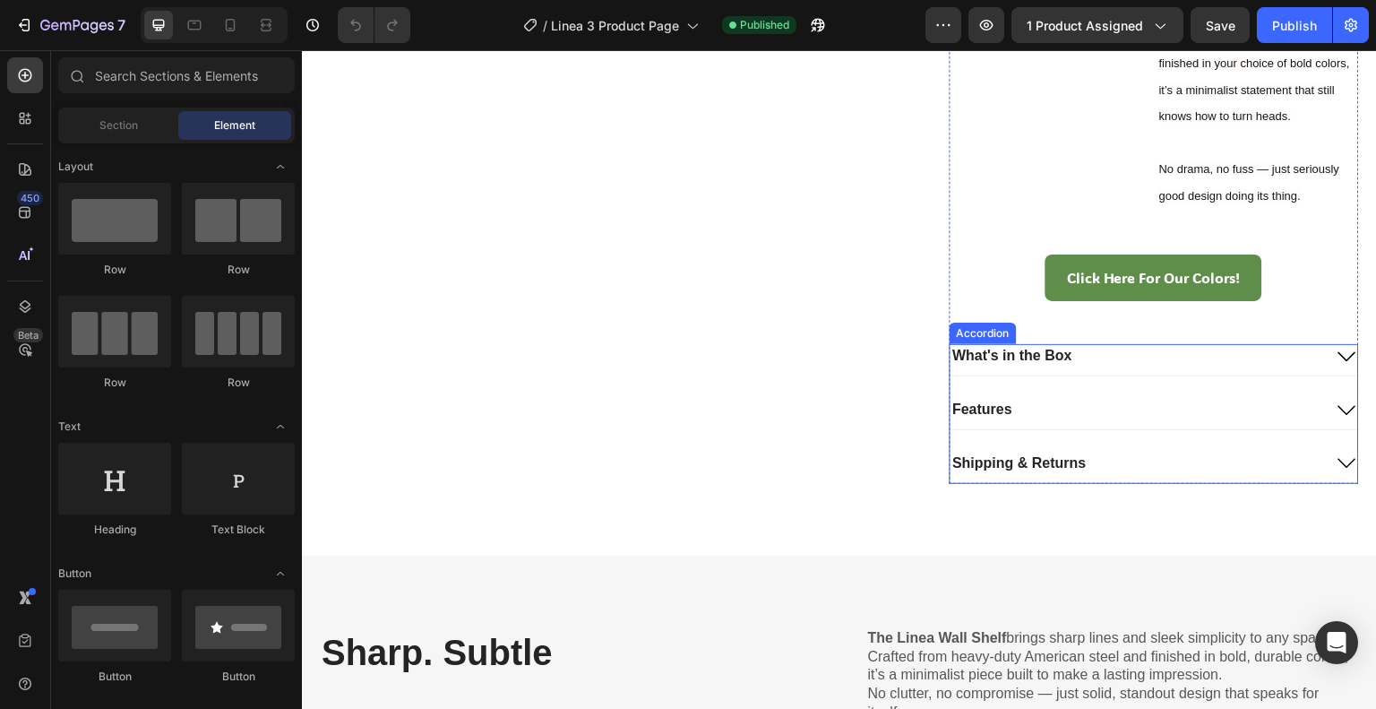
click at [977, 419] on p "Features" at bounding box center [983, 409] width 60 height 19
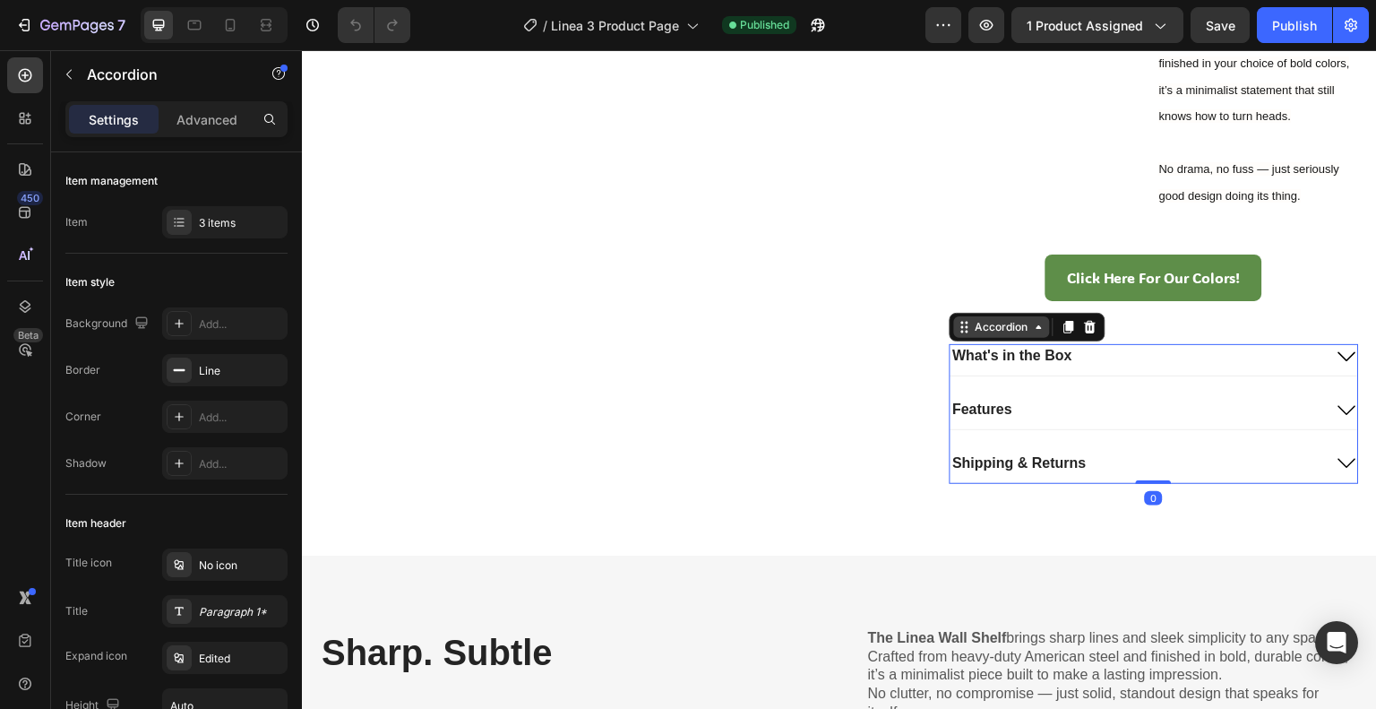
click at [974, 335] on div "Accordion" at bounding box center [1002, 327] width 60 height 16
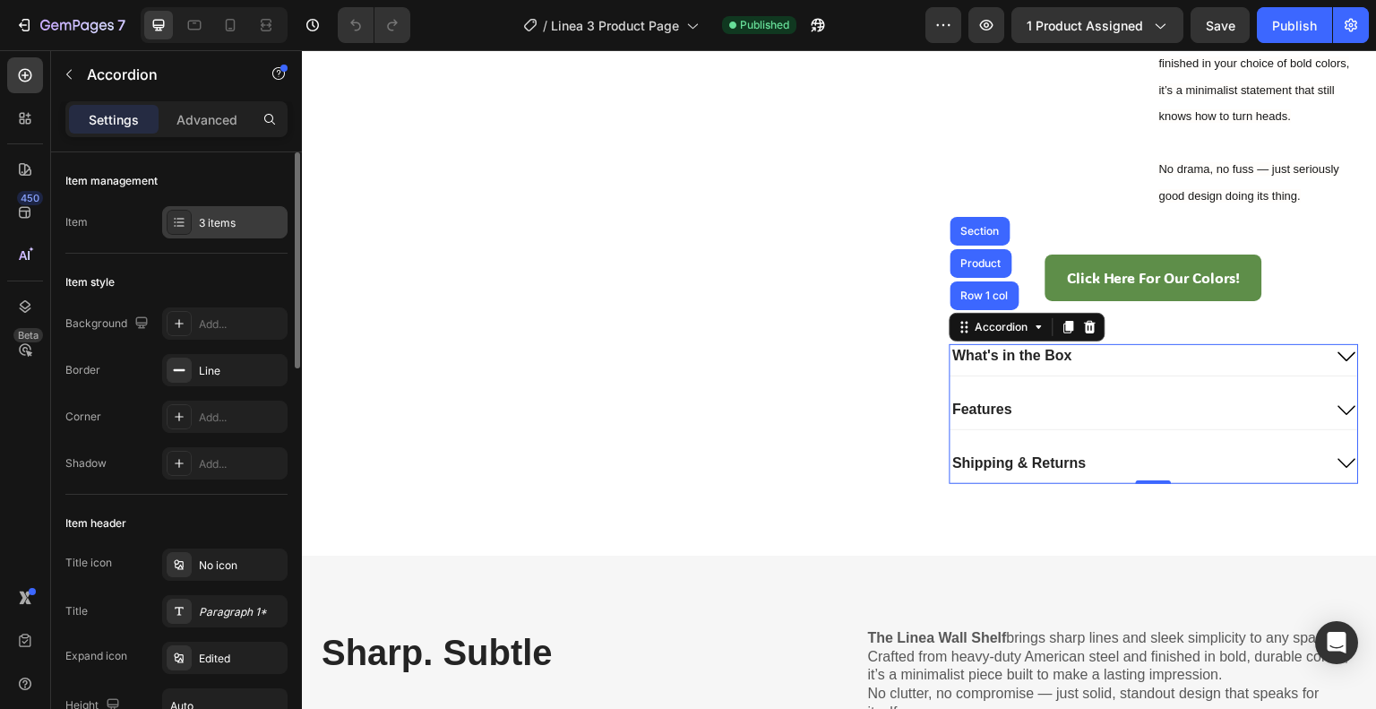
click at [244, 222] on div "3 items" at bounding box center [241, 223] width 84 height 16
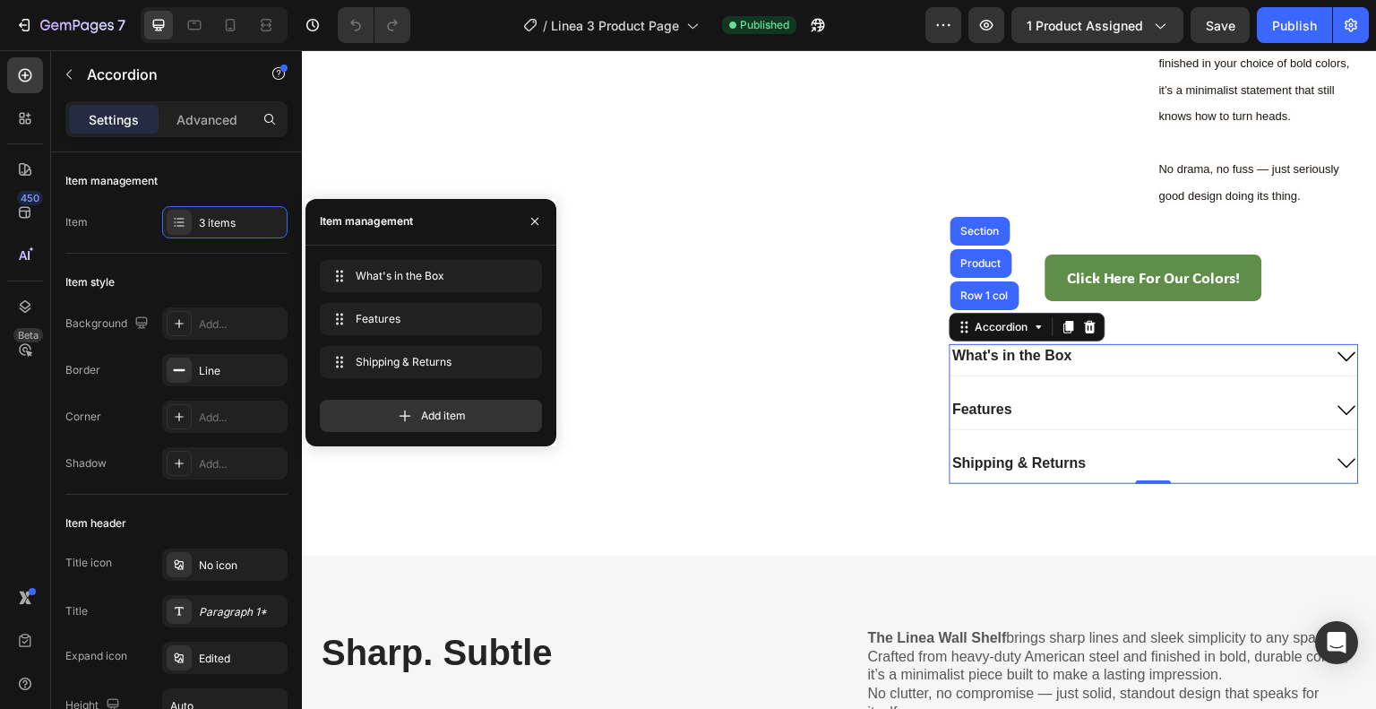
click at [409, 398] on div "Add item" at bounding box center [431, 408] width 222 height 47
click at [406, 415] on icon at bounding box center [406, 415] width 12 height 12
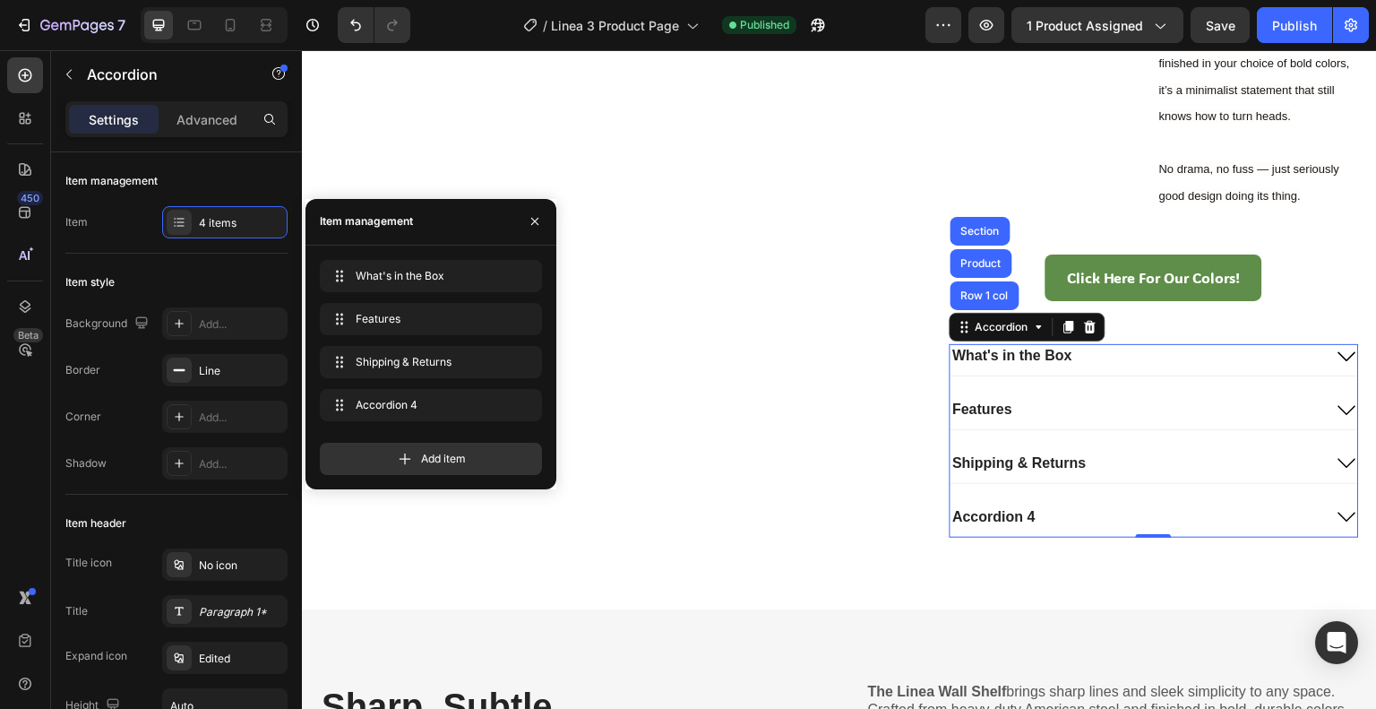
click at [999, 529] on div "Accordion 4" at bounding box center [995, 517] width 88 height 24
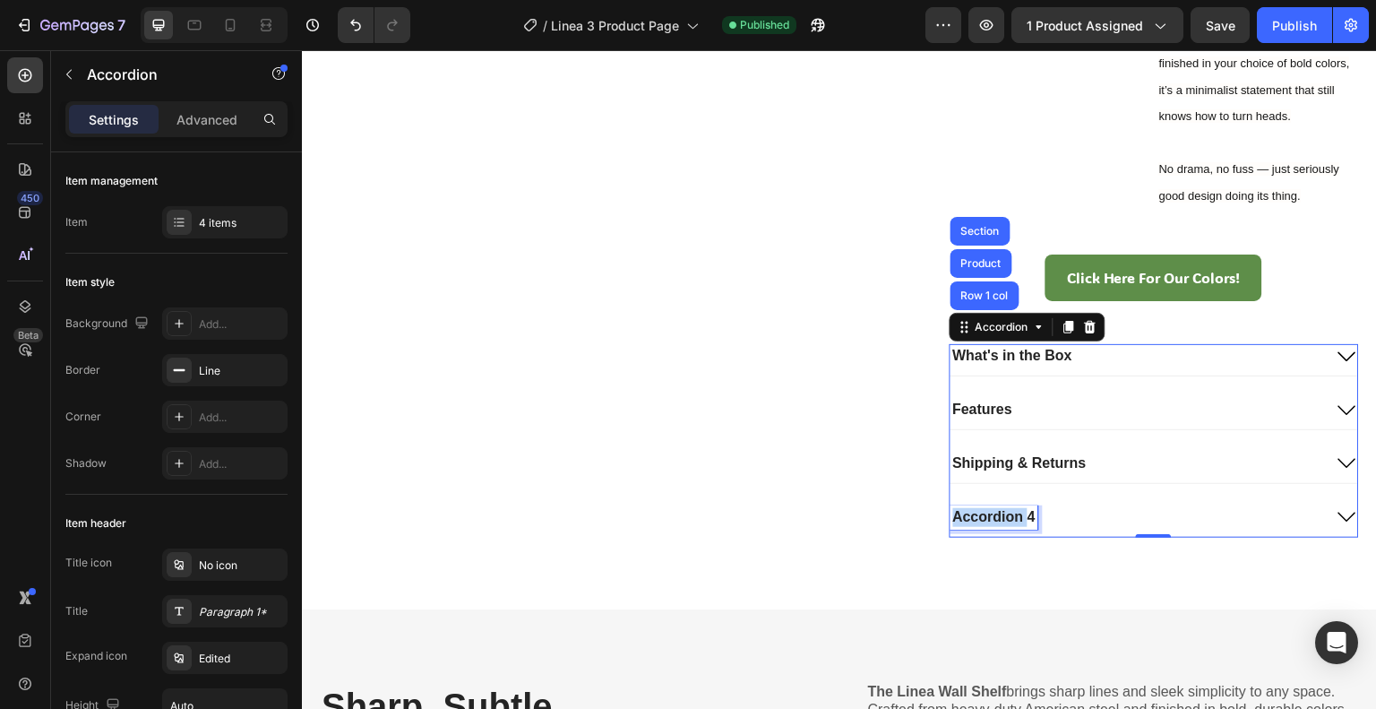
click at [999, 527] on p "Accordion 4" at bounding box center [994, 517] width 82 height 19
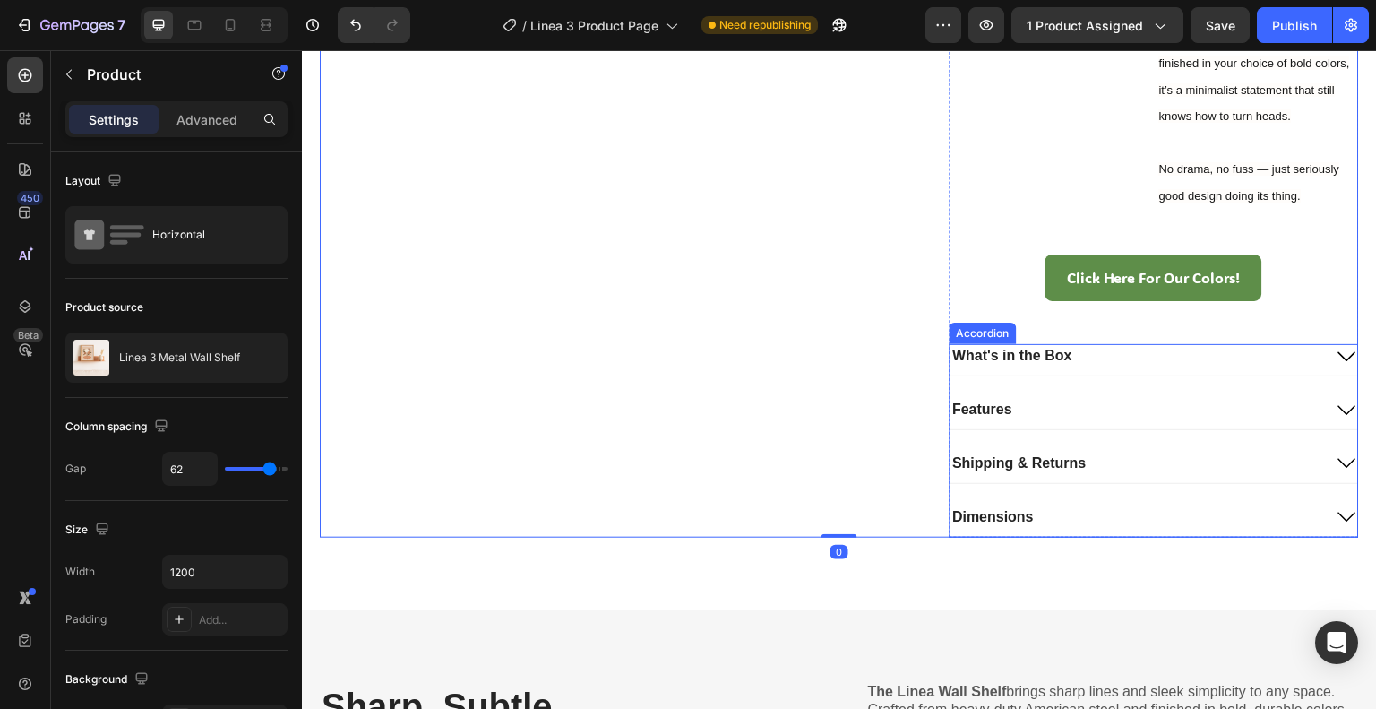
click at [1299, 529] on div "Dimensions" at bounding box center [1137, 517] width 373 height 24
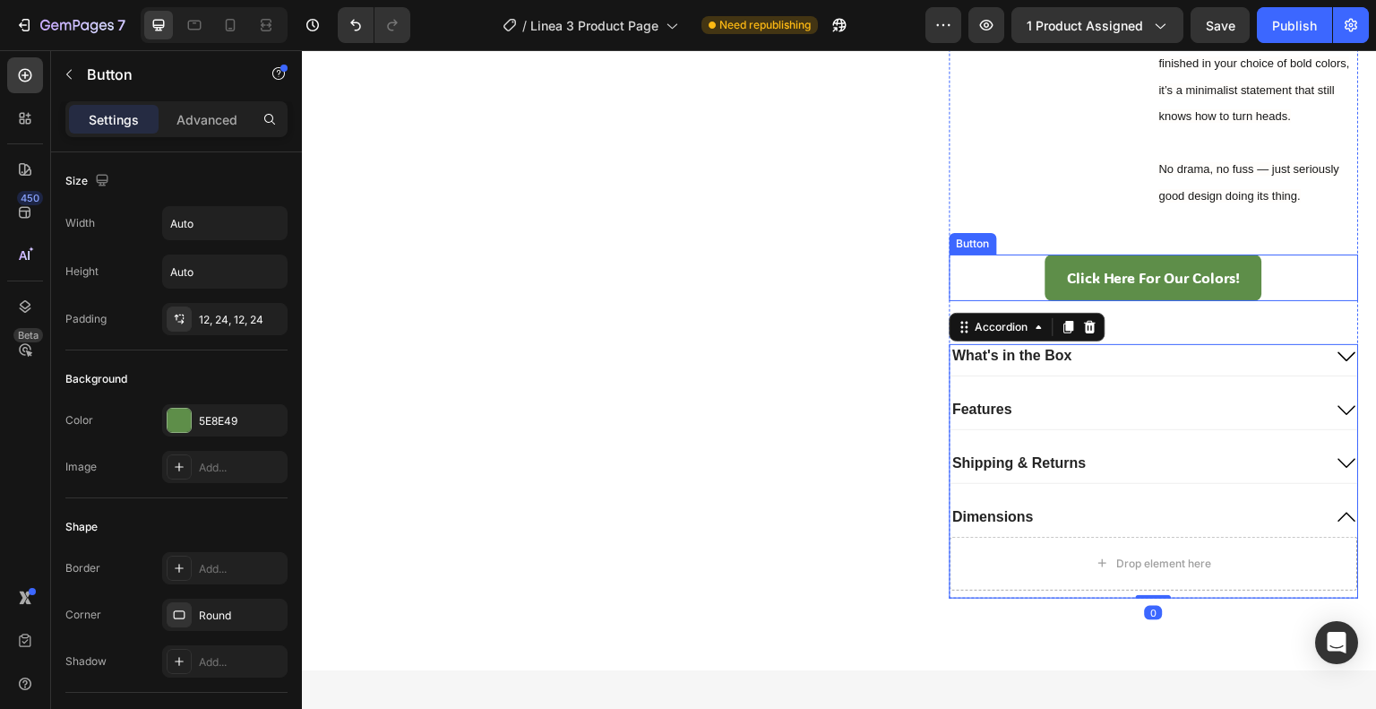
click at [1032, 302] on div "Click Here For Our Colors! Button" at bounding box center [1155, 277] width 410 height 47
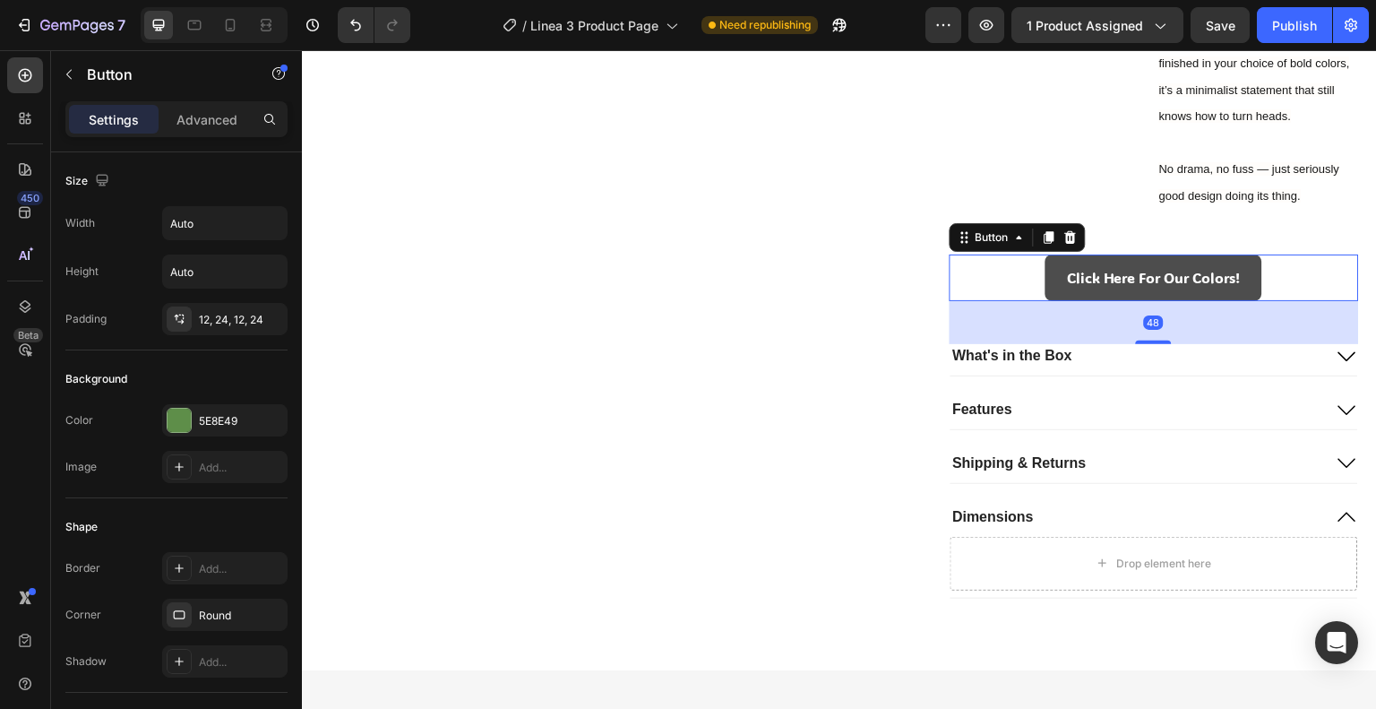
click at [1046, 302] on link "Click Here For Our Colors!" at bounding box center [1154, 277] width 217 height 47
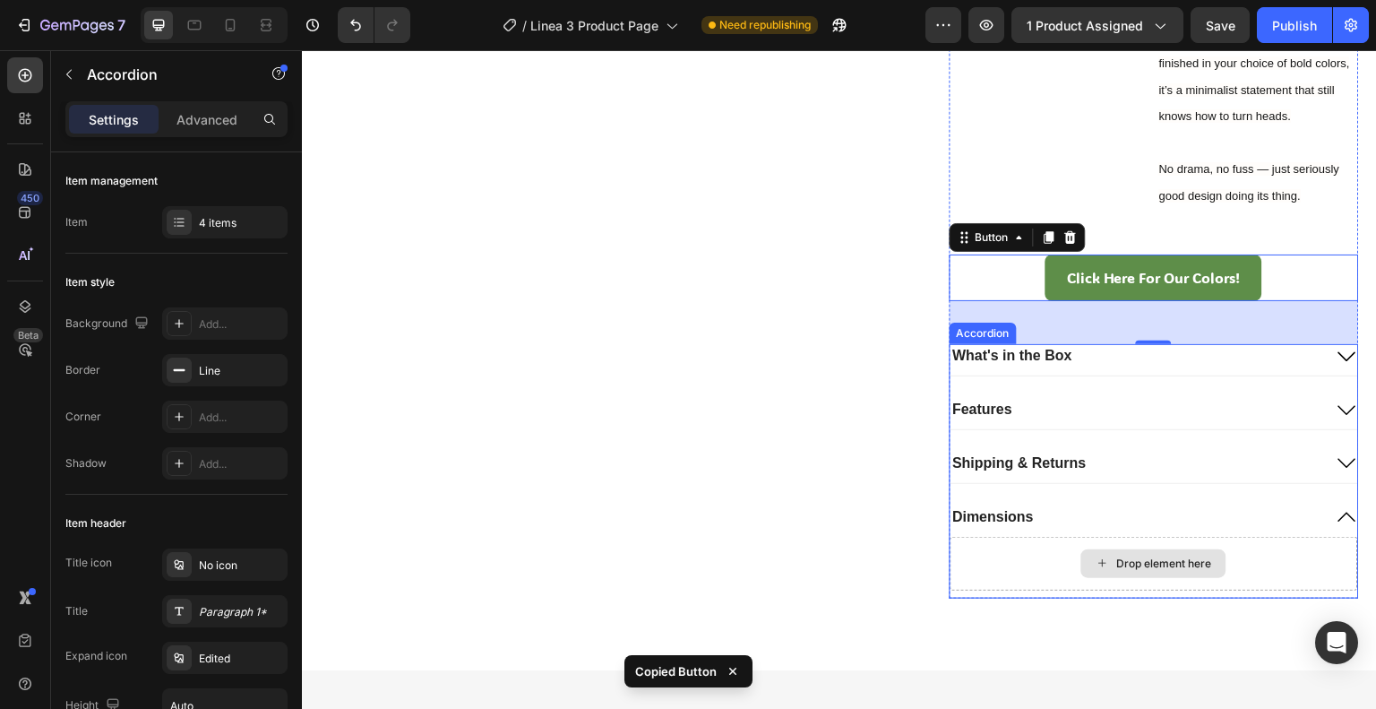
click at [1020, 590] on div "Drop element here" at bounding box center [1155, 564] width 409 height 54
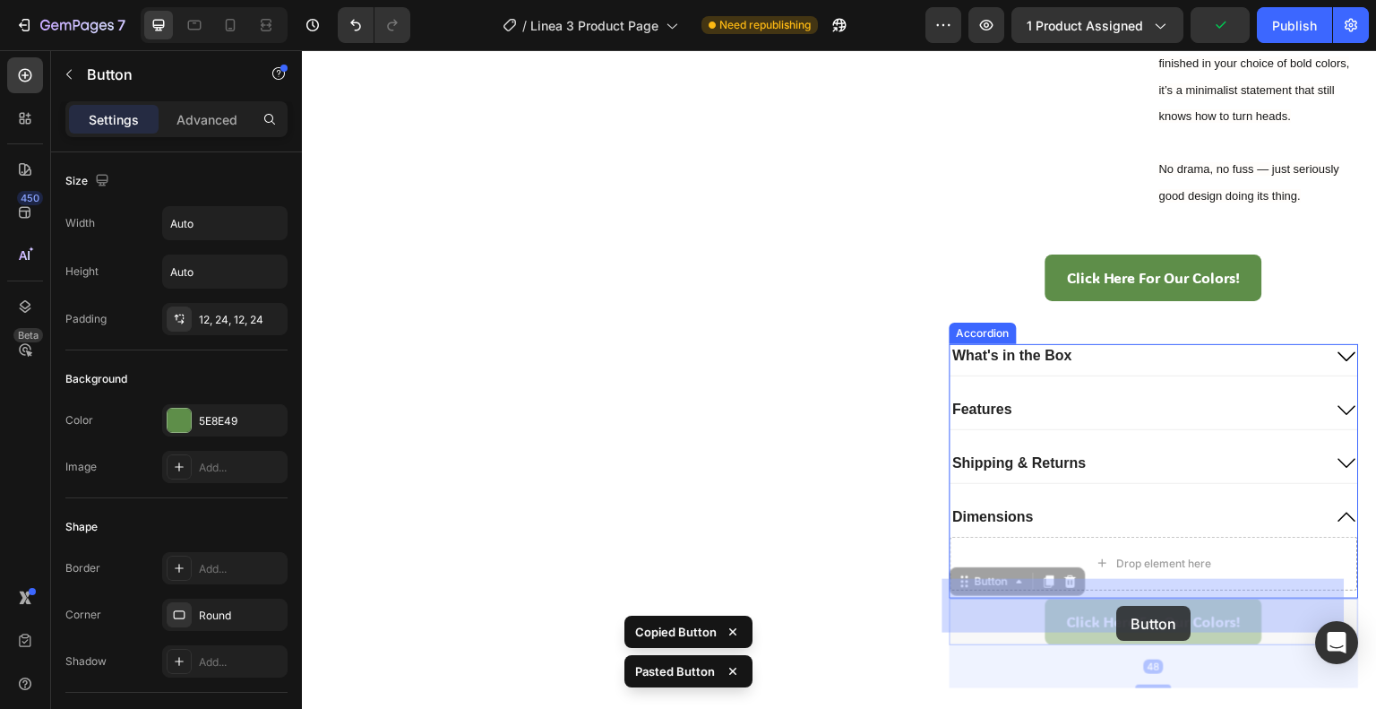
drag, startPoint x: 963, startPoint y: 624, endPoint x: 1117, endPoint y: 607, distance: 155.1
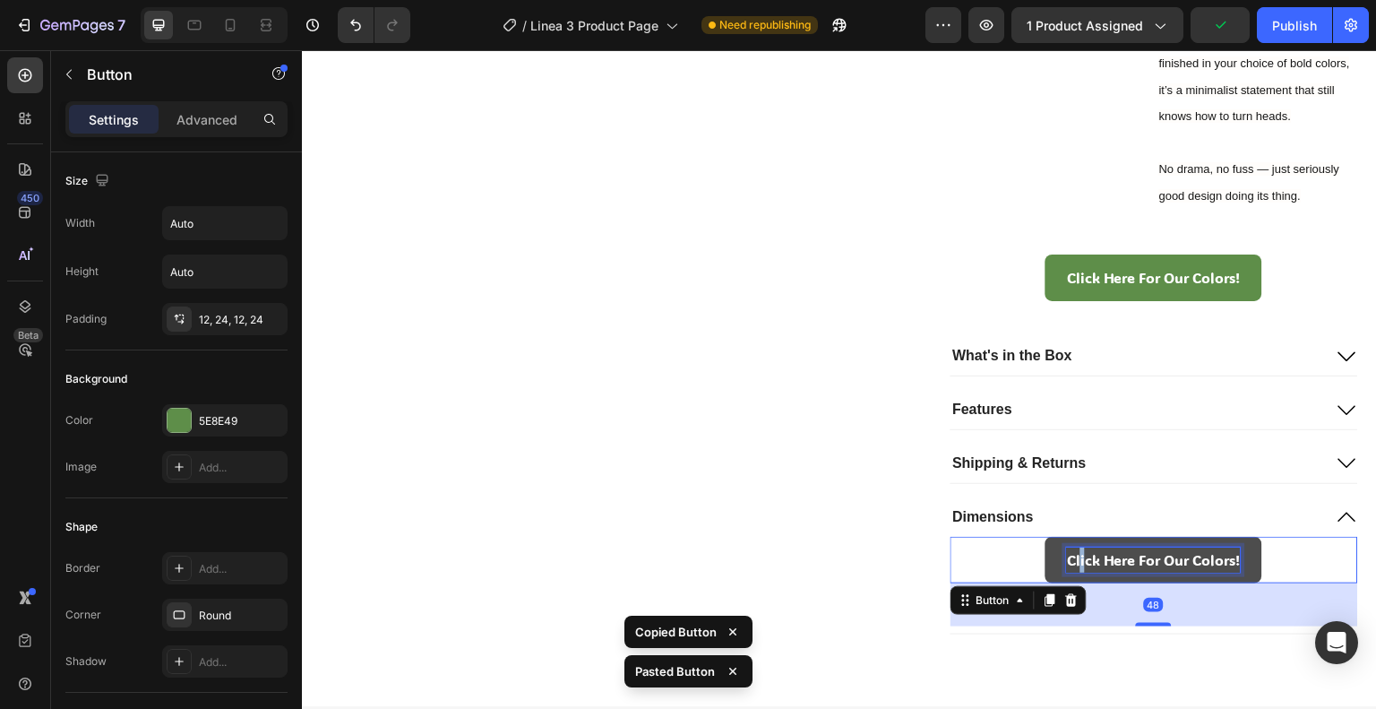
click at [1070, 573] on p "Click Here For Our Colors!" at bounding box center [1154, 560] width 174 height 26
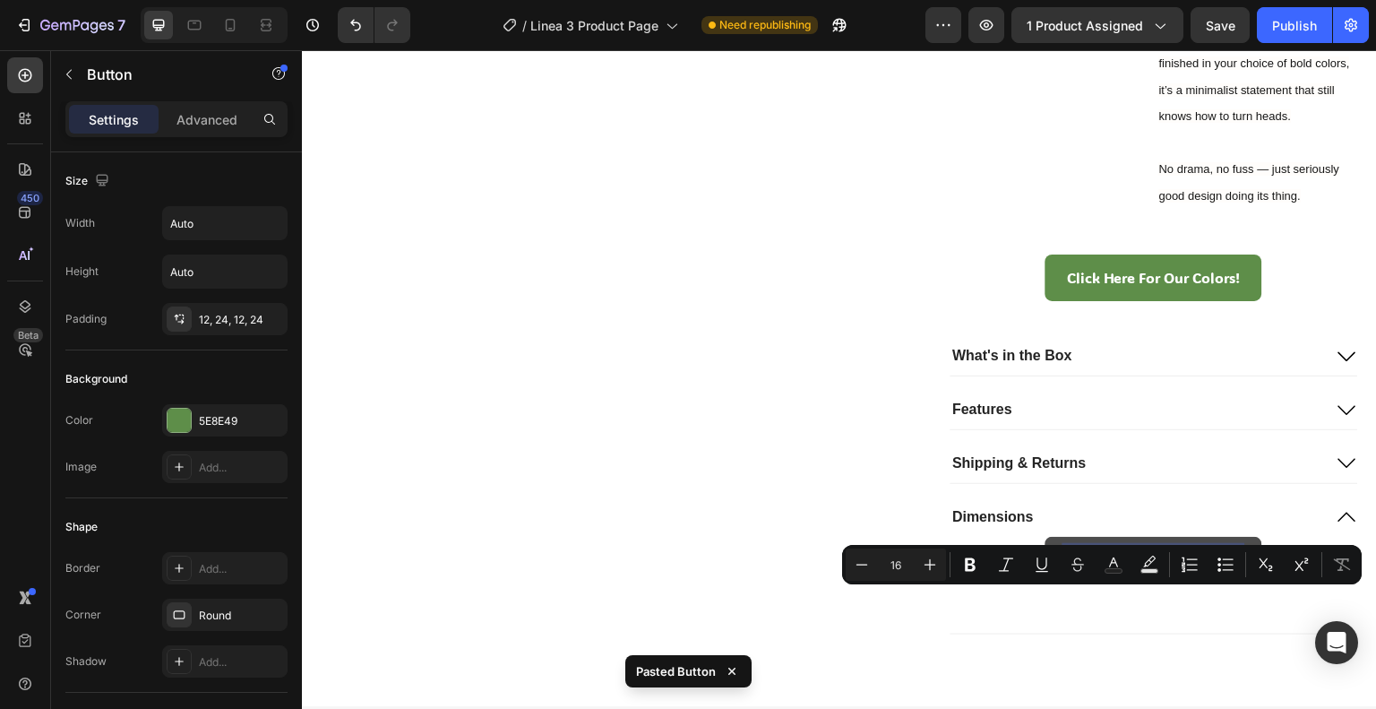
drag, startPoint x: 1059, startPoint y: 607, endPoint x: 1240, endPoint y: 603, distance: 181.0
click at [1240, 584] on link "Click Here For Our Colors!" at bounding box center [1154, 560] width 217 height 47
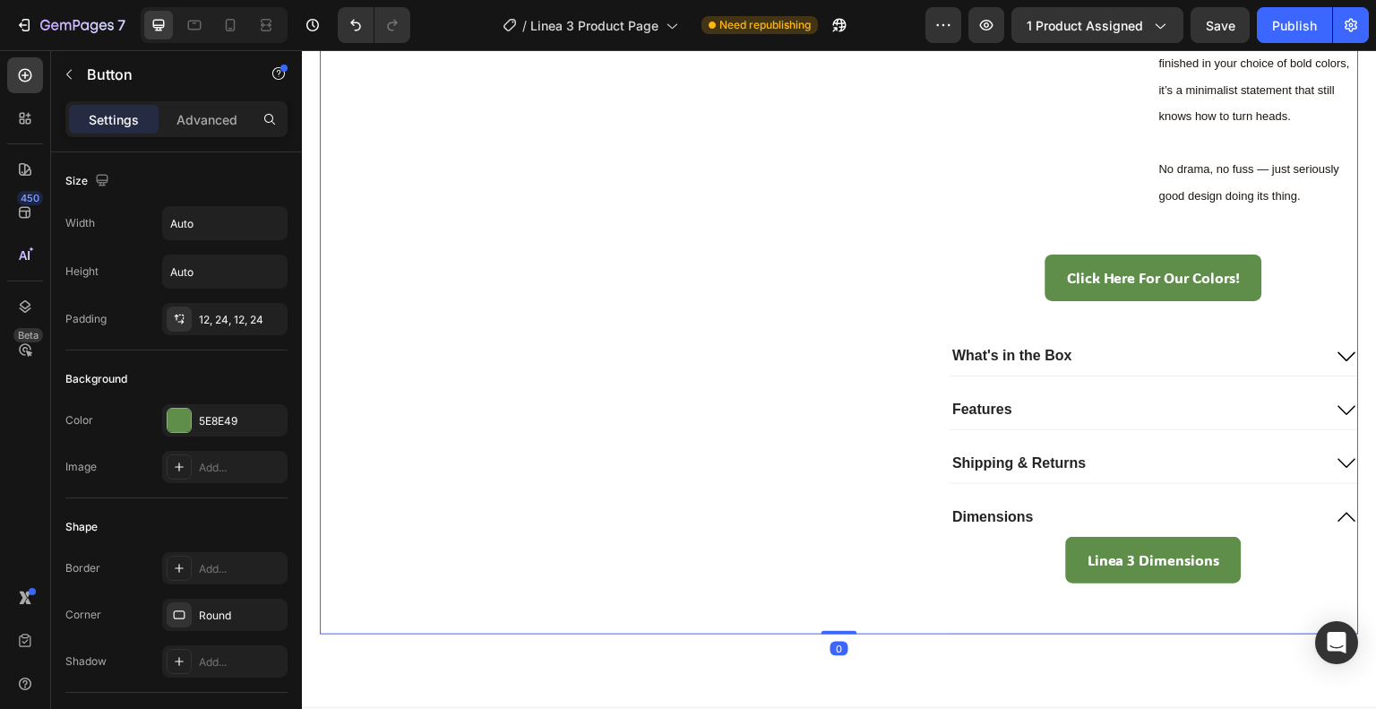
drag, startPoint x: 768, startPoint y: 503, endPoint x: 800, endPoint y: 511, distance: 33.2
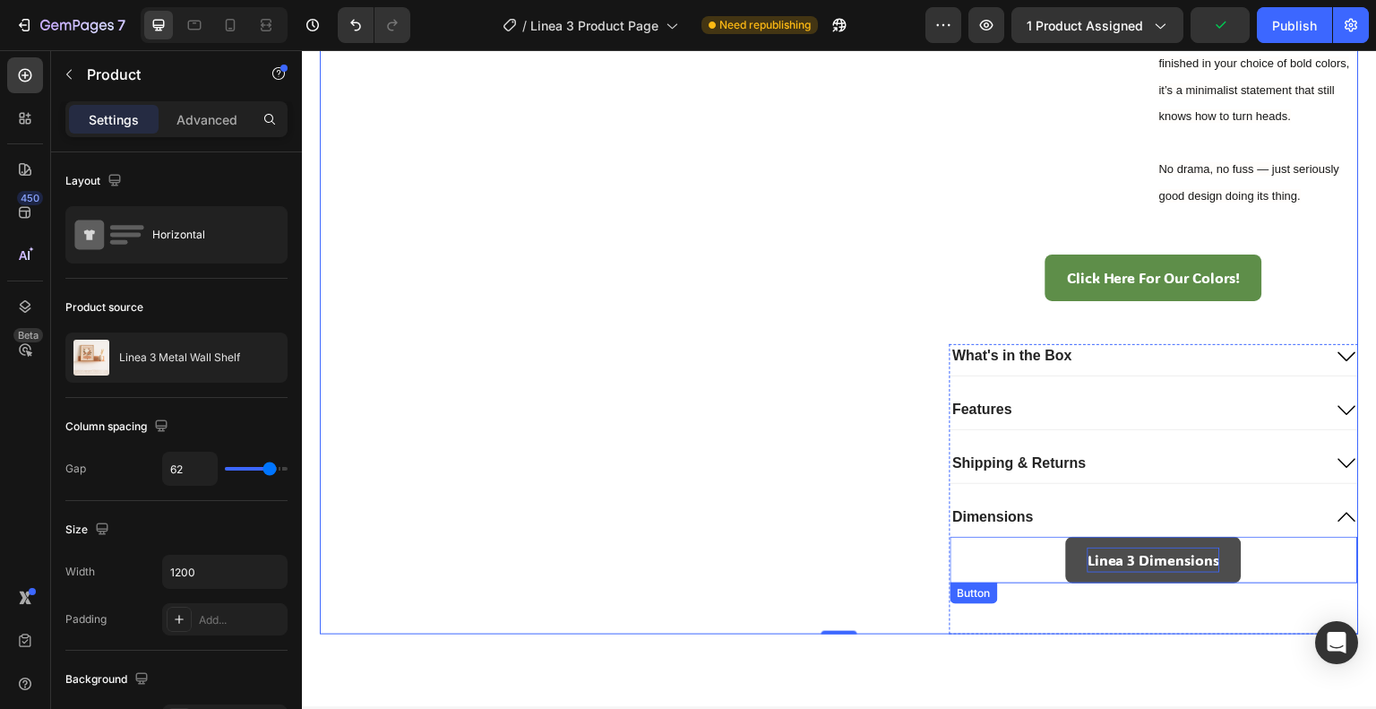
click at [1180, 573] on p "Linea 3 Dimensions" at bounding box center [1154, 560] width 133 height 26
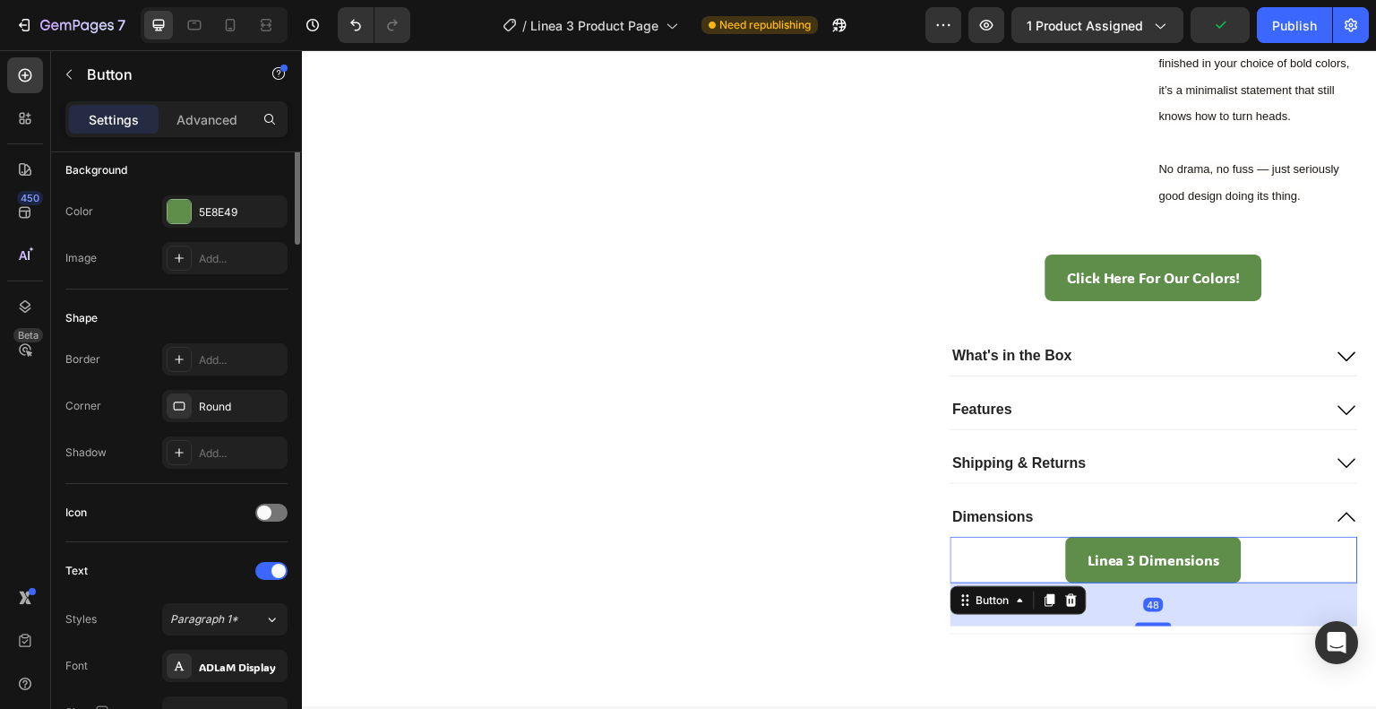
scroll to position [687, 0]
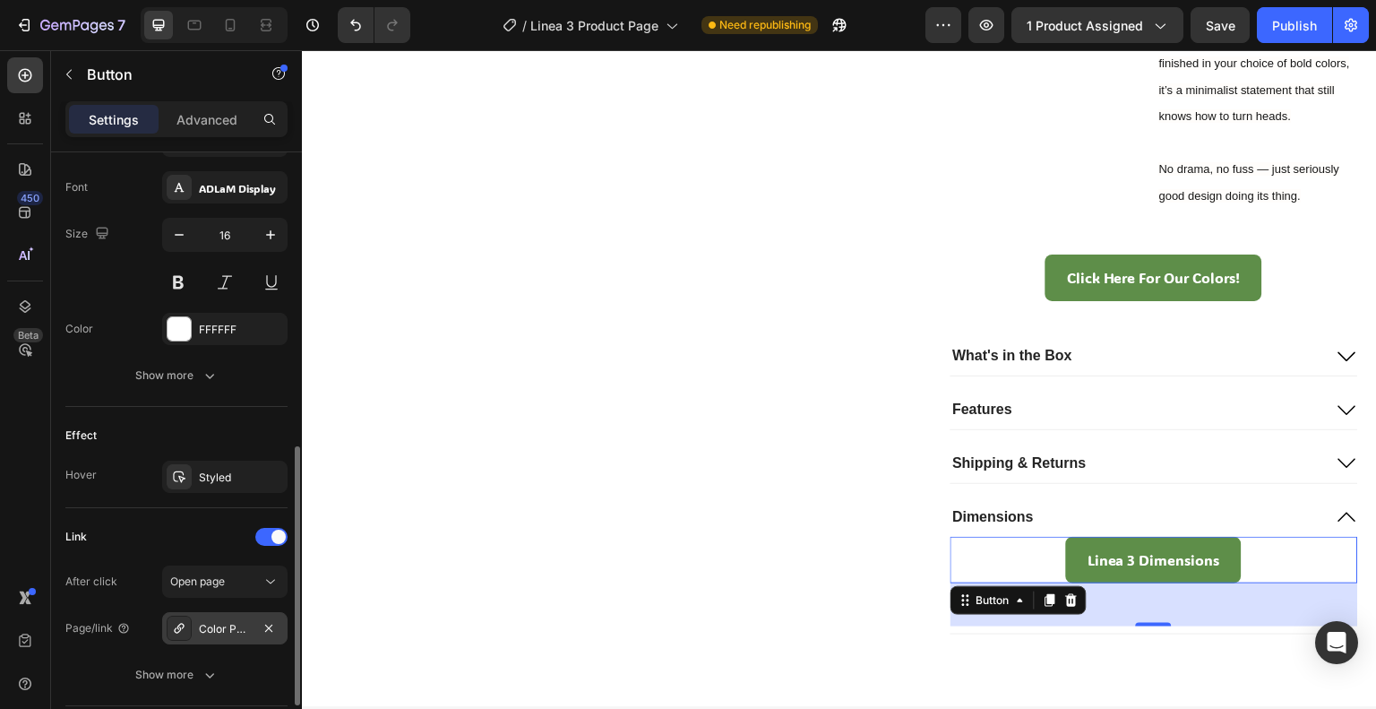
click at [218, 630] on div "Color Page" at bounding box center [225, 629] width 52 height 16
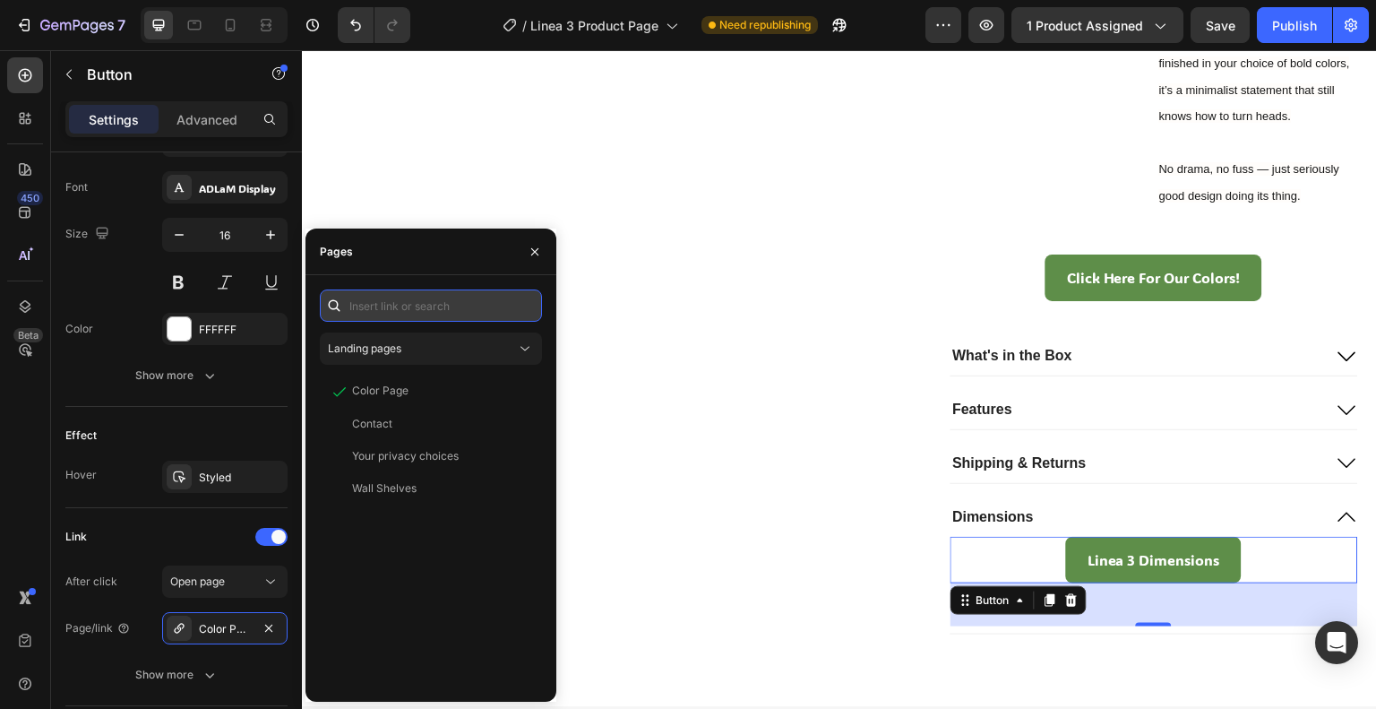
click at [404, 297] on input "text" at bounding box center [431, 305] width 222 height 32
paste input "https://cdn.shopify.com/s/files/1/0766/9242/2904/files/LINEA_3_DWG.pdf?v=175891…"
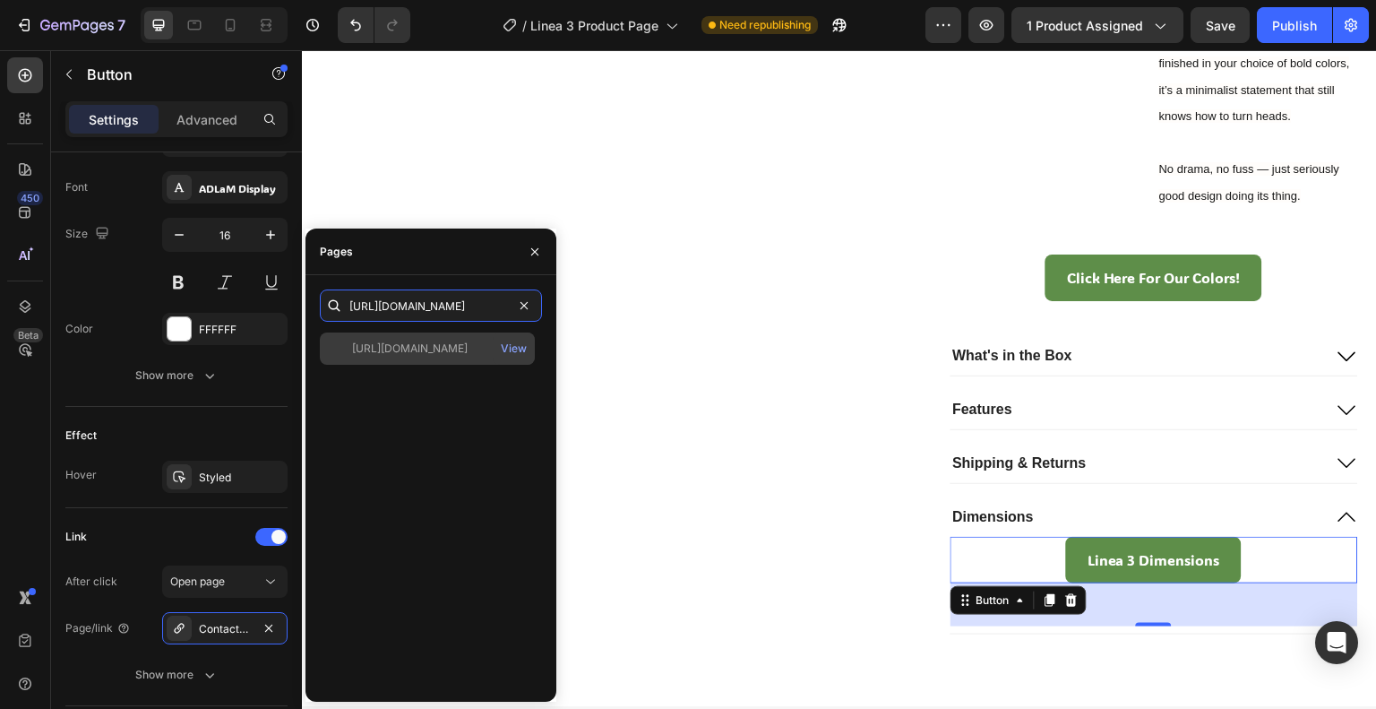
type input "https://cdn.shopify.com/s/files/1/0766/9242/2904/files/LINEA_3_DWG.pdf?v=175891…"
click at [462, 354] on div "https://cdn.shopify.com/s/files/1/0766/9242/2904/files/LINEA_3_DWG.pdf?v=175891…" at bounding box center [410, 348] width 116 height 16
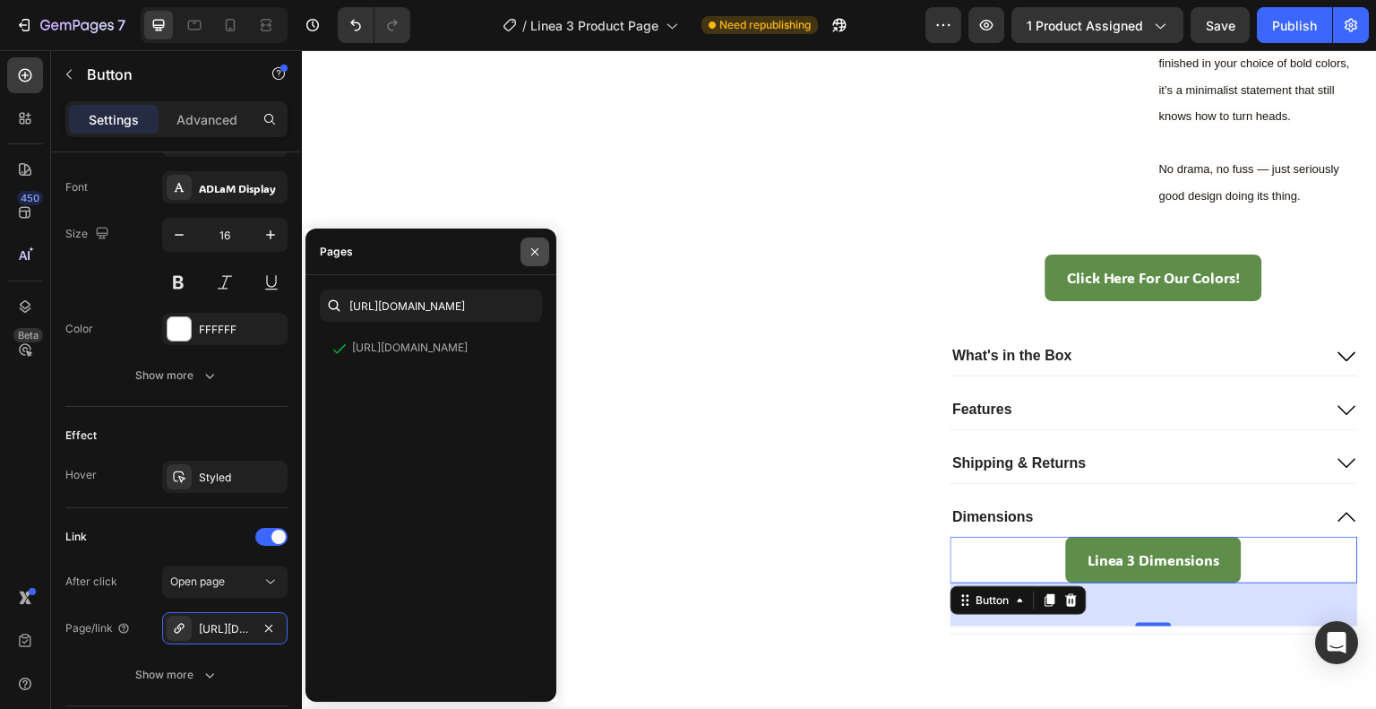
click at [535, 248] on icon "button" at bounding box center [535, 252] width 14 height 14
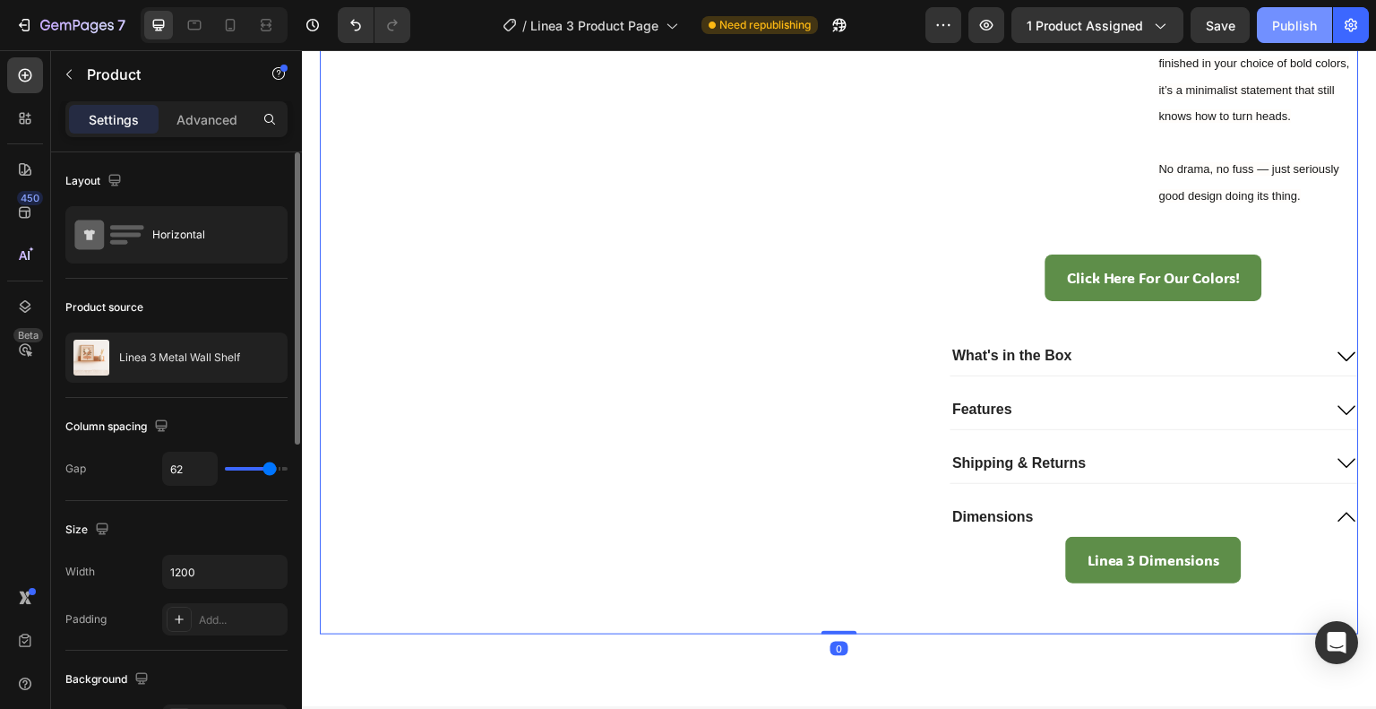
click at [1299, 17] on div "Publish" at bounding box center [1294, 25] width 45 height 19
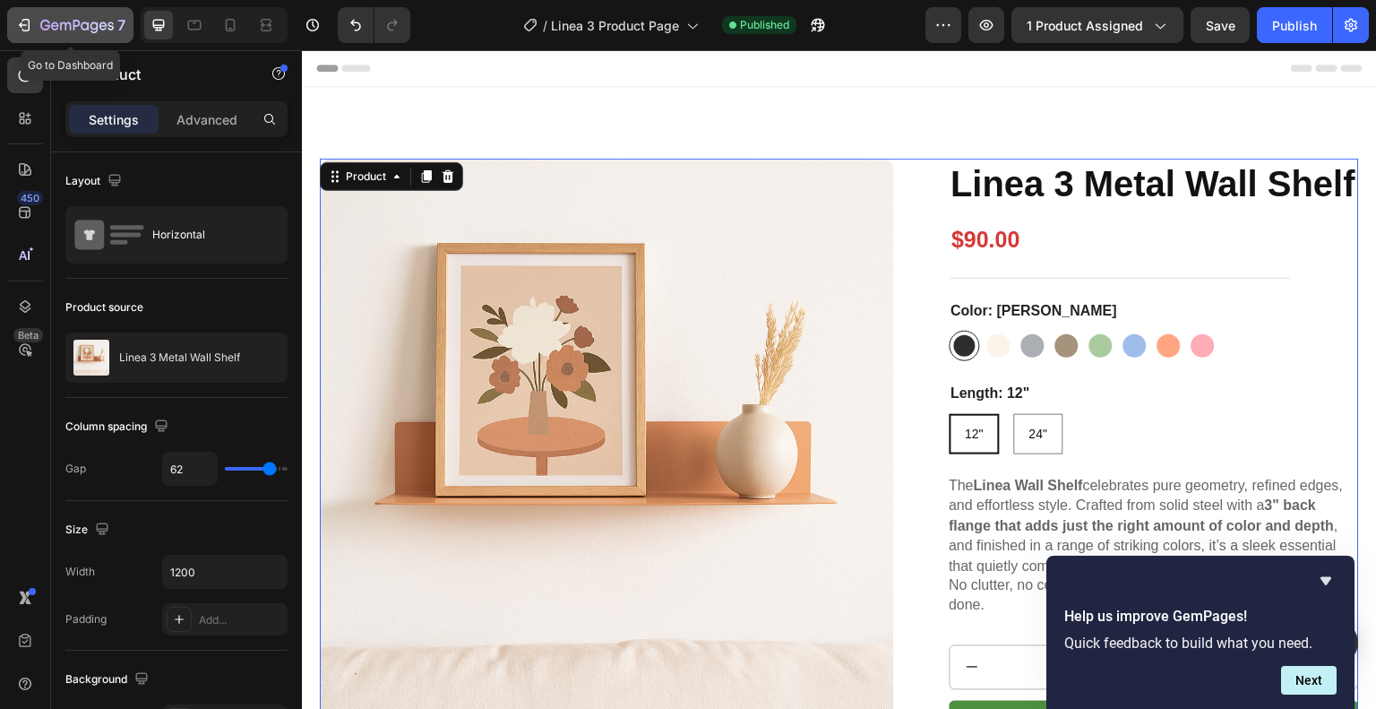
click at [55, 14] on div "7" at bounding box center [82, 25] width 85 height 22
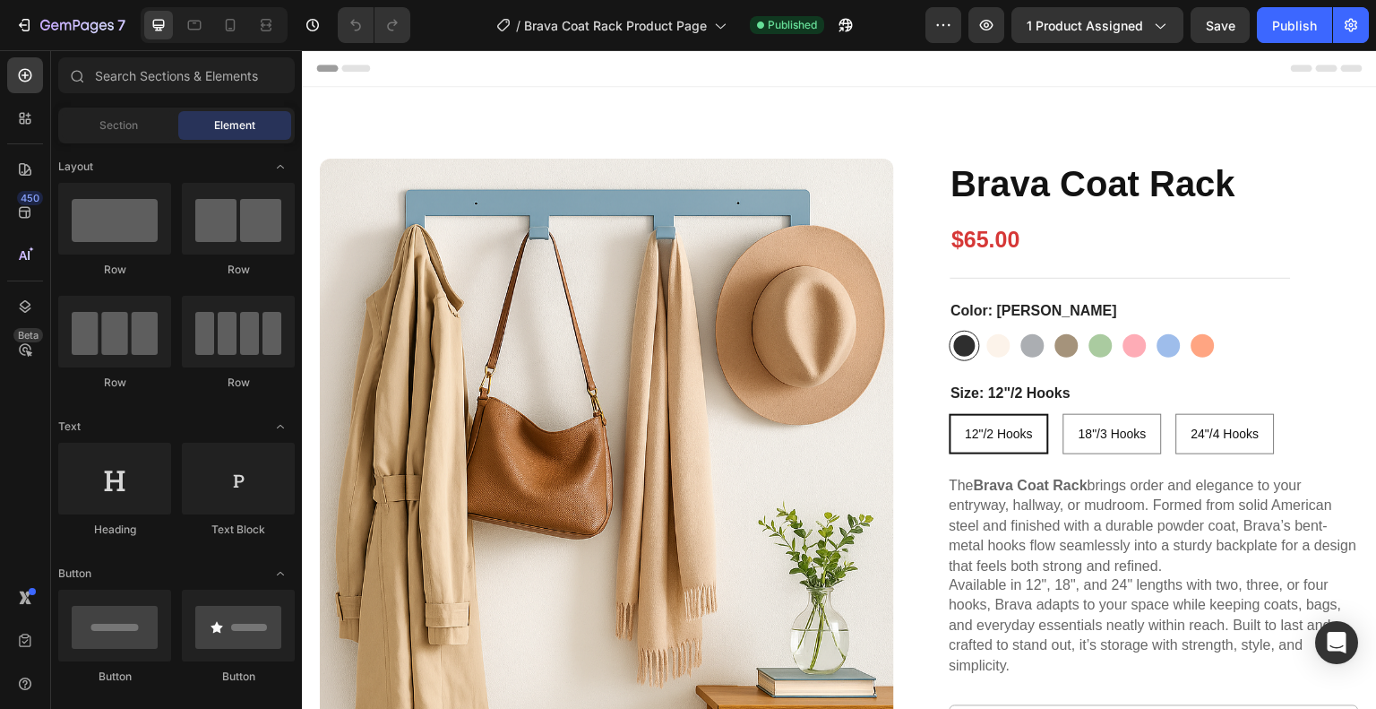
click at [1044, 506] on p "The Brava Coat Rack brings order and elegance to your entryway, hallway, or mud…" at bounding box center [1154, 526] width 408 height 96
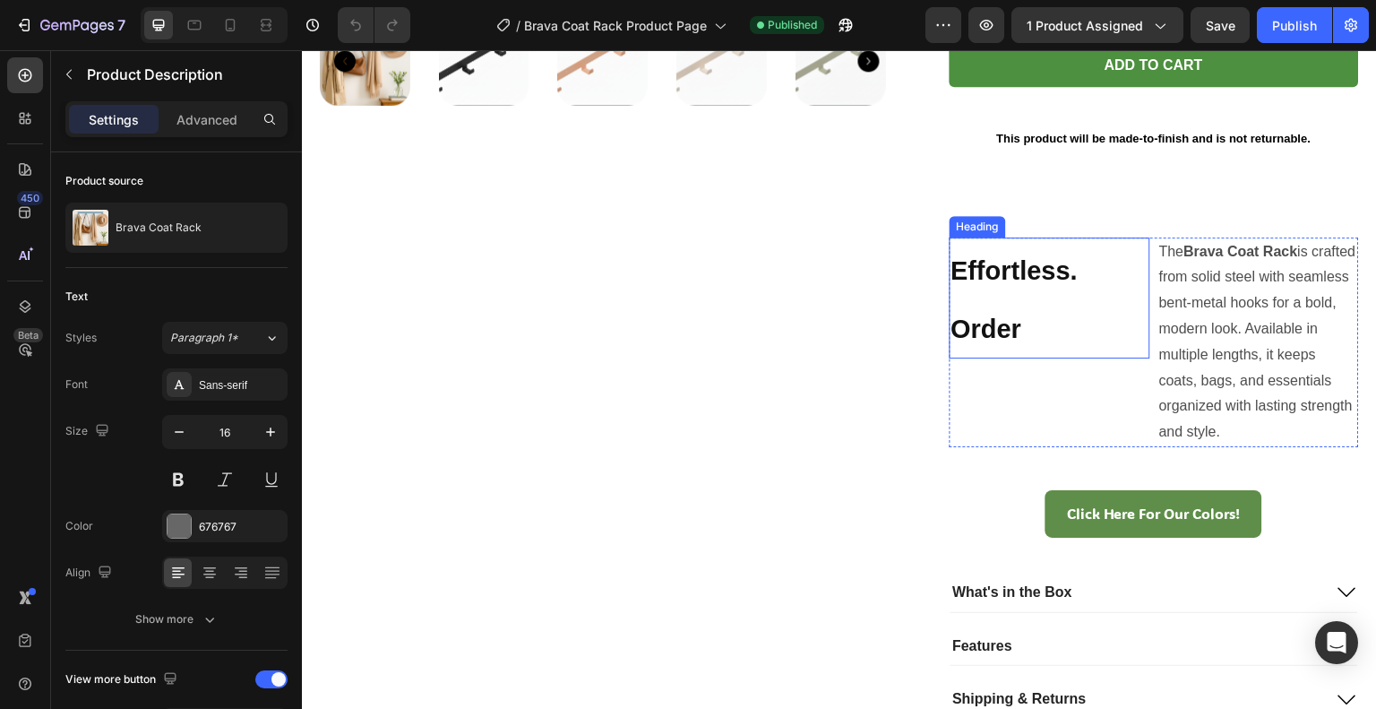
scroll to position [836, 0]
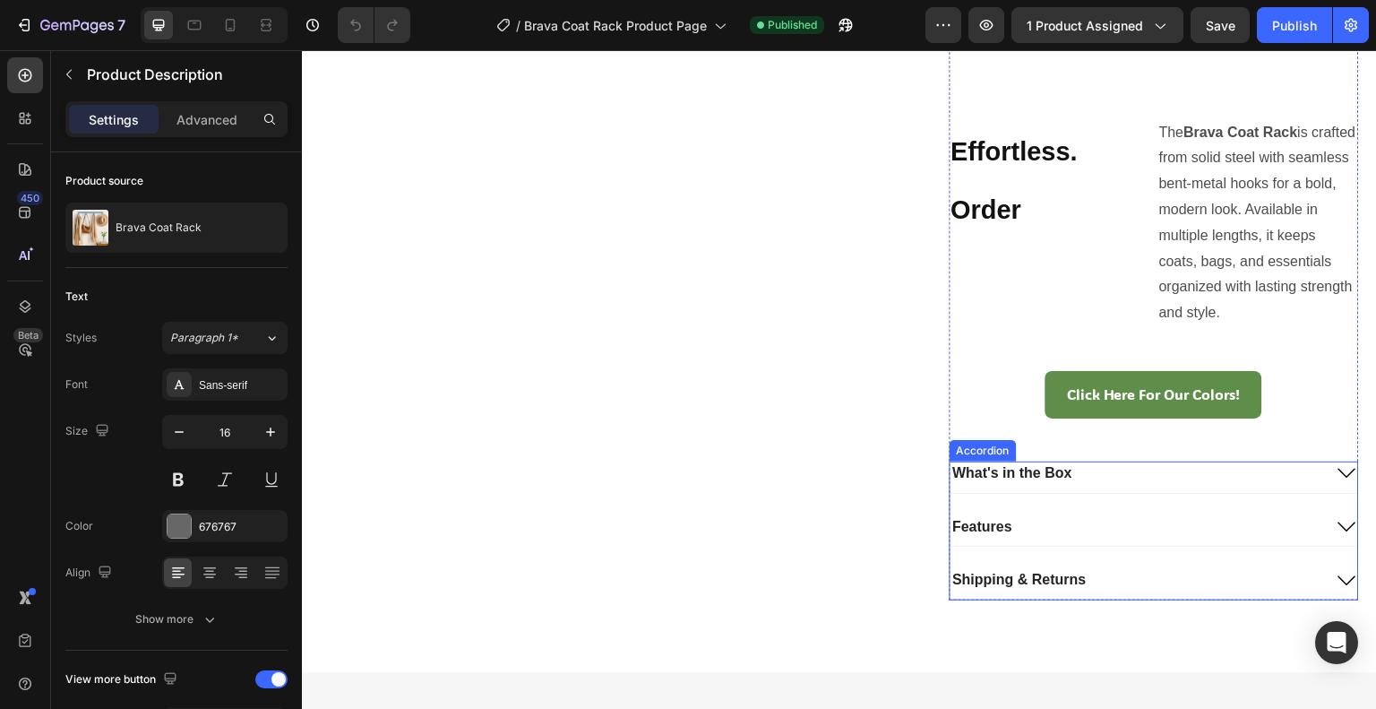
click at [991, 449] on div "Accordion" at bounding box center [983, 451] width 60 height 16
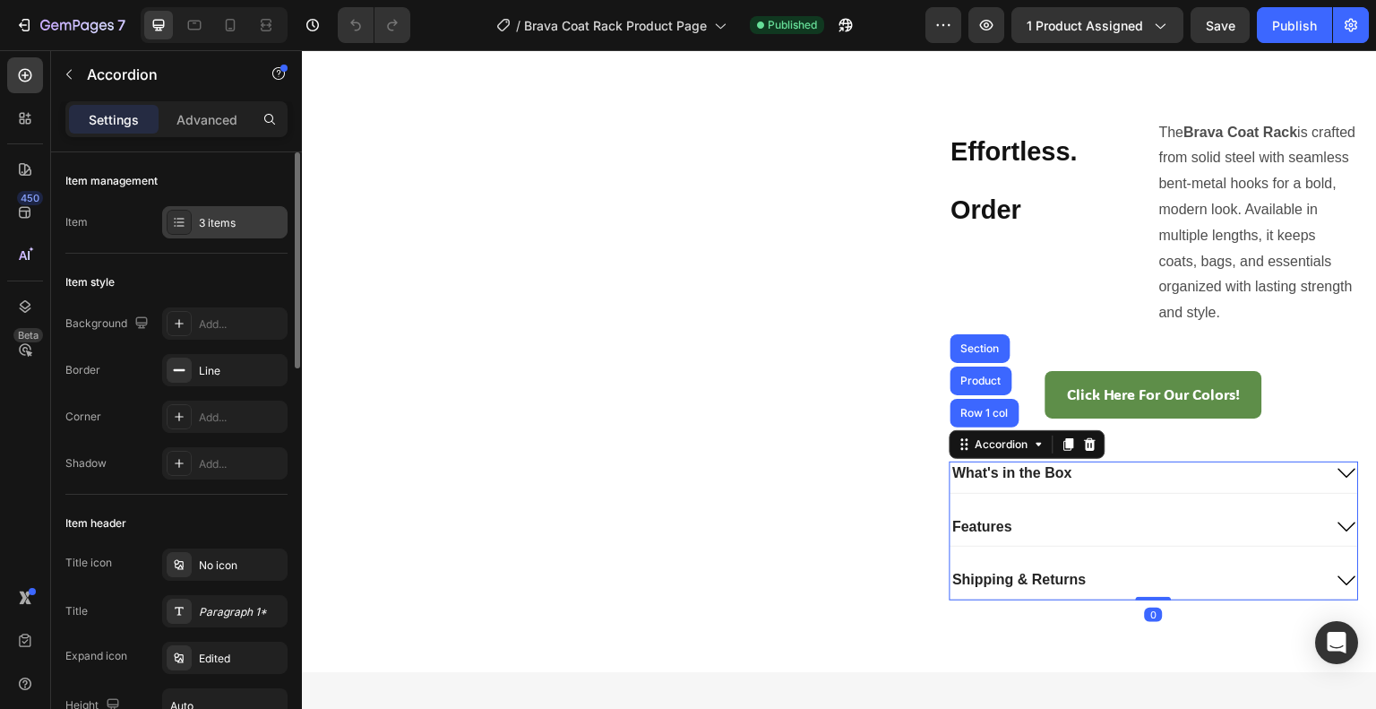
click at [192, 214] on div "3 items" at bounding box center [224, 222] width 125 height 32
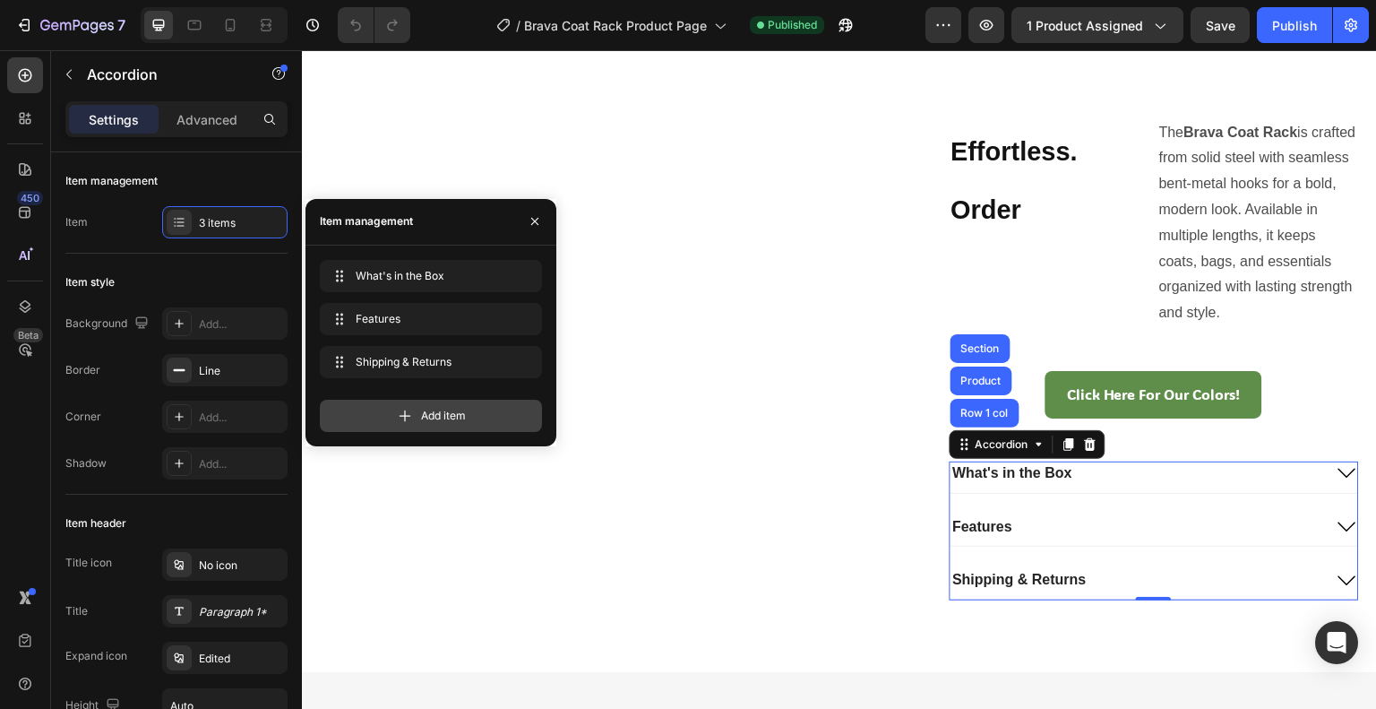
drag, startPoint x: 419, startPoint y: 411, endPoint x: 729, endPoint y: 478, distance: 317.0
click at [419, 411] on div "Add item" at bounding box center [431, 416] width 222 height 32
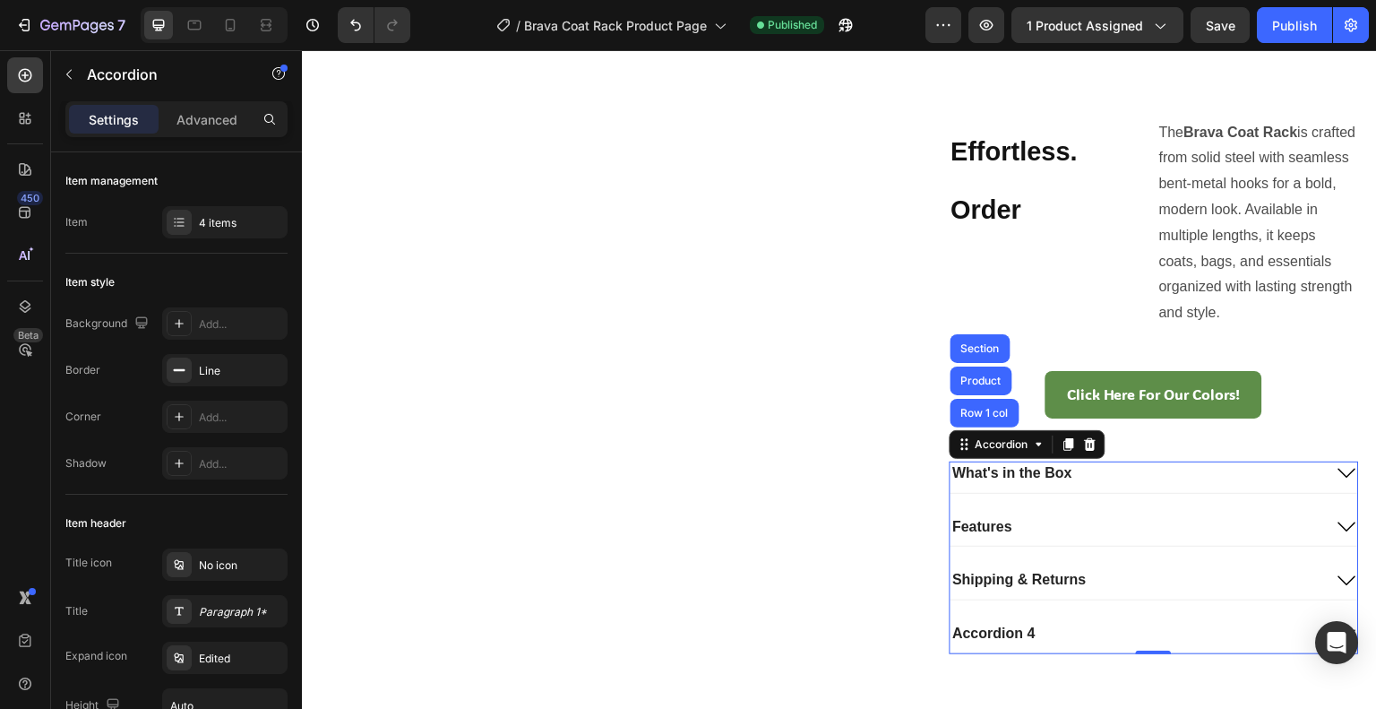
click at [1025, 628] on div "Accordion 4" at bounding box center [995, 634] width 88 height 24
click at [1025, 628] on p "Accordion 4" at bounding box center [994, 633] width 82 height 19
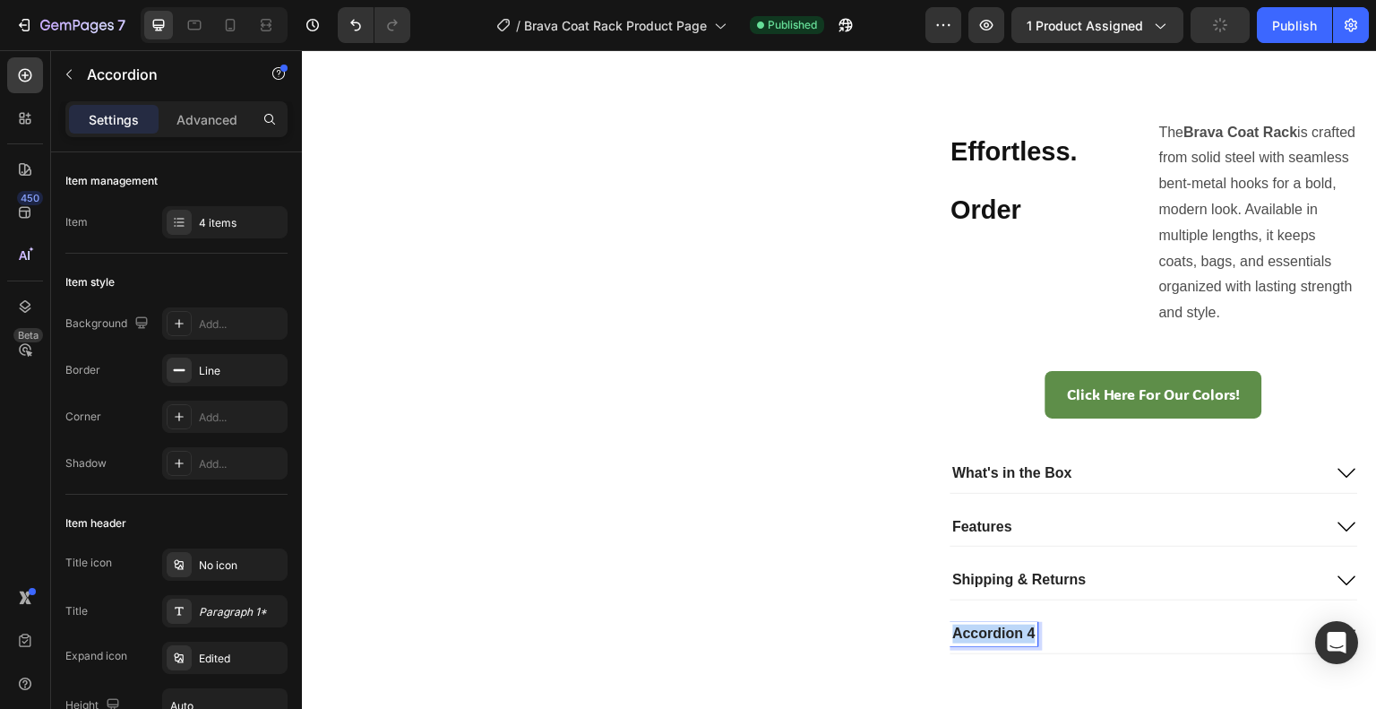
drag, startPoint x: 1025, startPoint y: 628, endPoint x: 937, endPoint y: 630, distance: 87.8
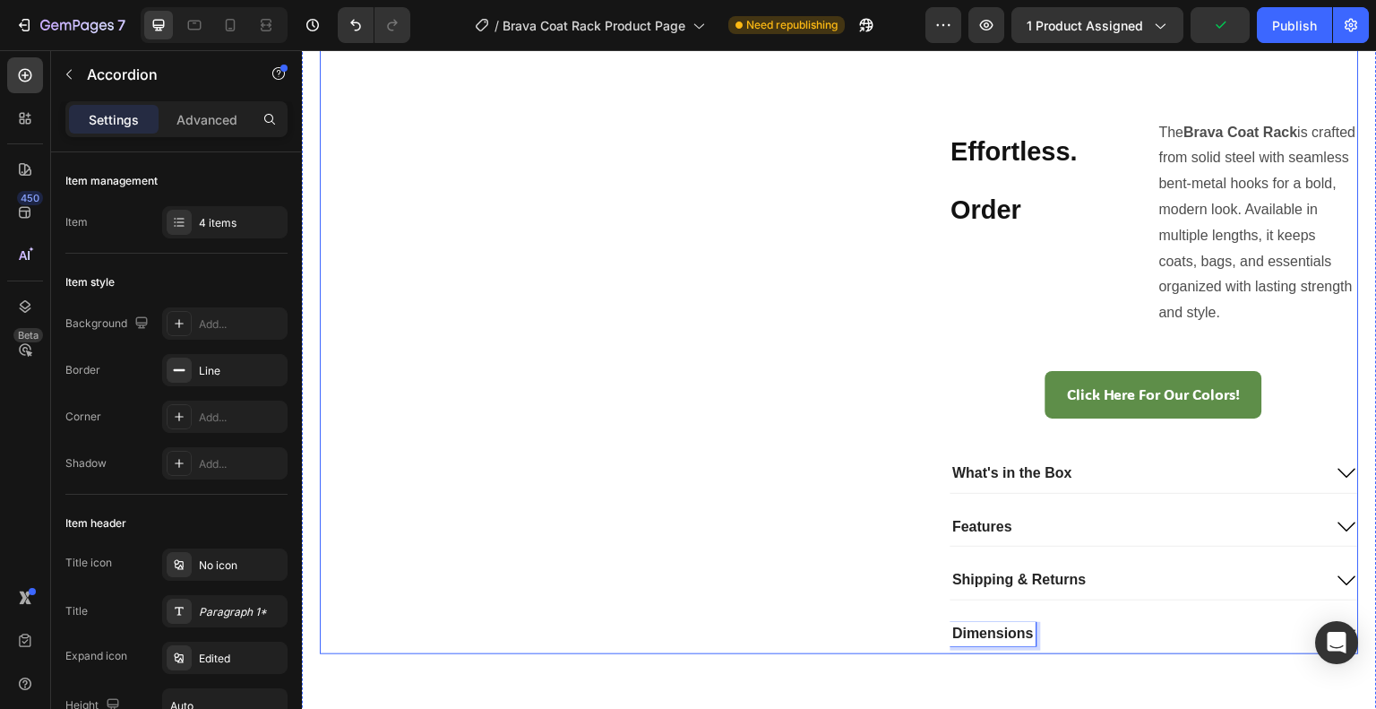
click at [1140, 624] on div "Dimensions" at bounding box center [1137, 634] width 373 height 24
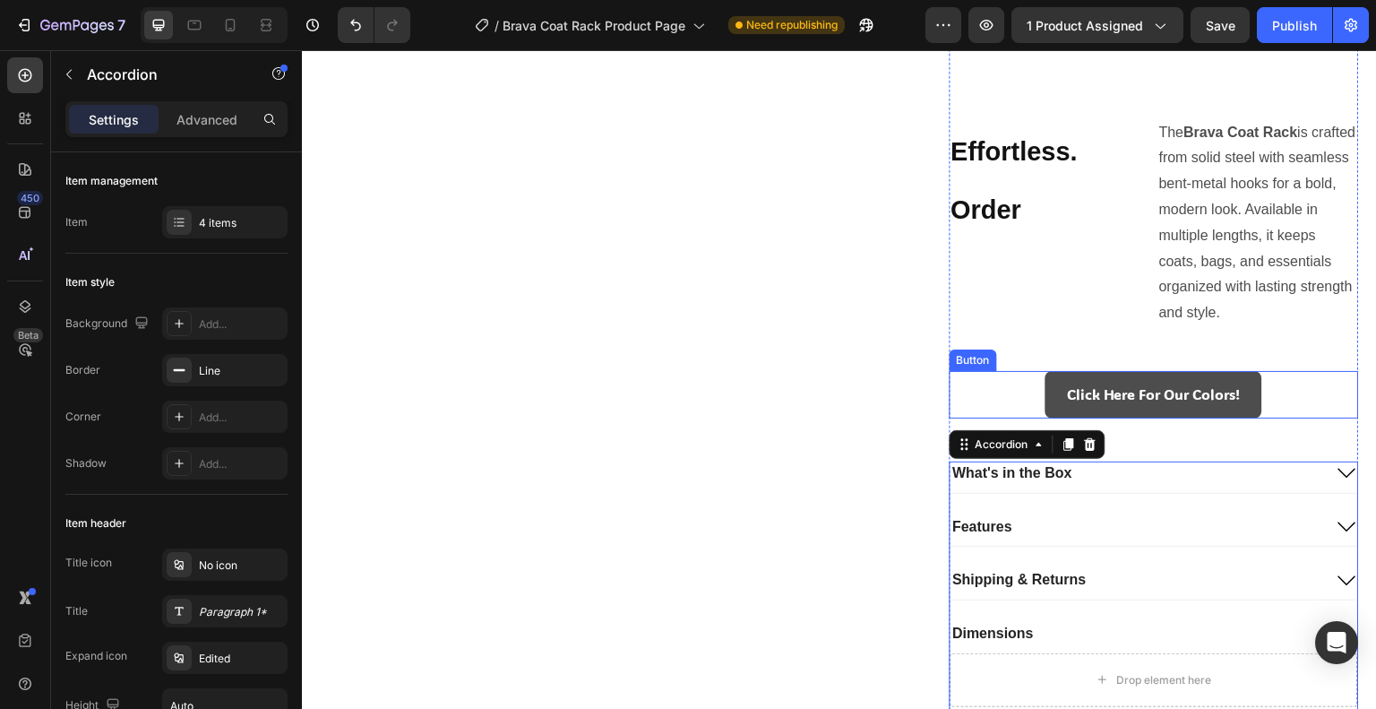
click at [1046, 386] on link "Click Here For Our Colors!" at bounding box center [1154, 394] width 217 height 47
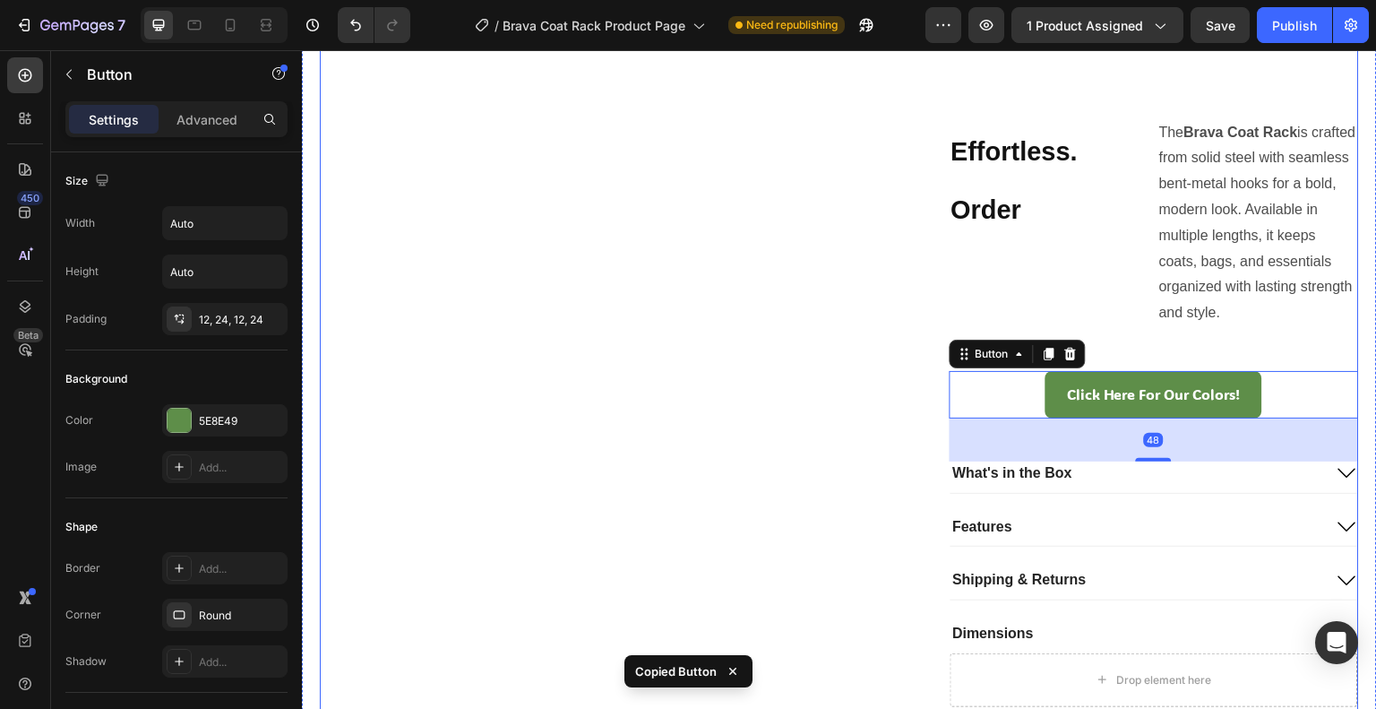
scroll to position [865, 0]
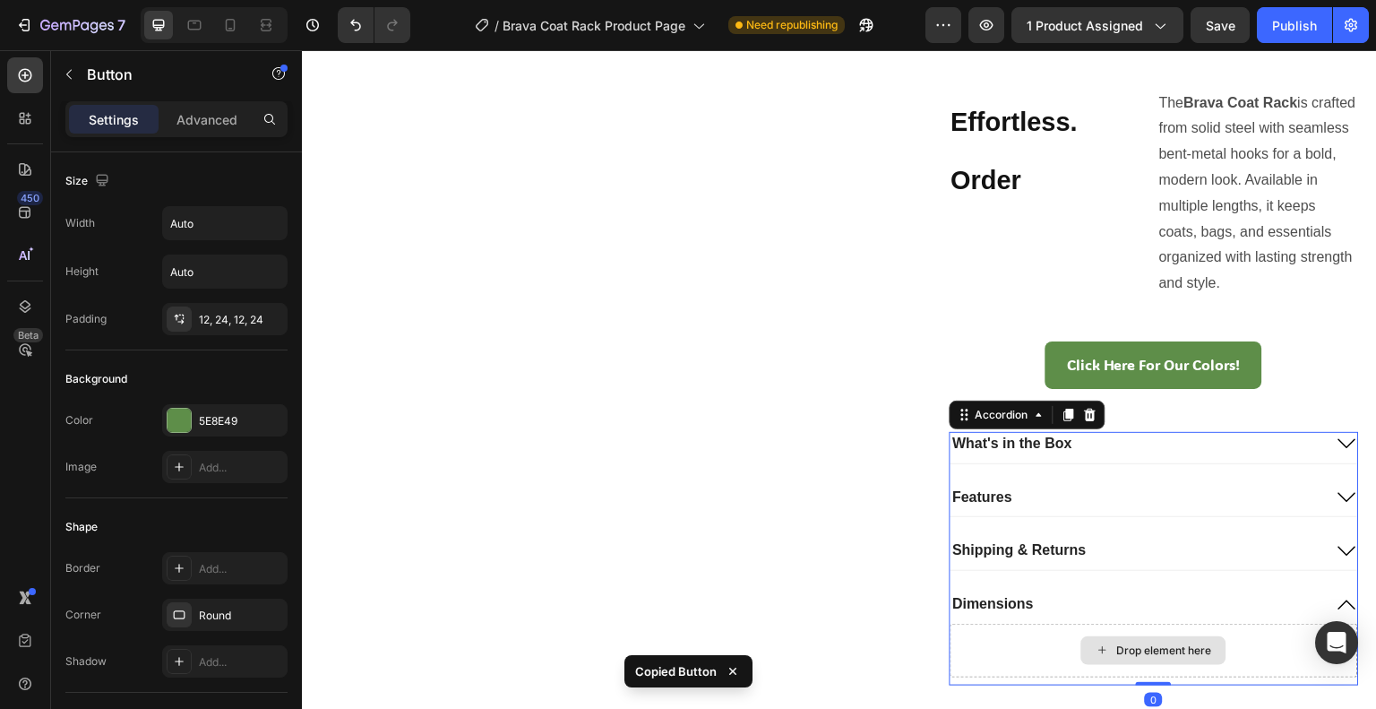
click at [1006, 672] on div "Drop element here" at bounding box center [1155, 651] width 409 height 54
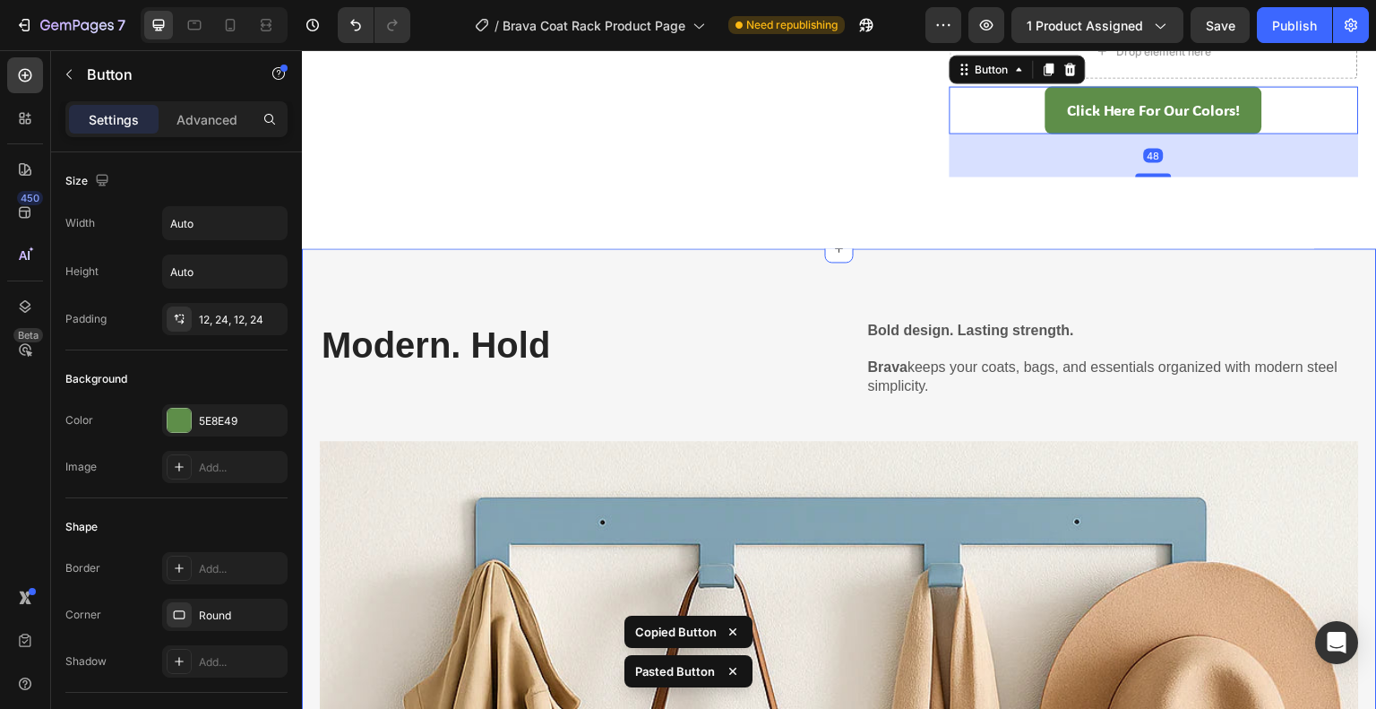
scroll to position [1315, 0]
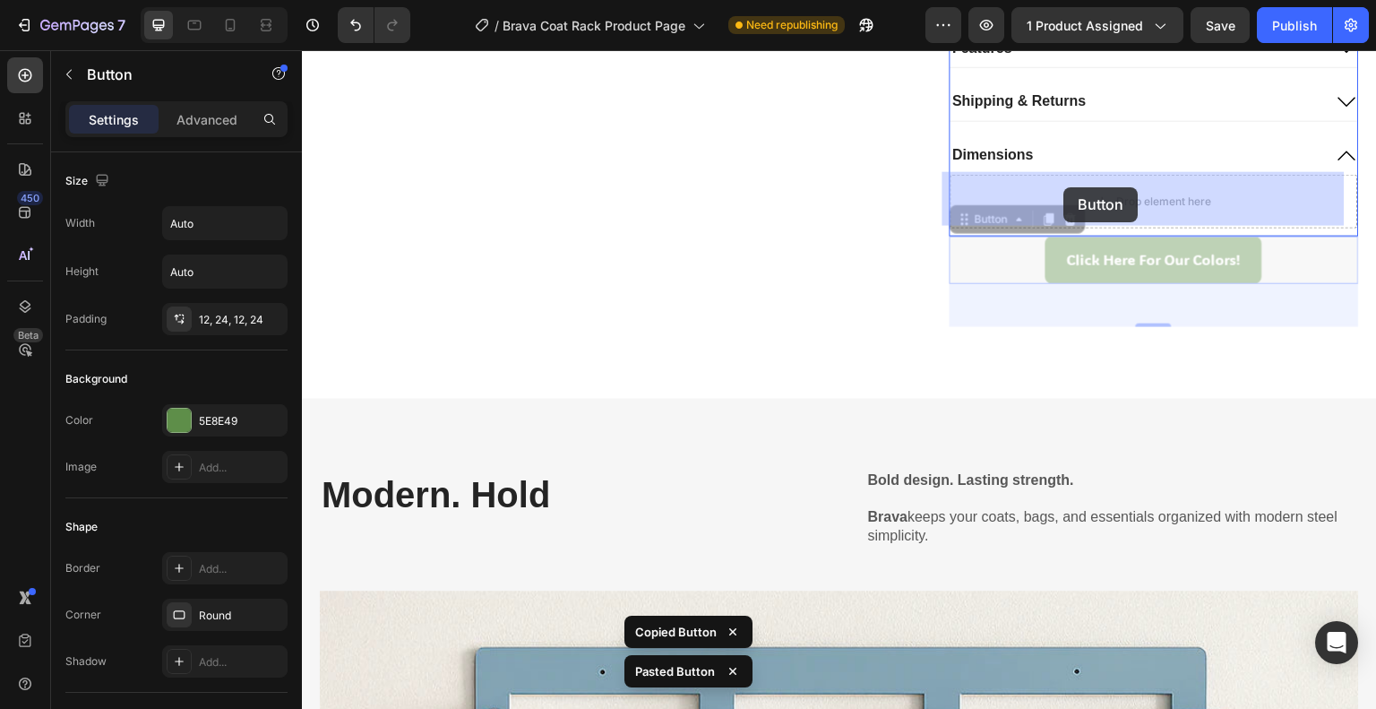
drag, startPoint x: 949, startPoint y: 217, endPoint x: 1012, endPoint y: 200, distance: 65.8
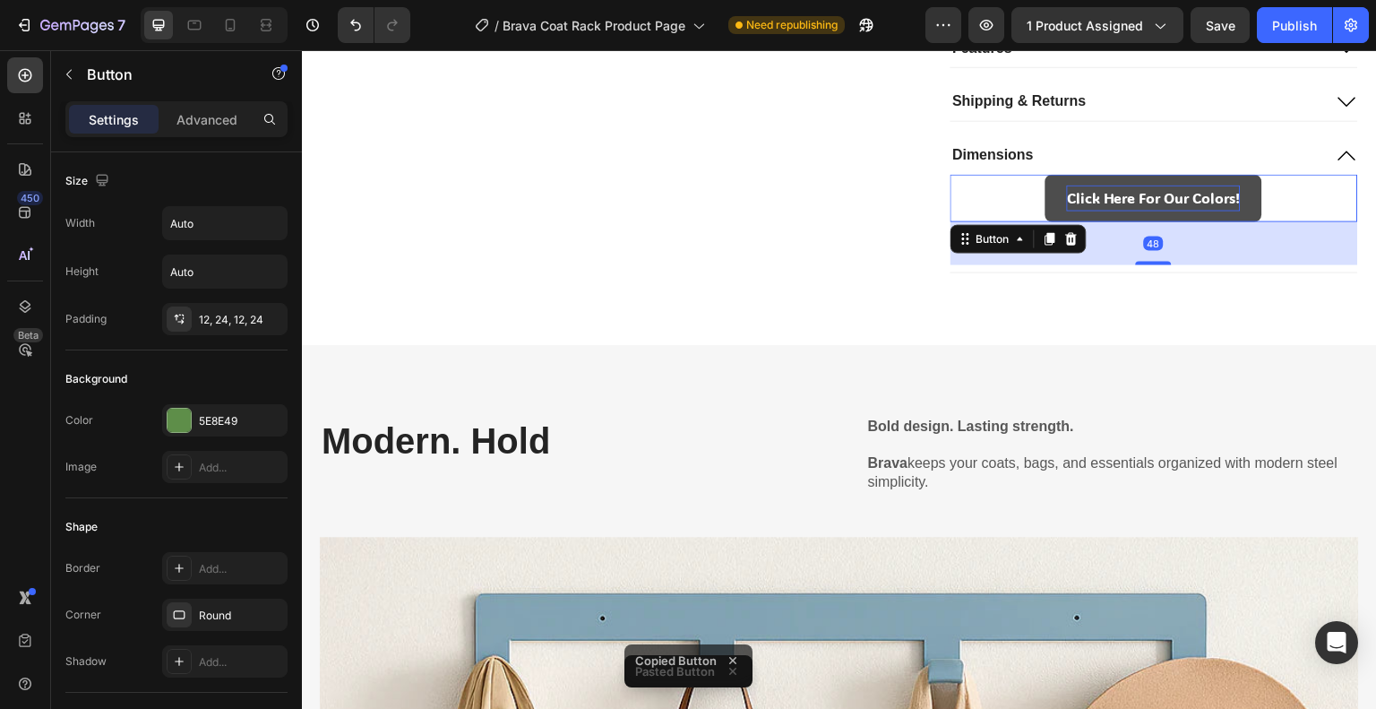
click at [1097, 192] on p "Click Here For Our Colors!" at bounding box center [1154, 198] width 174 height 26
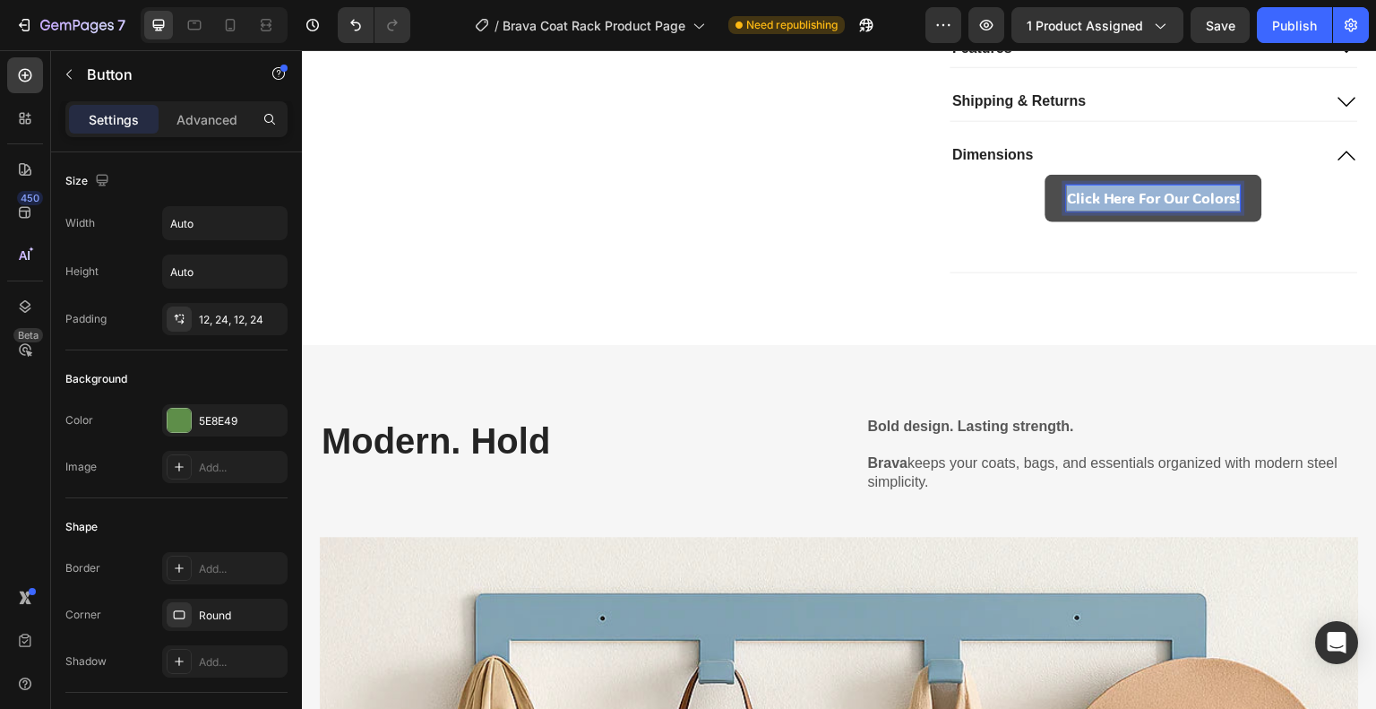
drag, startPoint x: 1056, startPoint y: 195, endPoint x: 1232, endPoint y: 191, distance: 175.7
click at [1232, 191] on link "Click Here For Our Colors!" at bounding box center [1154, 197] width 217 height 47
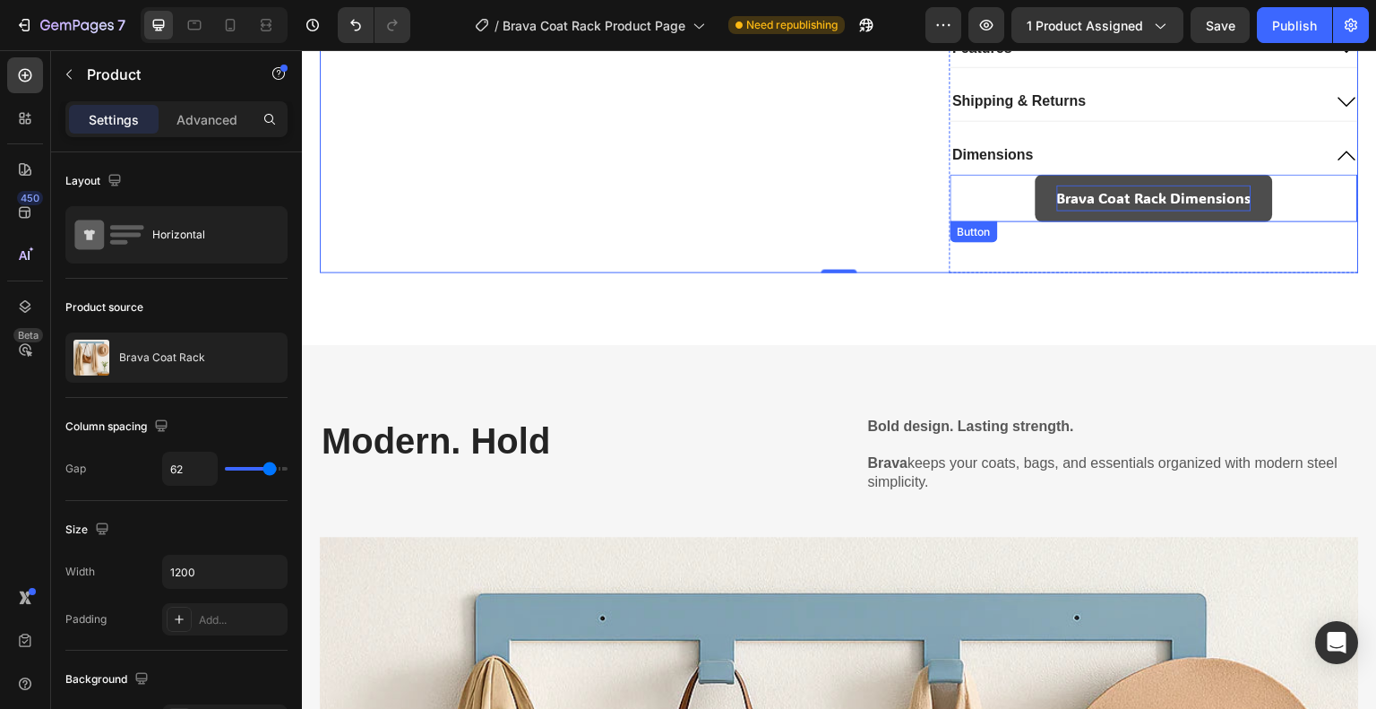
drag, startPoint x: 1212, startPoint y: 202, endPoint x: 1164, endPoint y: 202, distance: 48.4
click at [1212, 202] on p "Brava Coat Rack Dimensions" at bounding box center [1154, 198] width 194 height 26
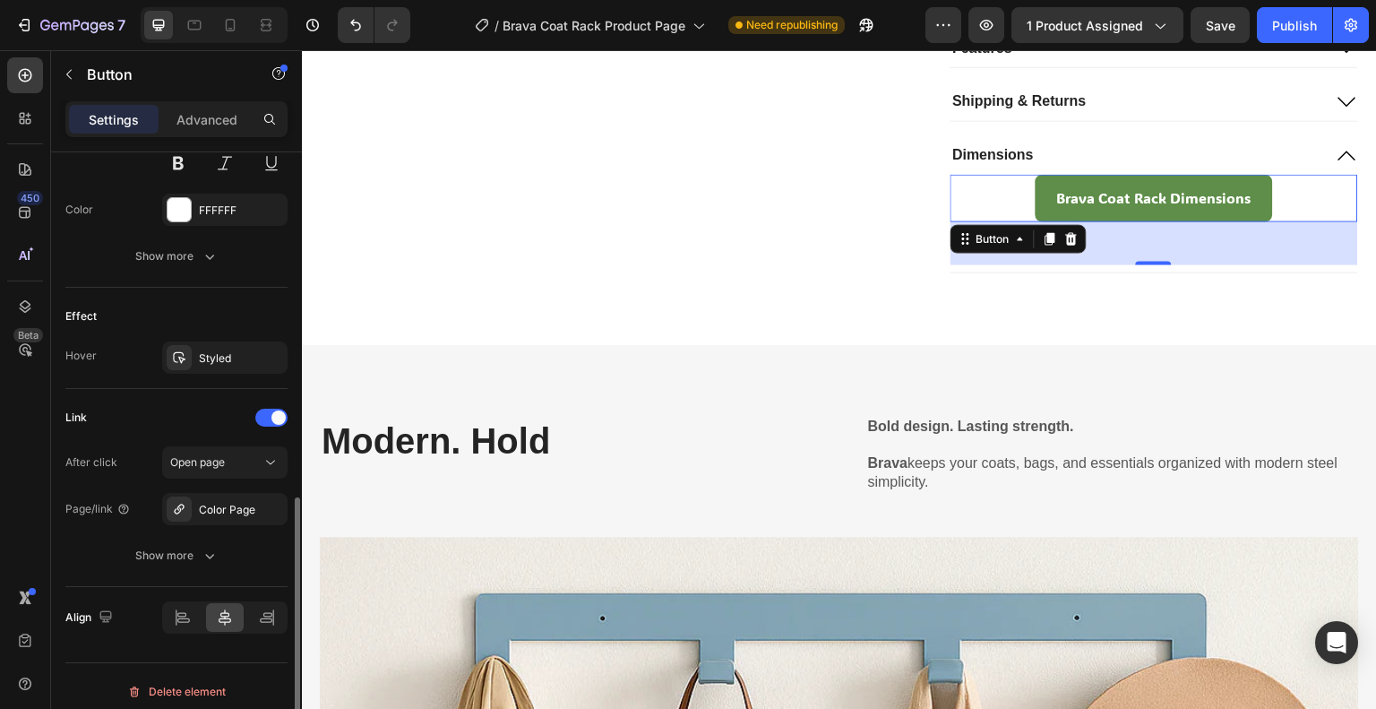
scroll to position [813, 0]
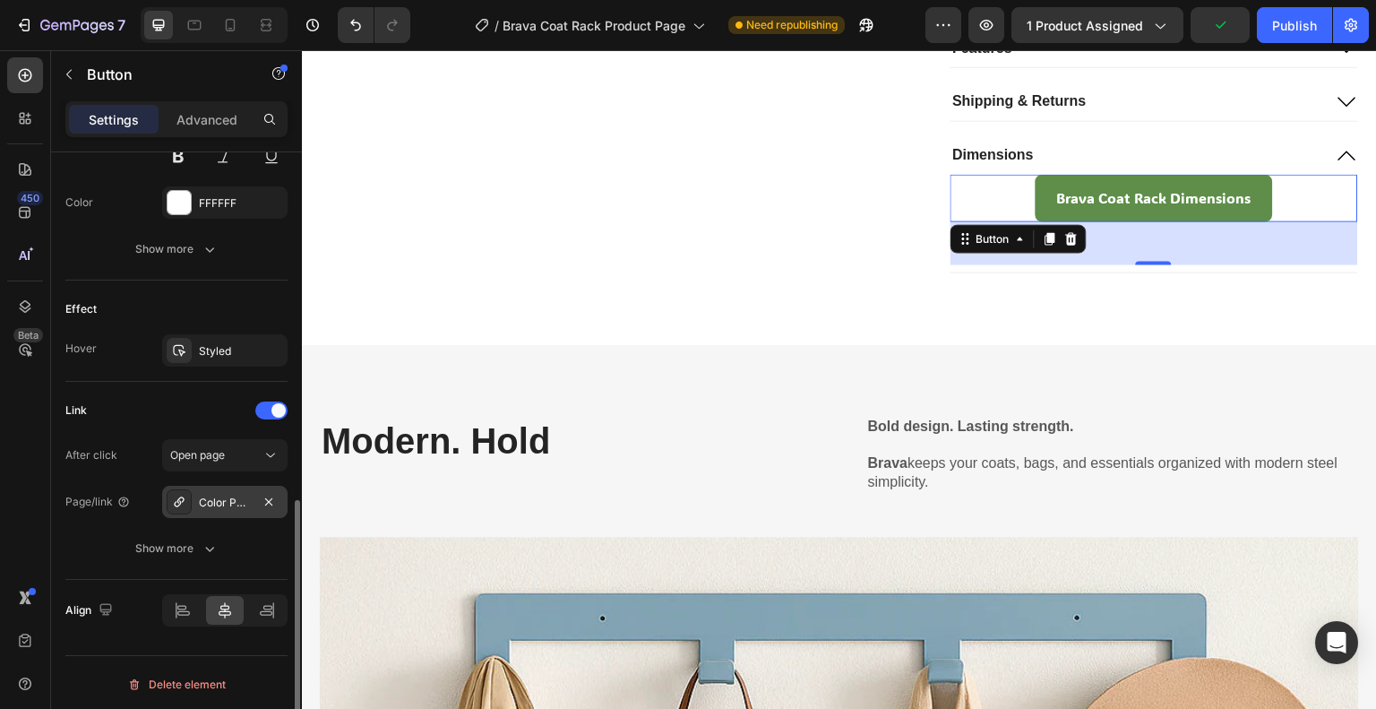
click at [217, 495] on div "Color Page" at bounding box center [225, 503] width 52 height 16
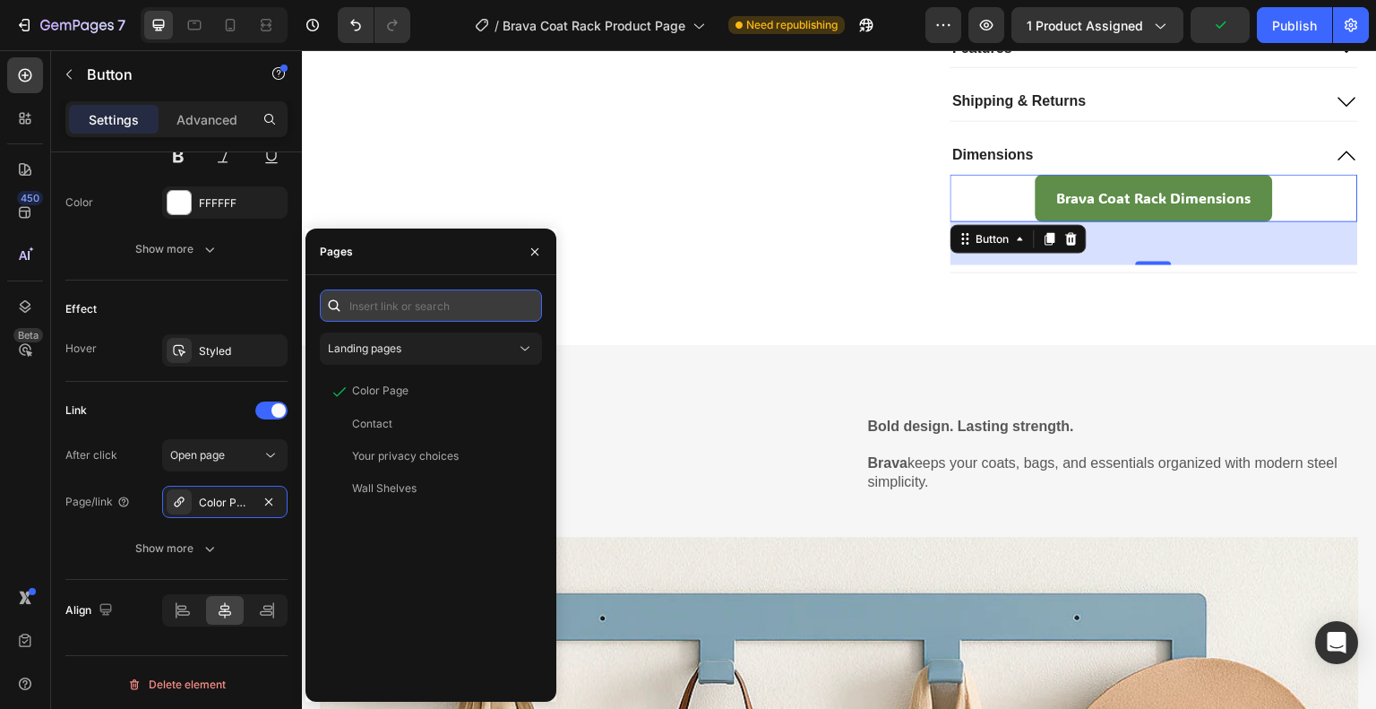
click at [421, 317] on input "text" at bounding box center [431, 305] width 222 height 32
paste input "https://cdn.shopify.com/s/files/1/0766/9242/2904/files/Brava_DWG.PDF?v=17589194…"
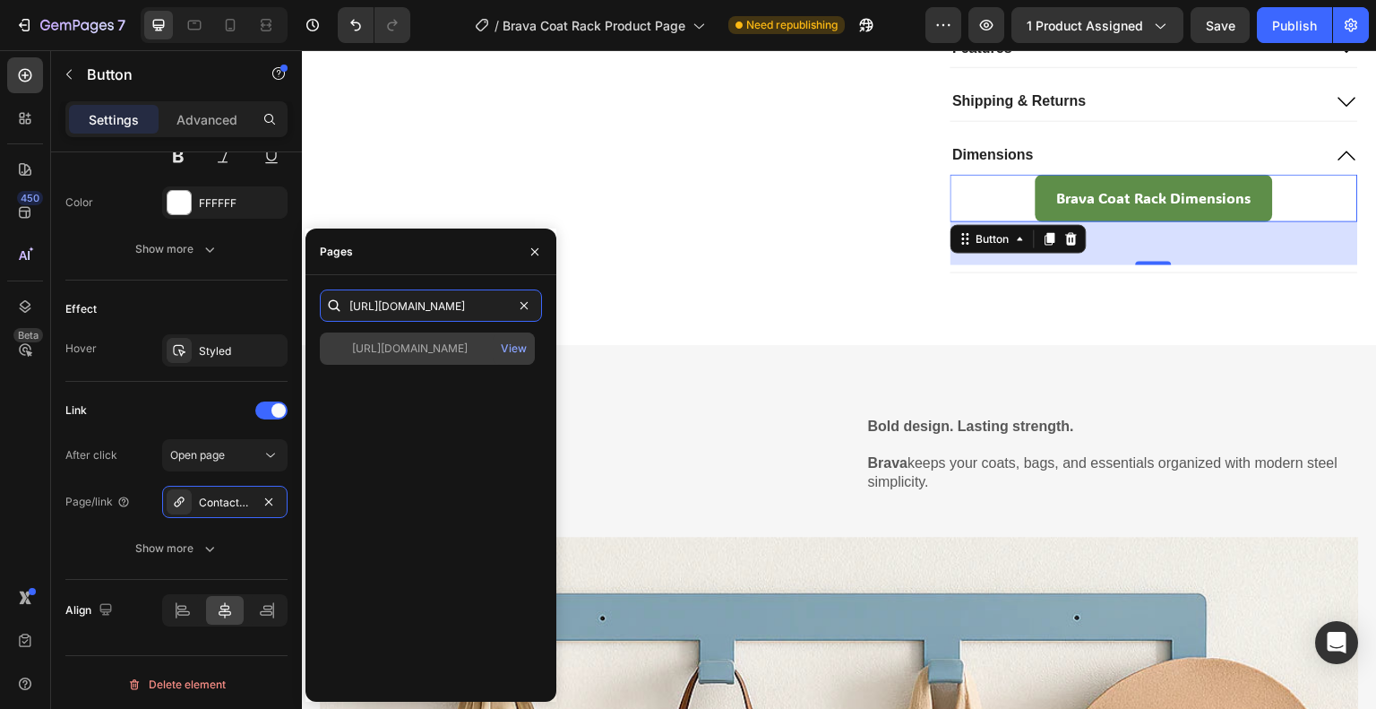
type input "https://cdn.shopify.com/s/files/1/0766/9242/2904/files/Brava_DWG.PDF?v=17589194…"
click at [448, 349] on div "https://cdn.shopify.com/s/files/1/0766/9242/2904/files/Brava_DWG.PDF?v=17589194…" at bounding box center [410, 348] width 116 height 16
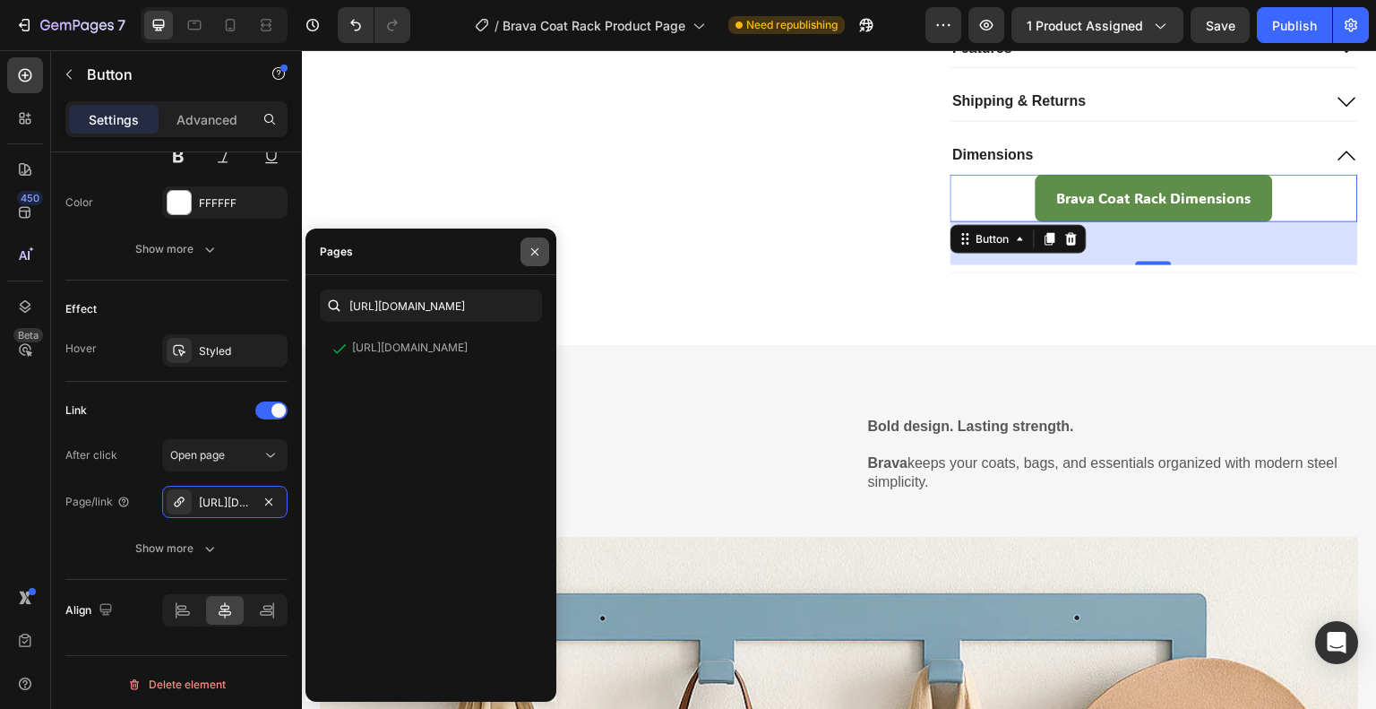
click at [536, 248] on icon "button" at bounding box center [535, 252] width 14 height 14
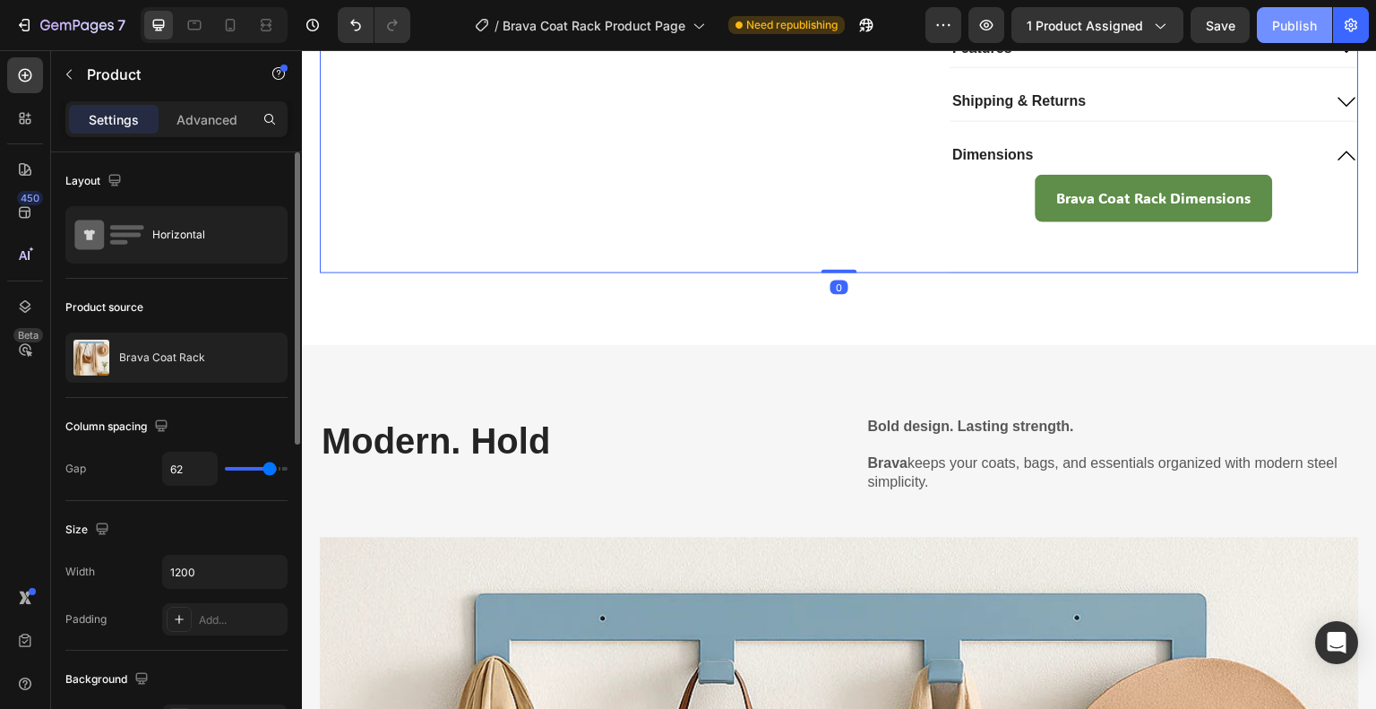
click at [1276, 16] on div "Publish" at bounding box center [1294, 25] width 45 height 19
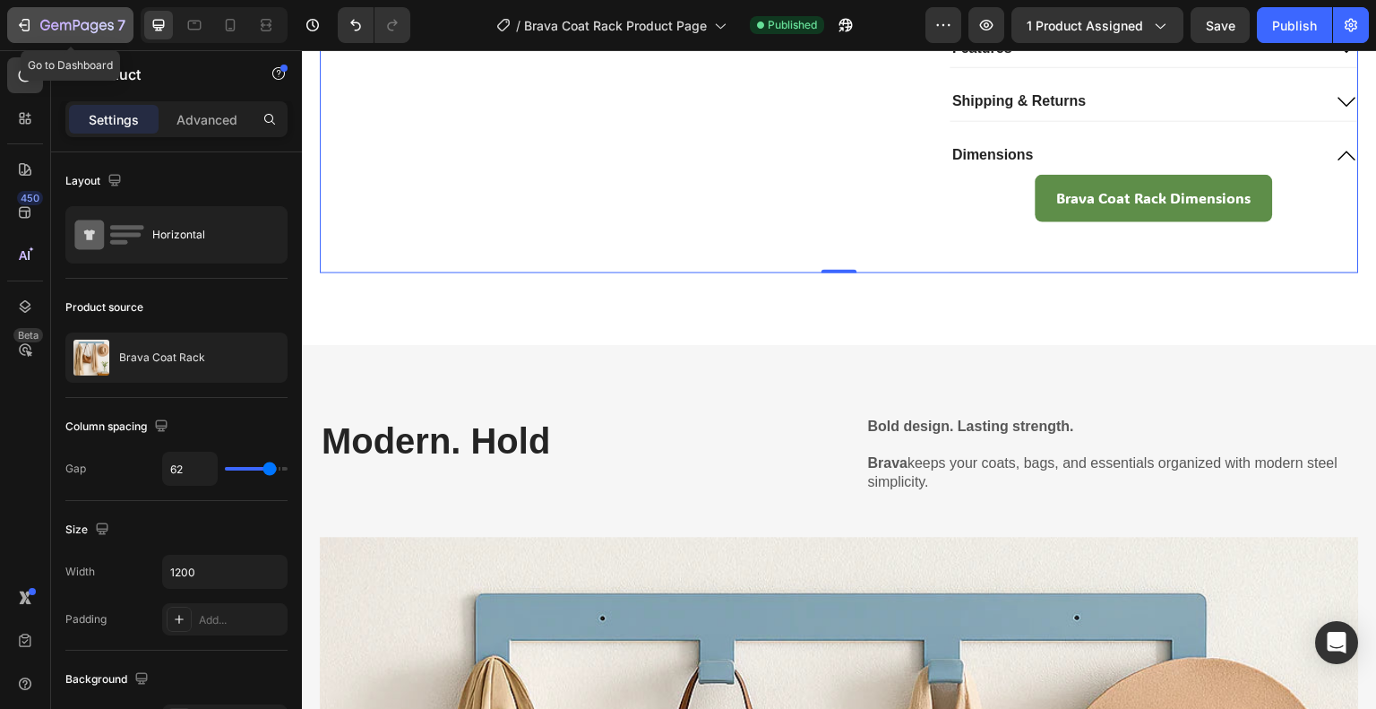
click at [90, 23] on icon "button" at bounding box center [76, 26] width 73 height 15
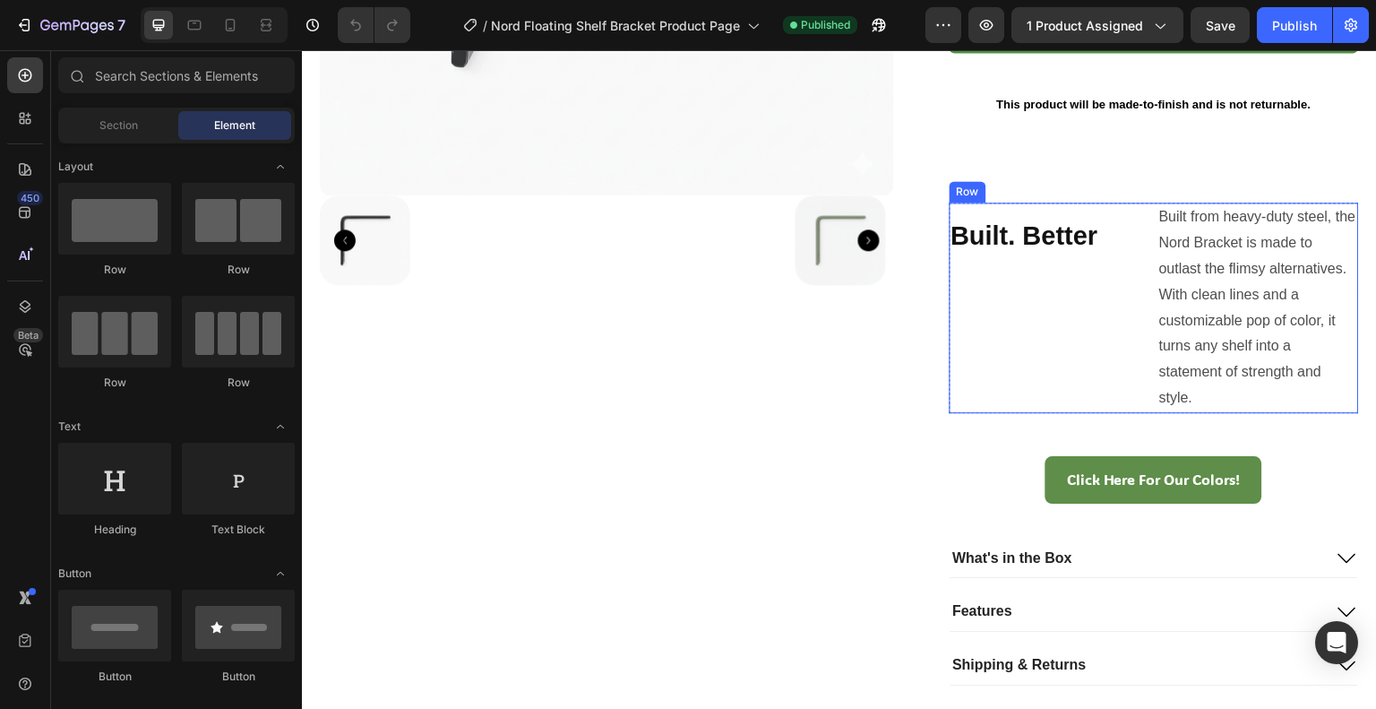
scroll to position [657, 0]
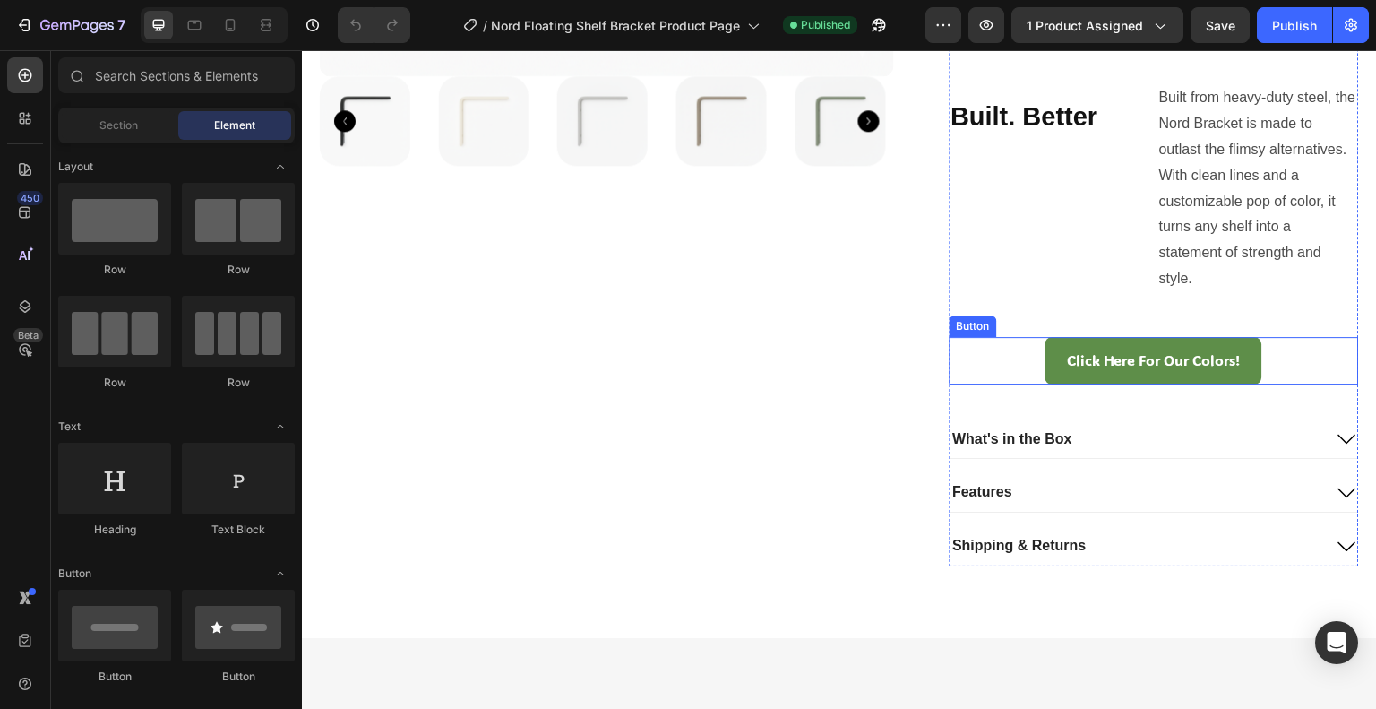
click at [1029, 349] on div "Click Here For Our Colors! Button" at bounding box center [1155, 360] width 410 height 47
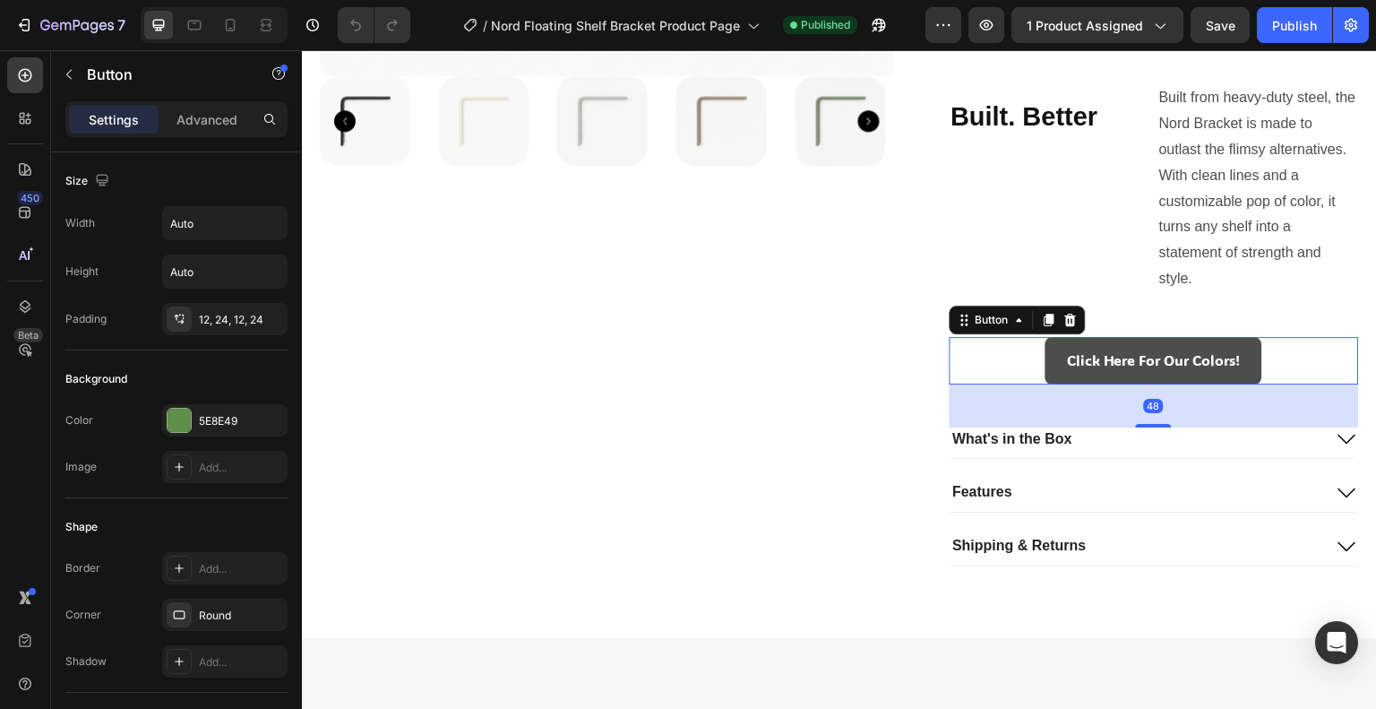
click at [1046, 348] on link "Click Here For Our Colors!" at bounding box center [1154, 360] width 217 height 47
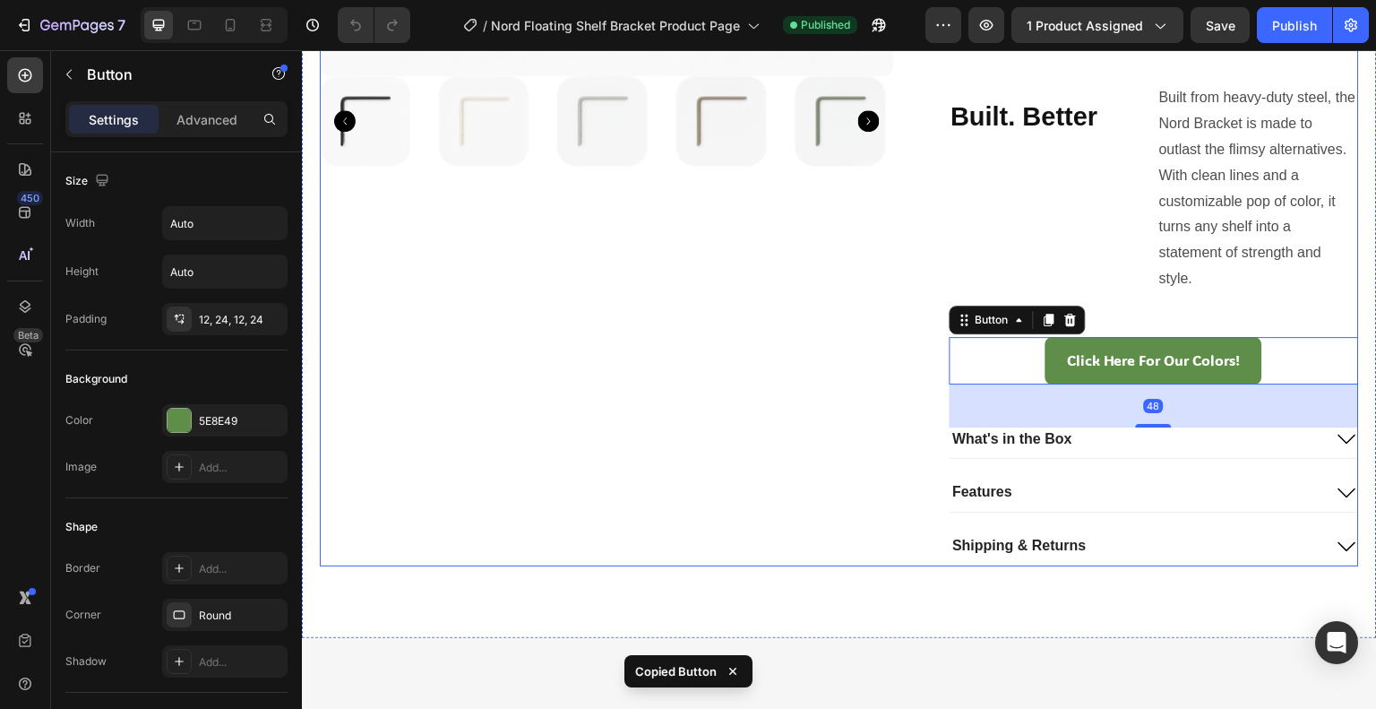
click at [830, 369] on div "Product Images" at bounding box center [607, 34] width 574 height 1064
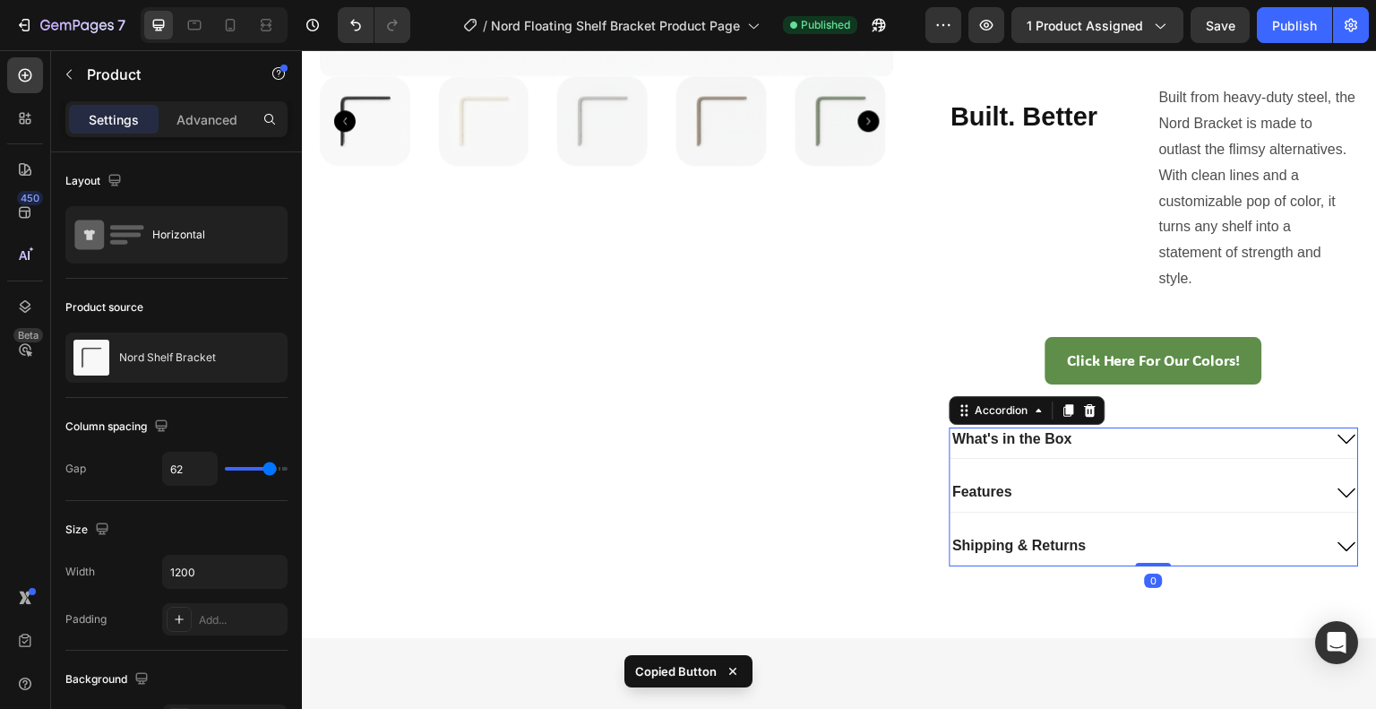
click at [951, 427] on div "What's in the Box" at bounding box center [1013, 439] width 125 height 24
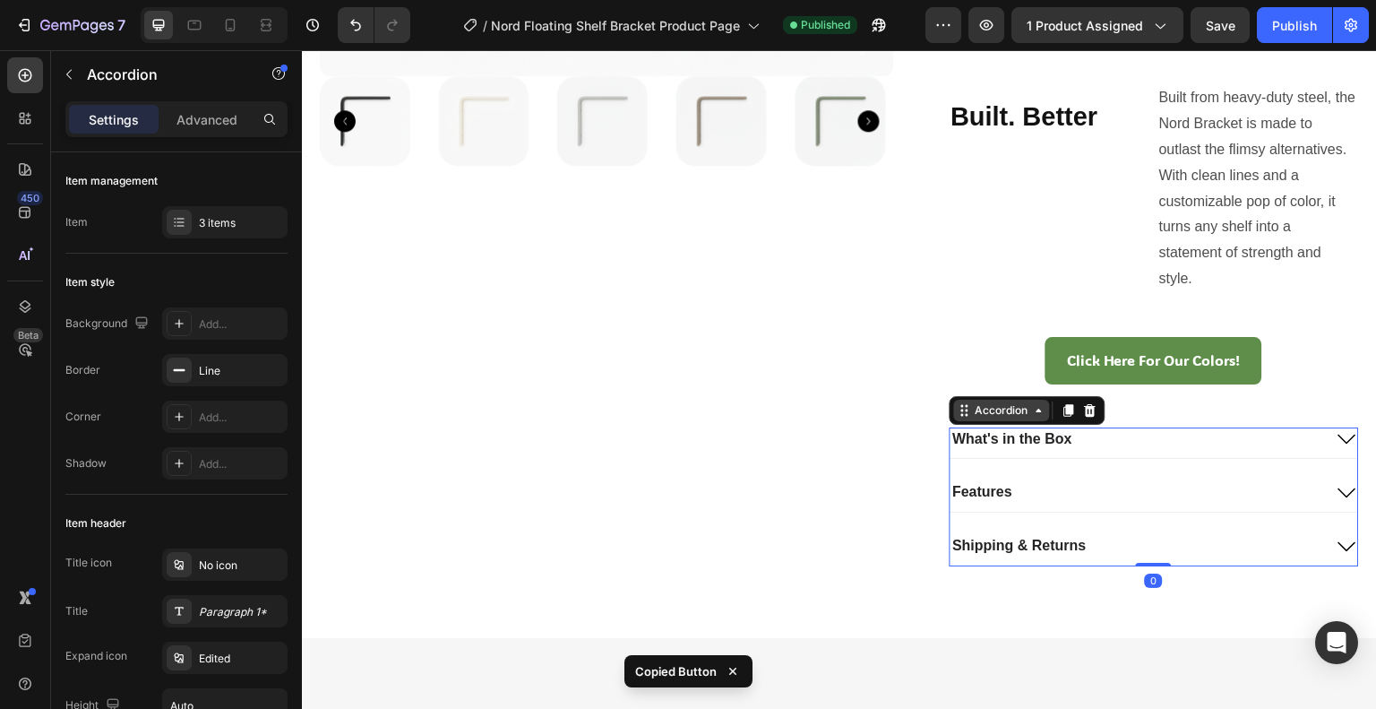
click at [973, 409] on div "Accordion" at bounding box center [1002, 410] width 60 height 16
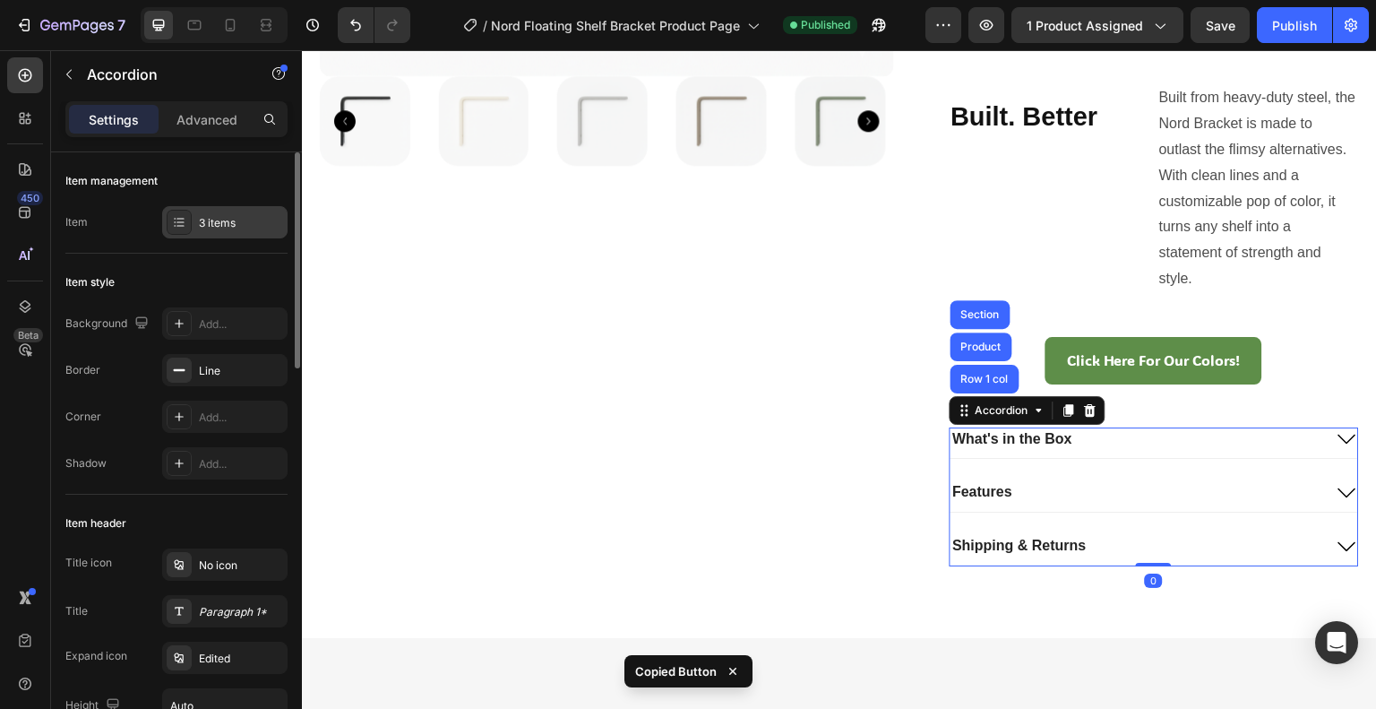
click at [211, 216] on div "3 items" at bounding box center [241, 223] width 84 height 16
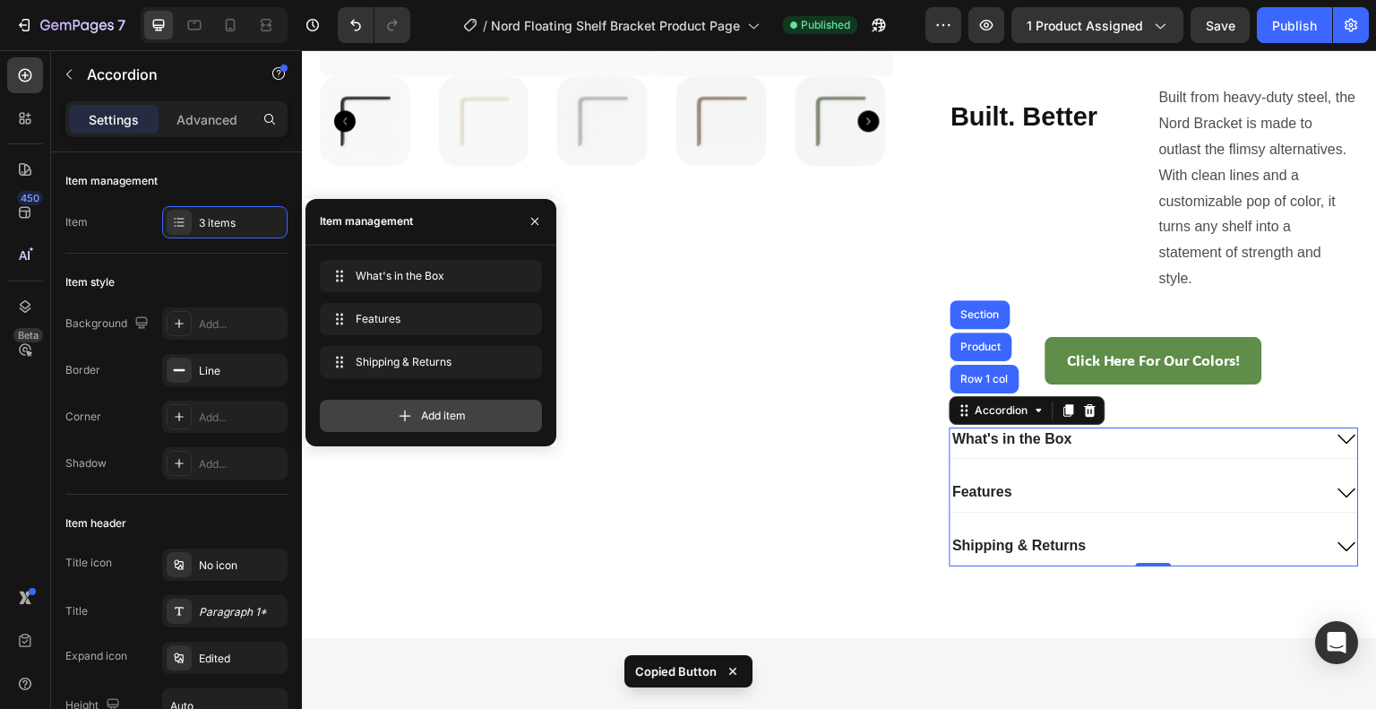
click at [403, 415] on icon at bounding box center [406, 415] width 12 height 12
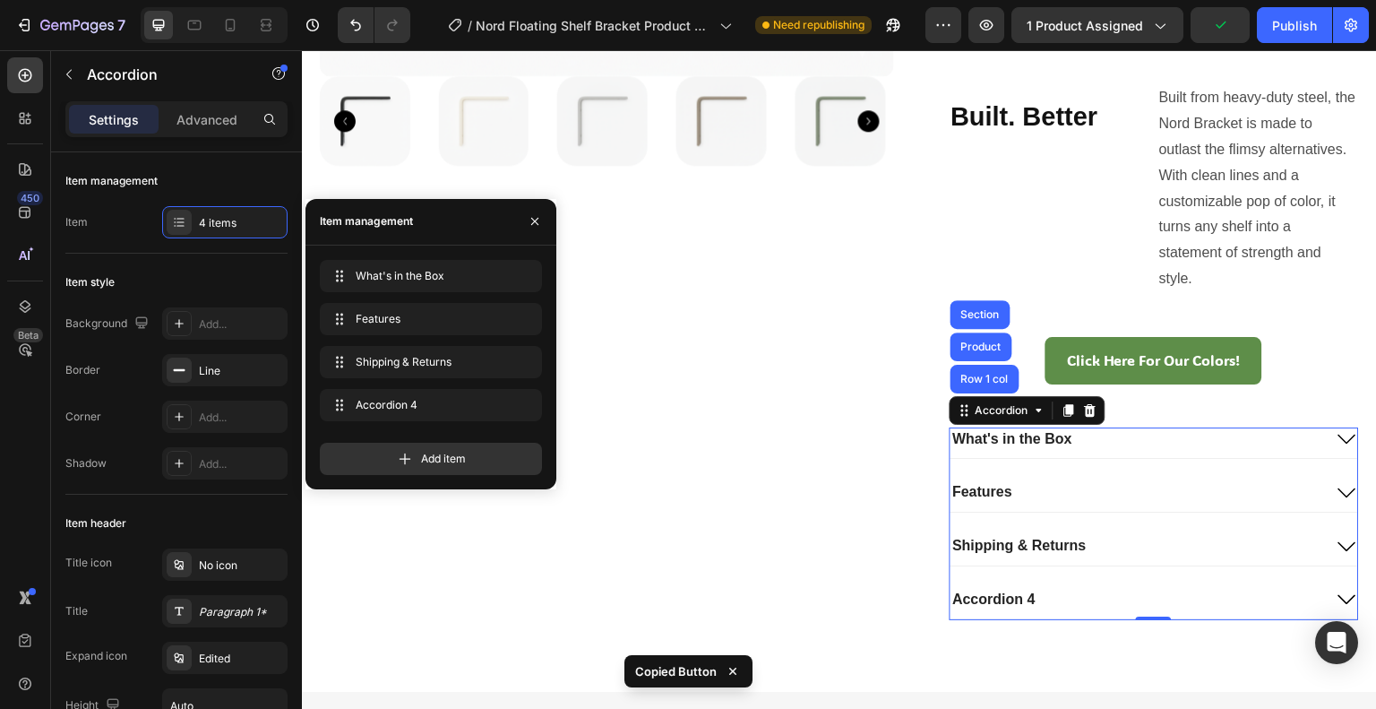
click at [967, 594] on div "Accordion 4" at bounding box center [995, 600] width 88 height 24
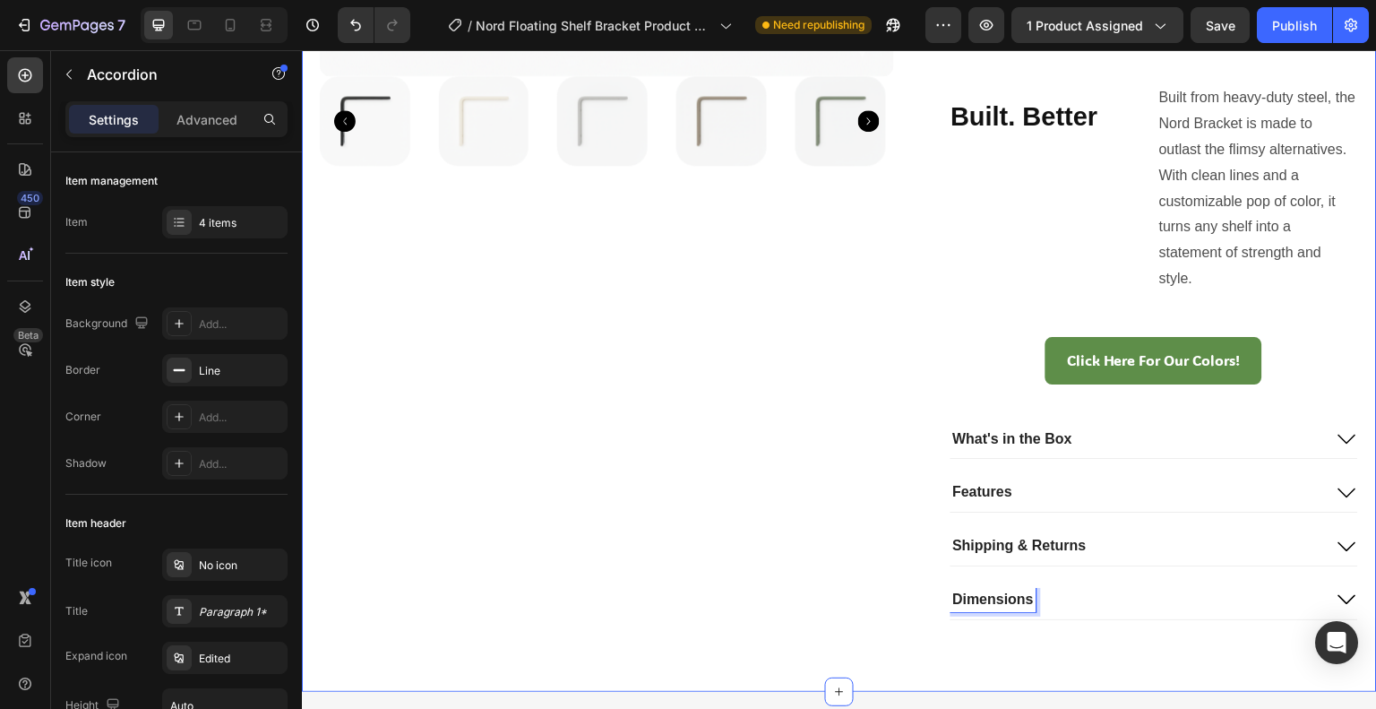
click at [710, 640] on div "Product Images Nord Shelf Bracket Product Title $28.00 Product Price Product Pr…" at bounding box center [839, 60] width 1075 height 1261
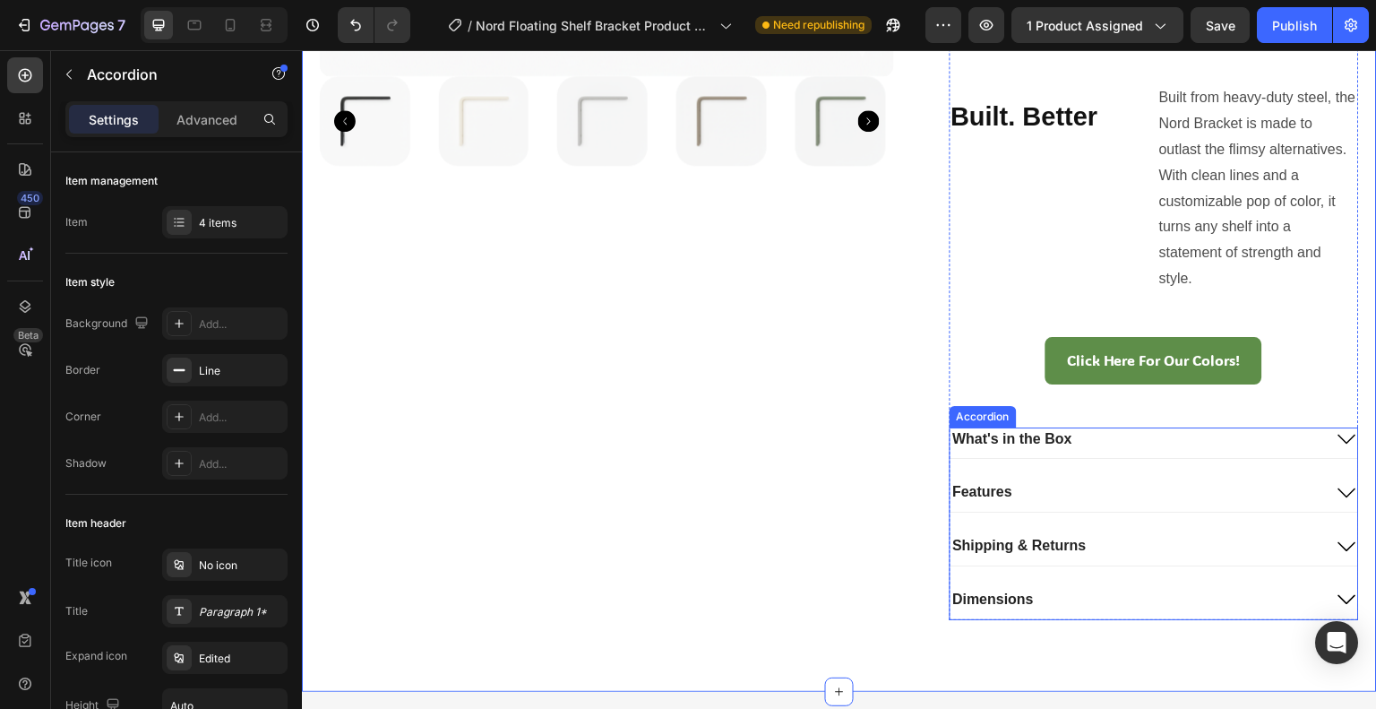
click at [1124, 601] on div "Dimensions" at bounding box center [1137, 600] width 373 height 24
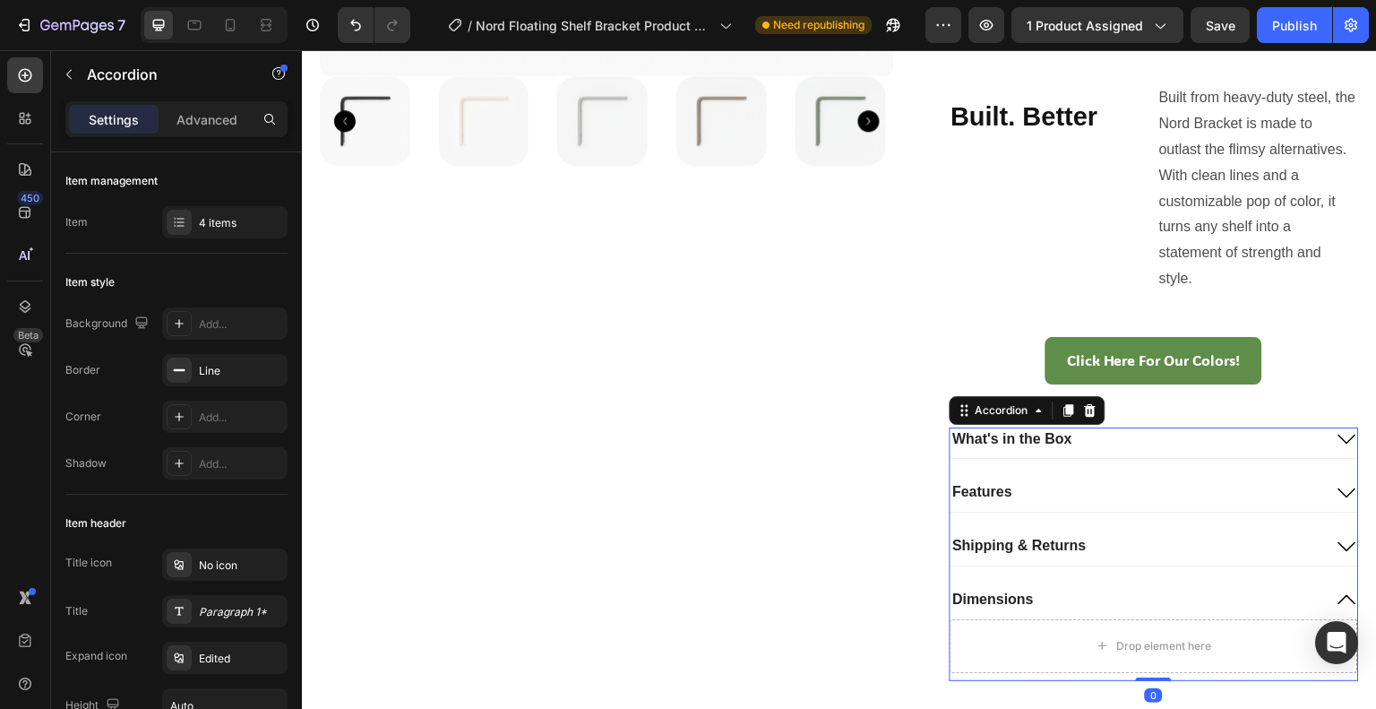
scroll to position [836, 0]
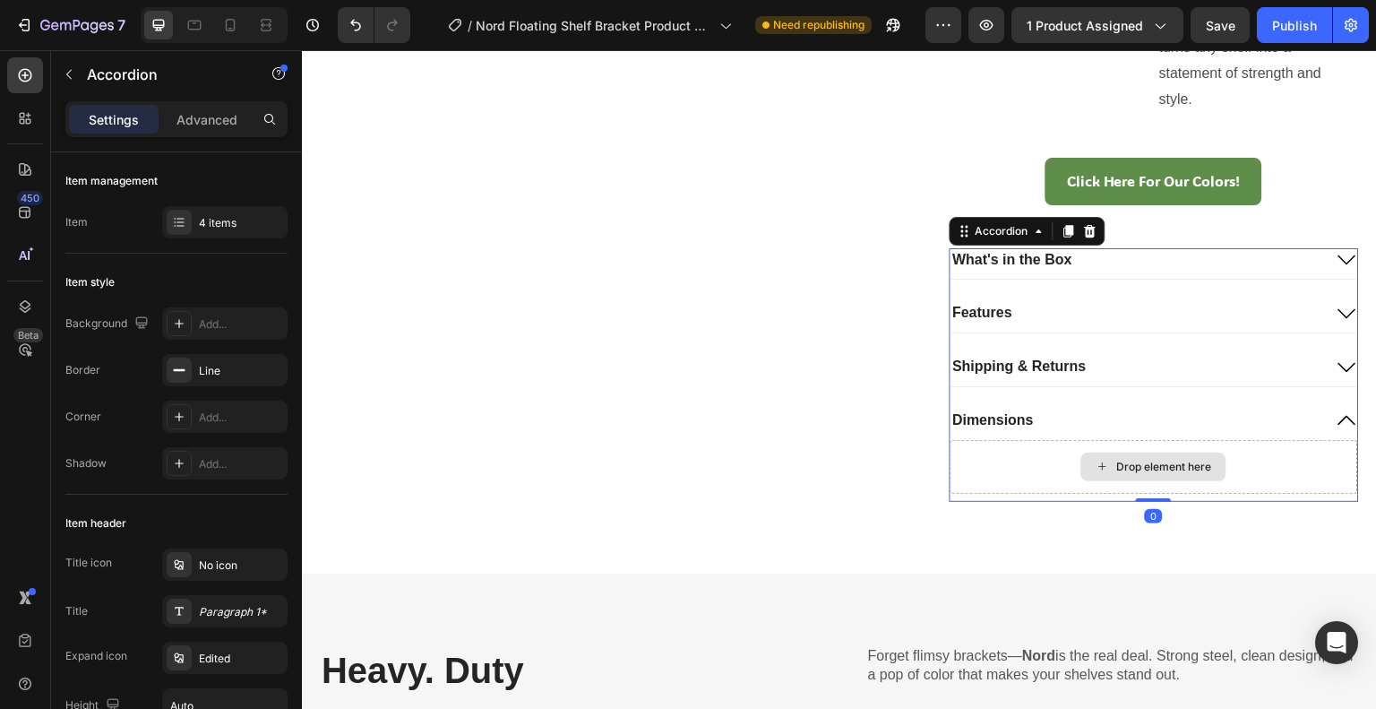
click at [1038, 459] on div "Drop element here" at bounding box center [1155, 467] width 409 height 54
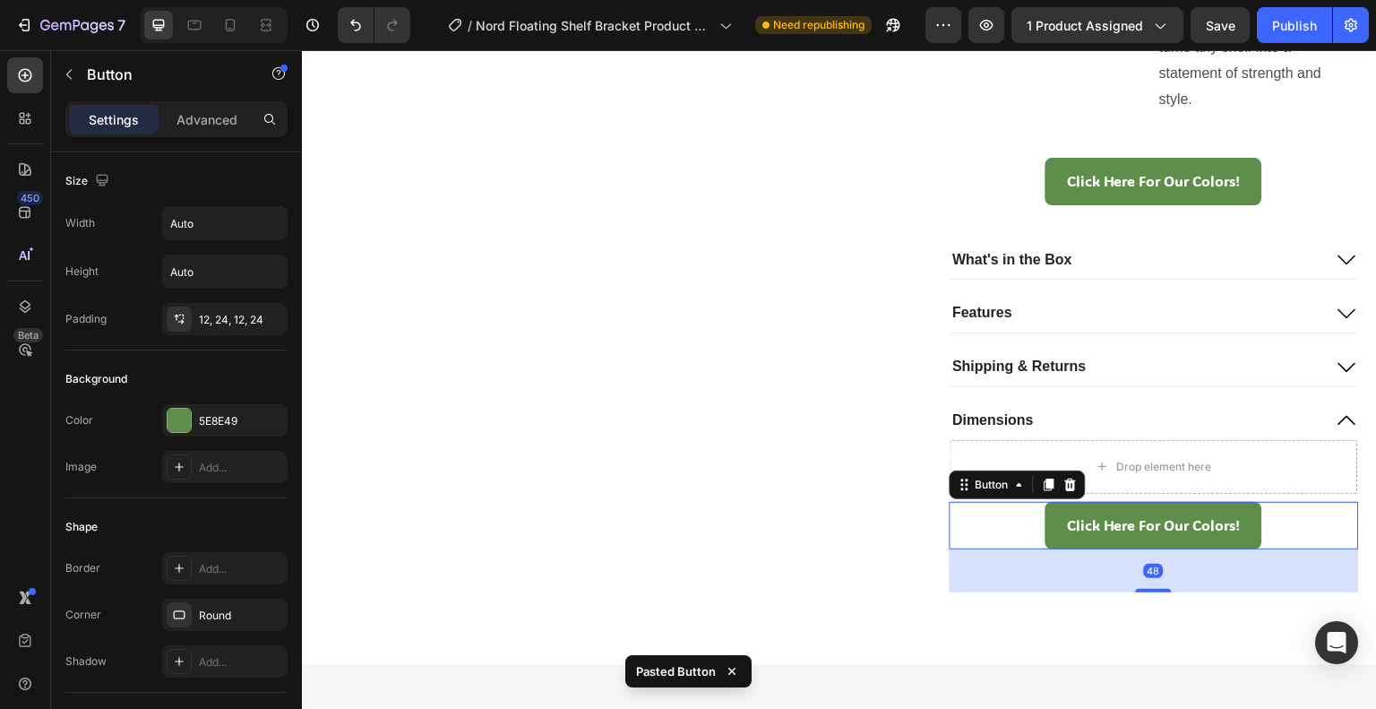
click at [1004, 531] on div "Click Here For Our Colors! Button 48" at bounding box center [1155, 525] width 410 height 47
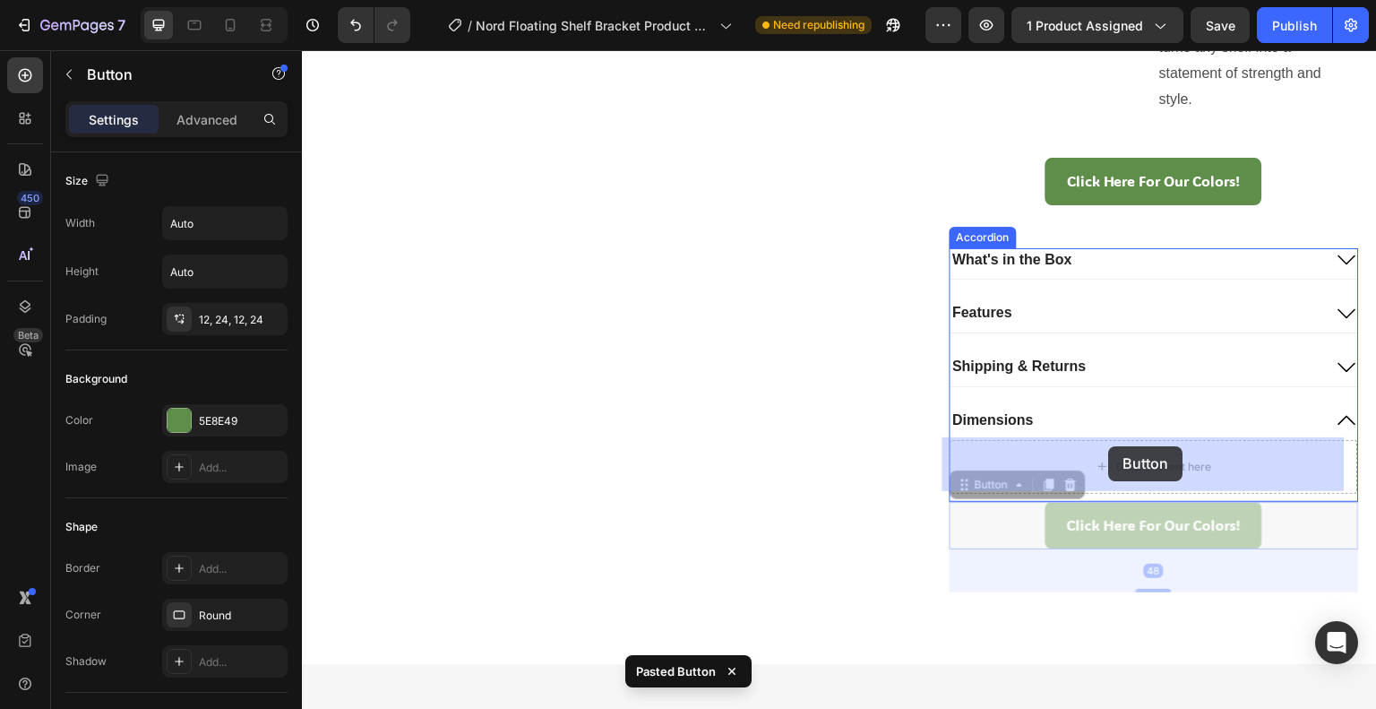
drag, startPoint x: 956, startPoint y: 488, endPoint x: 1103, endPoint y: 446, distance: 152.8
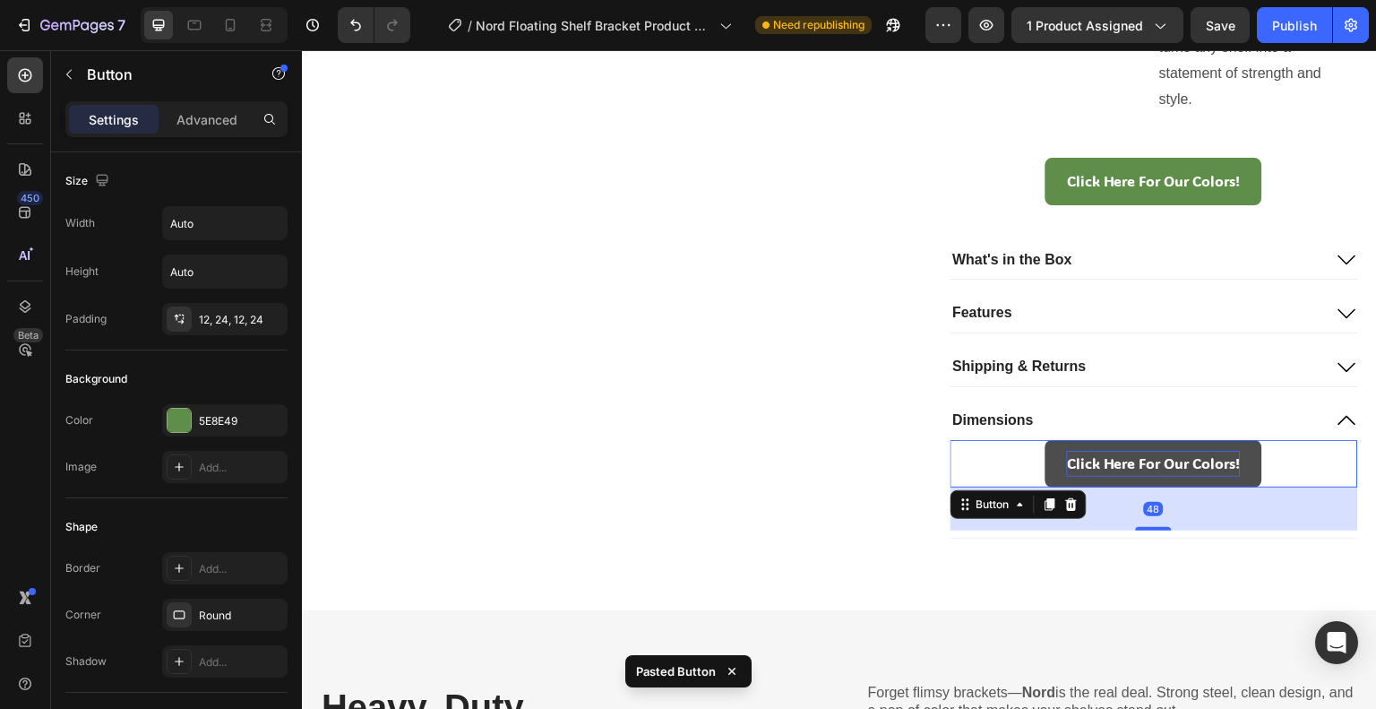
click at [1089, 456] on p "Click Here For Our Colors!" at bounding box center [1154, 464] width 174 height 26
click at [1089, 455] on p "Click Here For Our Colors!" at bounding box center [1154, 464] width 174 height 26
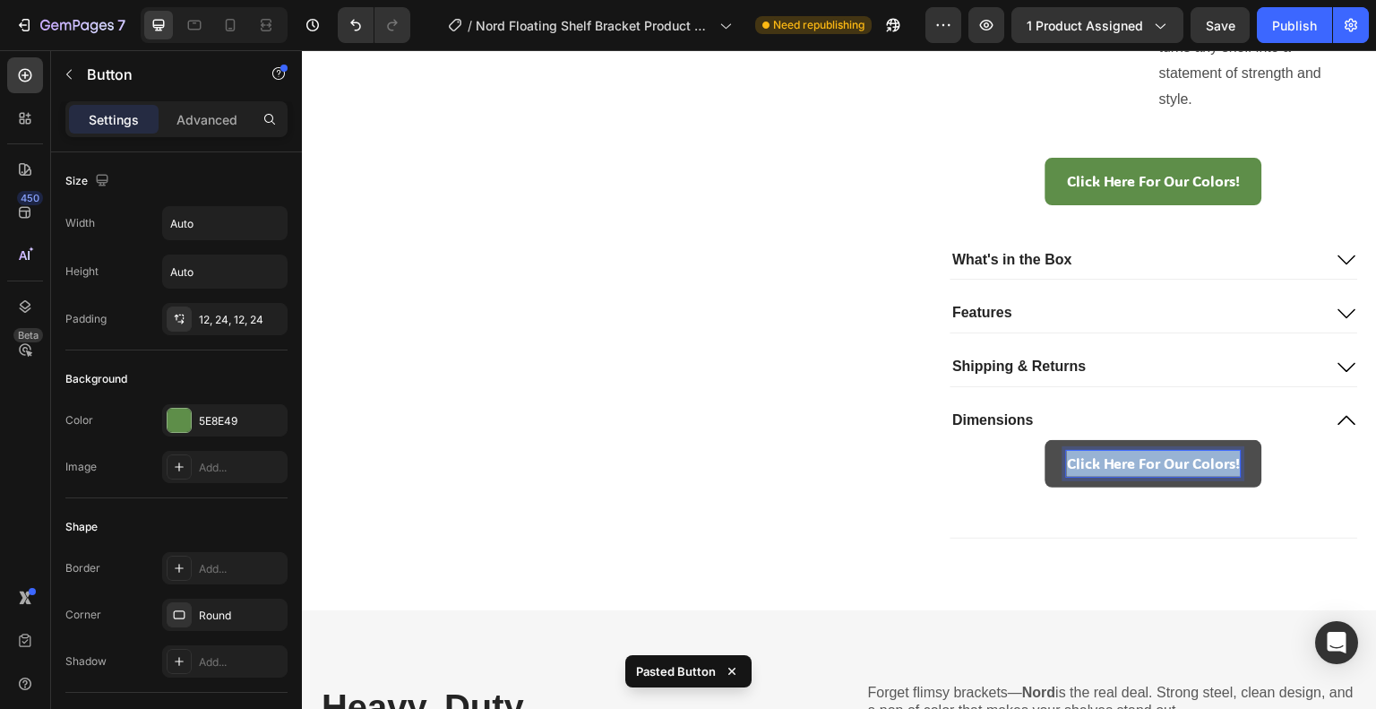
drag, startPoint x: 1056, startPoint y: 458, endPoint x: 1235, endPoint y: 469, distance: 179.6
click at [1246, 453] on link "Click Here For Our Colors!" at bounding box center [1154, 463] width 217 height 47
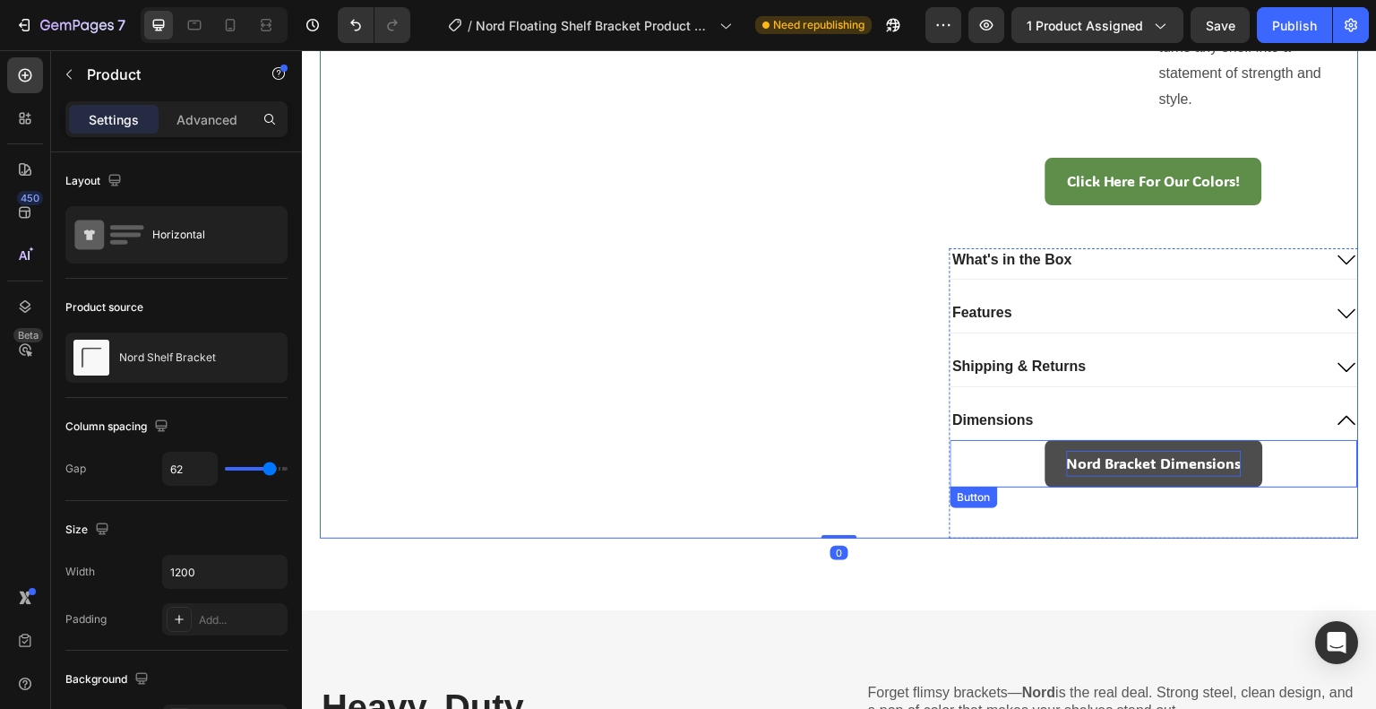
click at [1103, 461] on p "Nord Bracket Dimensions" at bounding box center [1154, 464] width 175 height 26
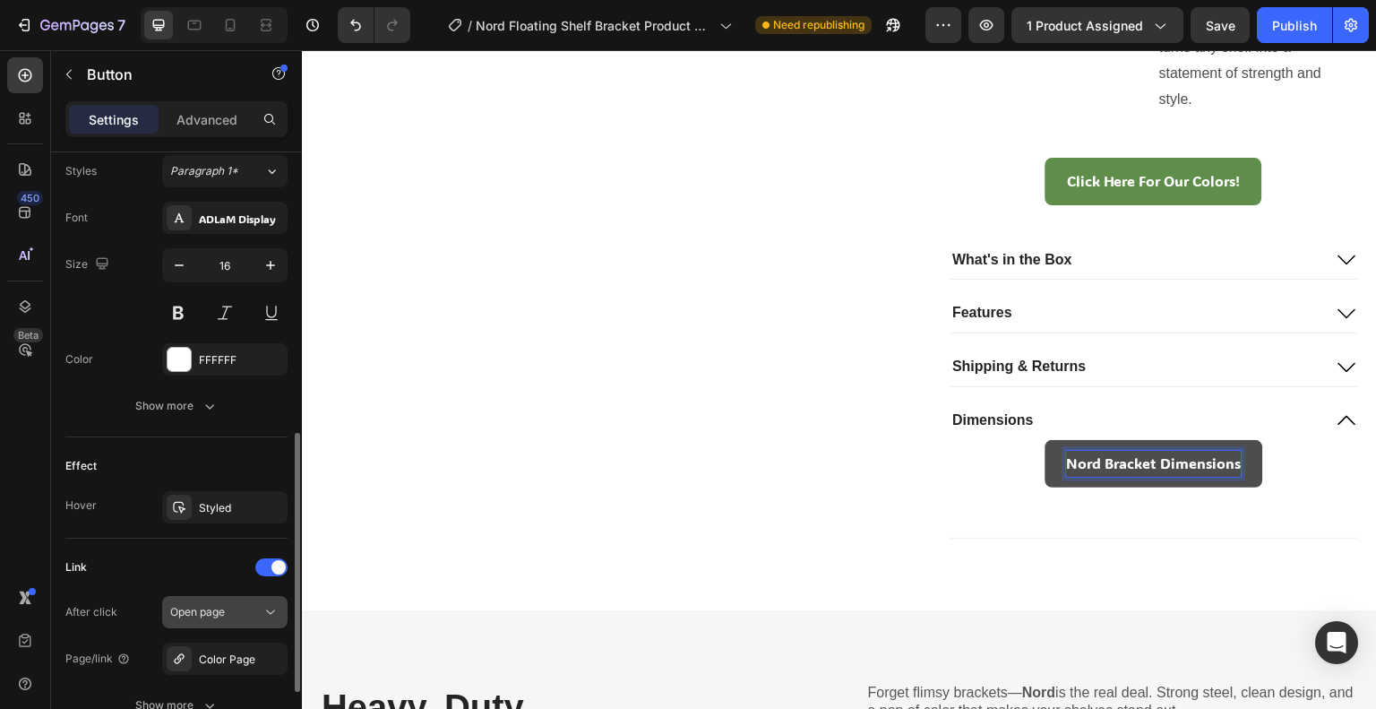
scroll to position [813, 0]
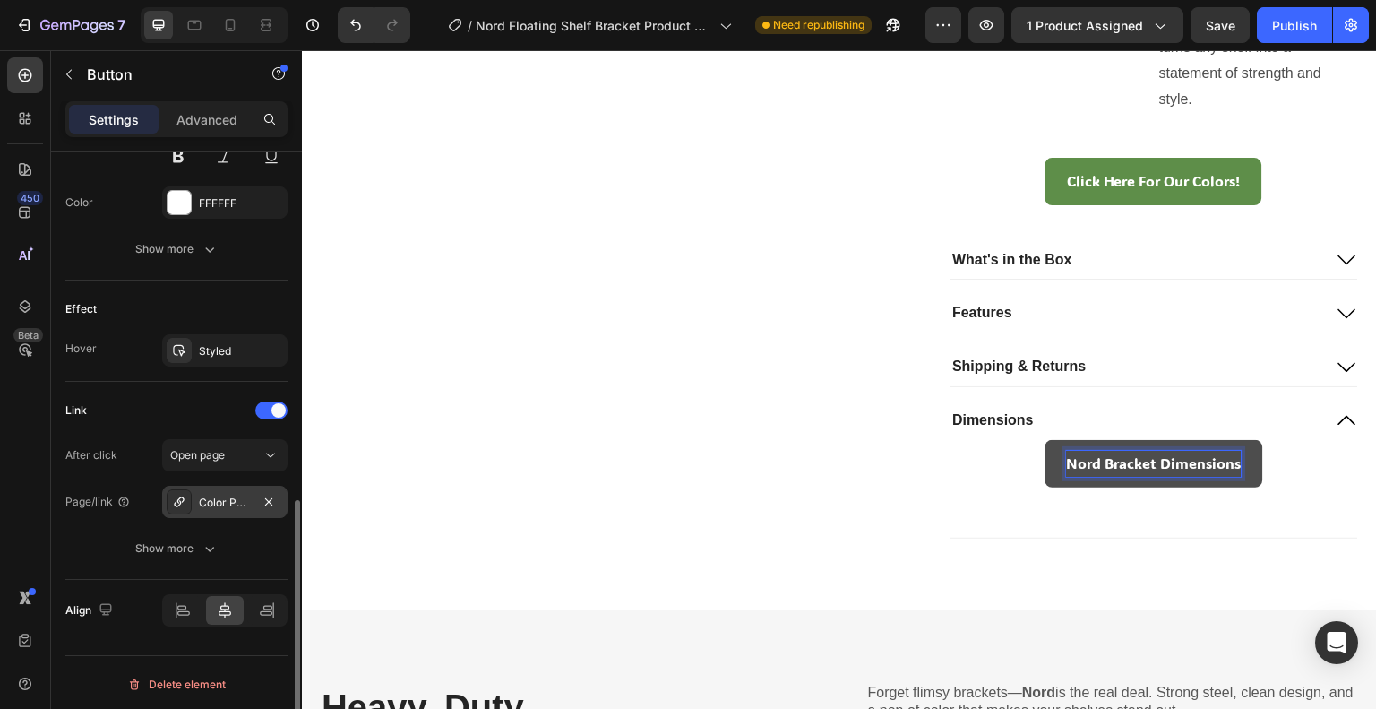
click at [214, 486] on div "Color Page" at bounding box center [224, 502] width 125 height 32
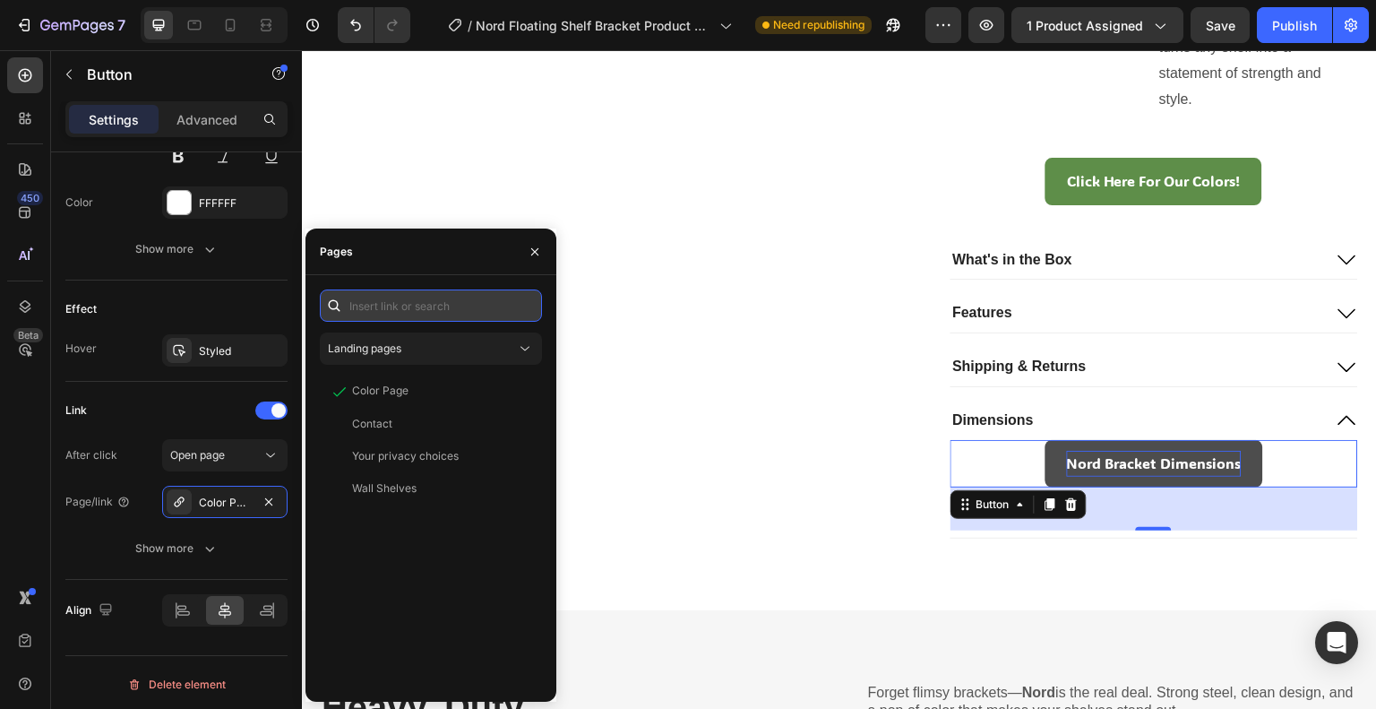
click at [435, 303] on input "text" at bounding box center [431, 305] width 222 height 32
paste input "[URL][DOMAIN_NAME]"
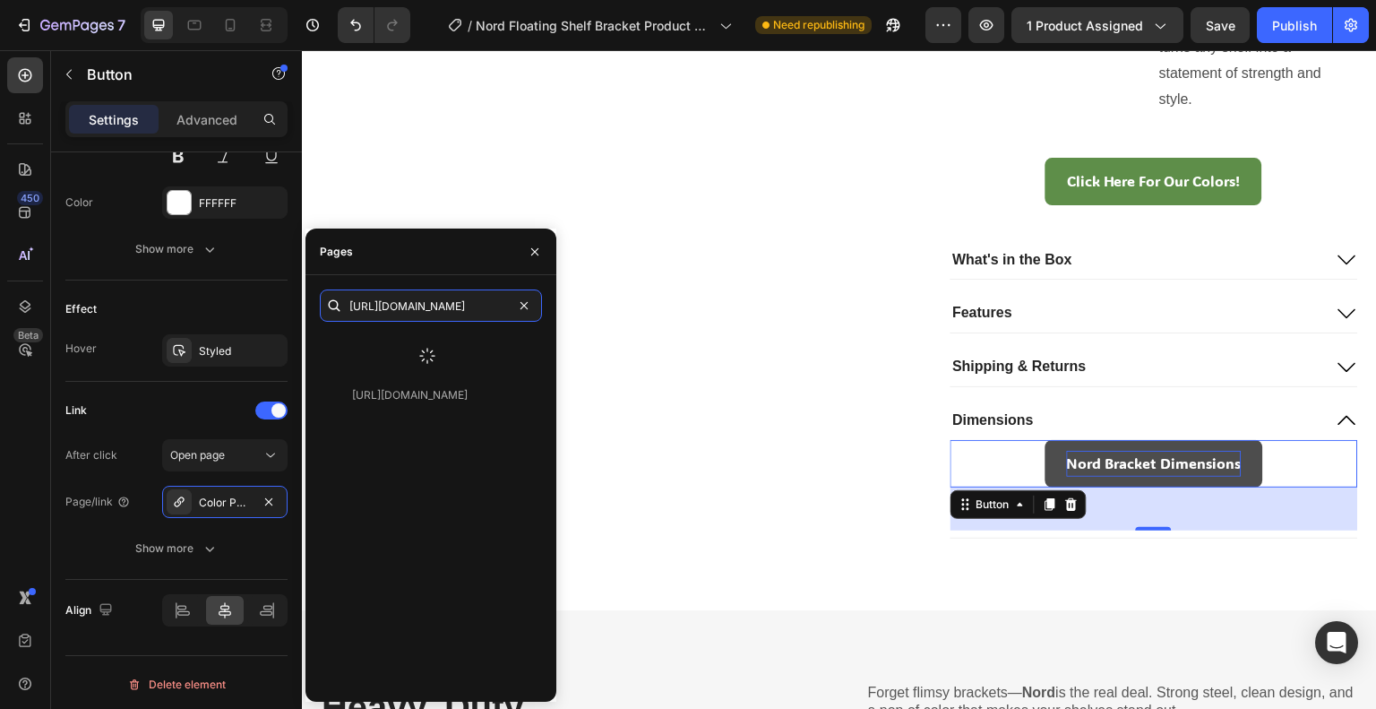
type input "[URL][DOMAIN_NAME]"
click at [415, 357] on div at bounding box center [427, 355] width 215 height 47
click at [418, 355] on div "[URL][DOMAIN_NAME]" at bounding box center [410, 348] width 116 height 16
click at [531, 254] on icon "button" at bounding box center [534, 251] width 7 height 7
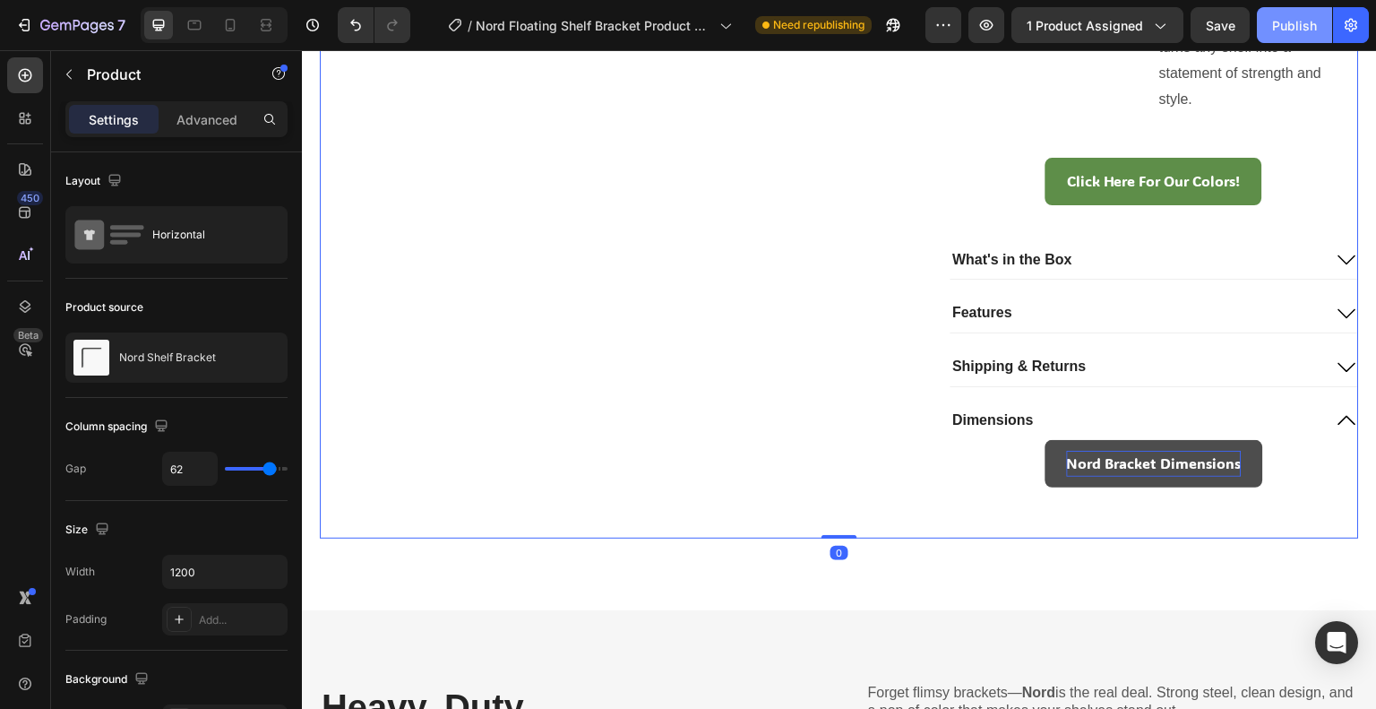
click at [1297, 18] on div "Publish" at bounding box center [1294, 25] width 45 height 19
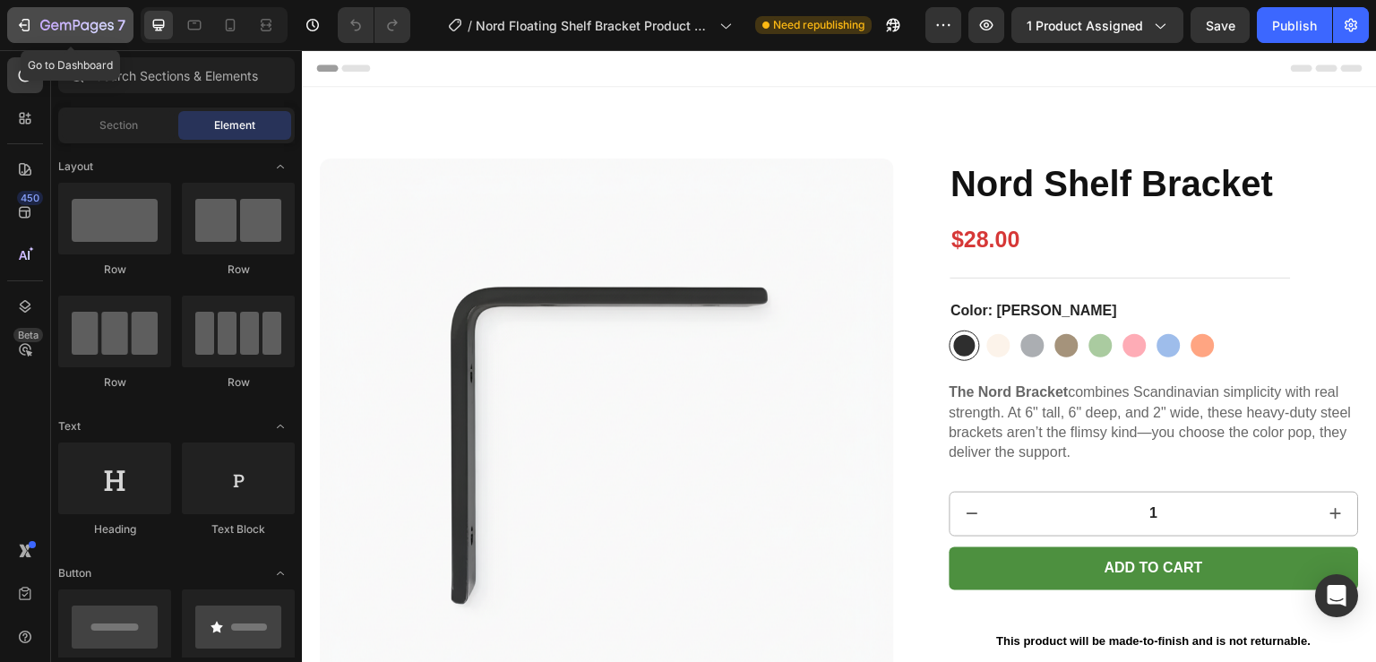
click at [93, 13] on button "7" at bounding box center [70, 25] width 126 height 36
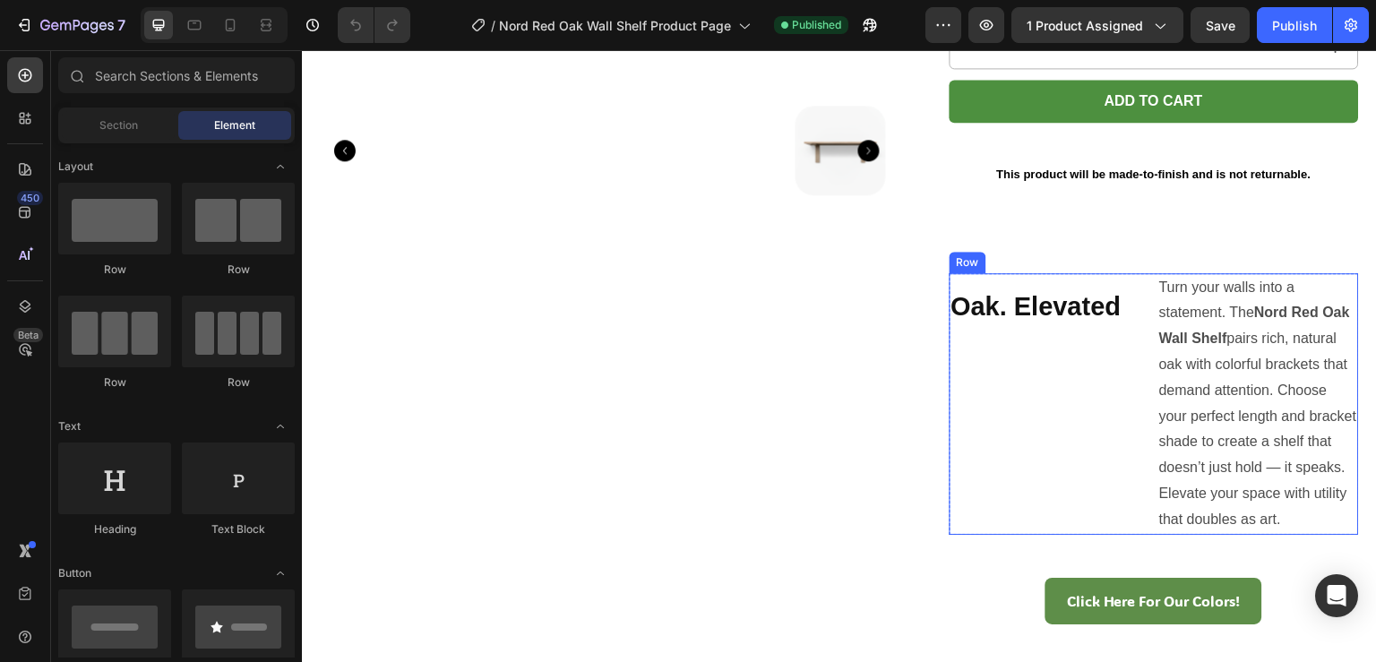
scroll to position [955, 0]
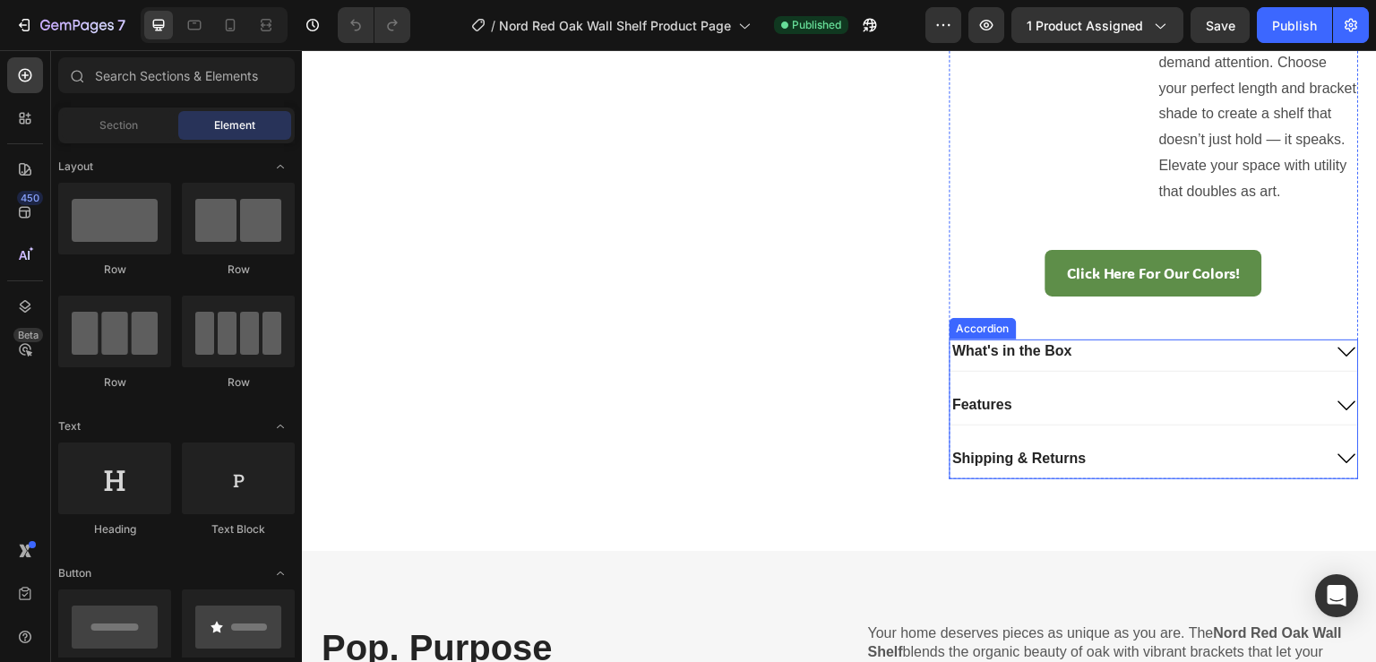
click at [974, 339] on div "Click Here For Our Colors! Button" at bounding box center [1155, 295] width 410 height 90
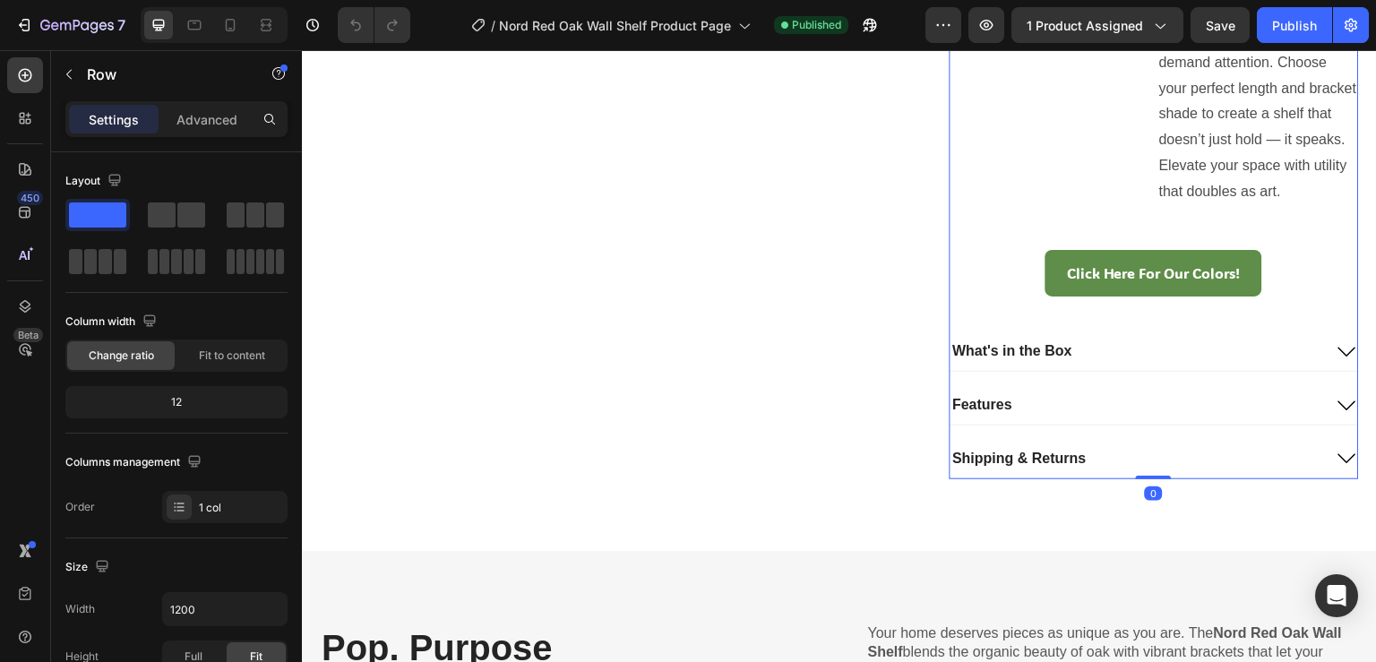
click at [967, 340] on div "Click Here For Our Colors! Button" at bounding box center [1155, 295] width 410 height 90
click at [993, 361] on p "What's in the Box" at bounding box center [1013, 351] width 120 height 19
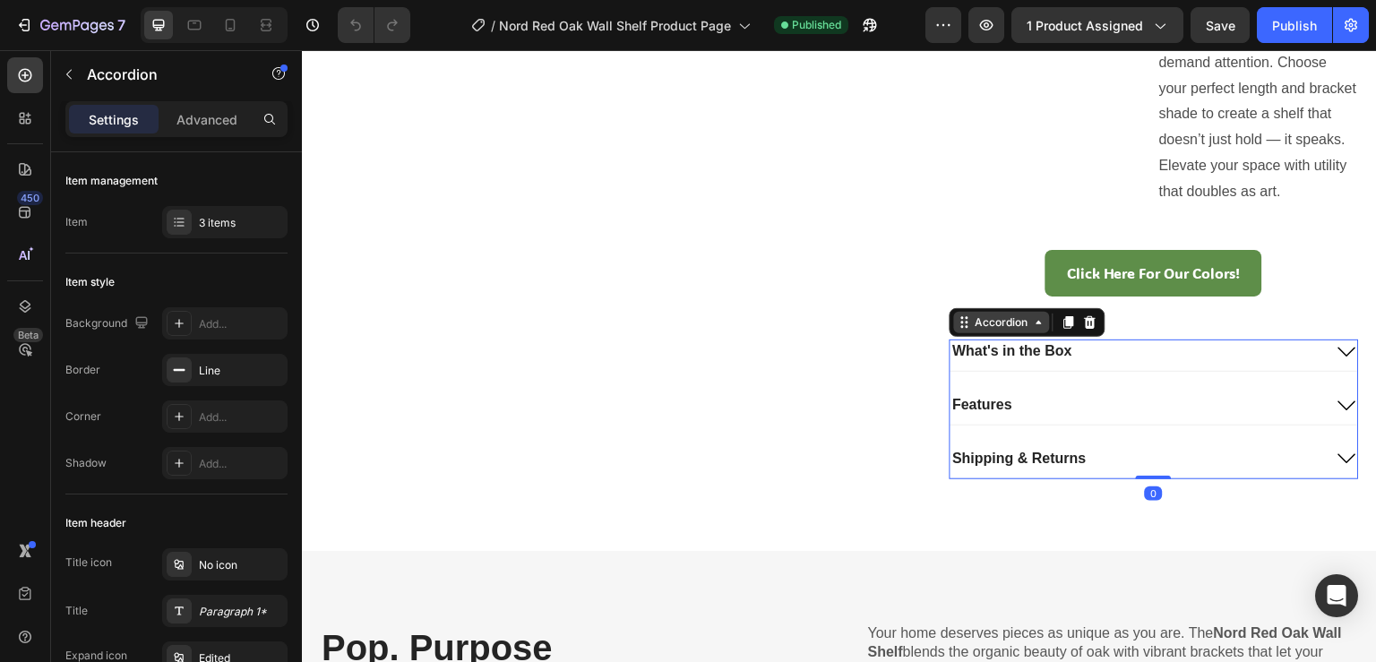
click at [966, 329] on icon at bounding box center [967, 327] width 3 height 3
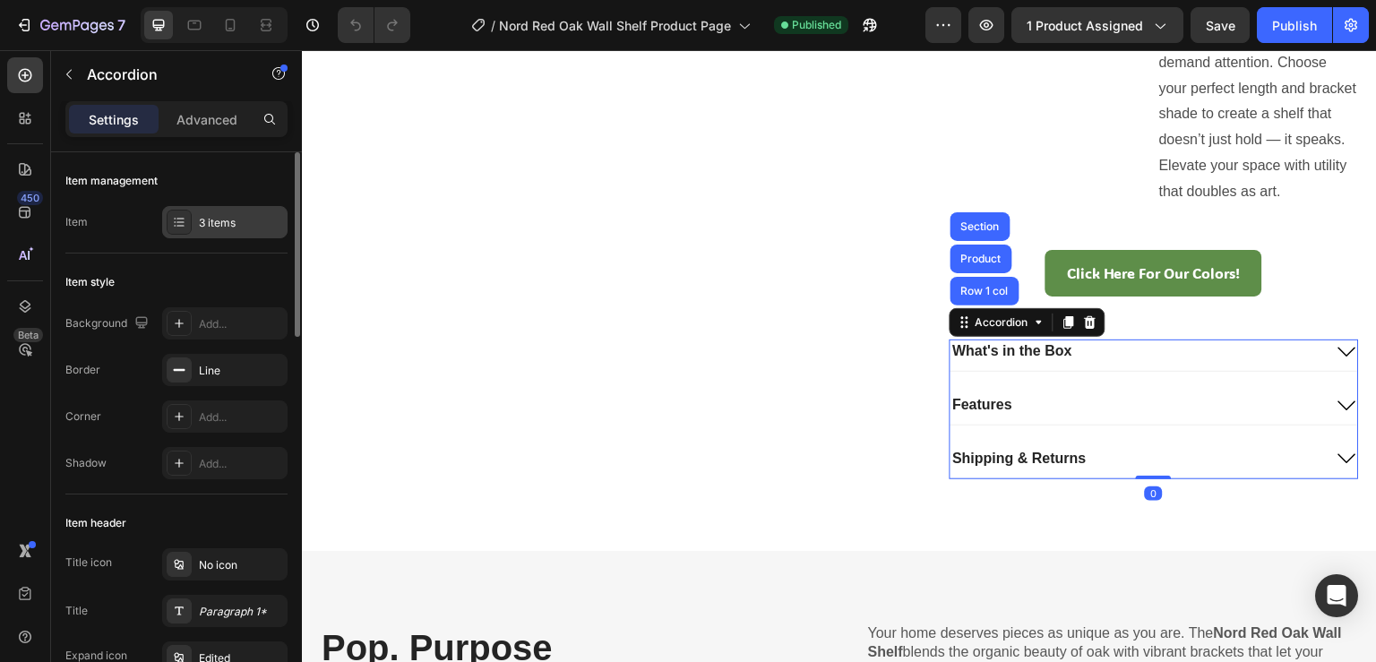
click at [195, 223] on div "3 items" at bounding box center [224, 222] width 125 height 32
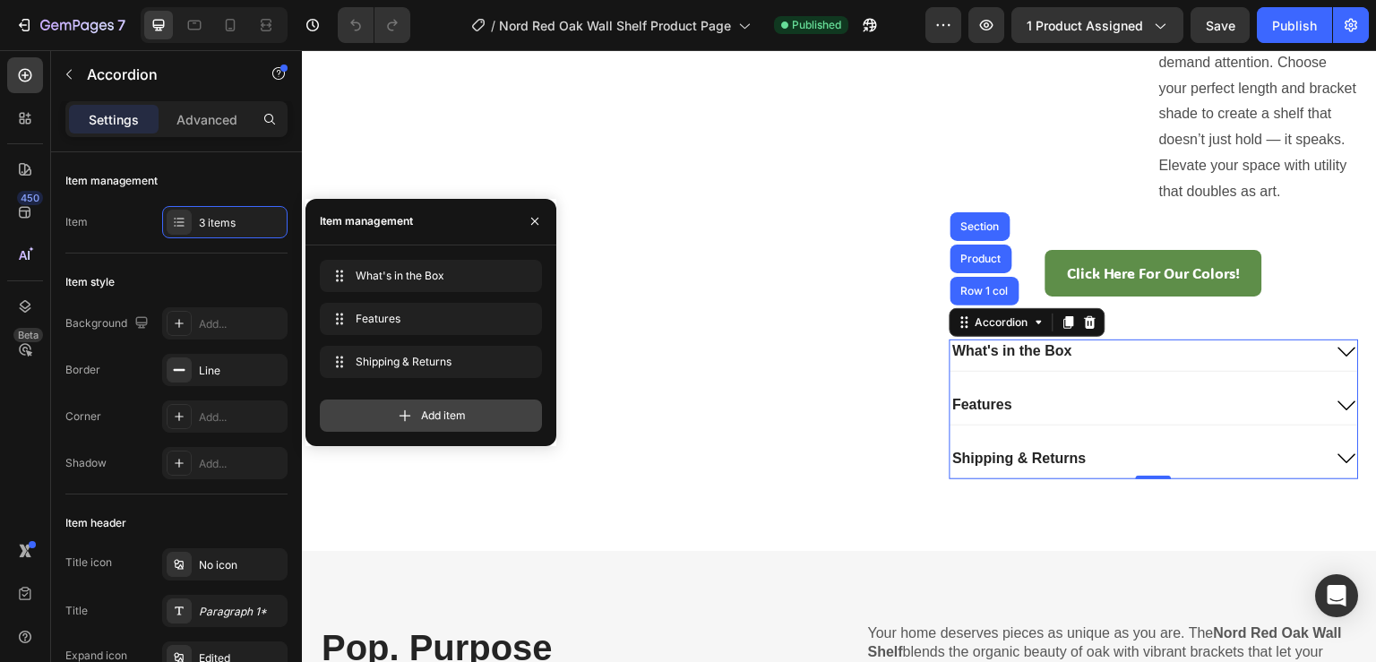
click at [452, 429] on div "Add item" at bounding box center [431, 416] width 222 height 32
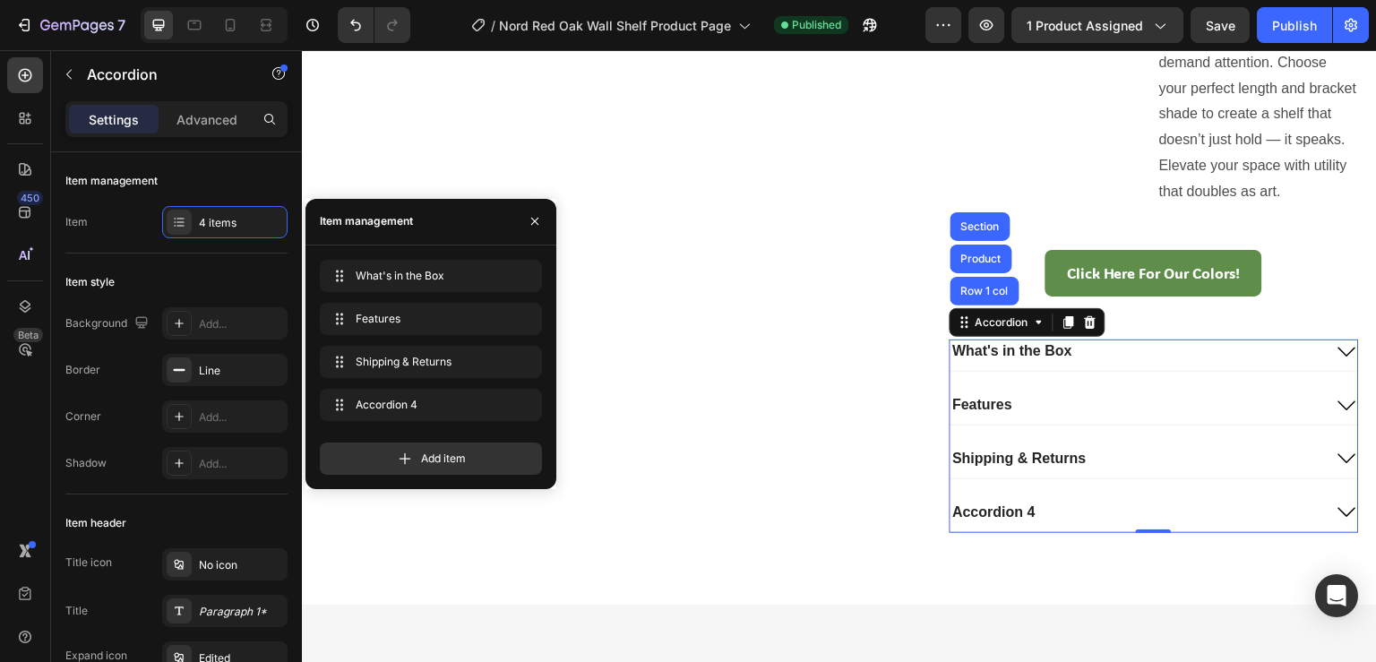
click at [988, 525] on div "Accordion 4" at bounding box center [995, 513] width 88 height 24
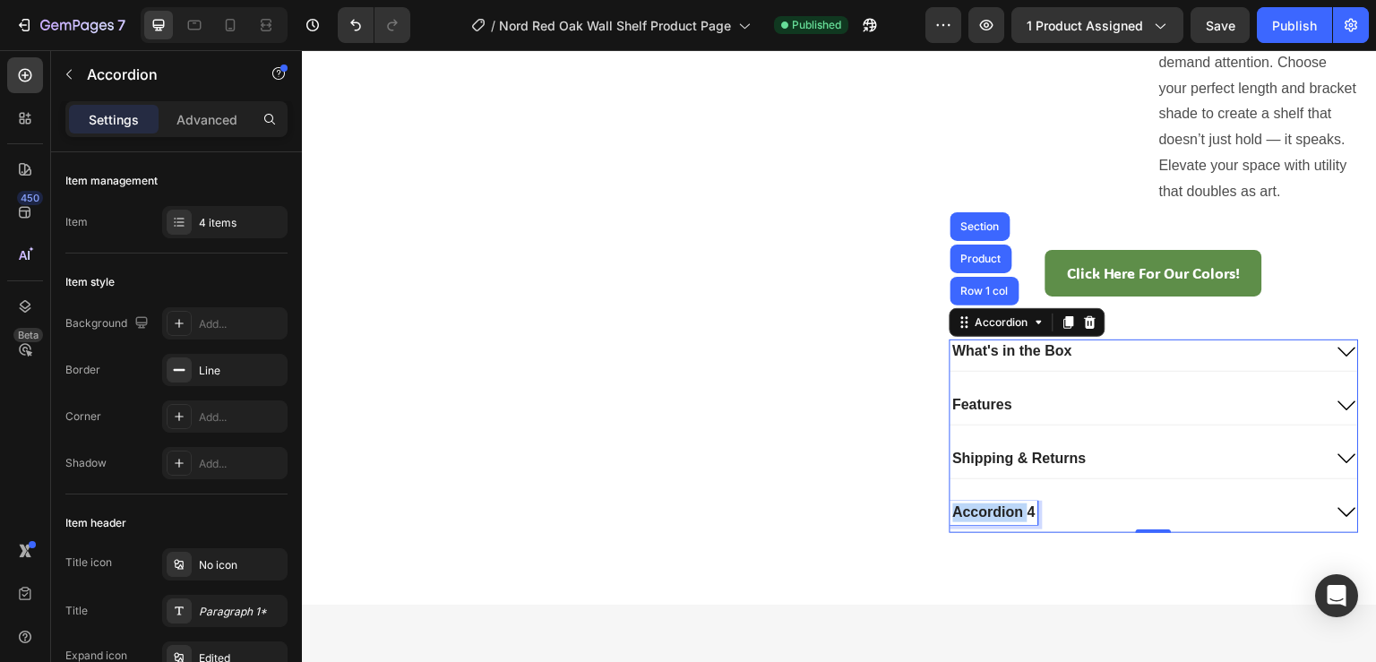
click at [988, 522] on p "Accordion 4" at bounding box center [994, 513] width 82 height 19
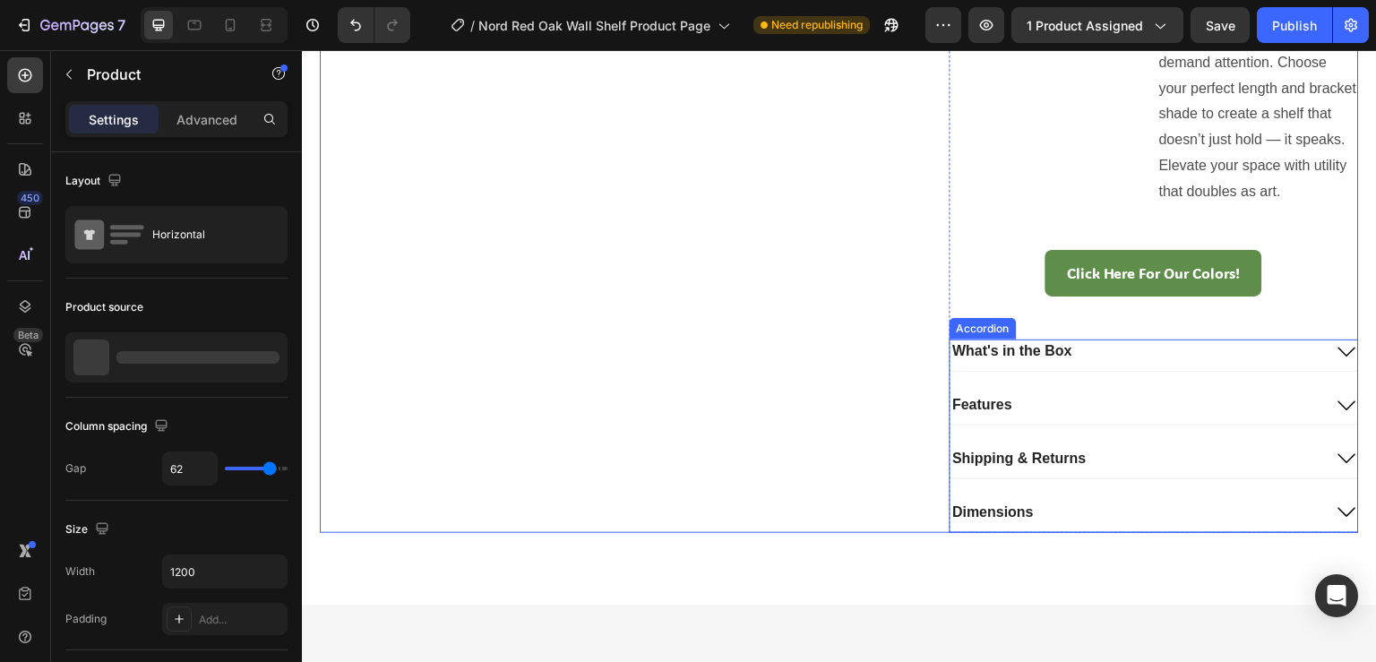
click at [1119, 525] on div "Dimensions" at bounding box center [1137, 513] width 373 height 24
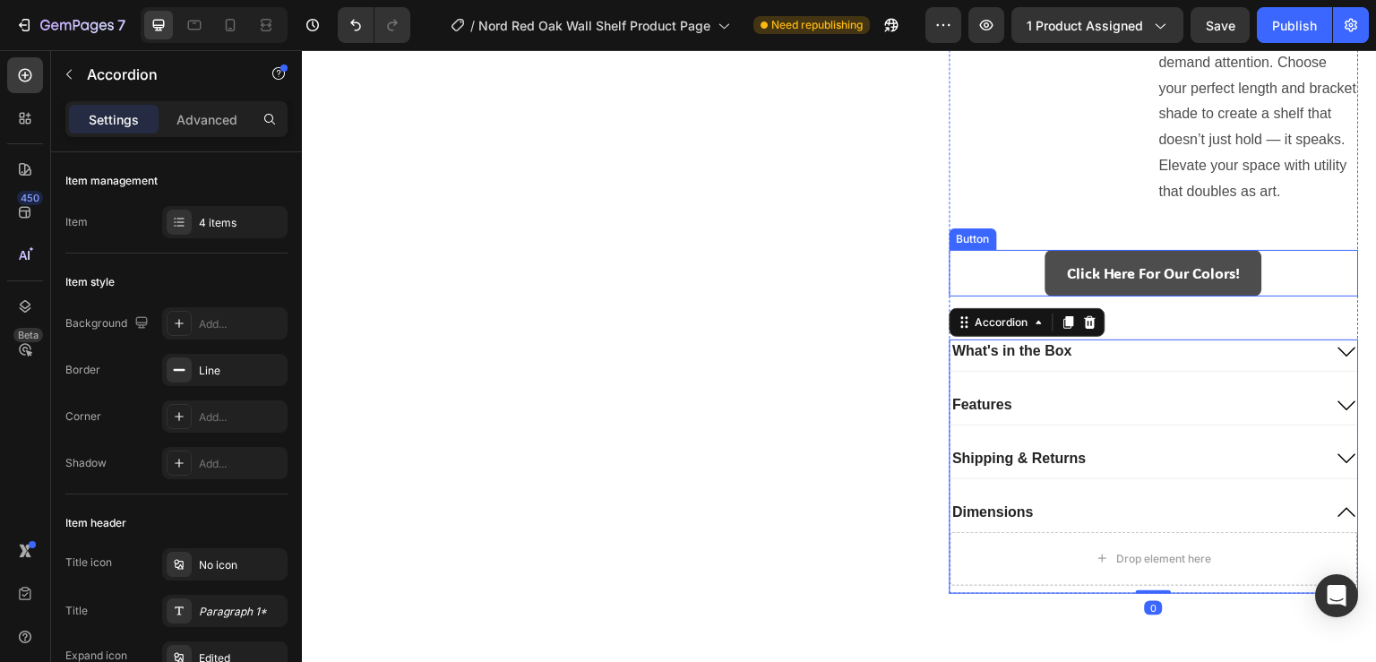
click at [1046, 294] on link "Click Here For Our Colors!" at bounding box center [1154, 273] width 217 height 47
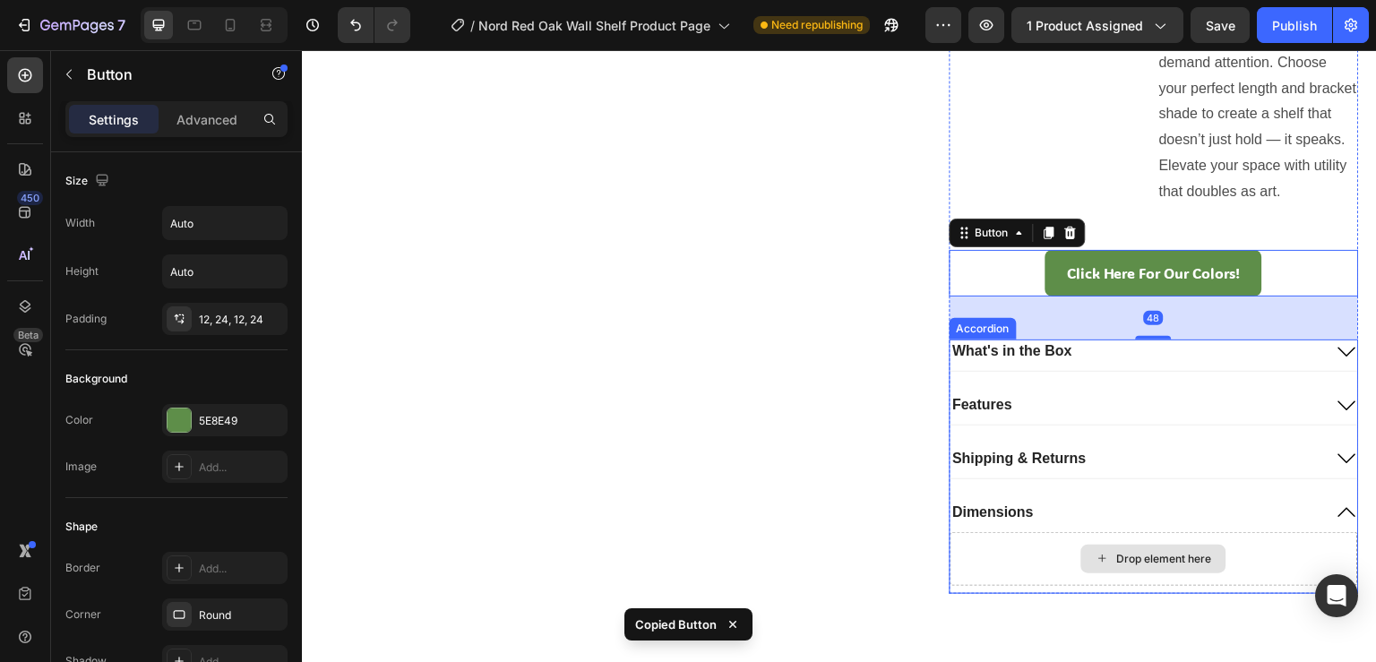
click at [991, 586] on div "Drop element here" at bounding box center [1155, 559] width 409 height 54
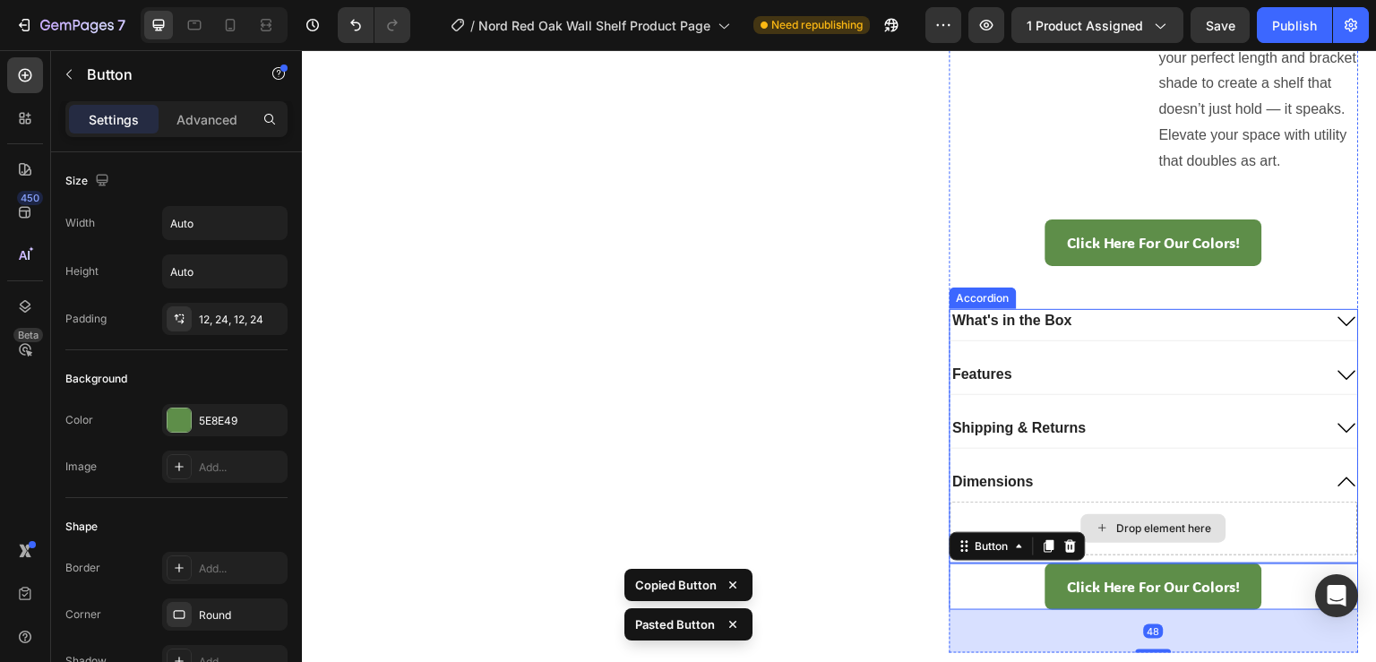
scroll to position [1075, 0]
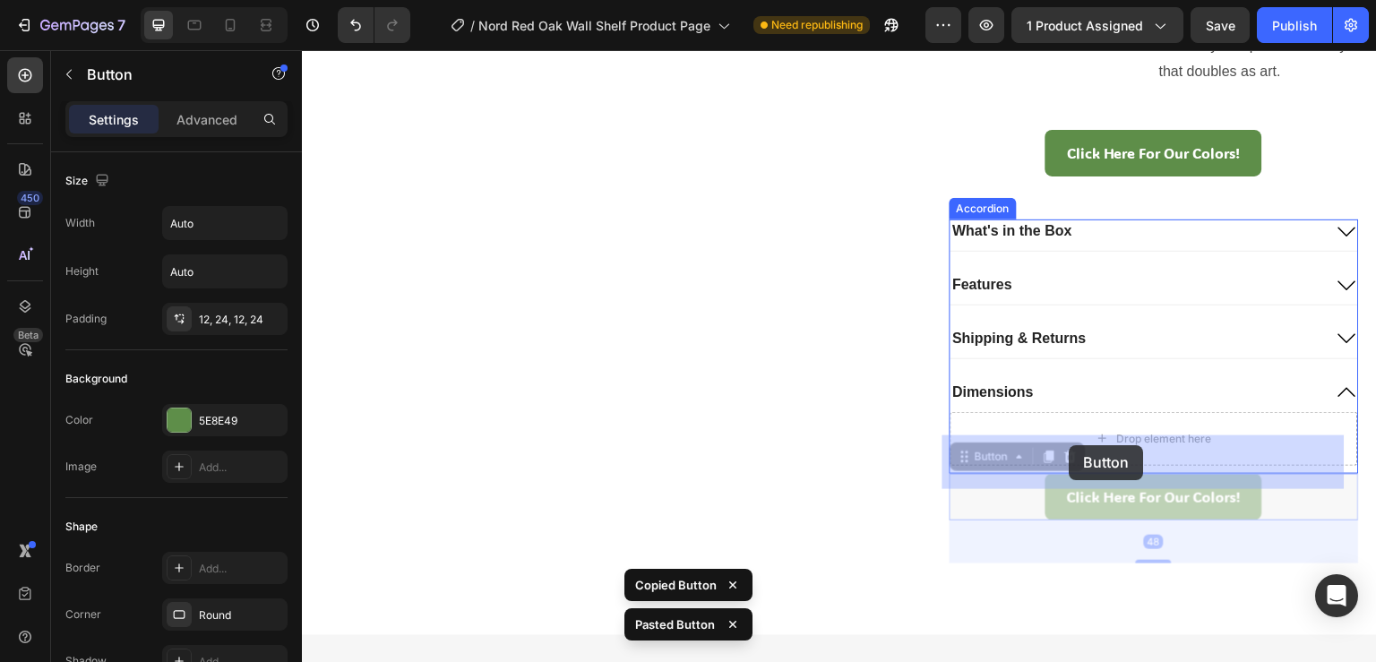
drag, startPoint x: 955, startPoint y: 478, endPoint x: 1070, endPoint y: 445, distance: 119.4
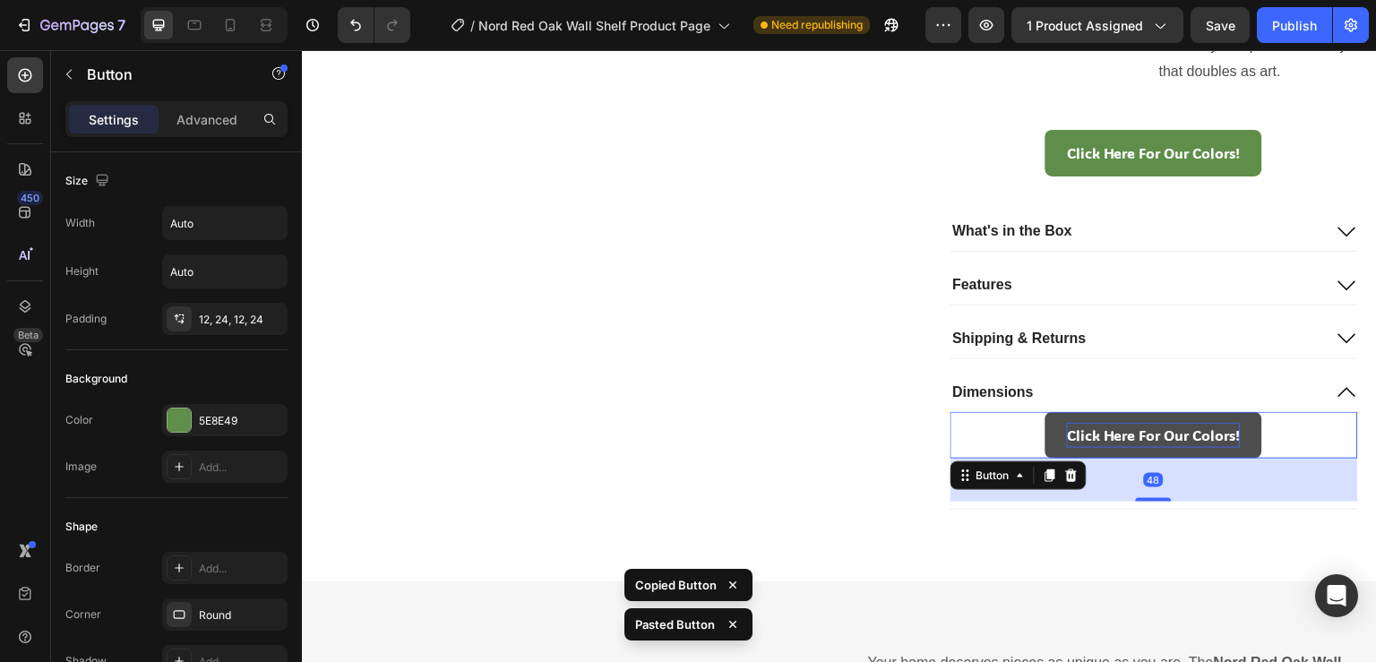
click at [1102, 449] on p "Click Here For Our Colors!" at bounding box center [1154, 436] width 174 height 26
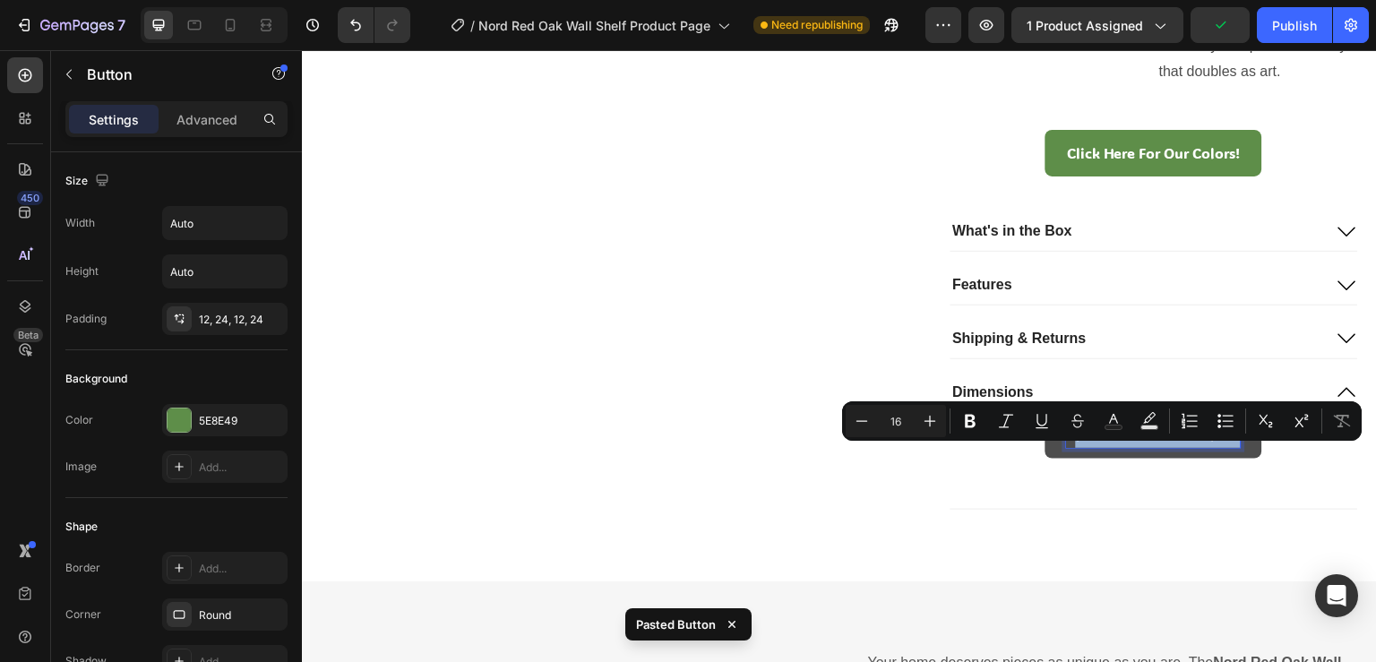
drag, startPoint x: 1112, startPoint y: 455, endPoint x: 1244, endPoint y: 457, distance: 132.6
click at [1244, 457] on link "Click Here For Our Colors!" at bounding box center [1154, 435] width 217 height 47
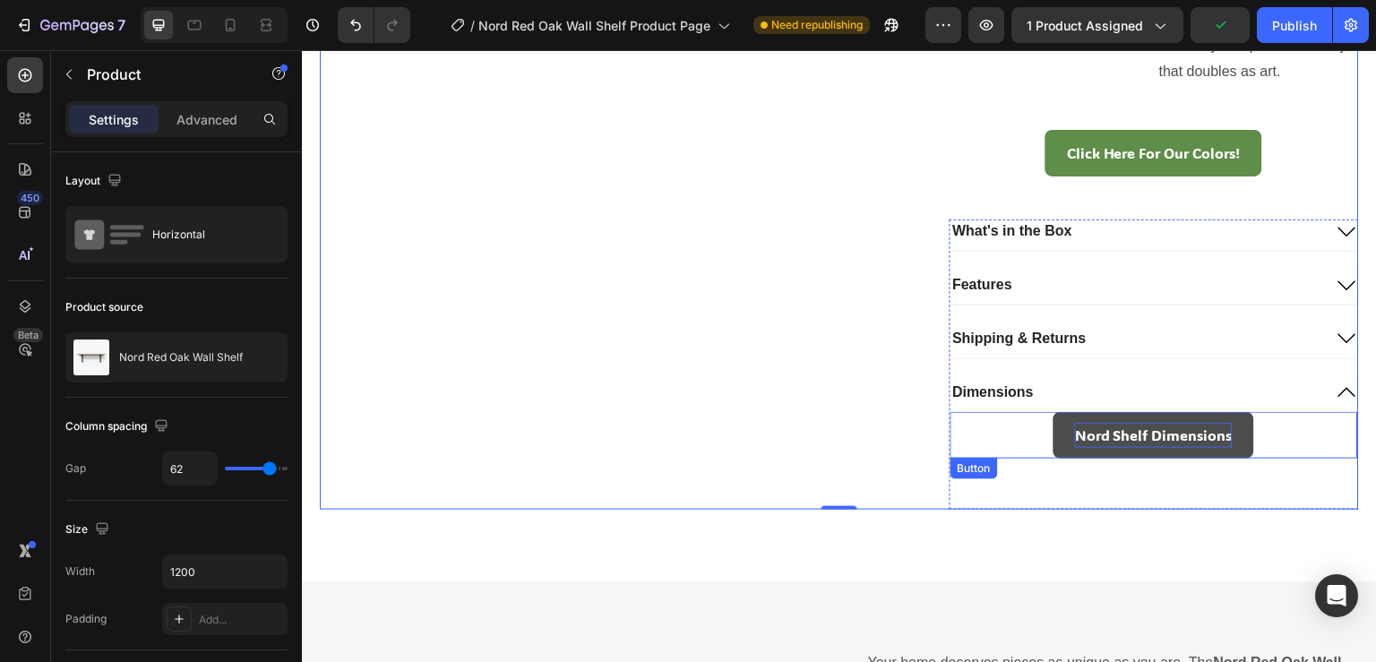
click at [1085, 449] on p "Nord Shelf Dimensions" at bounding box center [1154, 436] width 158 height 26
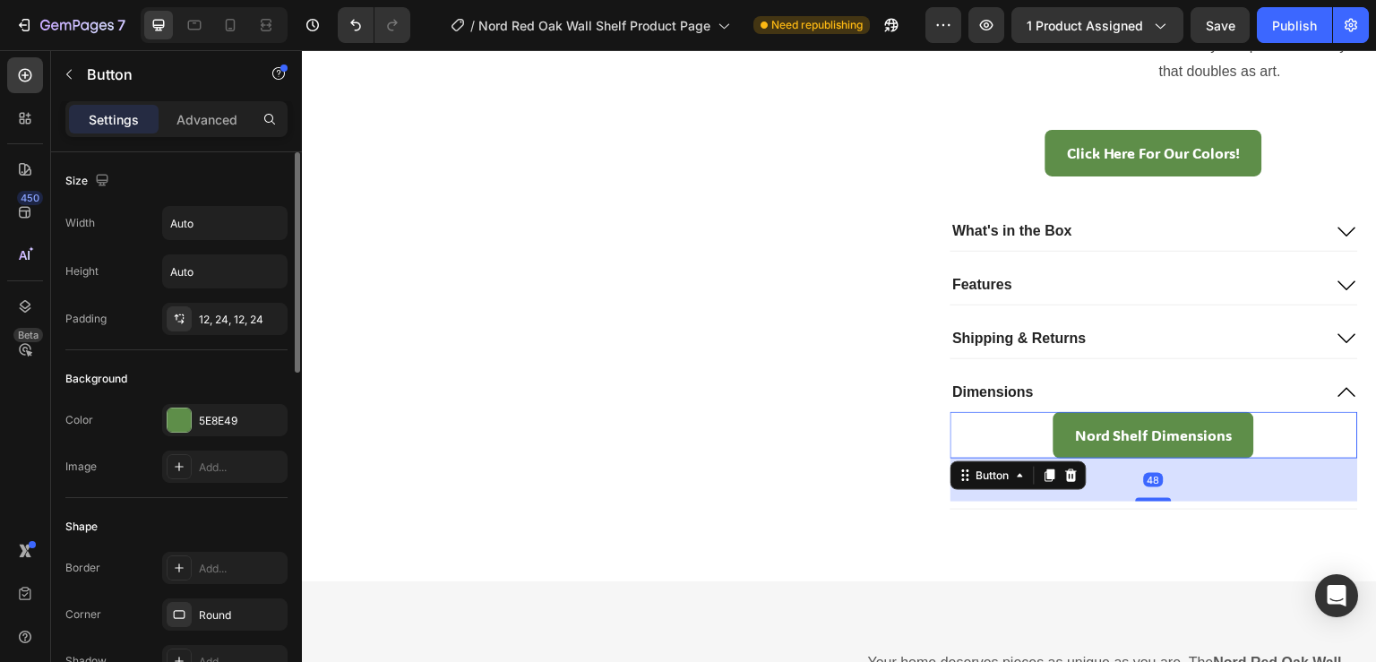
scroll to position [860, 0]
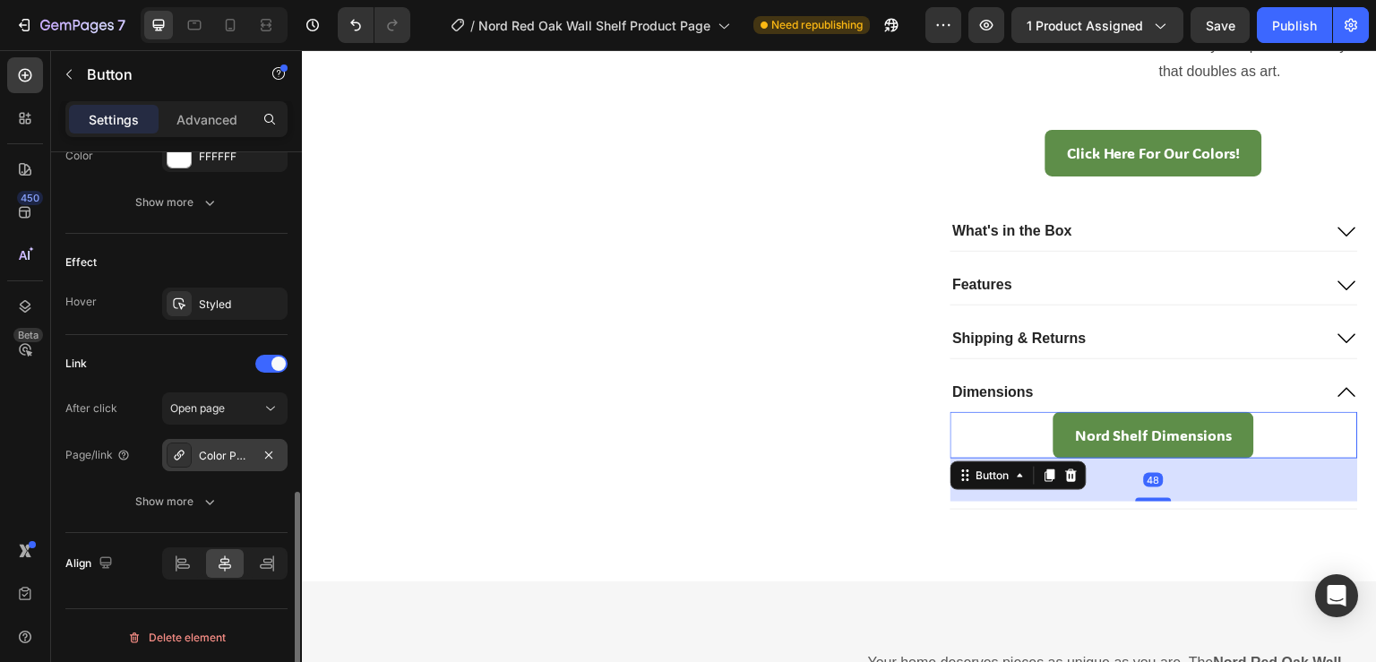
click at [215, 451] on div "Color Page" at bounding box center [225, 456] width 52 height 16
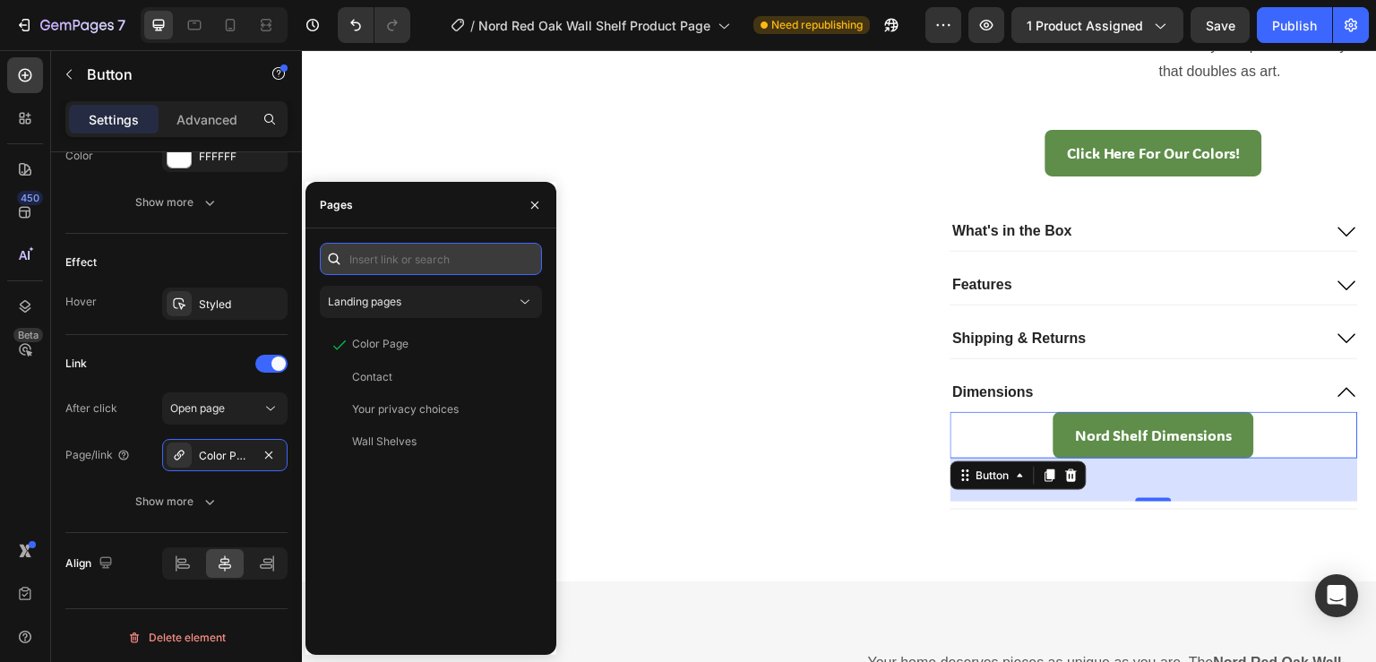
click at [447, 252] on input "text" at bounding box center [431, 259] width 222 height 32
paste input "[URL][DOMAIN_NAME]"
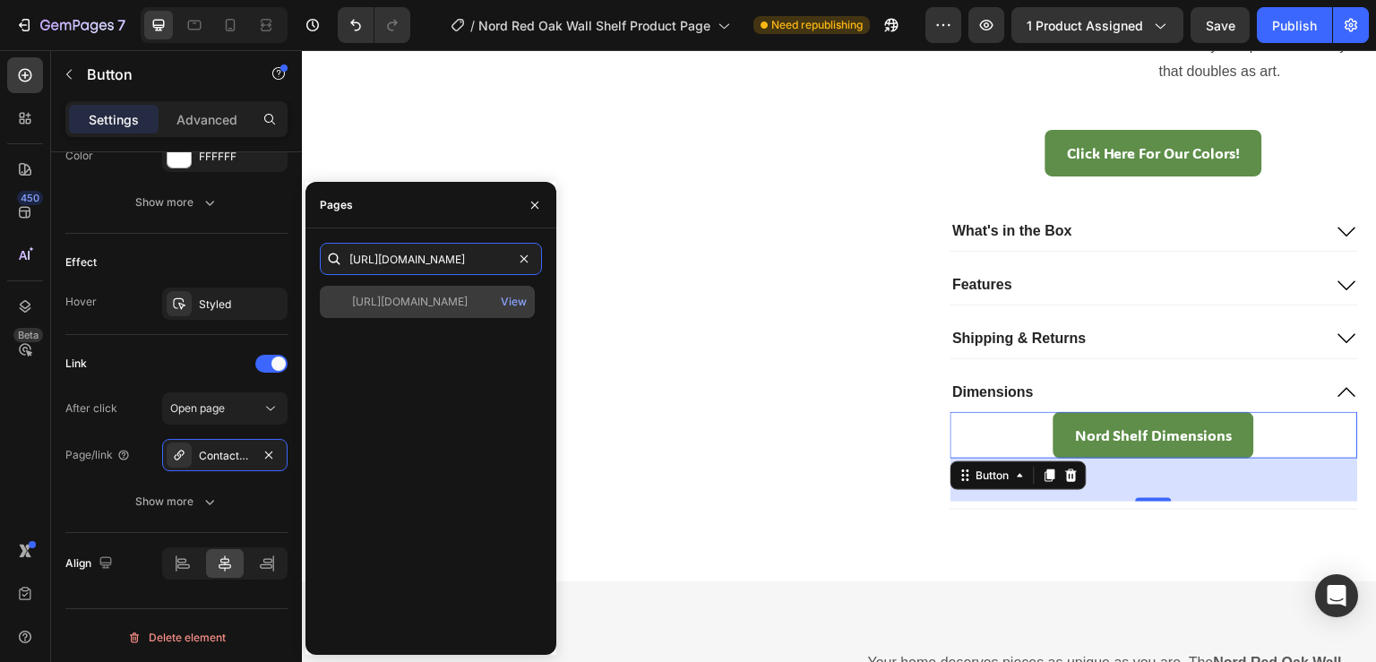
type input "[URL][DOMAIN_NAME]"
click at [426, 301] on div "[URL][DOMAIN_NAME]" at bounding box center [410, 302] width 116 height 16
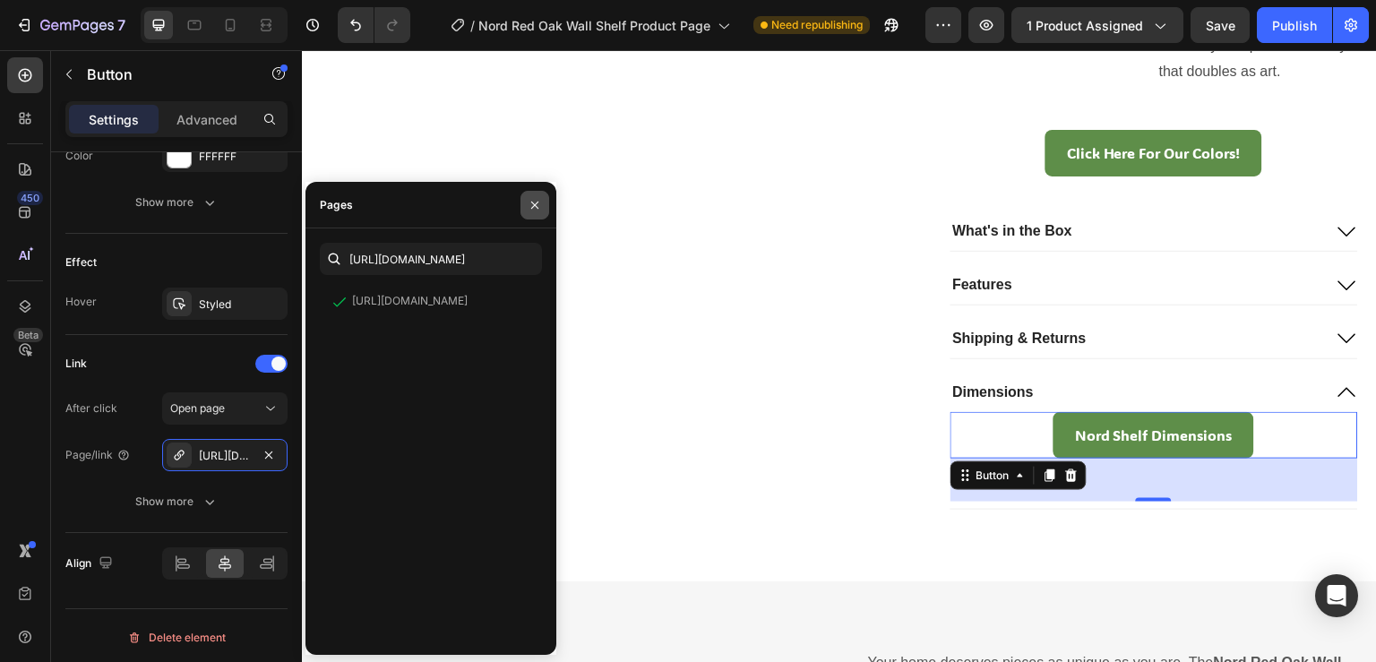
click at [532, 203] on icon "button" at bounding box center [535, 205] width 14 height 14
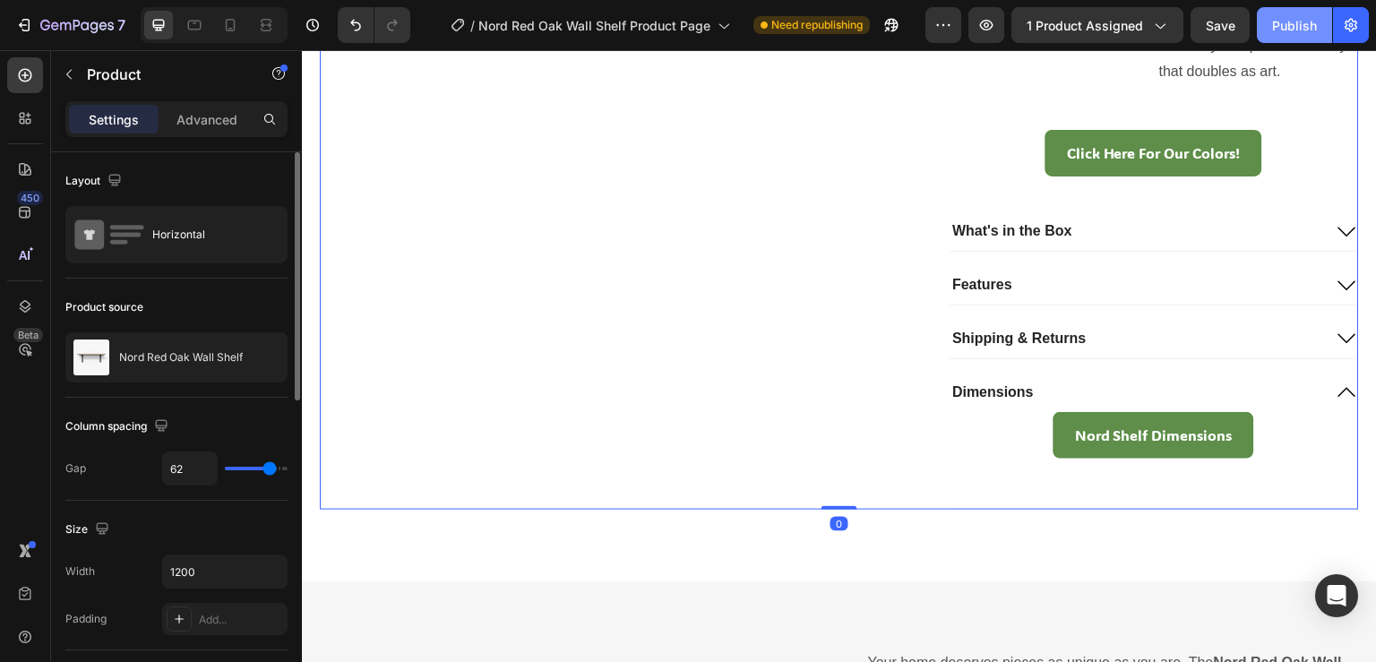
click at [1294, 24] on div "Publish" at bounding box center [1294, 25] width 45 height 19
